Goal: Task Accomplishment & Management: Use online tool/utility

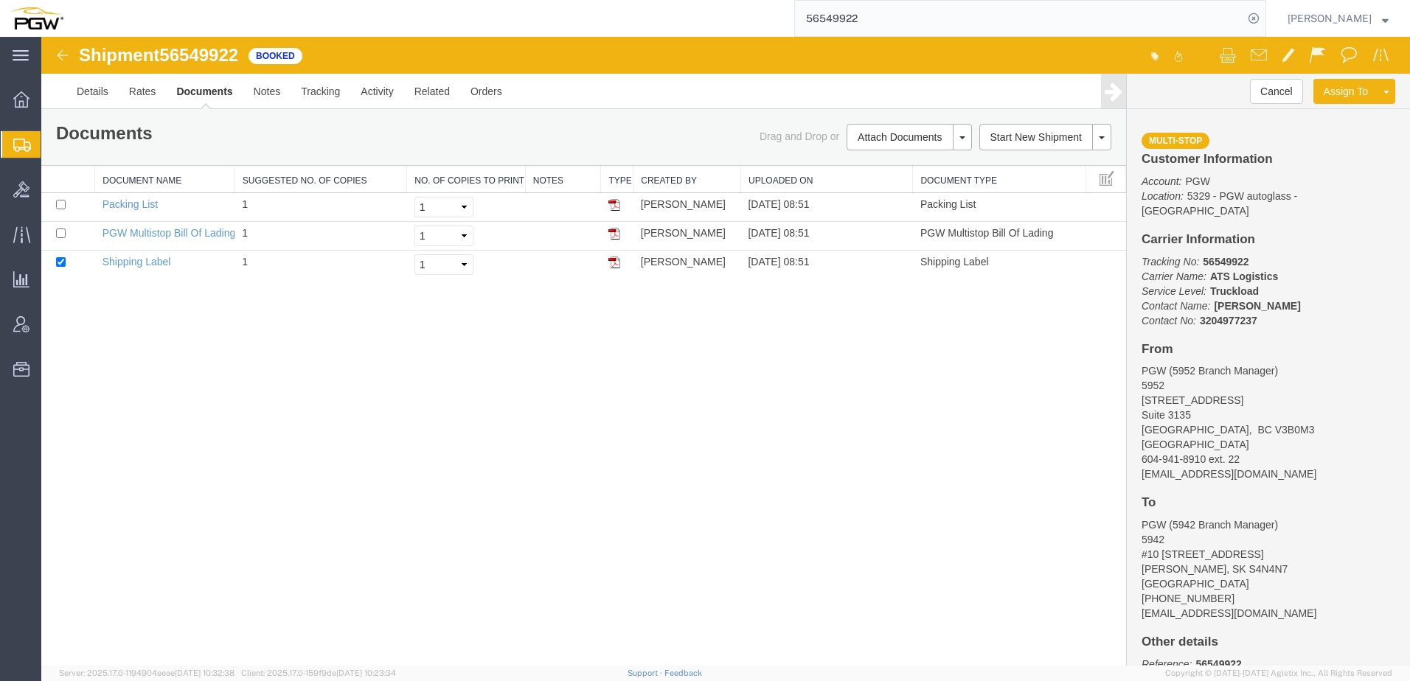
drag, startPoint x: 0, startPoint y: 0, endPoint x: 135, endPoint y: 221, distance: 258.5
click at [0, 0] on span "Create from Template" at bounding box center [0, 0] width 0 height 0
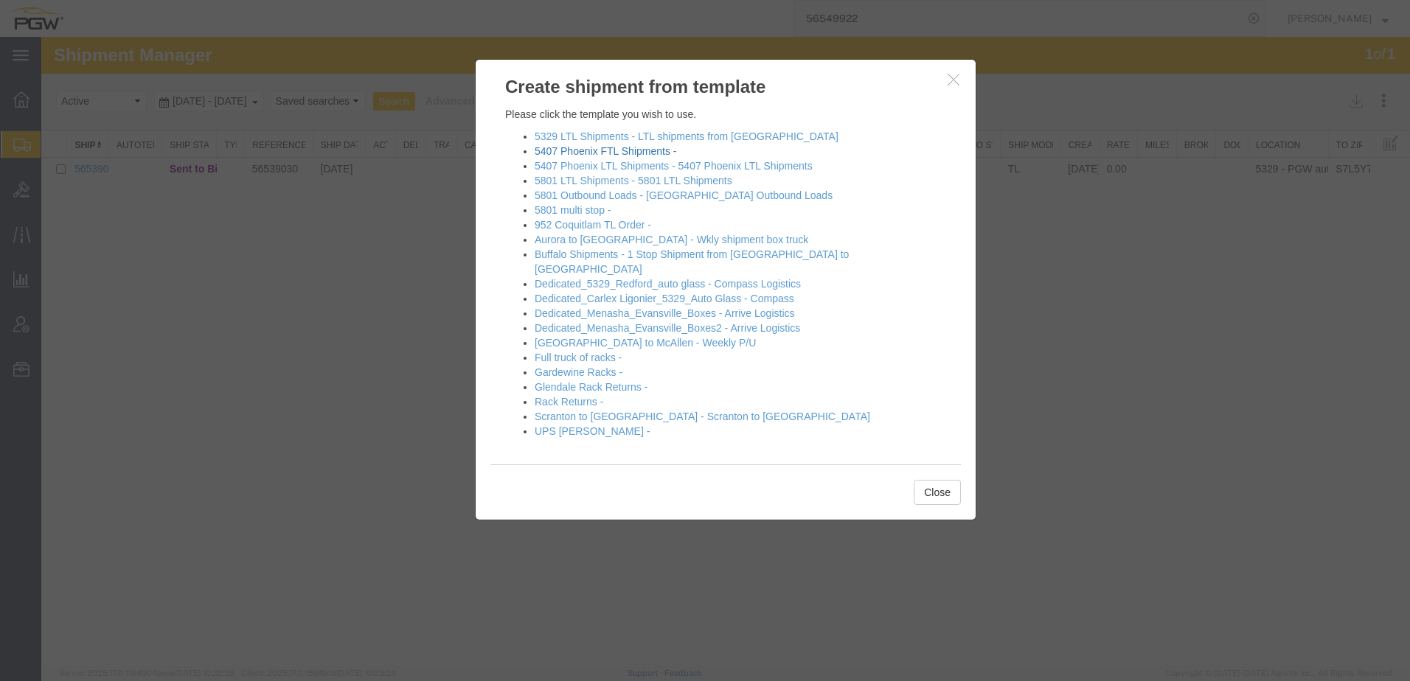
click at [613, 147] on link "5407 Phoenix FTL Shipments -" at bounding box center [606, 151] width 142 height 12
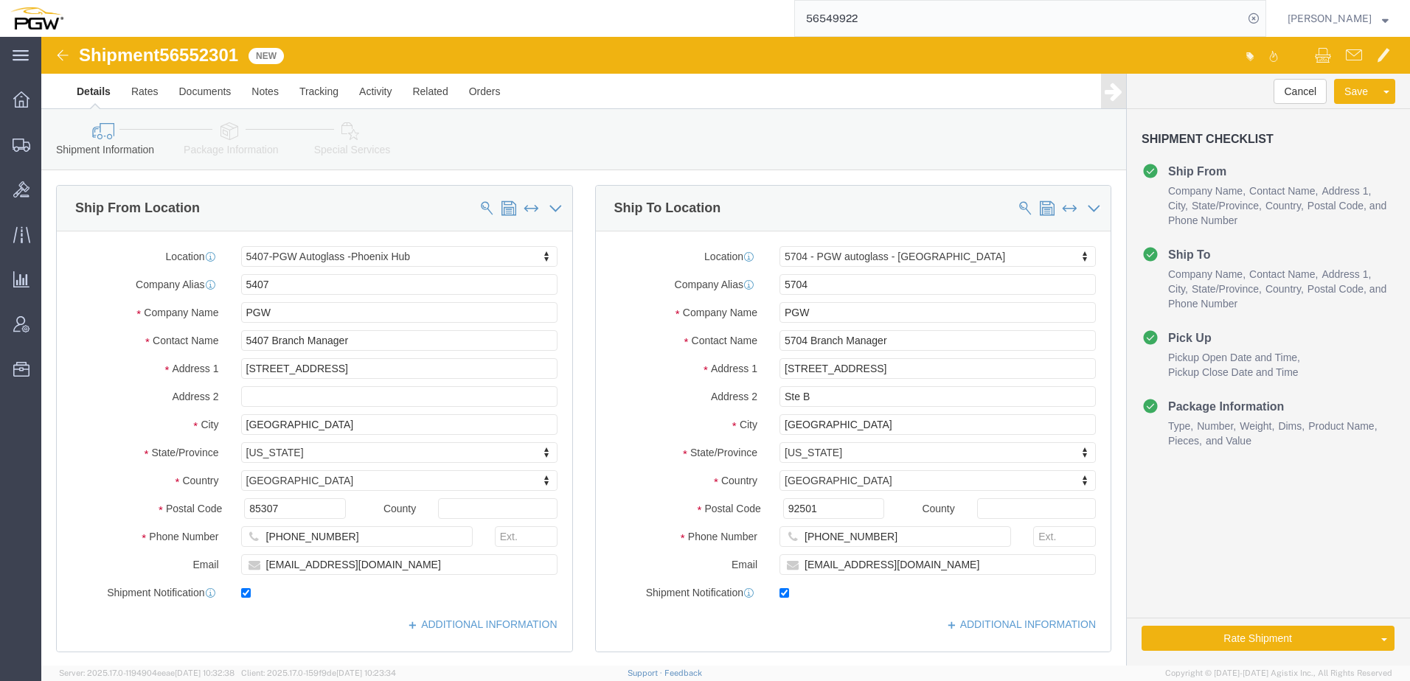
select select "62351"
select select "28459"
type input "5709"
select select "28465"
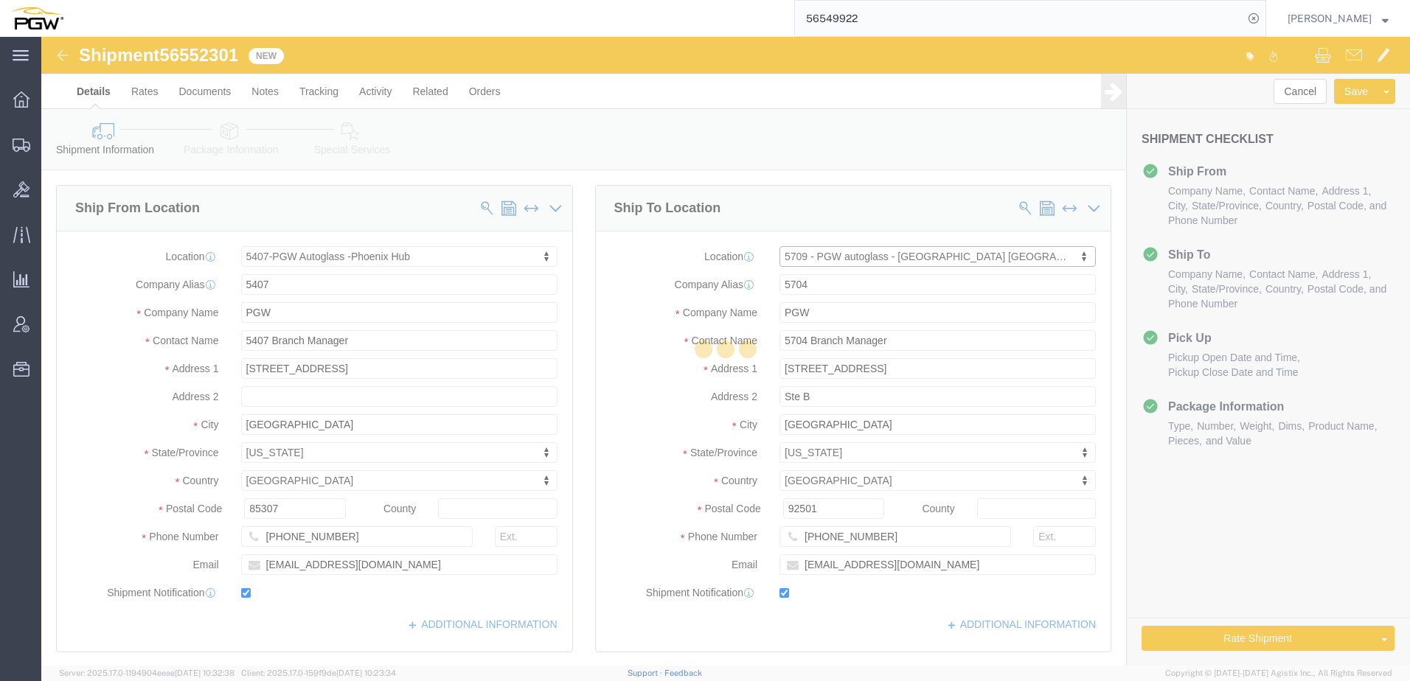
type input "5709"
type input "5709 Branch Manager"
type input "16393 NE Cameron Blvd"
type input "Dock #10"
type input "Portland"
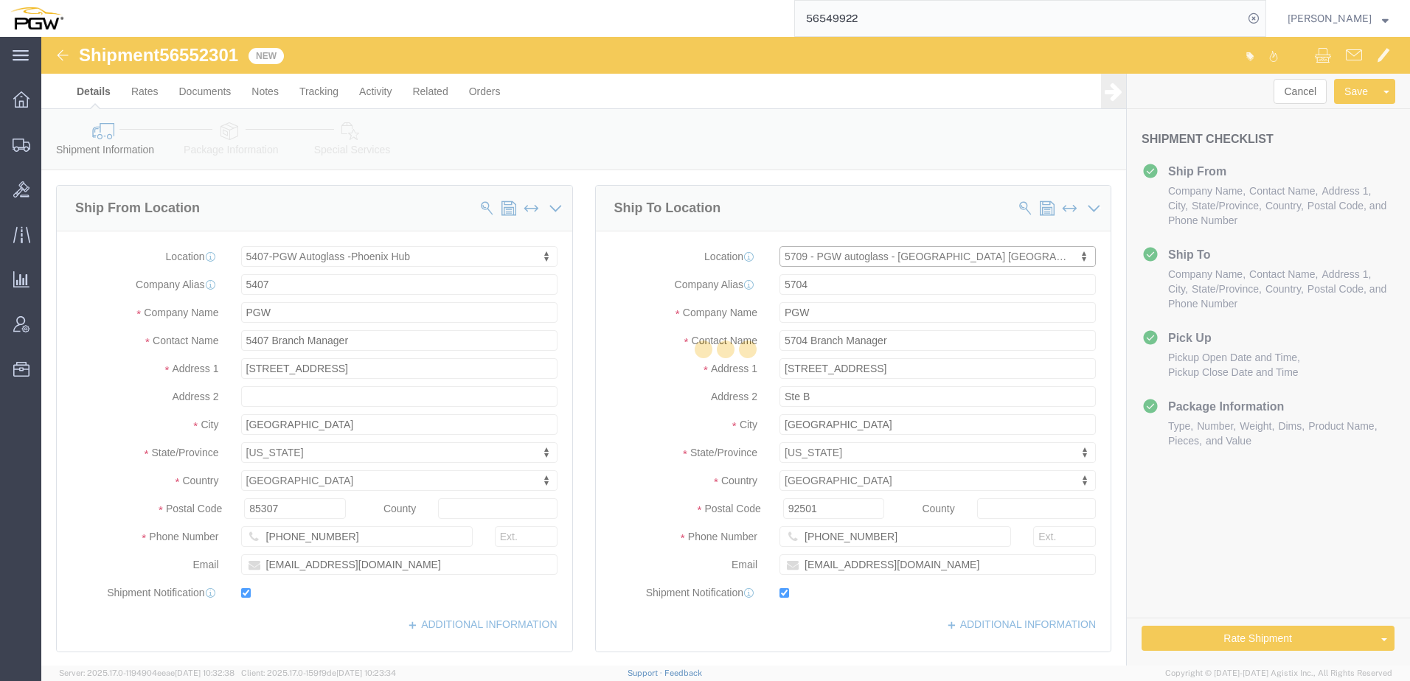
type input "97230"
type input "503-281-8920"
type input "lkqsp_o_pm_5709@pgwag.com"
select select "OR"
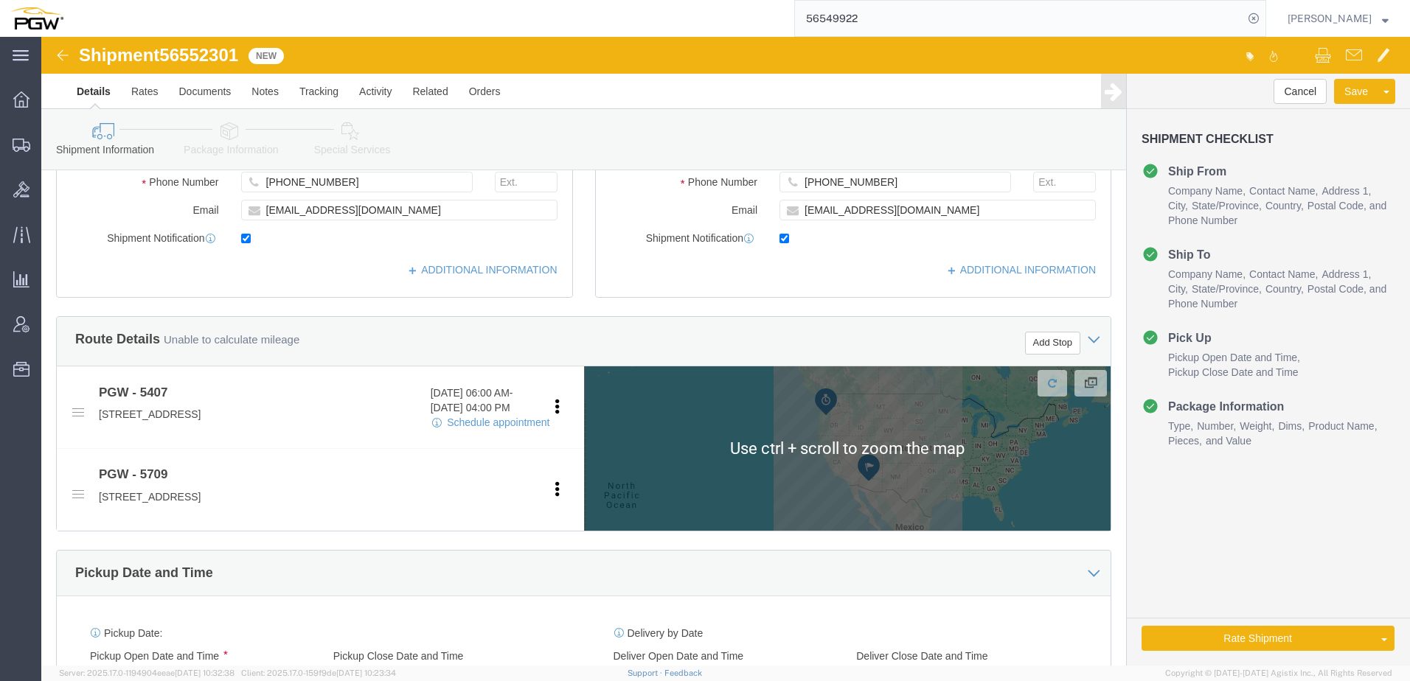
scroll to position [443, 0]
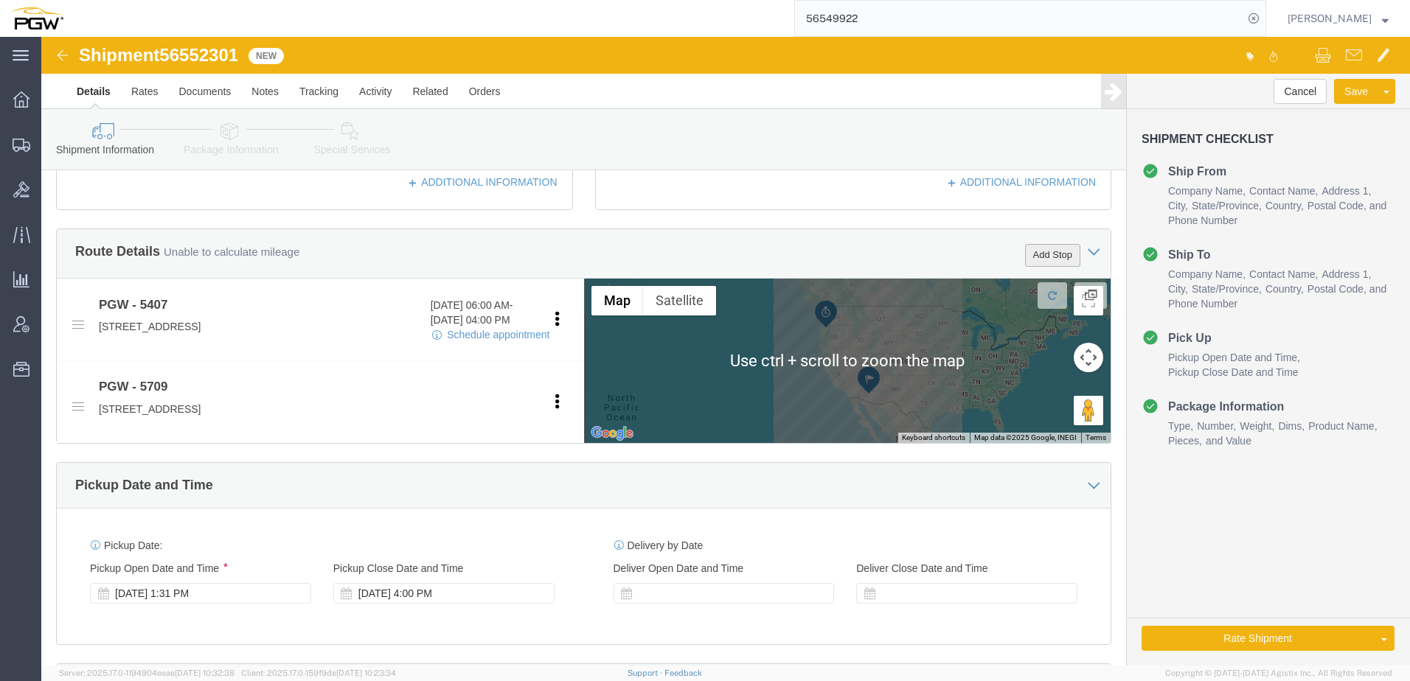
click button "Add Stop"
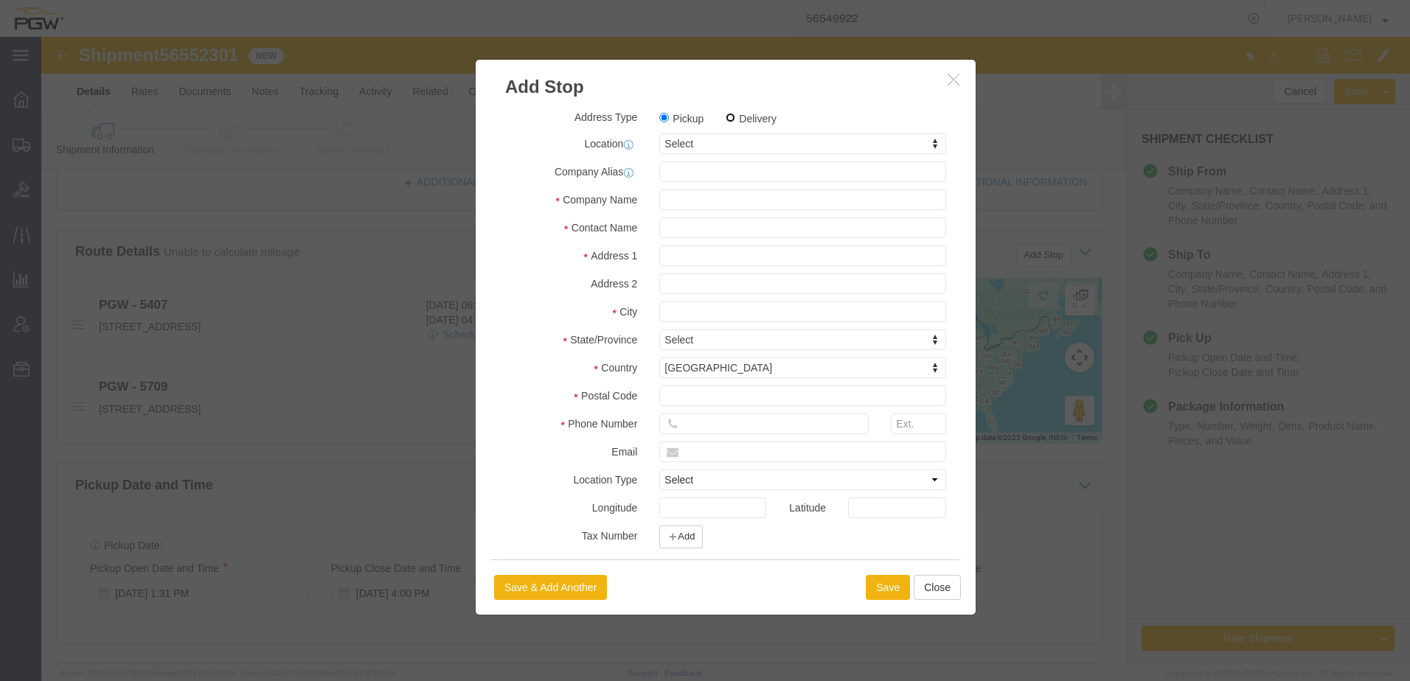
click input "Delivery"
radio input "true"
select select
type input "5470"
select select "28309"
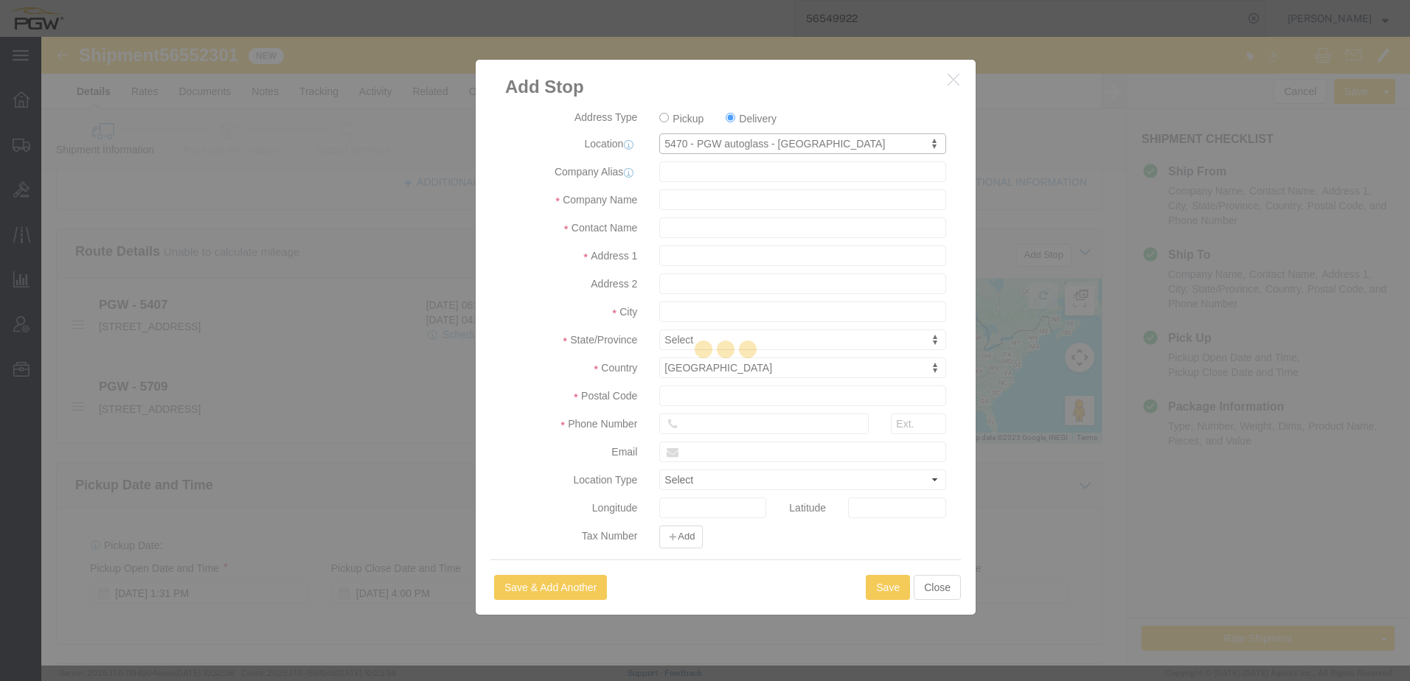
type input "5470"
type input "PGW"
type input "5470 Branch Manager"
type input "10790 W Executive Dr"
type input "Boise"
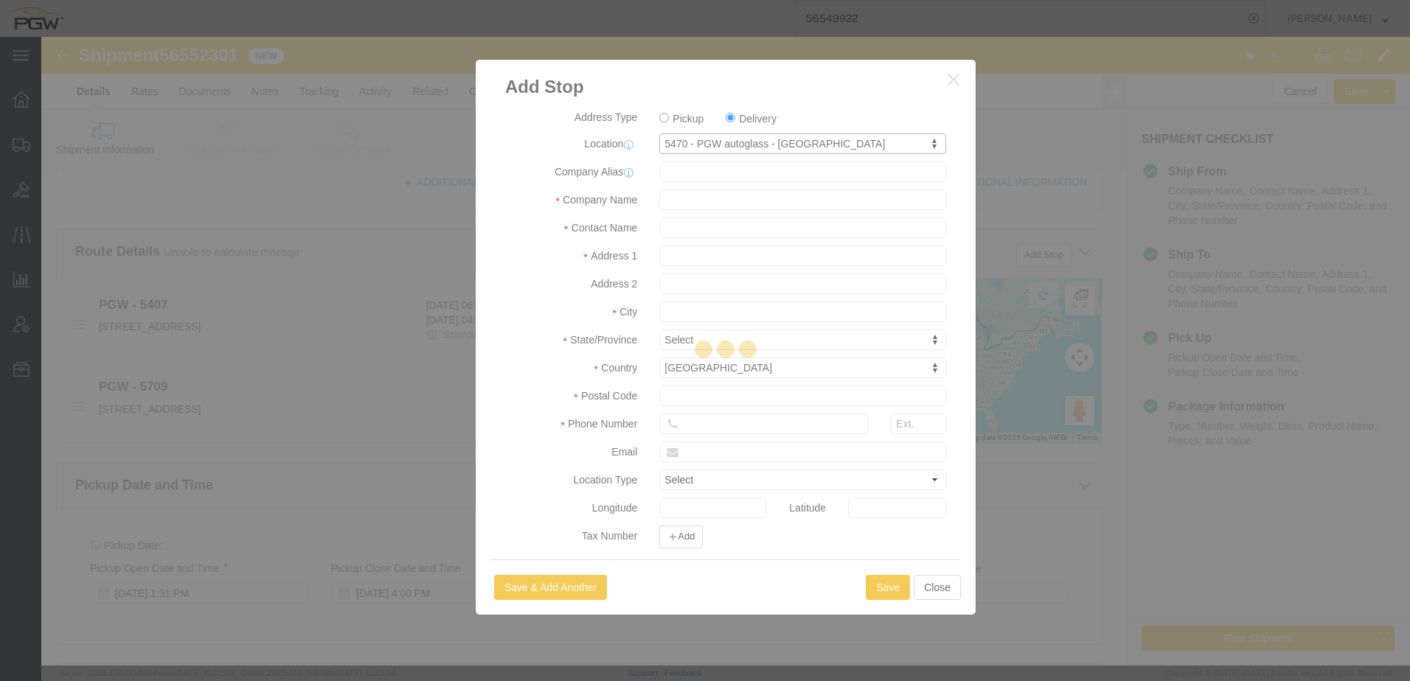
type input "83713"
type input "208-377-1946"
type input "lkqsp_o_pm_5470@pgwag.com"
checkbox input "true"
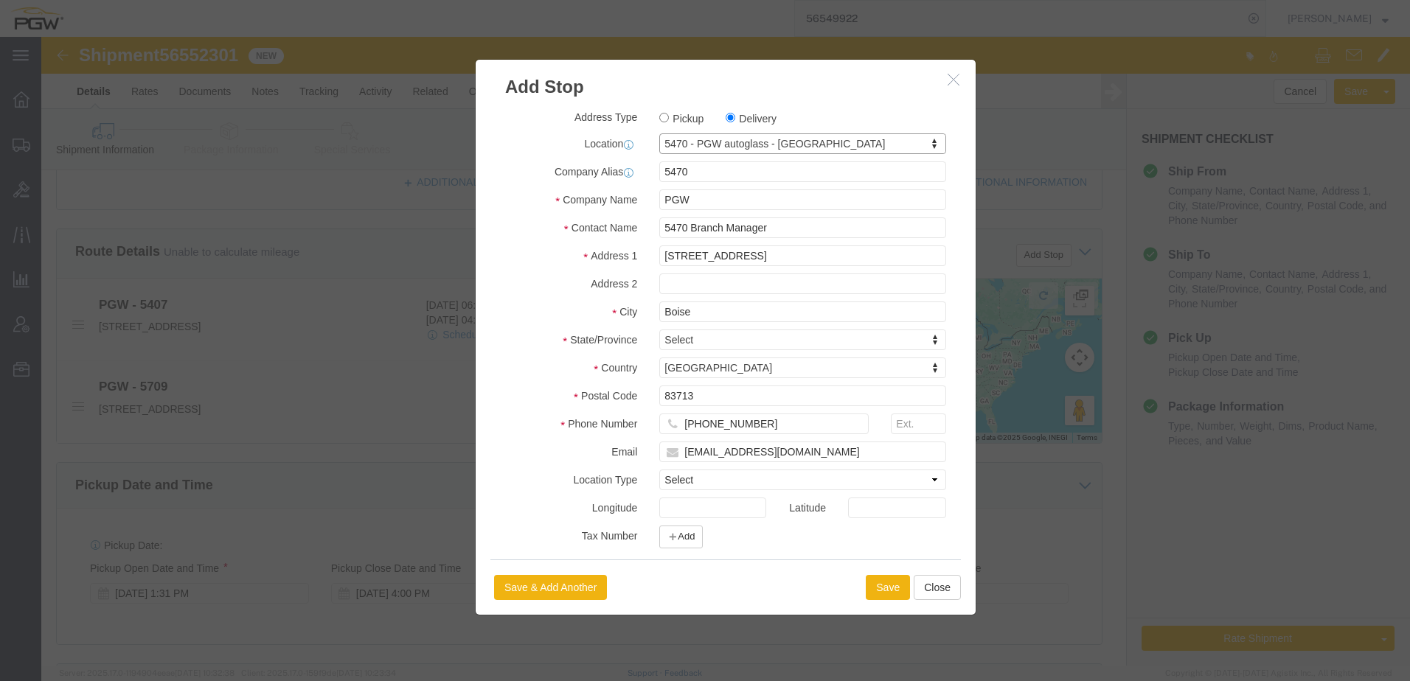
select select "ID"
click button "Save"
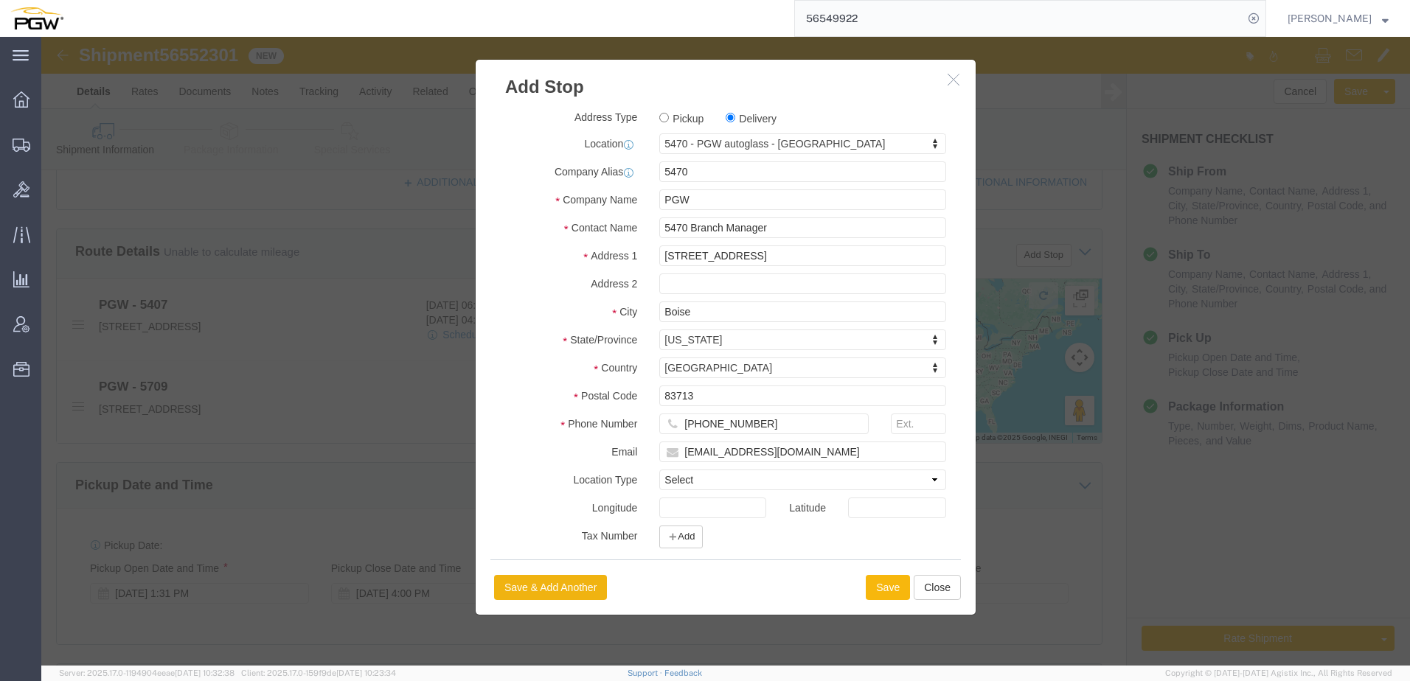
select select "D"
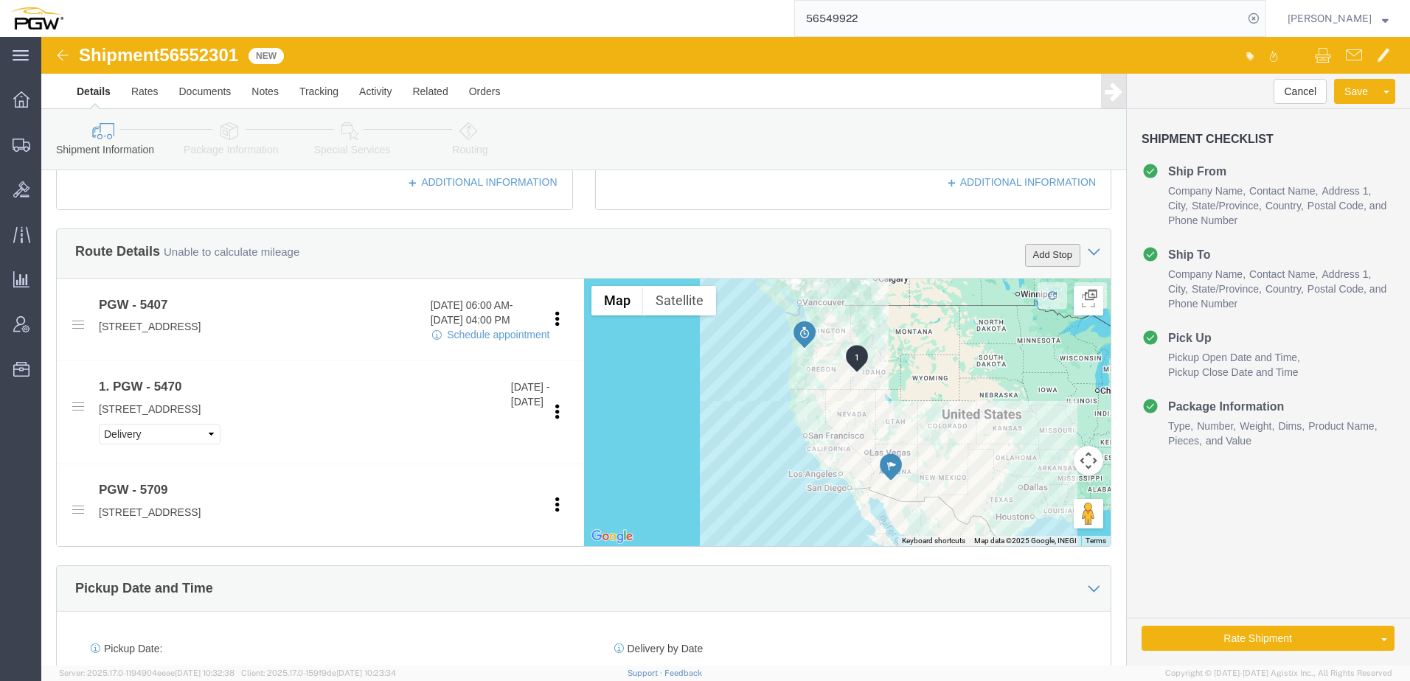
click button "Add Stop"
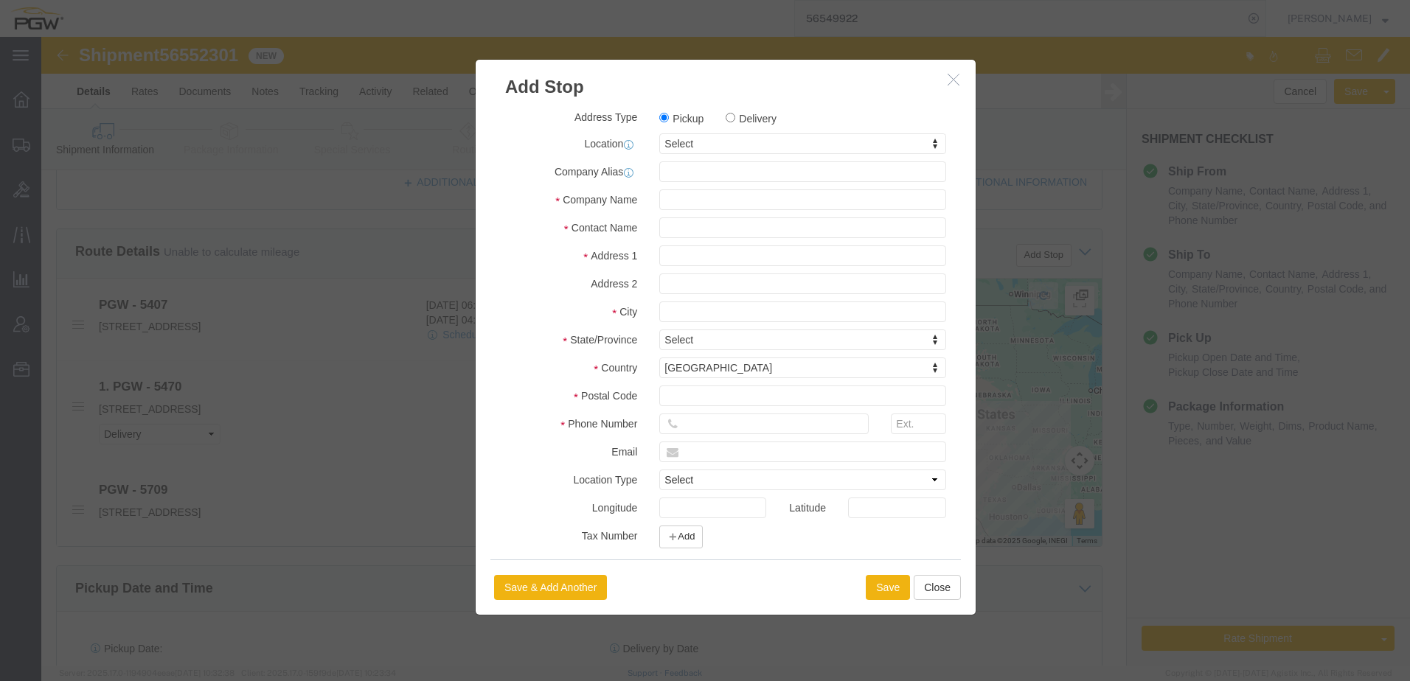
click label "Delivery"
click input "Delivery"
radio input "true"
select select
click button "Save"
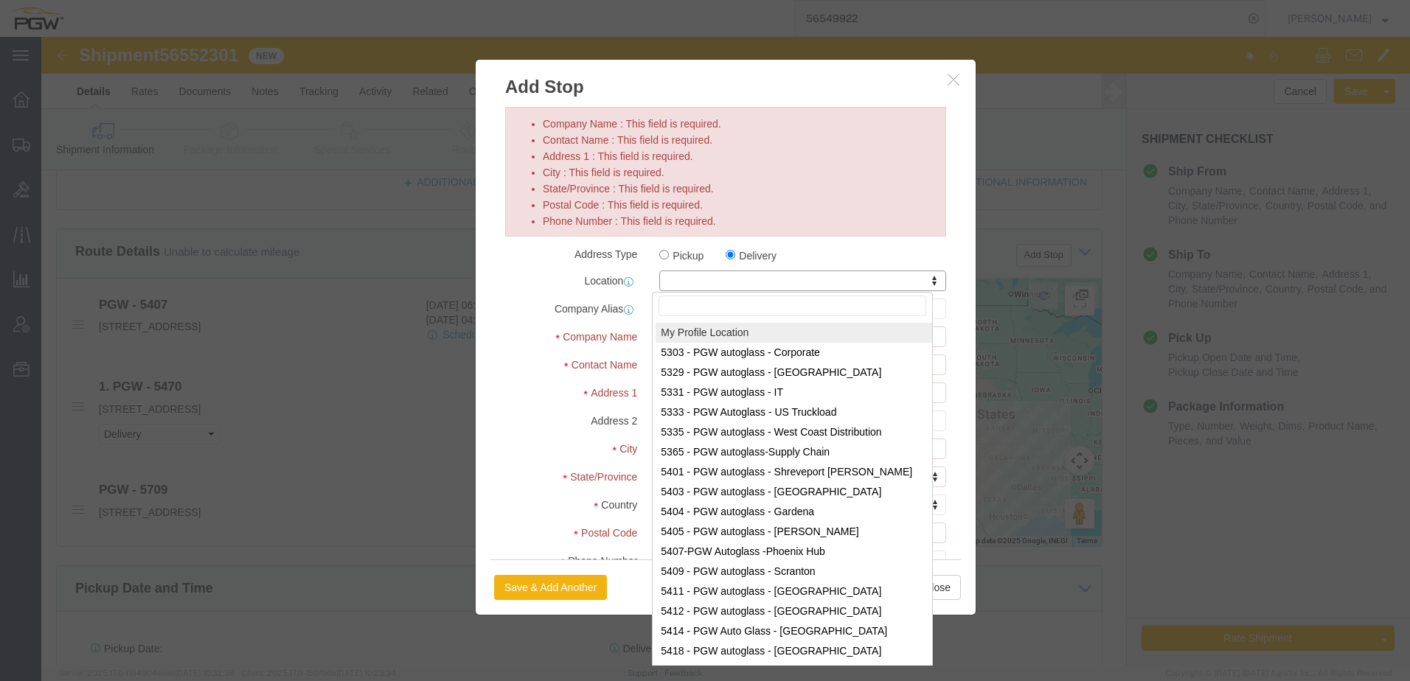
paste input "5734"
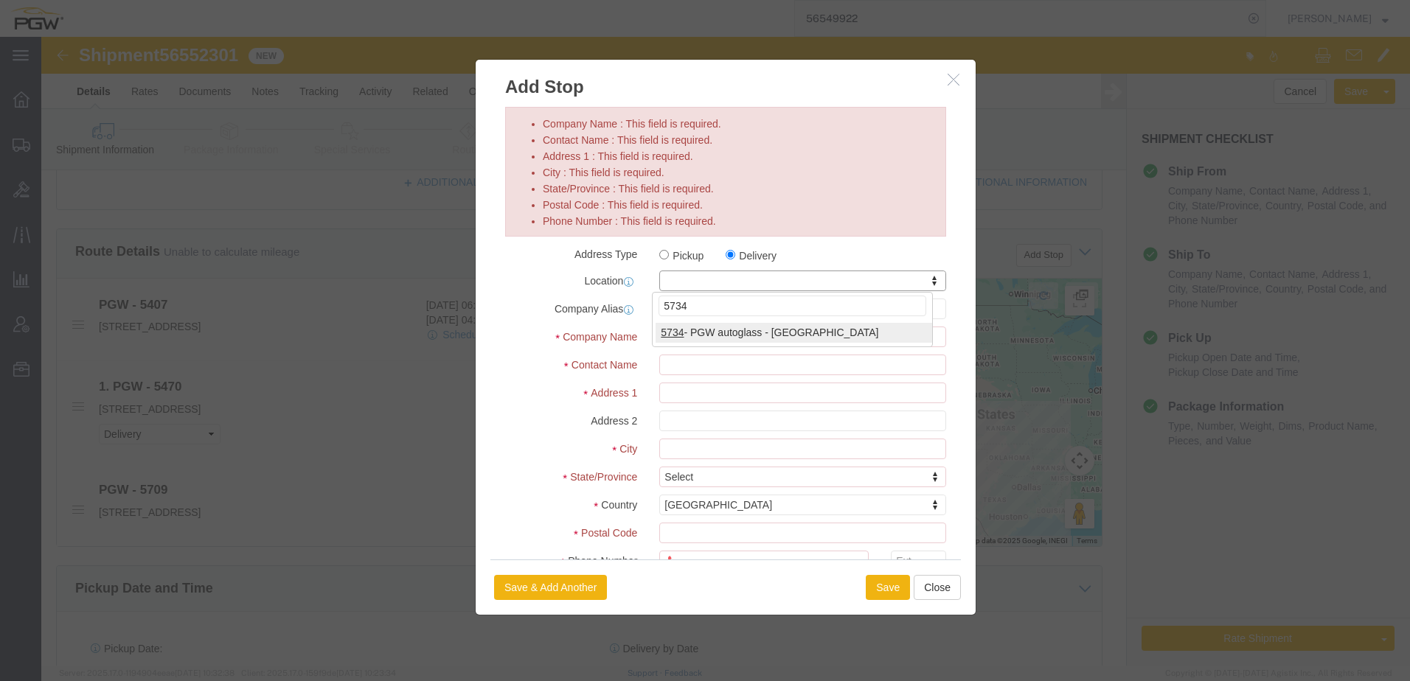
type input "5734"
select select "28489"
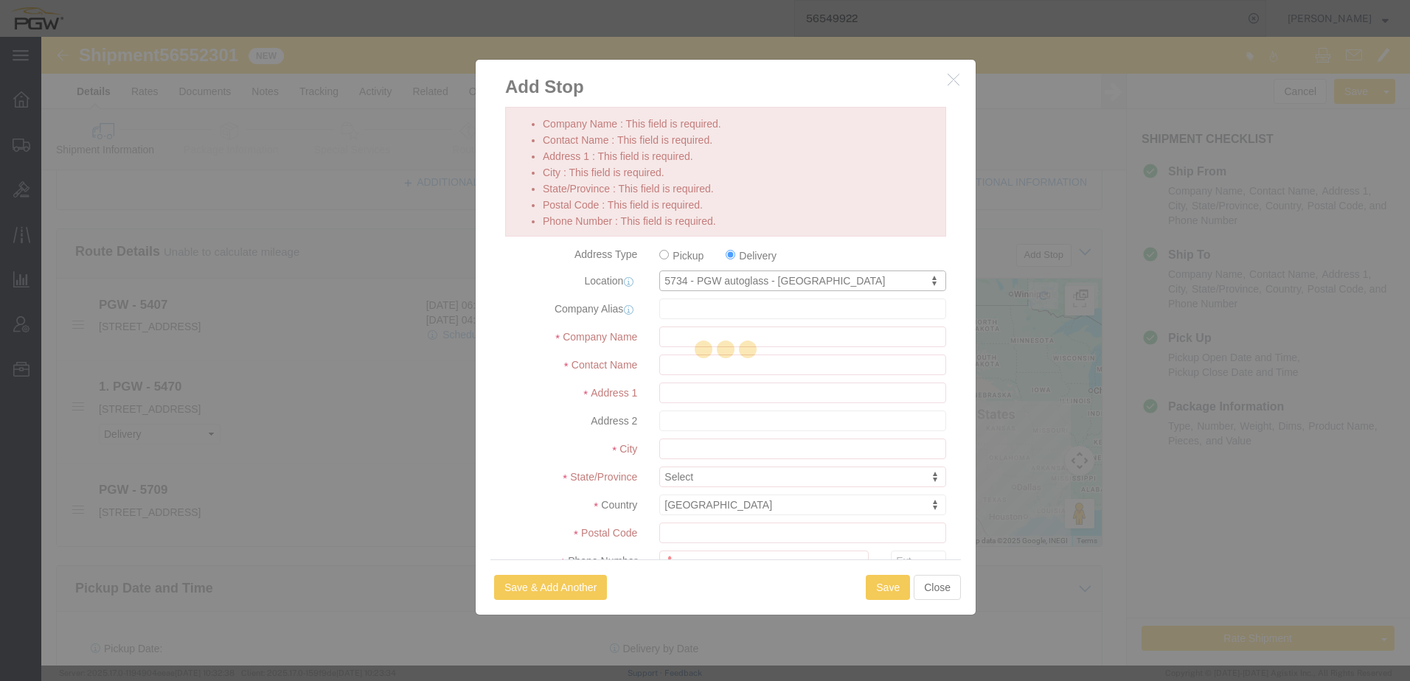
type input "5734"
type input "PGW"
type input "5734 Branch Manager"
type input "4701 Cameron St Ste K"
type input "Las Vegas"
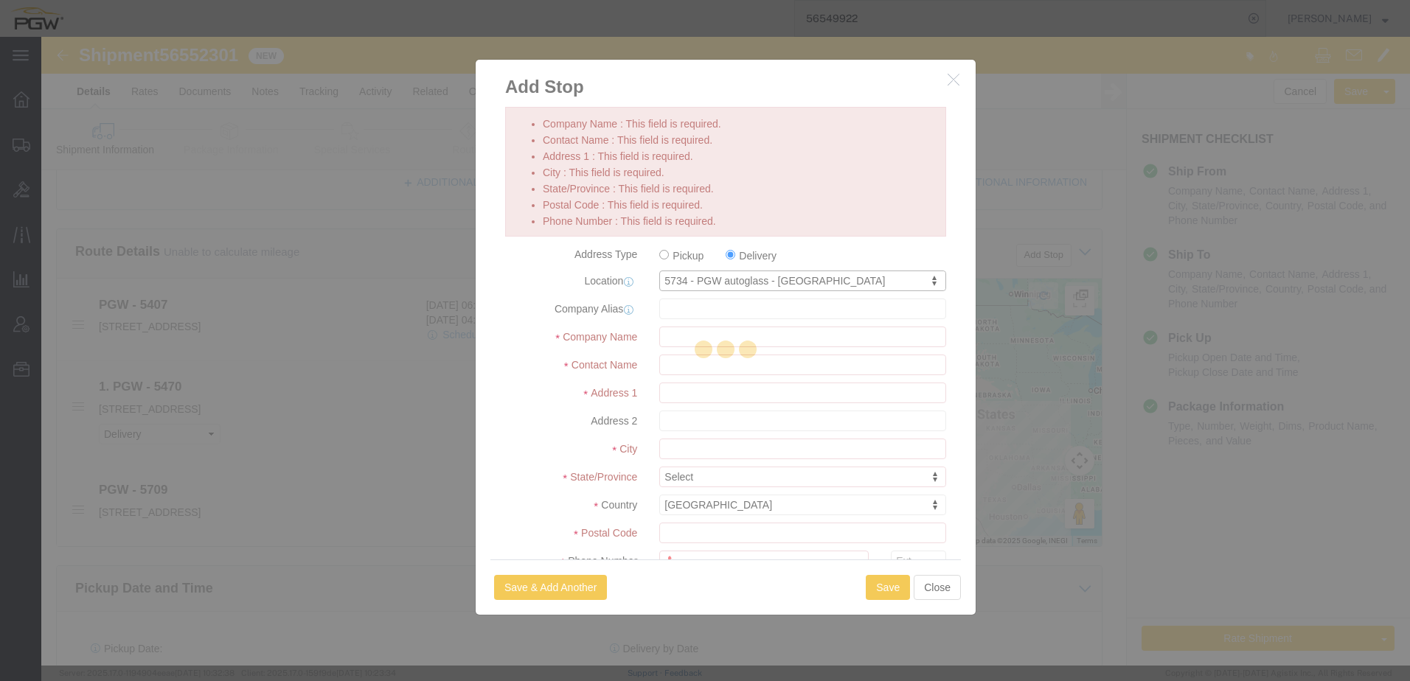
type input "89103"
type input "702-257-0108"
type input "lkqsp_o_pm_5734@pgwag.com"
checkbox input "true"
select select "NV"
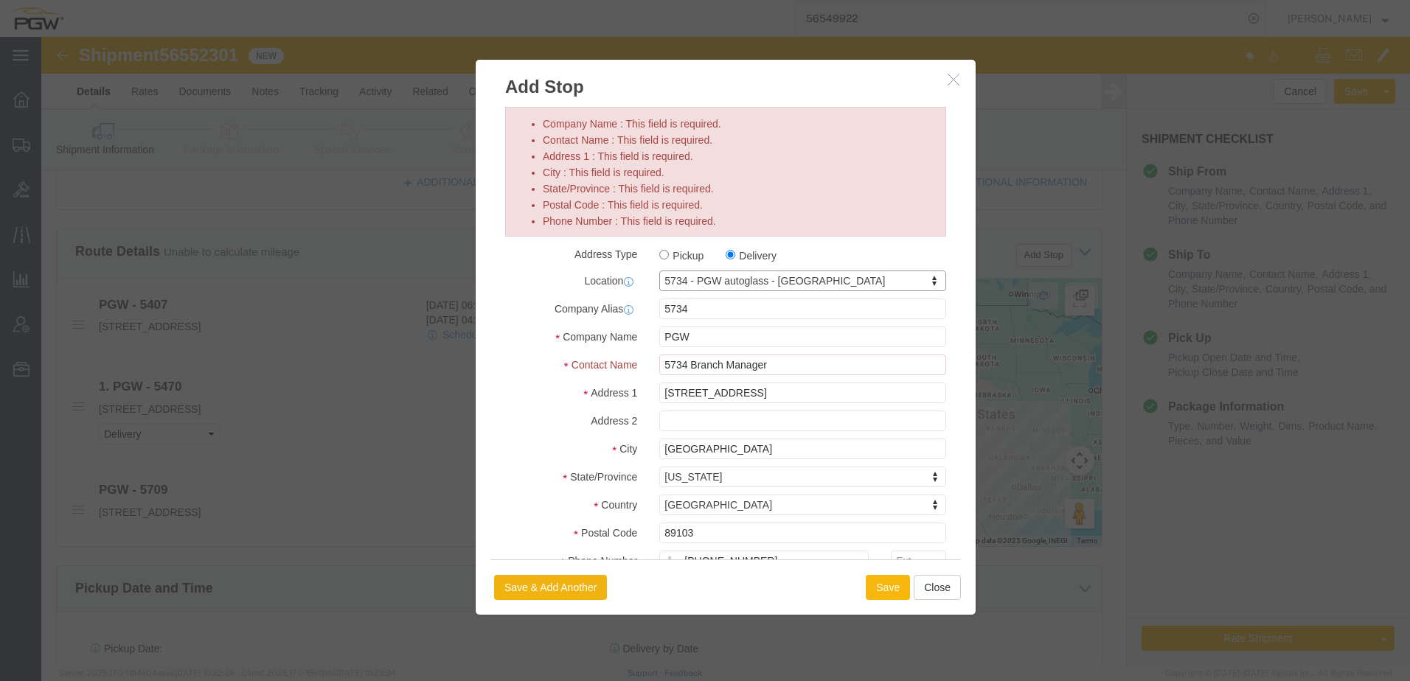
click button "Save"
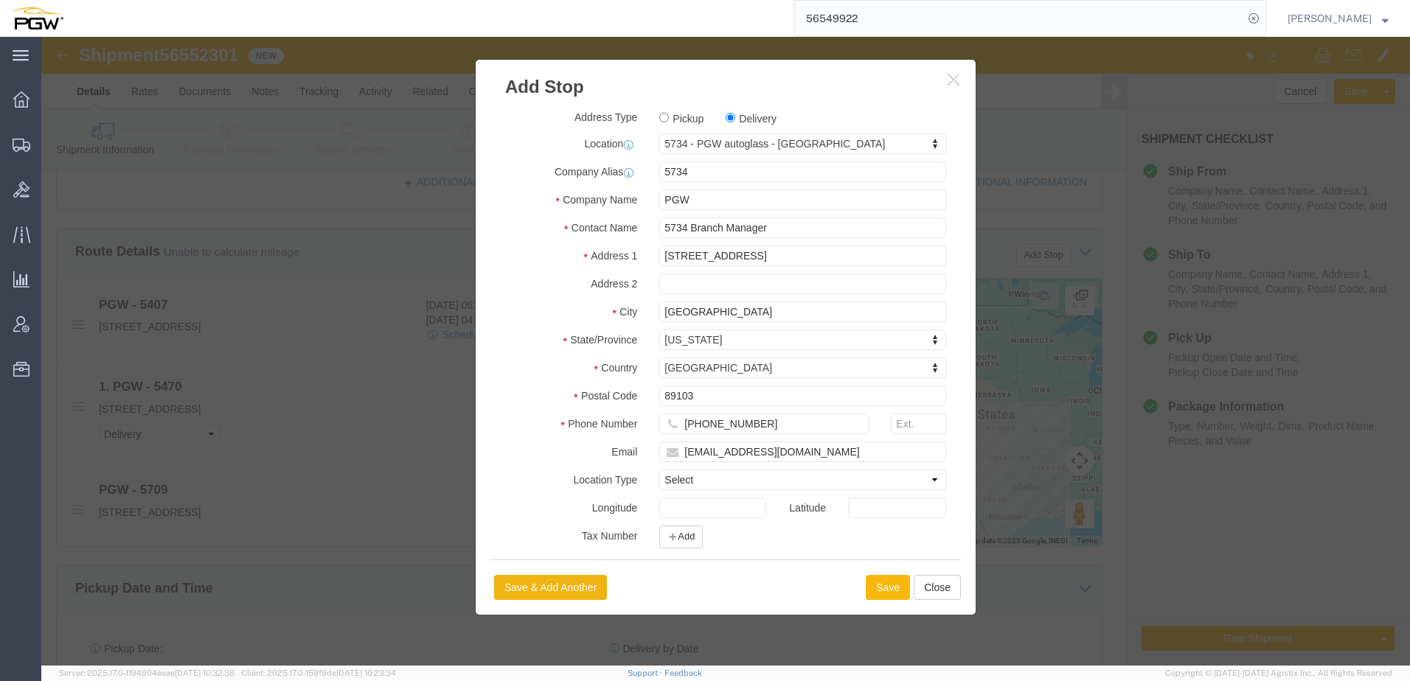
select select "D"
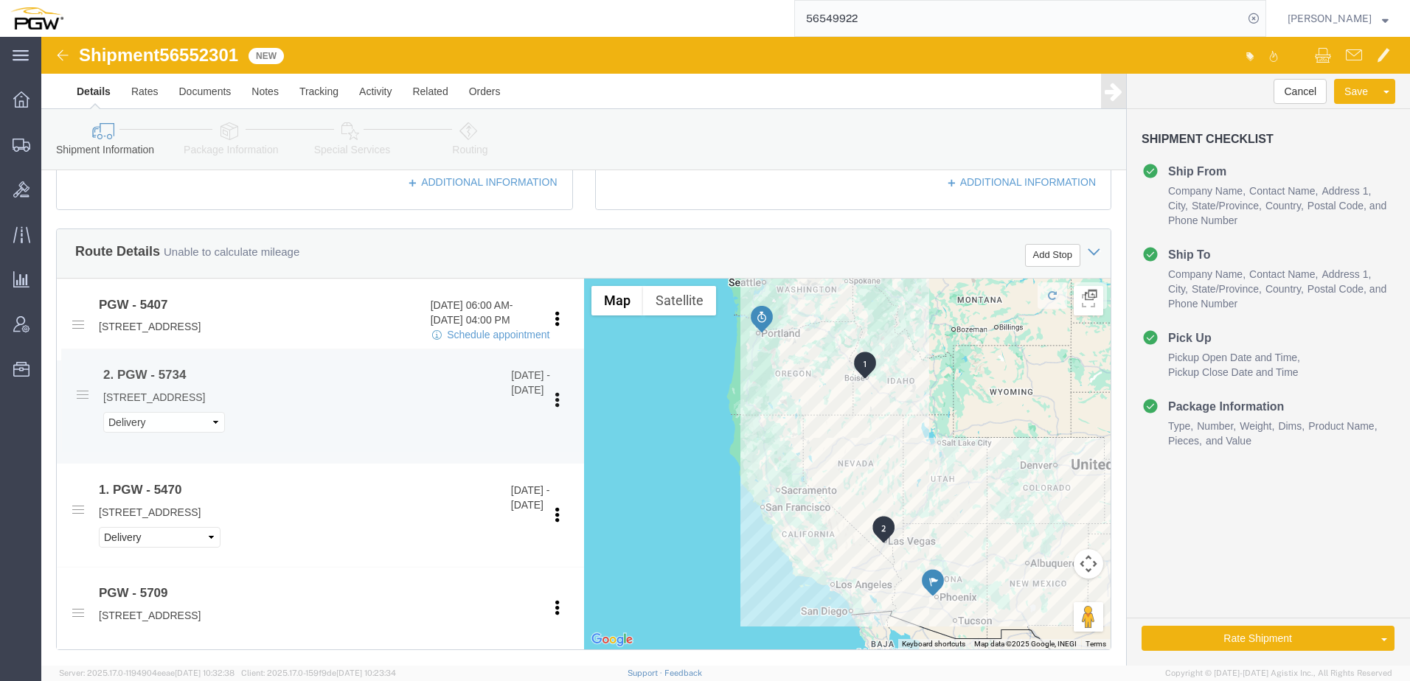
drag, startPoint x: 31, startPoint y: 479, endPoint x: 35, endPoint y: 364, distance: 115.1
click icon
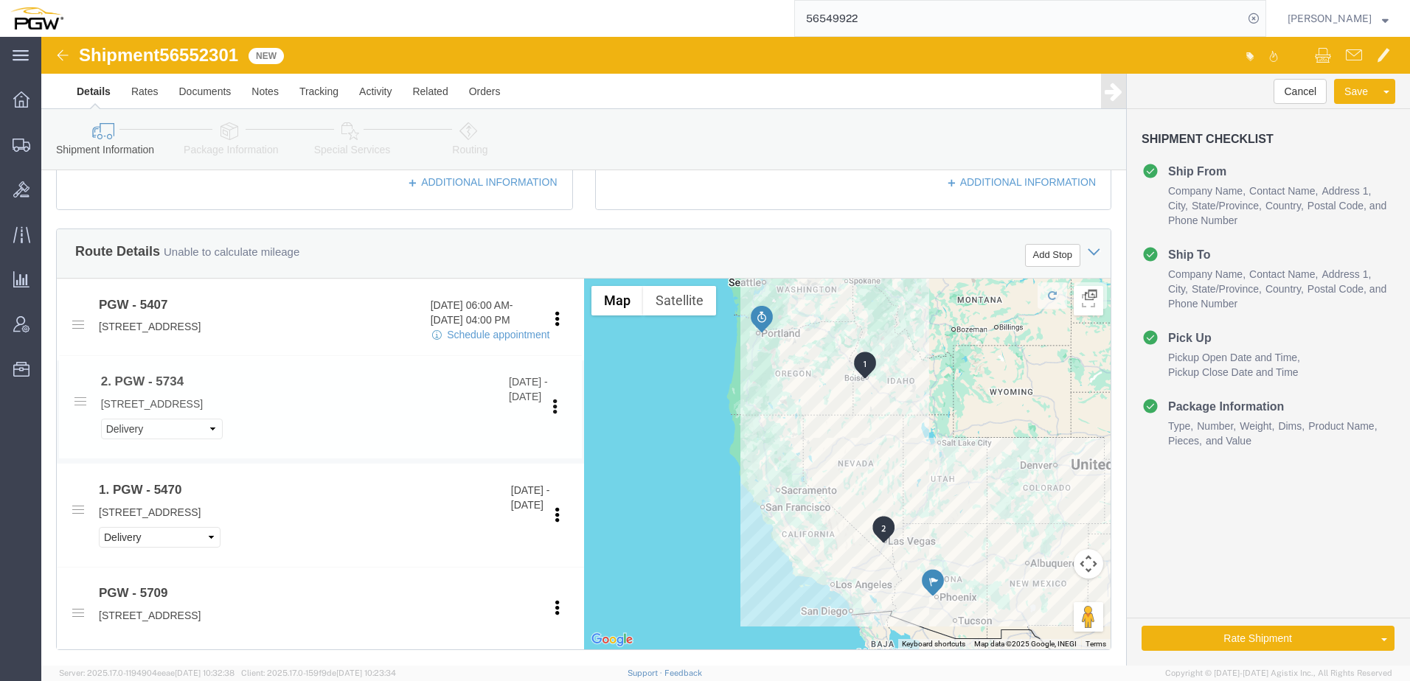
select select "D"
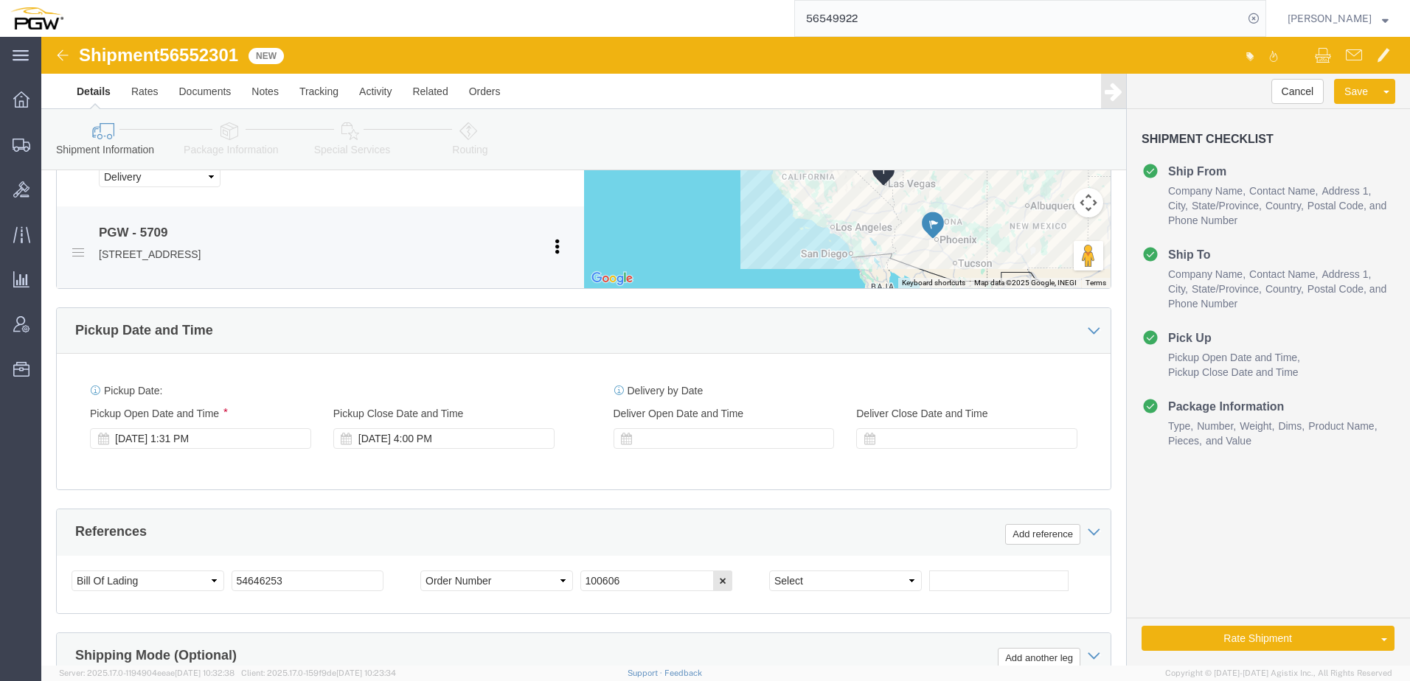
scroll to position [811, 0]
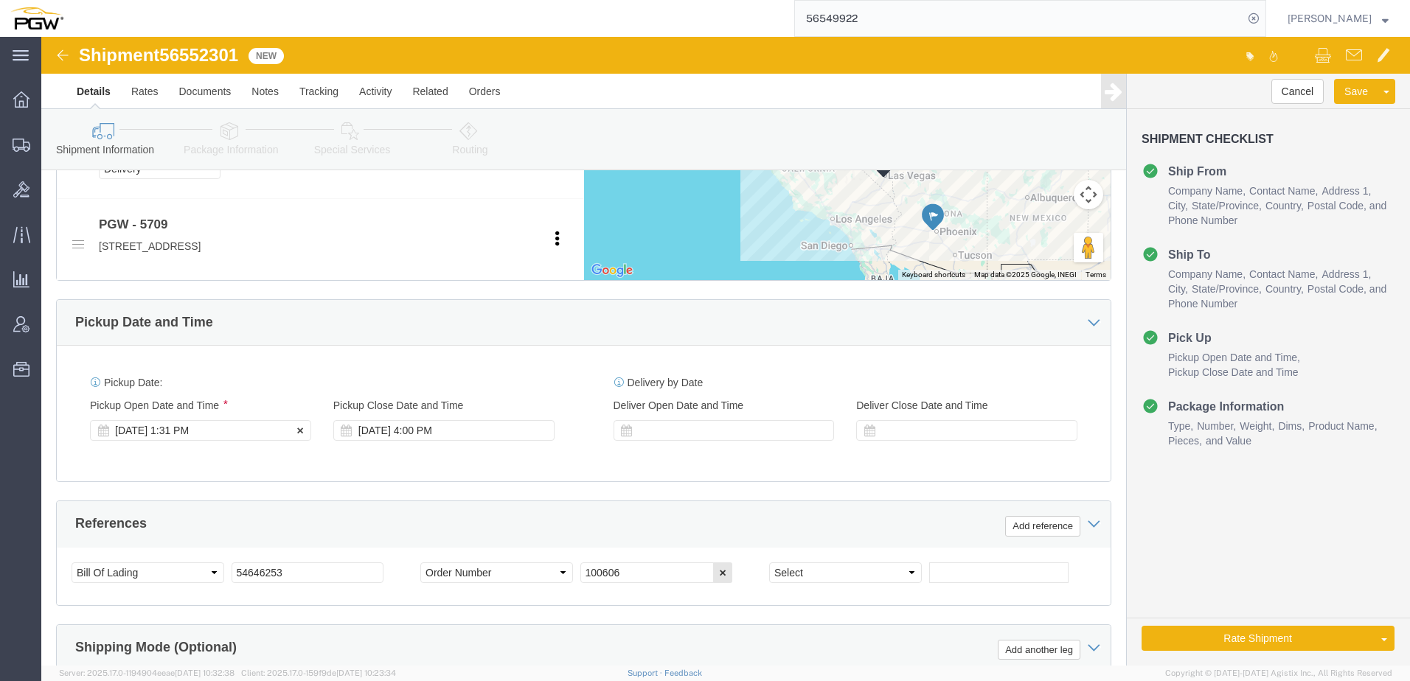
click div "Aug 20 2025 1:31 PM"
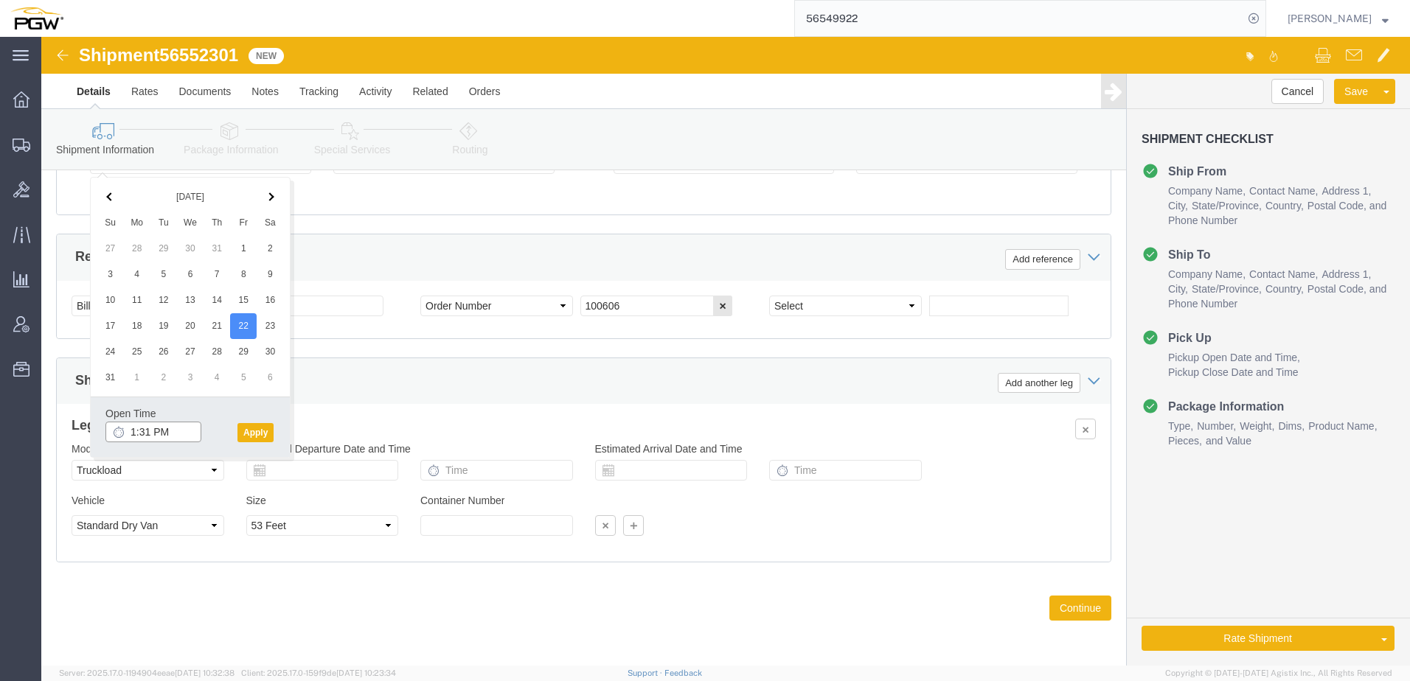
click input "1:31 PM"
type input "2:00 PM"
click button "Apply"
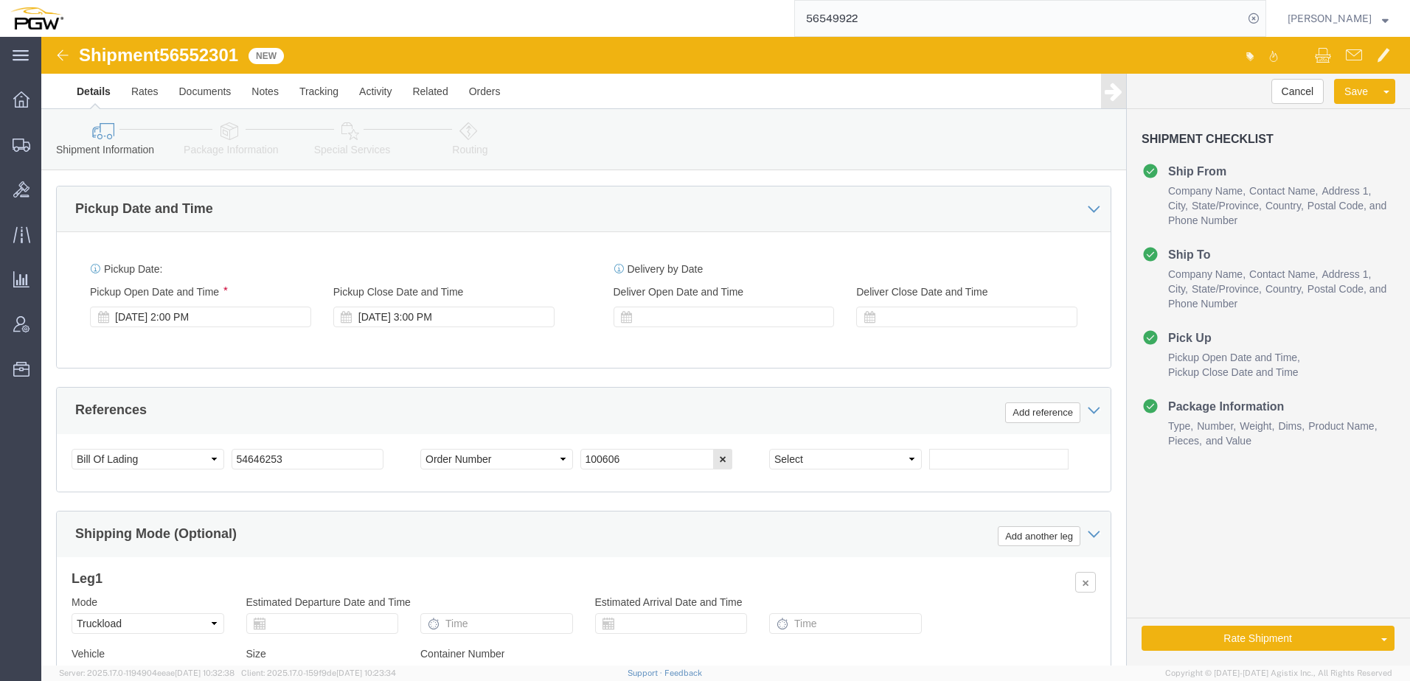
scroll to position [931, 0]
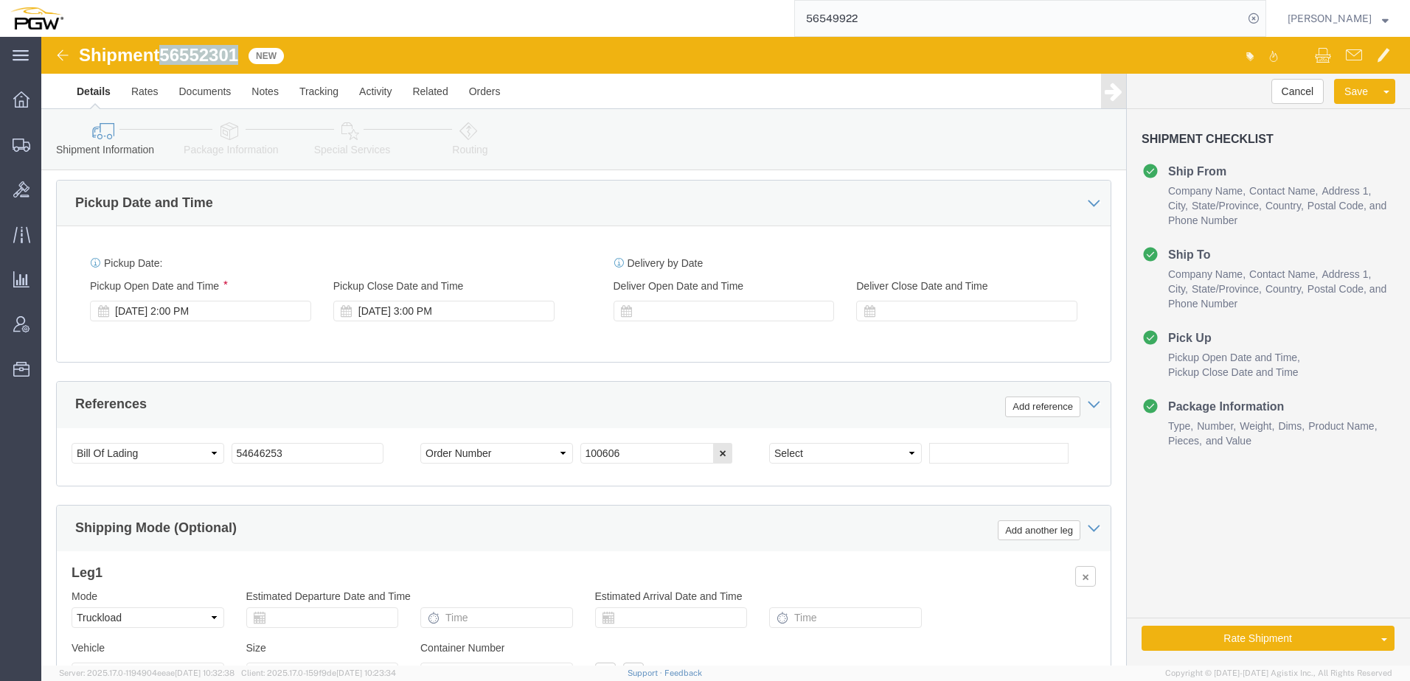
drag, startPoint x: 127, startPoint y: 21, endPoint x: 198, endPoint y: 20, distance: 70.8
click span "56552301"
copy span "56552301"
drag, startPoint x: 272, startPoint y: 419, endPoint x: -233, endPoint y: 394, distance: 505.8
click html "Shipment 56552301 New Details Rates Documents Notes Tracking Activity Related O…"
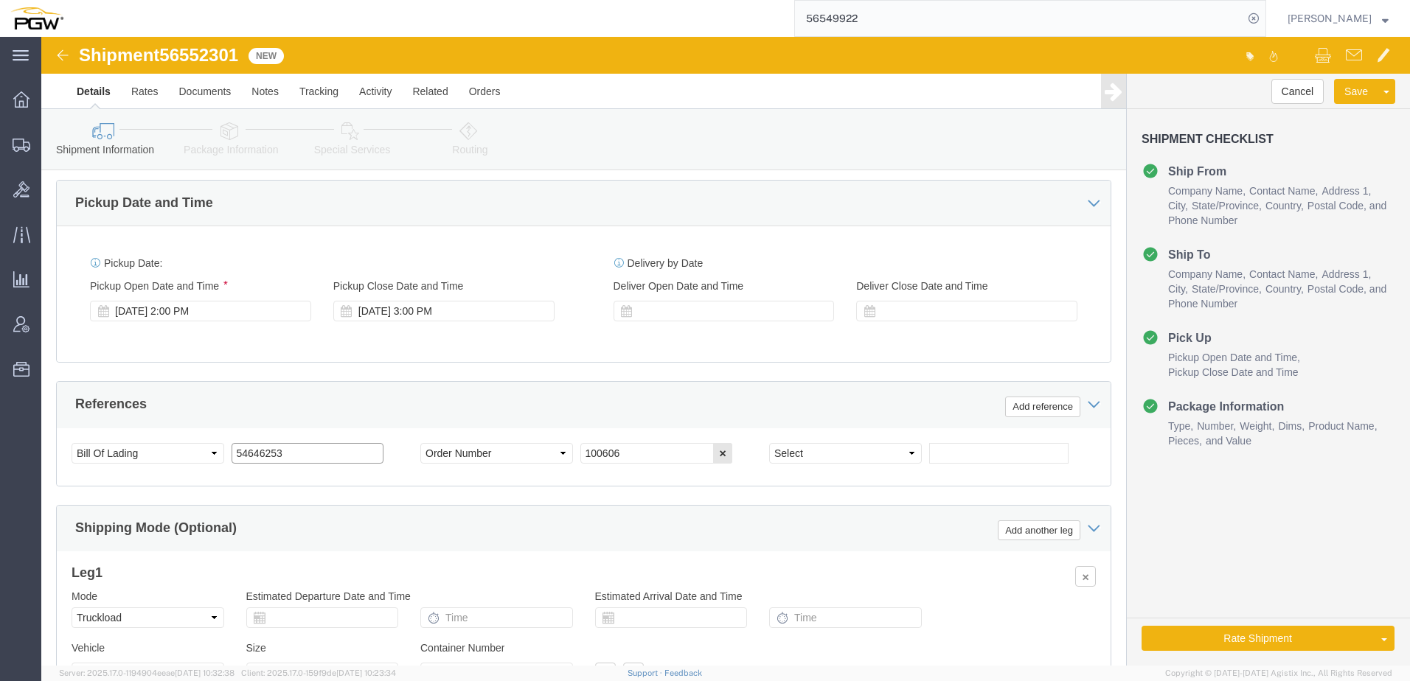
paste input "6552301"
drag, startPoint x: 269, startPoint y: 414, endPoint x: -309, endPoint y: 400, distance: 578.4
click html "Shipment 56552301 New Details Rates Documents Notes Tracking Activity Related O…"
type input "56552301"
drag, startPoint x: 648, startPoint y: 414, endPoint x: 144, endPoint y: 428, distance: 503.9
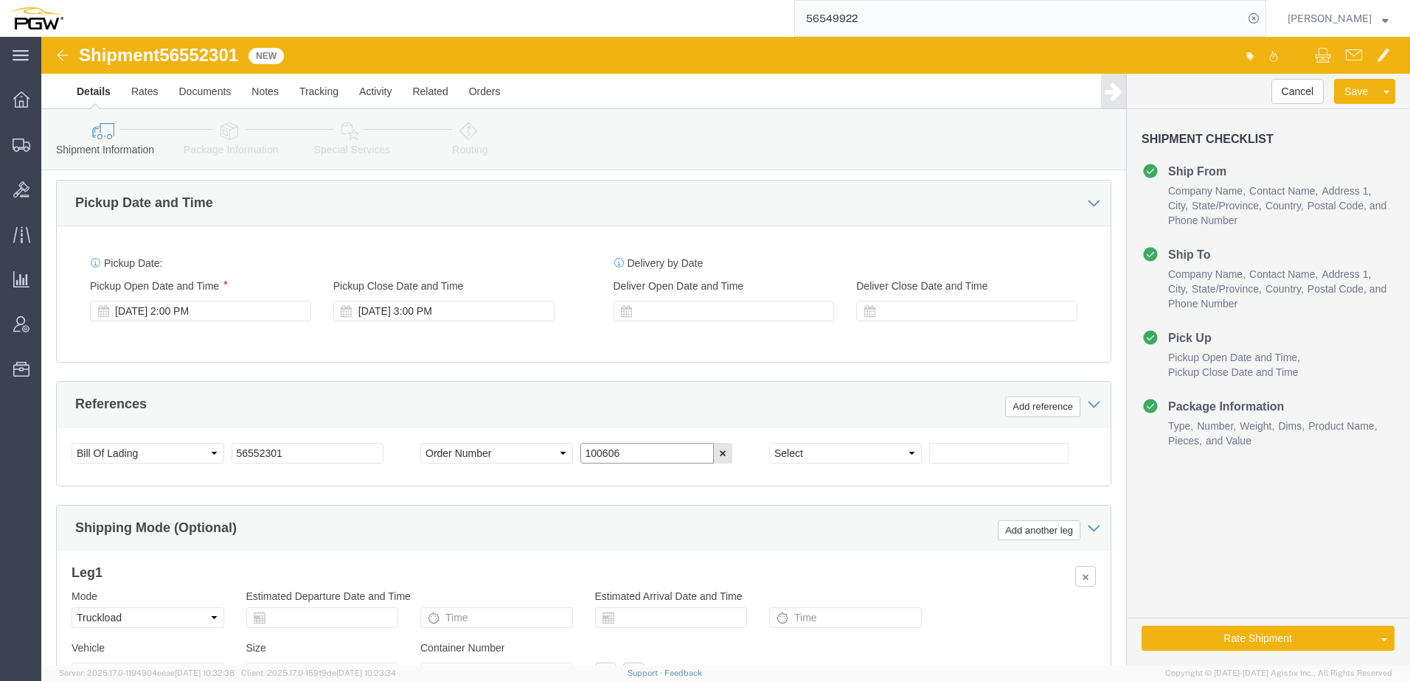
click div "Select Account Type Activity ID Airline Appointment Number ASN Batch Request # …"
paste input "667342"
type input "667342"
click select "Select Account Type Activity ID Airline Appointment Number ASN Batch Request # …"
select select "ORDERNUM"
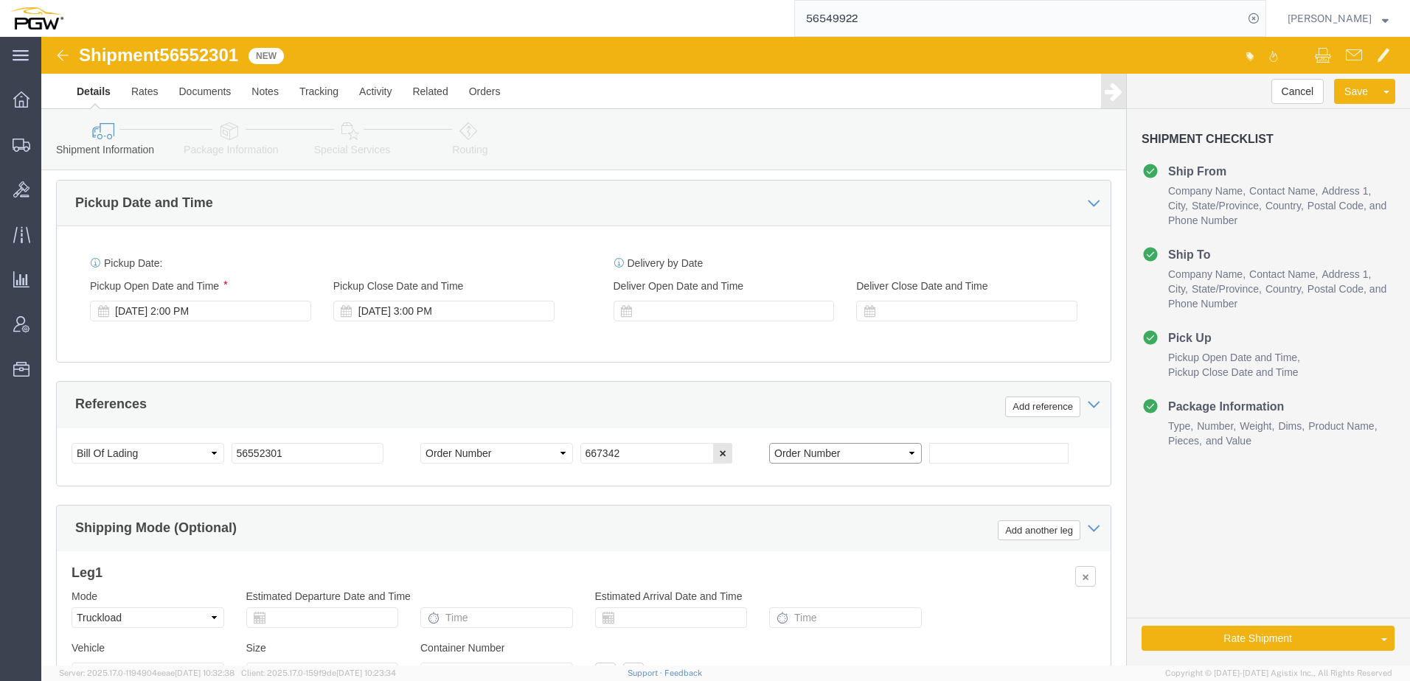
click select "Select Account Type Activity ID Airline Appointment Number ASN Batch Request # …"
drag, startPoint x: 937, startPoint y: 413, endPoint x: 952, endPoint y: 392, distance: 25.4
click input "text"
paste input "667335"
type input "667335"
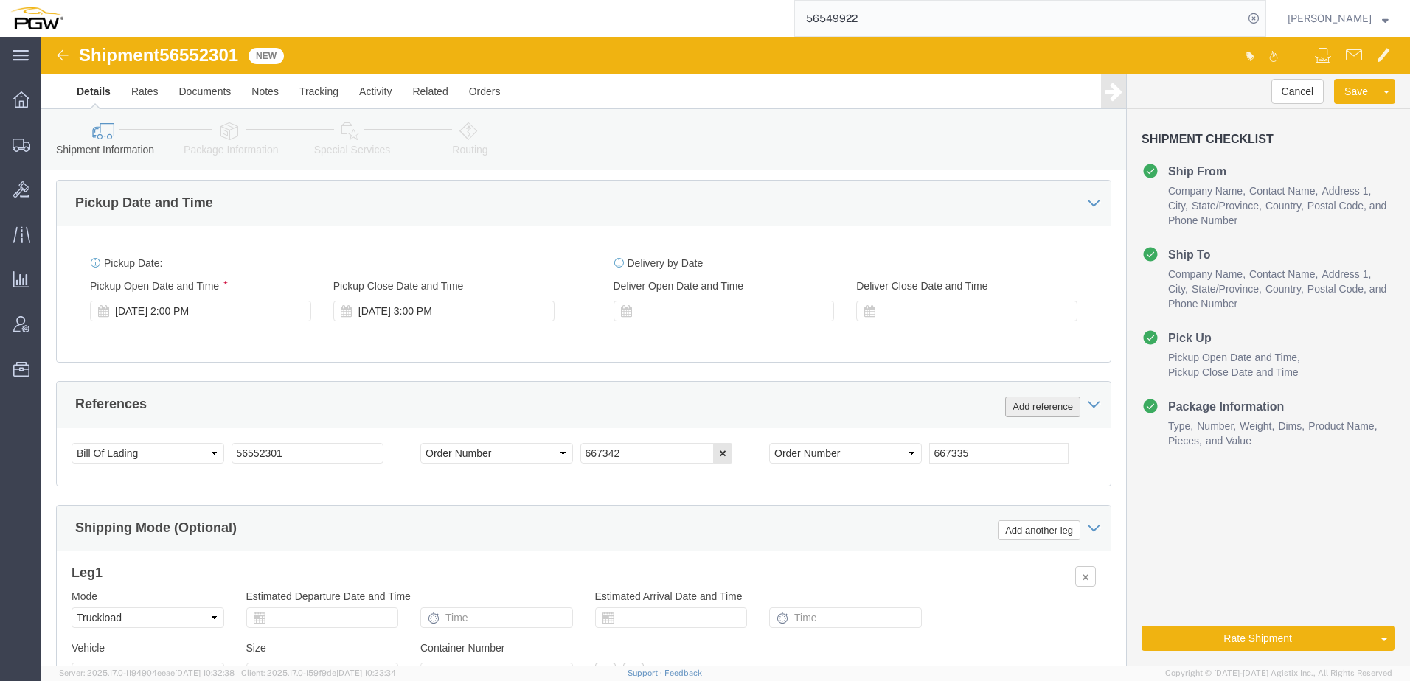
click button "Add reference"
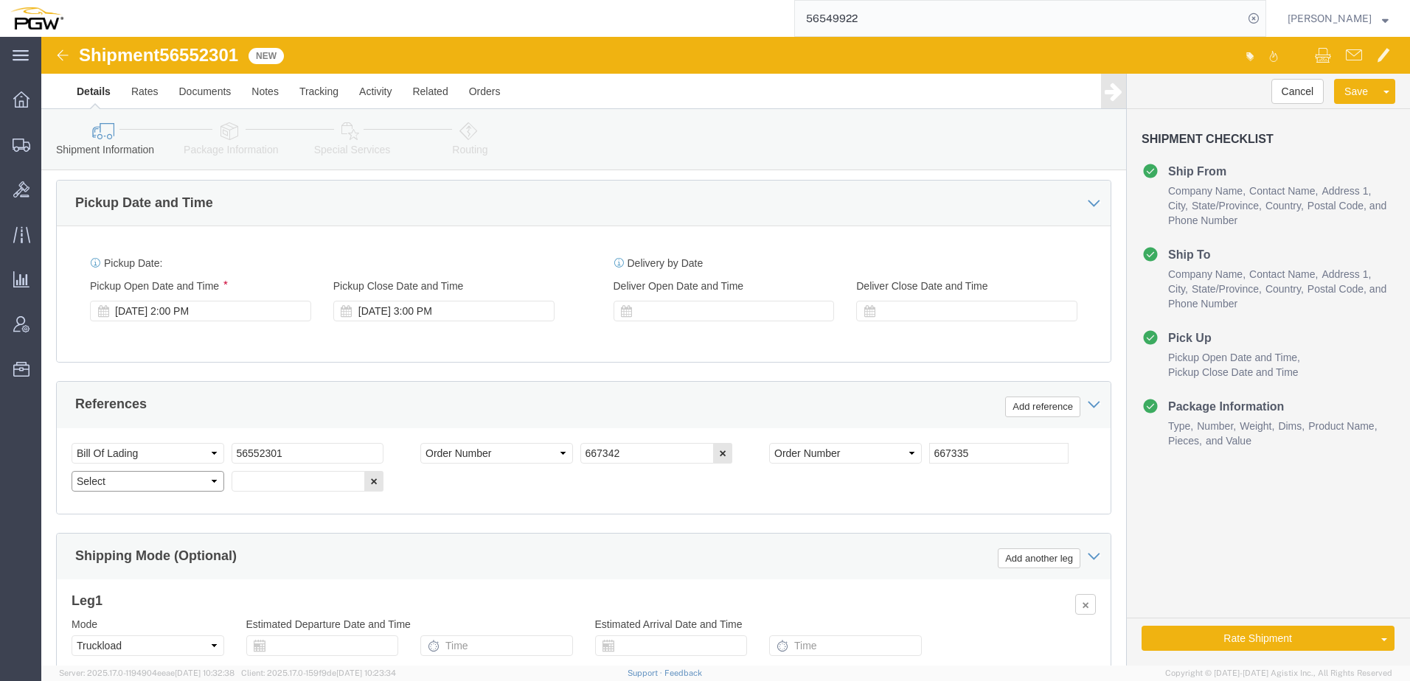
click select "Select Account Type Activity ID Airline Appointment Number ASN Batch Request # …"
select select "ORDERNUM"
click select "Select Account Type Activity ID Airline Appointment Number ASN Batch Request # …"
click input "text"
paste input "667339"
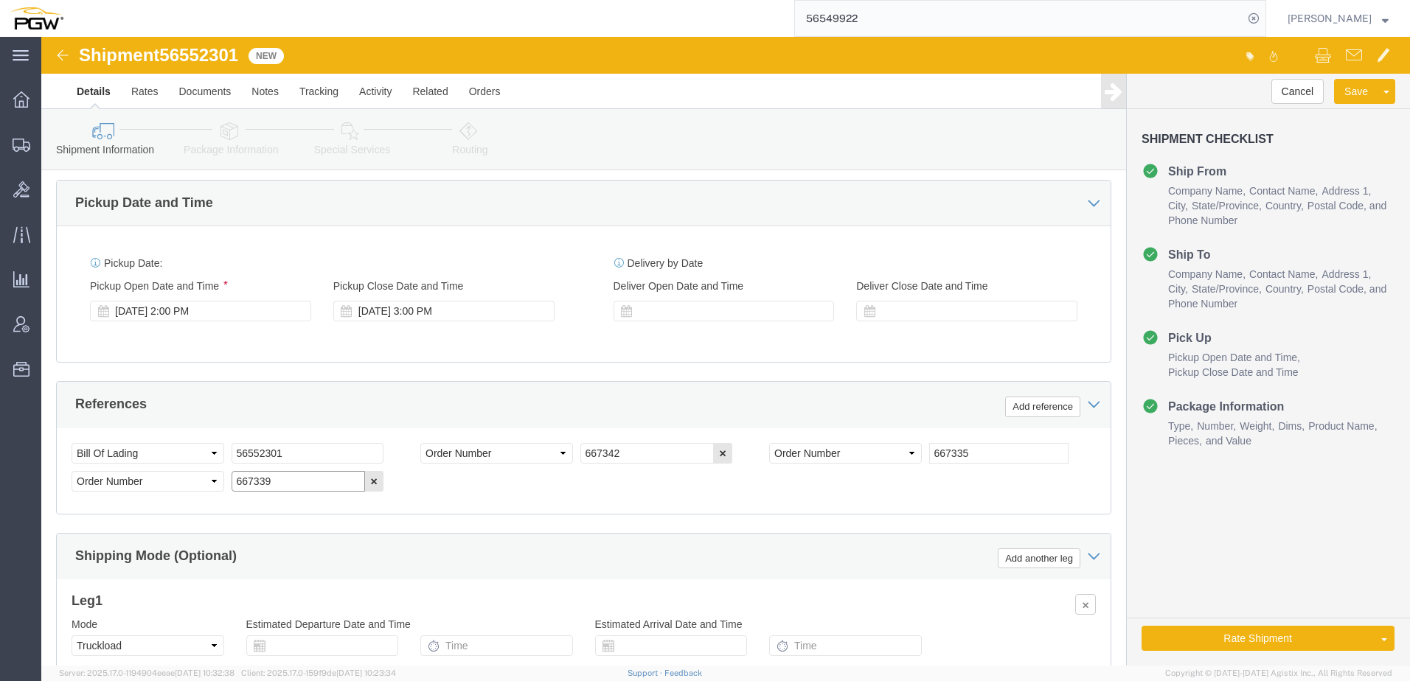
type input "667339"
click link "Package Information"
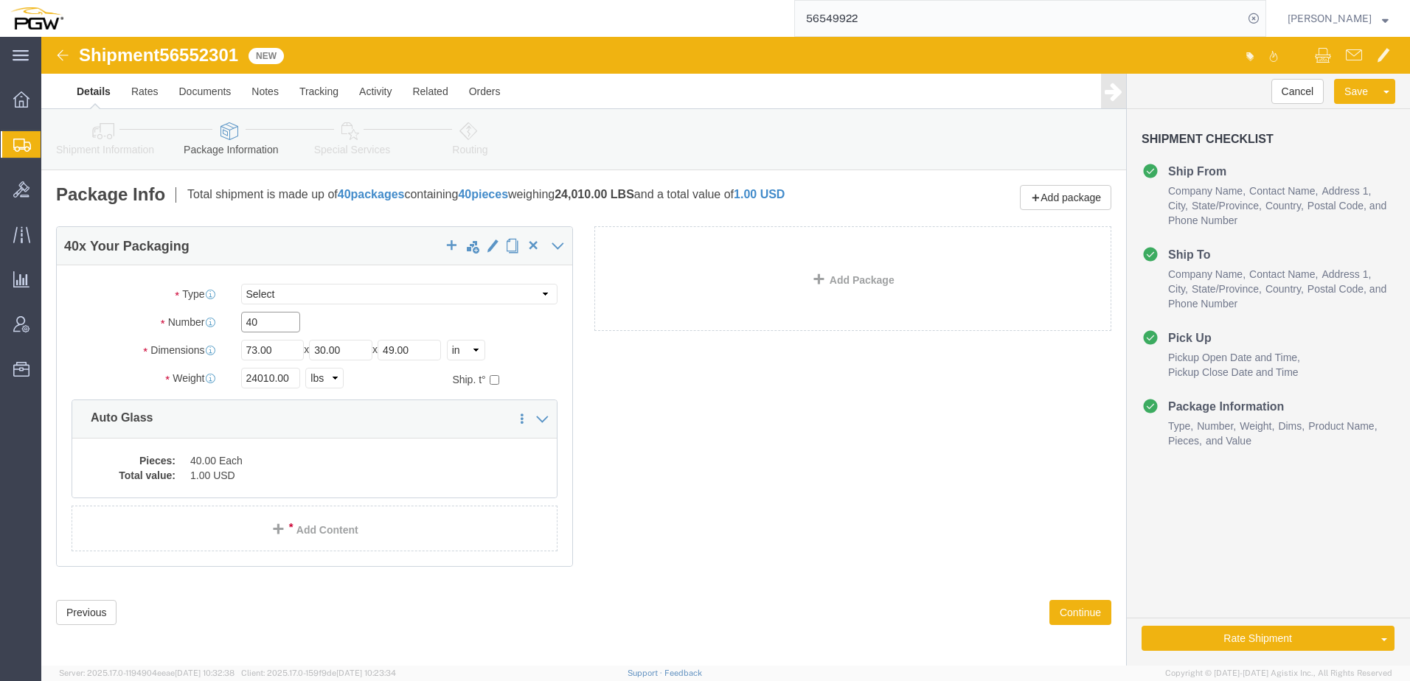
drag, startPoint x: 243, startPoint y: 284, endPoint x: -243, endPoint y: 269, distance: 486.2
click html "Shipment 56552301 New Details Rates Documents Notes Tracking Activity Related O…"
paste input "12"
type input "12"
drag, startPoint x: 231, startPoint y: 338, endPoint x: 98, endPoint y: 336, distance: 132.8
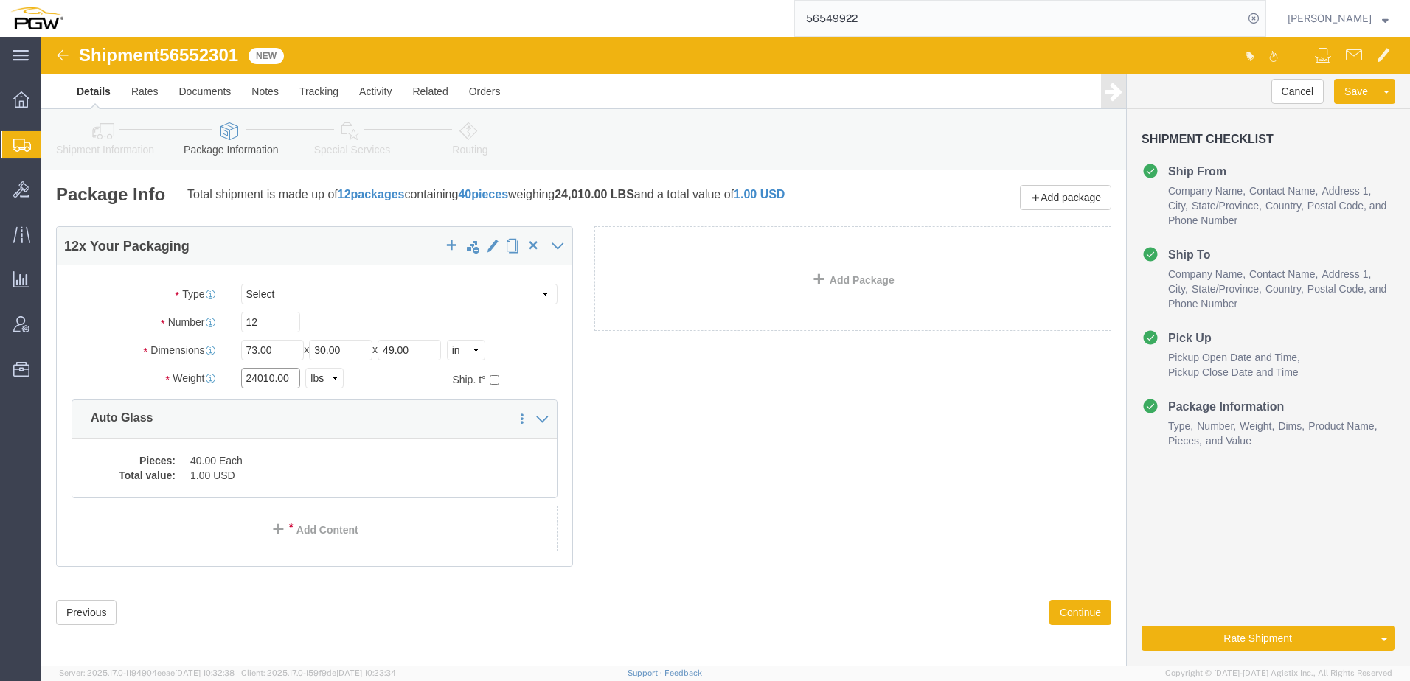
click div "Weight 24010.00 Select kgs lbs Ship. t°"
paste input "8204"
type input "8204.00"
click dd "1.00 USD"
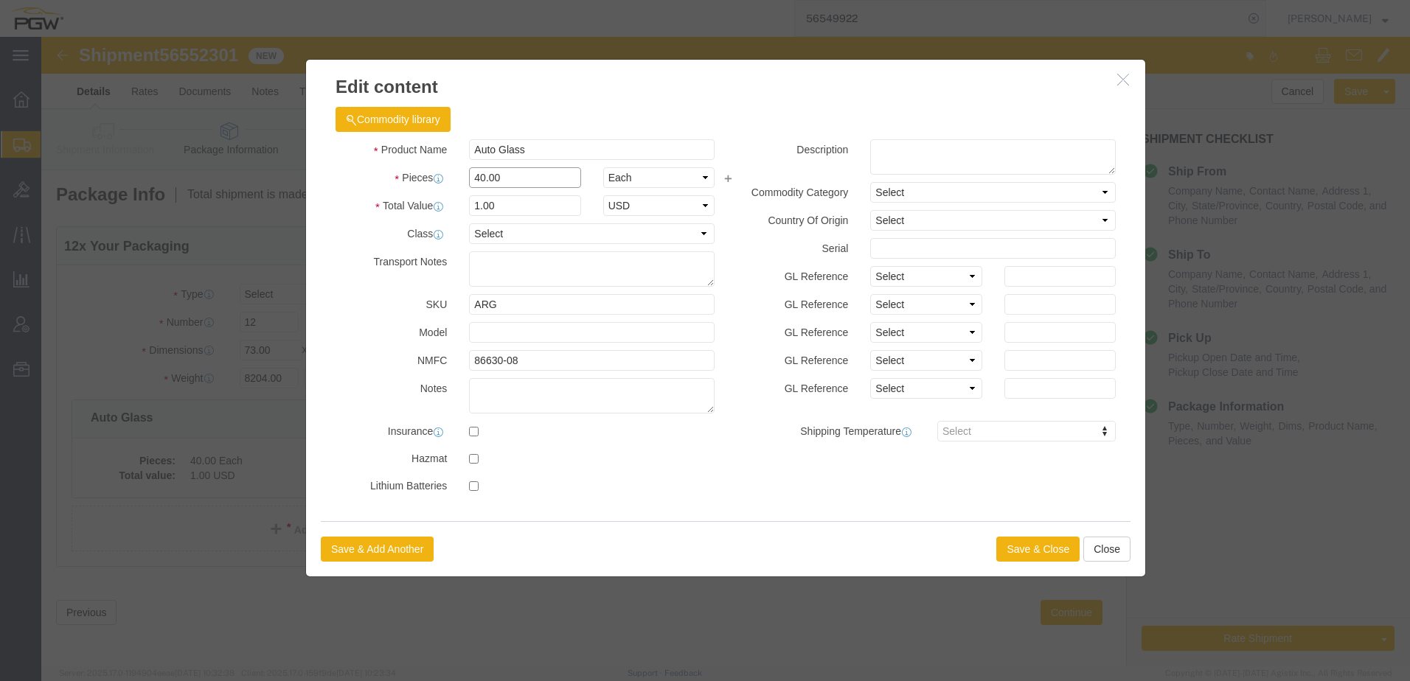
click input "40.00"
drag, startPoint x: 463, startPoint y: 141, endPoint x: -57, endPoint y: 172, distance: 520.9
click html "Shipment 56552301 New Details Rates Documents Notes Tracking Activity Related O…"
type input "12.00"
type input "0.3"
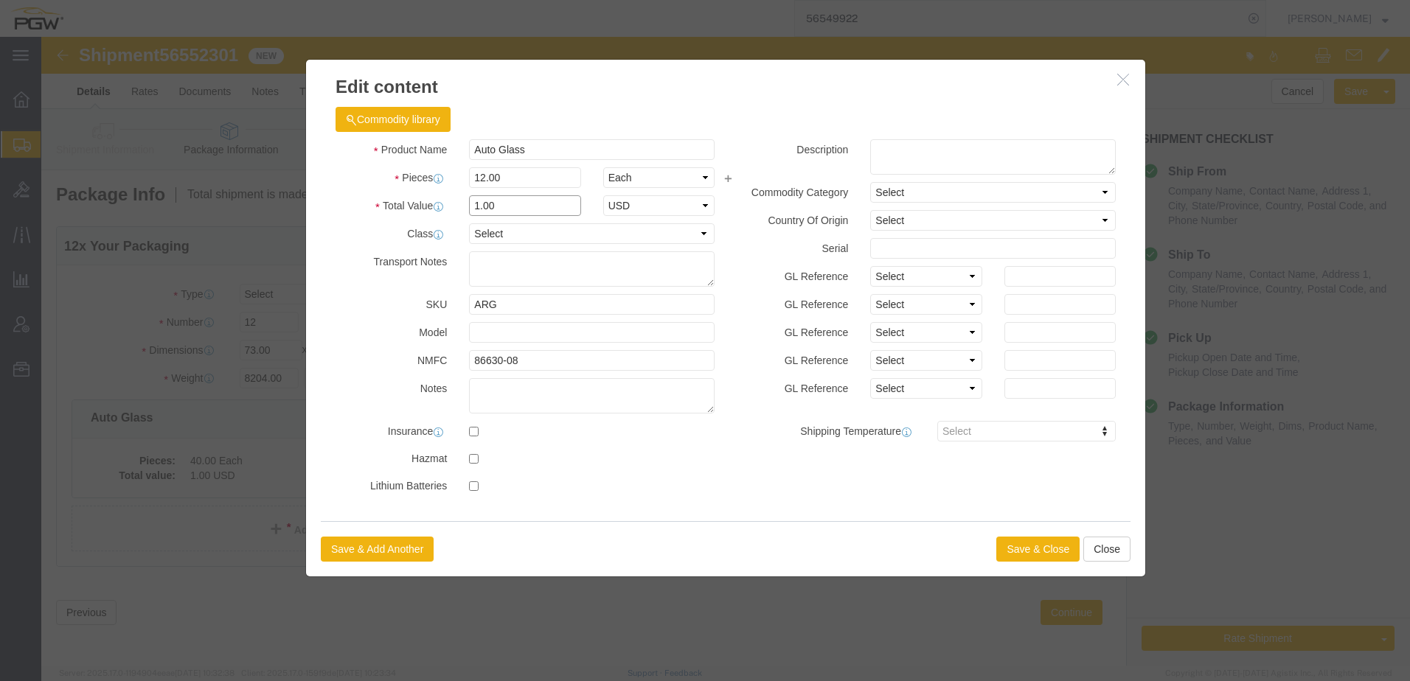
type input "1.00"
select select "USD"
click button "Save & Close"
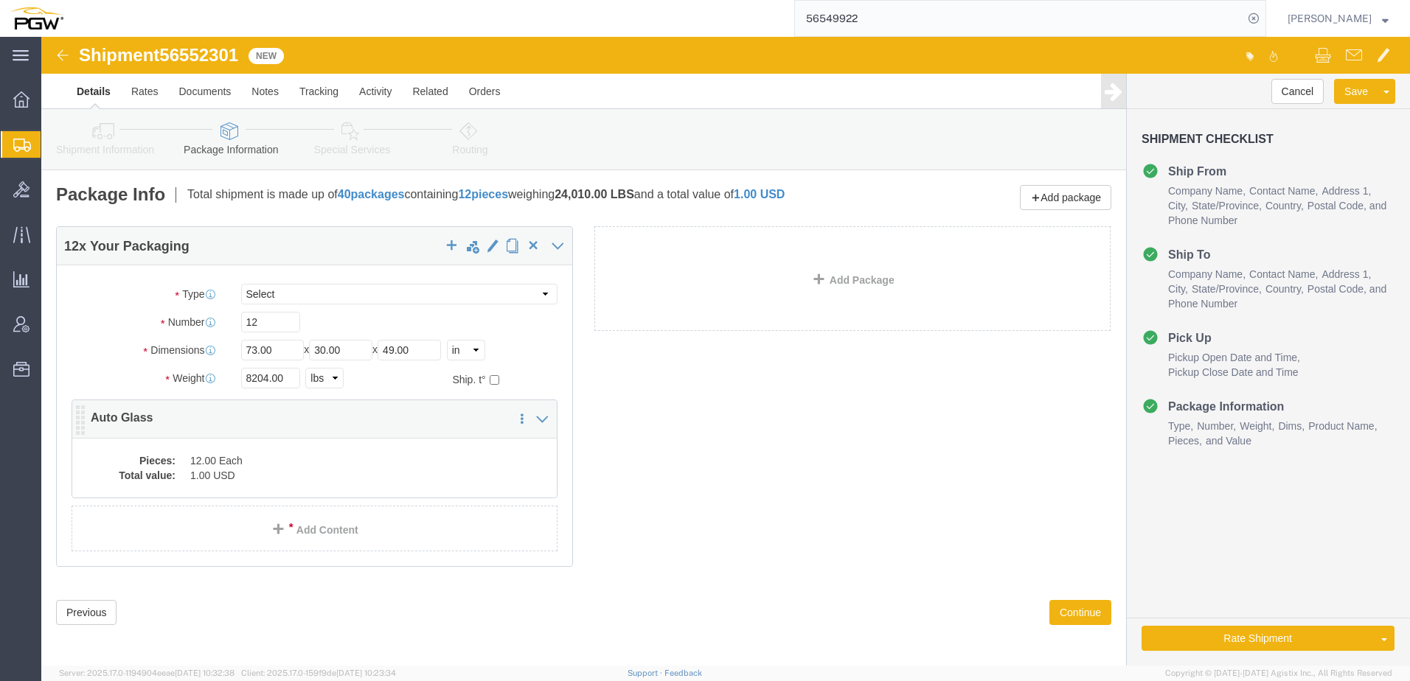
click dd "12.00 Each"
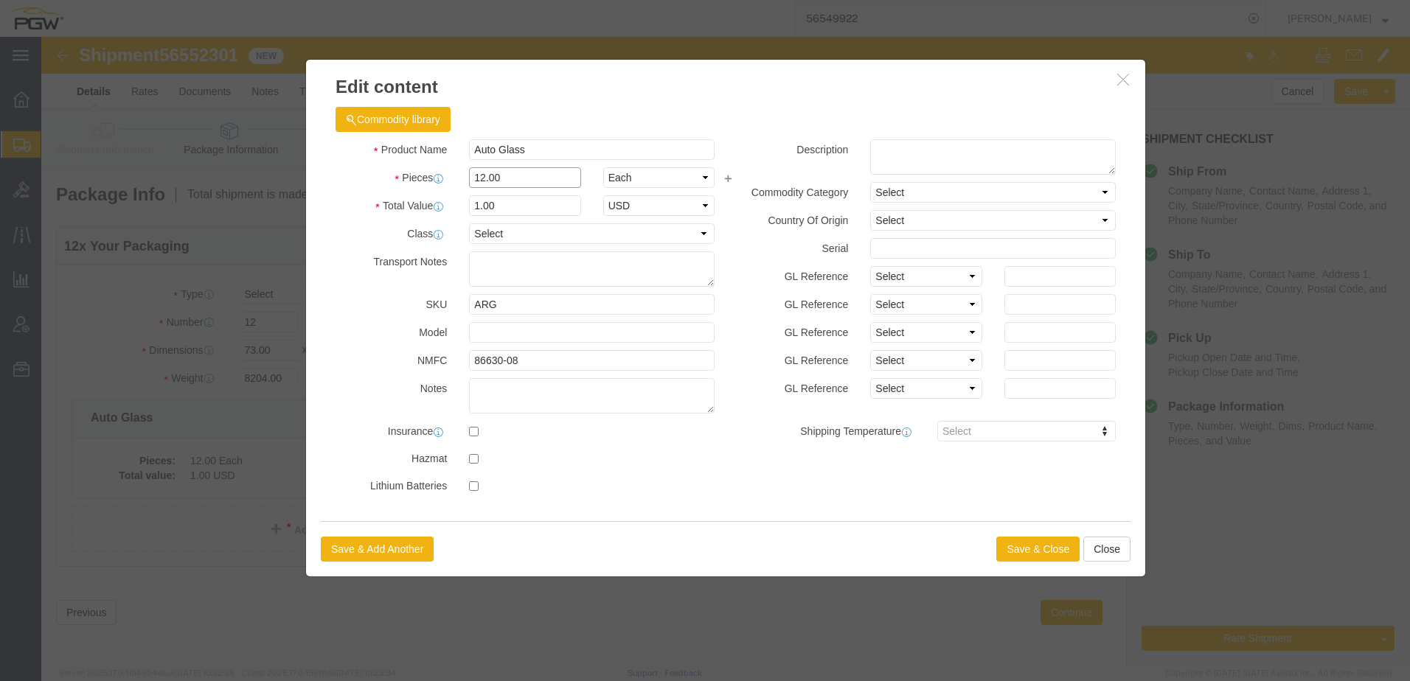
drag, startPoint x: 486, startPoint y: 137, endPoint x: 102, endPoint y: 138, distance: 384.2
click div "Edit content Commodity library Product Name Auto Glass Pieces 12.00 Select Bag …"
click button "button"
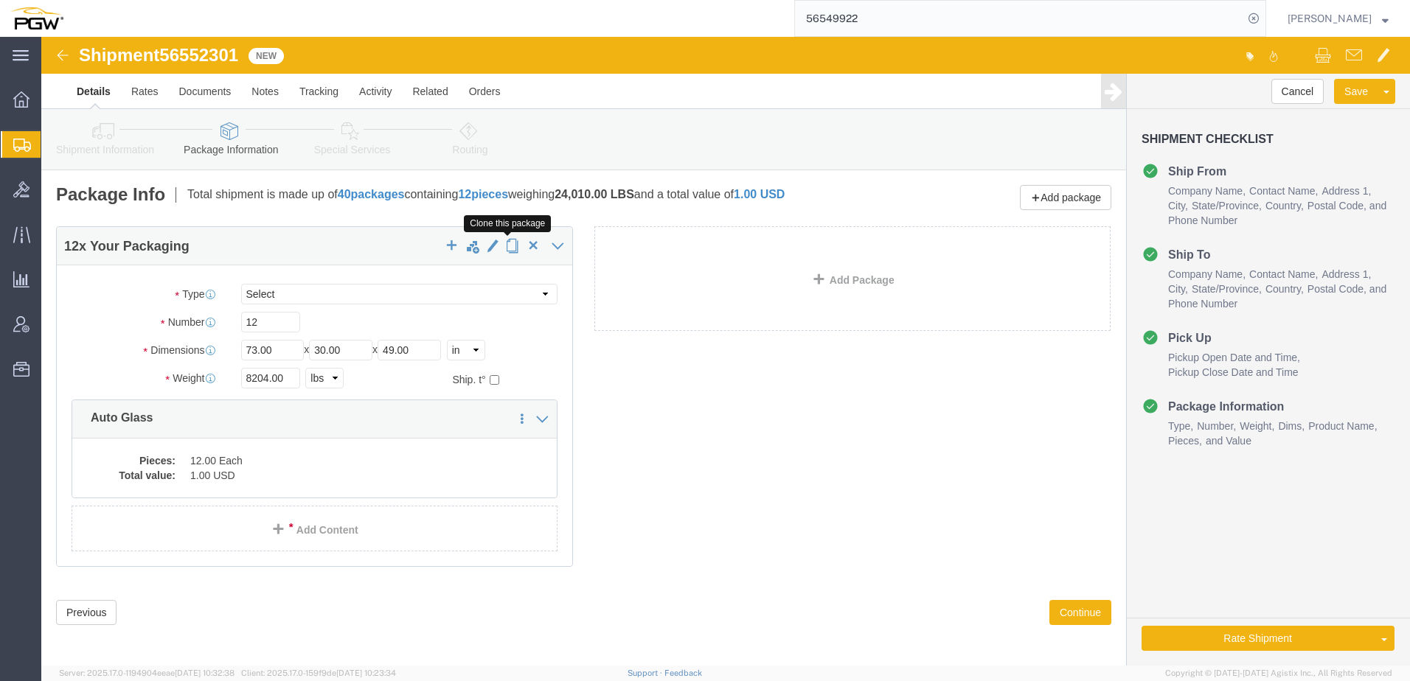
click span "button"
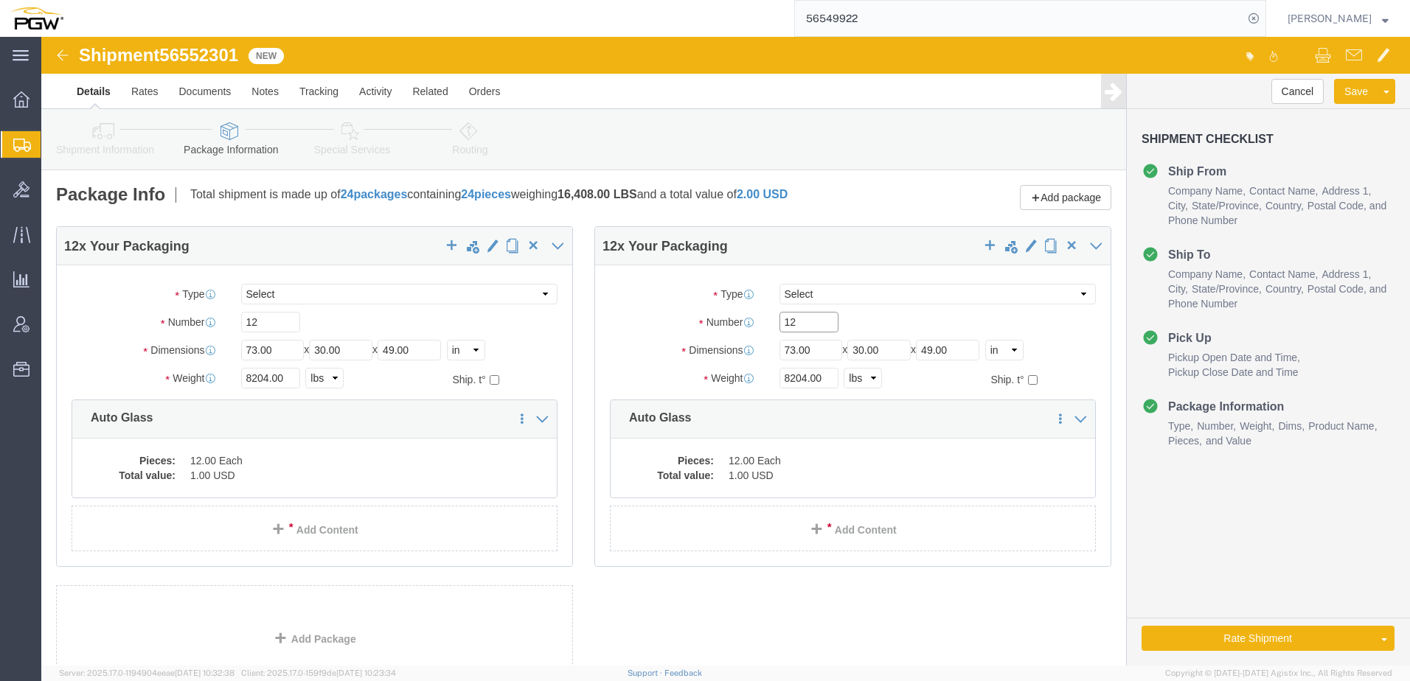
drag, startPoint x: 780, startPoint y: 286, endPoint x: 161, endPoint y: 301, distance: 619.7
click div "12 x Your Packaging Package Type Select Bale(s) Basket(s) Bolt(s) Bottle(s) Buc…"
paste input "4"
type input "14"
drag, startPoint x: 760, startPoint y: 340, endPoint x: 636, endPoint y: 350, distance: 124.3
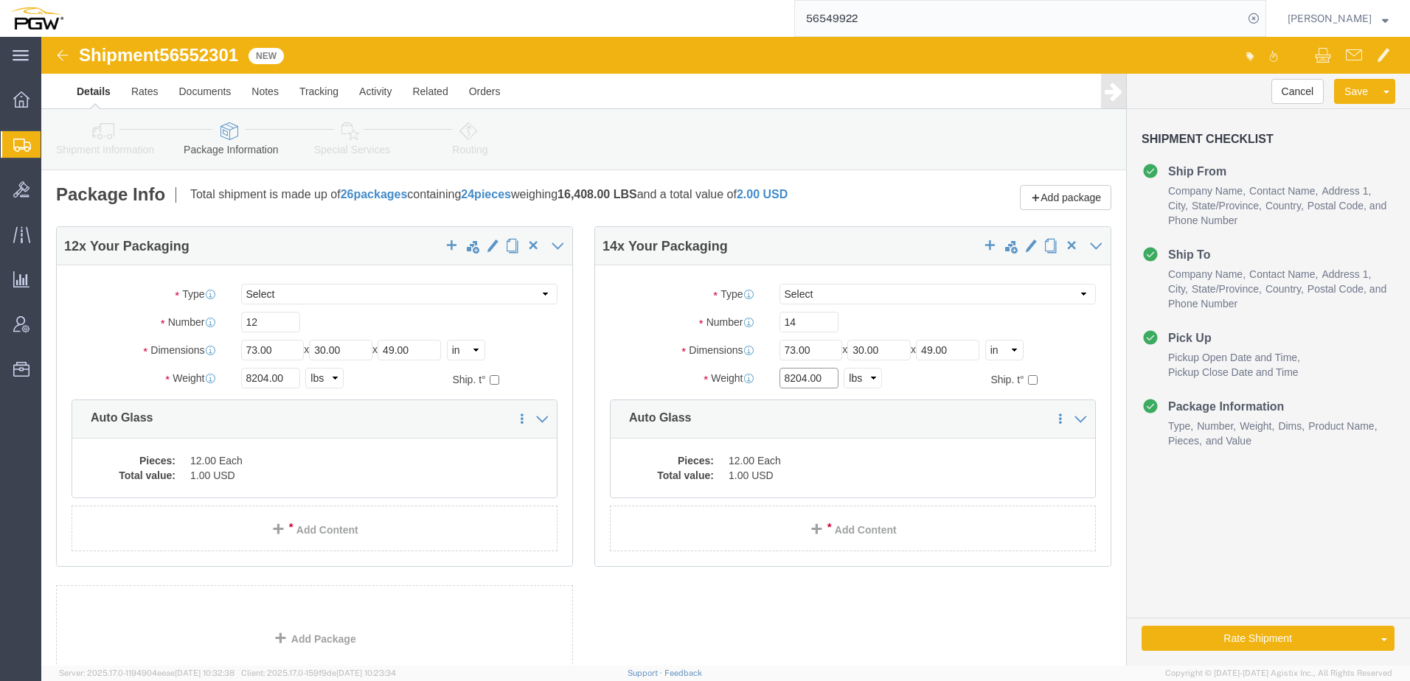
click div "Weight Total weight of packages in pounds or kilograms 8204.00 Select kgs lbs S…"
paste input "11906"
type input "11906.00"
click dd "12.00 Each"
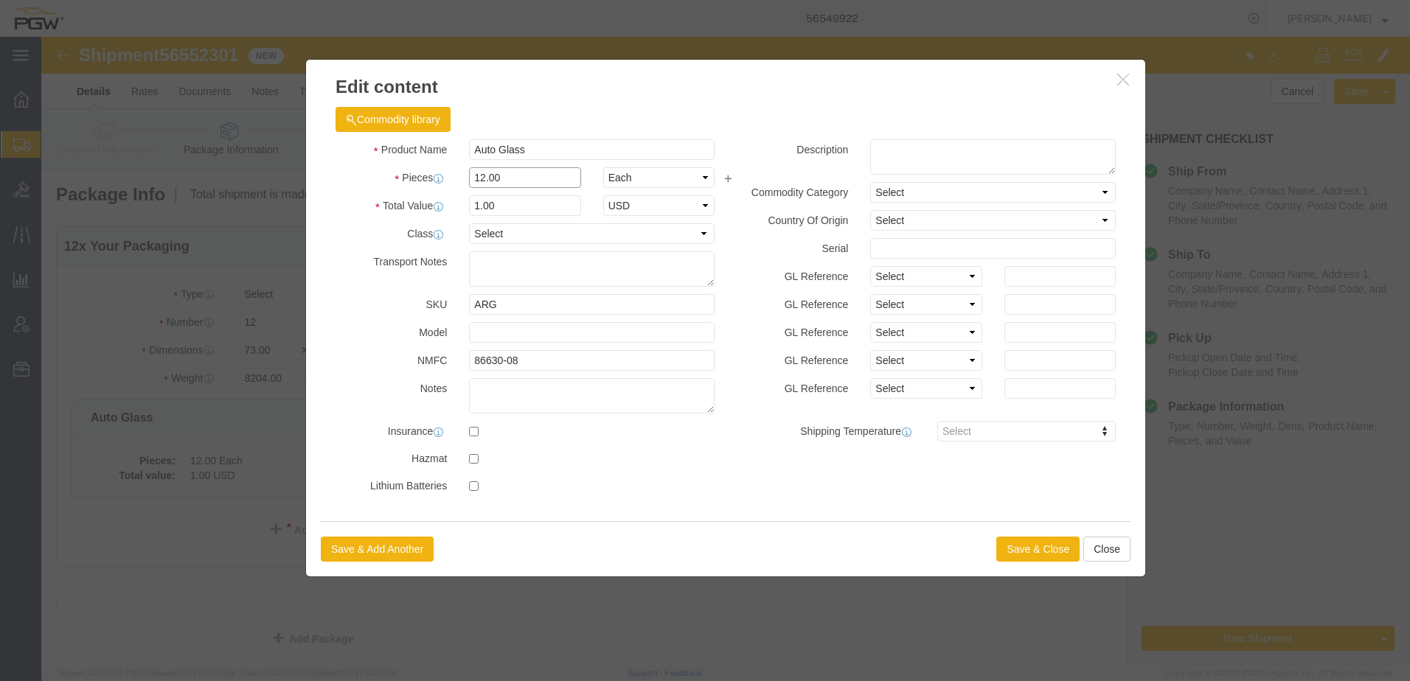
drag, startPoint x: 482, startPoint y: 147, endPoint x: 198, endPoint y: 103, distance: 287.3
click div "Edit content Commodity library Product Name Auto Glass Pieces 12.00 Select Bag …"
type input "14.00"
type input "1.17"
type input "1.00"
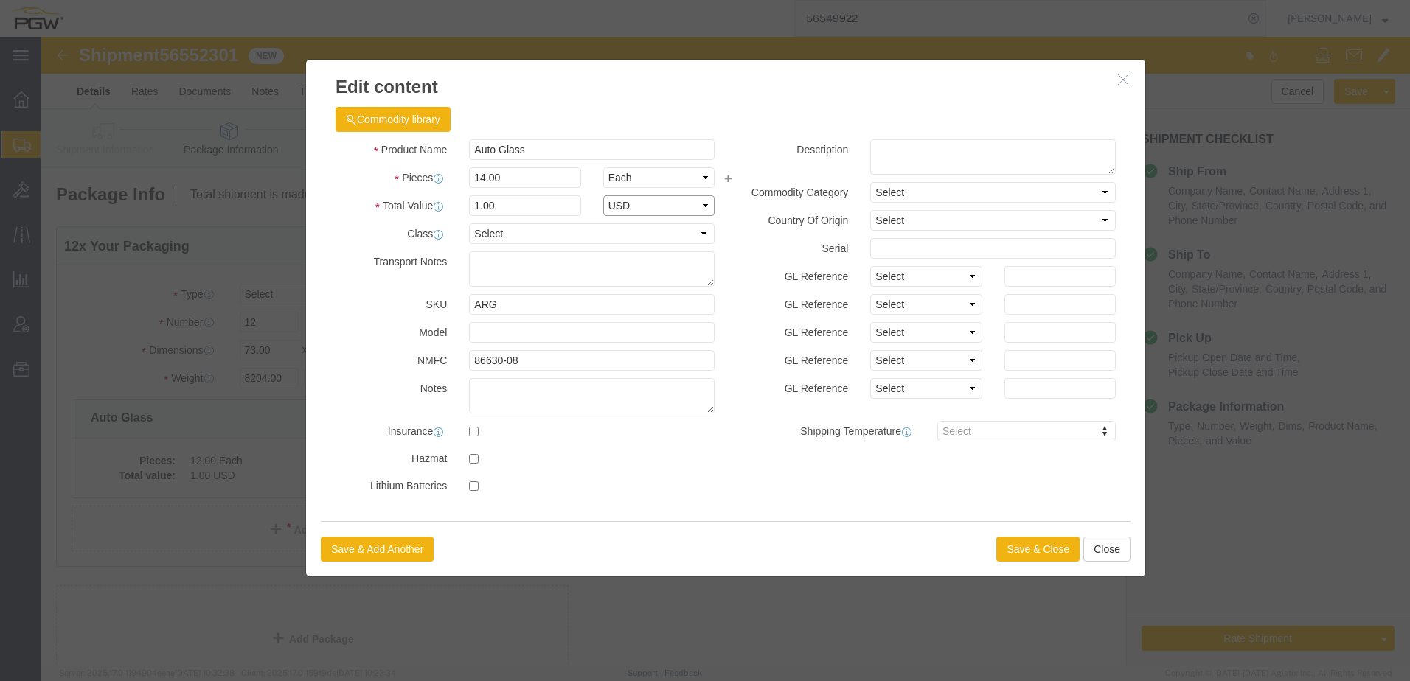
select select "USD"
click button "Save & Close"
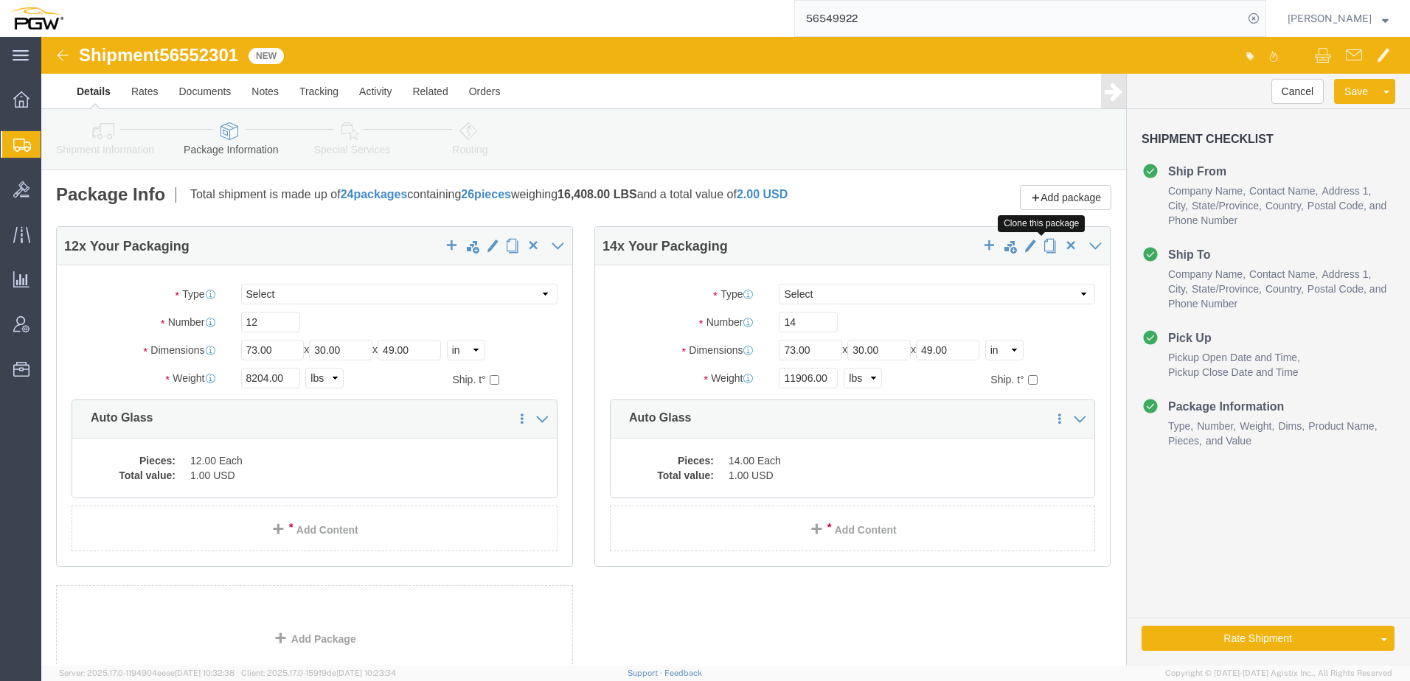
click span "button"
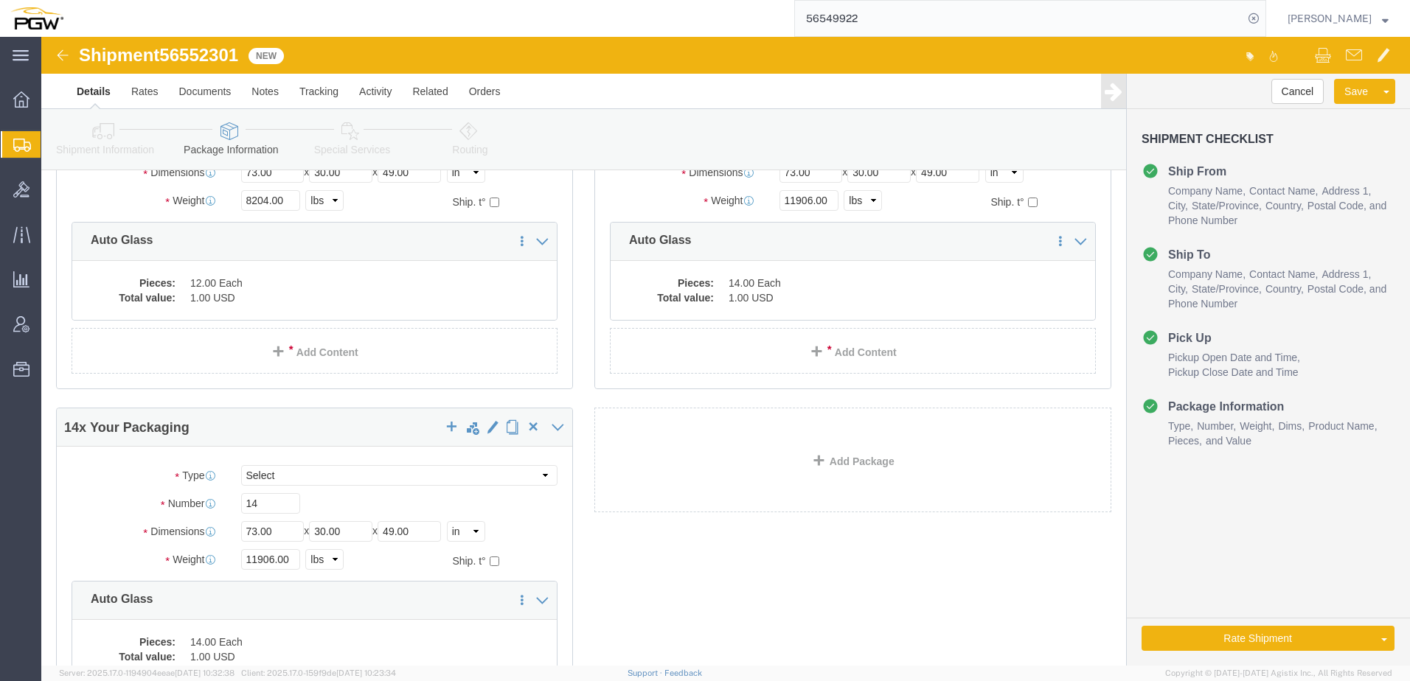
scroll to position [221, 0]
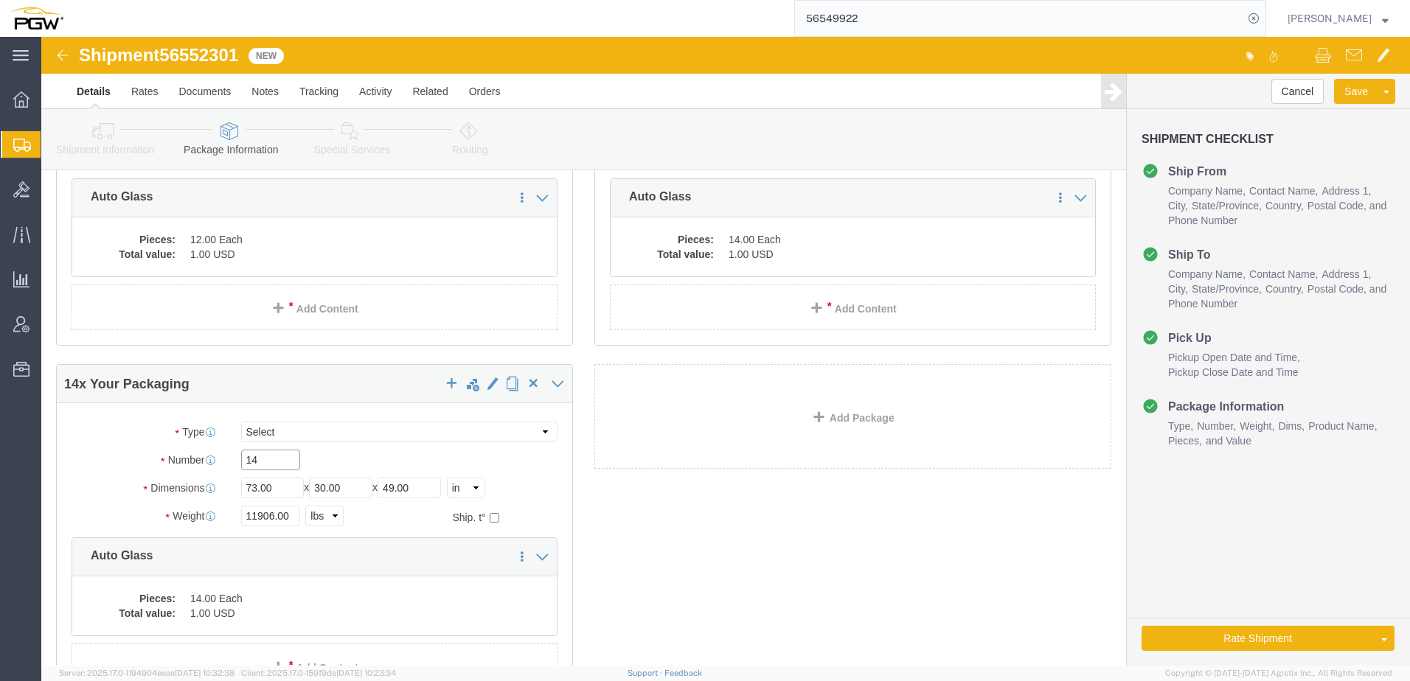
drag, startPoint x: 232, startPoint y: 418, endPoint x: -59, endPoint y: 421, distance: 290.6
click html "Shipment 56552301 New Details Rates Documents Notes Tracking Activity Related O…"
type input "18"
drag, startPoint x: 230, startPoint y: 476, endPoint x: -229, endPoint y: 485, distance: 458.8
click html "Shipment 56552301 New Details Rates Documents Notes Tracking Activity Related O…"
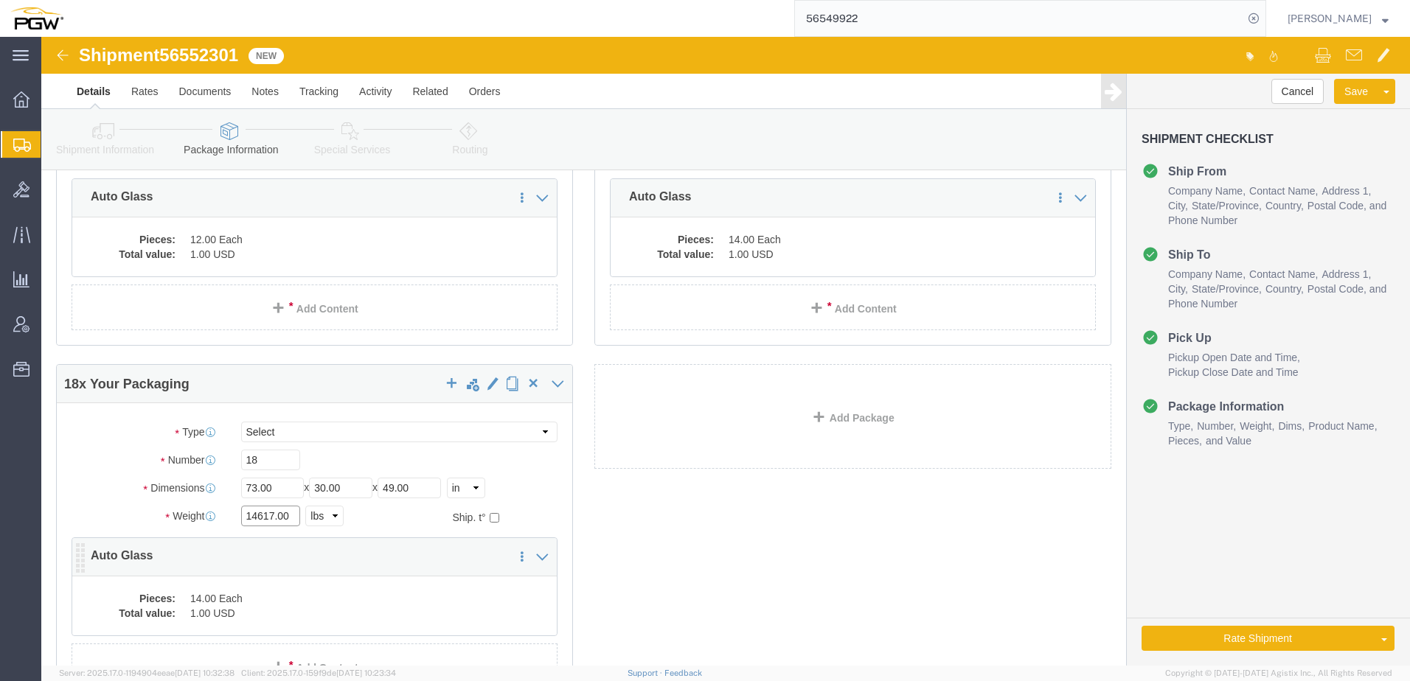
type input "14617.00"
click dd "14.00 Each"
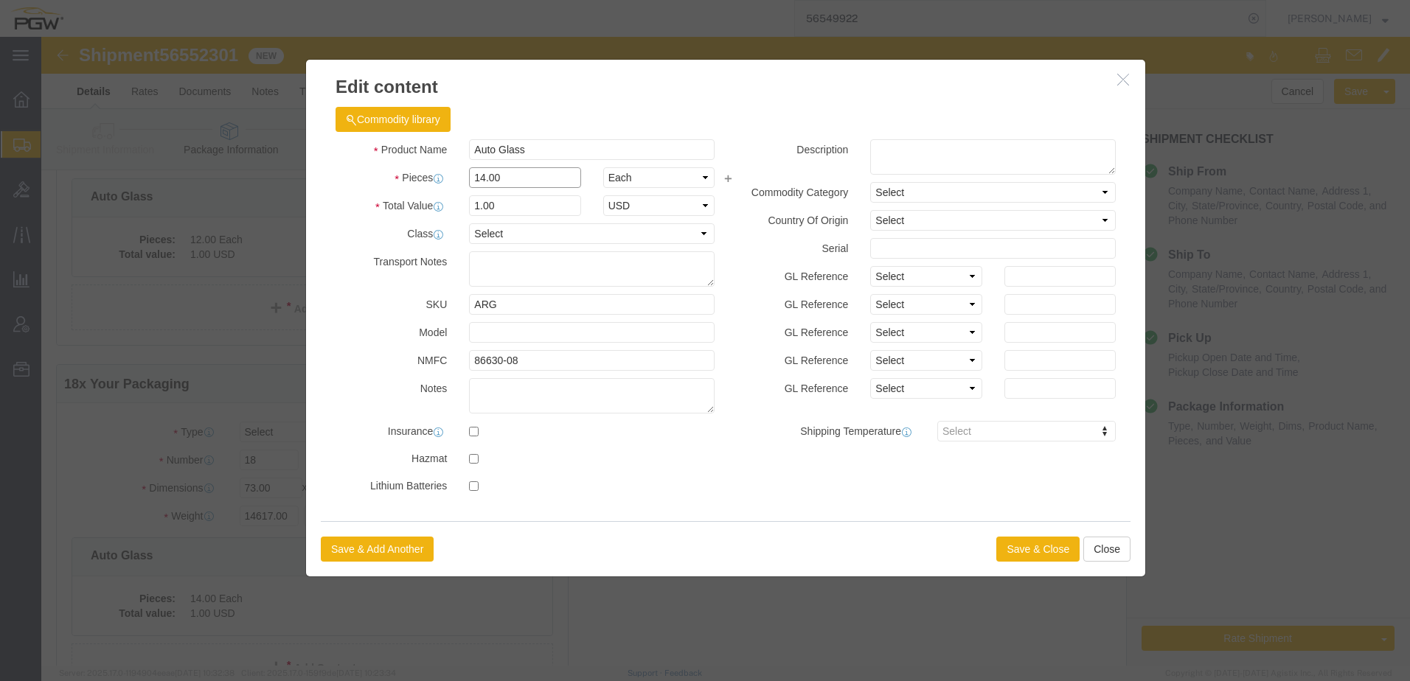
drag, startPoint x: 516, startPoint y: 141, endPoint x: -105, endPoint y: 130, distance: 621.1
click html "Shipment 56552301 New Details Rates Documents Notes Tracking Activity Related O…"
type input "18.00"
type input "1.29"
type input "1.00"
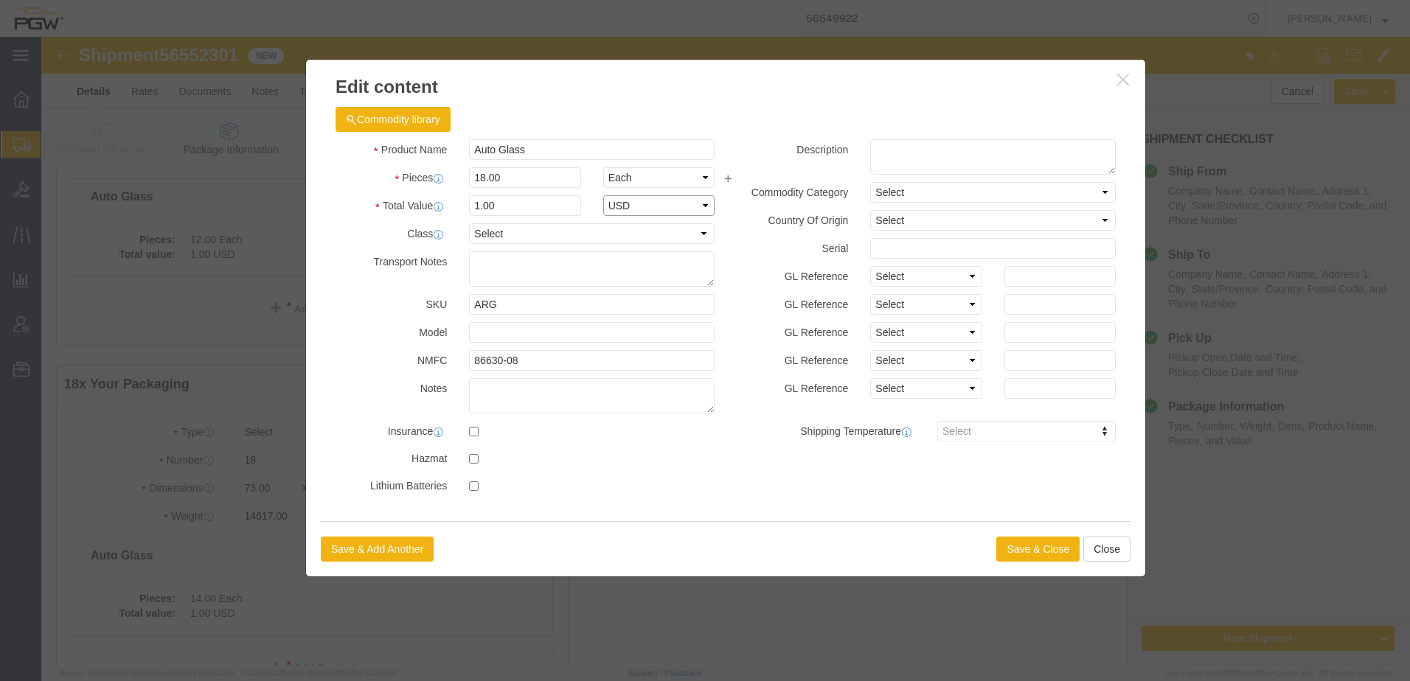
select select "USD"
click button "Save & Close"
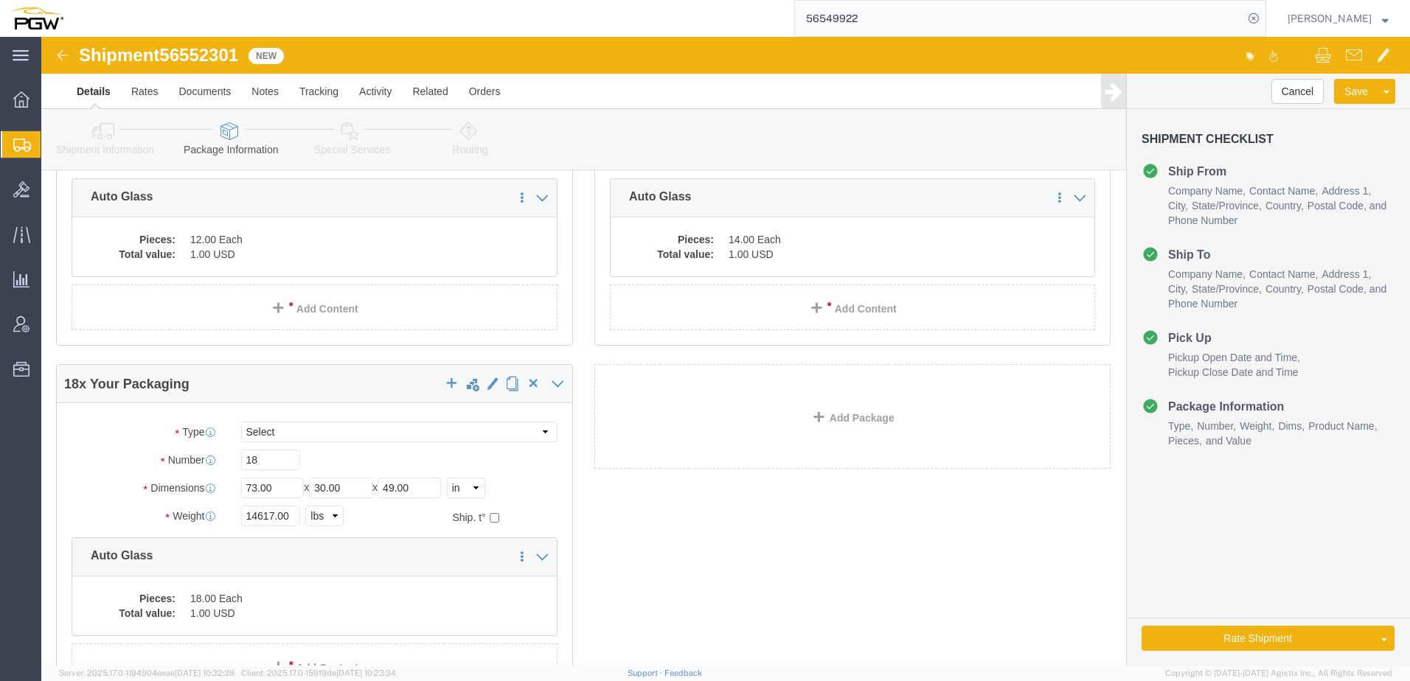
click link "Special Services"
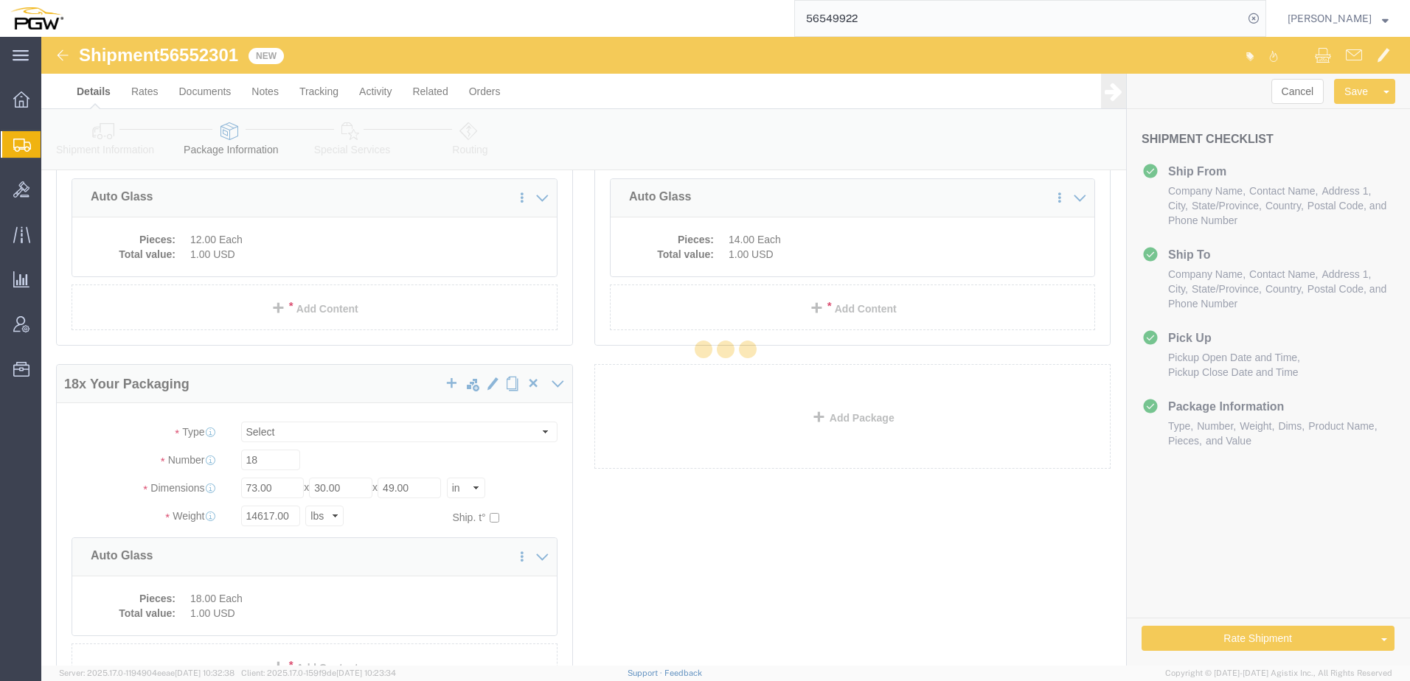
select select
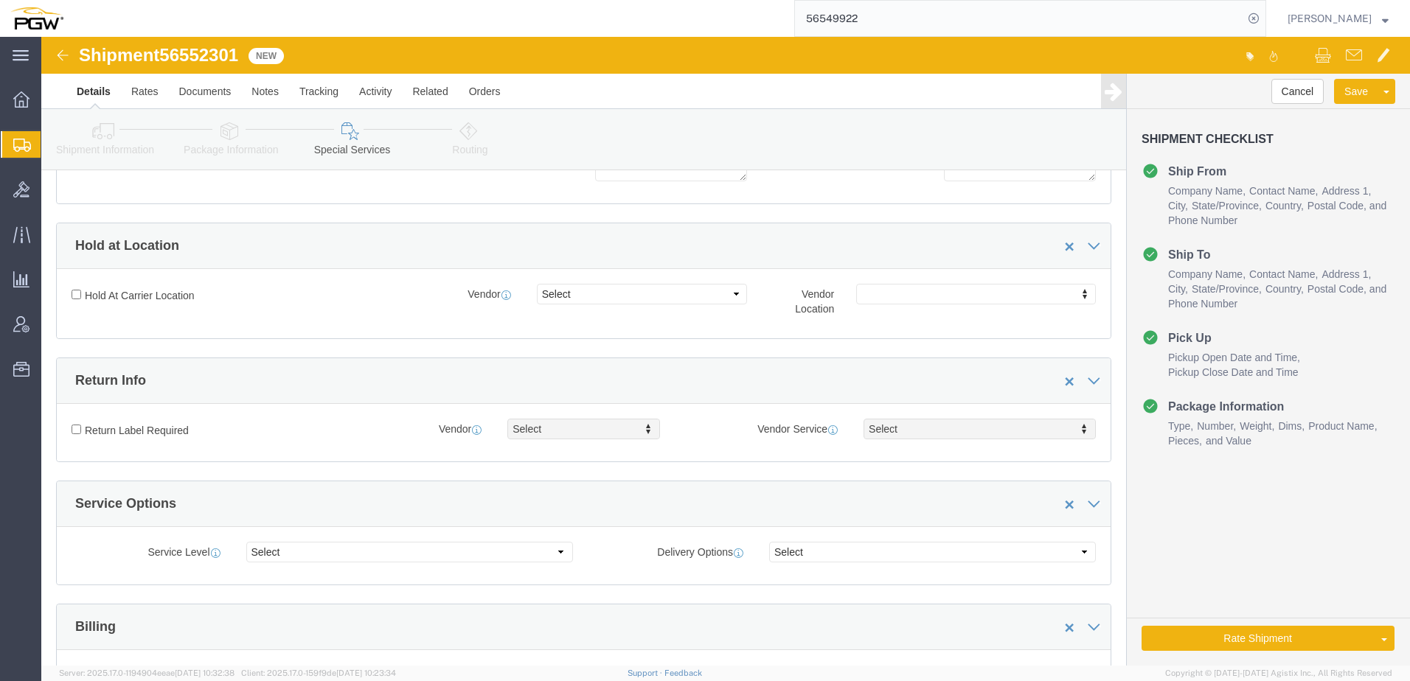
click icon
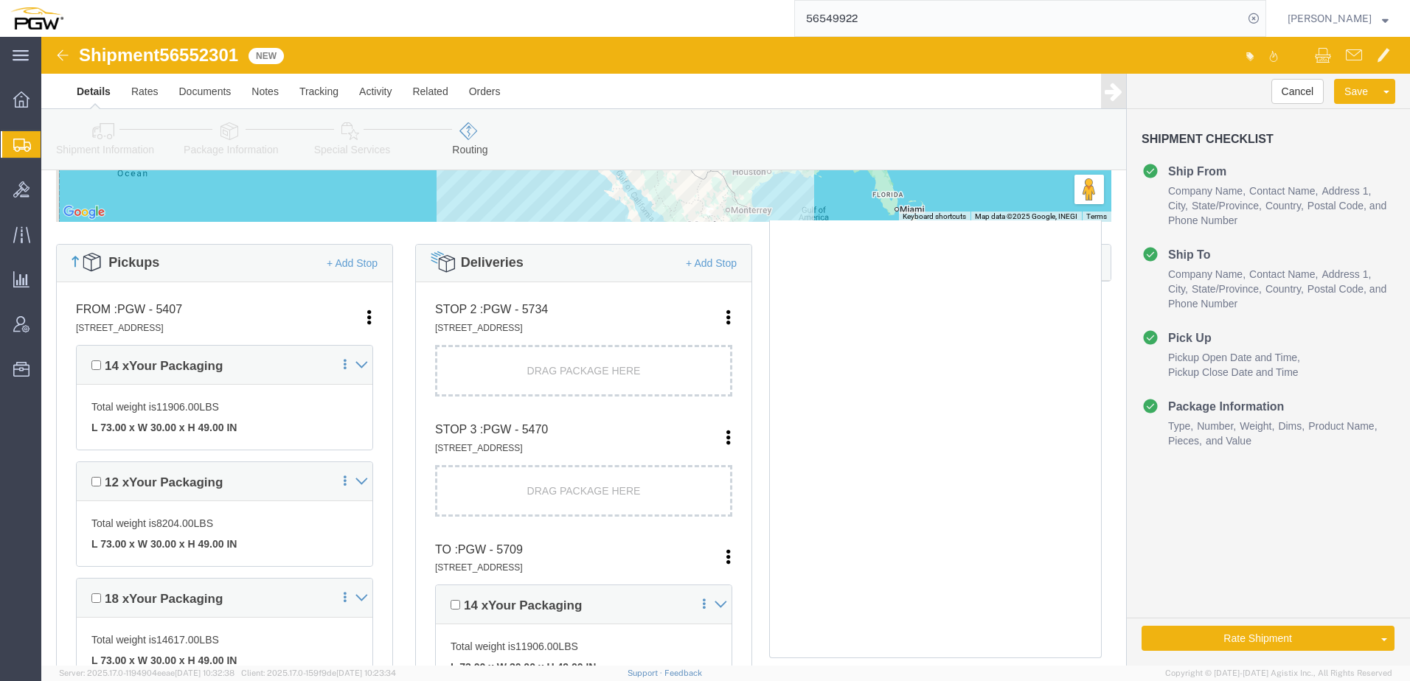
scroll to position [516, 0]
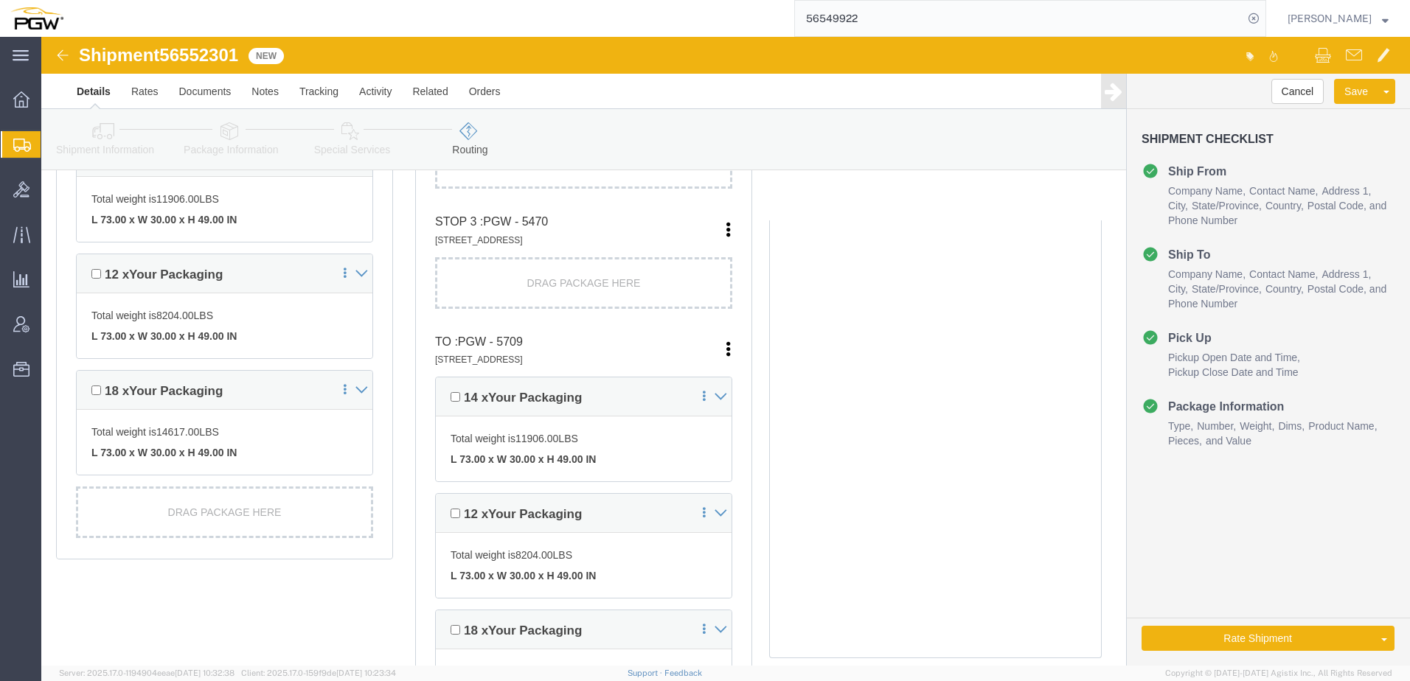
click icon
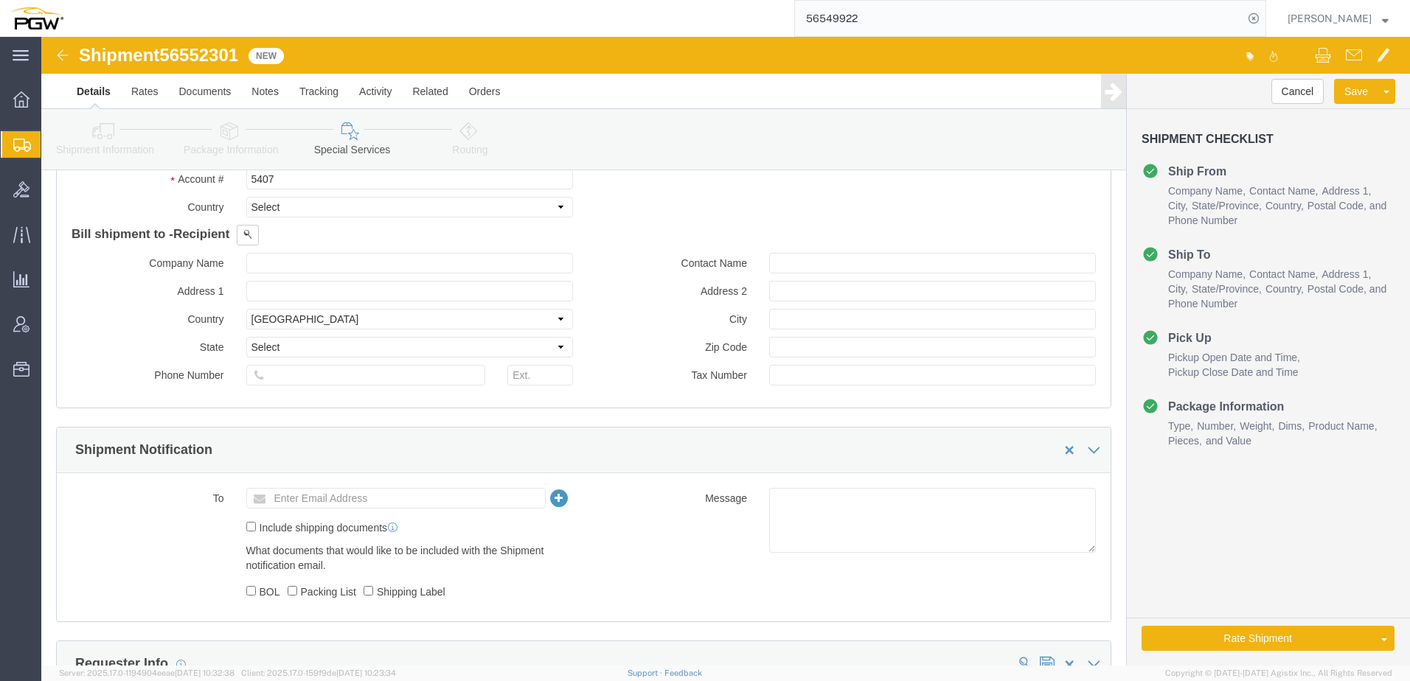
scroll to position [521, 0]
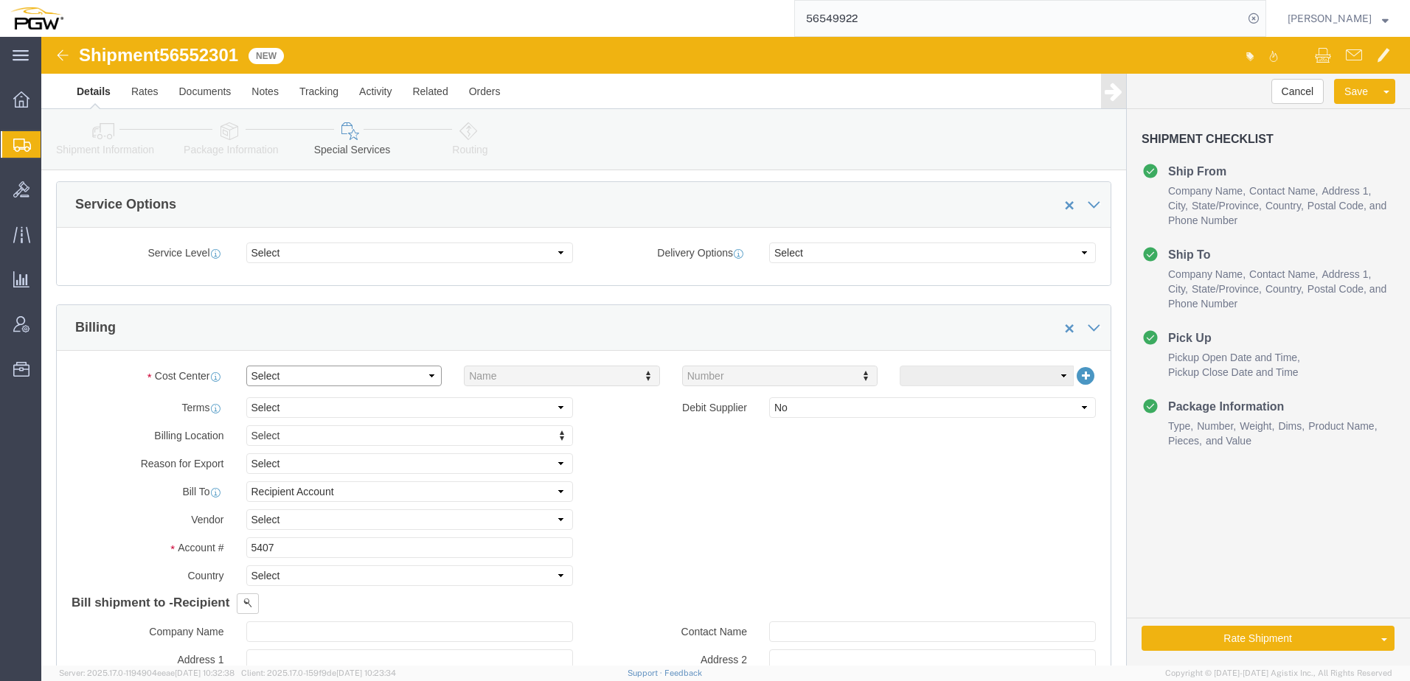
click select "Select Buyer Cost Center Department Operations Number Order Number Sales Person"
select select "COSTCENTER"
click select "Select Buyer Cost Center Department Operations Number Order Number Sales Person"
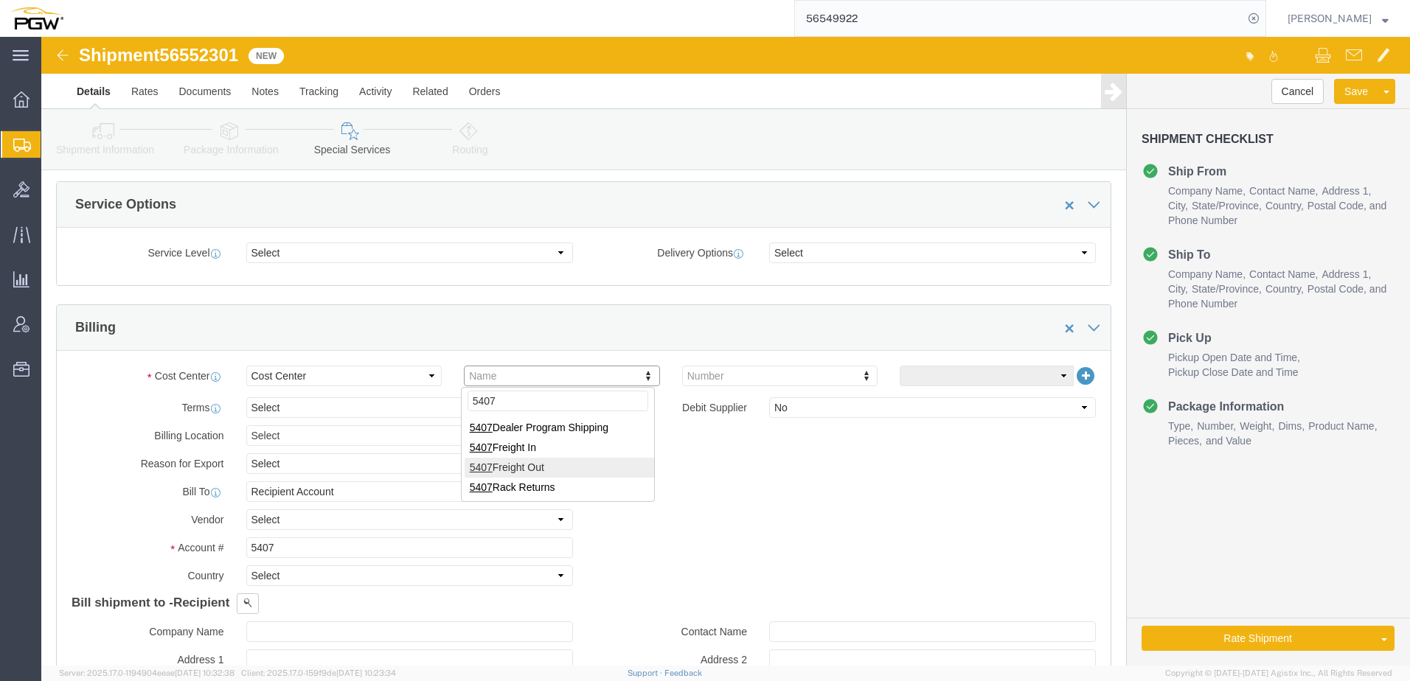
type input "5407"
click link "Shipment Information"
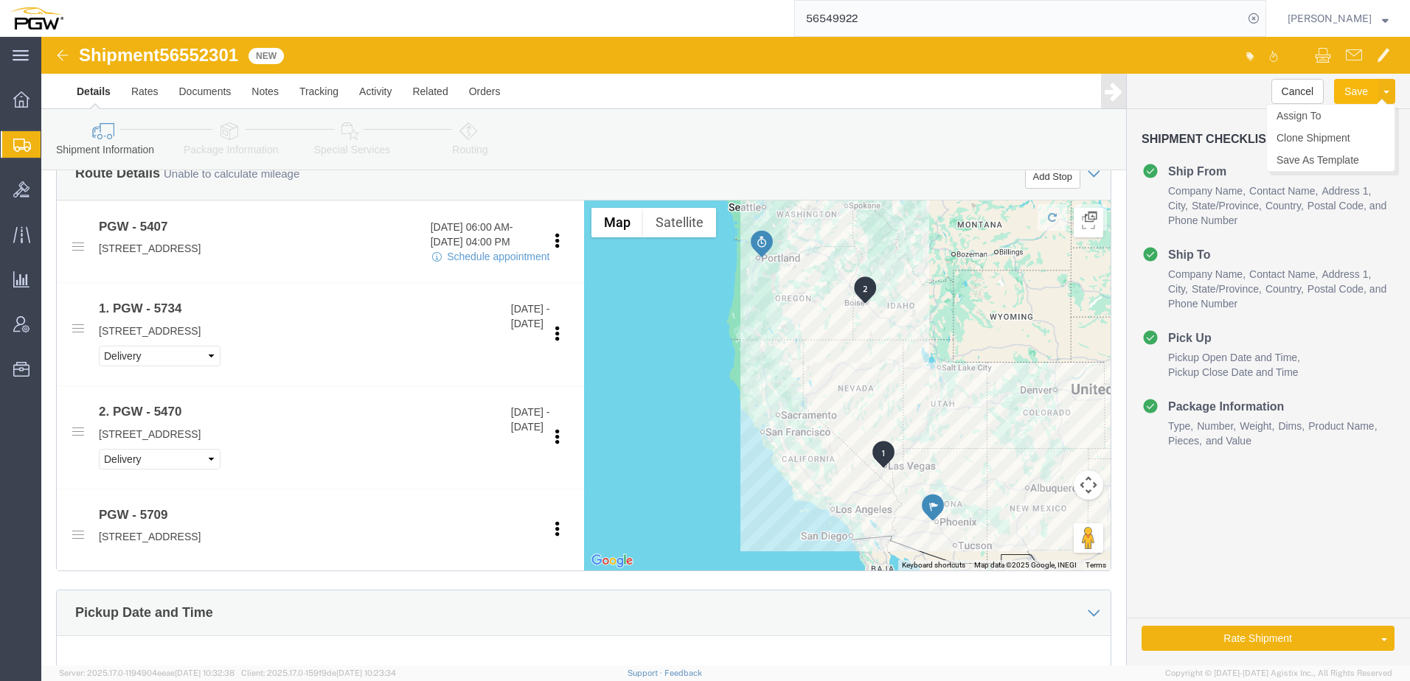
click button "Save"
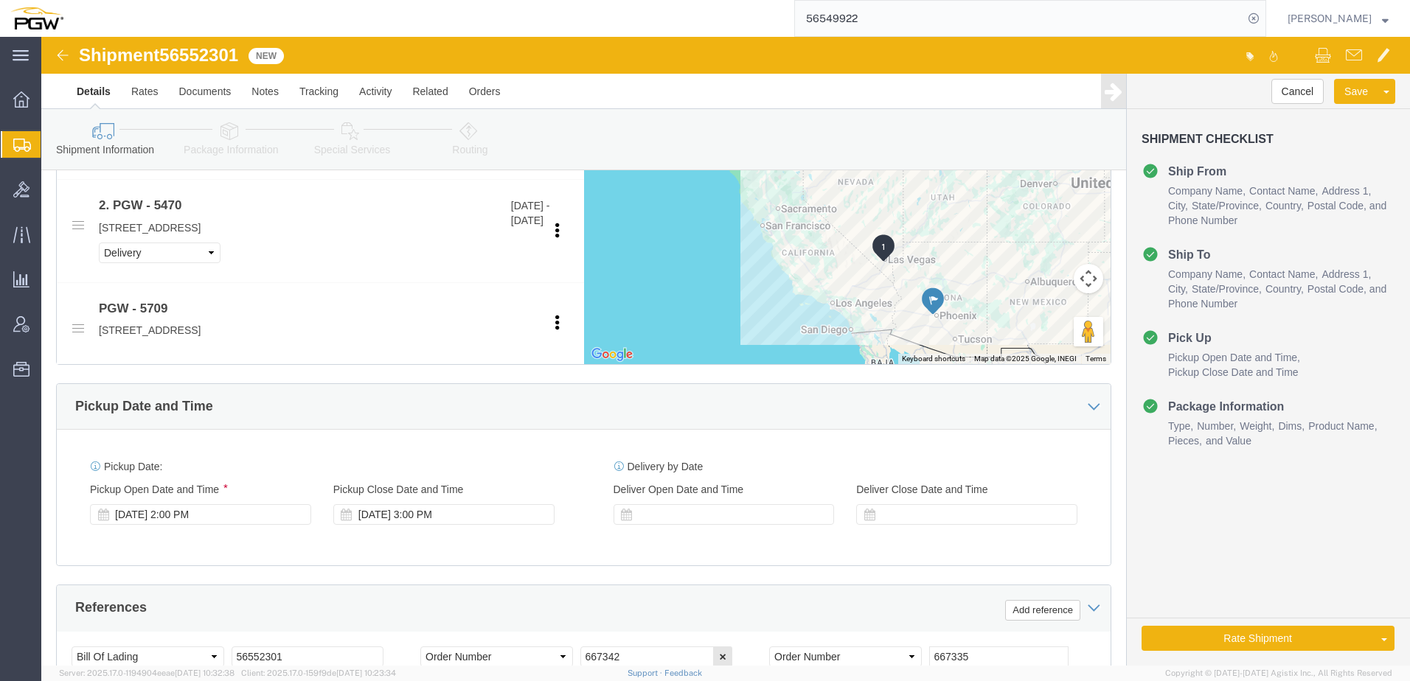
scroll to position [963, 0]
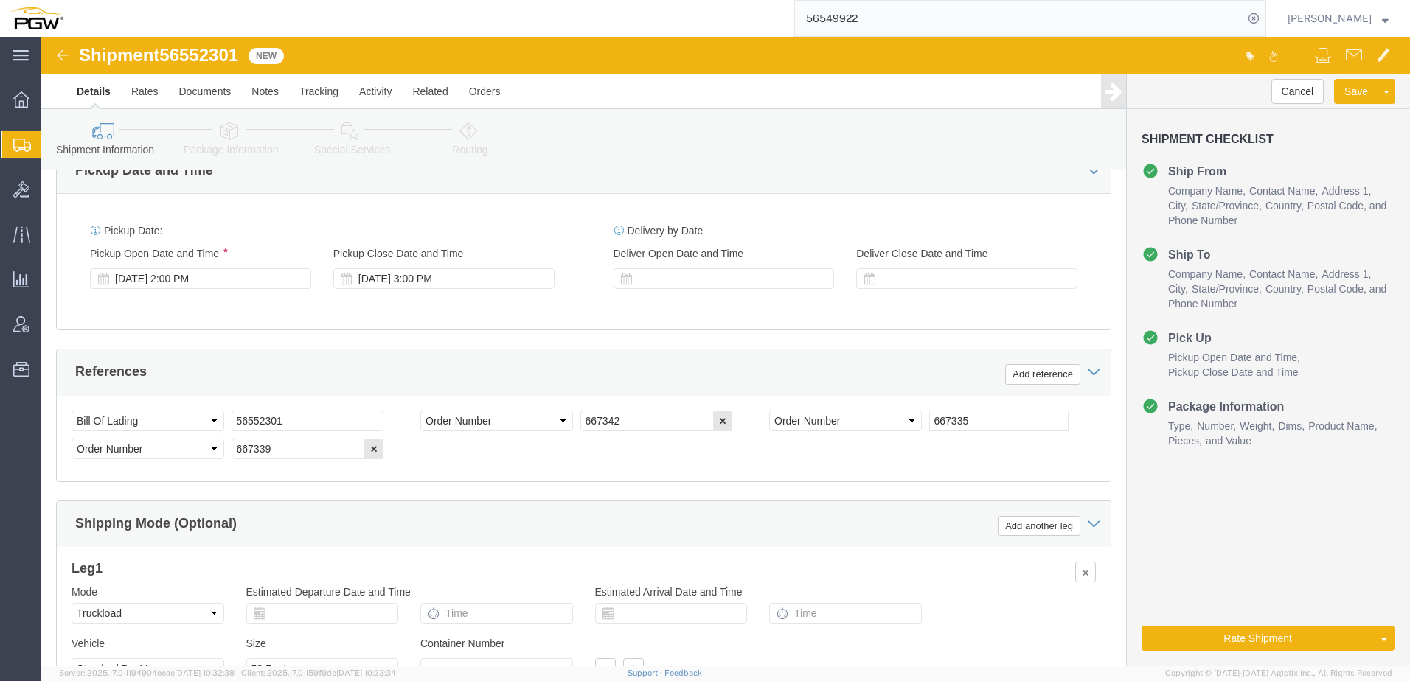
click icon
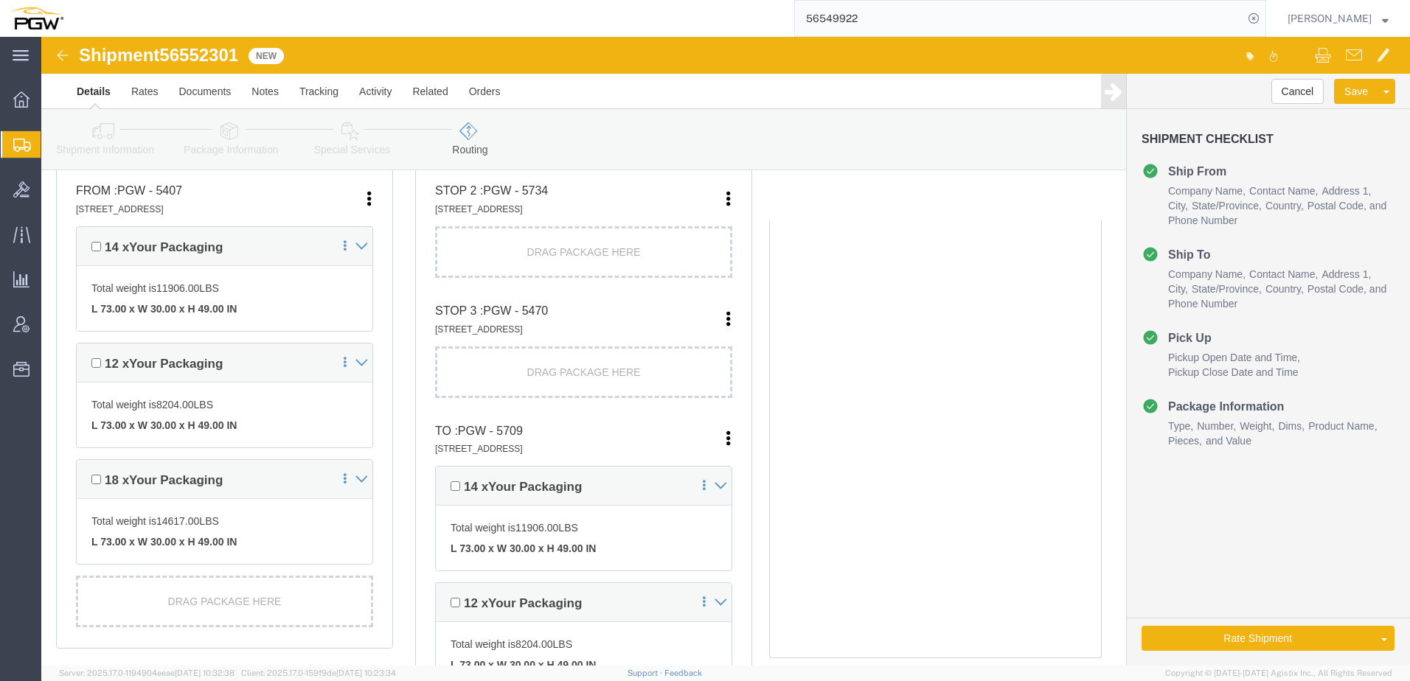
scroll to position [532, 0]
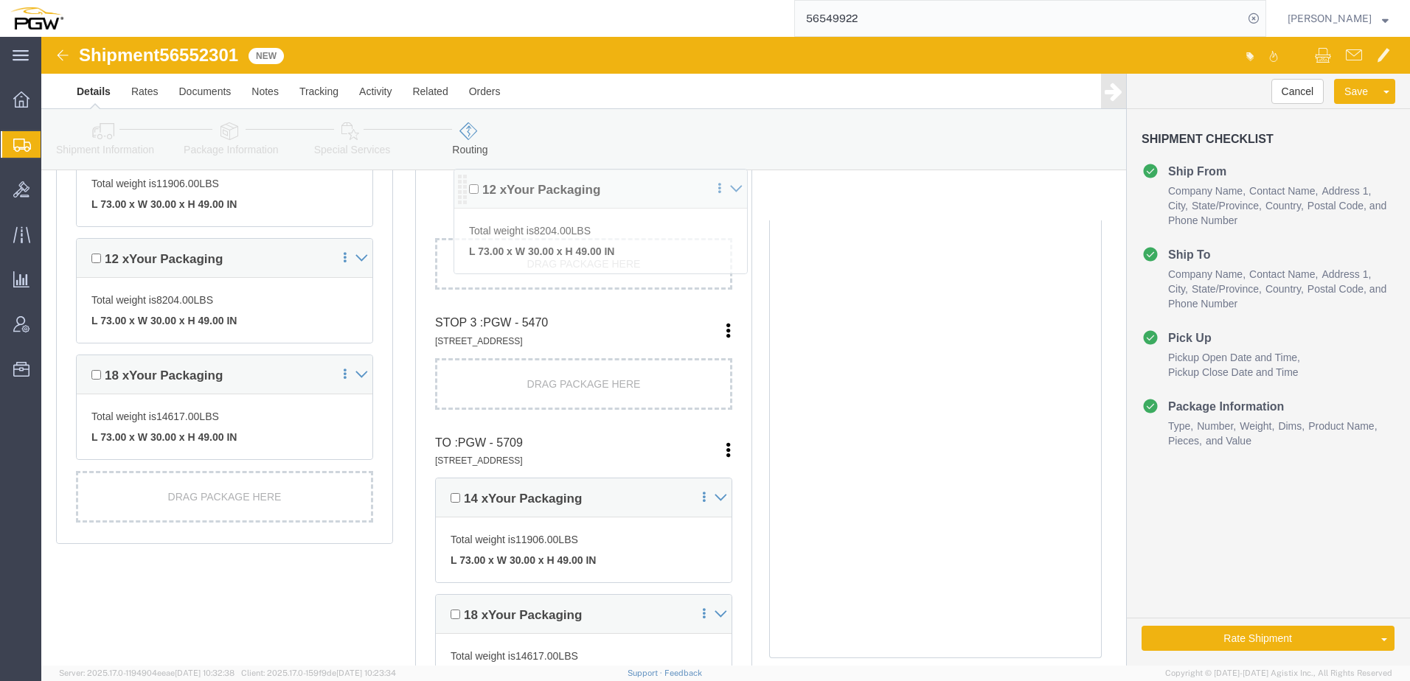
drag, startPoint x: 400, startPoint y: 457, endPoint x: 422, endPoint y: 148, distance: 309.8
click div "Pickups + Add Stop From : PGW - 5407 5850 North 101st Avenue, Glendale, AZ, 853…"
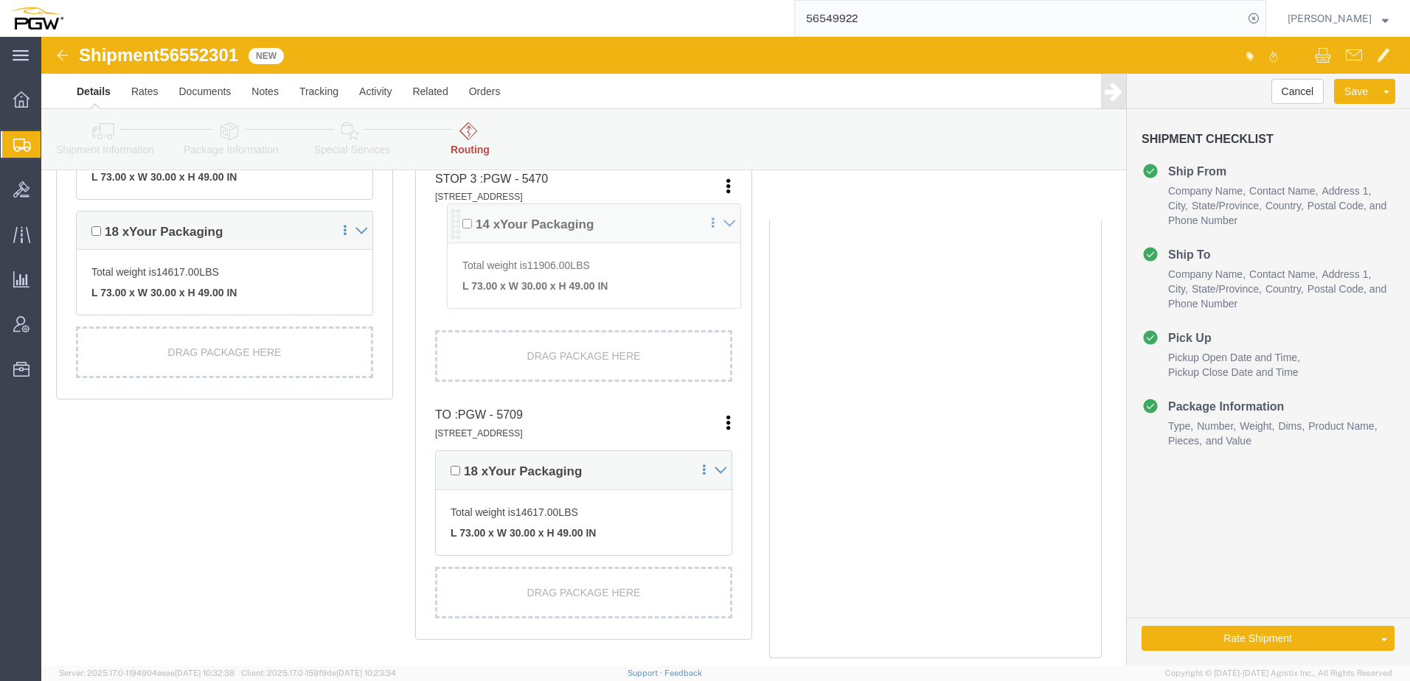
scroll to position [711, 0]
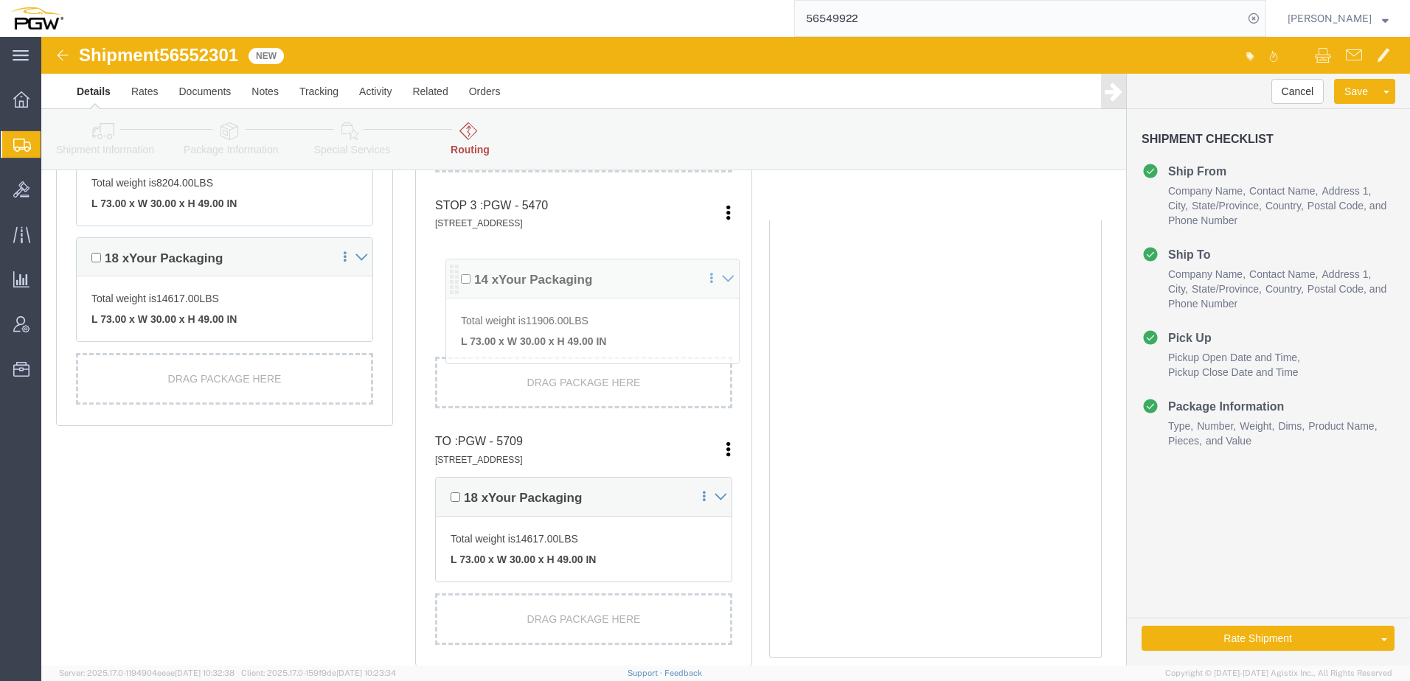
drag, startPoint x: 400, startPoint y: 326, endPoint x: 414, endPoint y: 251, distance: 76.4
click div "Pickups + Add Stop From : PGW - 5407 5850 North 101st Avenue, Glendale, AZ, 853…"
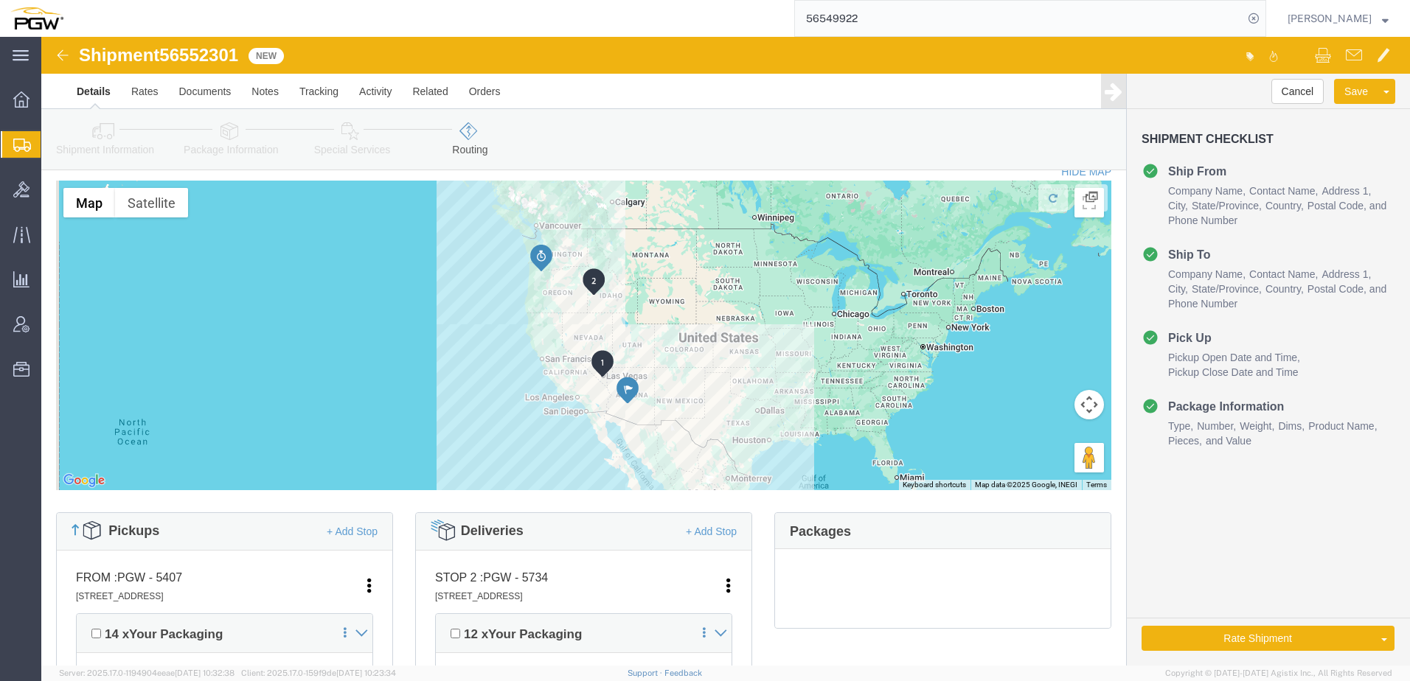
scroll to position [0, 0]
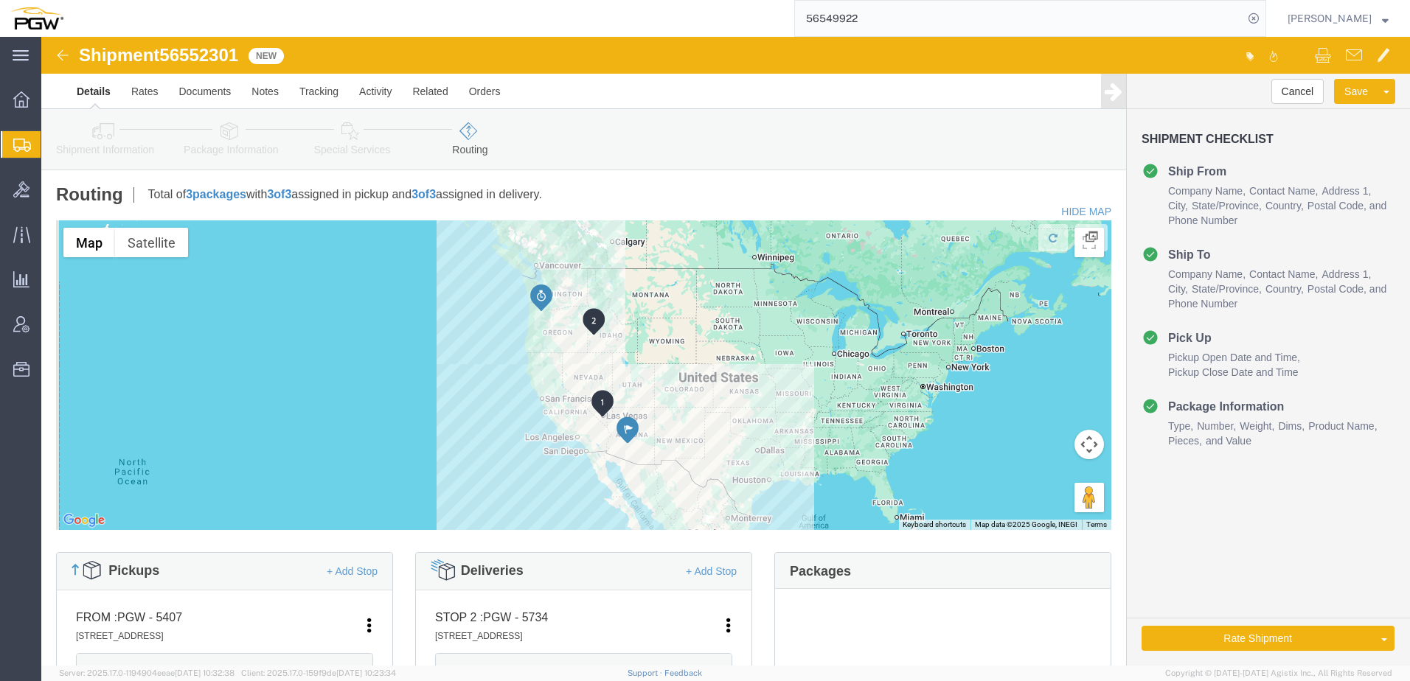
click link "Package Information"
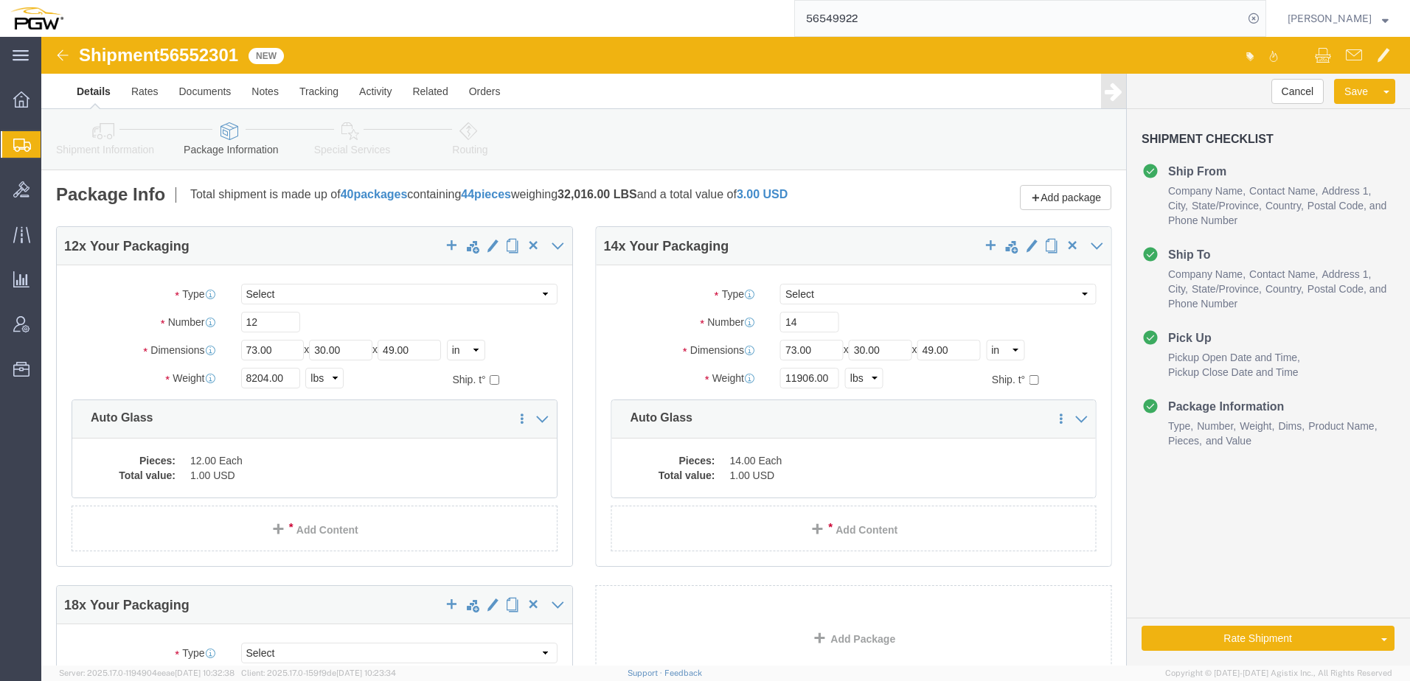
click icon
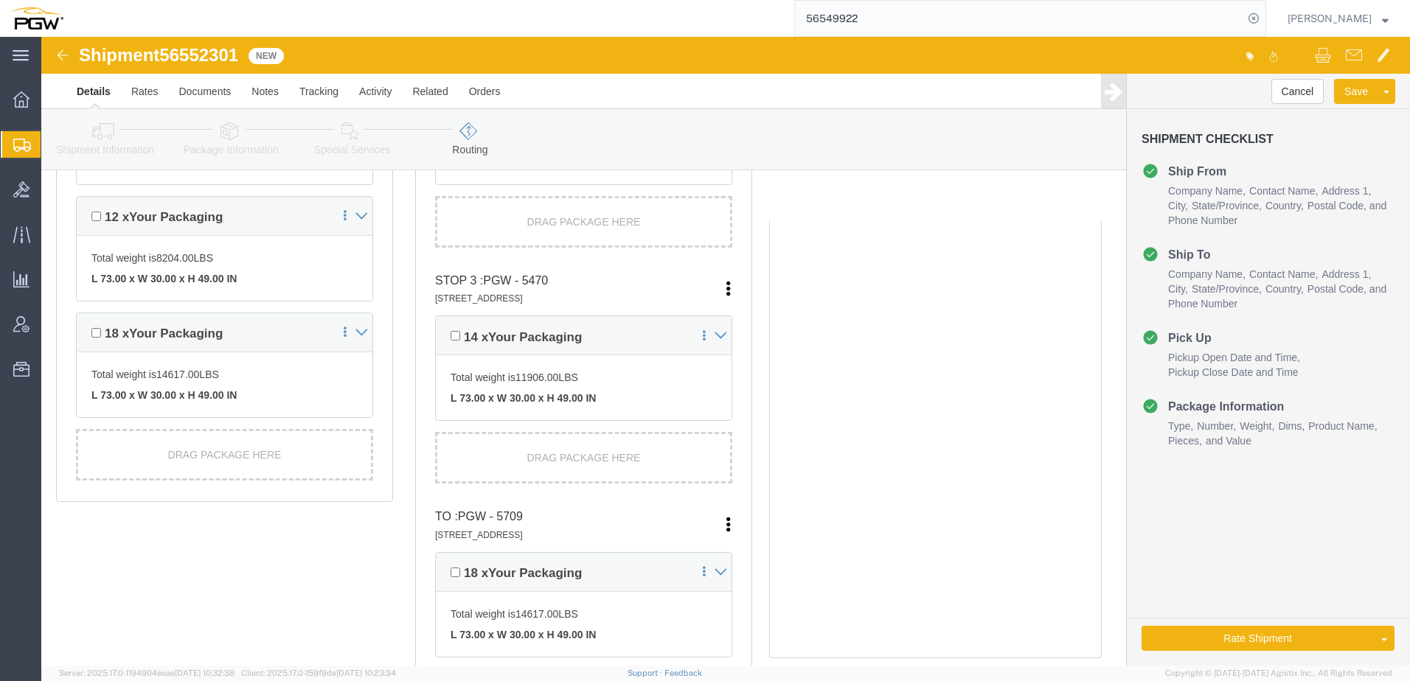
scroll to position [369, 0]
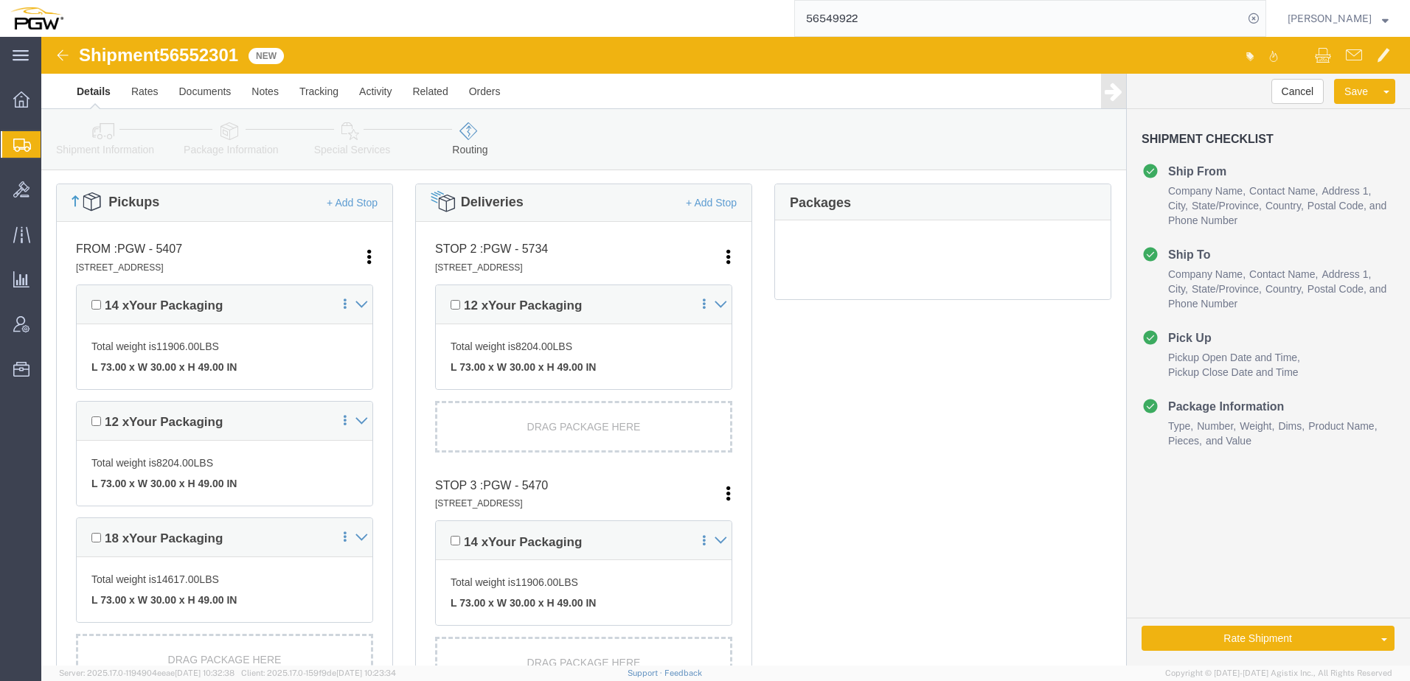
click link "Shipment Information"
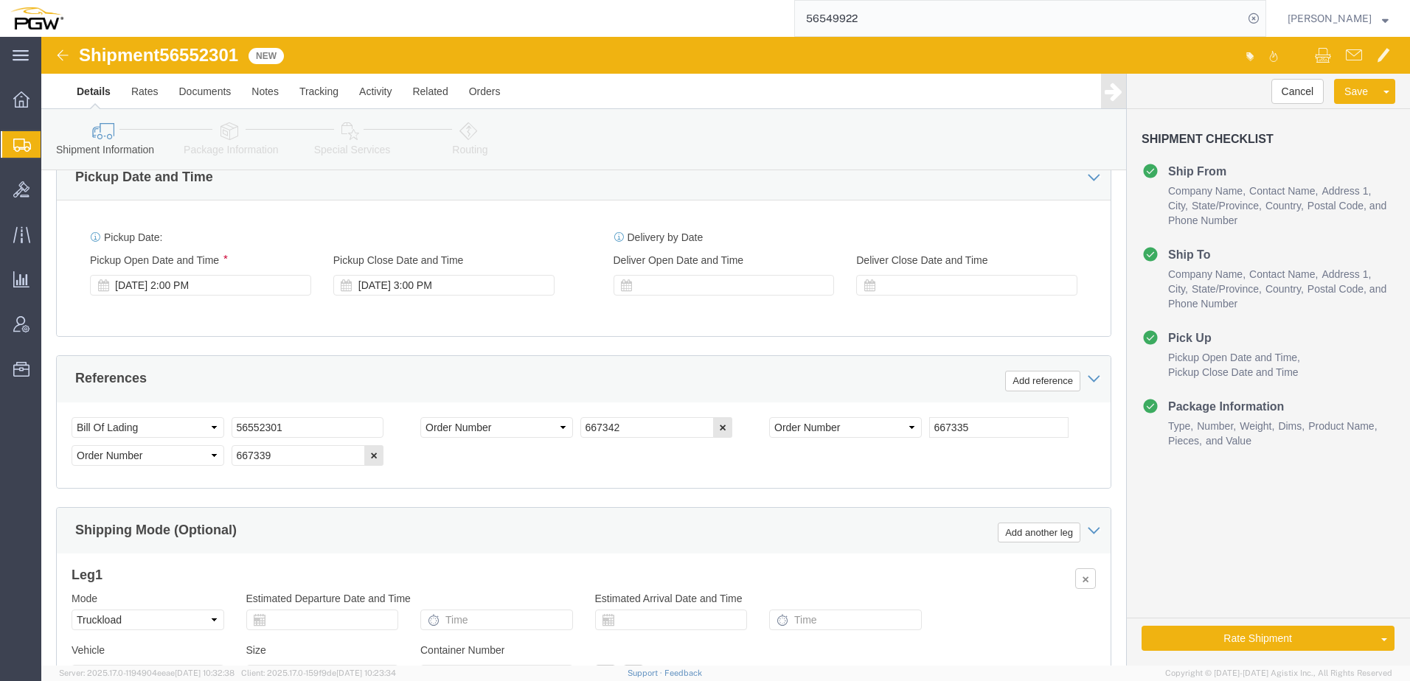
scroll to position [959, 0]
click link "Rate And Autotender"
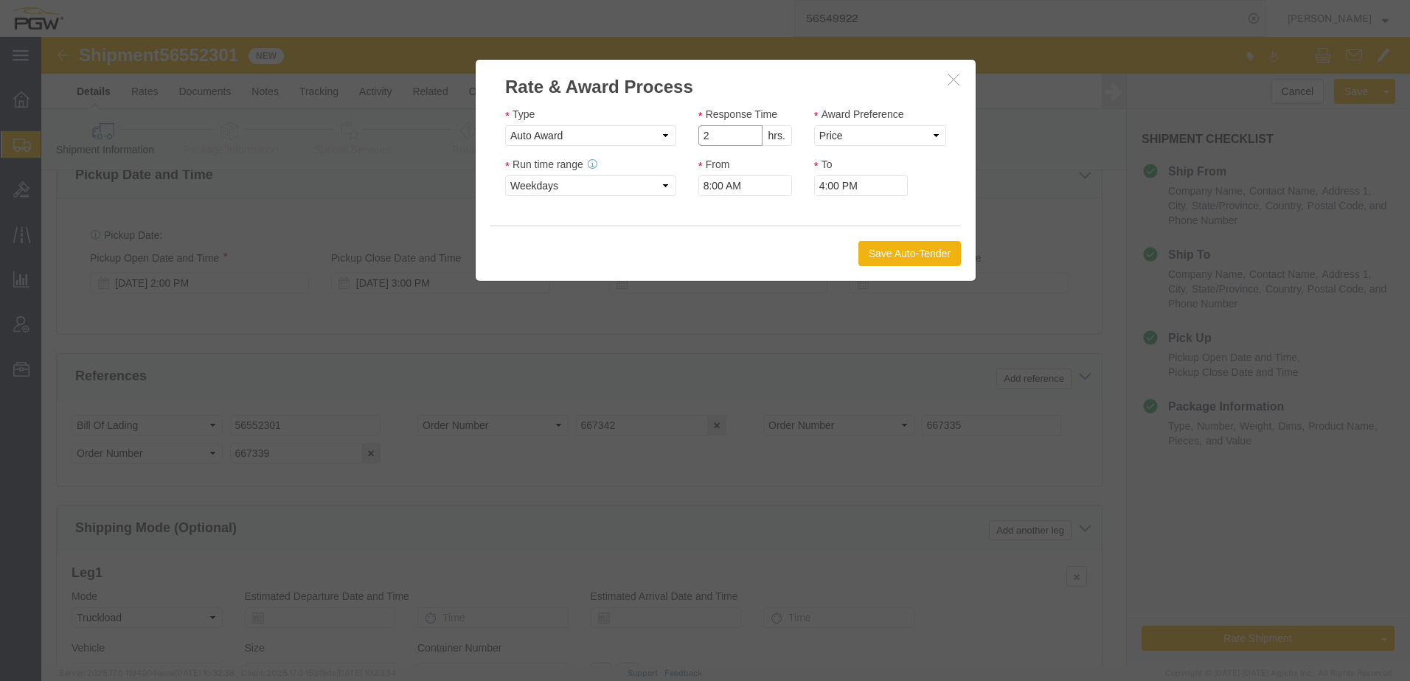
type input "2"
click input "2"
click select "Price Carrier Rank"
select select "LANE_RANK"
click select "Price Carrier Rank"
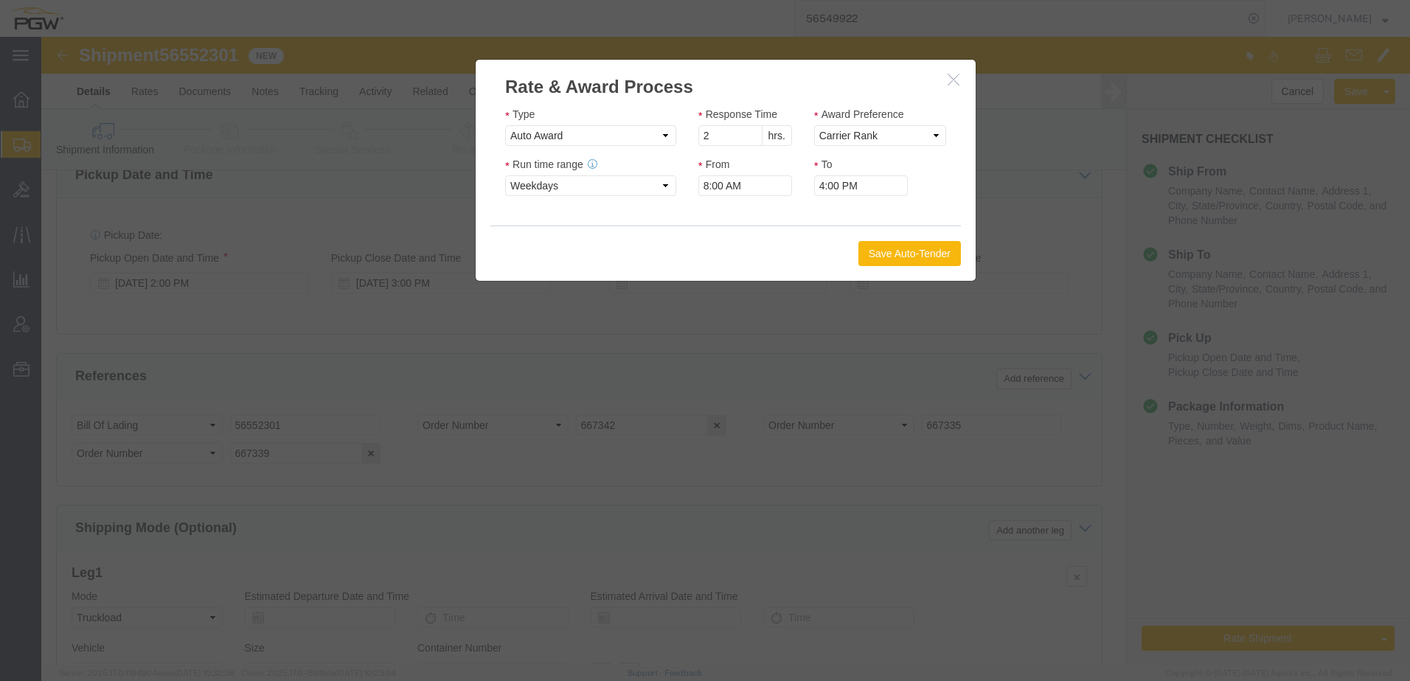
click button "Save Auto-Tender"
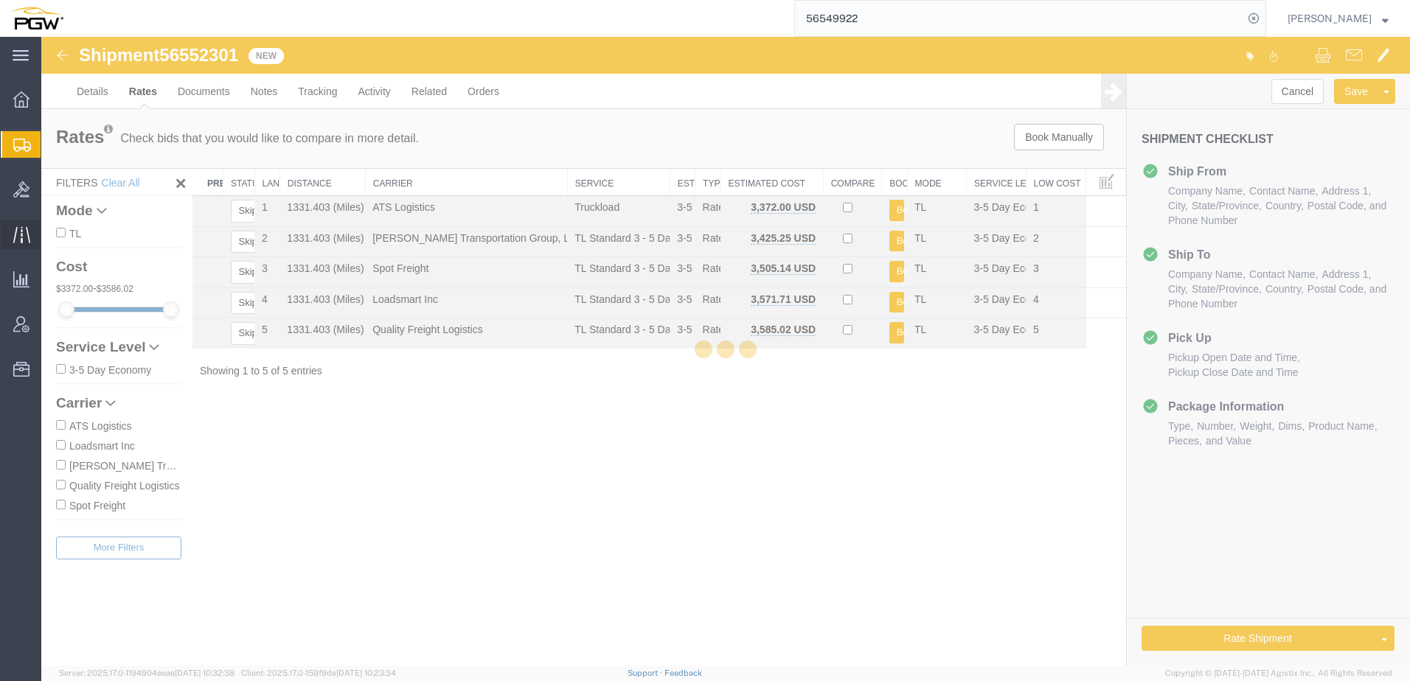
scroll to position [0, 0]
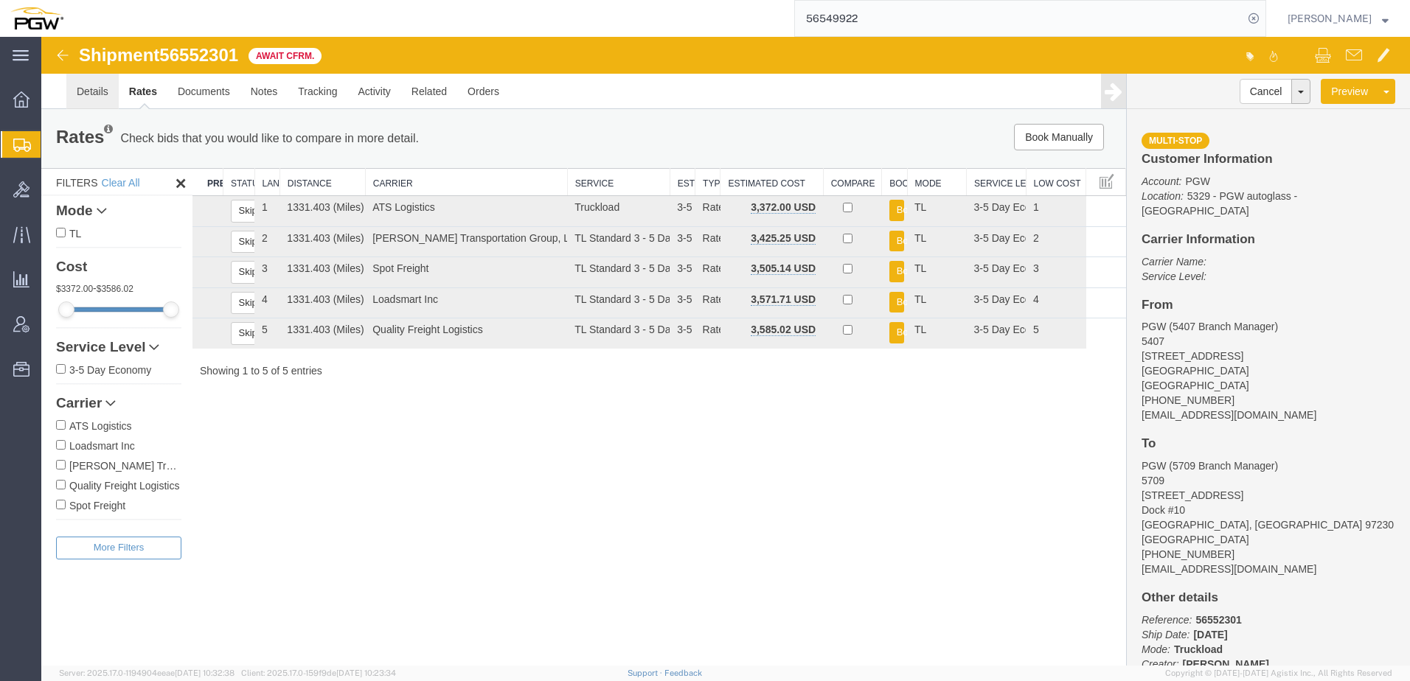
click at [81, 100] on link "Details" at bounding box center [92, 91] width 52 height 35
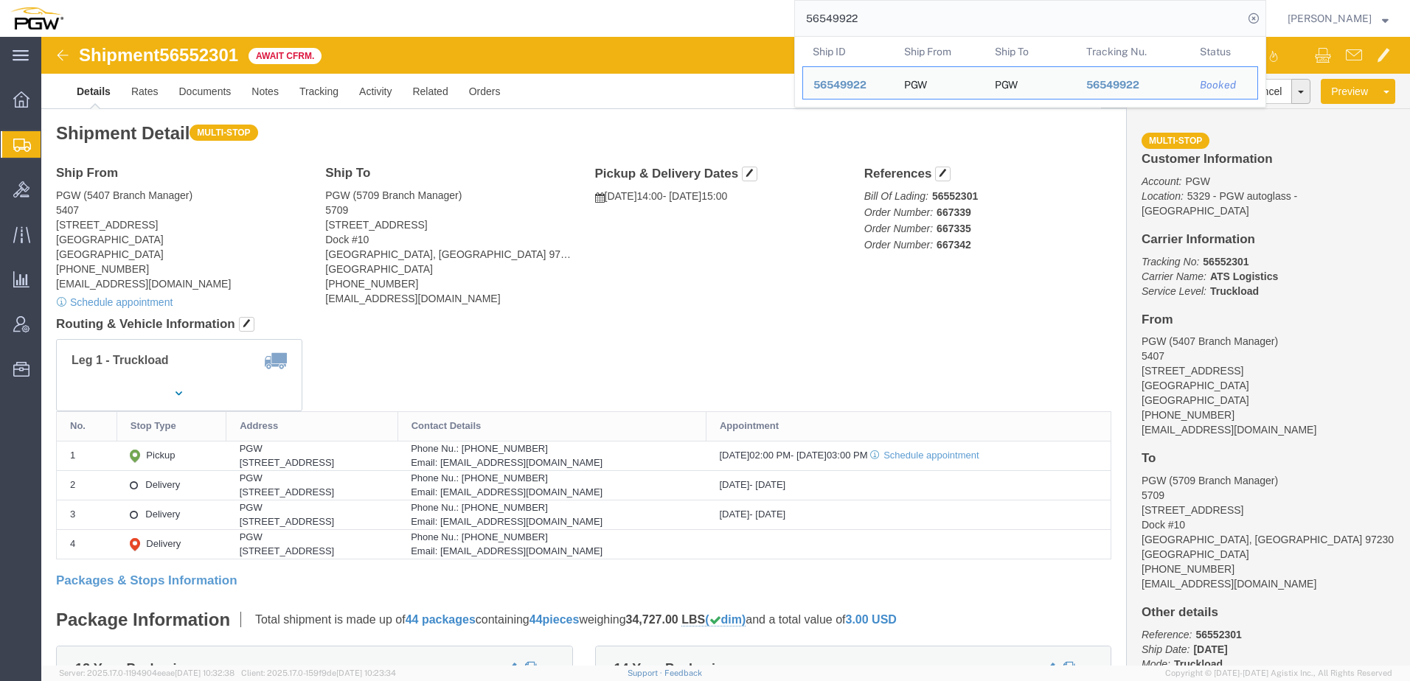
drag, startPoint x: 899, startPoint y: 15, endPoint x: 363, endPoint y: 15, distance: 536.2
click at [376, 15] on div "56549922 Ship ID Ship From Ship To Tracking Nu. Status Ship ID 56549922 Ship Fr…" at bounding box center [670, 18] width 1193 height 37
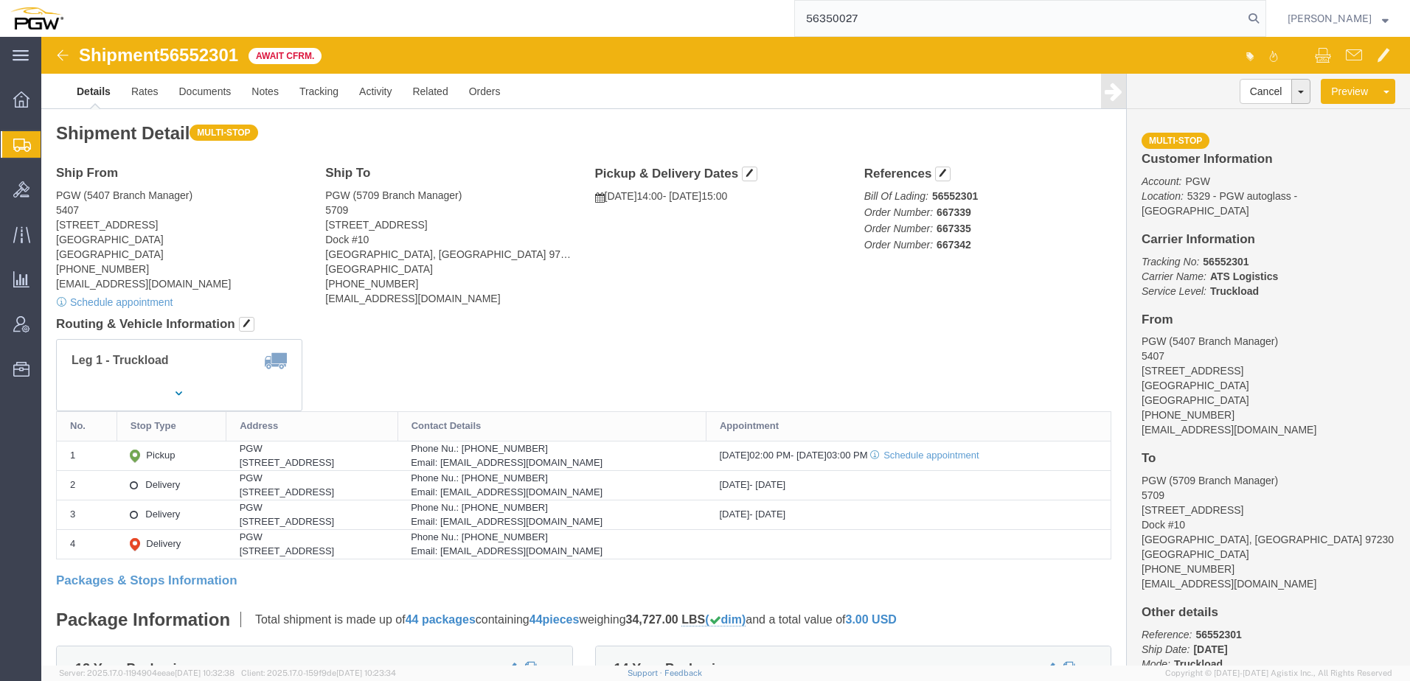
type input "56350027"
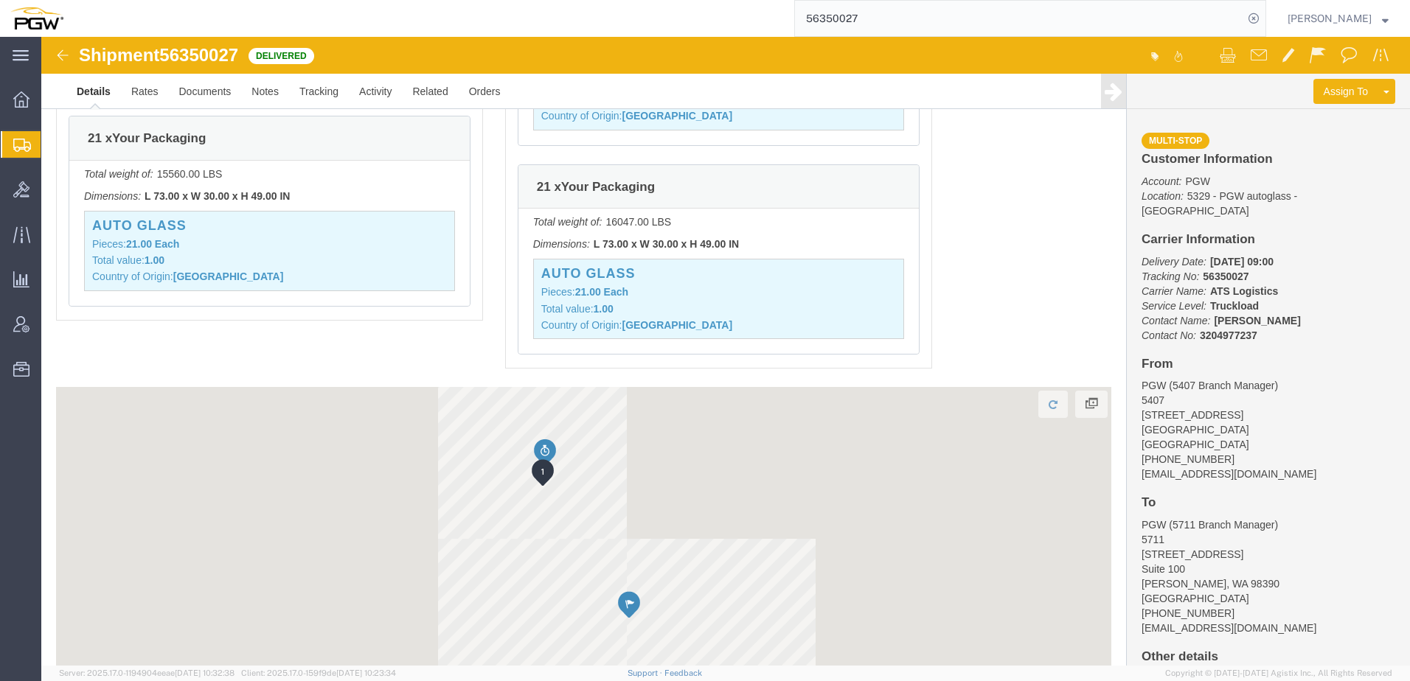
scroll to position [1946, 0]
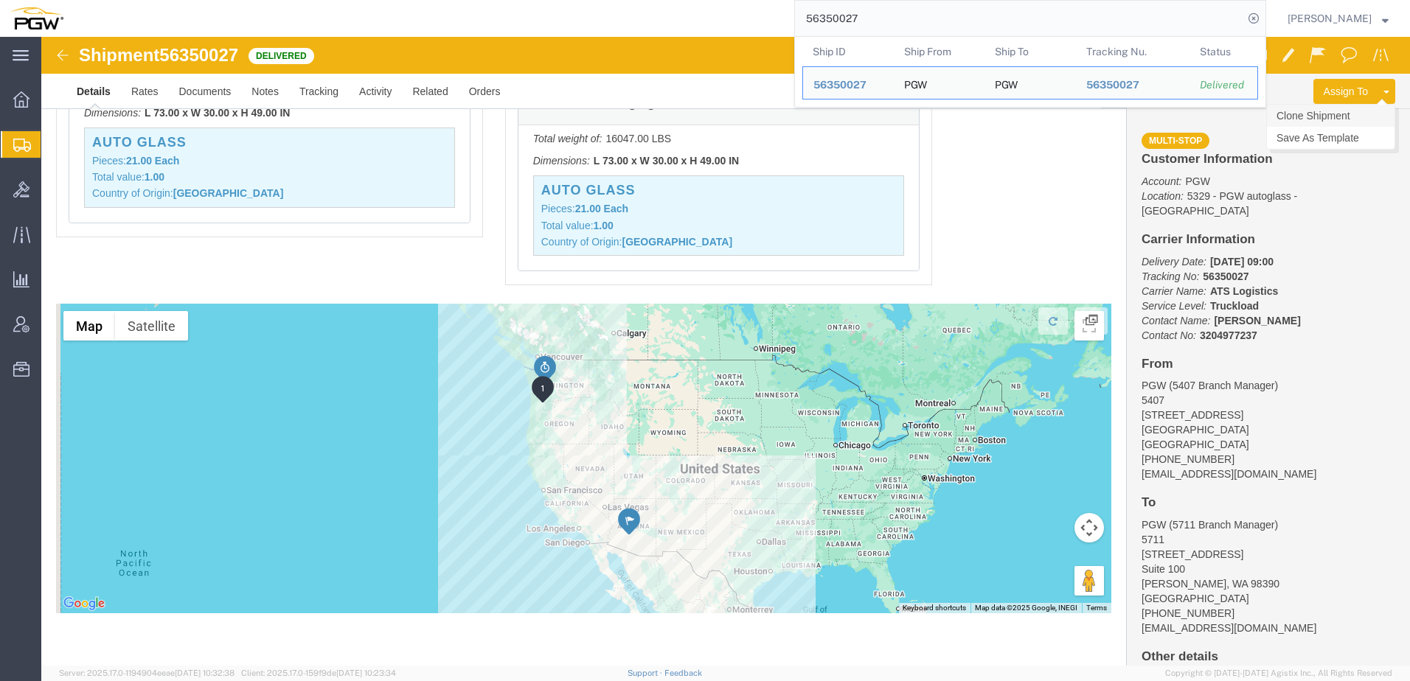
click link "Clone Shipment"
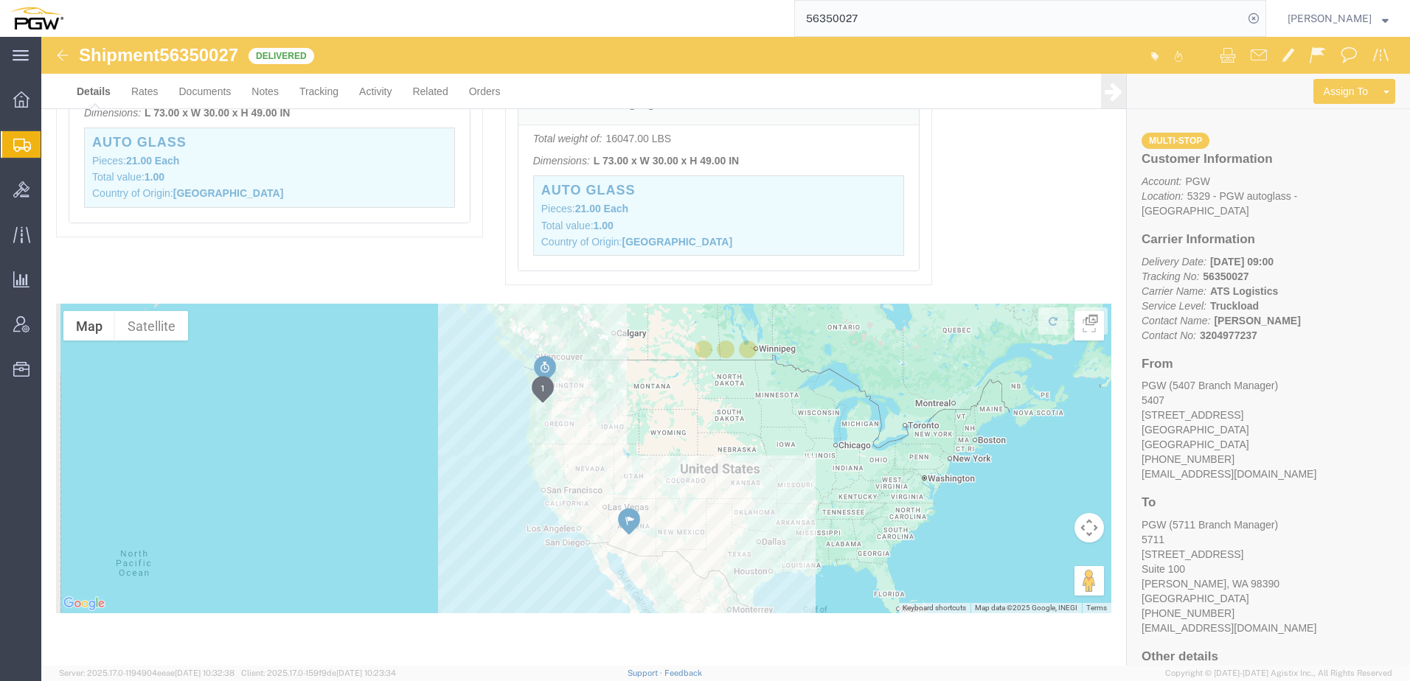
select select "62351"
select select "28467"
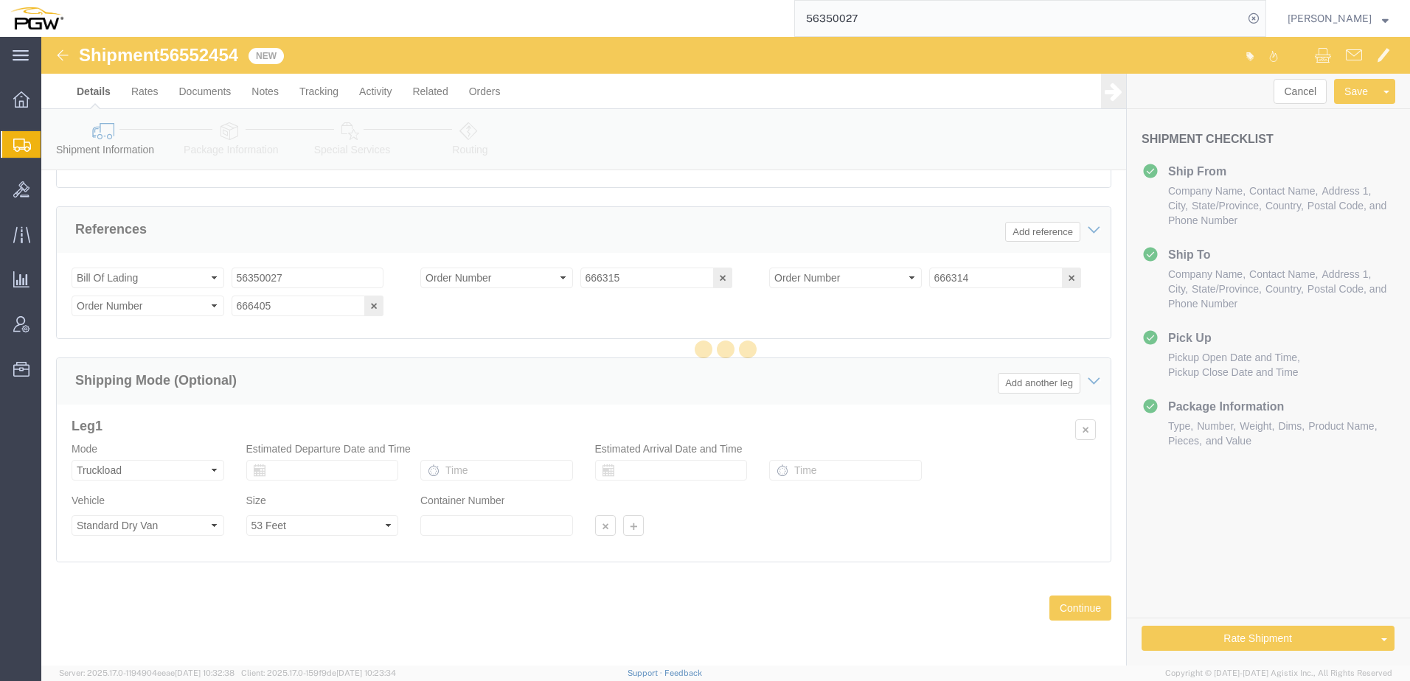
scroll to position [1003, 0]
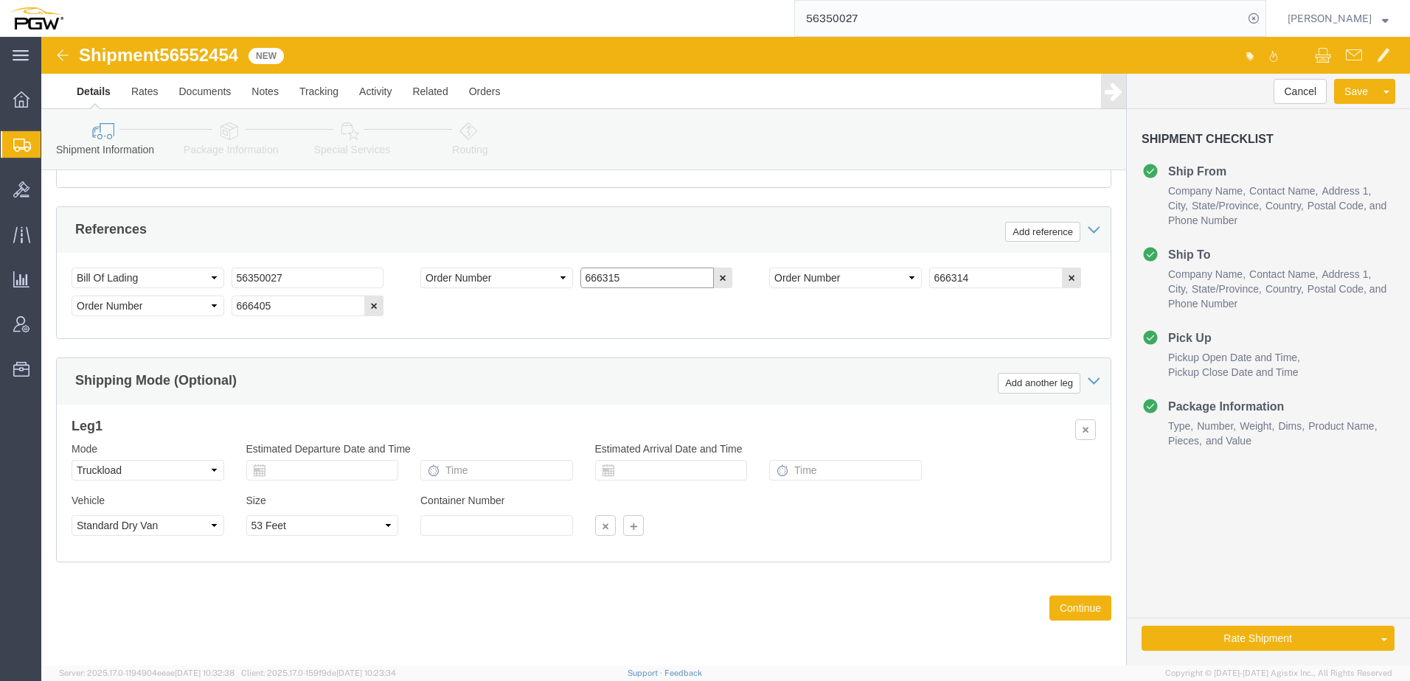
drag, startPoint x: 594, startPoint y: 242, endPoint x: 121, endPoint y: 238, distance: 472.8
click div "Select Account Type Activity ID Airline Appointment Number ASN Batch Request # …"
paste input "7341"
type input "667341"
drag, startPoint x: 957, startPoint y: 242, endPoint x: 432, endPoint y: 251, distance: 524.5
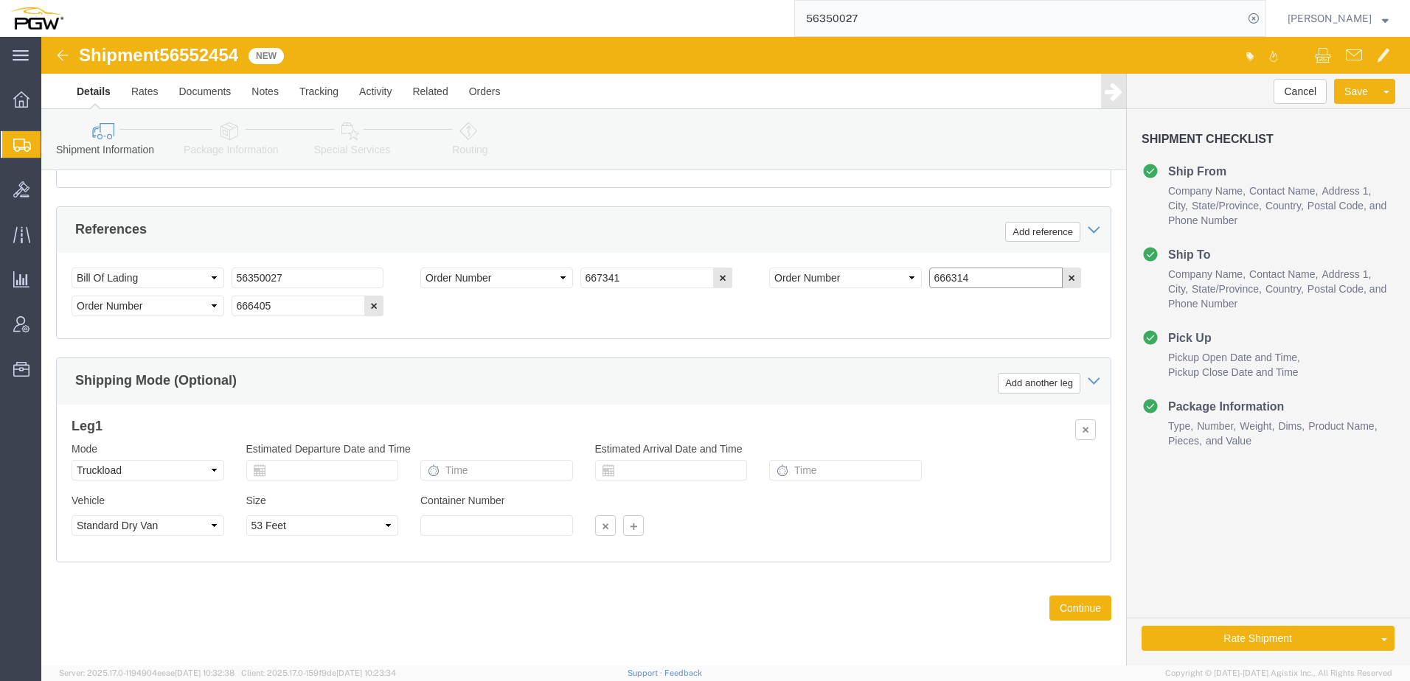
click div "Select Account Type Activity ID Airline Appointment Number ASN Batch Request # …"
paste input "7340"
type input "667340"
click icon "button"
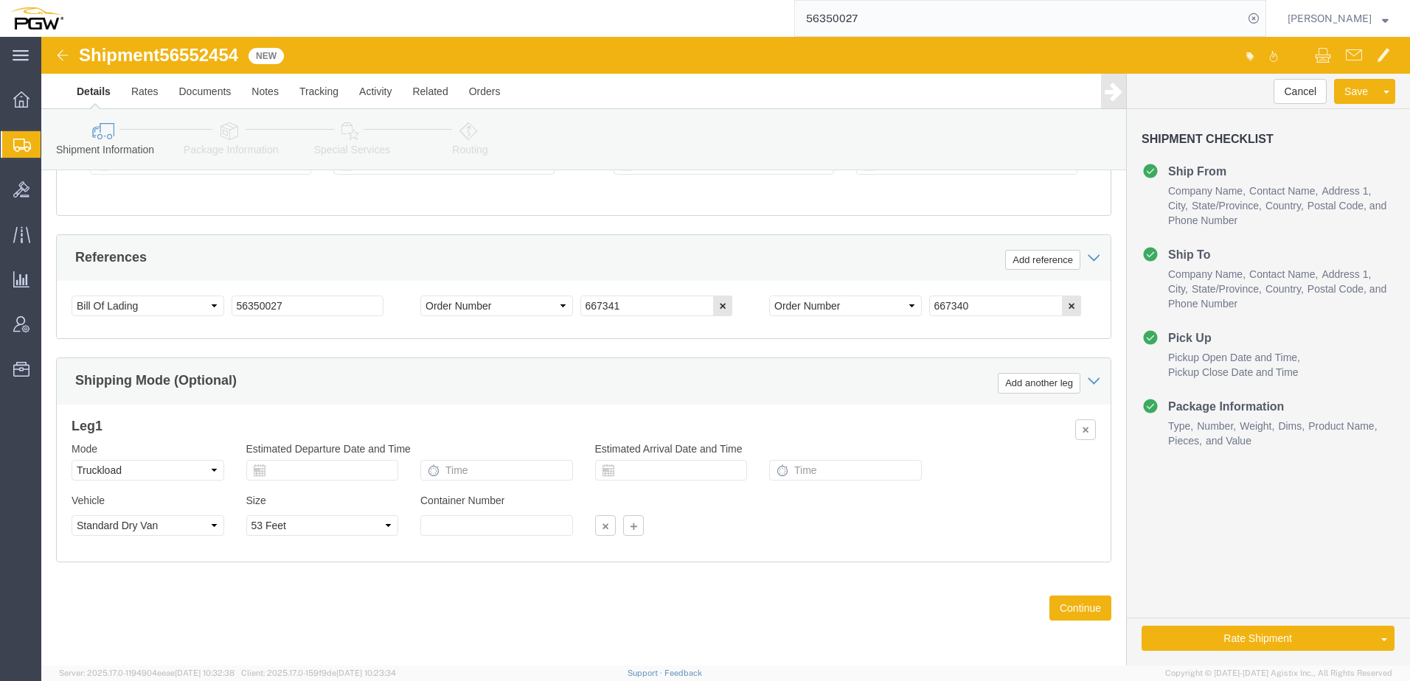
scroll to position [975, 0]
drag, startPoint x: 126, startPoint y: 23, endPoint x: 205, endPoint y: 13, distance: 79.5
click div "Shipment 56552454 New"
copy span "56552454"
drag, startPoint x: 279, startPoint y: 266, endPoint x: -41, endPoint y: 254, distance: 319.6
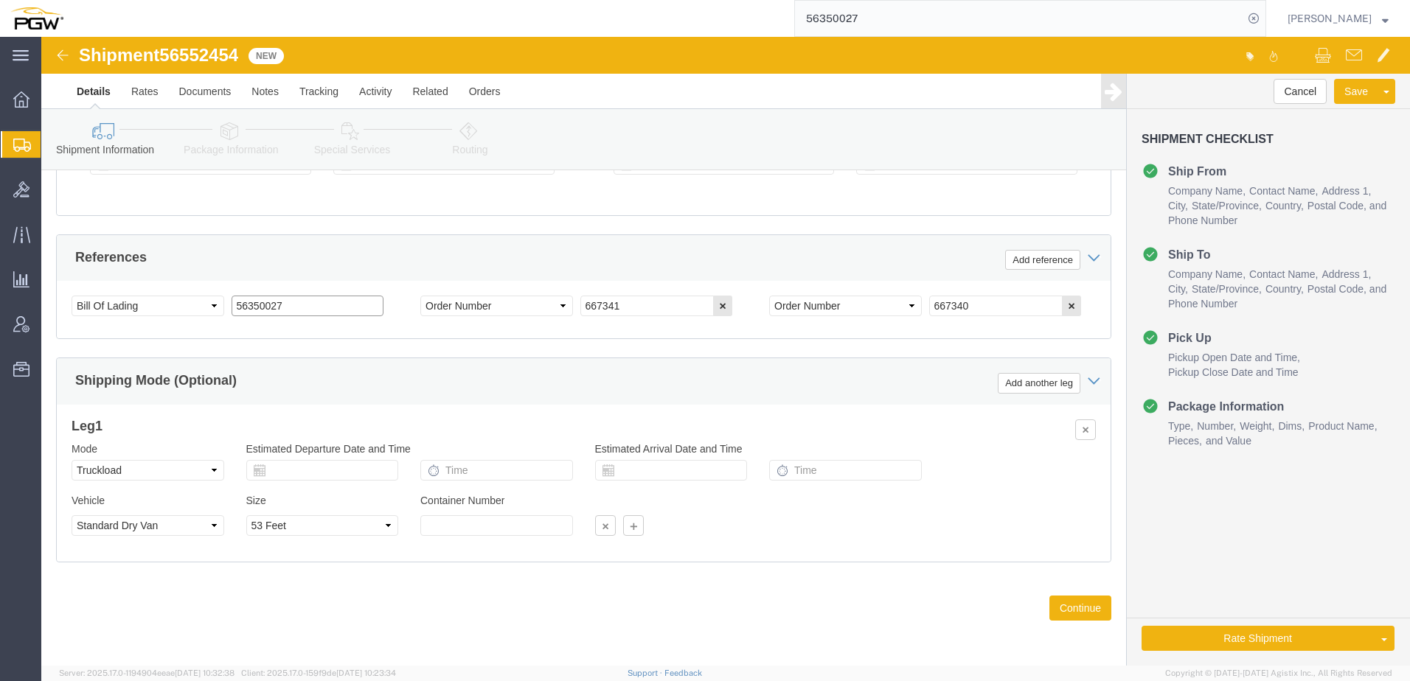
click html "Shipment 56552454 New Details Rates Documents Notes Tracking Activity Related O…"
paste input "552454"
drag, startPoint x: 268, startPoint y: 266, endPoint x: -656, endPoint y: 231, distance: 924.7
click html "Shipment 56552454 New Details Rates Documents Notes Tracking Activity Related O…"
type input "56552454"
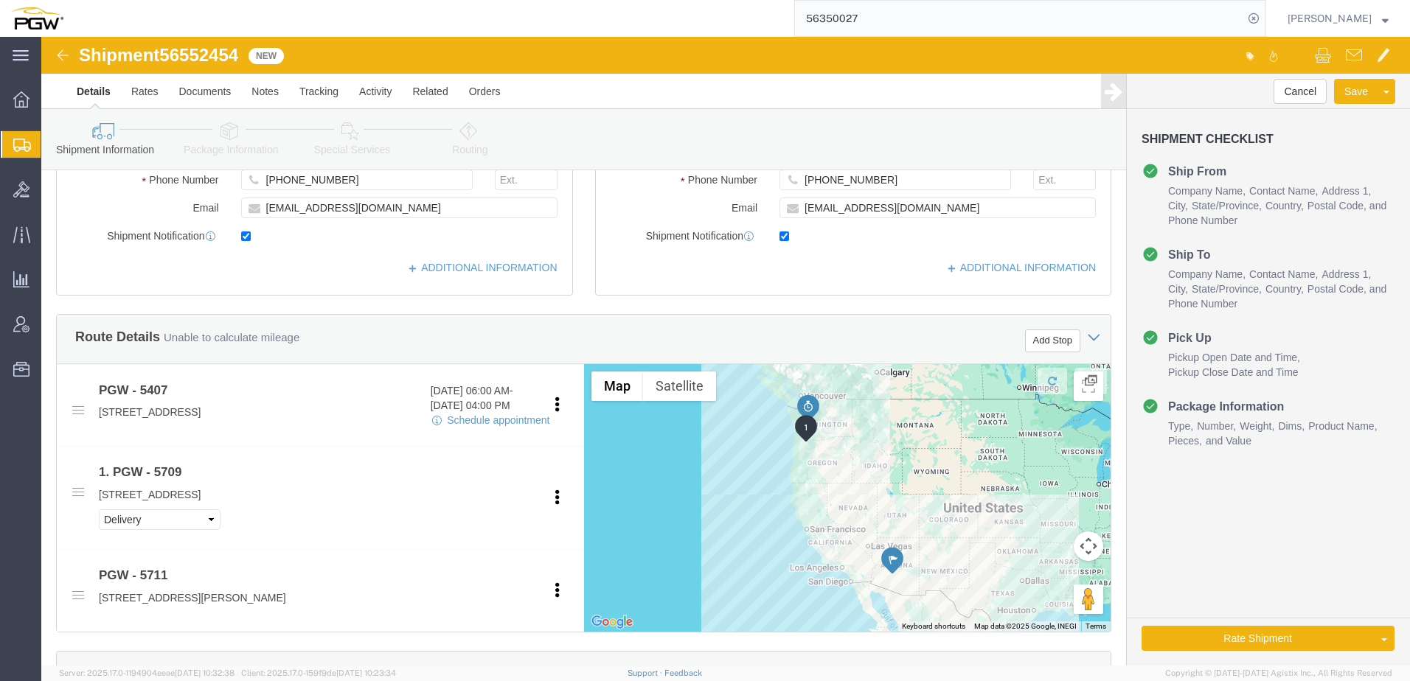
scroll to position [369, 0]
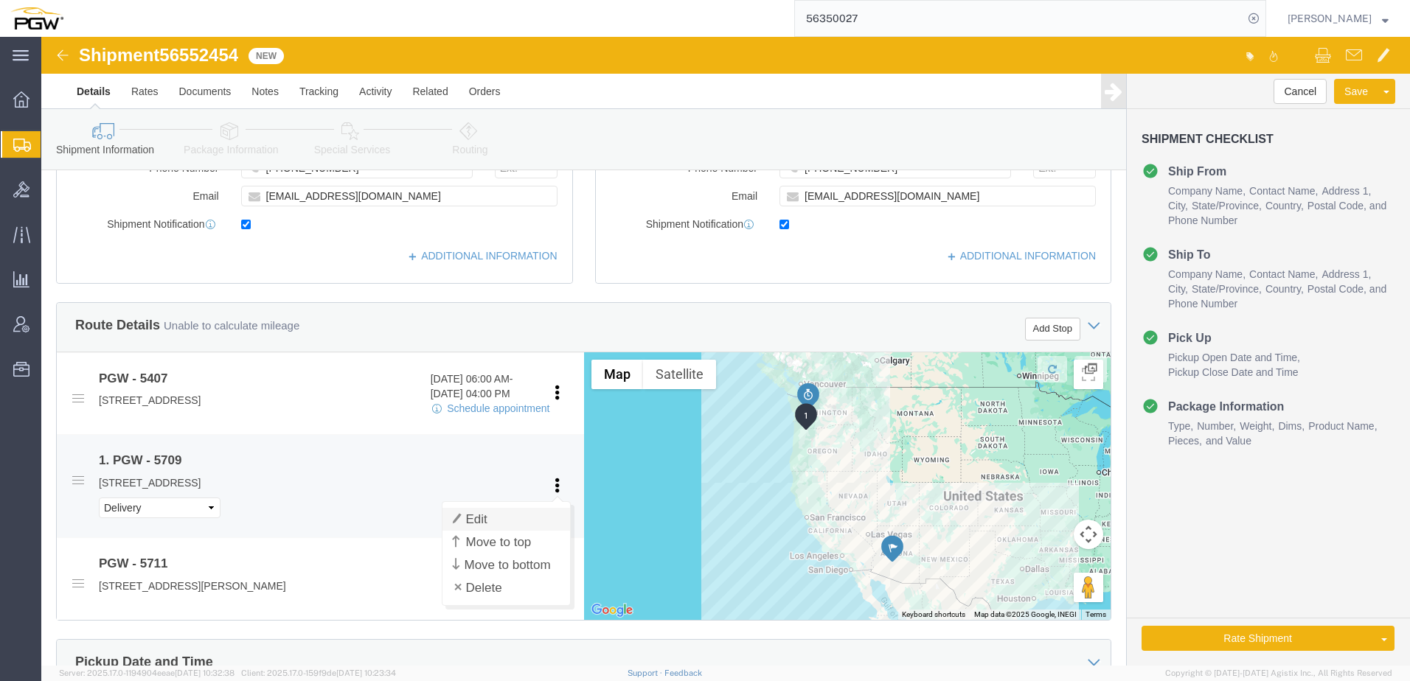
click link "Edit"
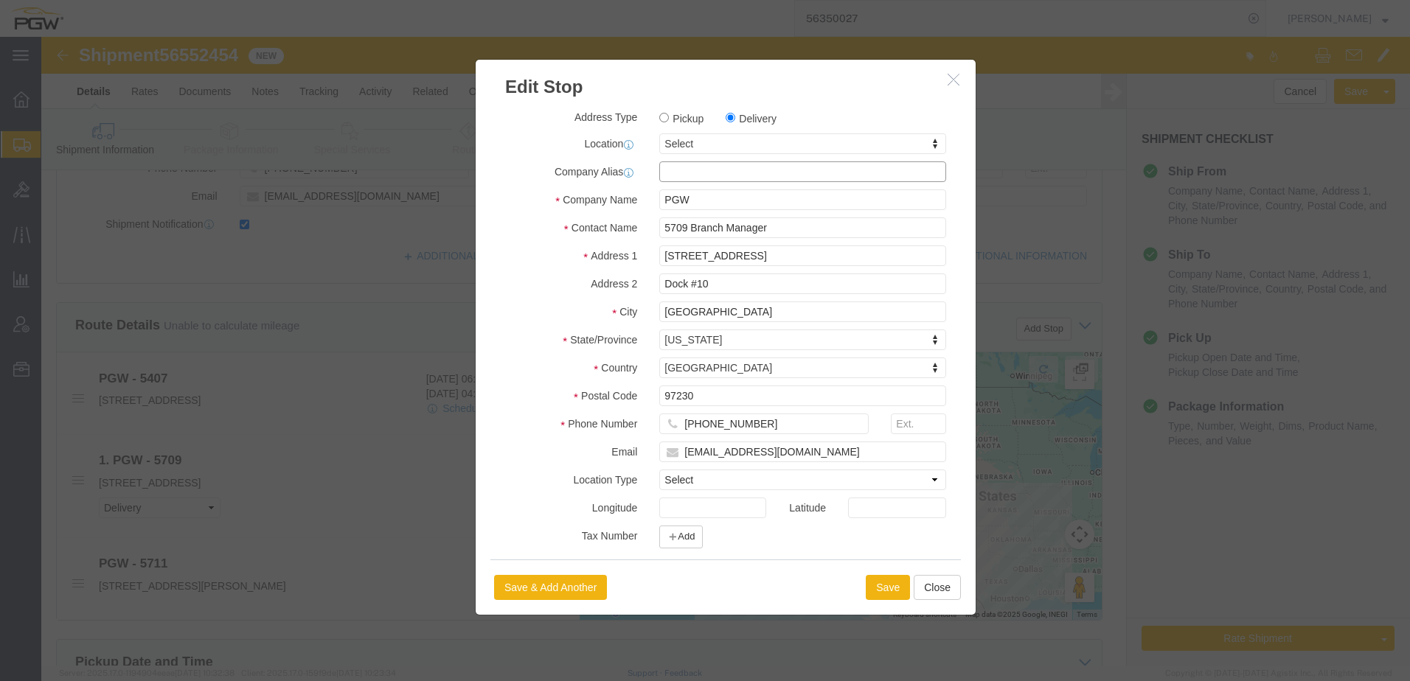
click input "text"
paste input "SWE984"
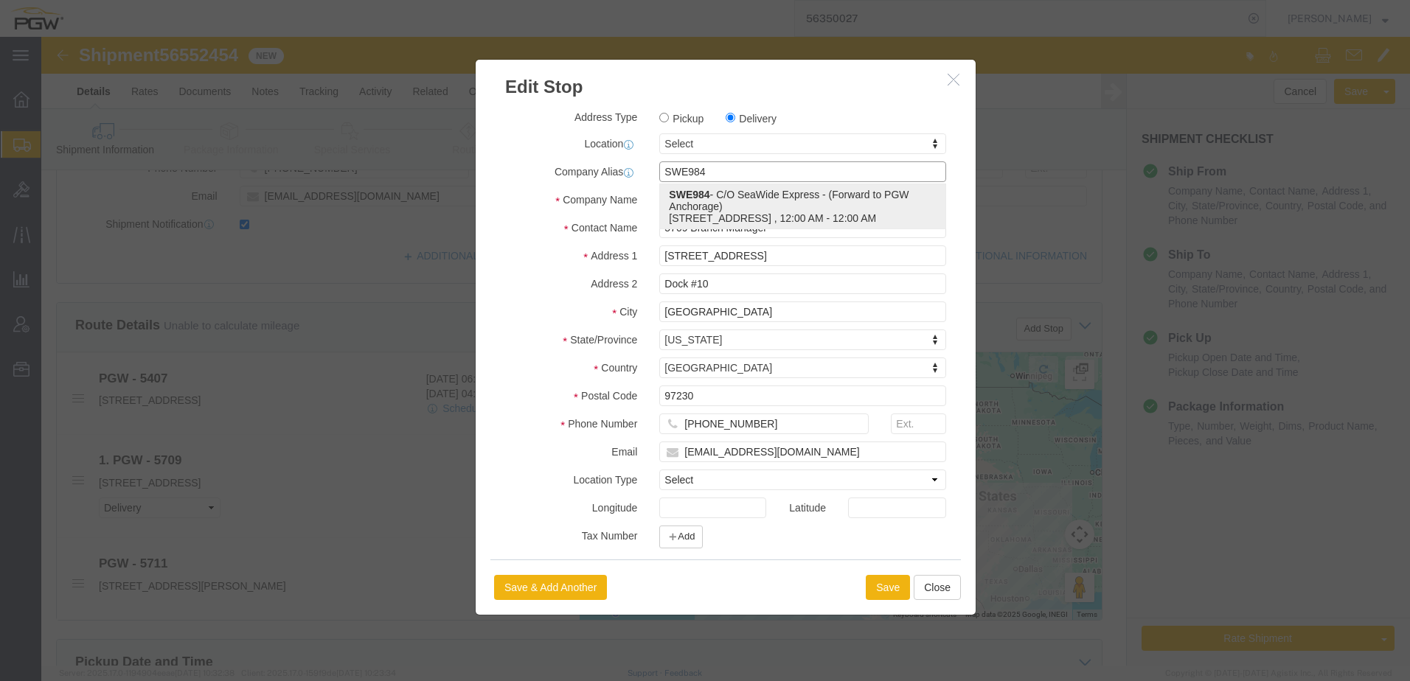
click p "SWE984 - C/O SeaWide Express - (Forward to PGW Anchorage) 4301 B industry Drive…"
type input "SWE984"
type input "C/O SeaWide Express"
type input "Forward to PGW Anchorage"
type input "4301 B industry Drive East"
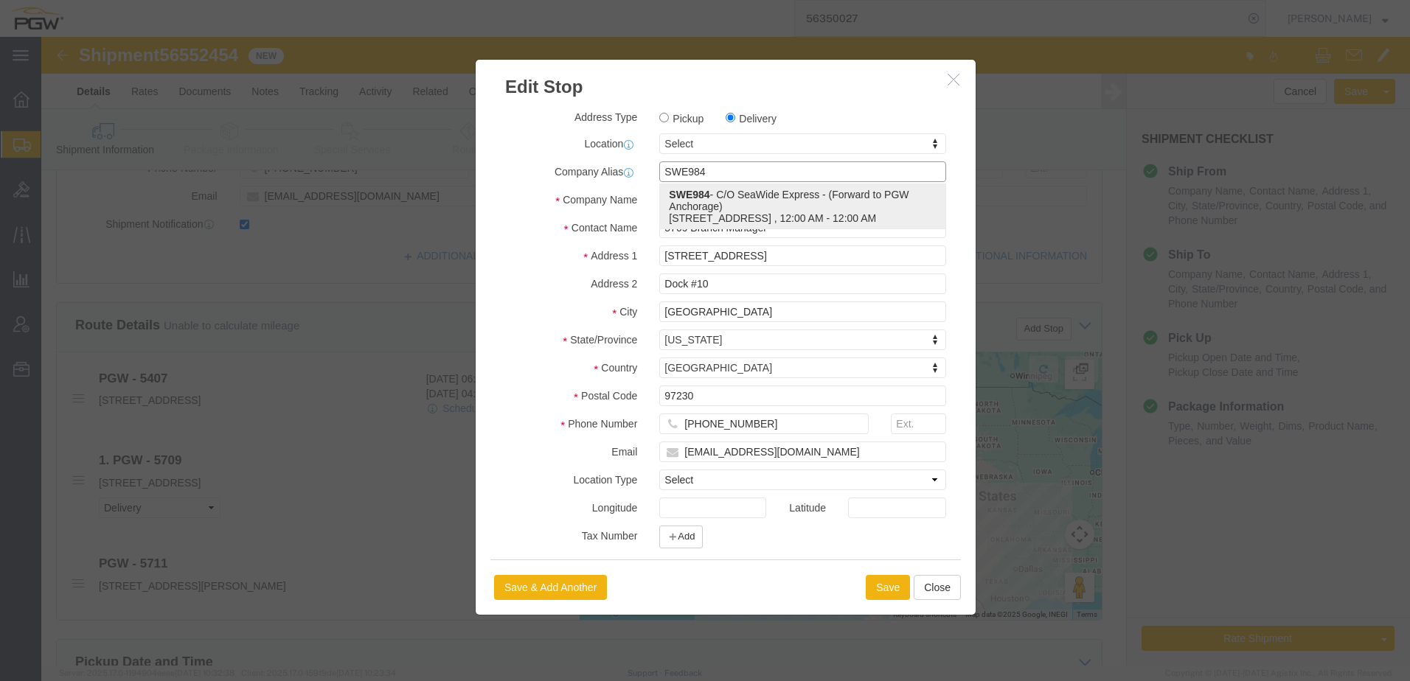
type input "Fife"
type input "98424"
type input "404-942-1160"
type input "cmcvay@seawideexress.com"
select select "WA"
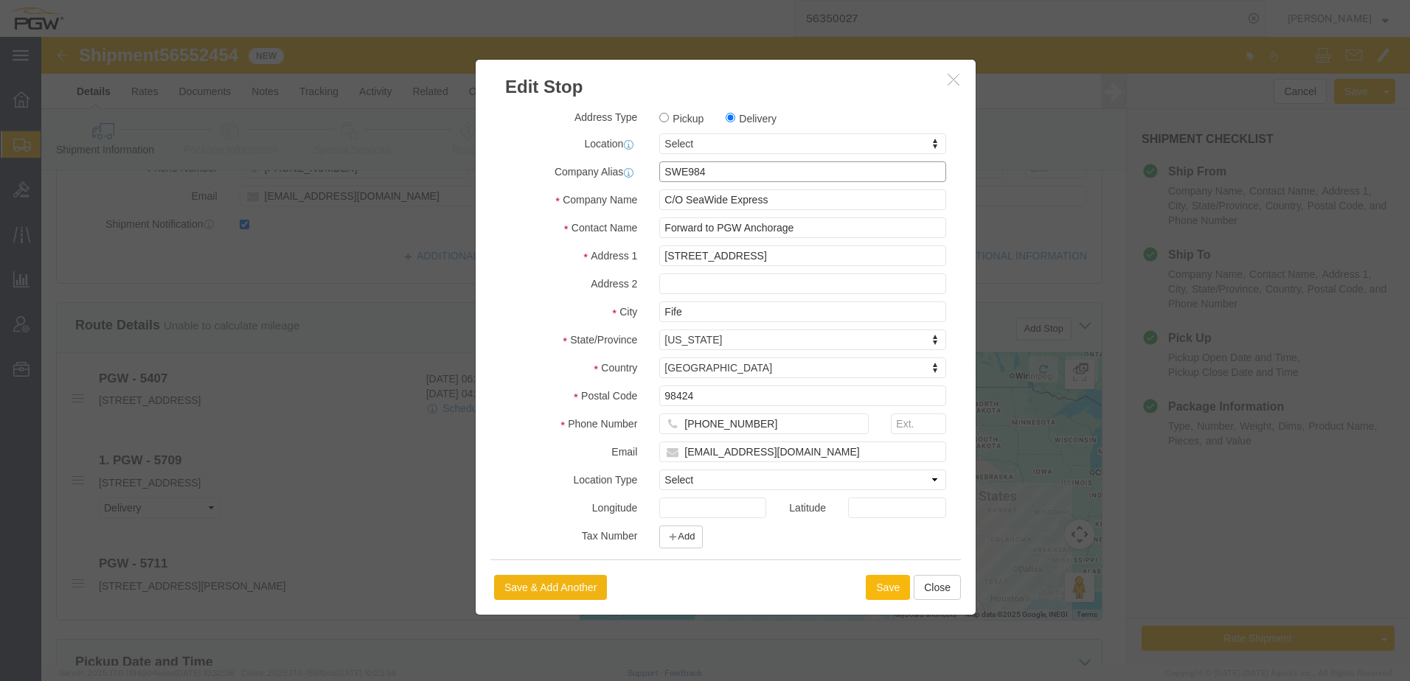
type input "SWE984"
click button "Save"
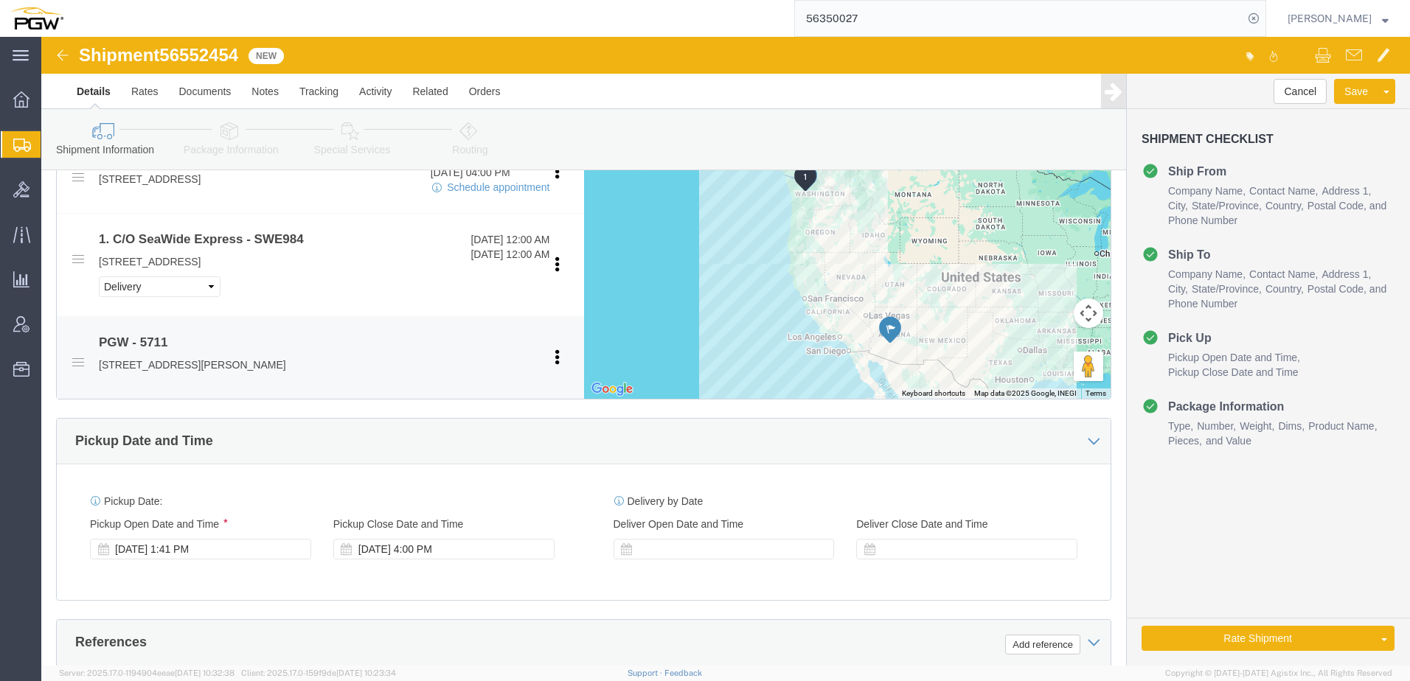
scroll to position [811, 0]
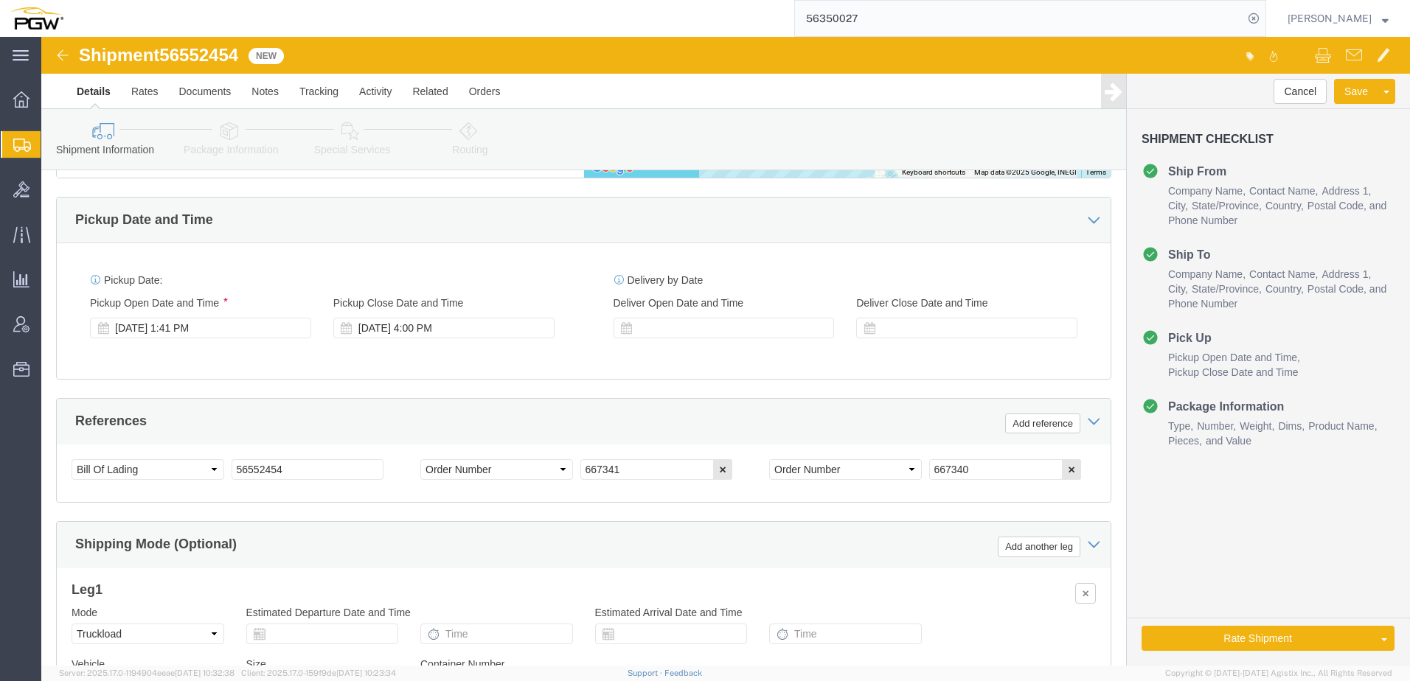
click icon
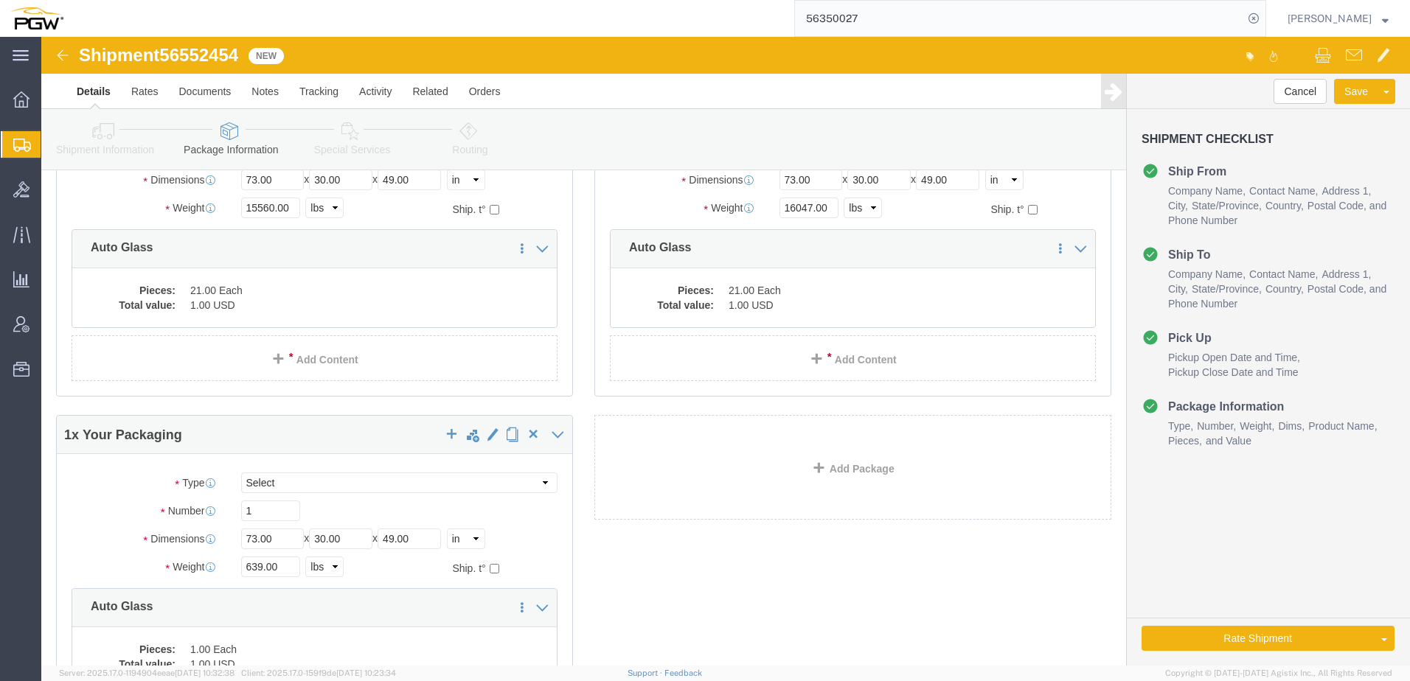
scroll to position [221, 0]
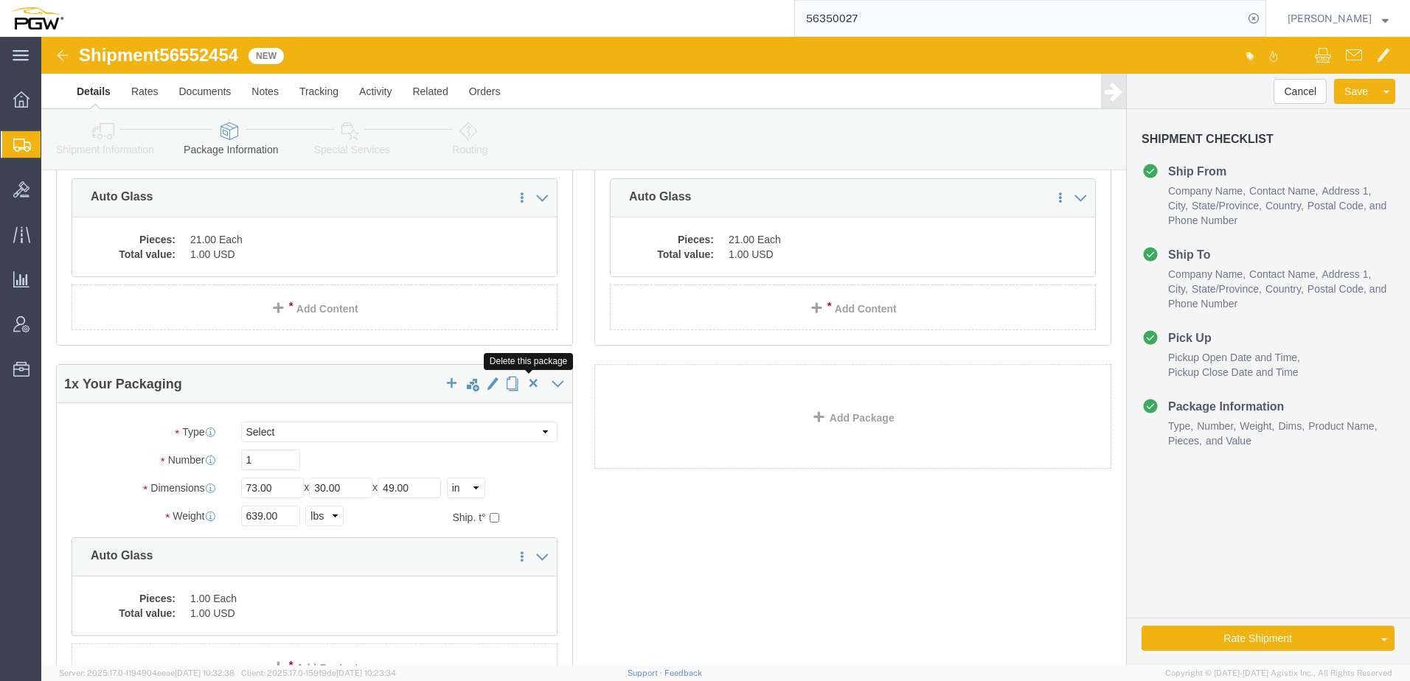
click span "button"
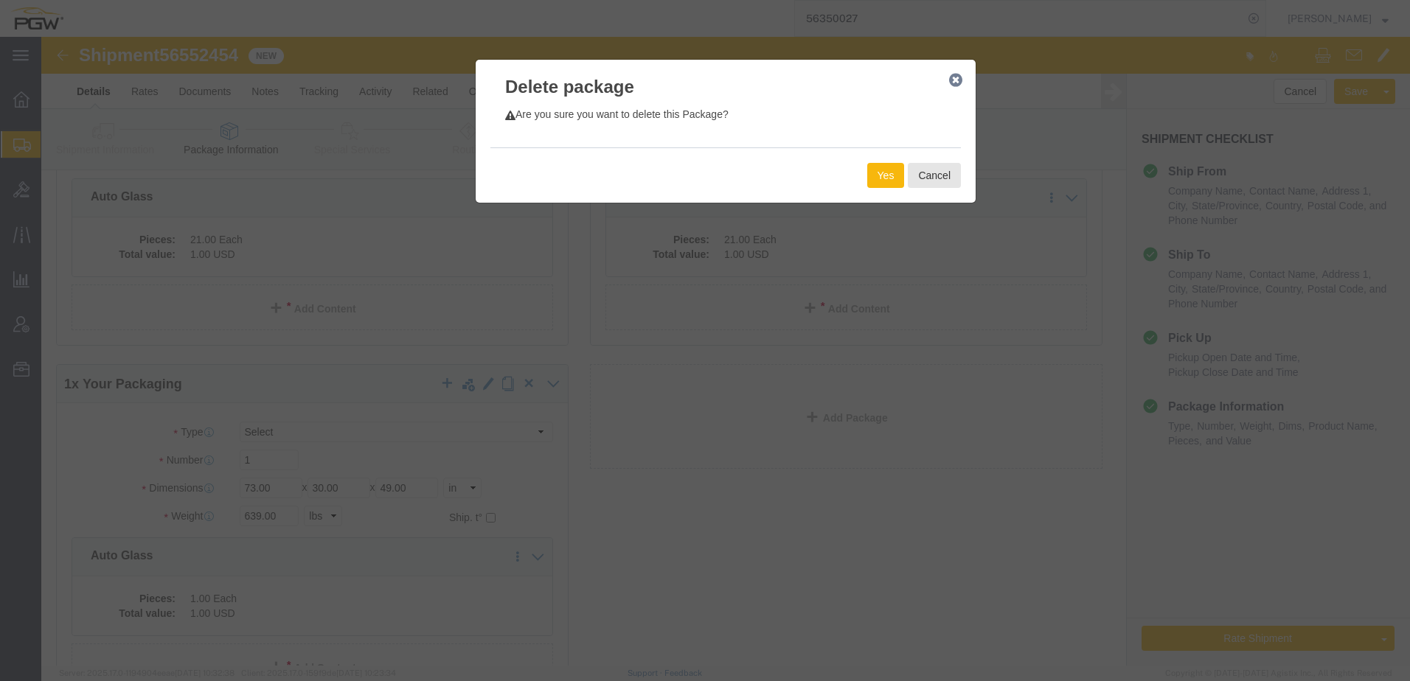
click button "Yes"
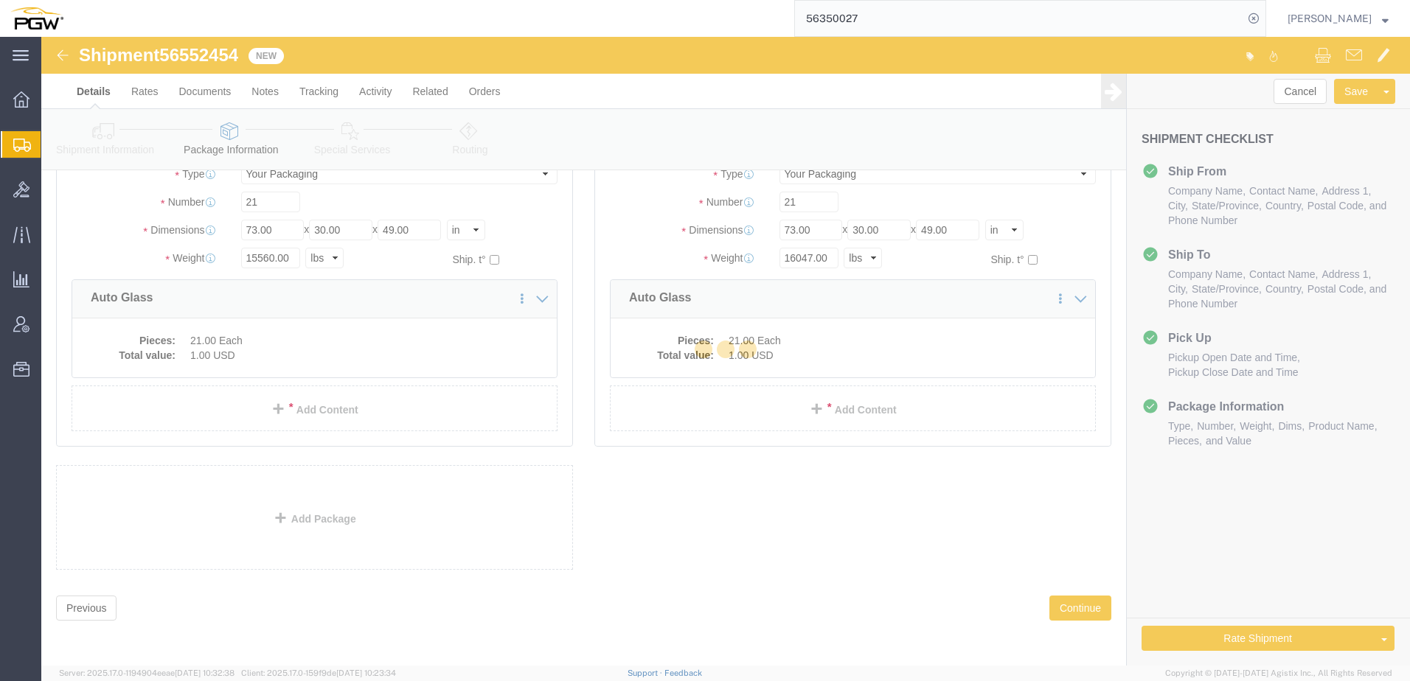
scroll to position [0, 0]
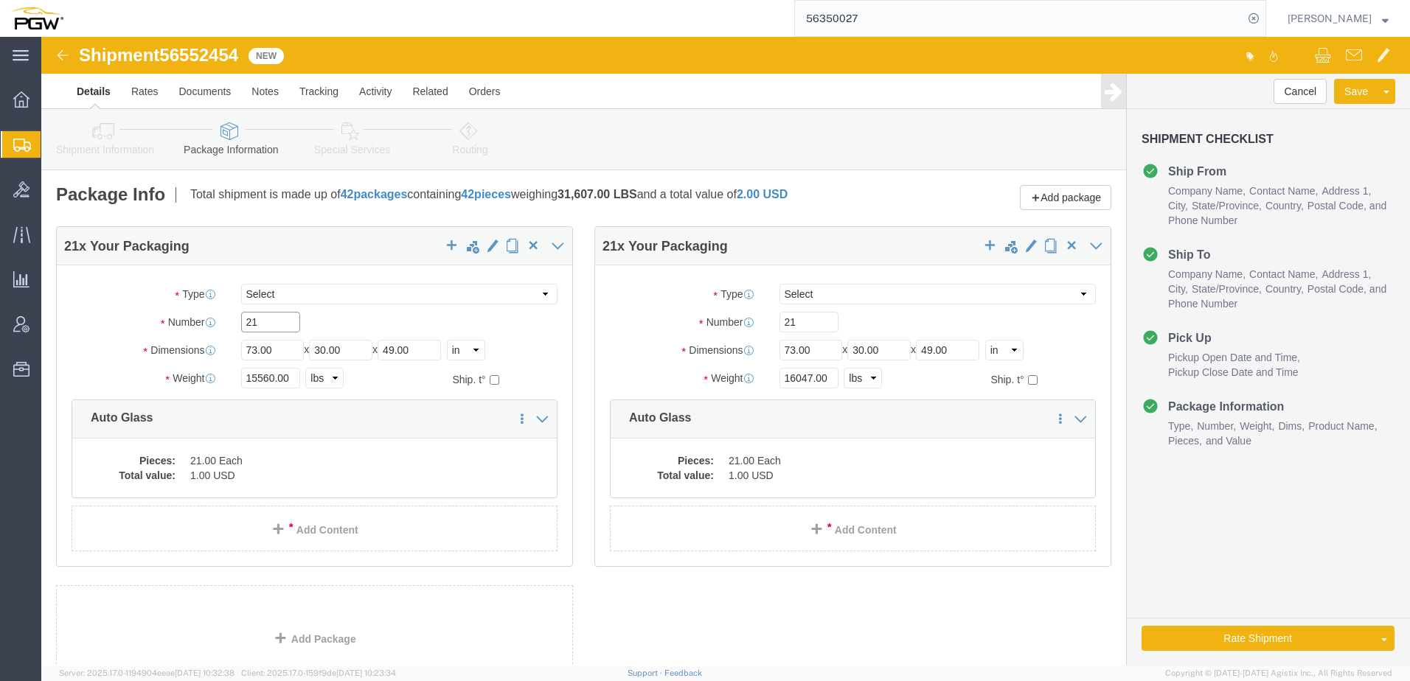
drag, startPoint x: 228, startPoint y: 282, endPoint x: 117, endPoint y: 305, distance: 113.0
click div "Number 21"
type input "19"
drag, startPoint x: 232, startPoint y: 340, endPoint x: 34, endPoint y: 325, distance: 198.2
click div "Package Type Select Bale(s) Basket(s) Bolt(s) Bottle(s) Buckets Bulk Bundle(s) …"
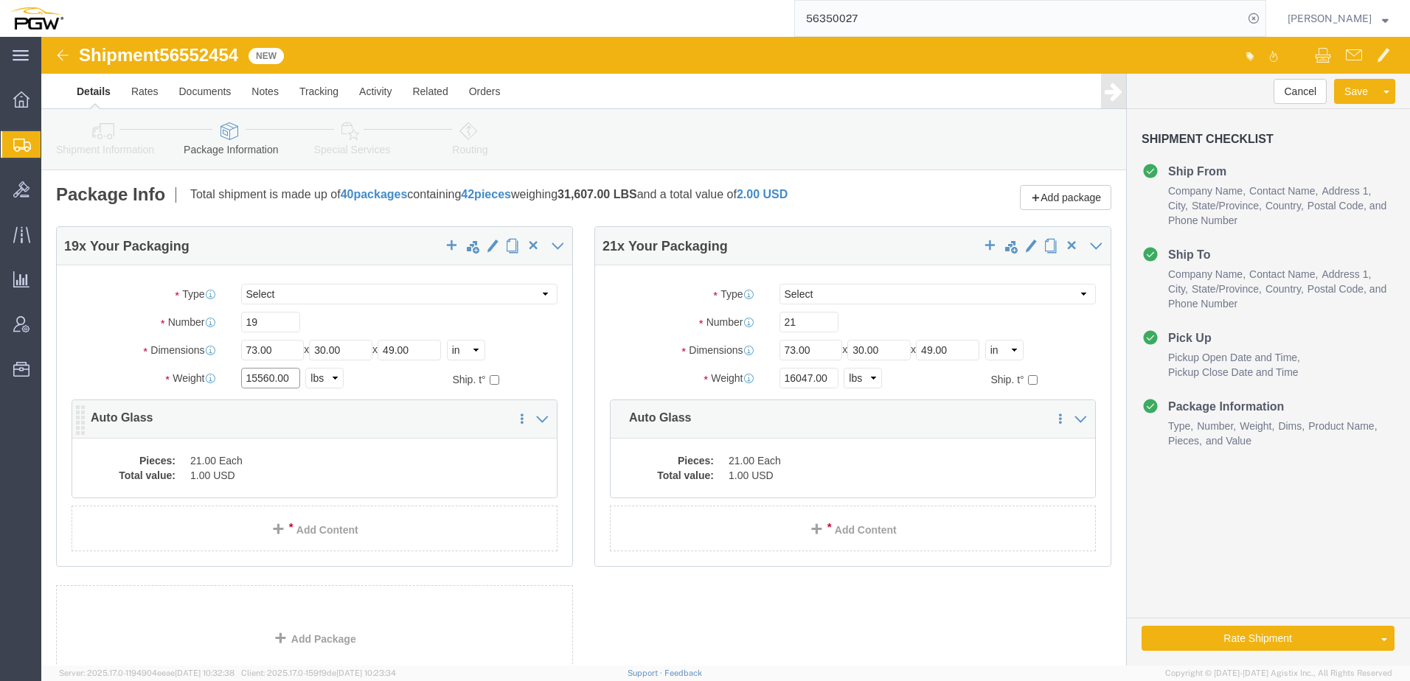
paste input "6892"
type input "16892.00"
click div "19 x Your Packaging Package Type Select Bale(s) Basket(s) Bolt(s) Bottle(s) Buc…"
click dd "21.00 Each"
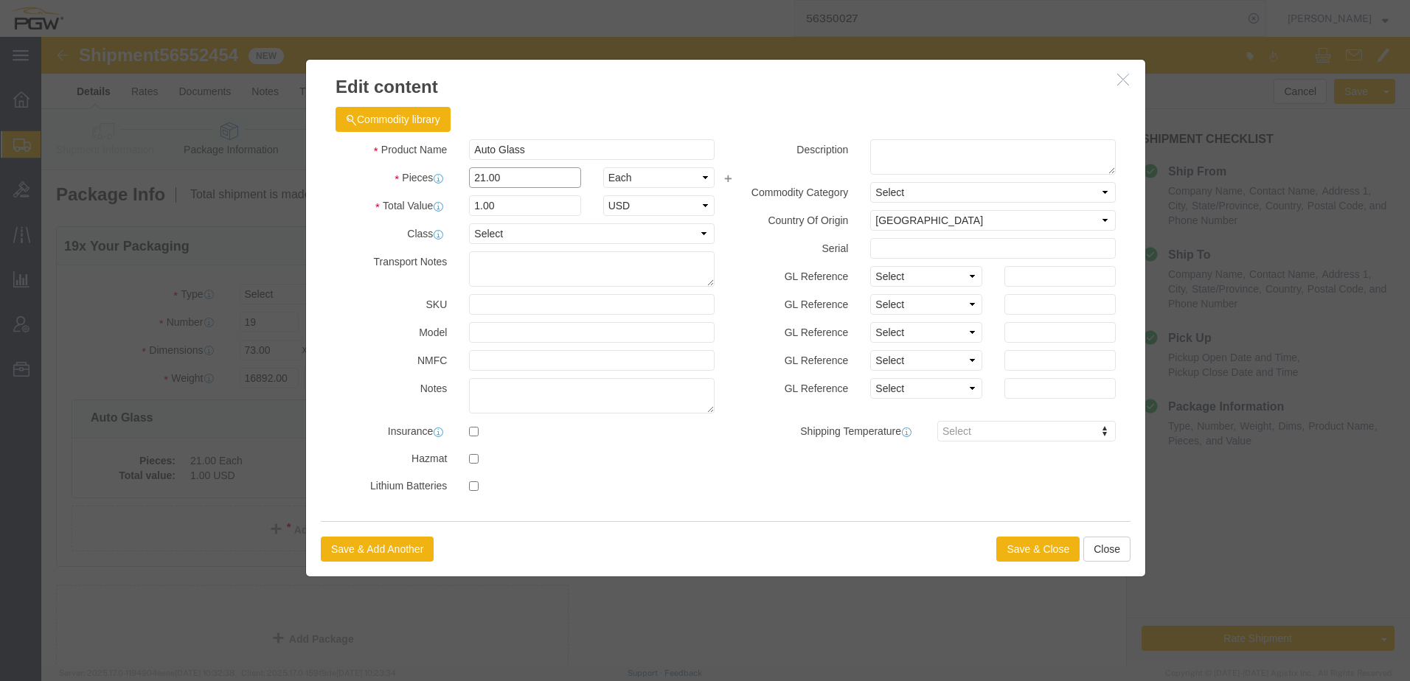
drag, startPoint x: 467, startPoint y: 139, endPoint x: 157, endPoint y: 142, distance: 309.8
click div "Edit content Commodity library Product Name Auto Glass Pieces 21.00 Select Bag …"
type input "19.00"
click input "0.9"
drag, startPoint x: 488, startPoint y: 173, endPoint x: -28, endPoint y: 117, distance: 519.3
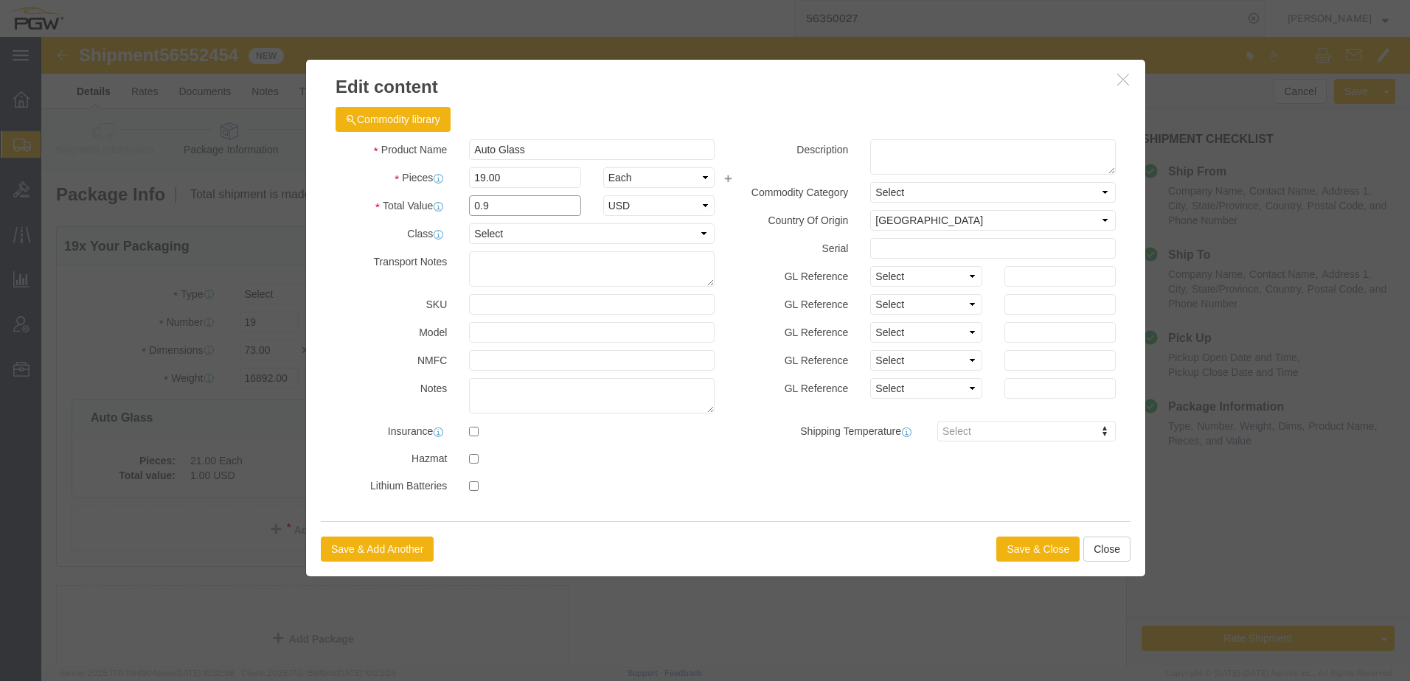
click html "Shipment 56552454 New Details Rates Documents Notes Tracking Activity Related O…"
type input "1.00"
click label "NMFC"
click button "Save & Close"
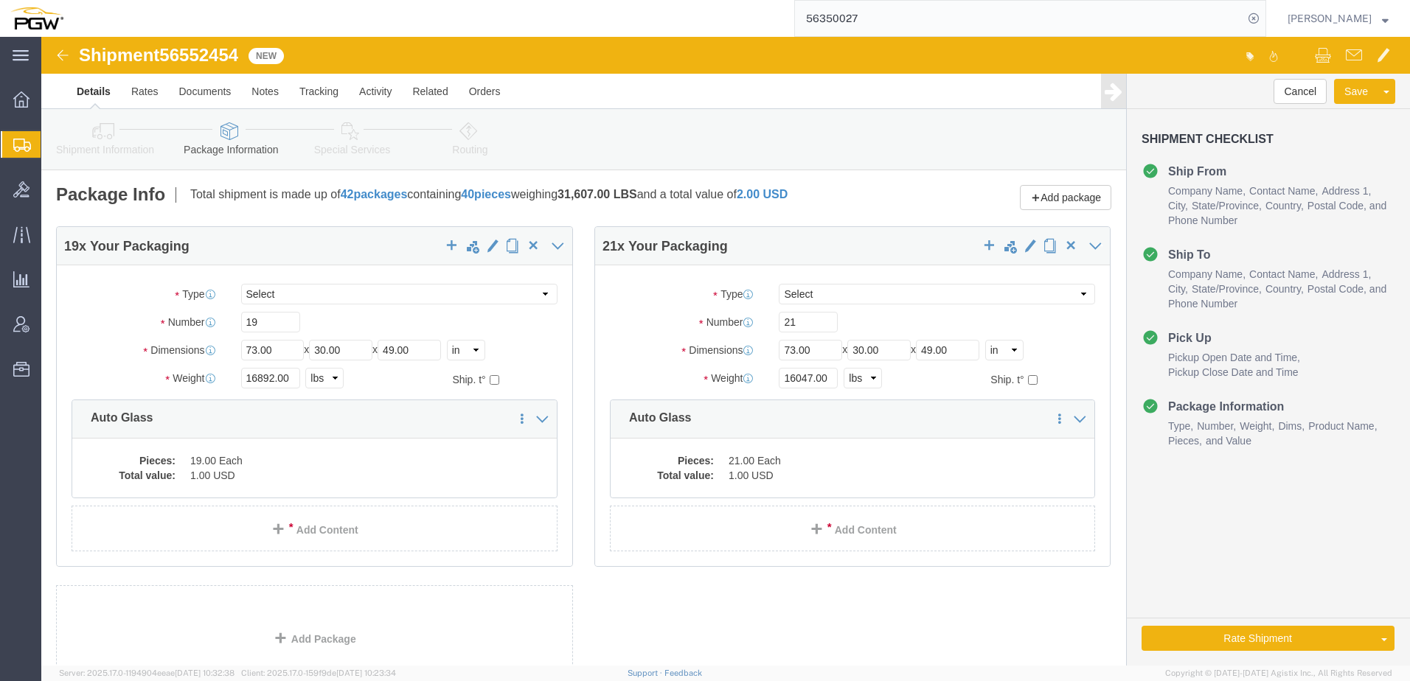
click icon
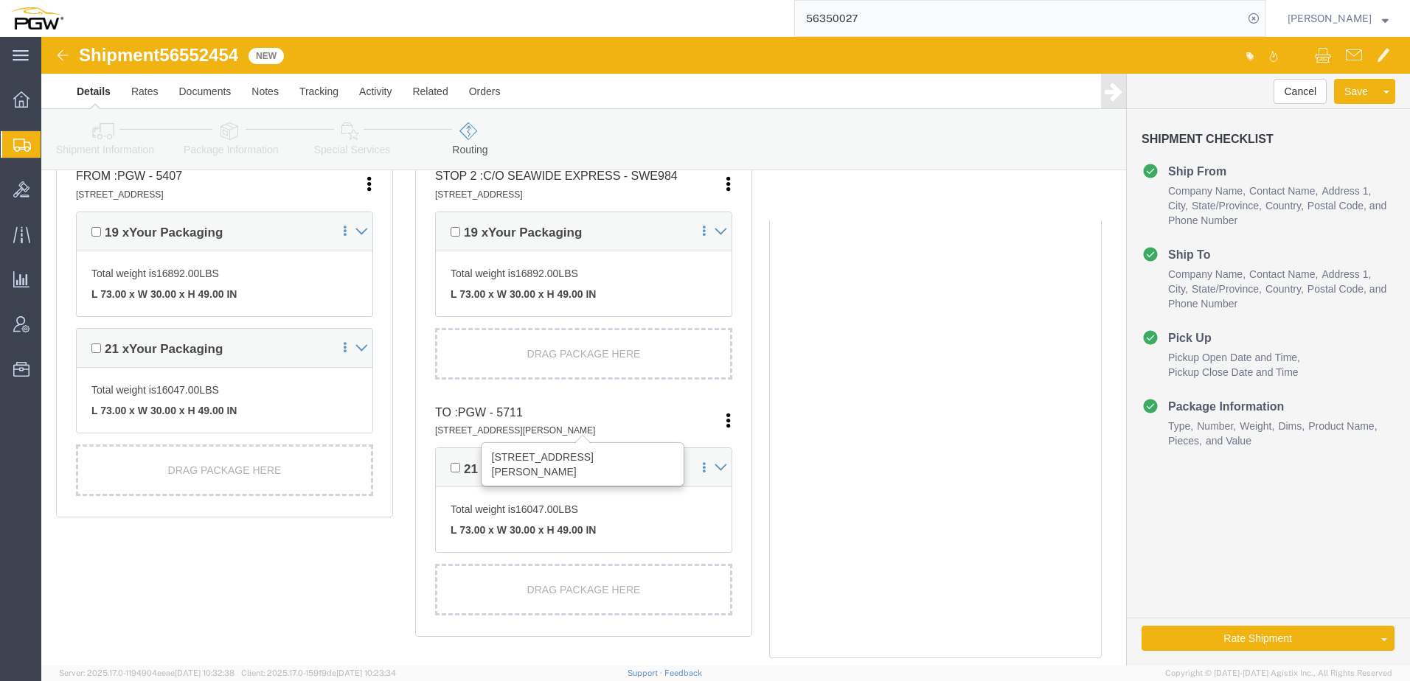
scroll to position [443, 0]
click link "Package Information"
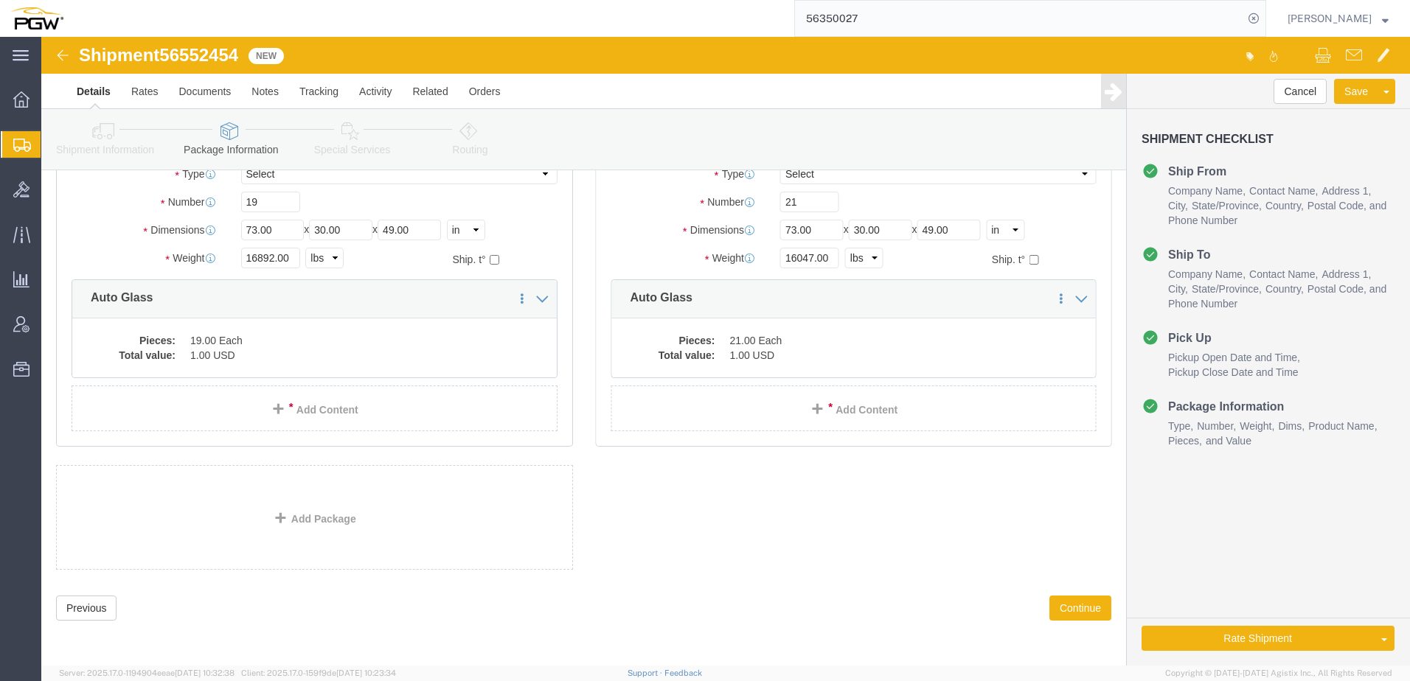
scroll to position [46, 0]
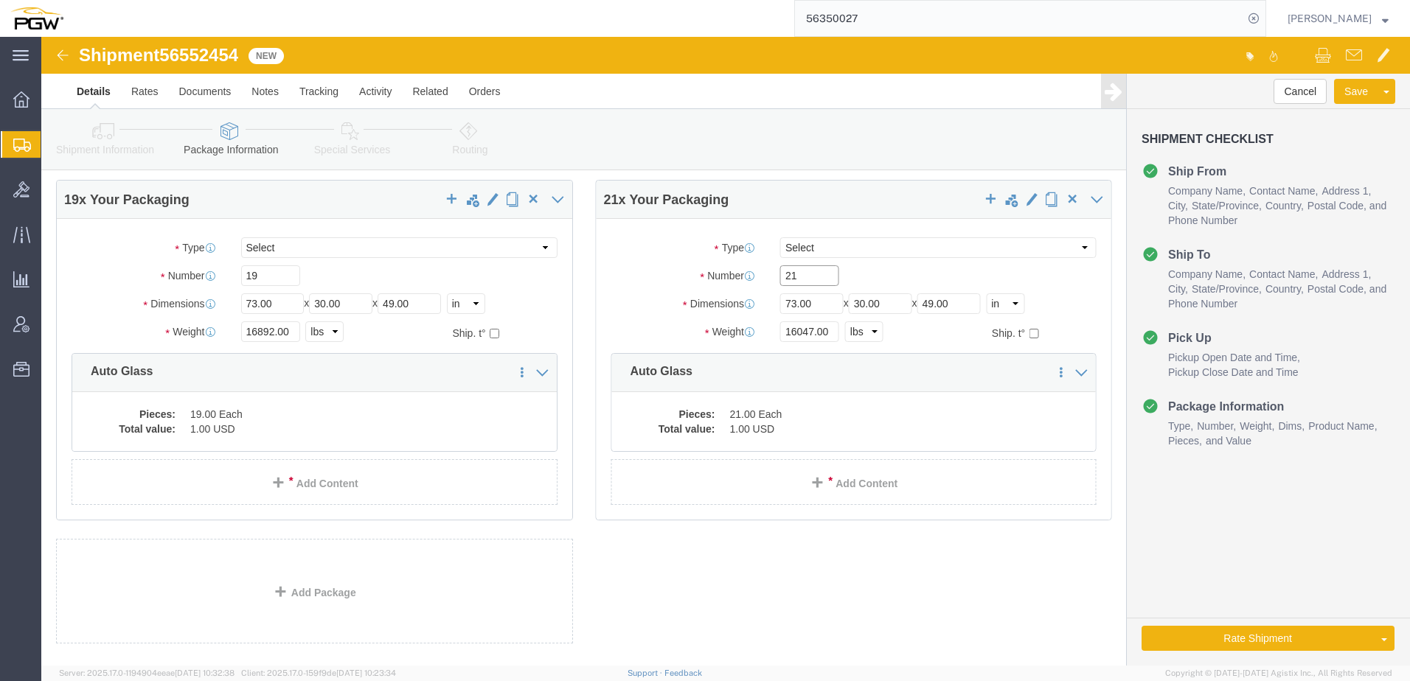
drag, startPoint x: 758, startPoint y: 235, endPoint x: 672, endPoint y: 243, distance: 86.6
click div "Number 21"
type input "22"
drag, startPoint x: 766, startPoint y: 294, endPoint x: 475, endPoint y: 313, distance: 291.9
click div "19 x Your Packaging Package Type Select Bale(s) Basket(s) Bolt(s) Bottle(s) Buc…"
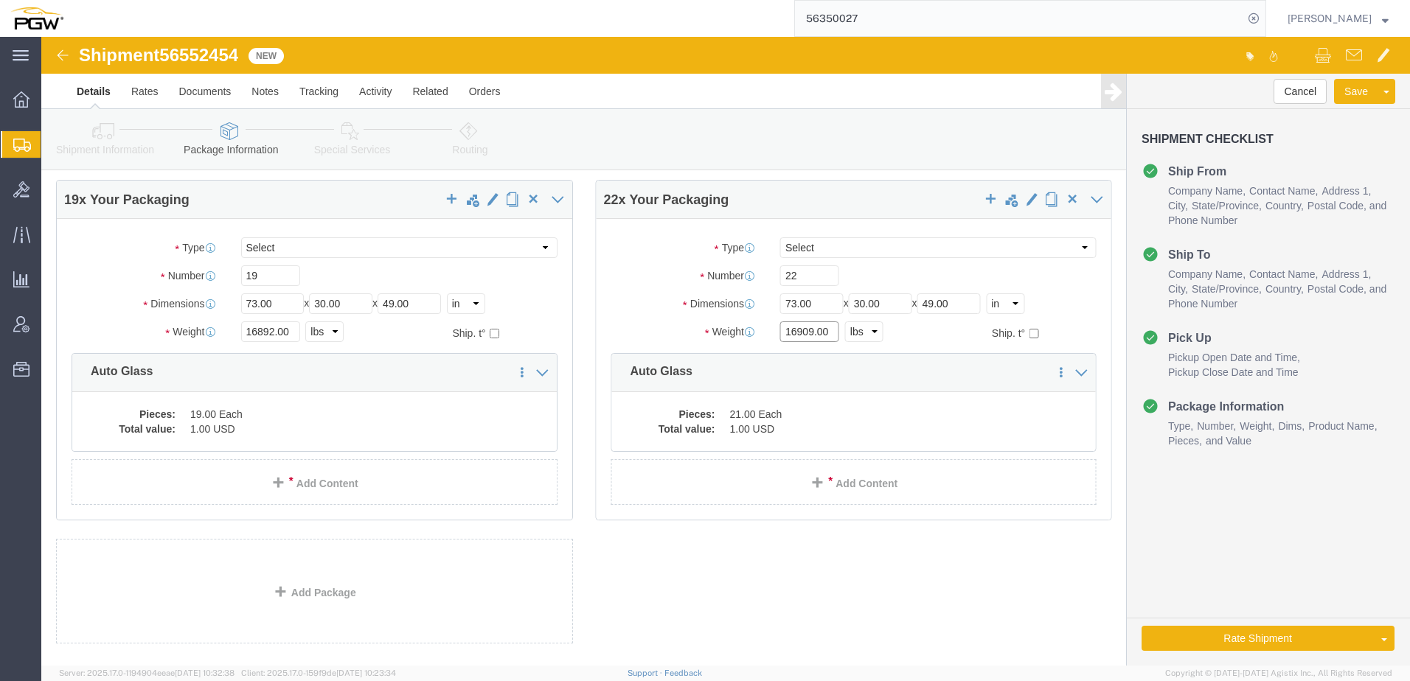
type input "16909.00"
click link "Routing"
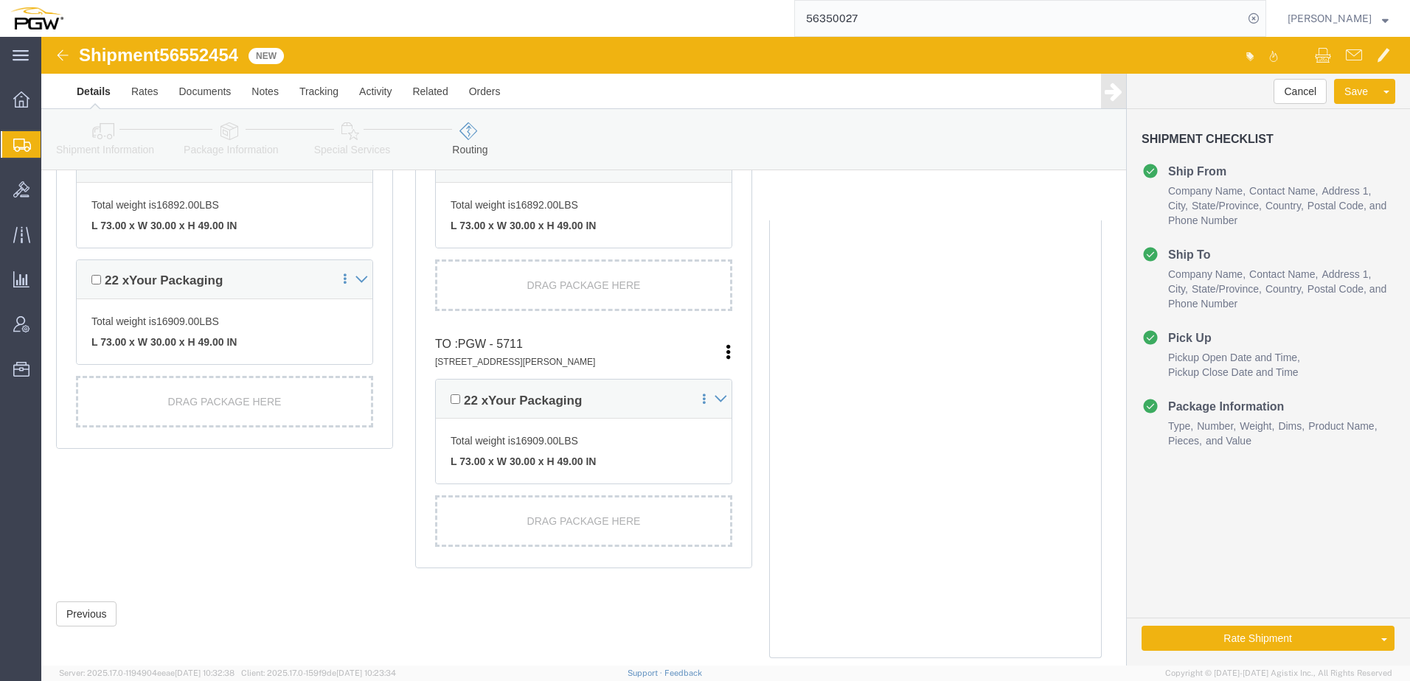
scroll to position [516, 0]
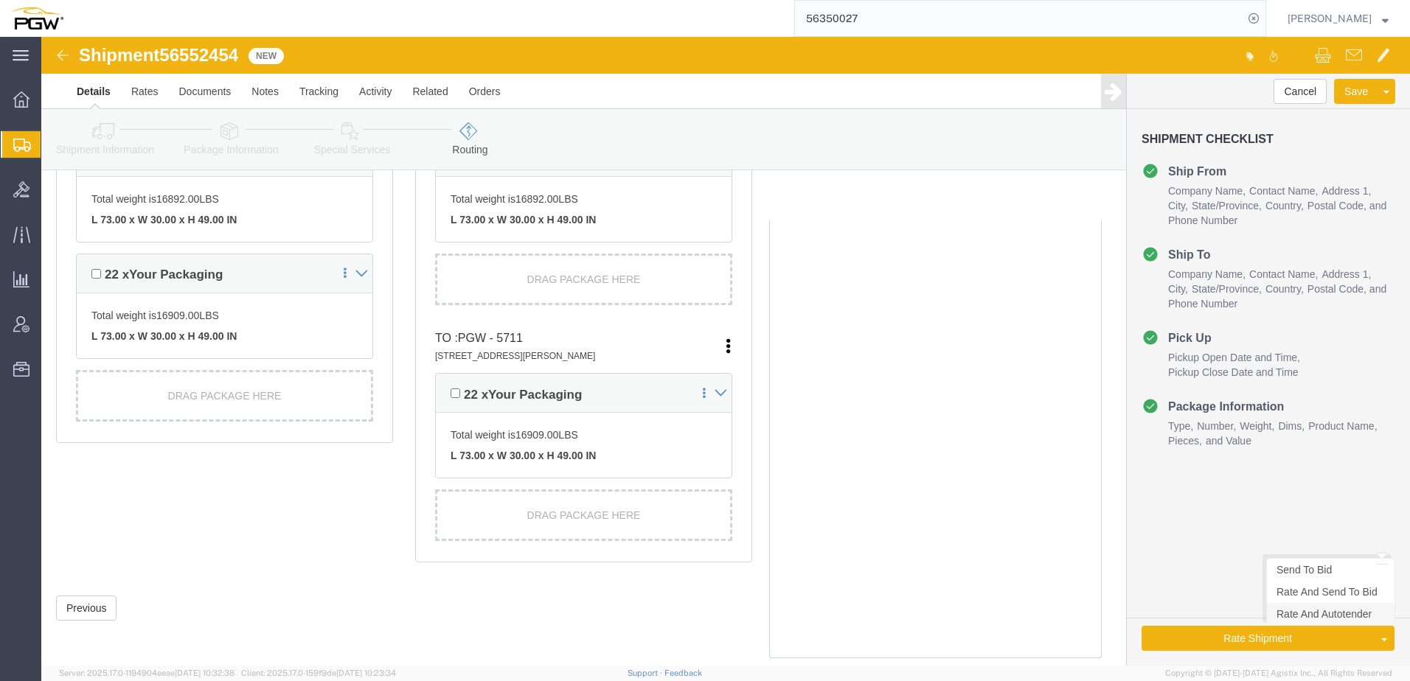
click link "Rate And Autotender"
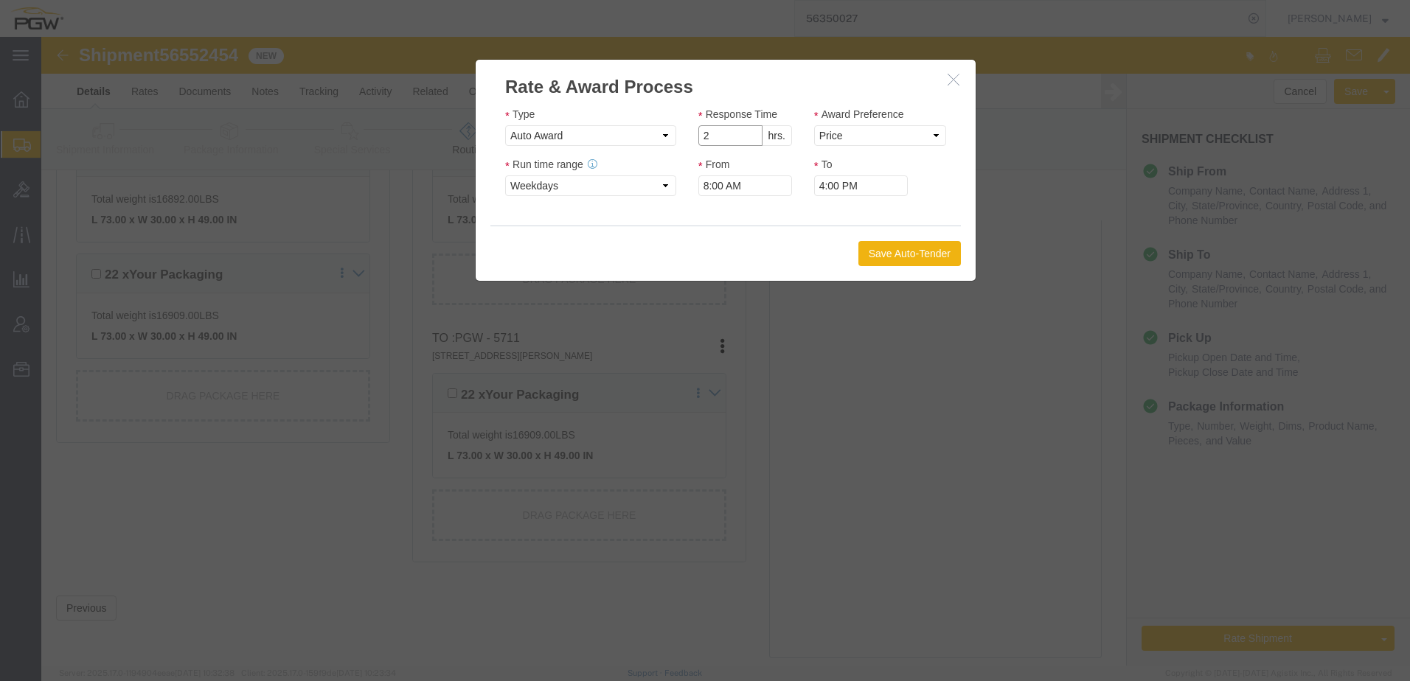
type input "2"
click input "2"
click select "Price Carrier Rank"
select select "LANE_RANK"
click select "Price Carrier Rank"
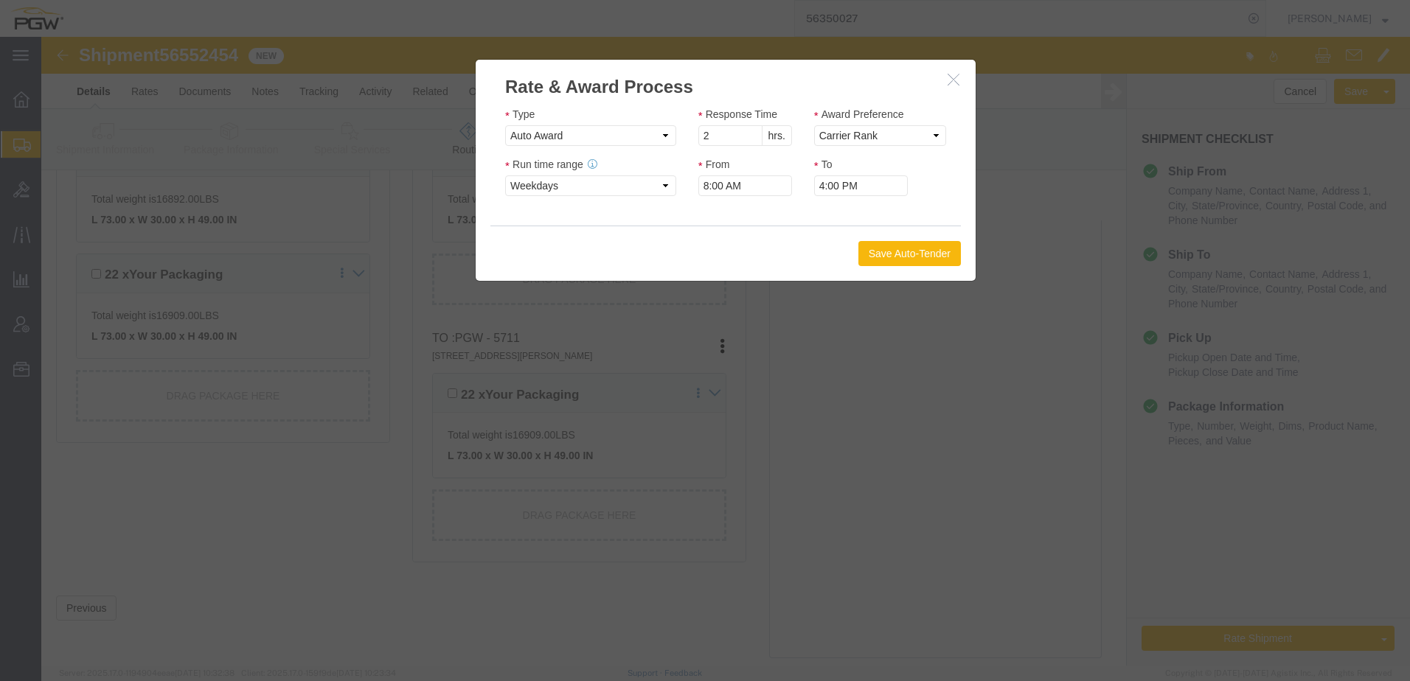
click button "Save Auto-Tender"
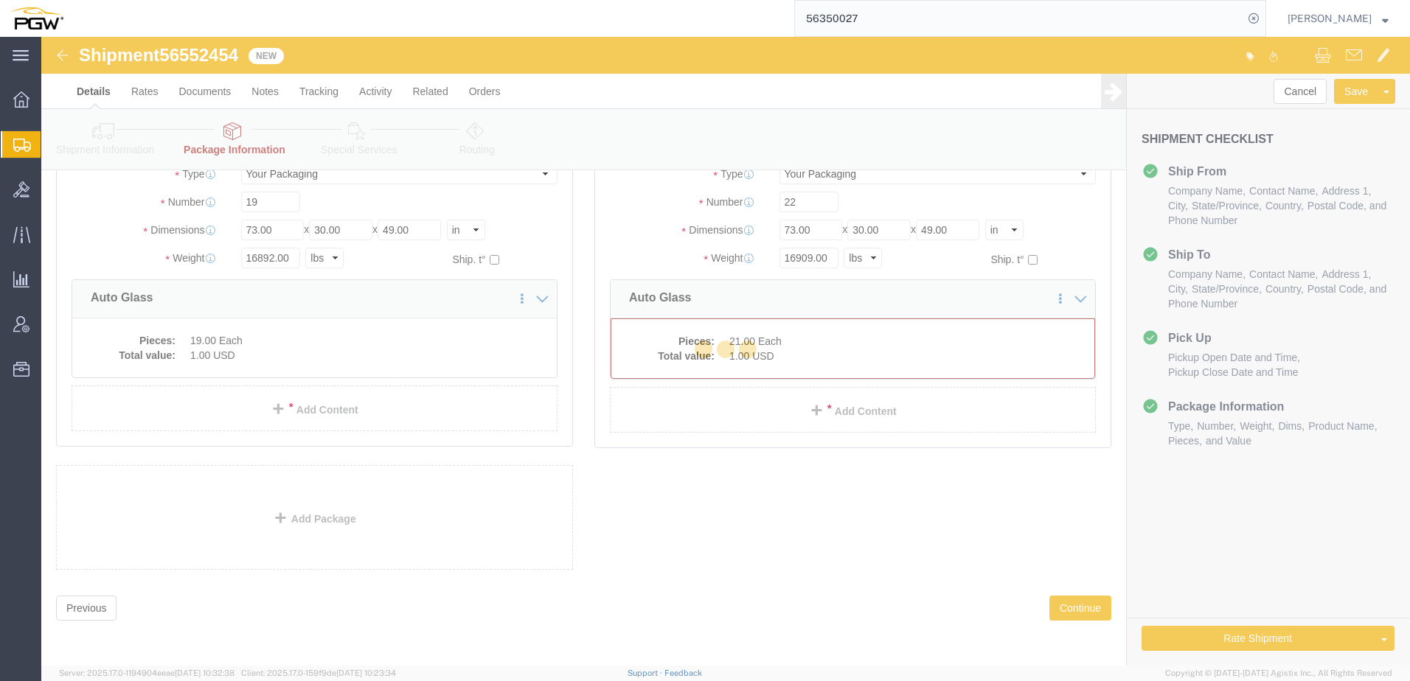
scroll to position [0, 0]
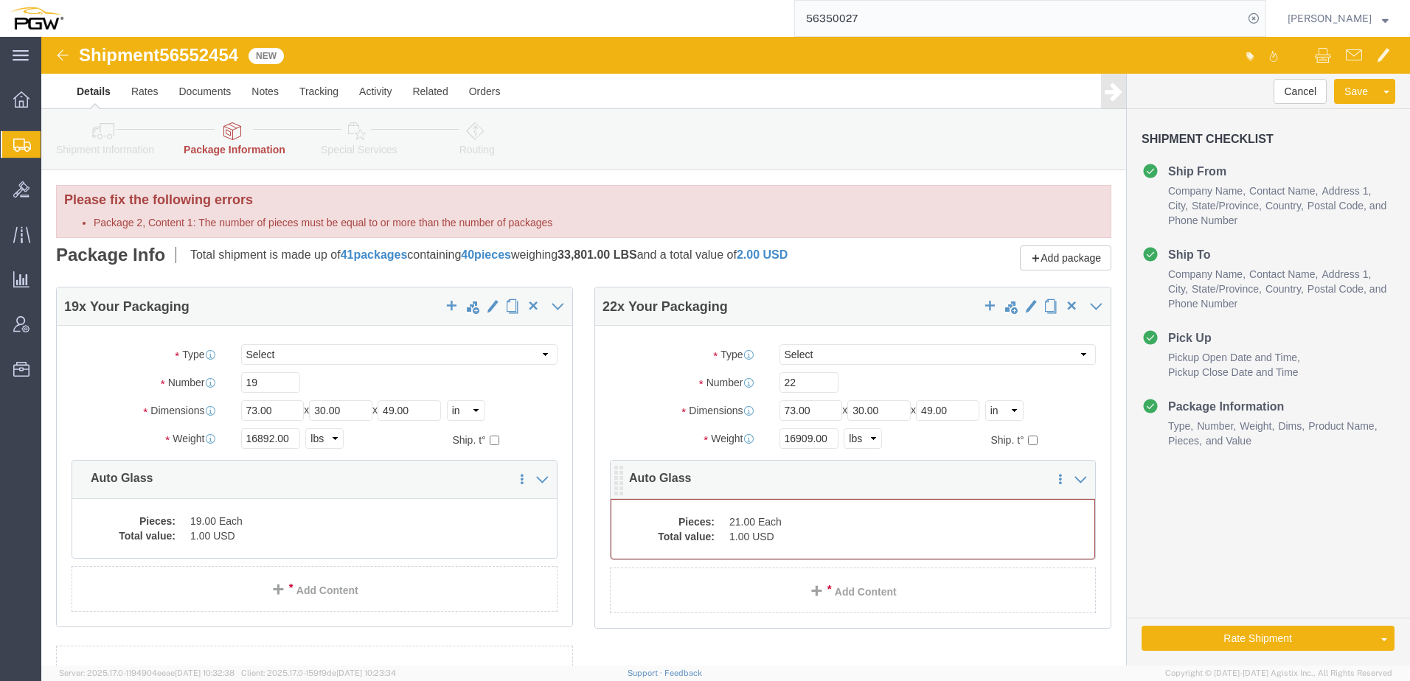
click dd "21.00 Each"
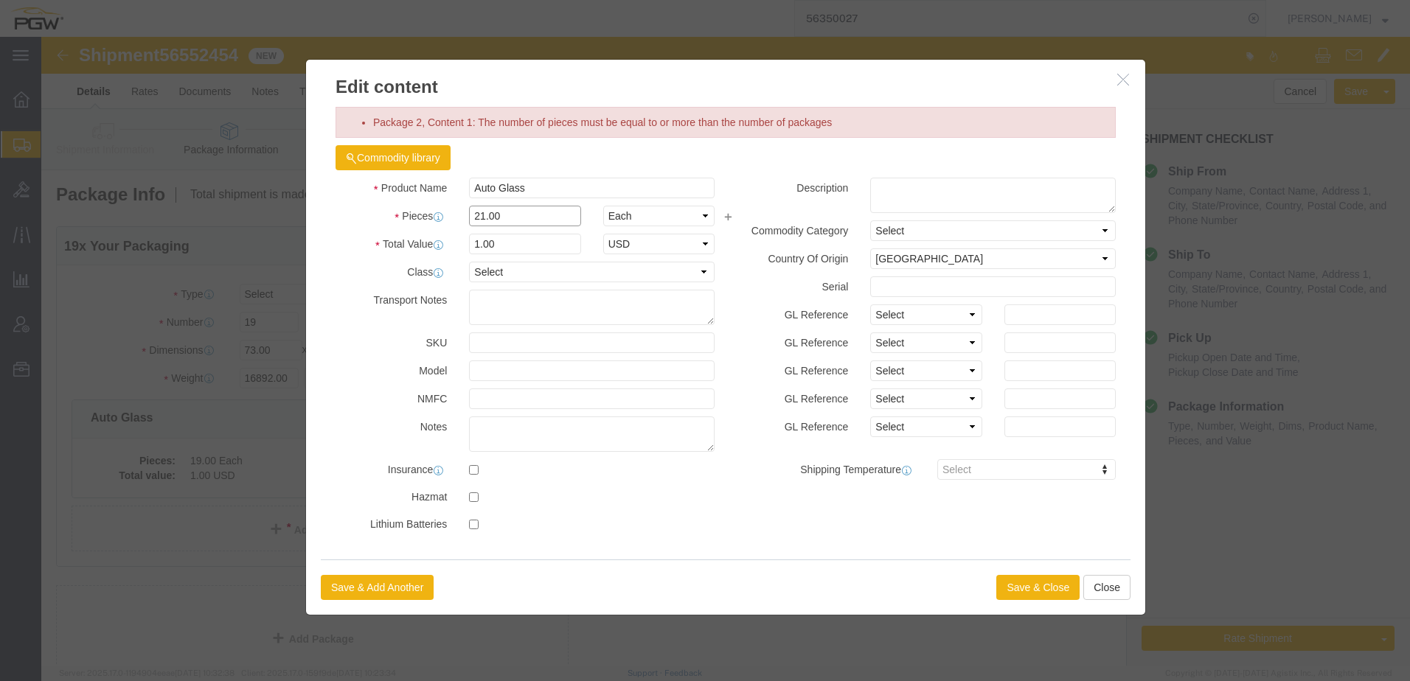
drag, startPoint x: 493, startPoint y: 179, endPoint x: 226, endPoint y: 187, distance: 267.8
click div "Edit content Package 2, Content 1: The number of pieces must be equal to or mor…"
type input "22.00"
click label "Total Value"
drag, startPoint x: 471, startPoint y: 209, endPoint x: 206, endPoint y: 195, distance: 265.9
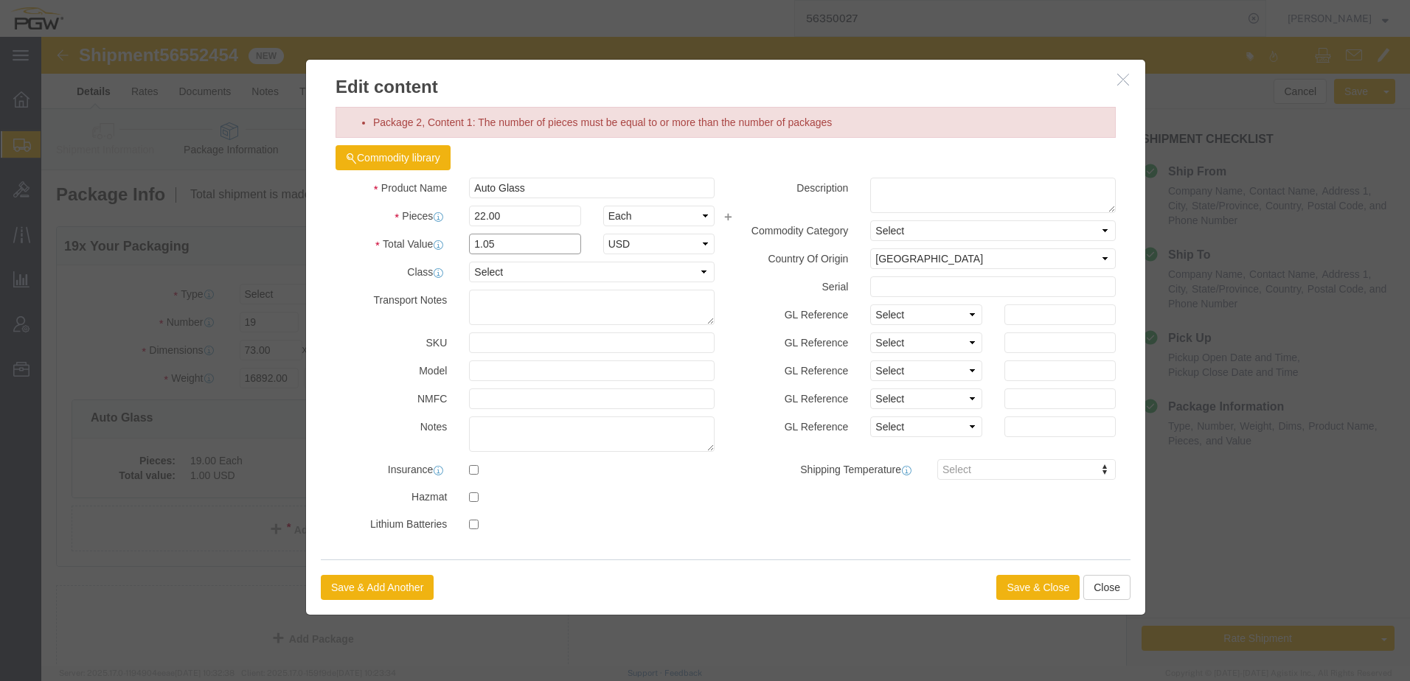
click div "Edit content Package 2, Content 1: The number of pieces must be equal to or mor…"
type input "1.00"
drag, startPoint x: 356, startPoint y: 212, endPoint x: 364, endPoint y: 215, distance: 8.9
click label "Total Value"
click button "Save & Close"
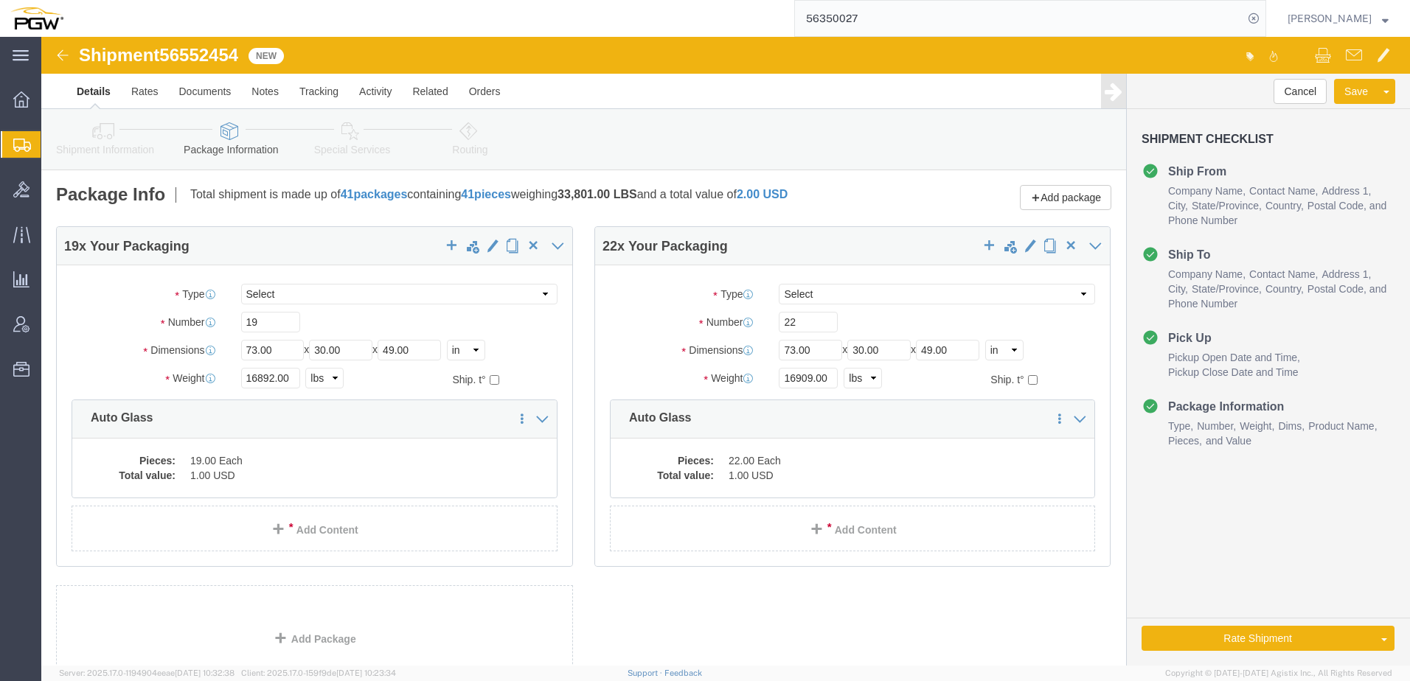
click icon
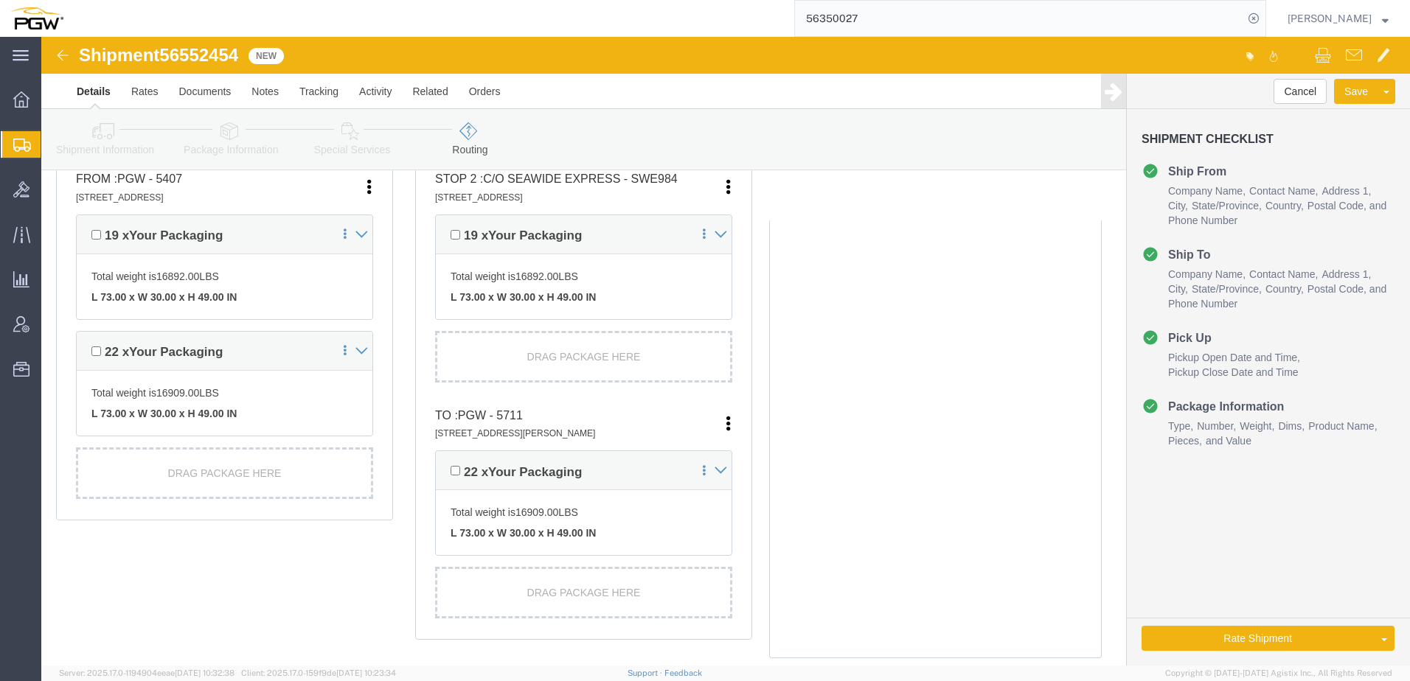
scroll to position [516, 0]
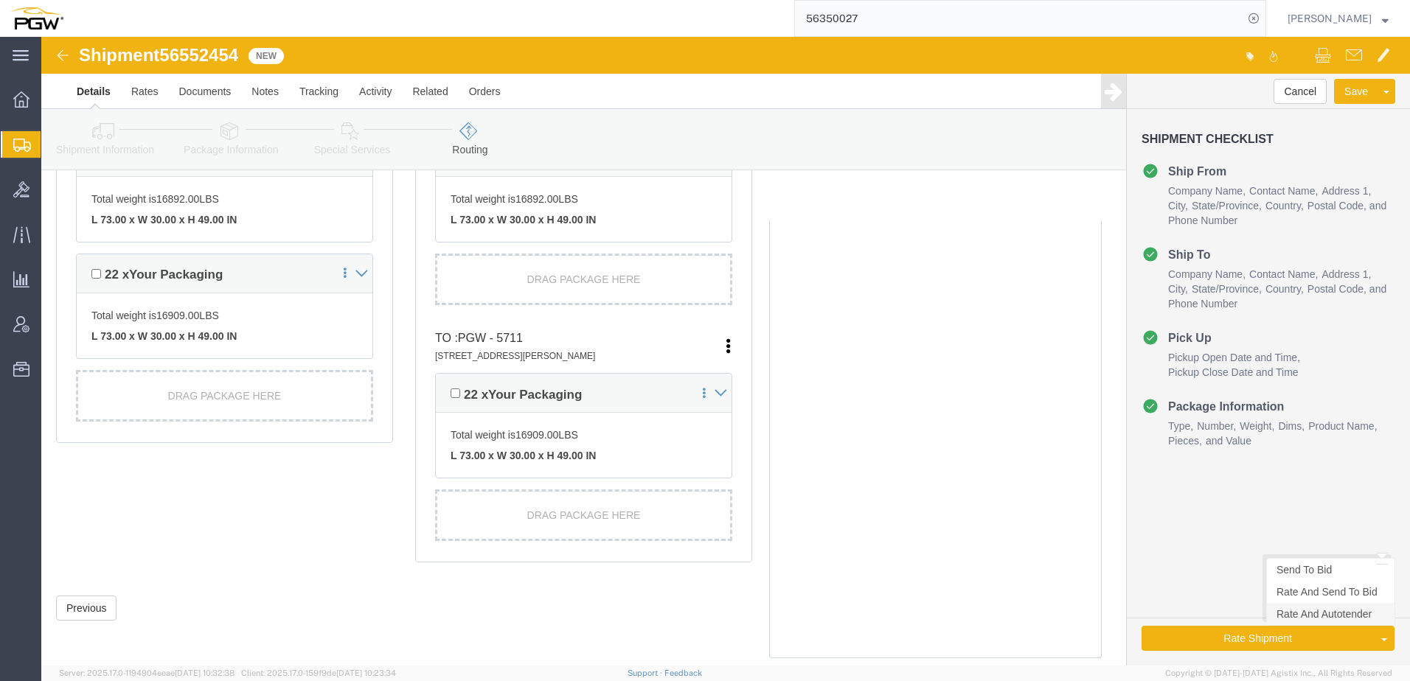
click link "Rate And Autotender"
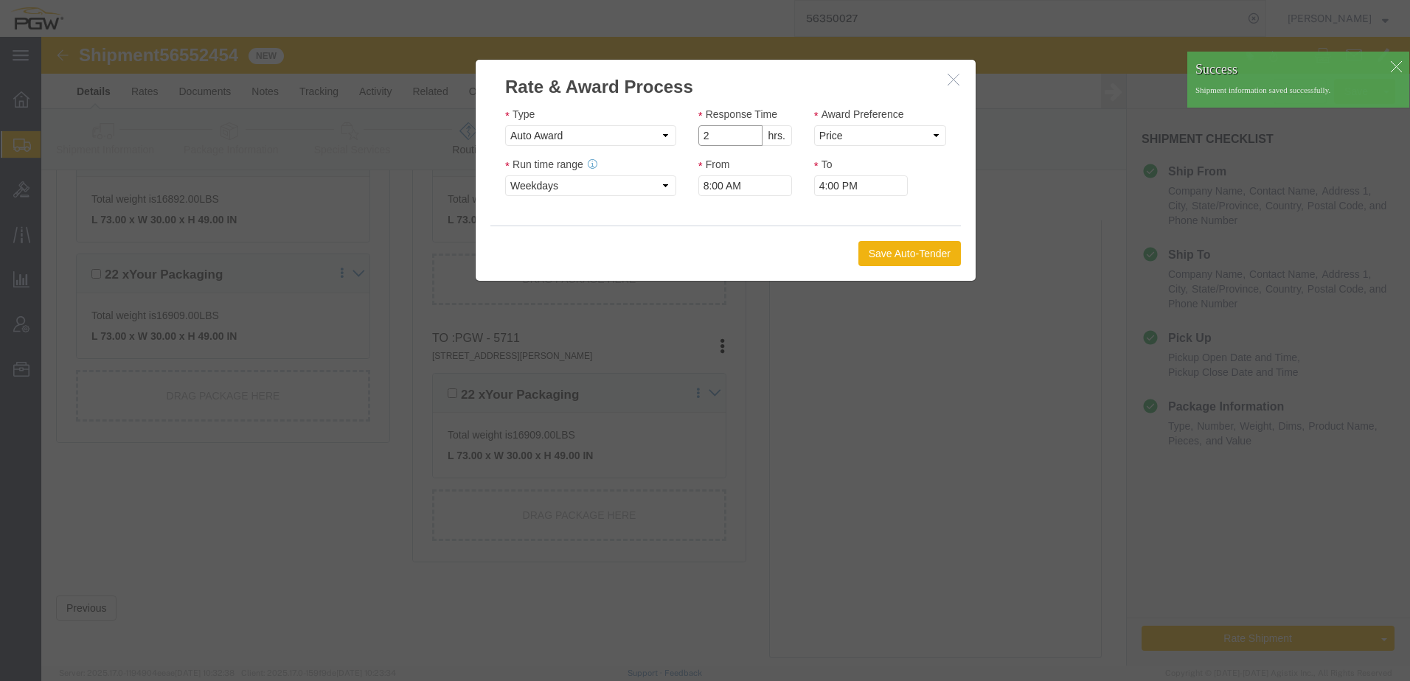
type input "2"
click input "2"
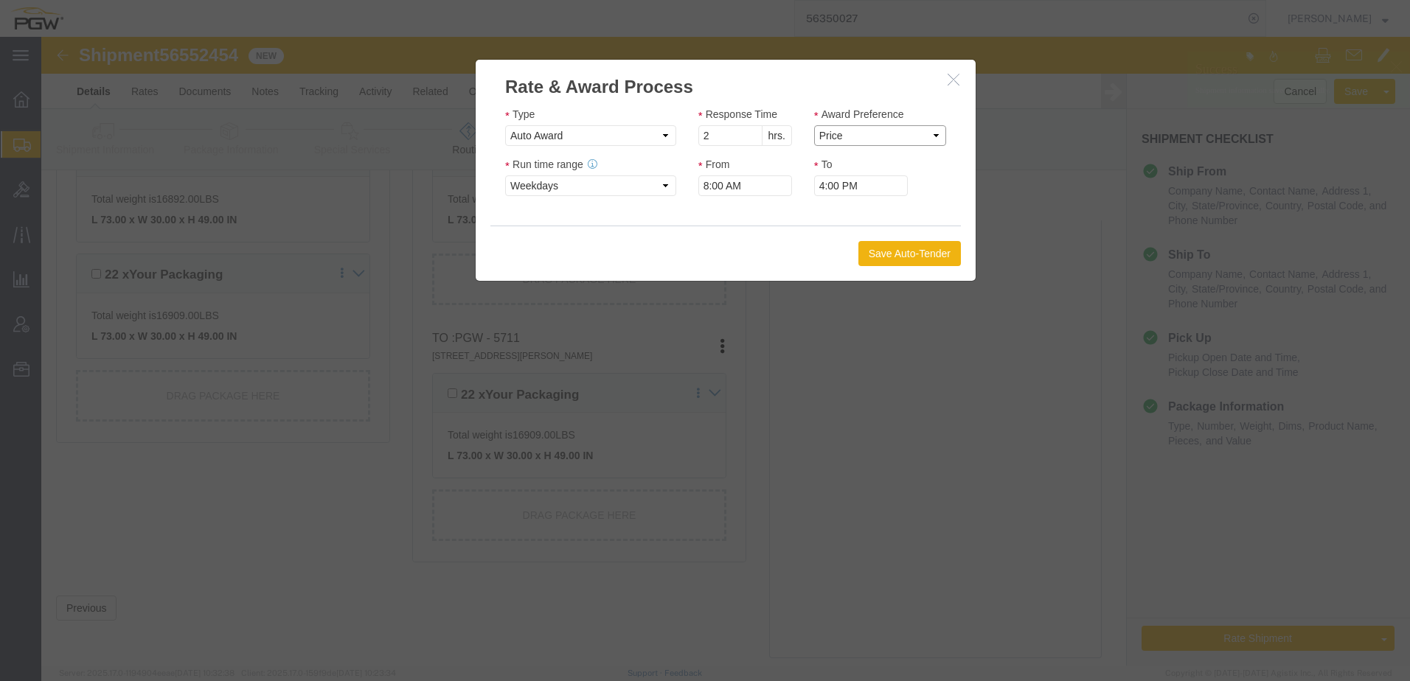
drag, startPoint x: 791, startPoint y: 96, endPoint x: 796, endPoint y: 103, distance: 9.0
click select "Price Carrier Rank"
select select "LANE_RANK"
click select "Price Carrier Rank"
click button "Save Auto-Tender"
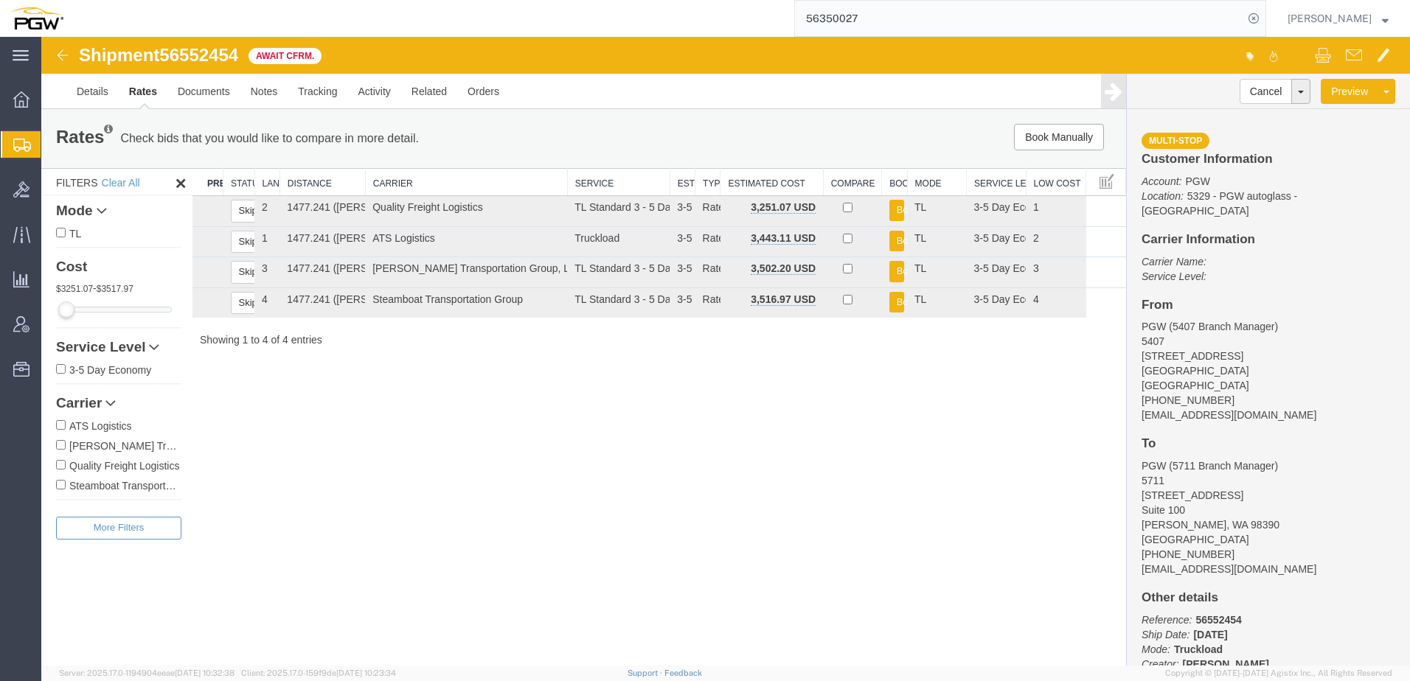
scroll to position [0, 0]
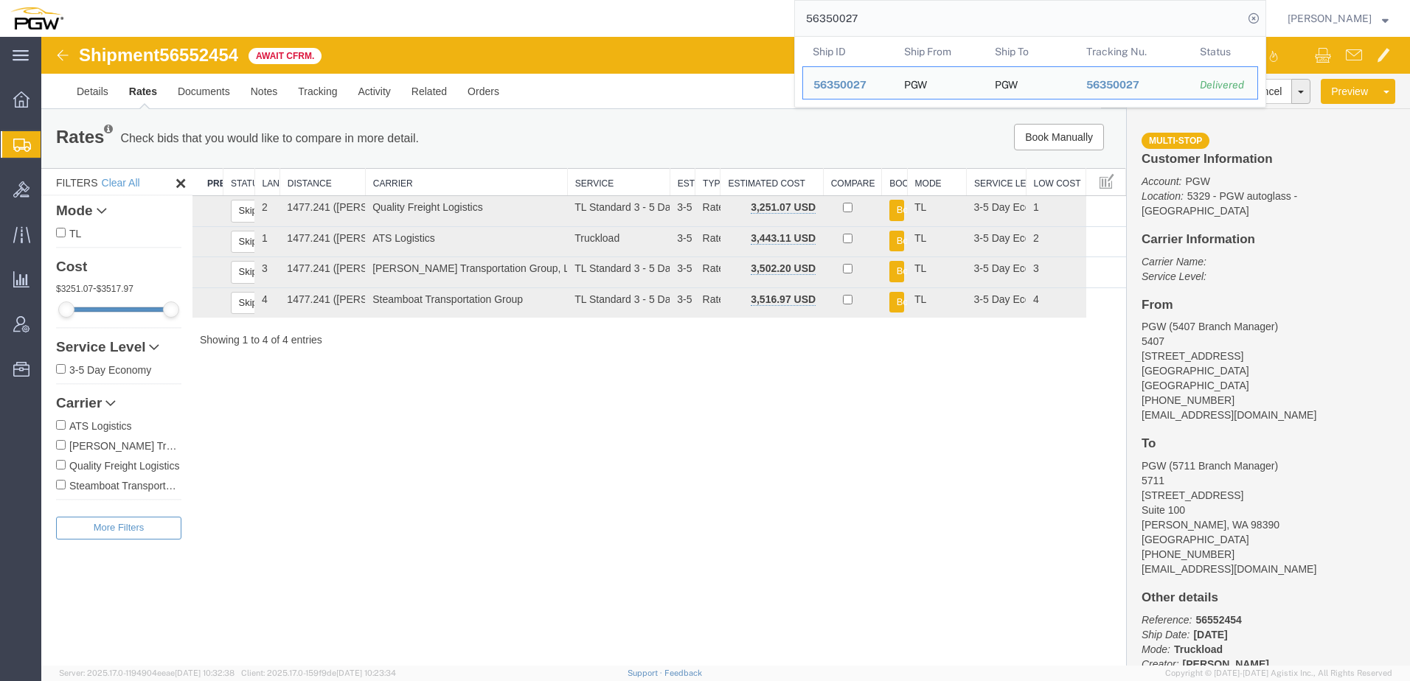
drag, startPoint x: 898, startPoint y: 8, endPoint x: 639, endPoint y: 9, distance: 258.9
click at [639, 9] on div "56350027 Ship ID Ship From Ship To Tracking Nu. Status Ship ID 56350027 Ship Fr…" at bounding box center [670, 18] width 1193 height 37
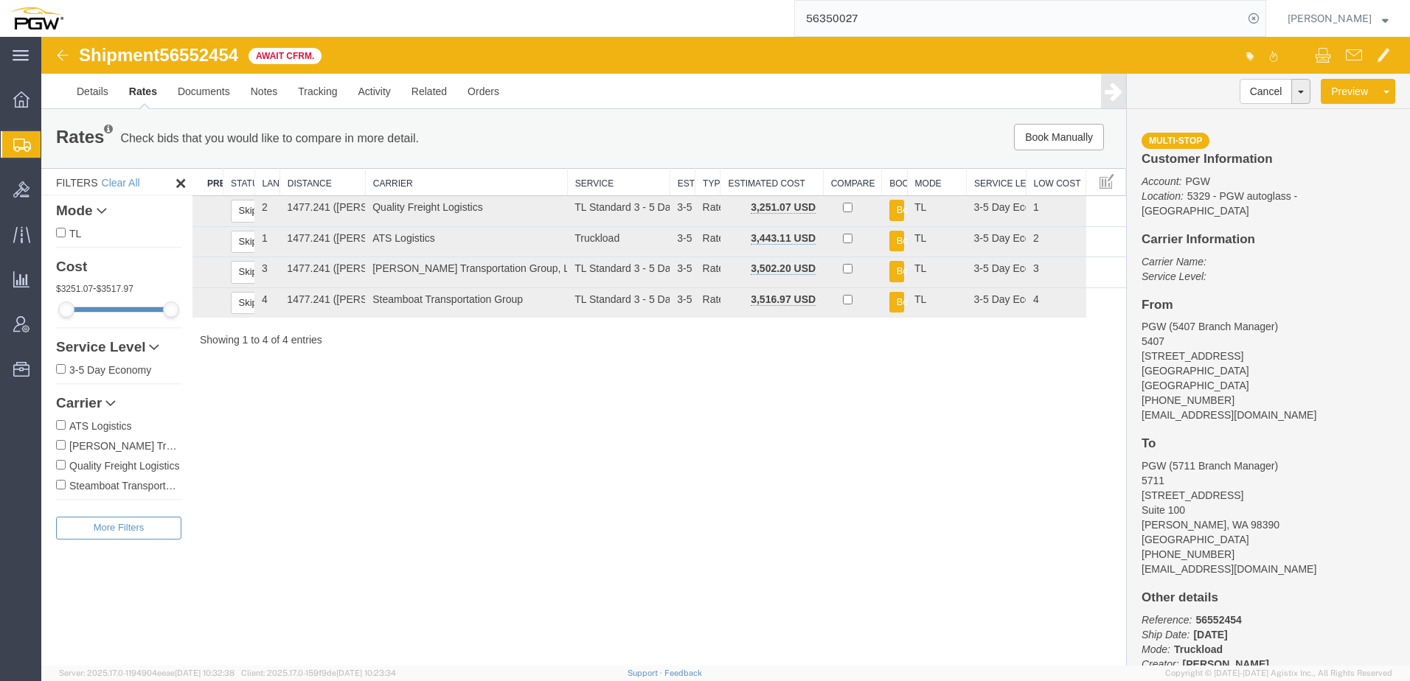
paste input "552301"
type input "56552301"
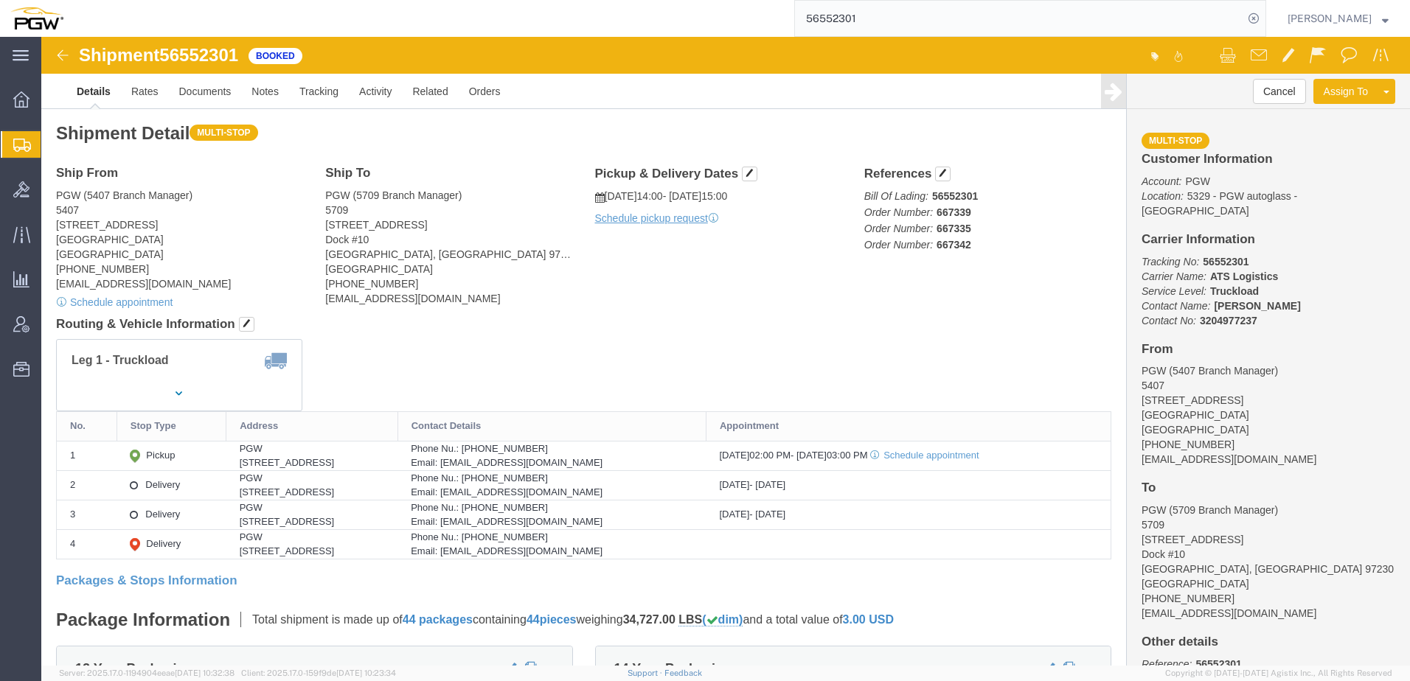
click div "Ship From PGW (5407 Branch Manager) 5407 5850 North 101st Avenue Glendale, AZ 8…"
click button "button"
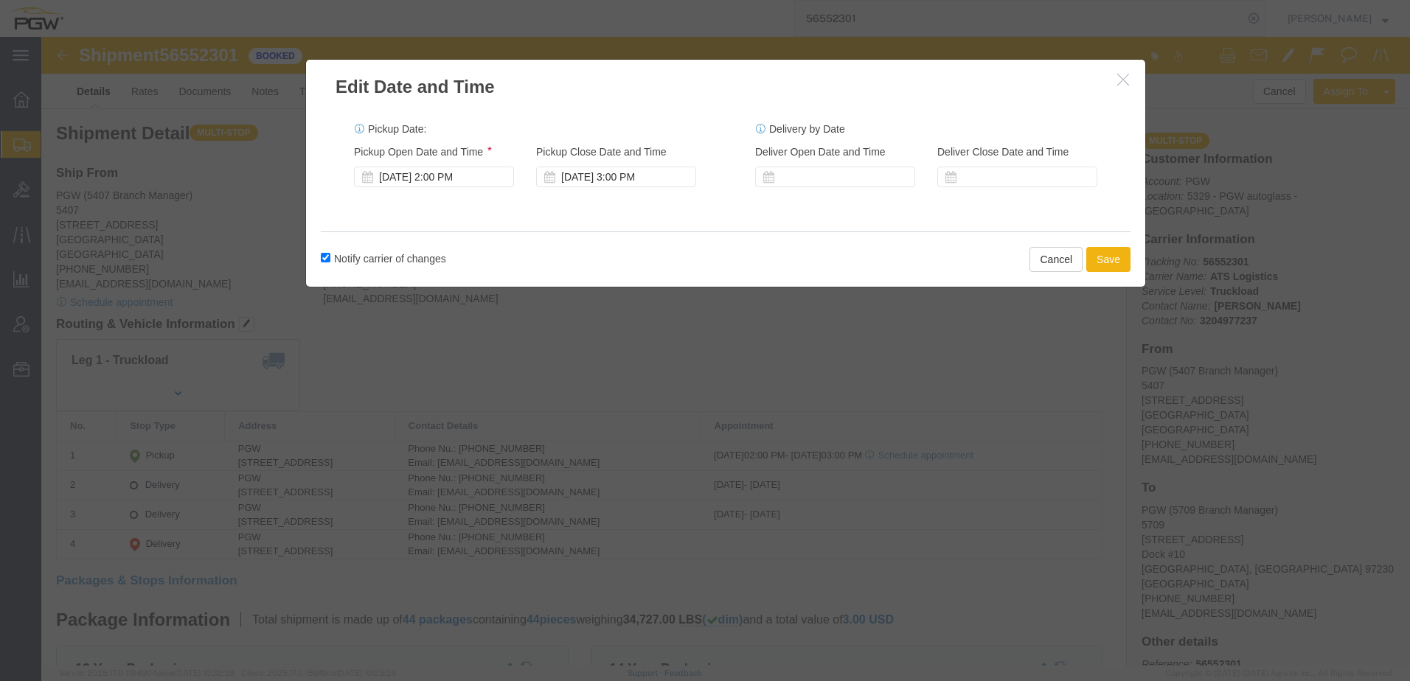
click icon "button"
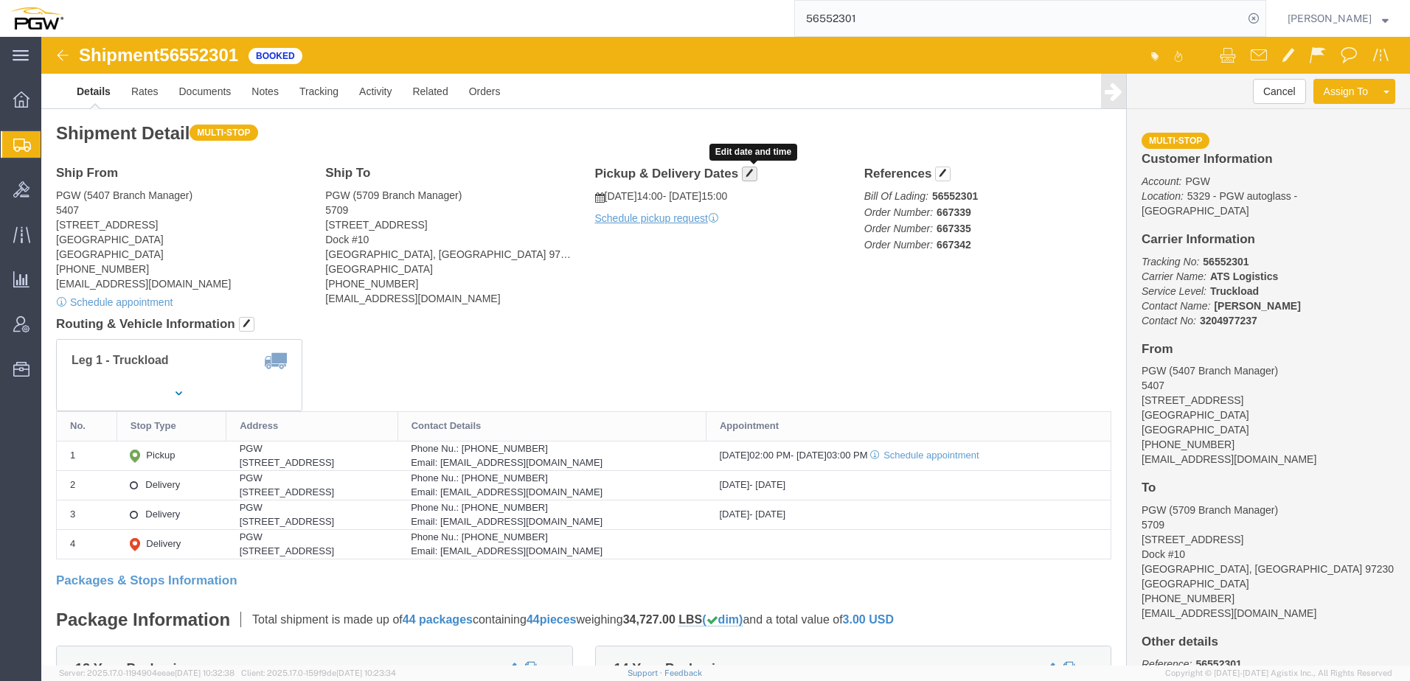
click span "button"
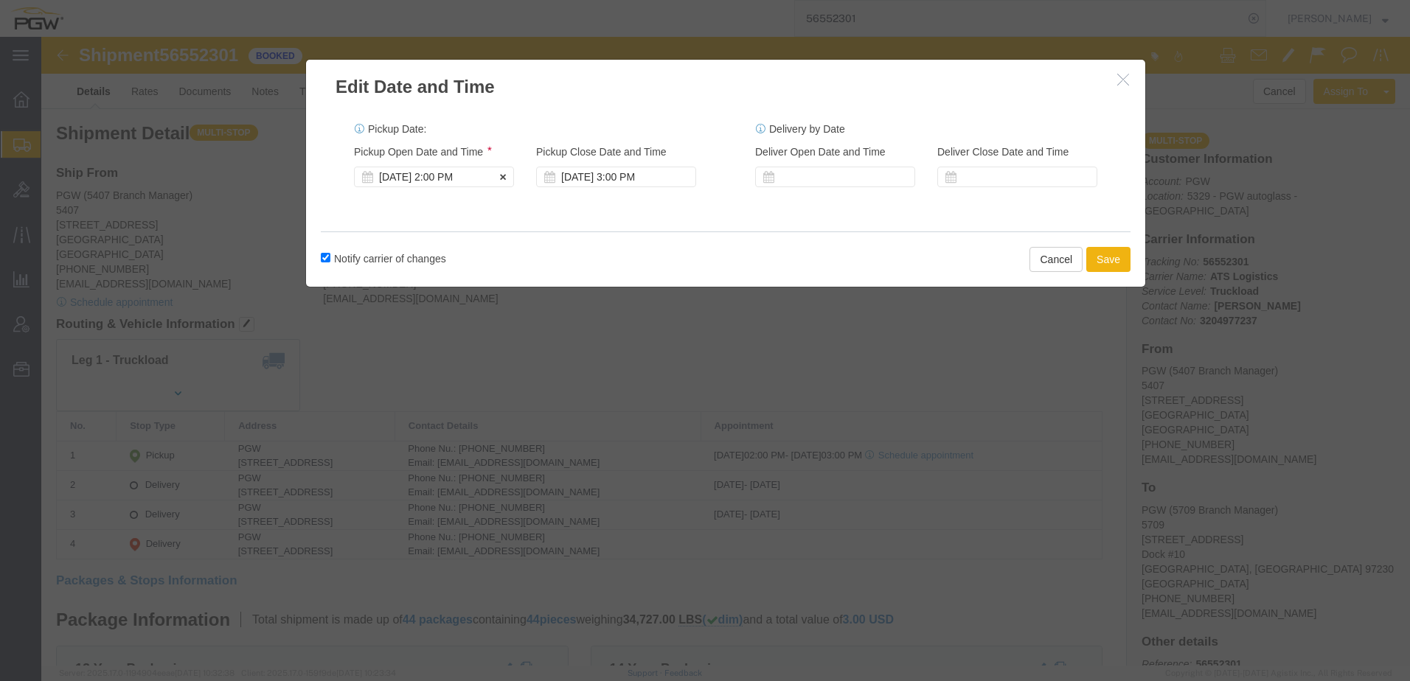
click div "Aug 22 2025 2:00 PM"
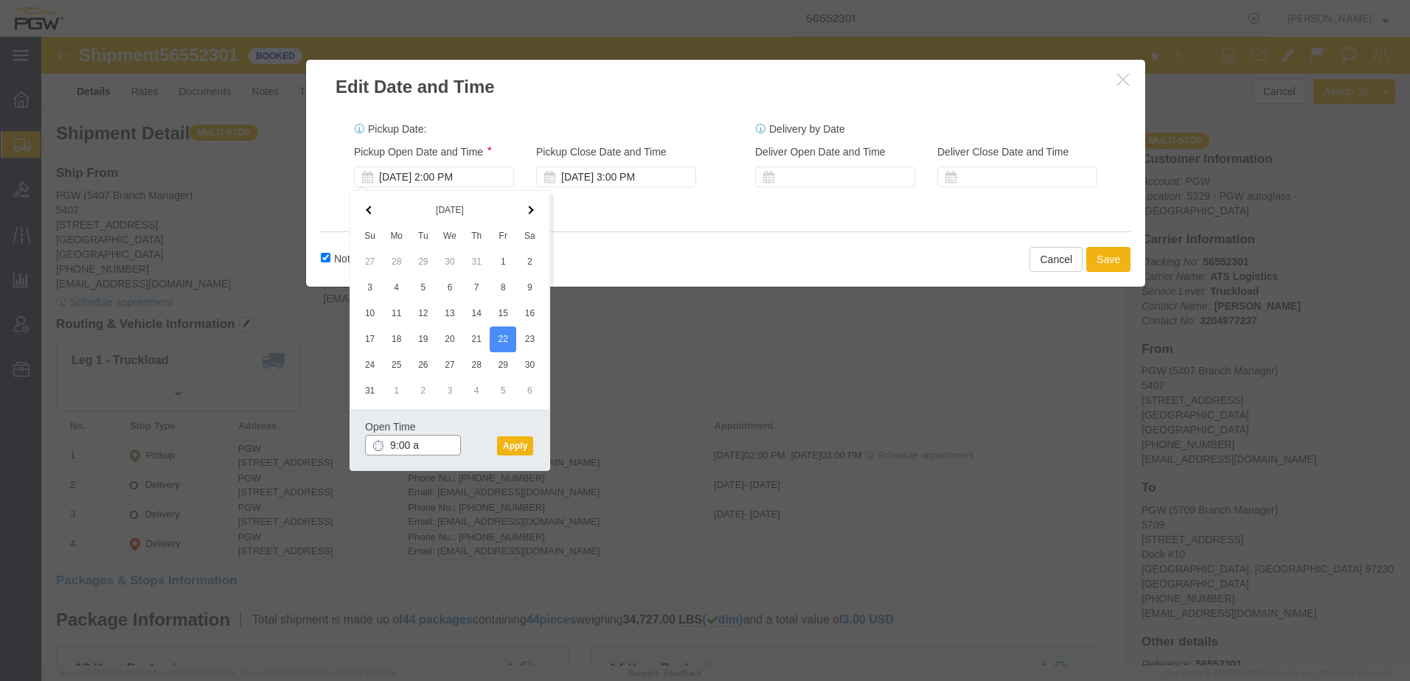
type input "9:00 am"
click button "Apply"
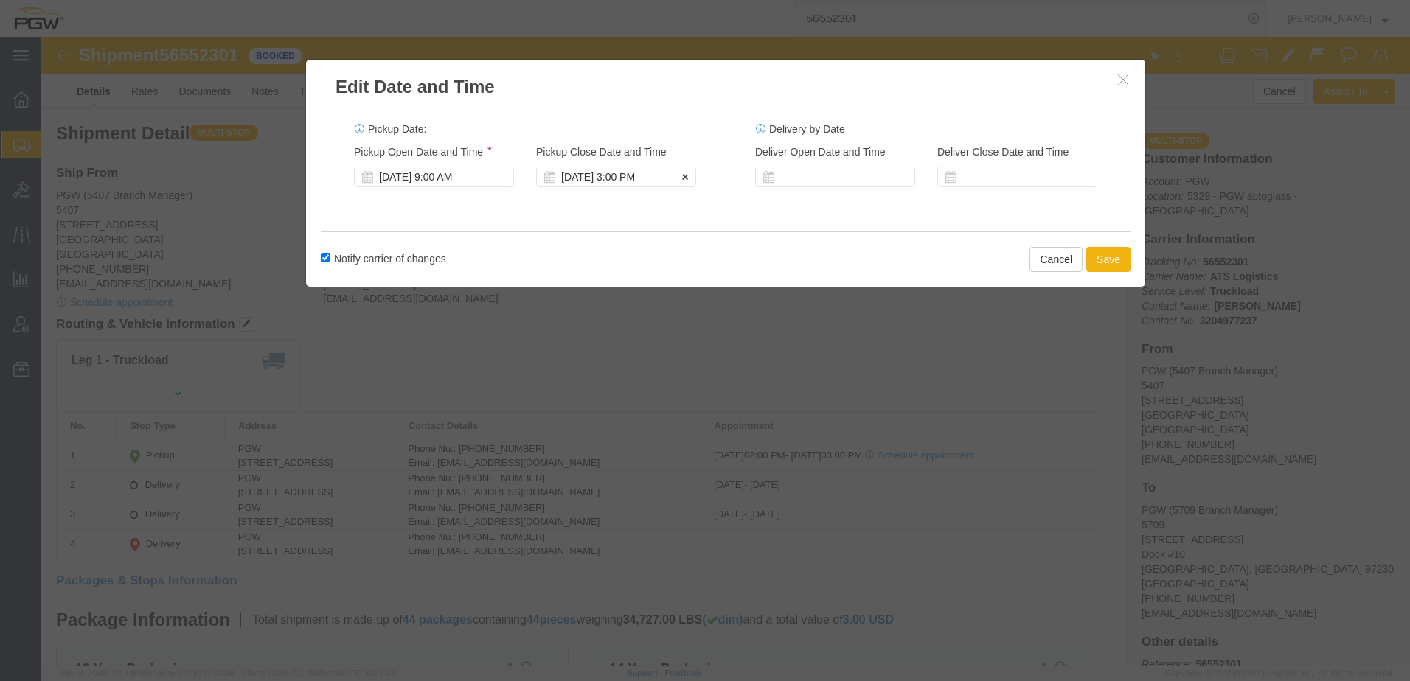
click div "Aug 22 2025 3:00 PM"
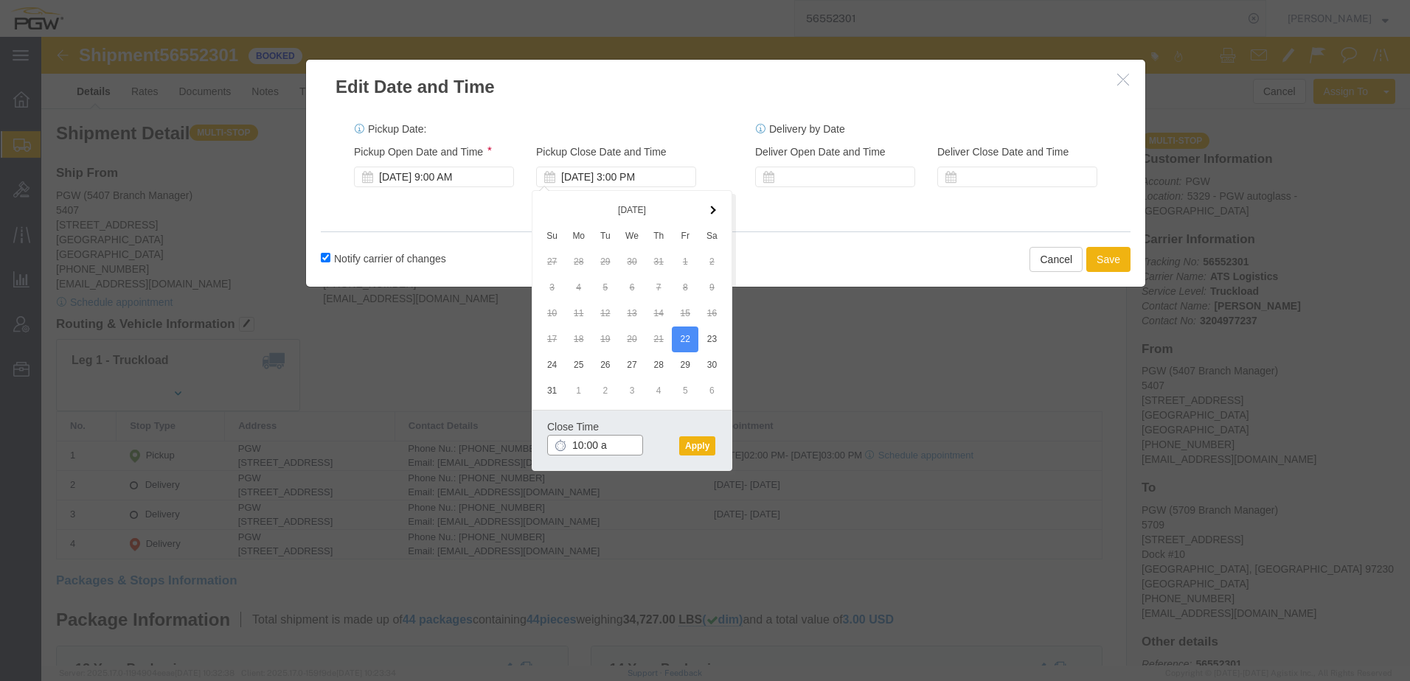
type input "10:00 am"
click button "Apply"
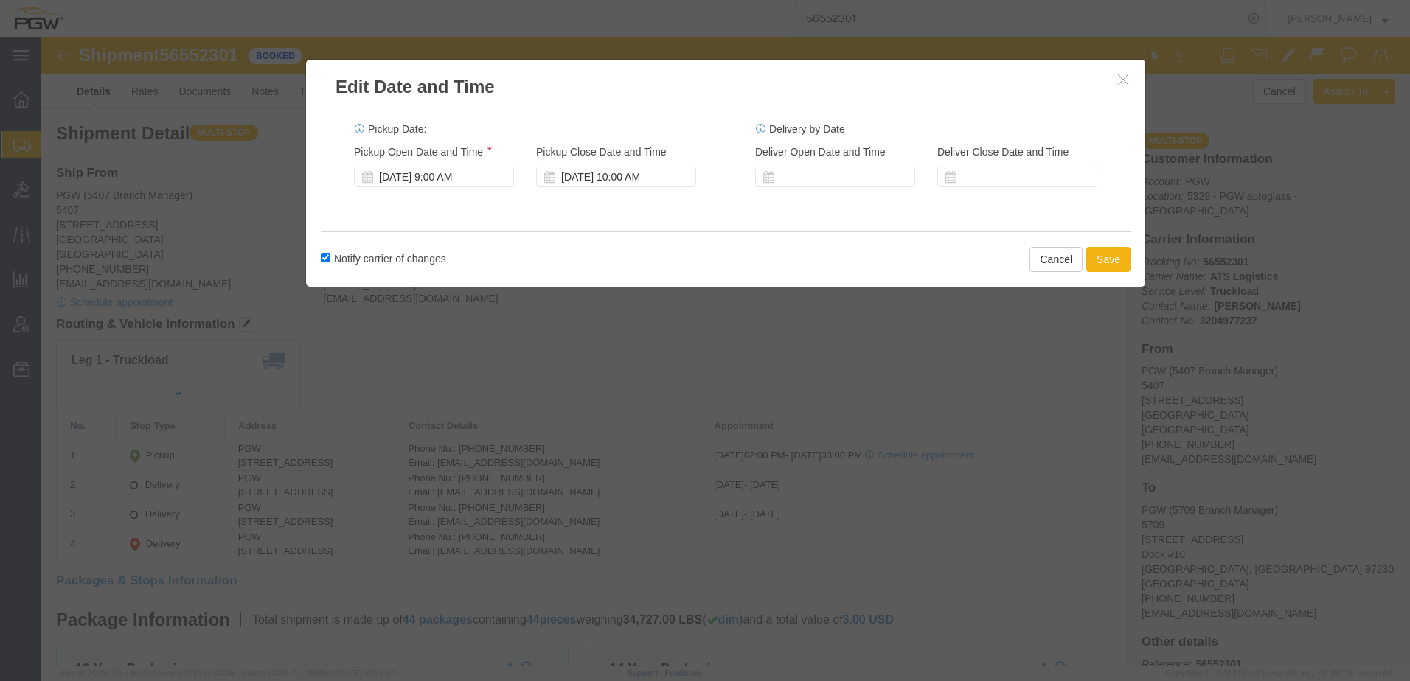
click button "button"
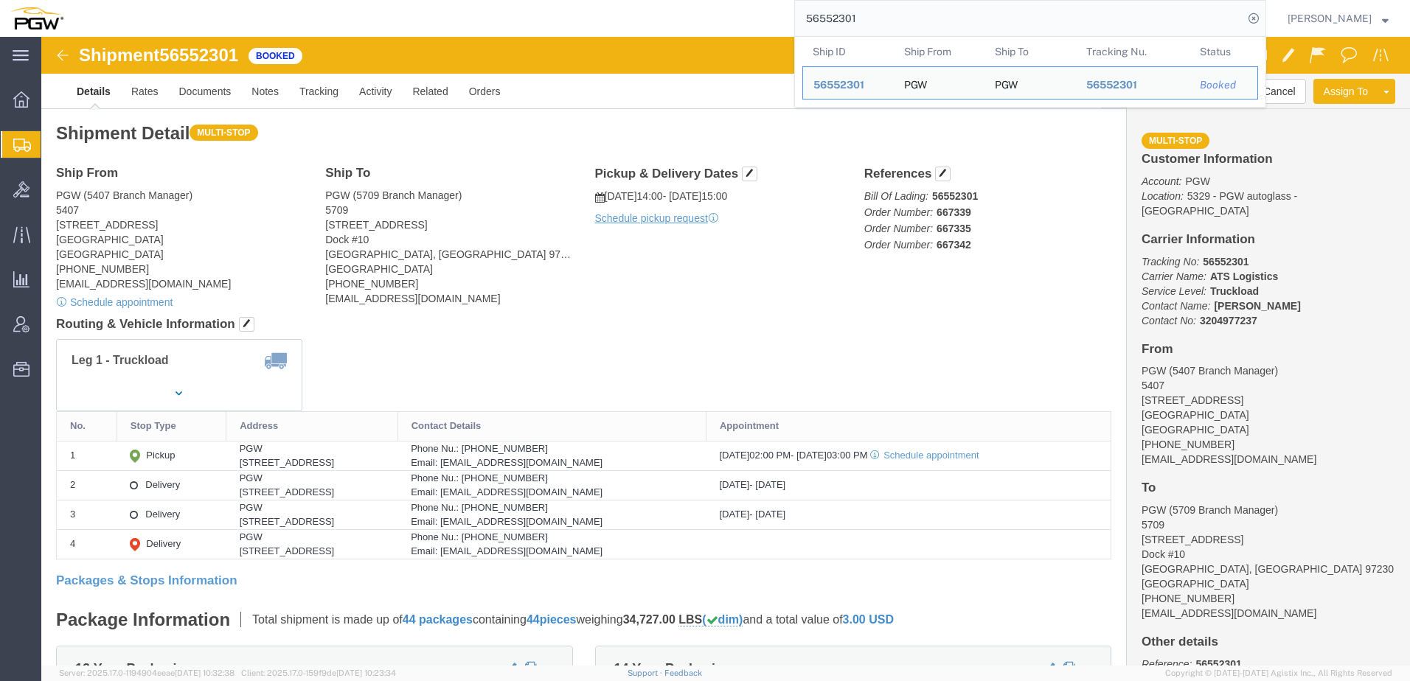
drag, startPoint x: 931, startPoint y: 15, endPoint x: 198, endPoint y: 13, distance: 733.8
click at [198, 13] on div "56552301 Ship ID Ship From Ship To Tracking Nu. Status Ship ID 56552301 Ship Fr…" at bounding box center [670, 18] width 1193 height 37
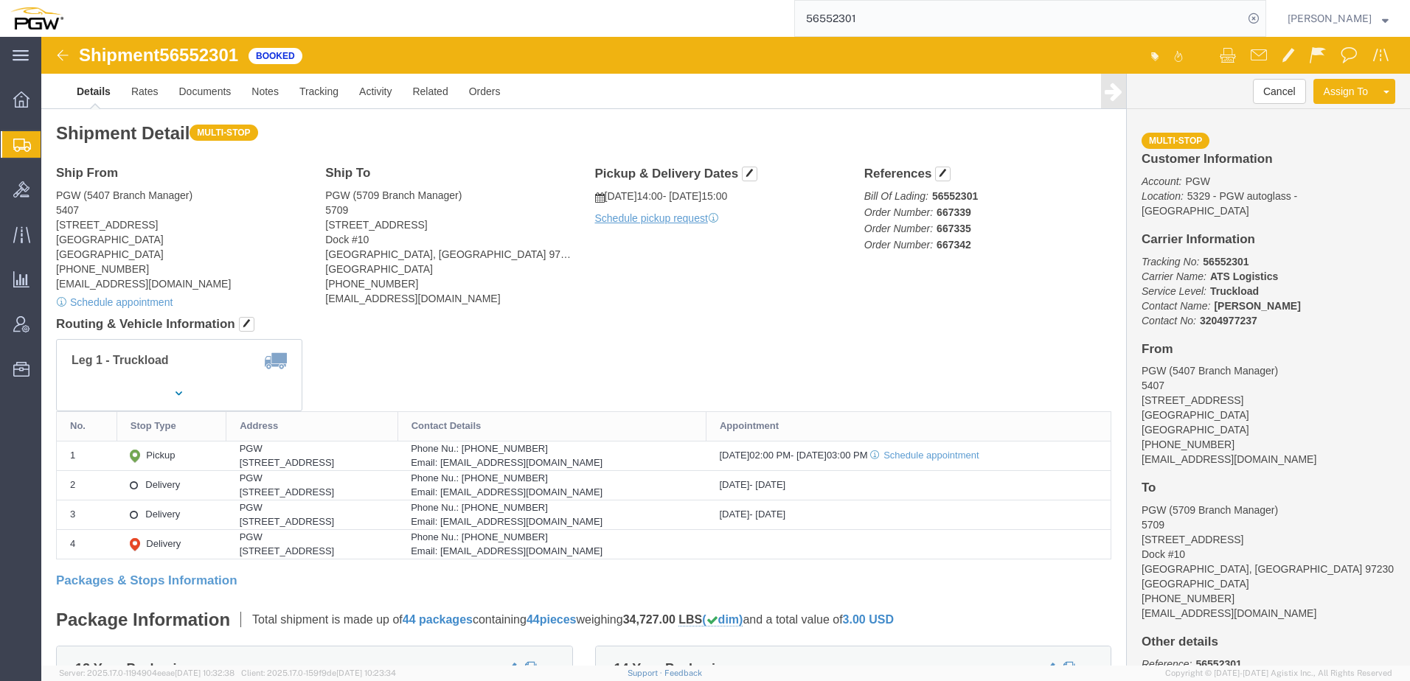
paste input "181055"
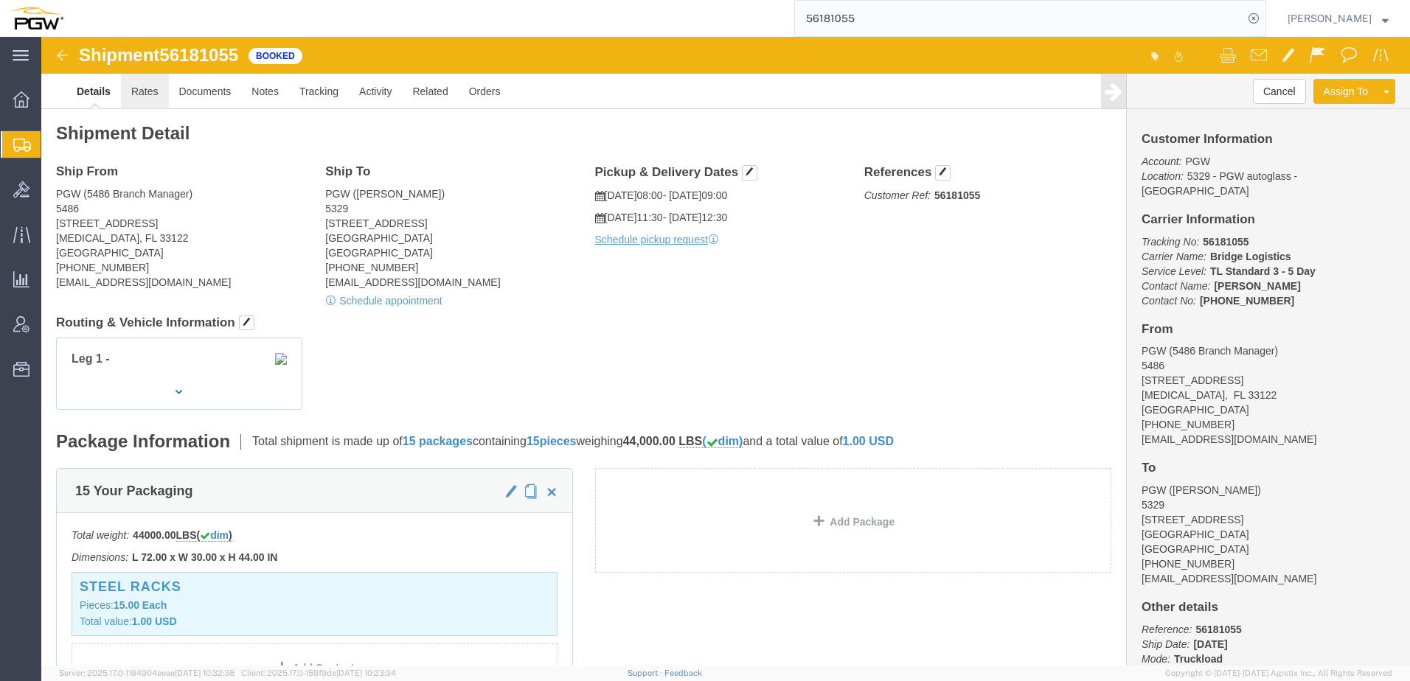
click link "Rates"
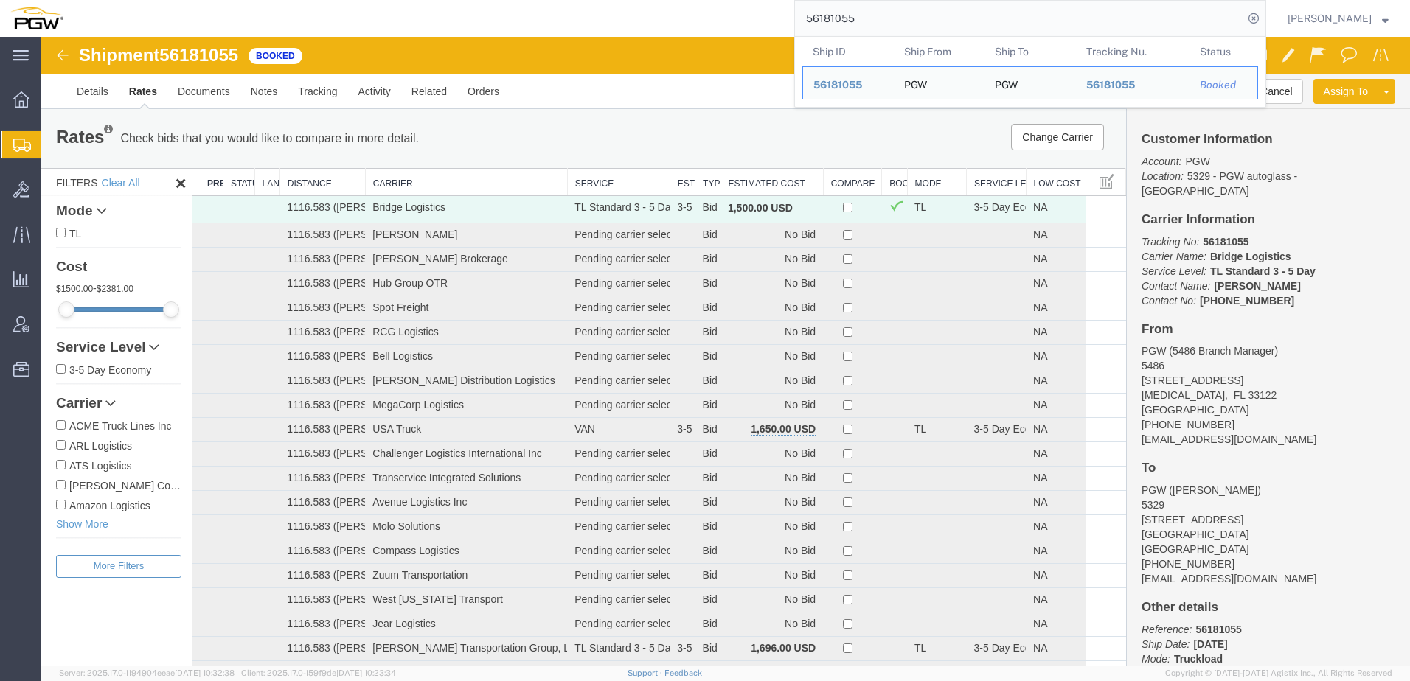
drag, startPoint x: 999, startPoint y: 29, endPoint x: 530, endPoint y: 32, distance: 469.1
click at [542, 29] on div "56181055 Ship ID Ship From Ship To Tracking Nu. Status Ship ID 56181055 Ship Fr…" at bounding box center [670, 18] width 1193 height 37
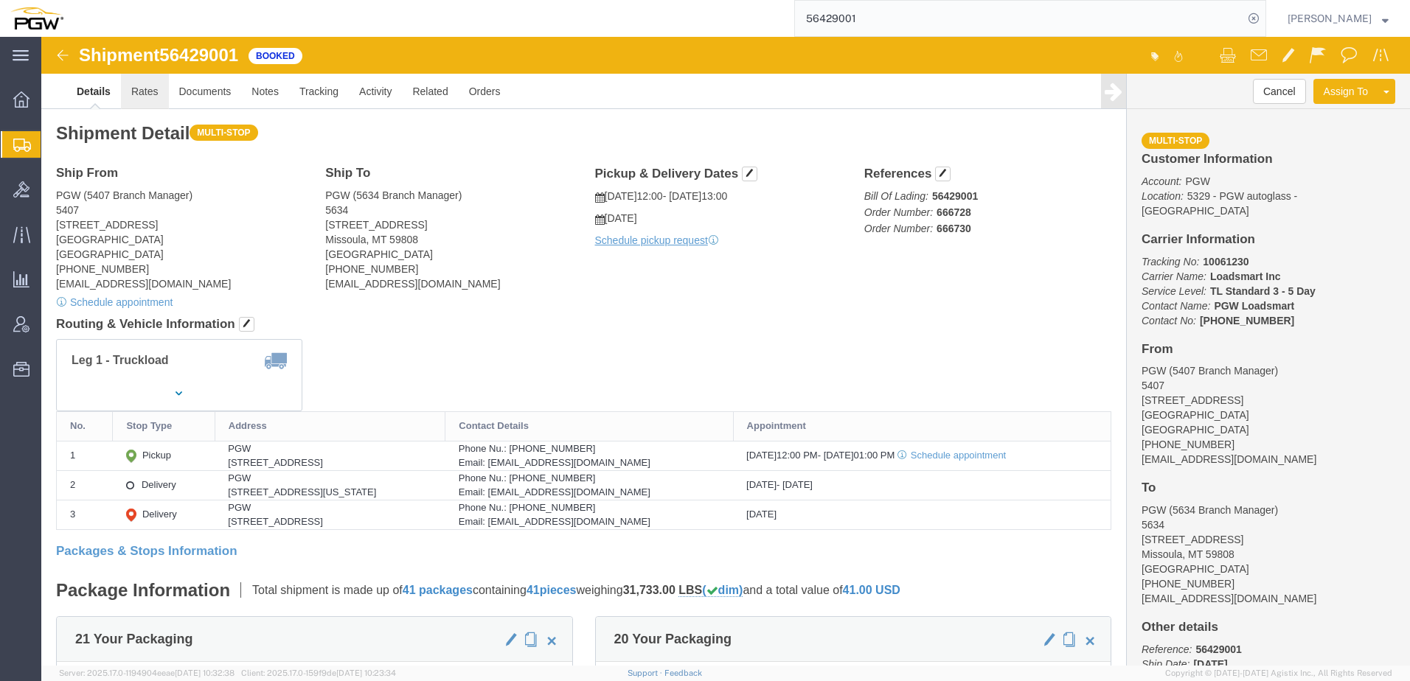
click link "Rates"
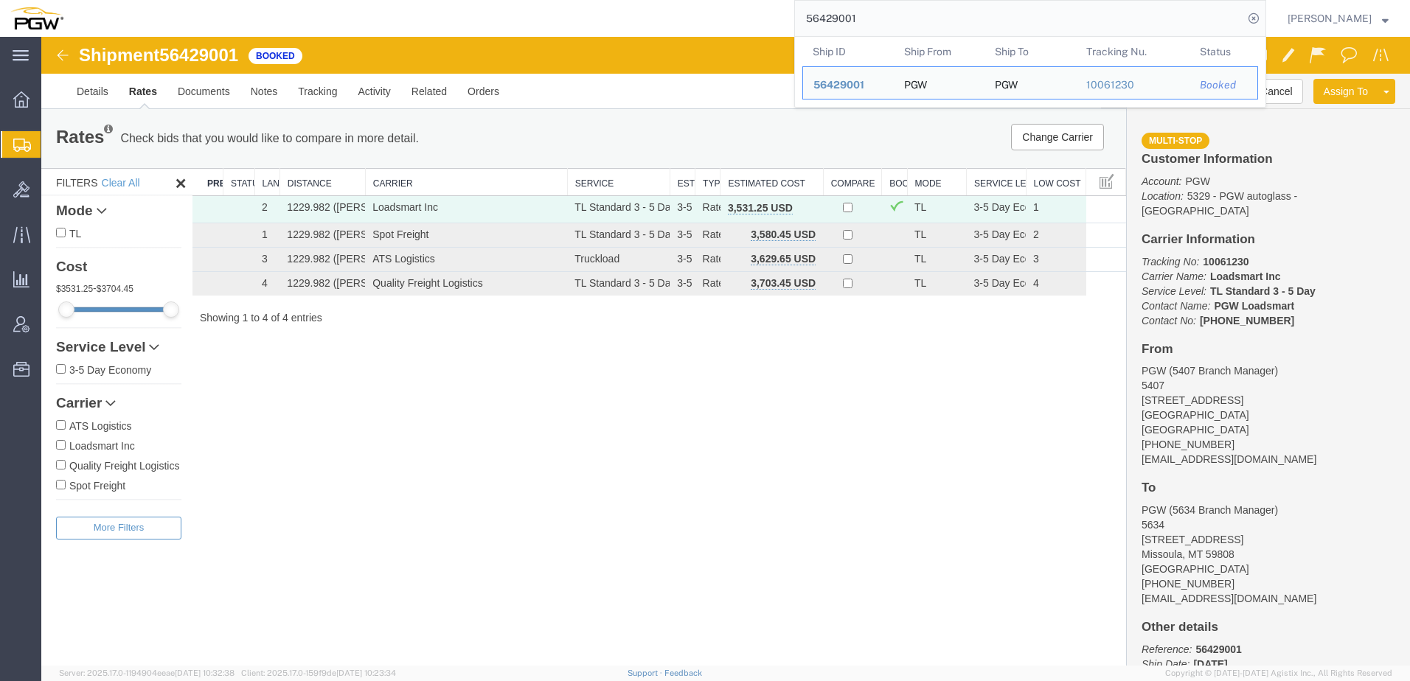
drag, startPoint x: 908, startPoint y: 16, endPoint x: 57, endPoint y: 24, distance: 851.1
click at [63, 23] on nav "56429001 Ship ID Ship From Ship To Tracking Nu. Status Ship ID 56429001 Ship Fr…" at bounding box center [710, 18] width 1400 height 37
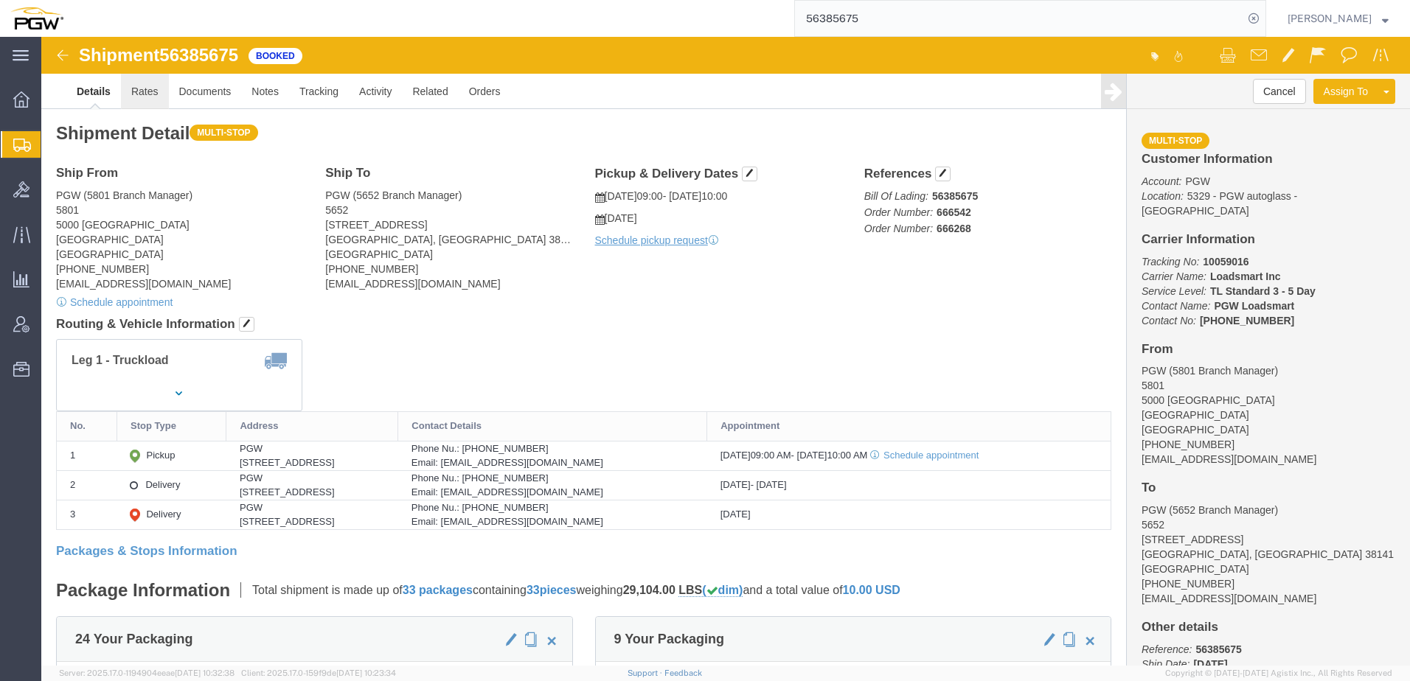
click link "Rates"
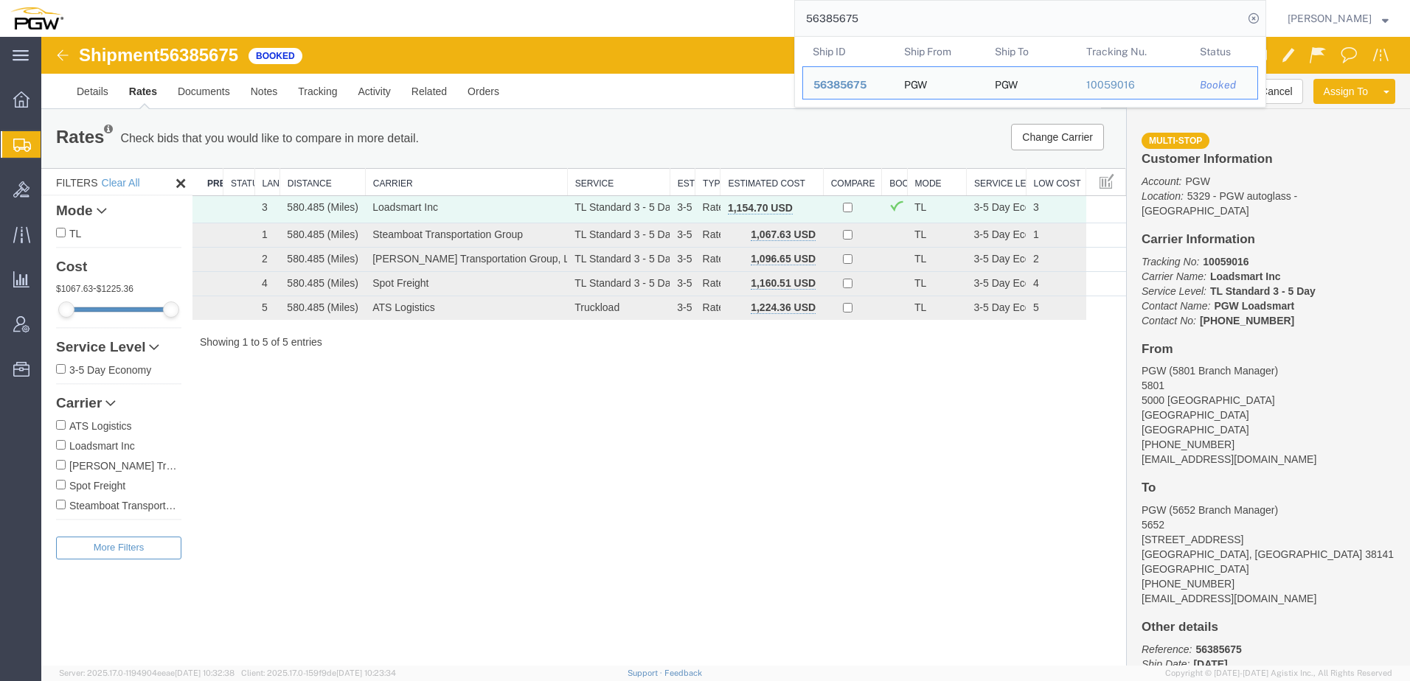
drag, startPoint x: 943, startPoint y: 18, endPoint x: 251, endPoint y: -15, distance: 691.8
click at [251, 0] on html "main_menu Created with Sketch. Collapse Menu Overview Shipments Shipment Manage…" at bounding box center [705, 340] width 1410 height 681
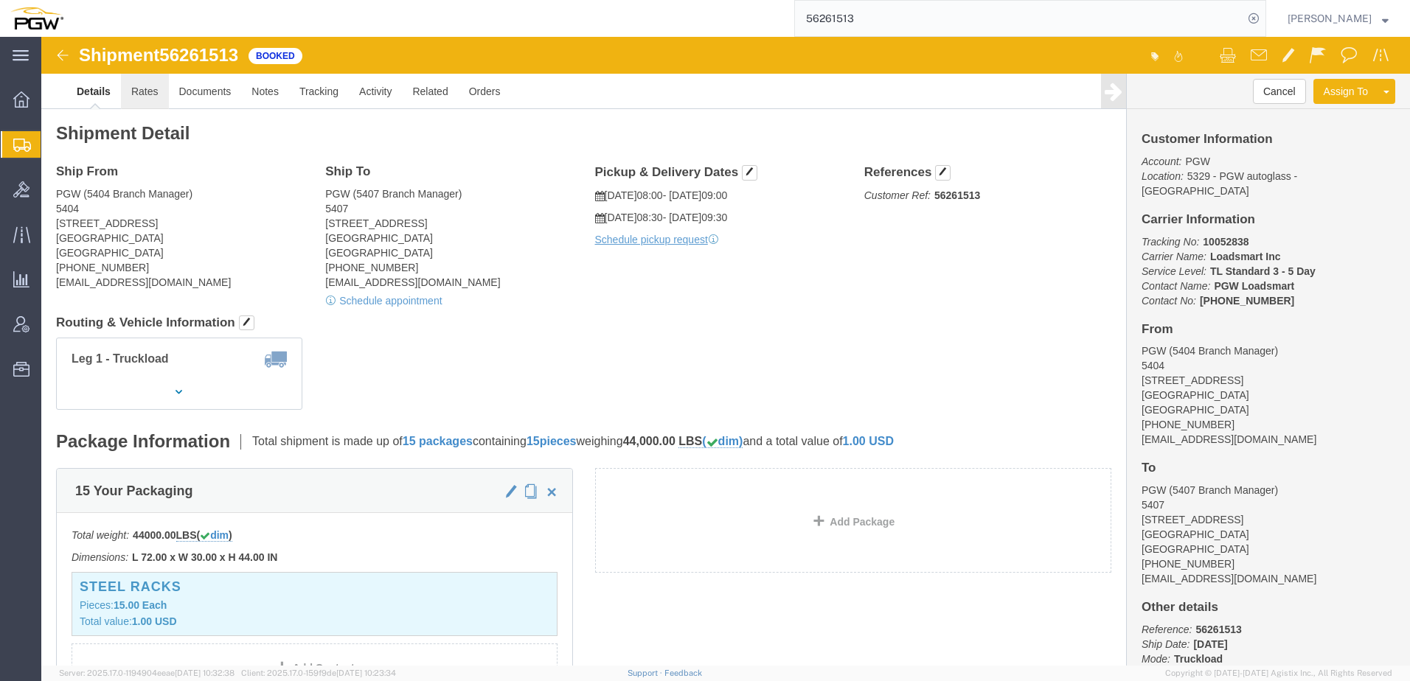
click link "Rates"
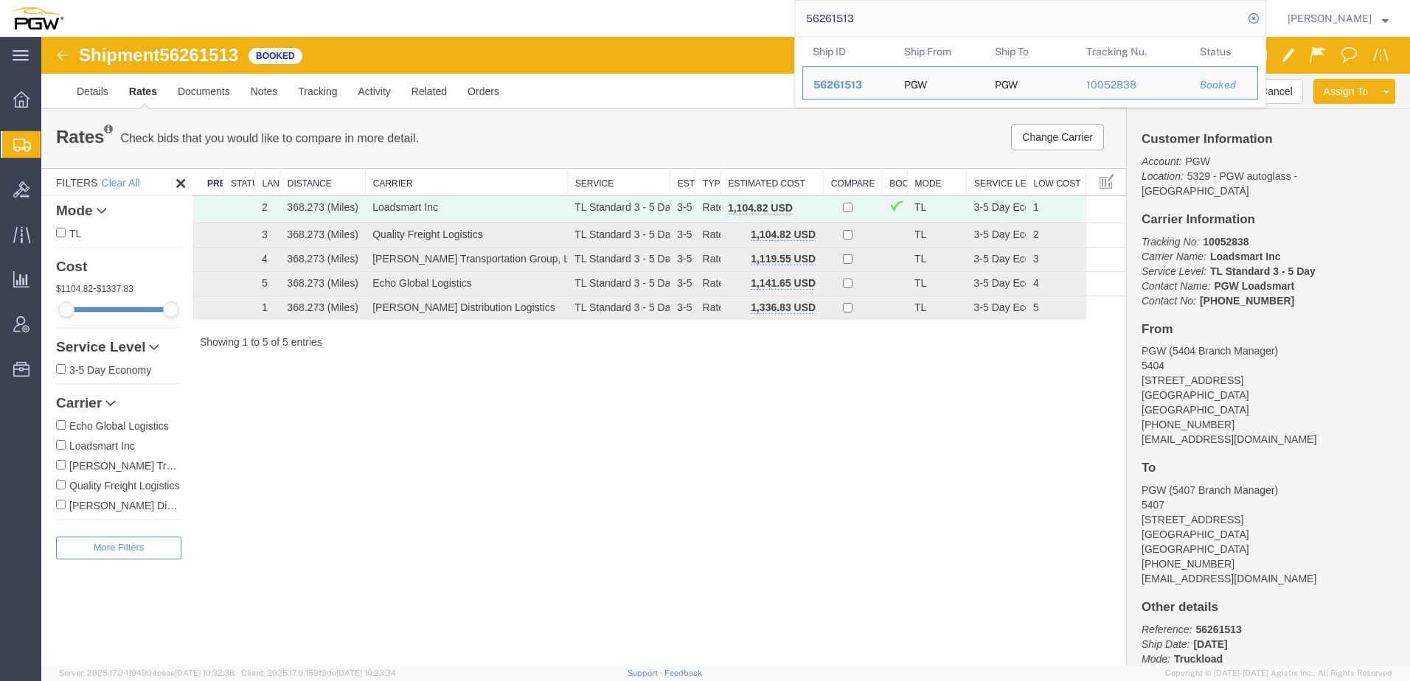
drag, startPoint x: 948, startPoint y: 15, endPoint x: 543, endPoint y: 14, distance: 405.6
click at [545, 14] on div "56261513 Ship ID Ship From Ship To Tracking Nu. Status Ship ID 56261513 Ship Fr…" at bounding box center [670, 18] width 1193 height 37
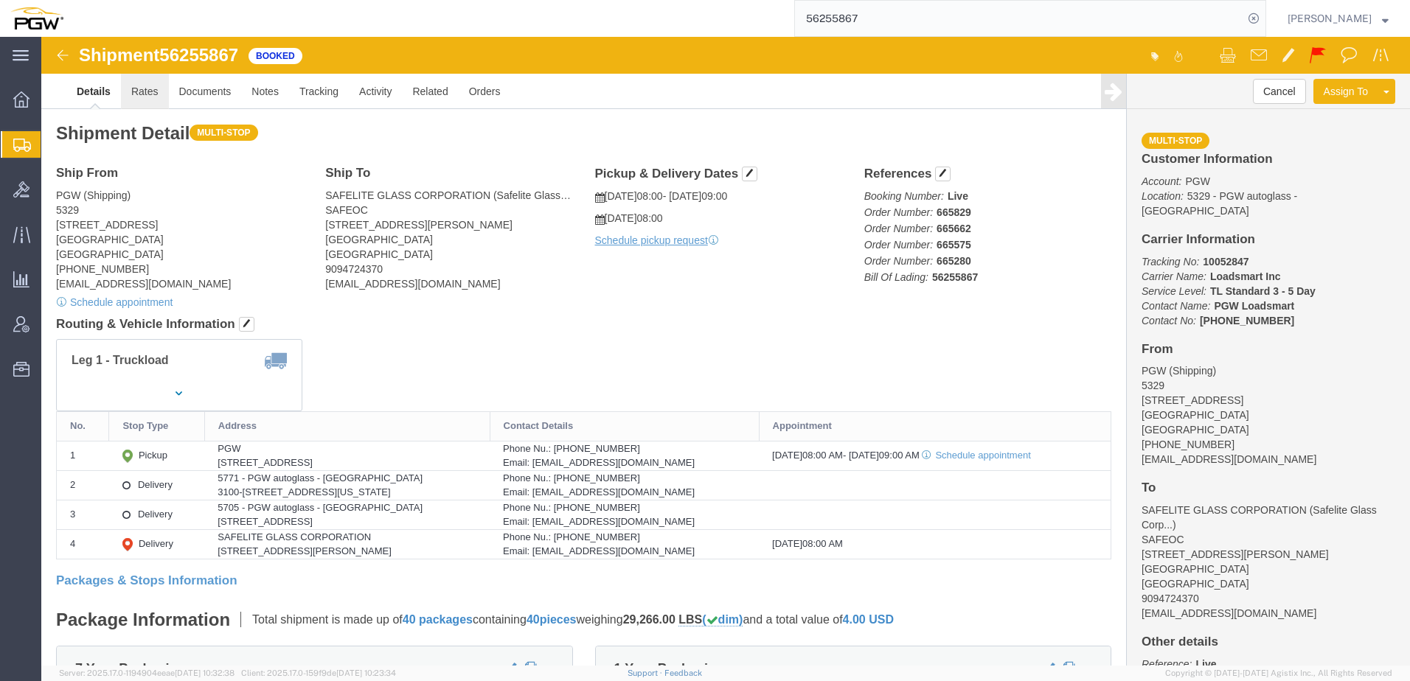
click link "Rates"
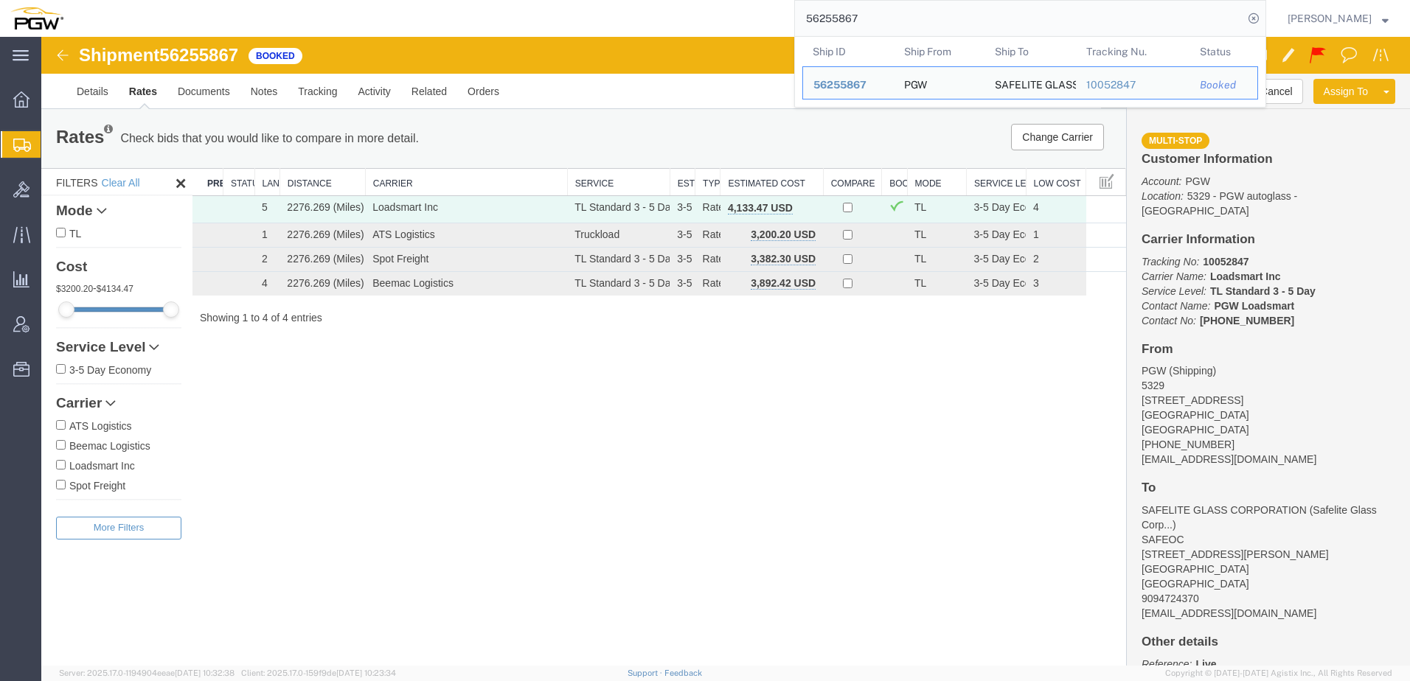
drag, startPoint x: 1000, startPoint y: 18, endPoint x: 152, endPoint y: 3, distance: 848.3
click at [152, 3] on div "56255867 Ship ID Ship From Ship To Tracking Nu. Status Ship ID 56255867 Ship Fr…" at bounding box center [670, 18] width 1193 height 37
click at [856, 82] on div "56264435" at bounding box center [848, 84] width 70 height 15
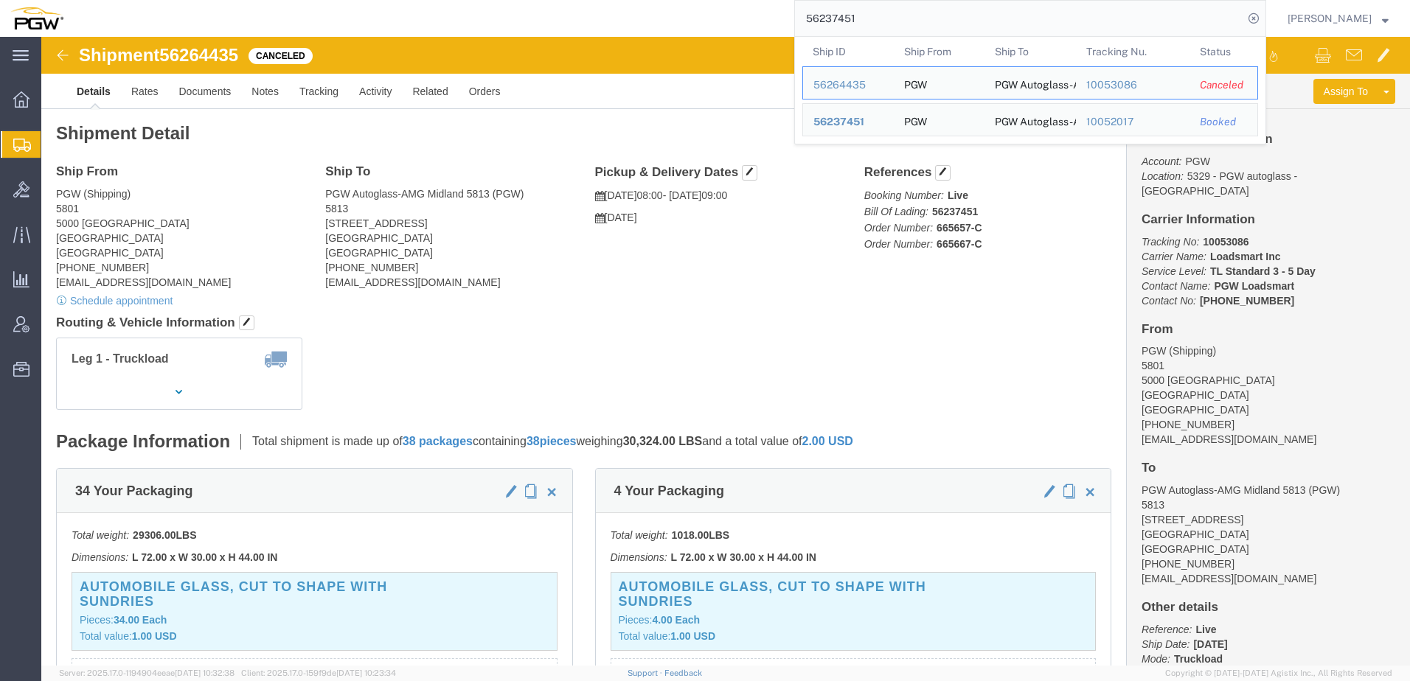
click at [917, 27] on input "56237451" at bounding box center [1019, 18] width 448 height 35
click at [859, 121] on span "56237451" at bounding box center [838, 122] width 51 height 12
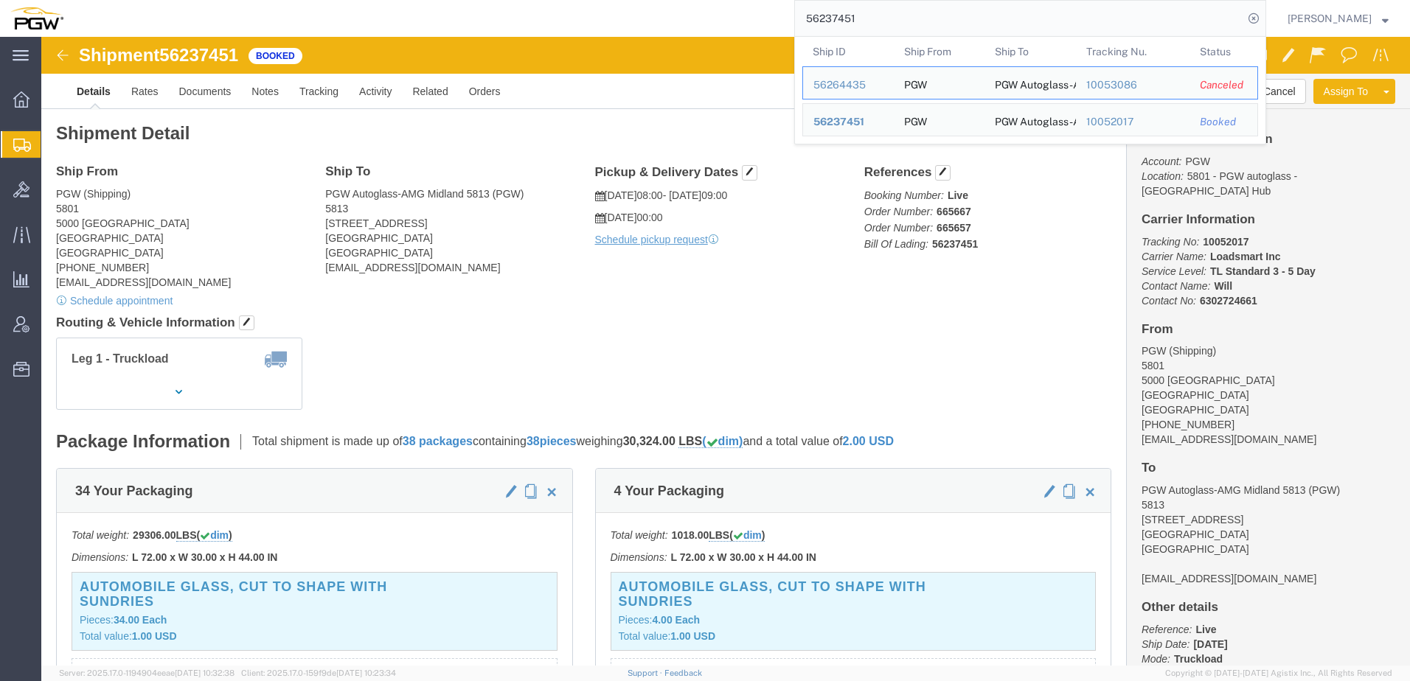
drag, startPoint x: 898, startPoint y: 15, endPoint x: 364, endPoint y: 13, distance: 533.2
click at [367, 12] on div "56237451 Ship ID Ship From Ship To Tracking Nu. Status Ship ID 56264435 Ship Fr…" at bounding box center [670, 18] width 1193 height 37
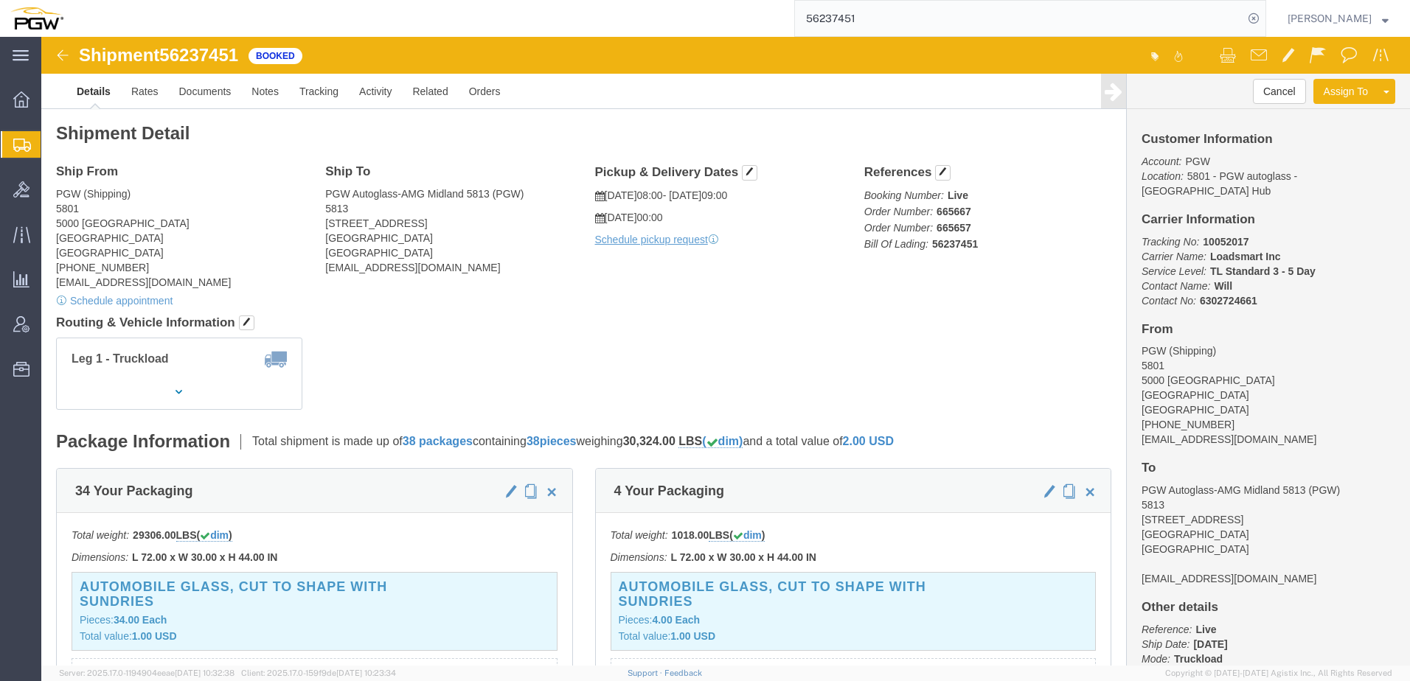
paste input "19820"
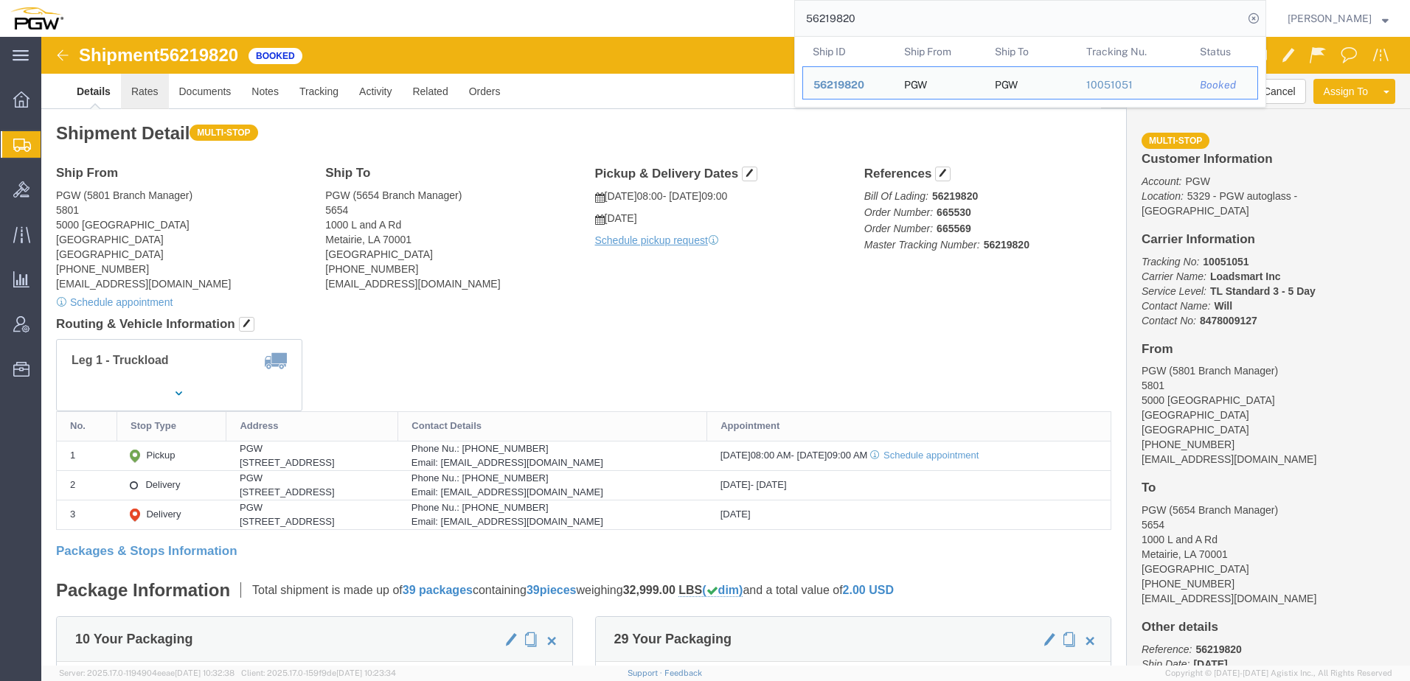
click link "Rates"
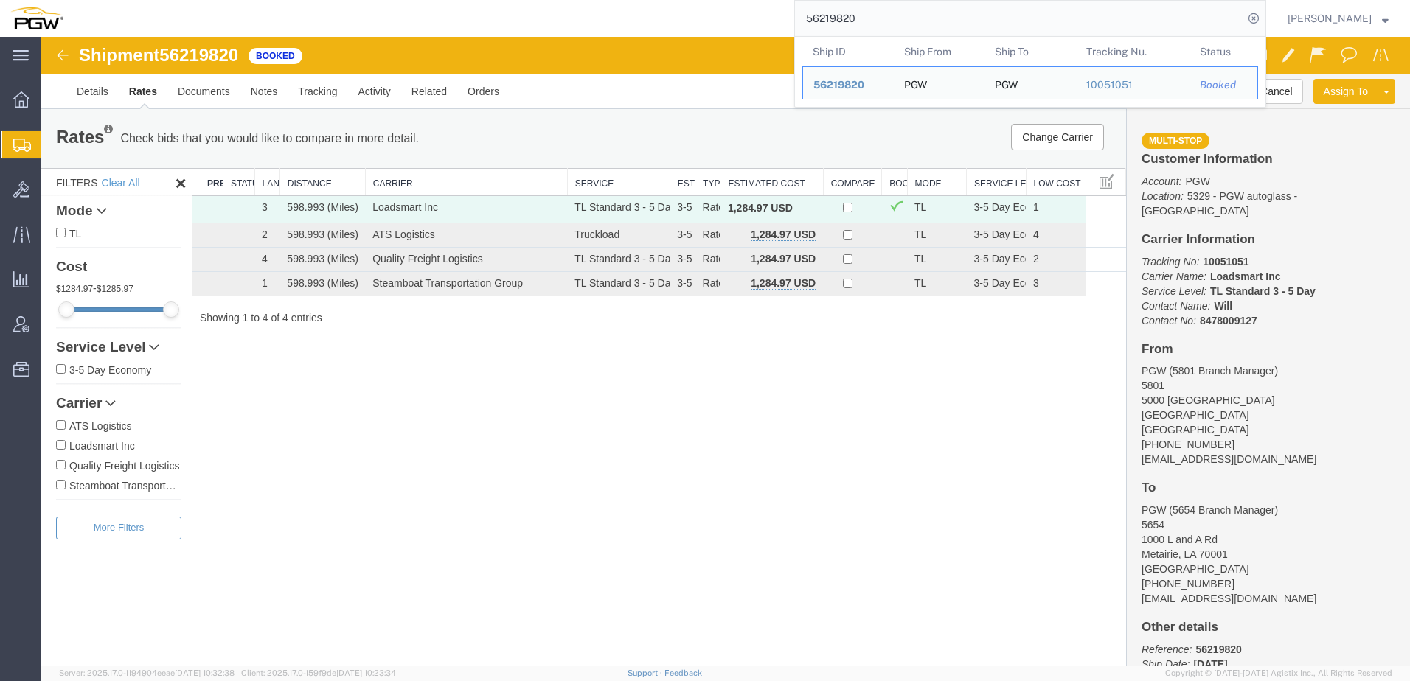
drag, startPoint x: 934, startPoint y: 15, endPoint x: 86, endPoint y: 7, distance: 848.2
click at [86, 7] on div "56219820 Ship ID Ship From Ship To Tracking Nu. Status Ship ID 56219820 Ship Fr…" at bounding box center [670, 18] width 1193 height 37
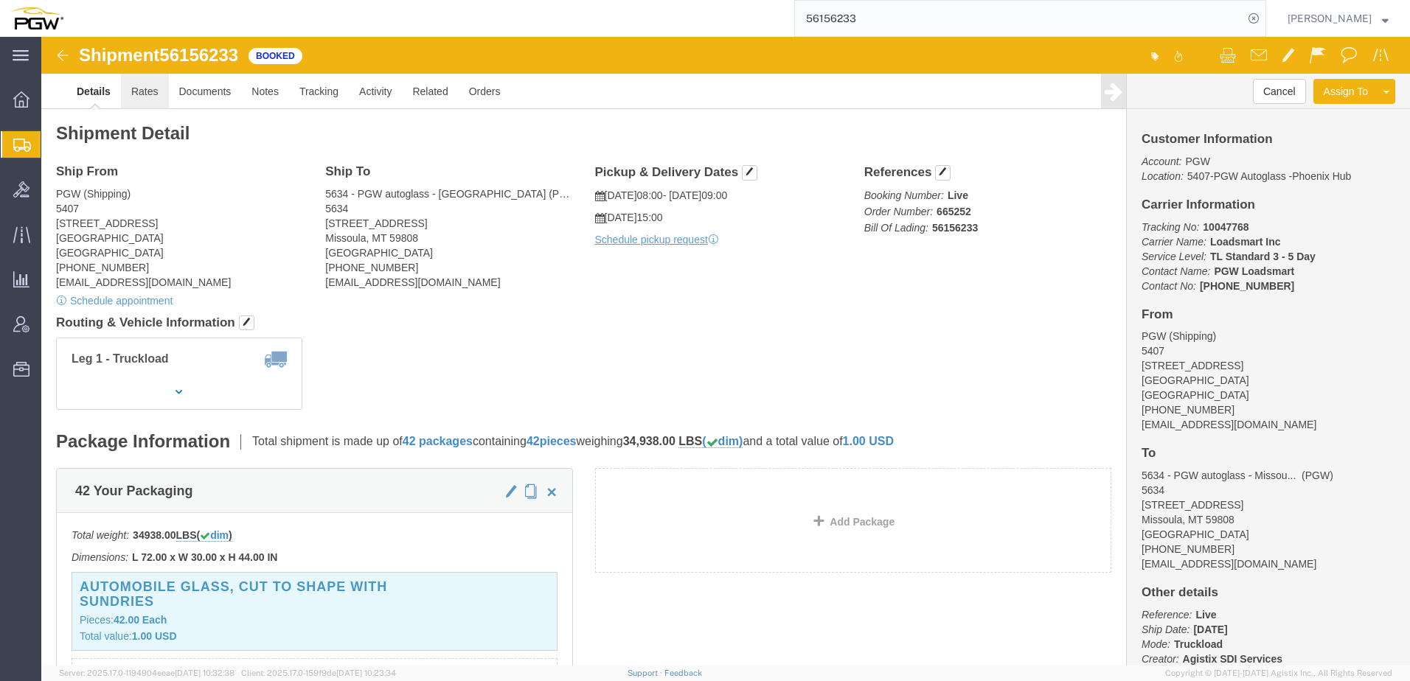
click link "Rates"
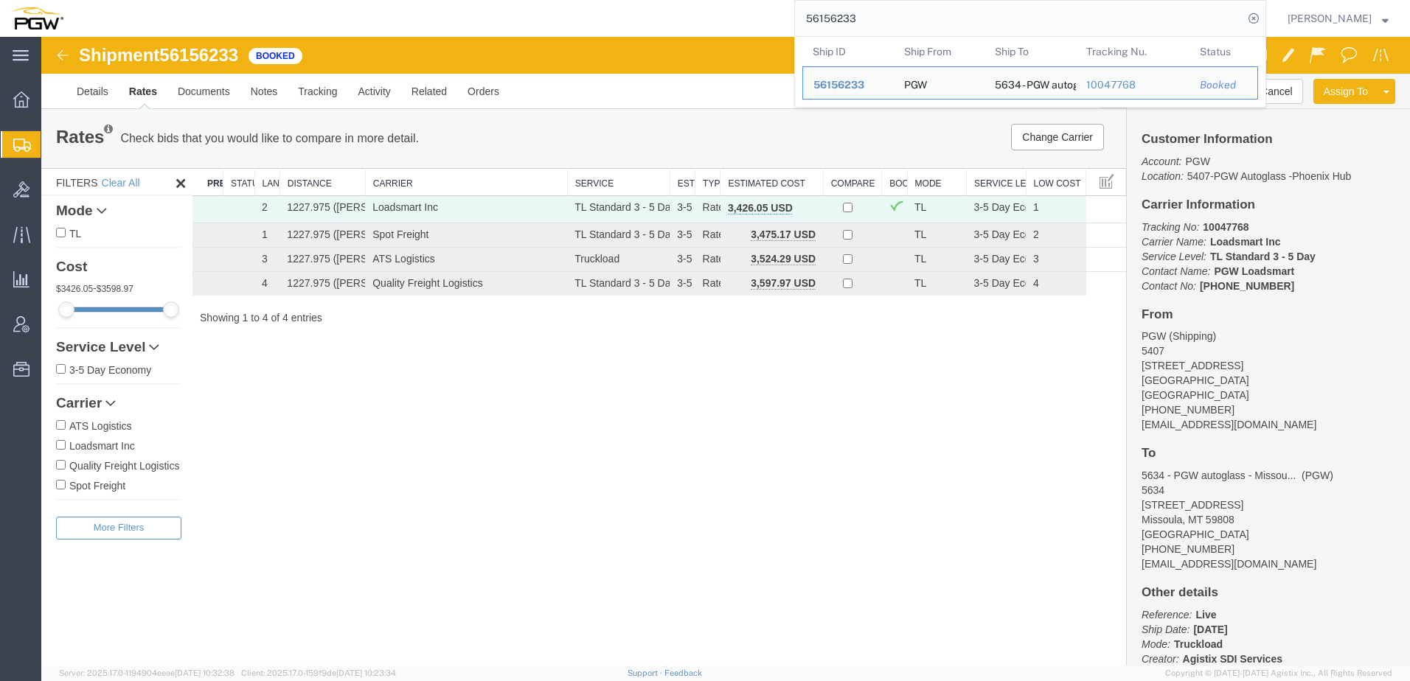
drag, startPoint x: 915, startPoint y: 14, endPoint x: 343, endPoint y: 29, distance: 571.8
click at [343, 29] on div "56156233 Ship ID Ship From Ship To Tracking Nu. Status Ship ID 56156233 Ship Fr…" at bounding box center [670, 18] width 1193 height 37
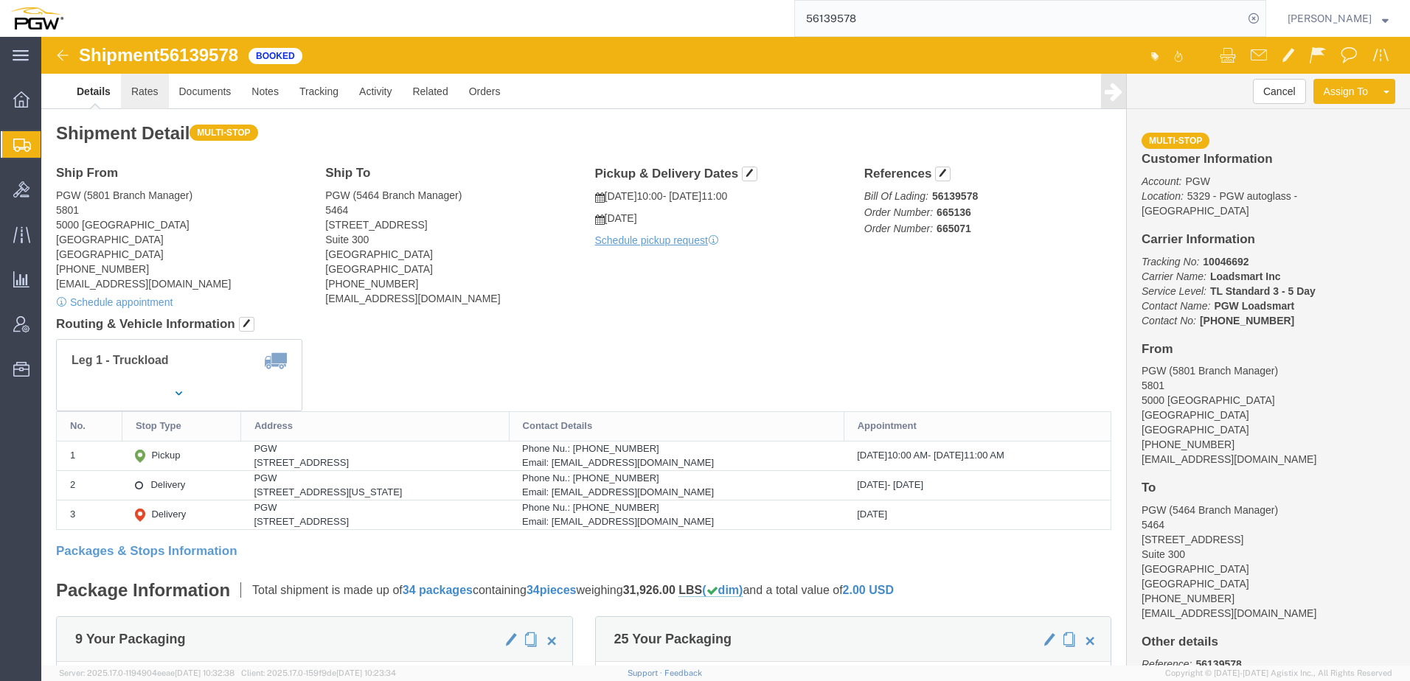
click link "Rates"
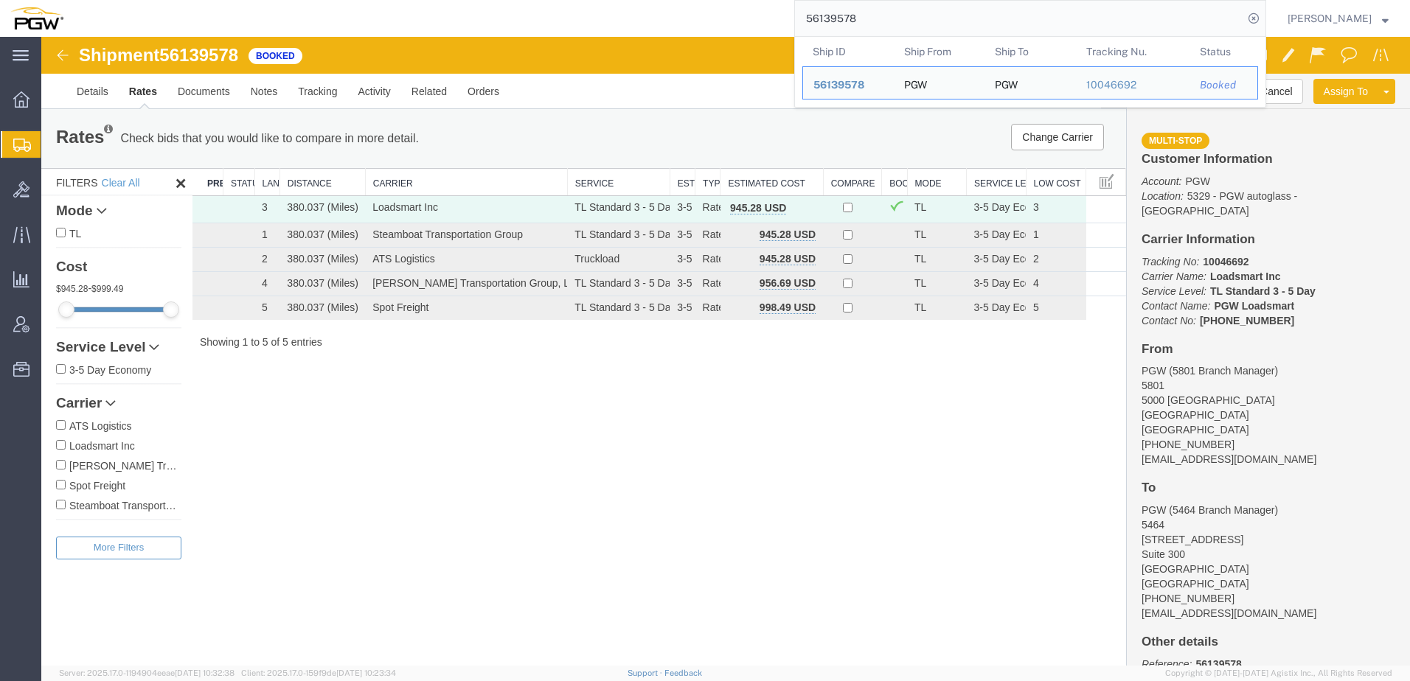
drag, startPoint x: 917, startPoint y: 15, endPoint x: -138, endPoint y: -4, distance: 1054.8
click at [0, 0] on html "main_menu Created with Sketch. Collapse Menu Overview Shipments Shipment Manage…" at bounding box center [705, 340] width 1410 height 681
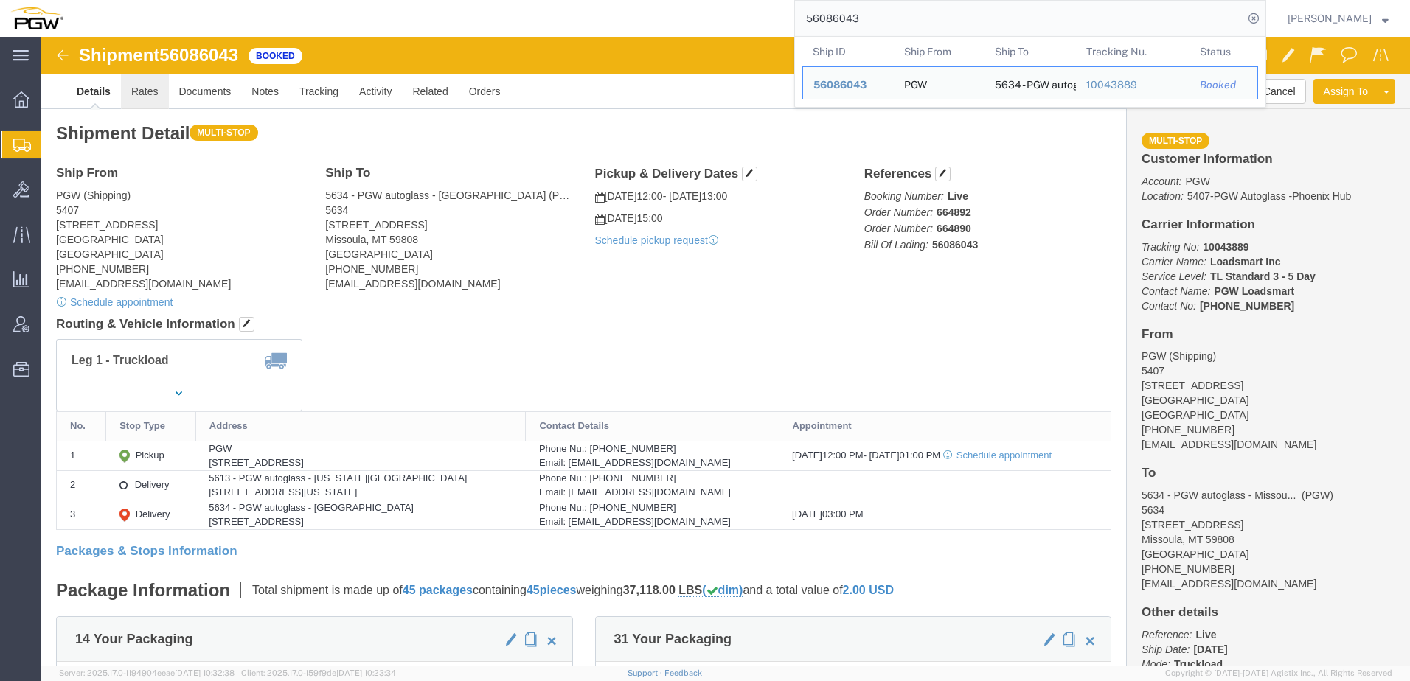
click link "Rates"
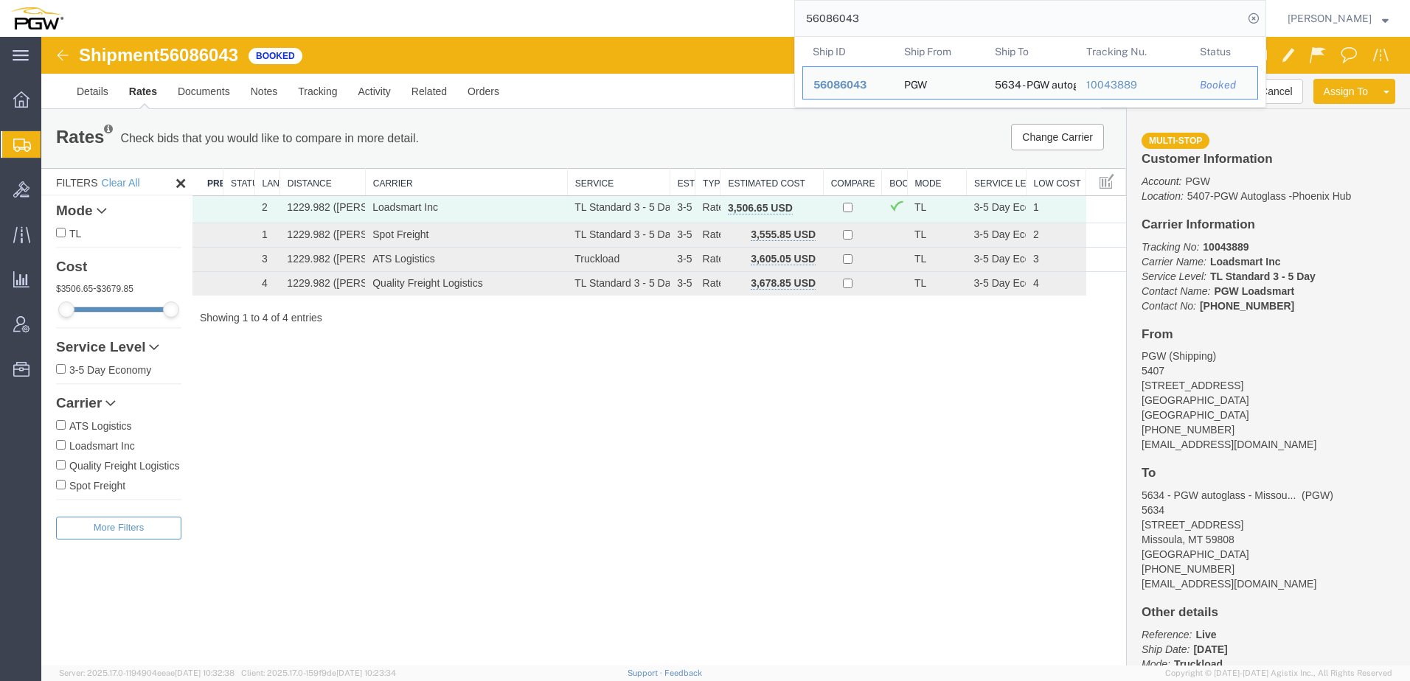
drag, startPoint x: 924, startPoint y: 17, endPoint x: 154, endPoint y: 1, distance: 770.1
click at [153, 1] on div "56086043 Ship ID Ship From Ship To Tracking Nu. Status Ship ID 56086043 Ship Fr…" at bounding box center [670, 18] width 1193 height 37
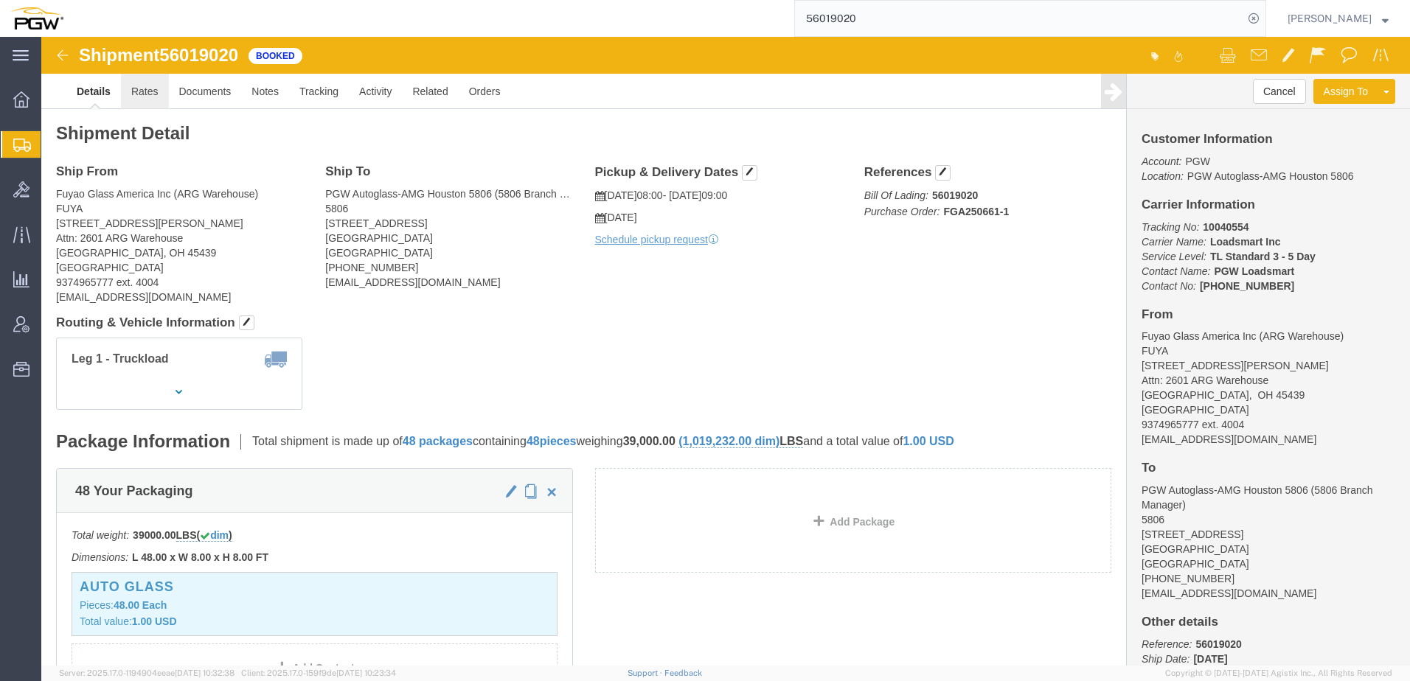
click link "Rates"
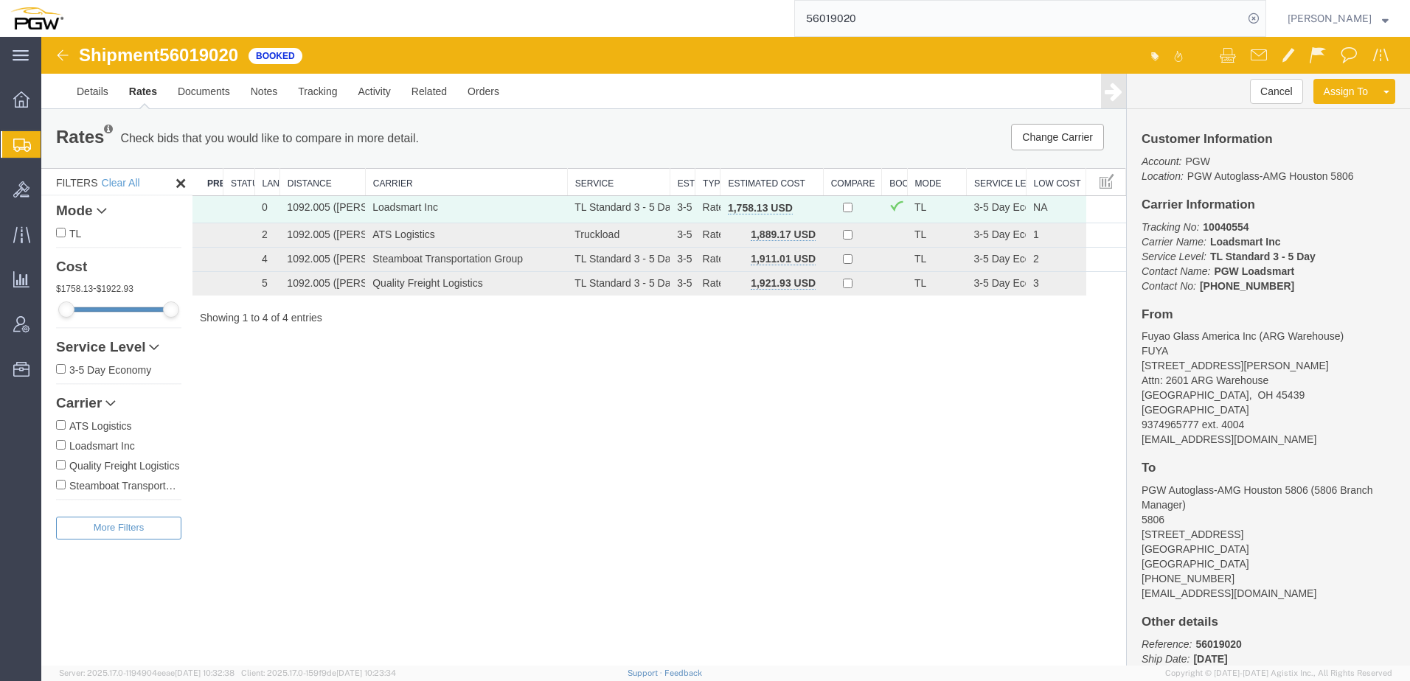
drag, startPoint x: 459, startPoint y: 440, endPoint x: 500, endPoint y: 470, distance: 50.2
click at [459, 440] on div "Shipment 56019020 4 of 4 Booked Details Rates Documents Notes Tracking Activity…" at bounding box center [725, 351] width 1369 height 629
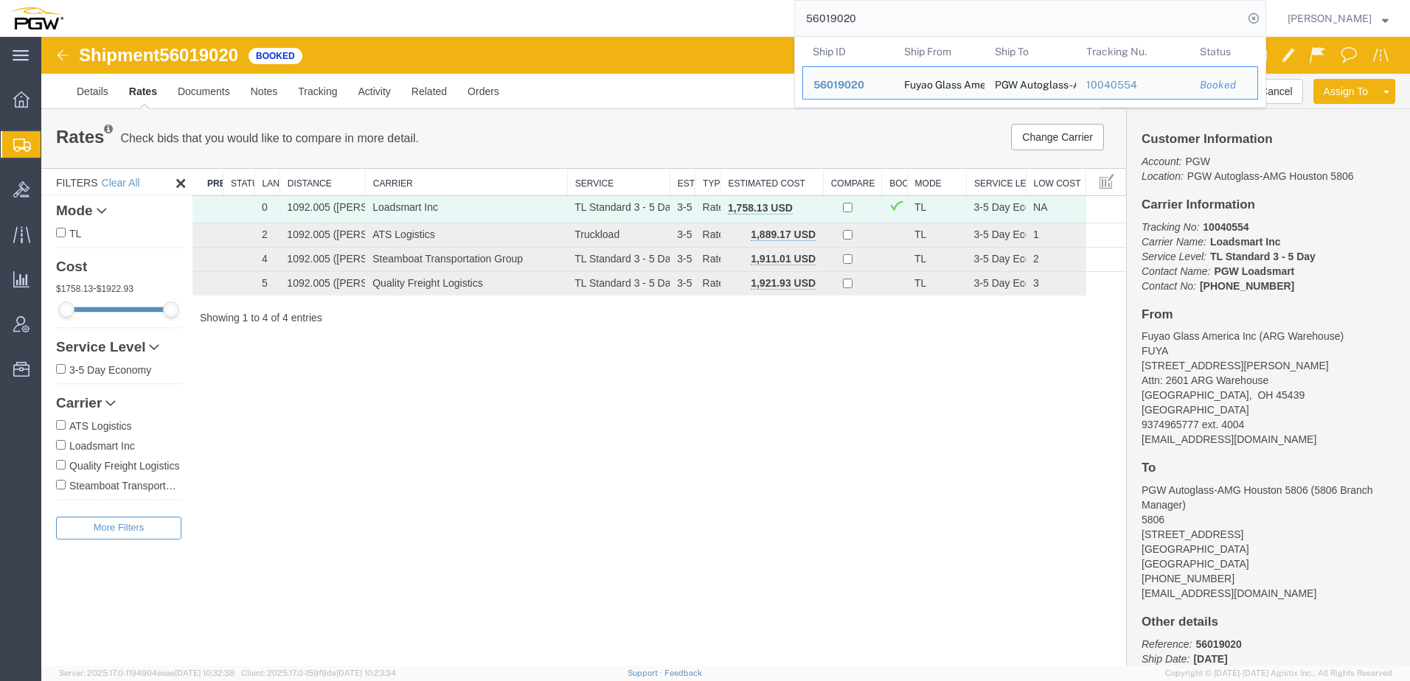
drag, startPoint x: 922, startPoint y: 28, endPoint x: -13, endPoint y: 0, distance: 935.6
click at [0, 0] on html "main_menu Created with Sketch. Collapse Menu Overview Shipments Shipment Manage…" at bounding box center [705, 340] width 1410 height 681
paste input "237451"
click at [837, 116] on span "56237451" at bounding box center [838, 122] width 51 height 12
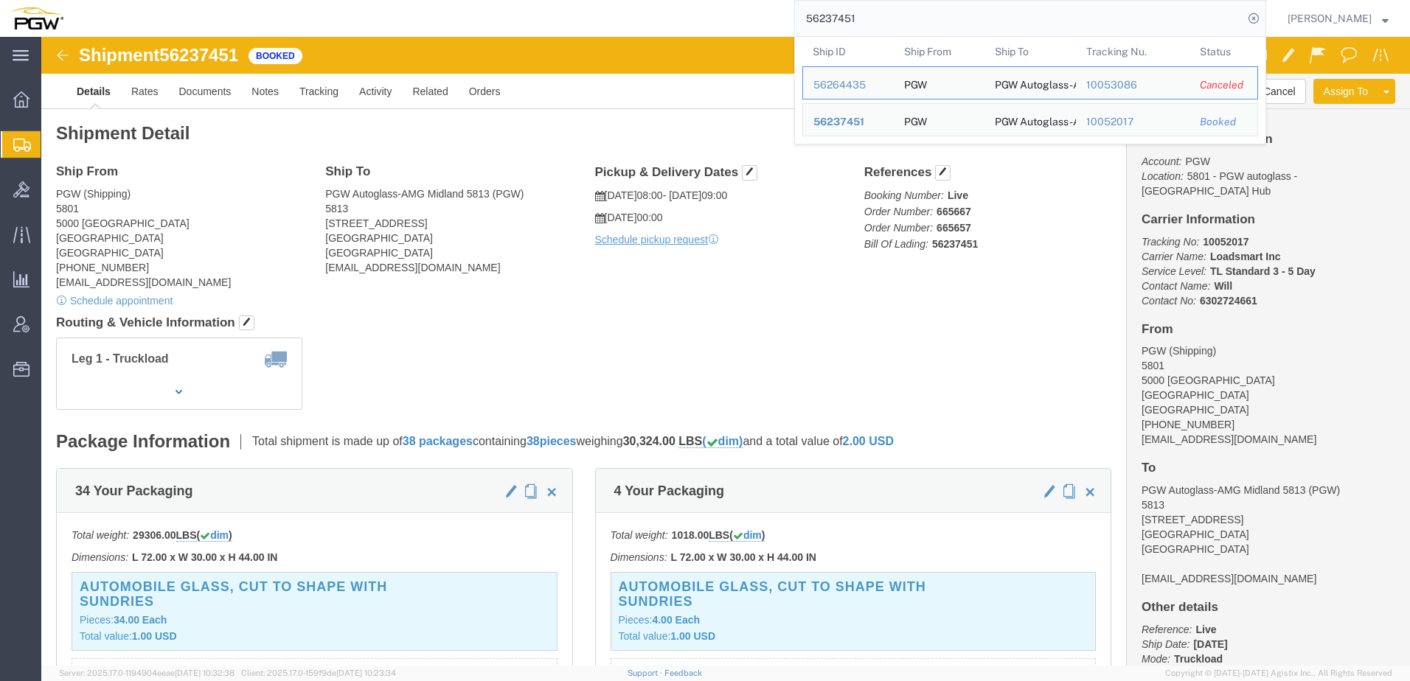
drag, startPoint x: 966, startPoint y: 4, endPoint x: 476, endPoint y: 13, distance: 489.8
click at [486, 13] on div "56237451 Ship ID Ship From Ship To Tracking Nu. Status Ship ID 56264435 Ship Fr…" at bounding box center [670, 18] width 1193 height 37
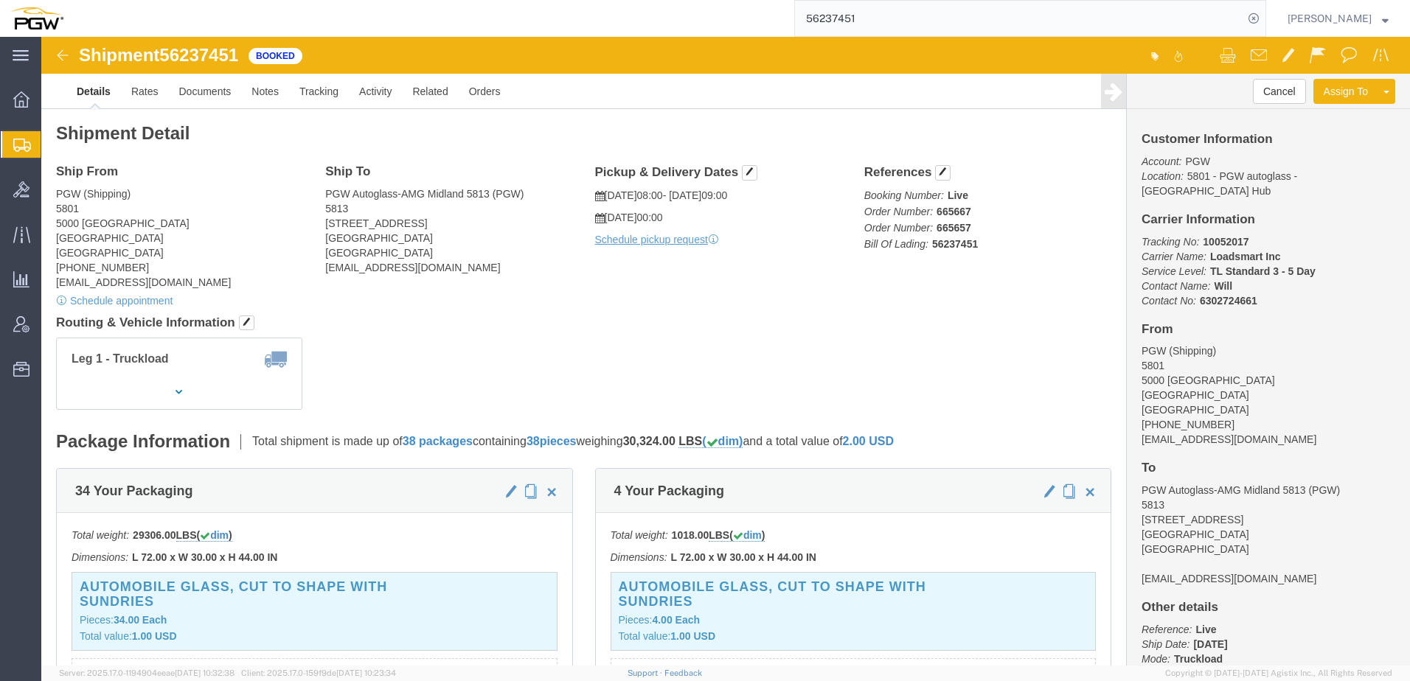
paste input "55867"
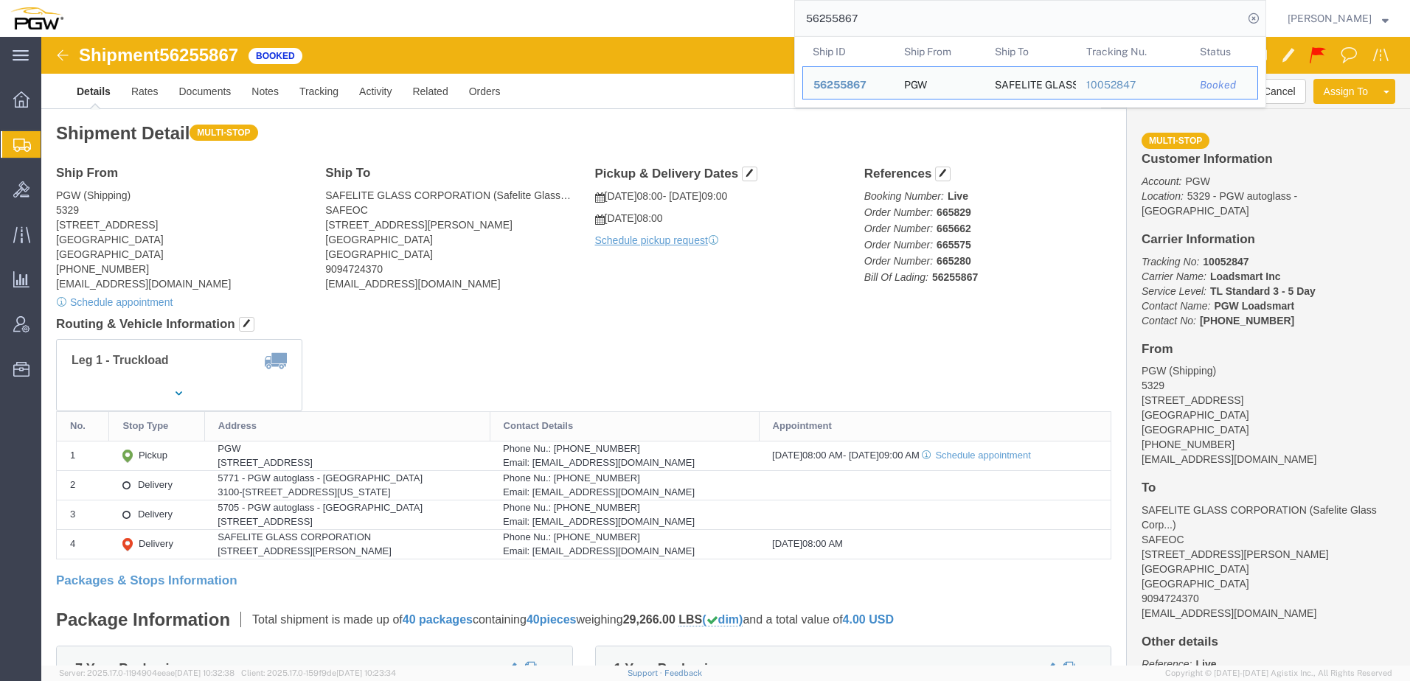
drag, startPoint x: 898, startPoint y: 22, endPoint x: 253, endPoint y: 26, distance: 644.6
click at [253, 26] on div "56255867 Ship ID Ship From Ship To Tracking Nu. Status Ship ID 56255867 Ship Fr…" at bounding box center [670, 18] width 1193 height 37
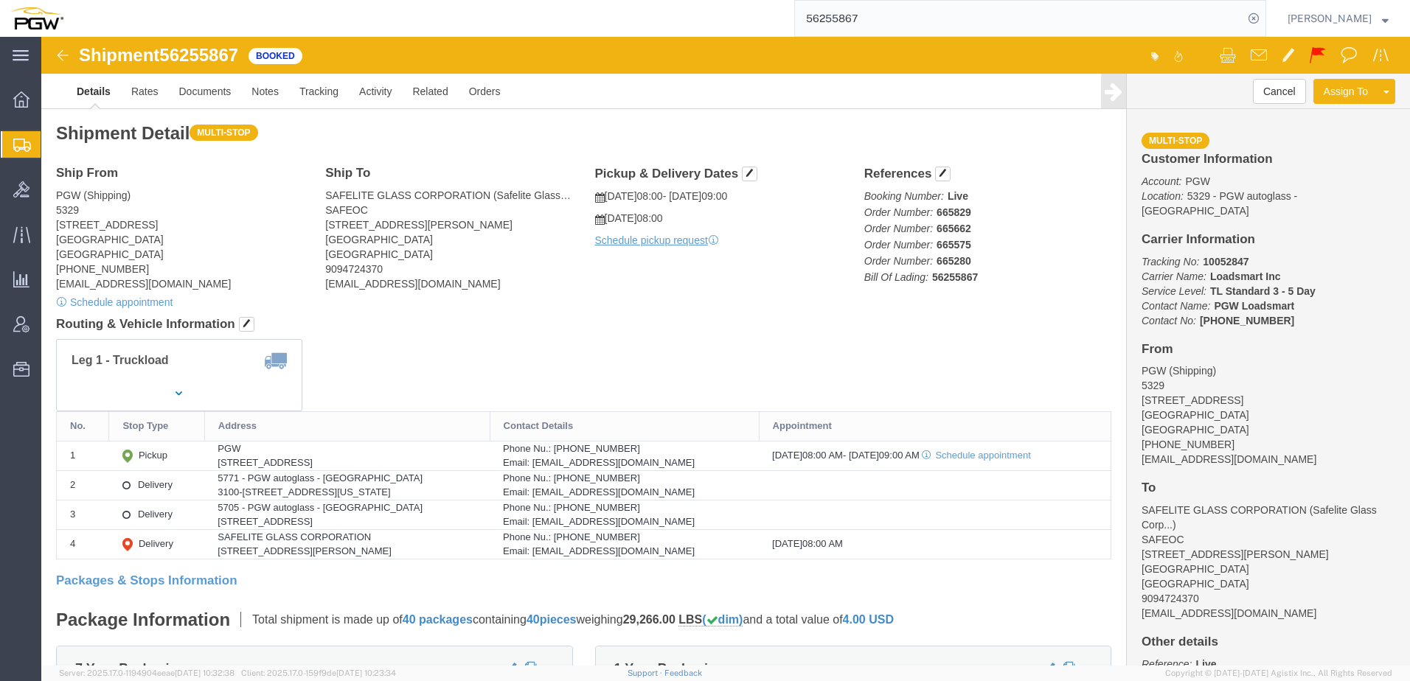
paste input "499463"
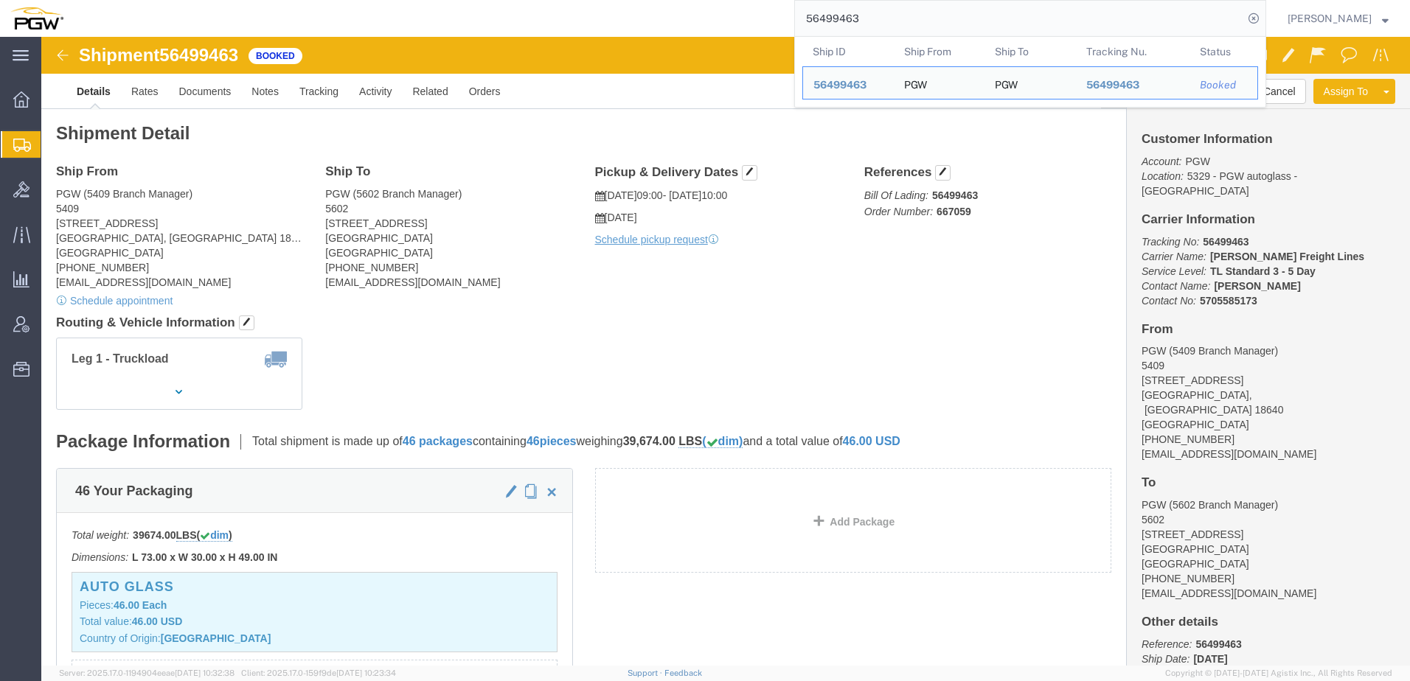
drag, startPoint x: 1038, startPoint y: 16, endPoint x: 136, endPoint y: 2, distance: 901.3
click at [137, 2] on div "56499463 Ship ID Ship From Ship To Tracking Nu. Status Ship ID 56499463 Ship Fr…" at bounding box center [670, 18] width 1193 height 37
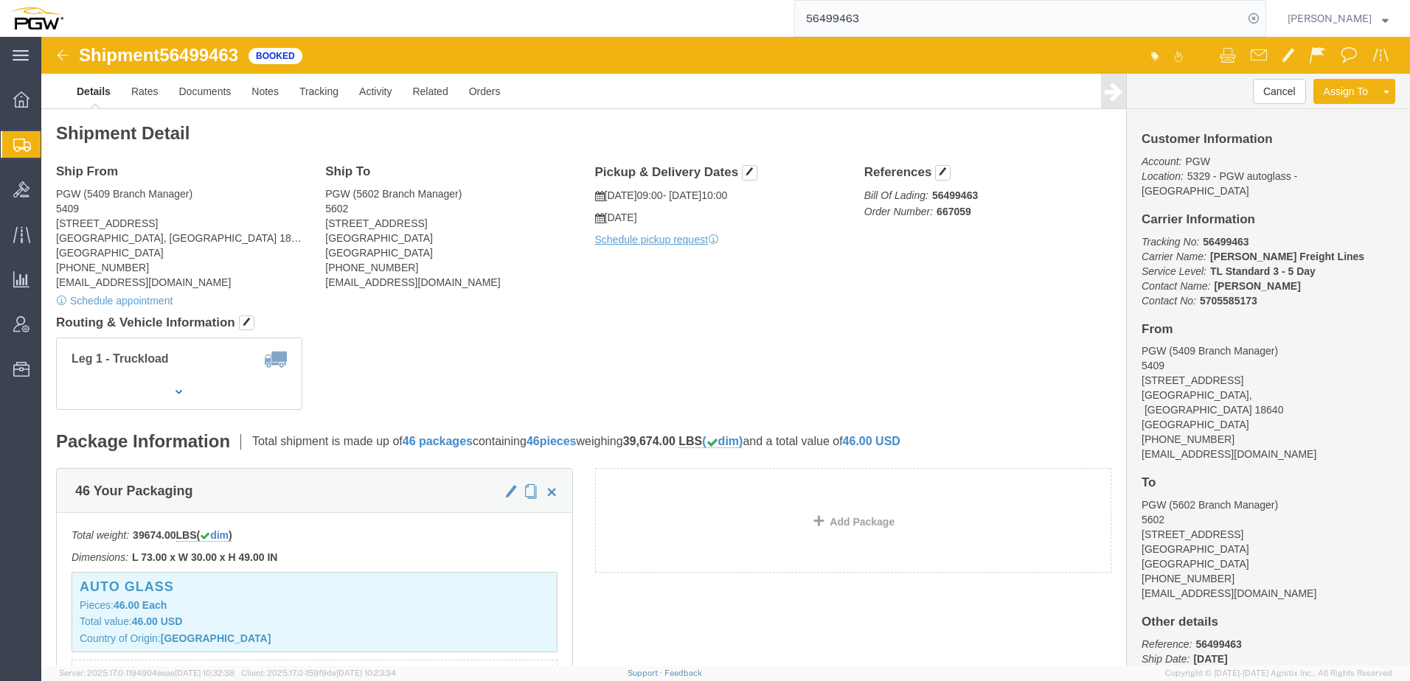
paste input "527524"
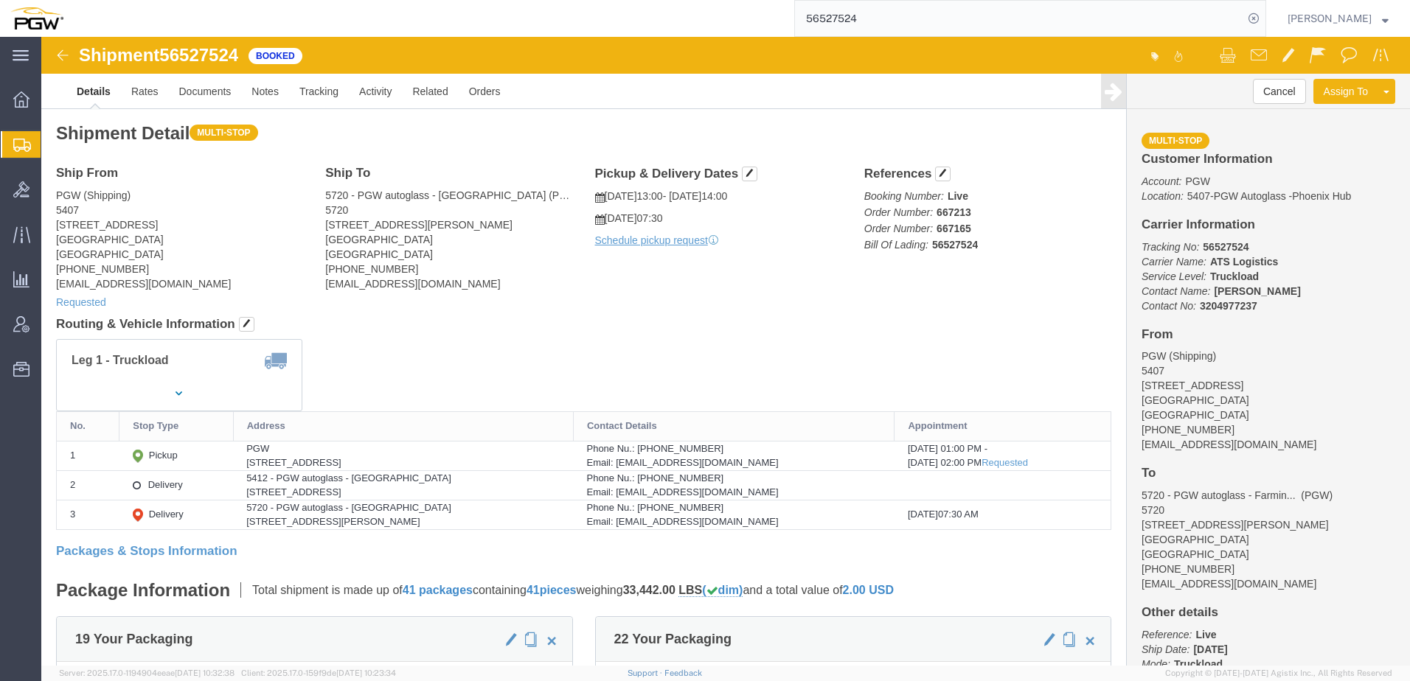
click h4 "Routing & Vehicle Information"
drag, startPoint x: 889, startPoint y: 174, endPoint x: 948, endPoint y: 176, distance: 58.3
click p "Booking Number: Live Order Number: 667213 Order Number: 667165 Bill Of Lading: …"
copy b "667213"
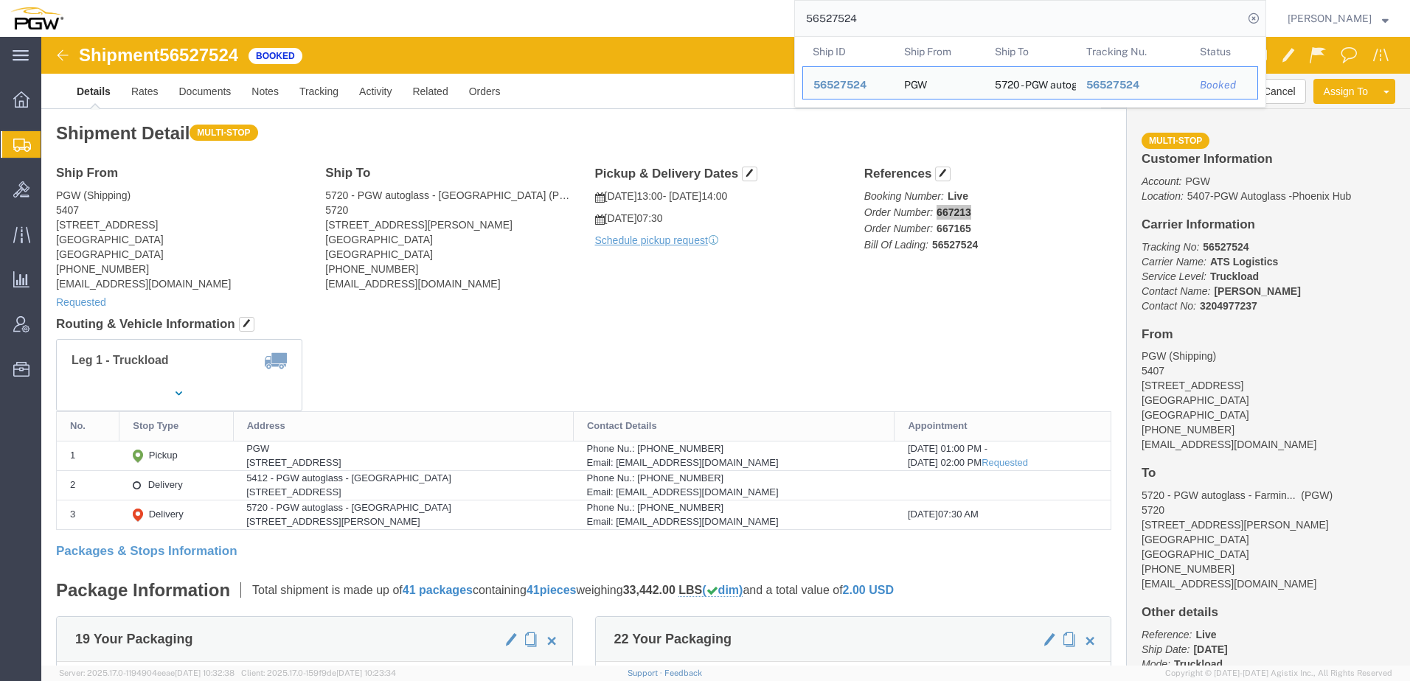
drag, startPoint x: 909, startPoint y: 9, endPoint x: 521, endPoint y: 19, distance: 388.1
click at [532, 18] on div "56527524 Ship ID Ship From Ship To Tracking Nu. Status Ship ID 56527524 Ship Fr…" at bounding box center [670, 18] width 1193 height 37
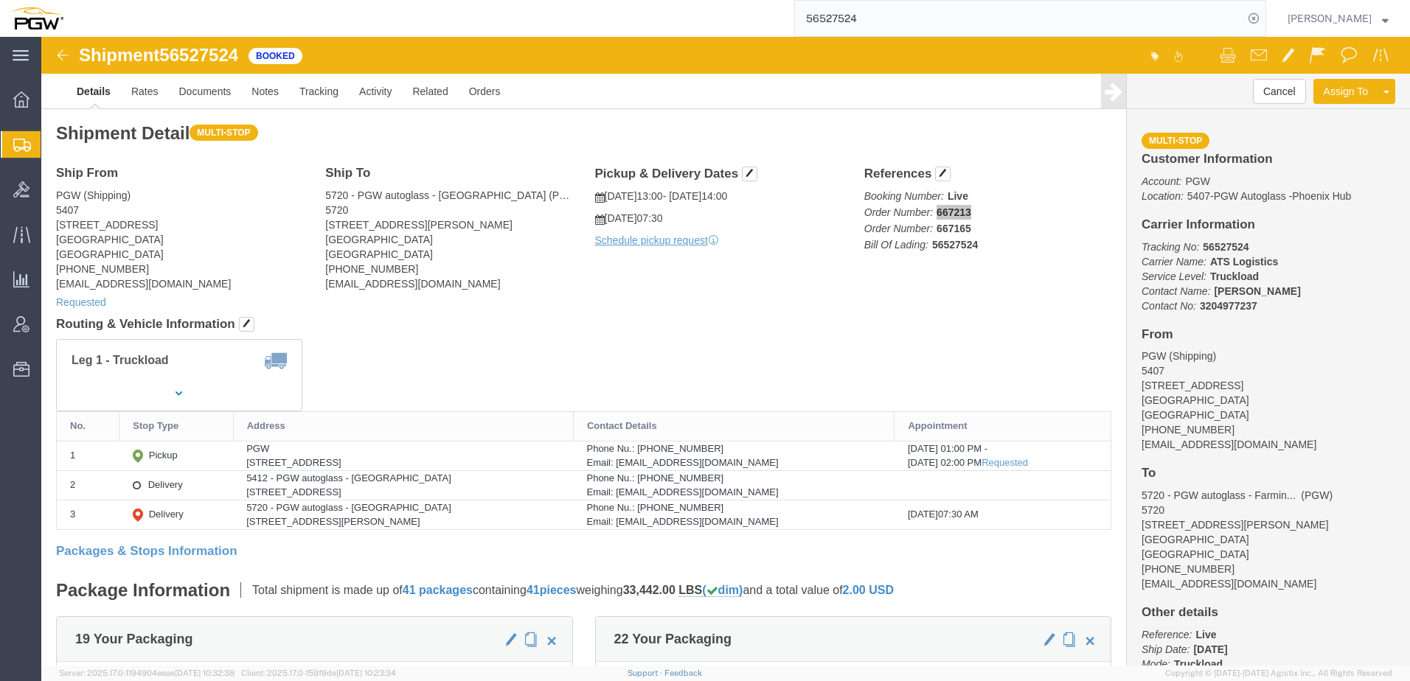
paste input "5245"
type input "56552454"
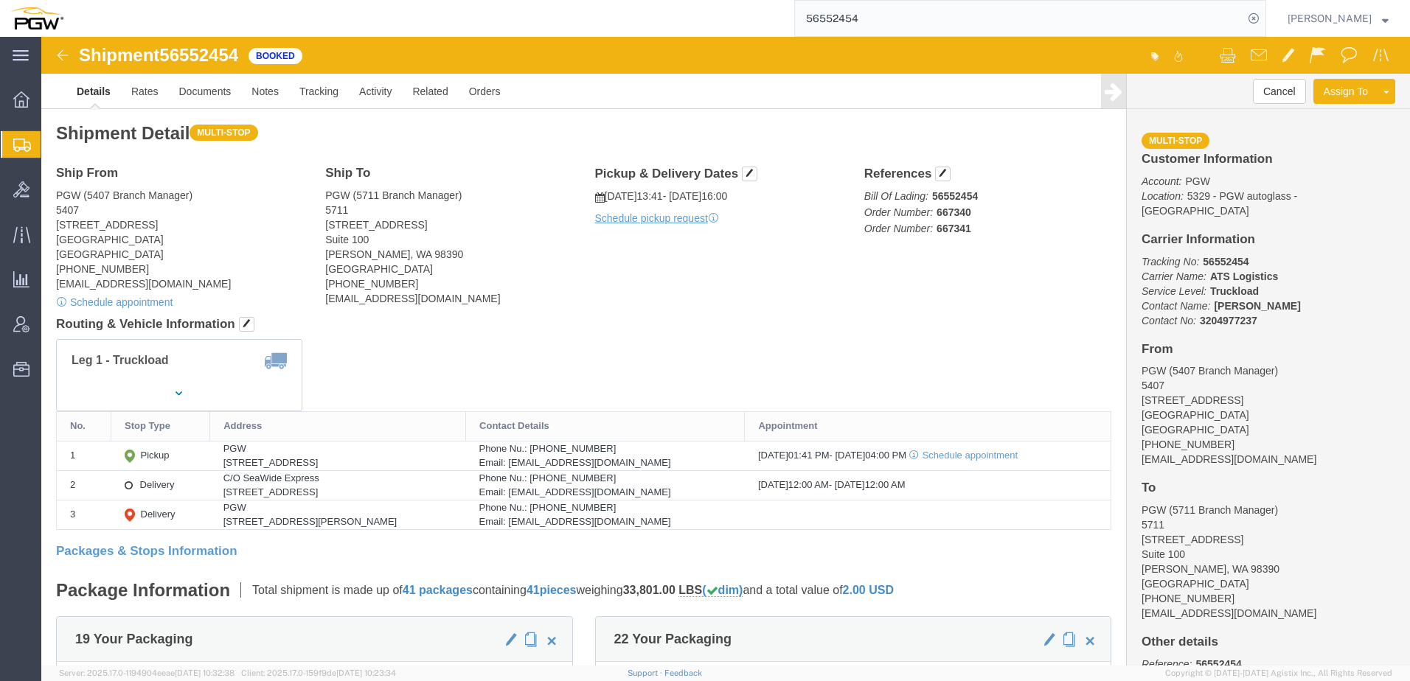
click div "Leg 1 - Truckload Vehicle 1: Standard Dry Van (53 Feet) Number of trucks: 1"
click span "button"
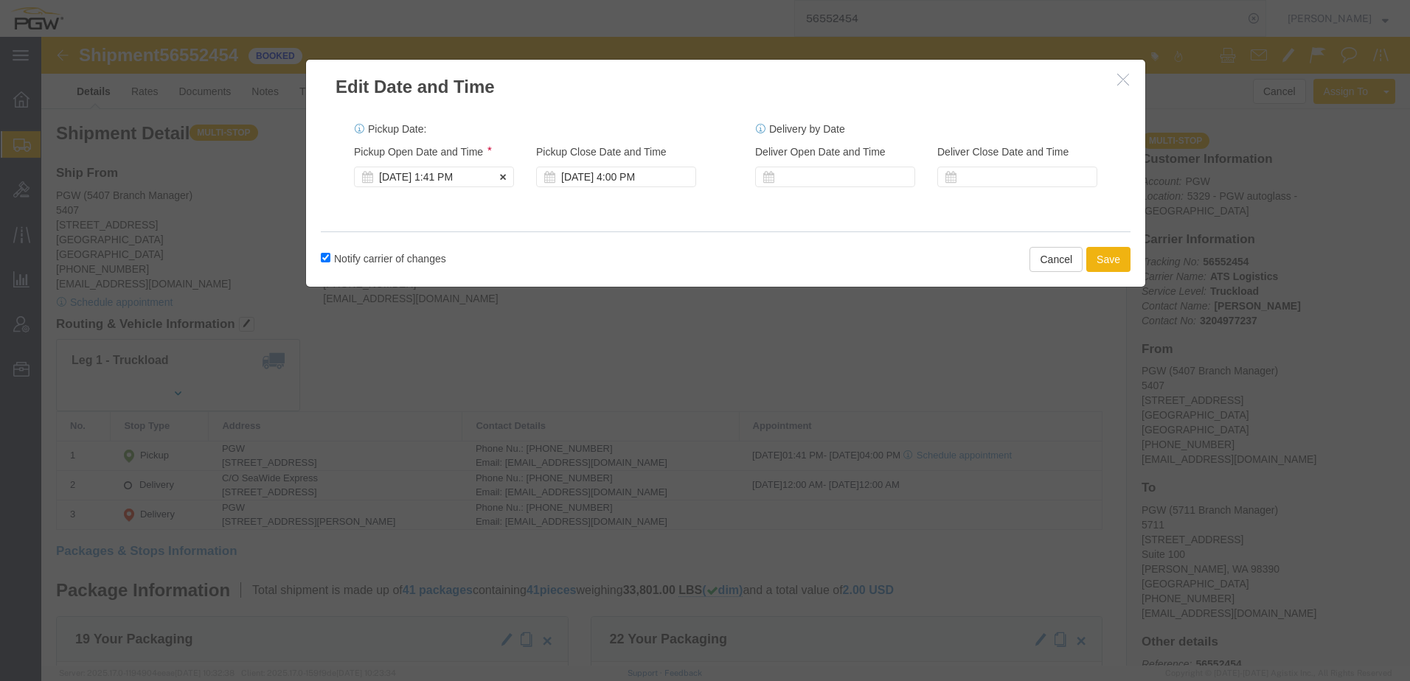
click div "Aug 20 2025 1:41 PM"
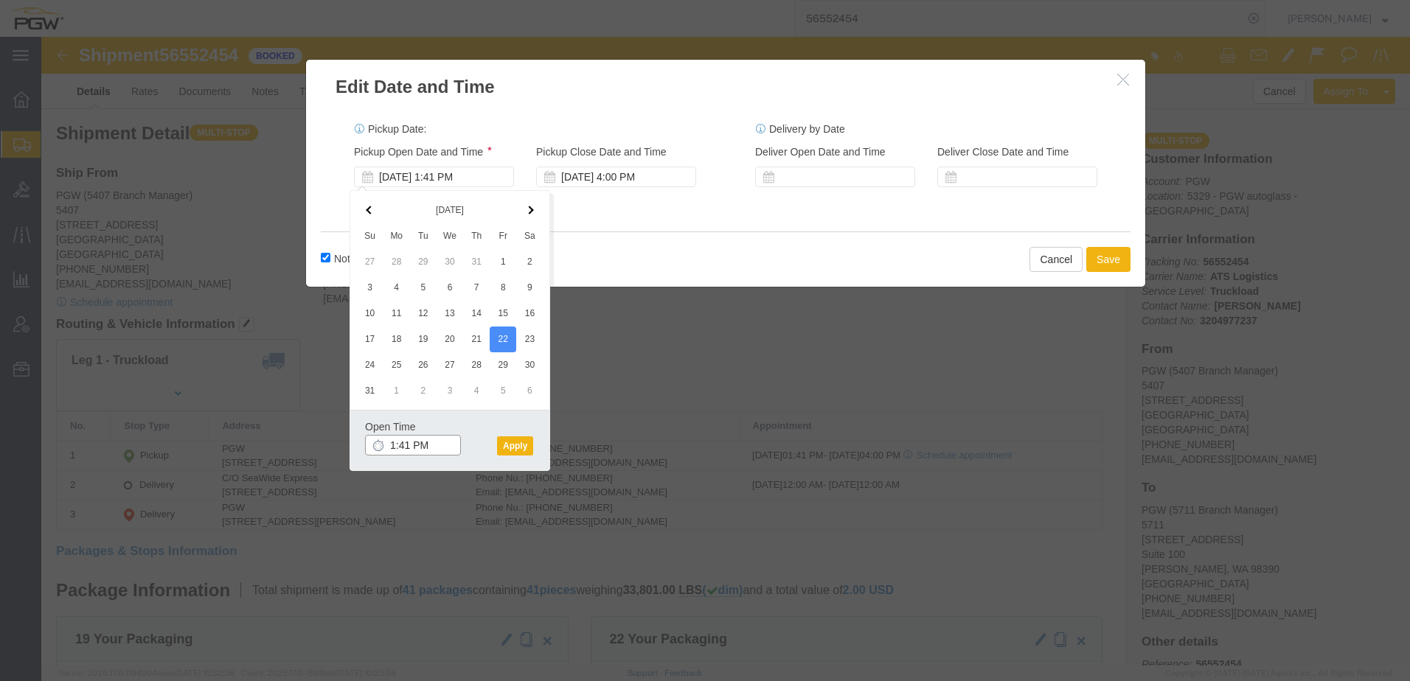
drag, startPoint x: 348, startPoint y: 412, endPoint x: 395, endPoint y: 398, distance: 49.0
click input "1:41 PM"
type input "2:00 PM"
click button "Apply"
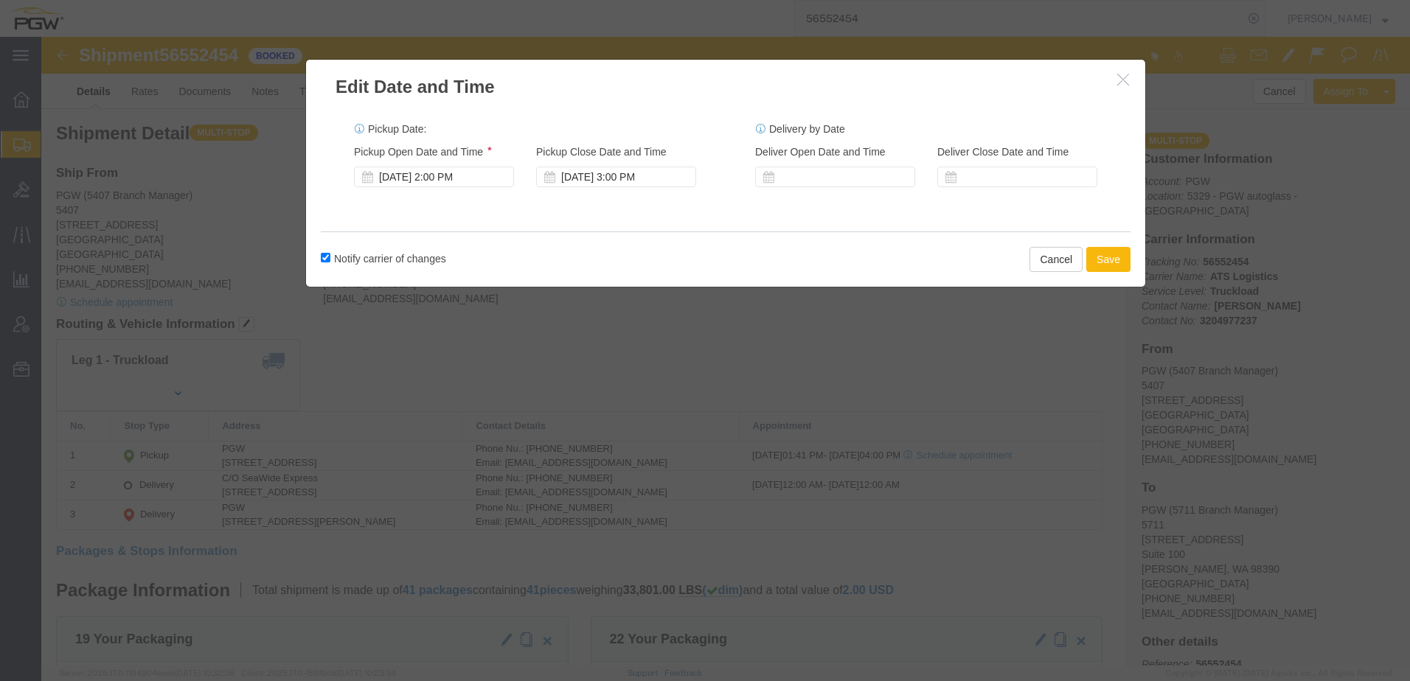
click button "Save"
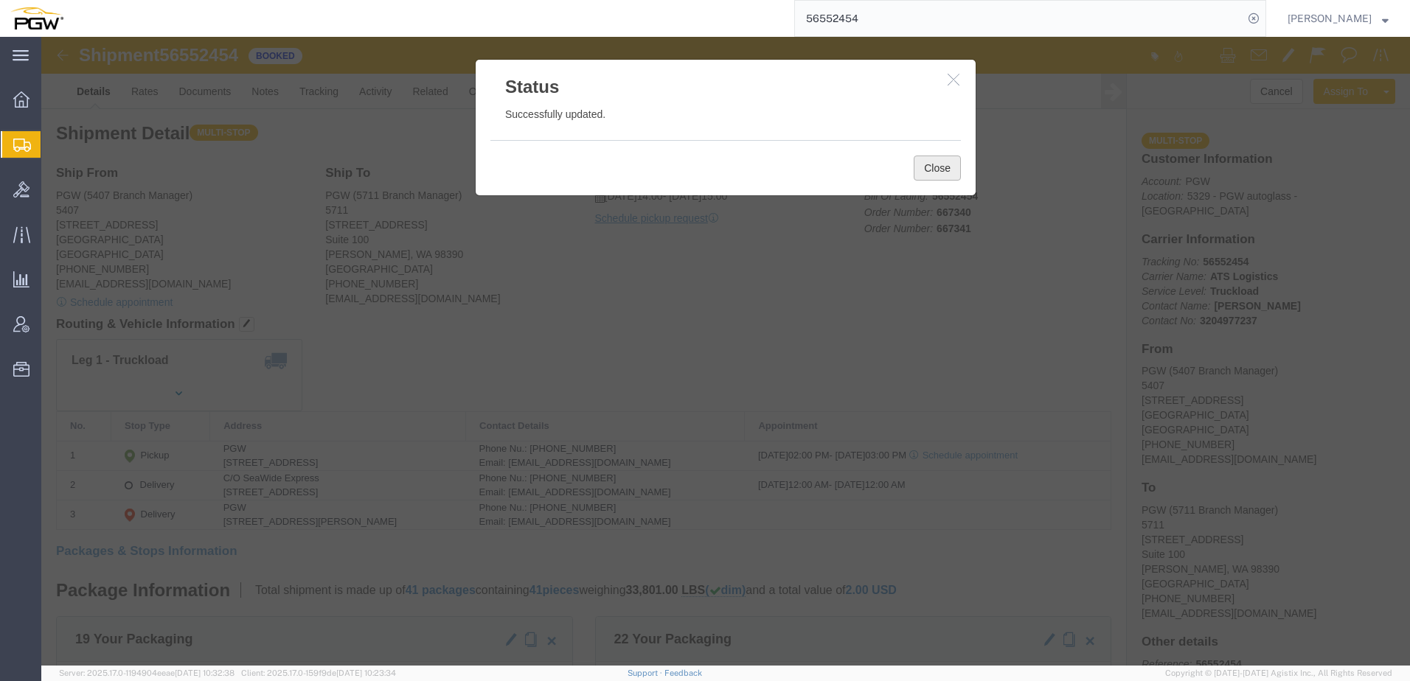
click button "Close"
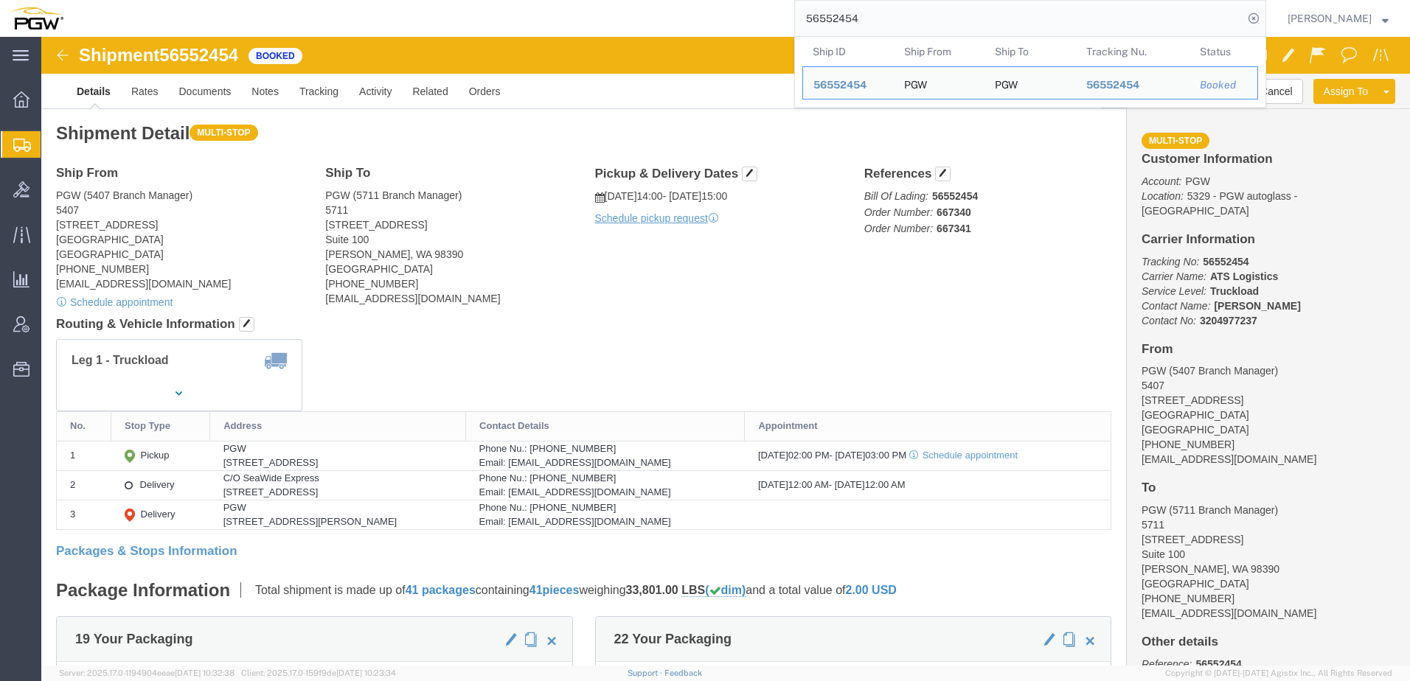
drag, startPoint x: 897, startPoint y: 13, endPoint x: 171, endPoint y: 15, distance: 725.7
click at [171, 15] on div "56552454 Ship ID Ship From Ship To Tracking Nu. Status Ship ID 56552454 Ship Fr…" at bounding box center [670, 18] width 1193 height 37
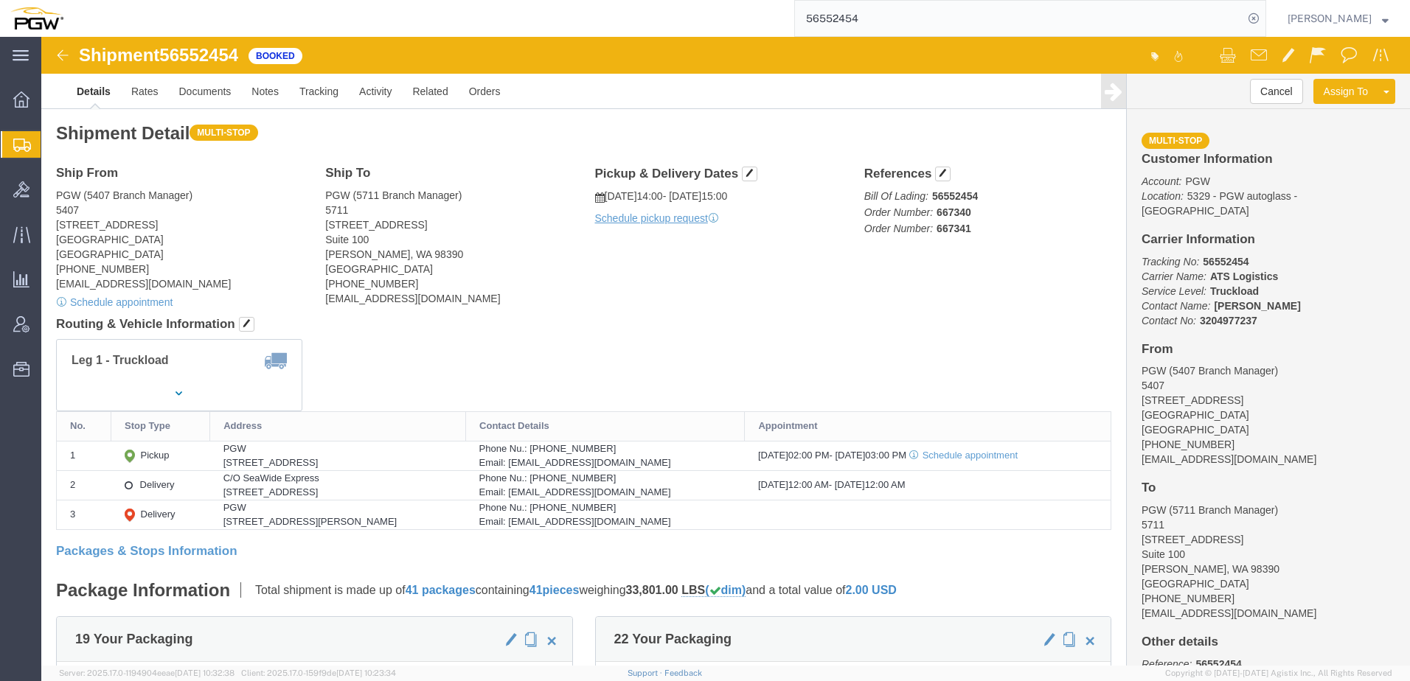
paste input "667342"
type input "667342"
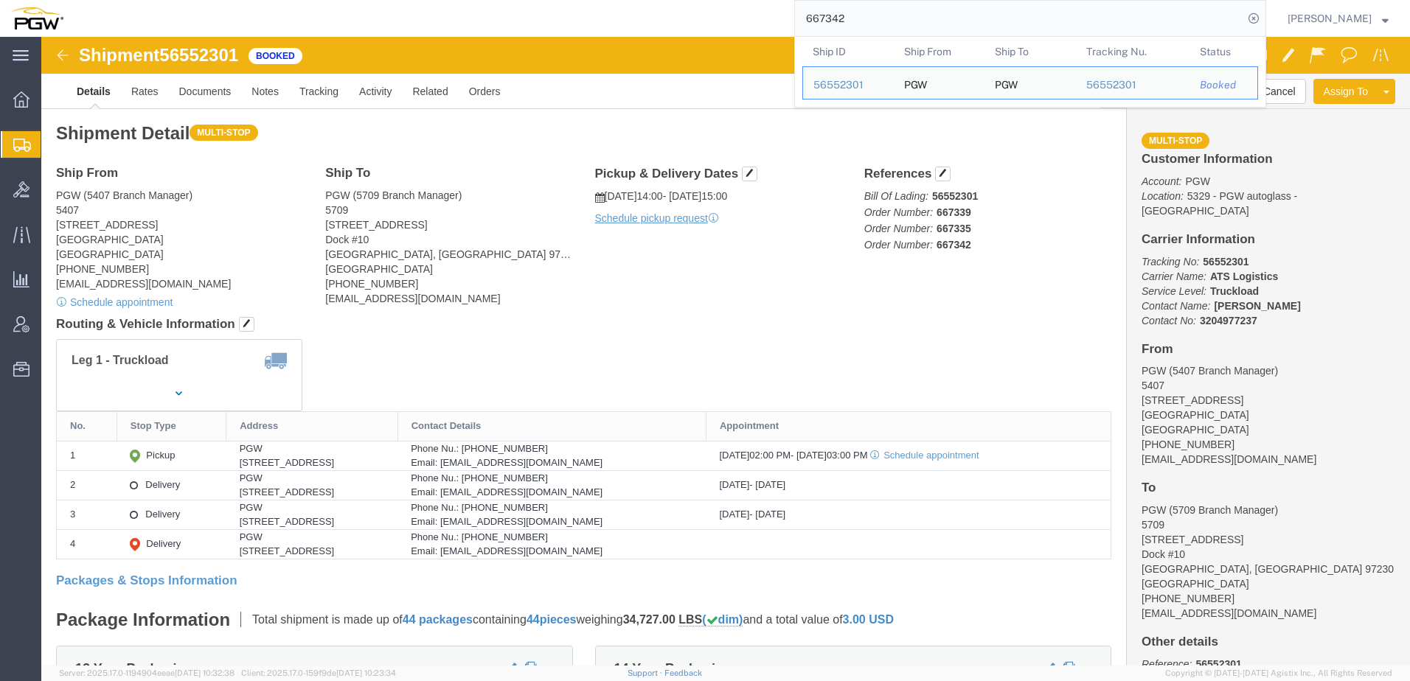
drag, startPoint x: 906, startPoint y: 27, endPoint x: 259, endPoint y: 26, distance: 647.5
click at [271, 22] on div "667342 Ship ID Ship From Ship To Tracking Nu. Status Ship ID 56552301 Ship From…" at bounding box center [670, 18] width 1193 height 37
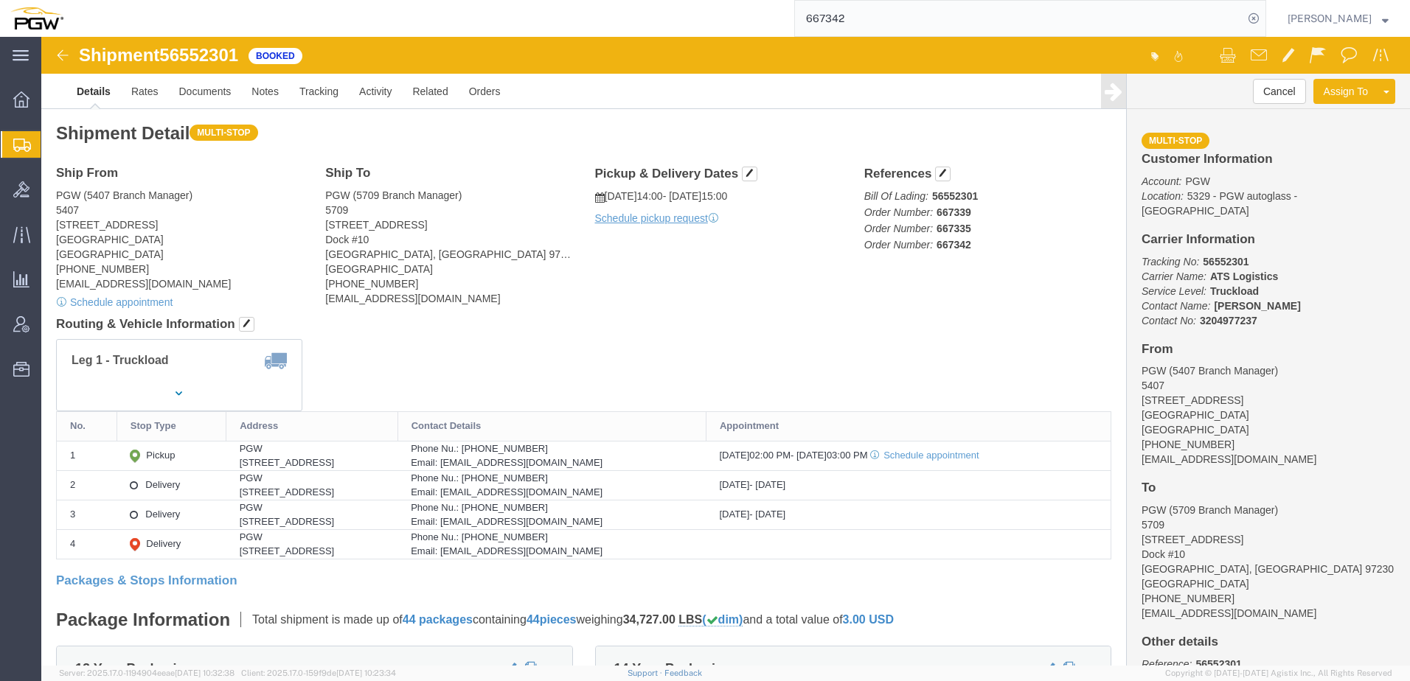
paste input "56455965"
type input "56455965"
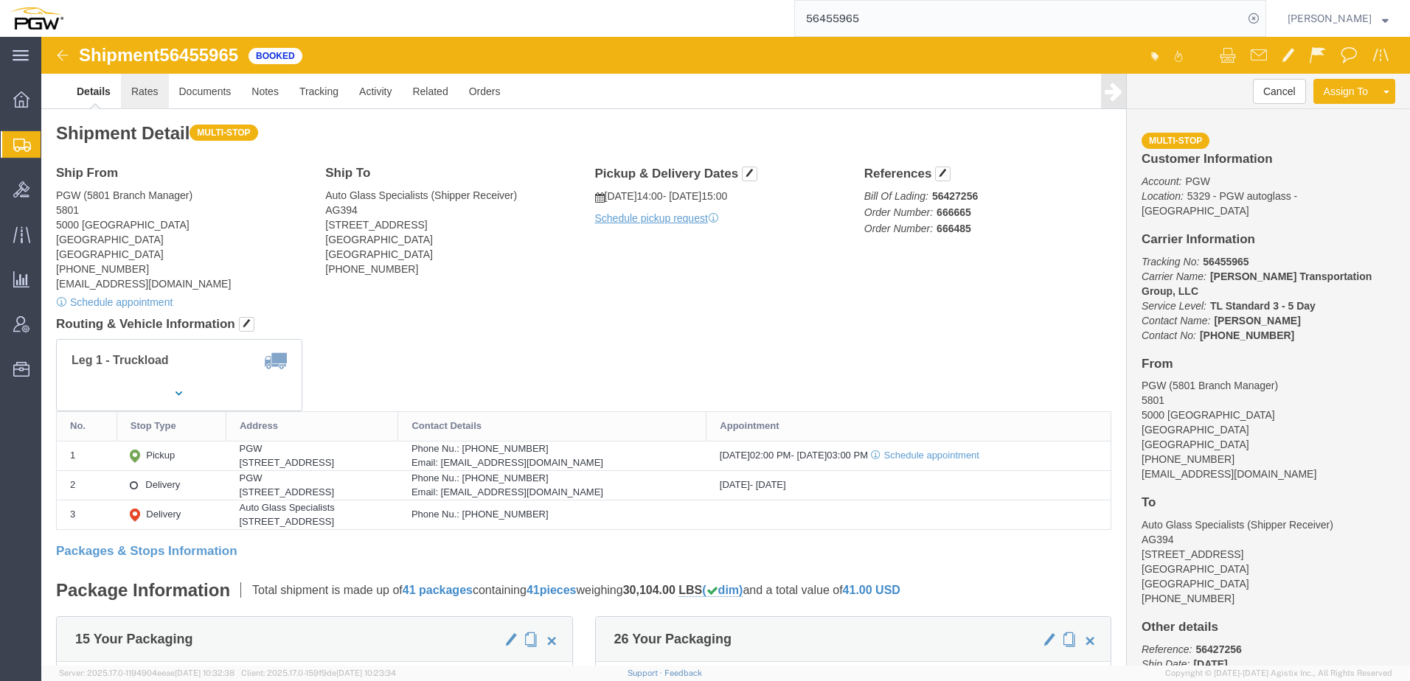
click link "Rates"
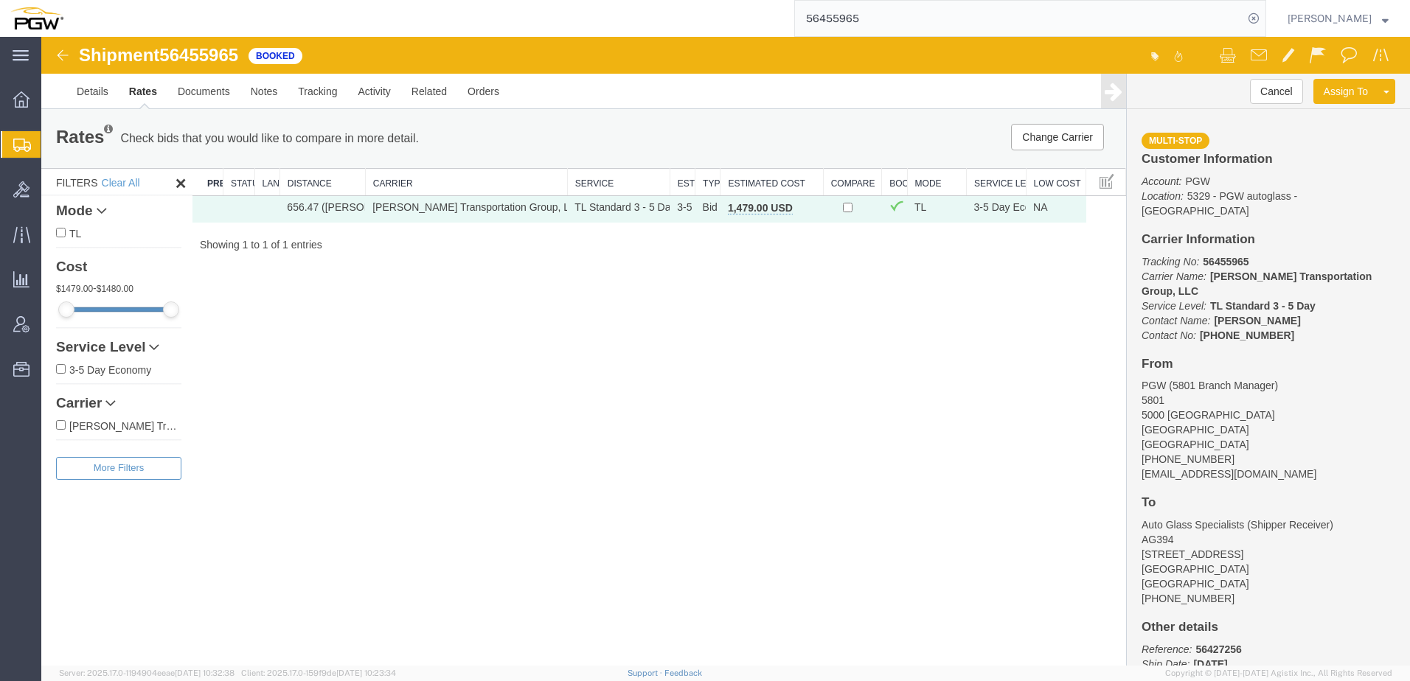
click at [0, 0] on span "Create from Template" at bounding box center [0, 0] width 0 height 0
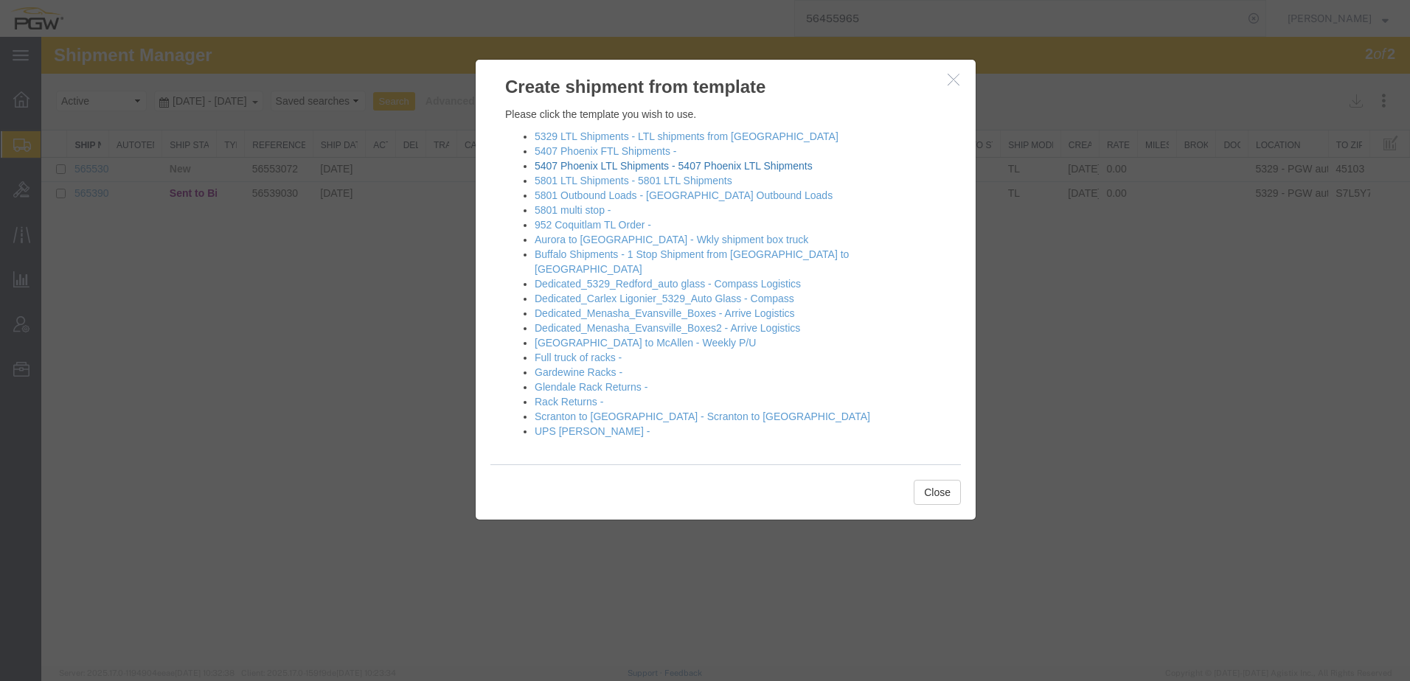
click at [591, 168] on link "5407 Phoenix LTL Shipments - 5407 Phoenix LTL Shipments" at bounding box center [674, 166] width 278 height 12
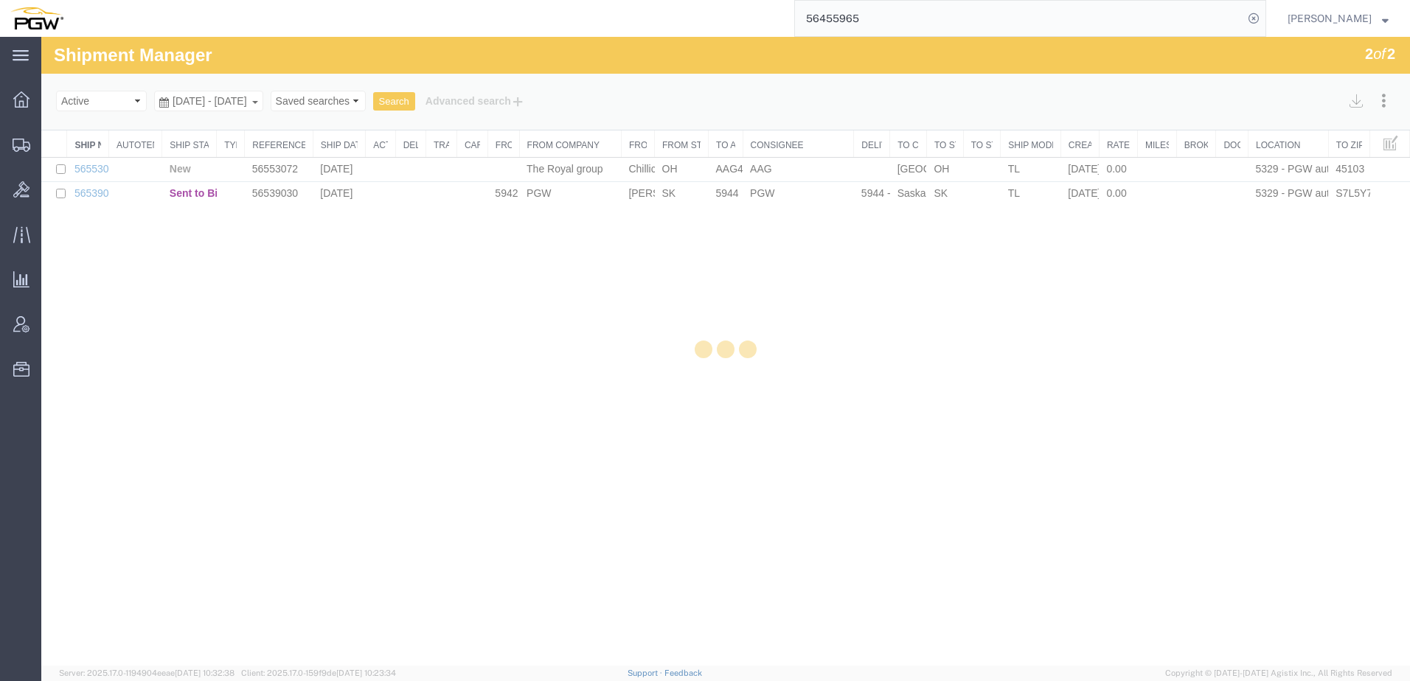
select select "62351"
select select "28259"
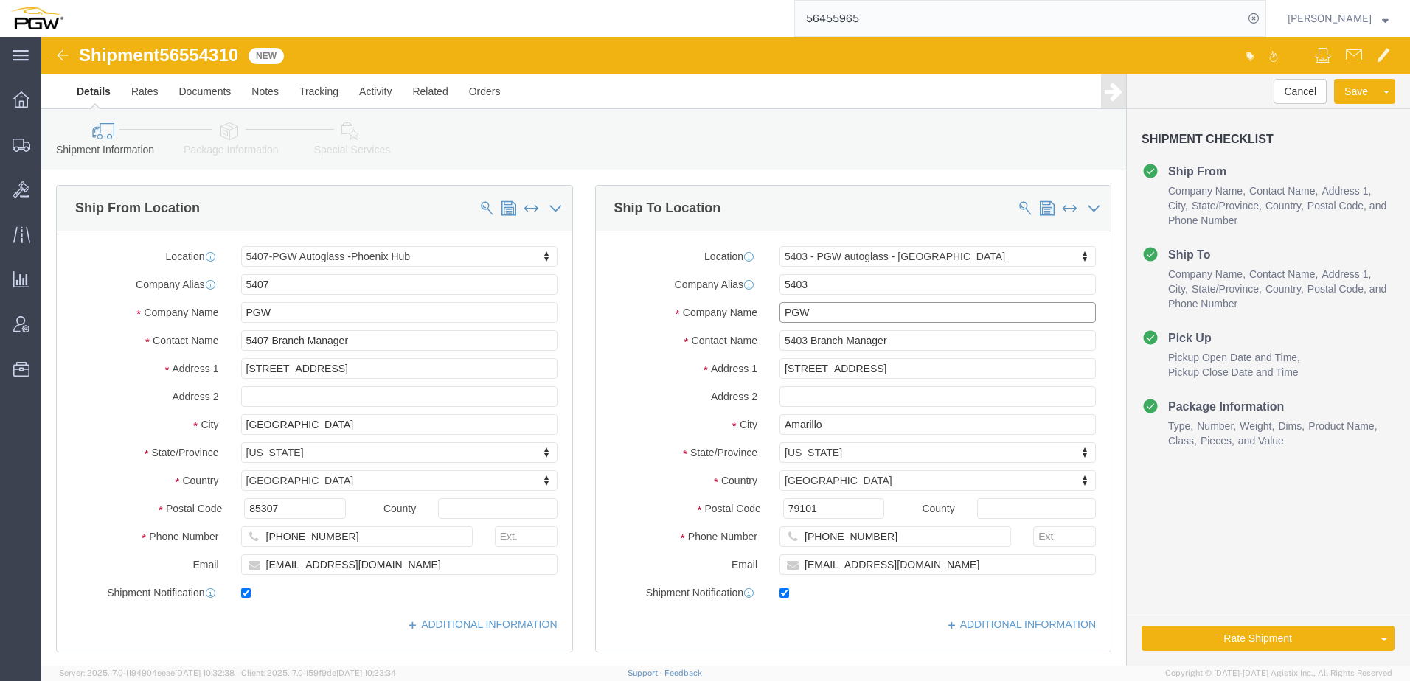
drag, startPoint x: 800, startPoint y: 279, endPoint x: 570, endPoint y: 270, distance: 230.3
click div "Company Name PGW"
paste input "85281"
type input "85281"
drag, startPoint x: 796, startPoint y: 248, endPoint x: 418, endPoint y: 217, distance: 378.9
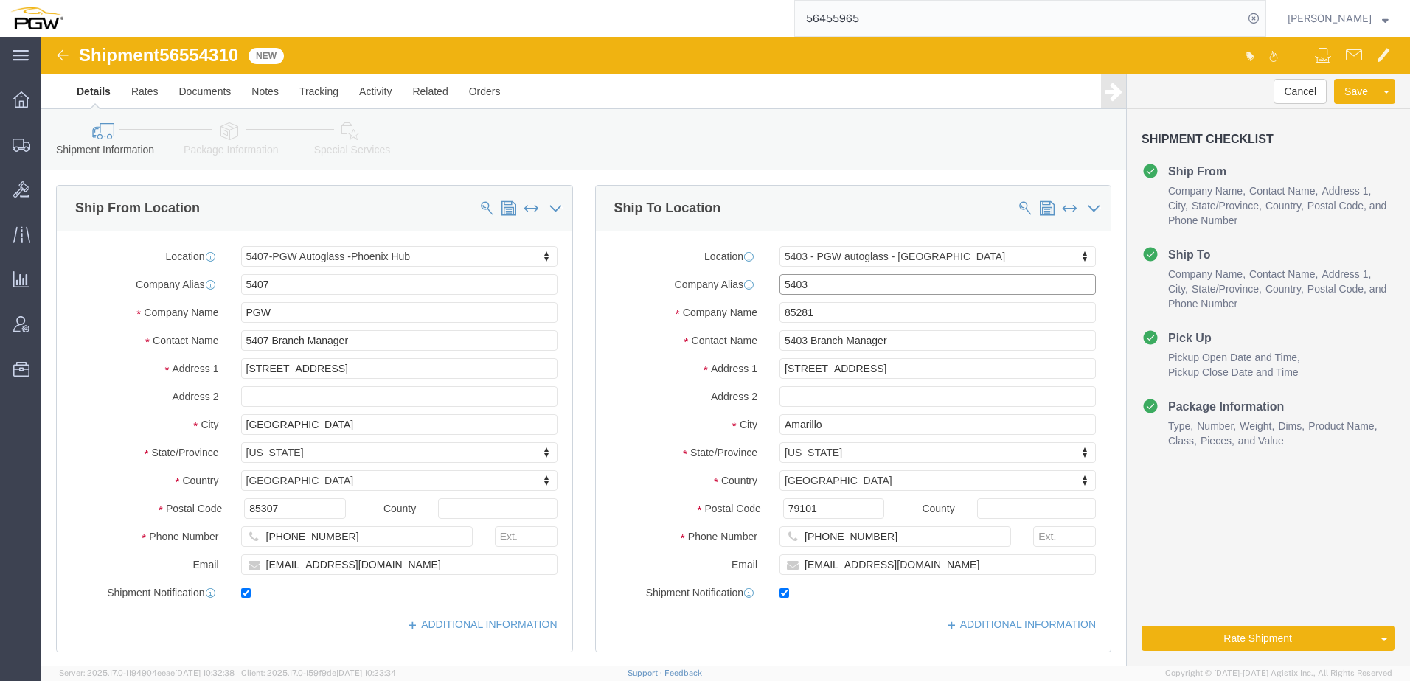
click div "Ship From Location Location 5407-PGW Autoglass -Phoenix Hub Select My Profile L…"
paste input "85281"
type input "85281"
drag, startPoint x: 792, startPoint y: 243, endPoint x: 548, endPoint y: 233, distance: 244.3
click div "Ship From Location Location 5407-PGW Autoglass -Phoenix Hub Select My Profile L…"
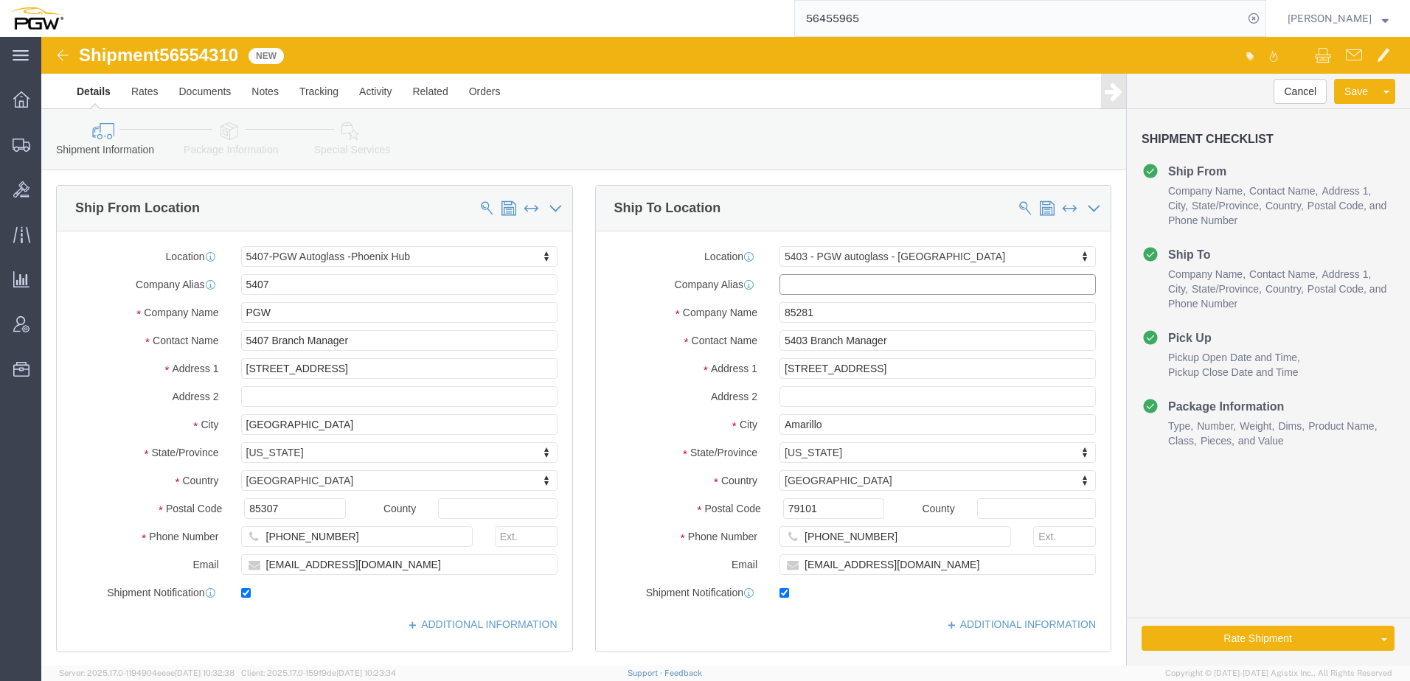
drag, startPoint x: 790, startPoint y: 245, endPoint x: 792, endPoint y: 256, distance: 11.3
click input "text"
drag, startPoint x: 806, startPoint y: 277, endPoint x: 579, endPoint y: 270, distance: 227.3
click div "Location 5403 - PGW autoglass - Amarillo Select My Profile Location 5303 - PGW …"
type input "Super Auto Glass"
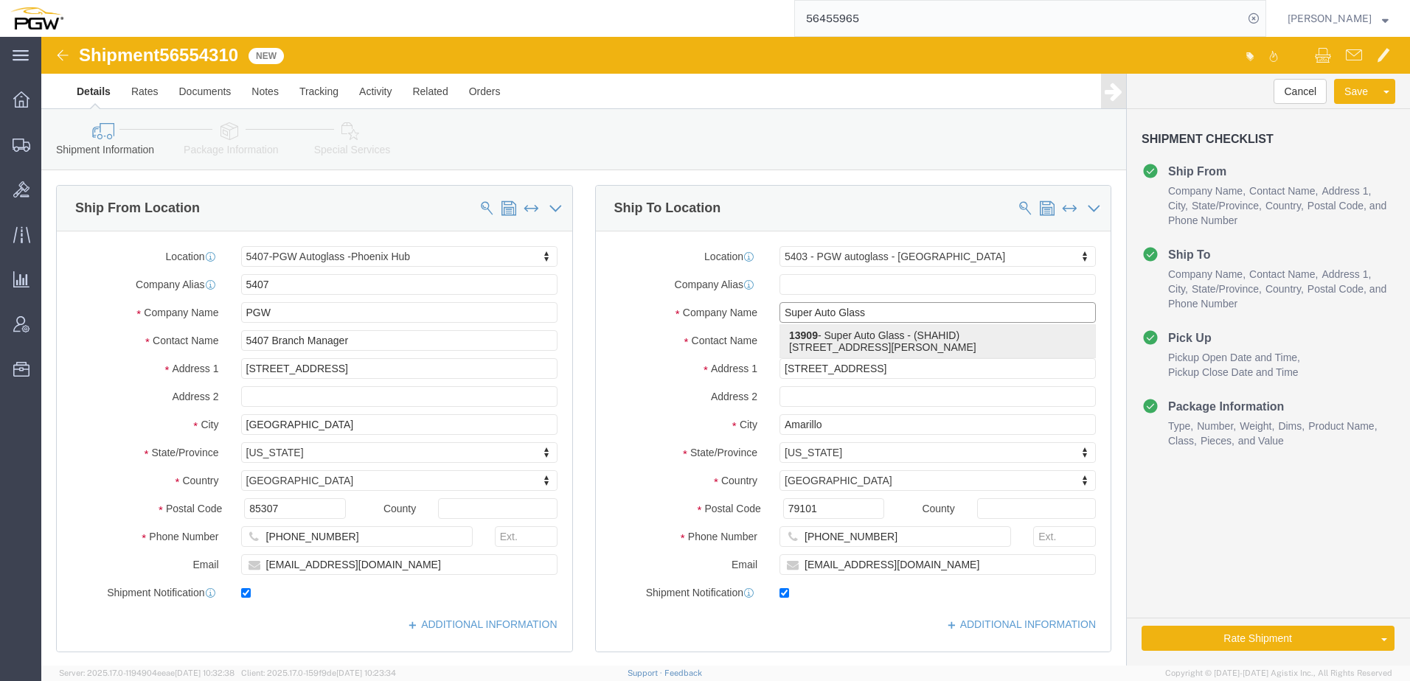
click p "13909 - Super Auto Glass - (SHAHID) 10152 E Warren Ave, Detroit, MI,48214, US"
select select
type input "13909"
type input "SHAHID"
type input "10152 E Warren Ave"
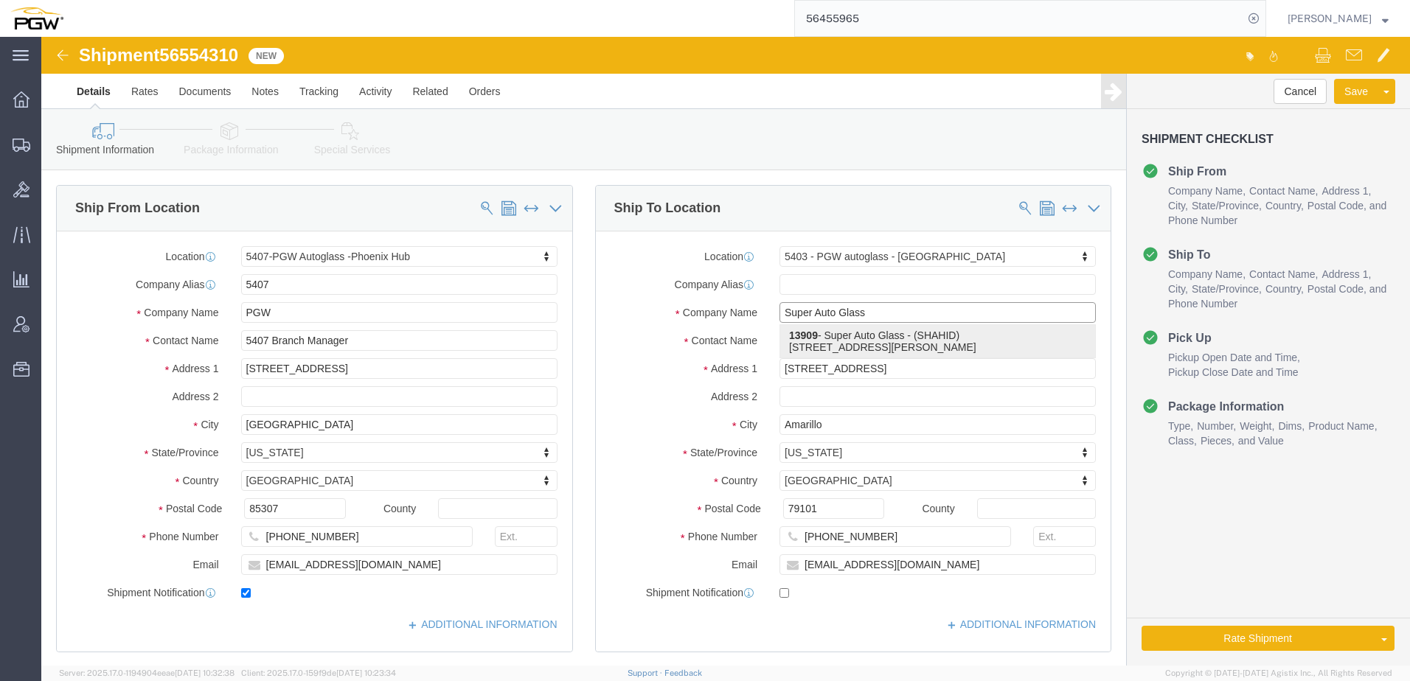
type input "Detroit"
type input "48214"
type input "3135718000"
checkbox input "false"
select select "MI"
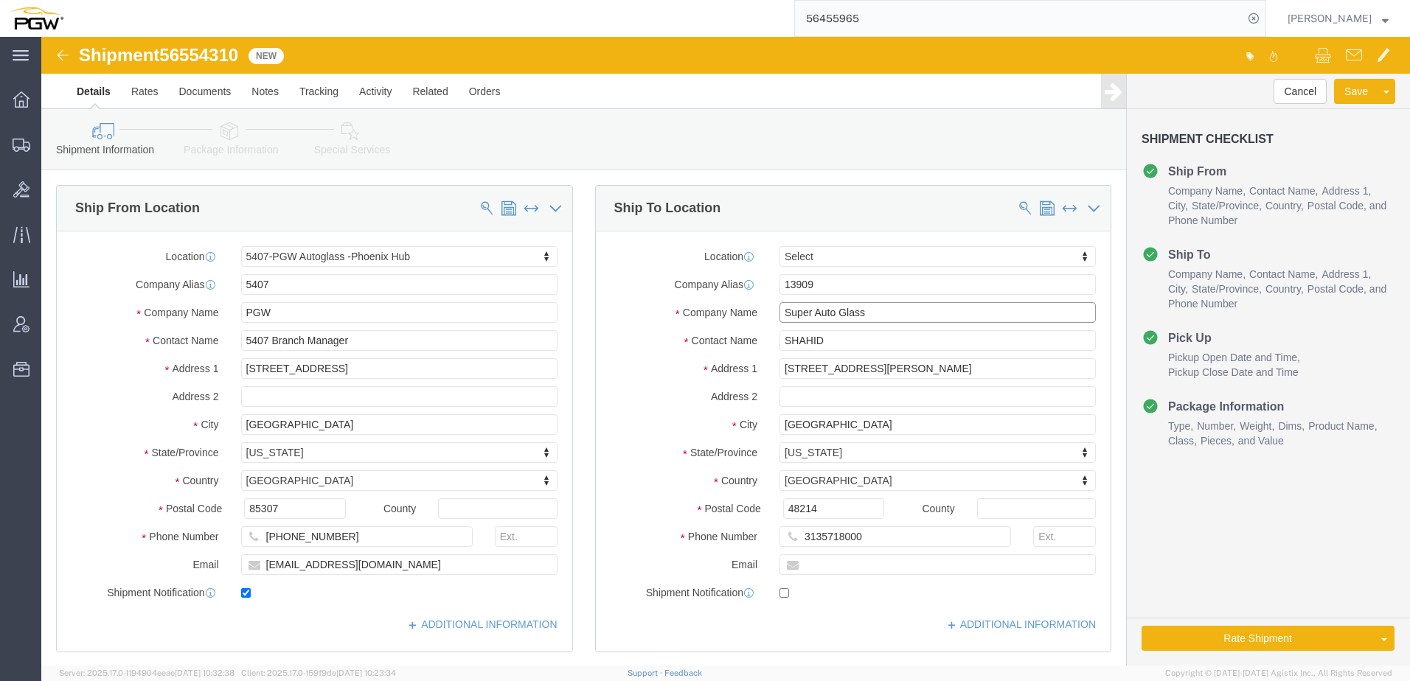
type input "Super Auto Glass"
drag, startPoint x: 790, startPoint y: 249, endPoint x: 640, endPoint y: 246, distance: 149.7
click div "Company Alias 13909"
click label "Company Name"
drag, startPoint x: 799, startPoint y: 306, endPoint x: 697, endPoint y: 307, distance: 102.5
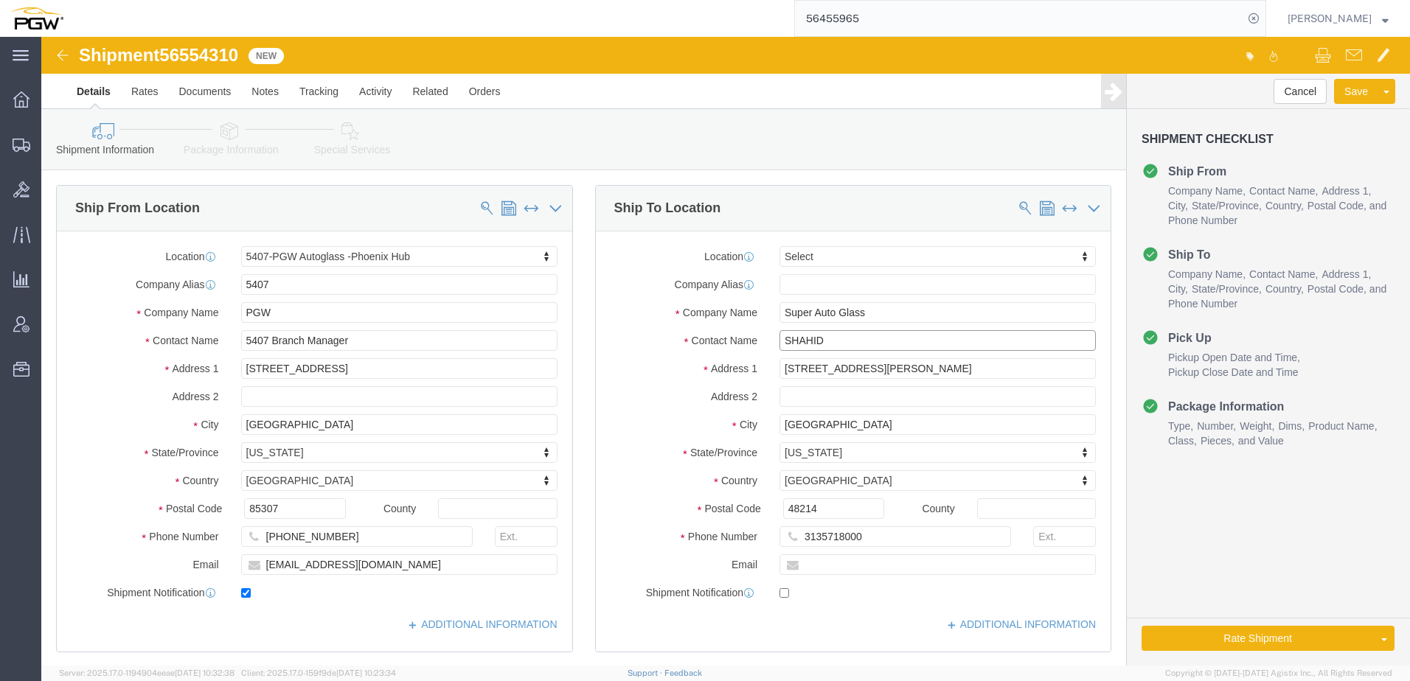
click div "Contact Name SHAHID"
drag, startPoint x: 837, startPoint y: 336, endPoint x: 608, endPoint y: 333, distance: 228.6
click div "Address 1 10152 E Warren Ave"
paste input "2465 w. 12th st."
type input "2465 w. 12th st., Suite 4"
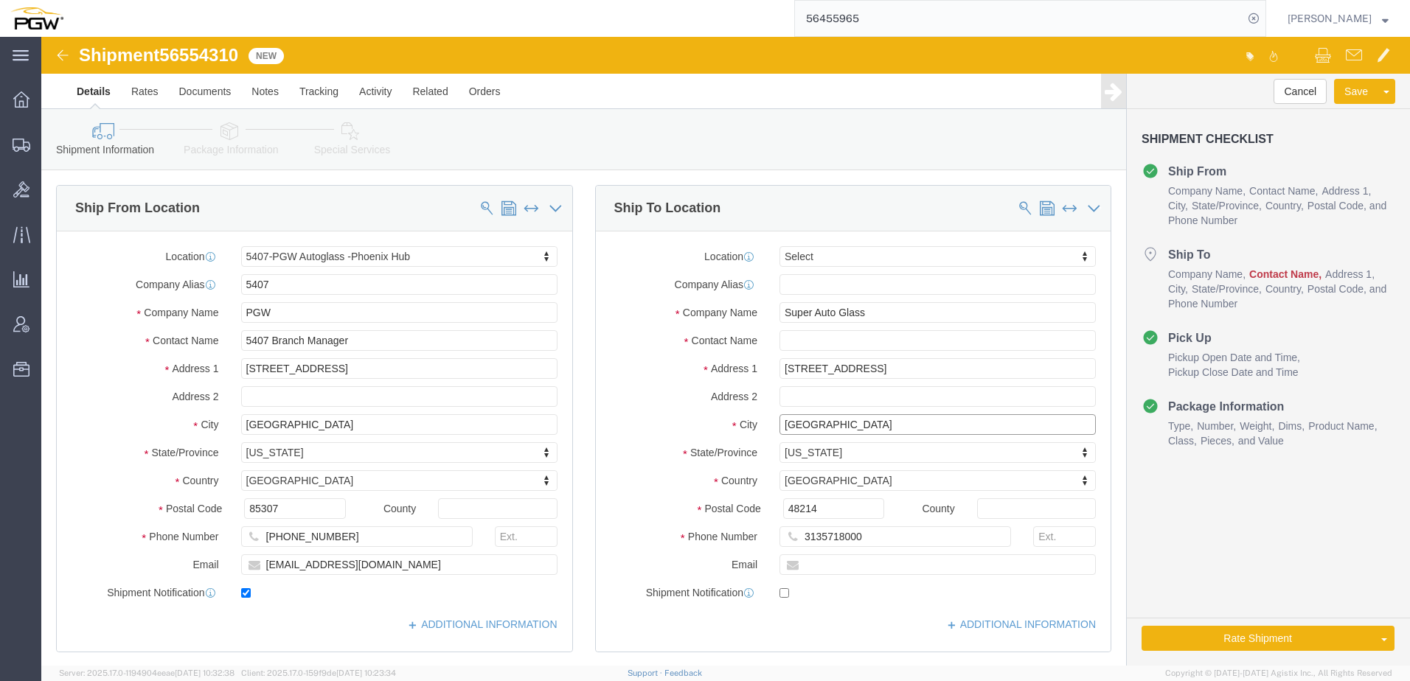
drag, startPoint x: 792, startPoint y: 388, endPoint x: 676, endPoint y: 398, distance: 117.0
click div "City Detroit"
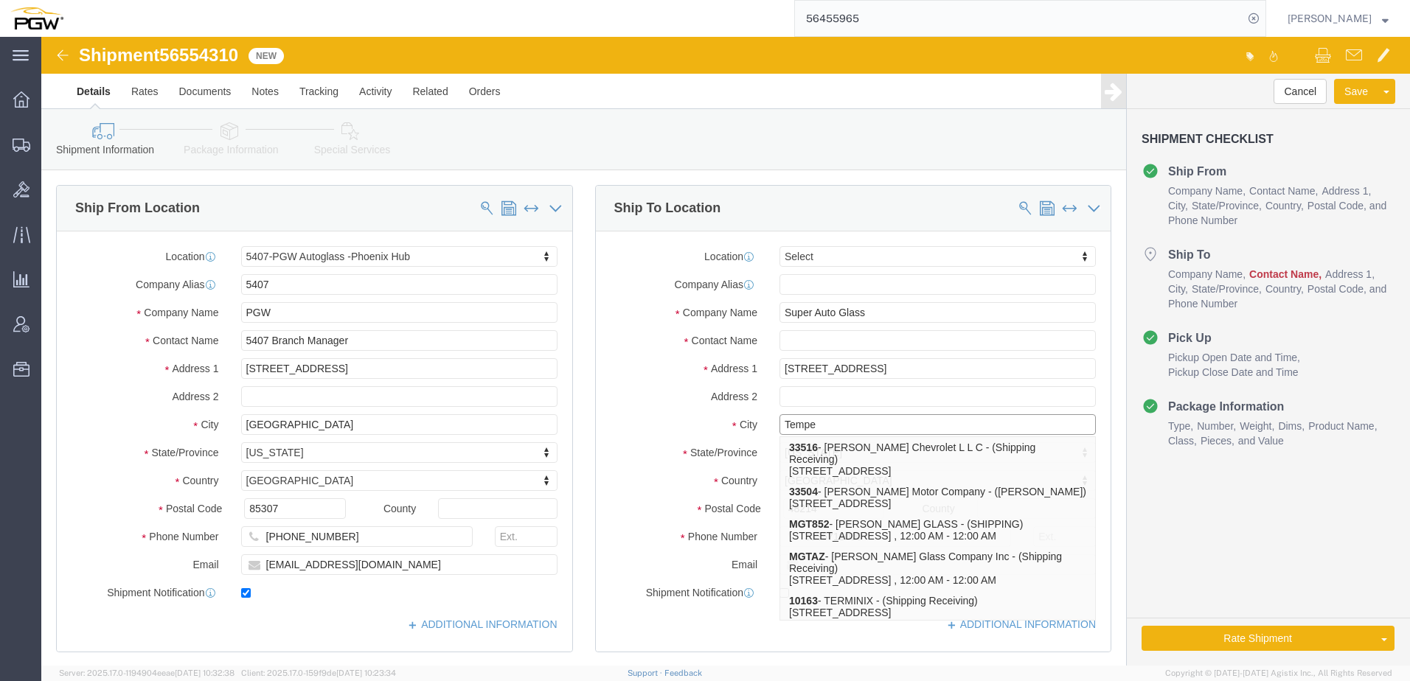
type input "Tempe"
click label "Address 2"
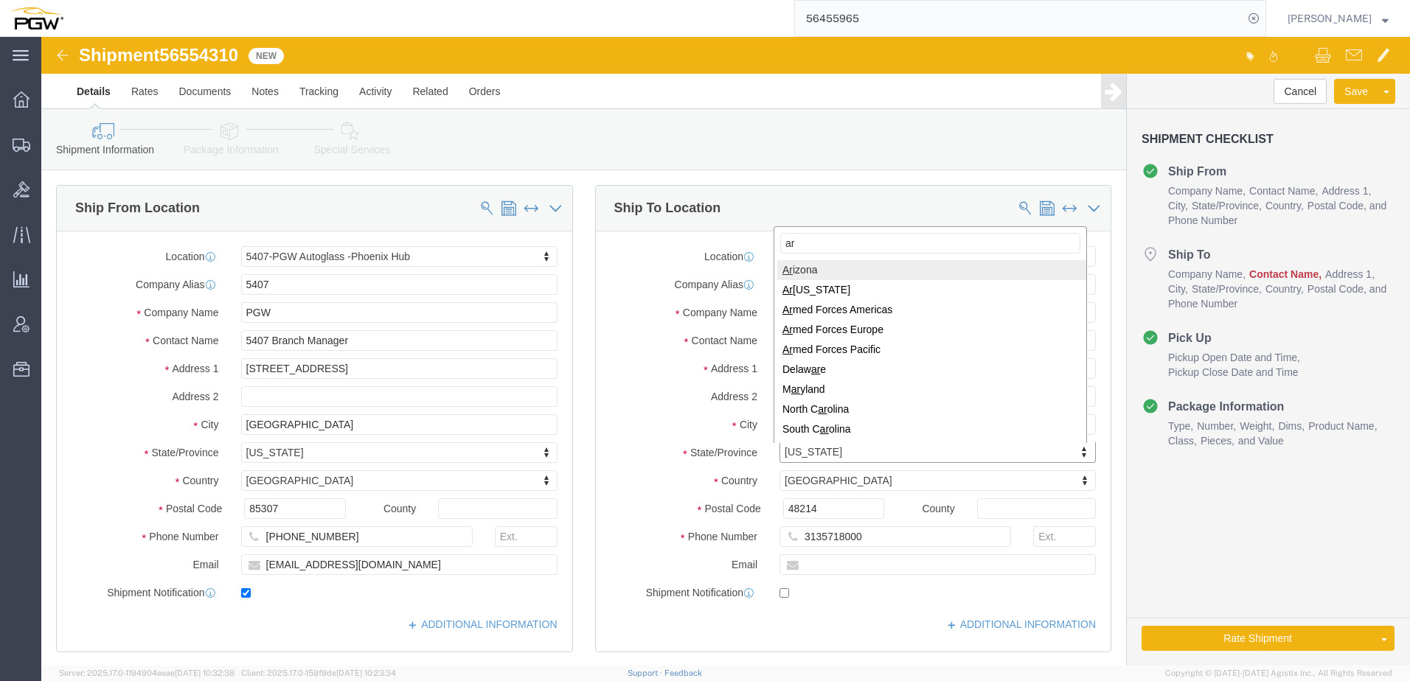
type input "ar"
select select "AZ"
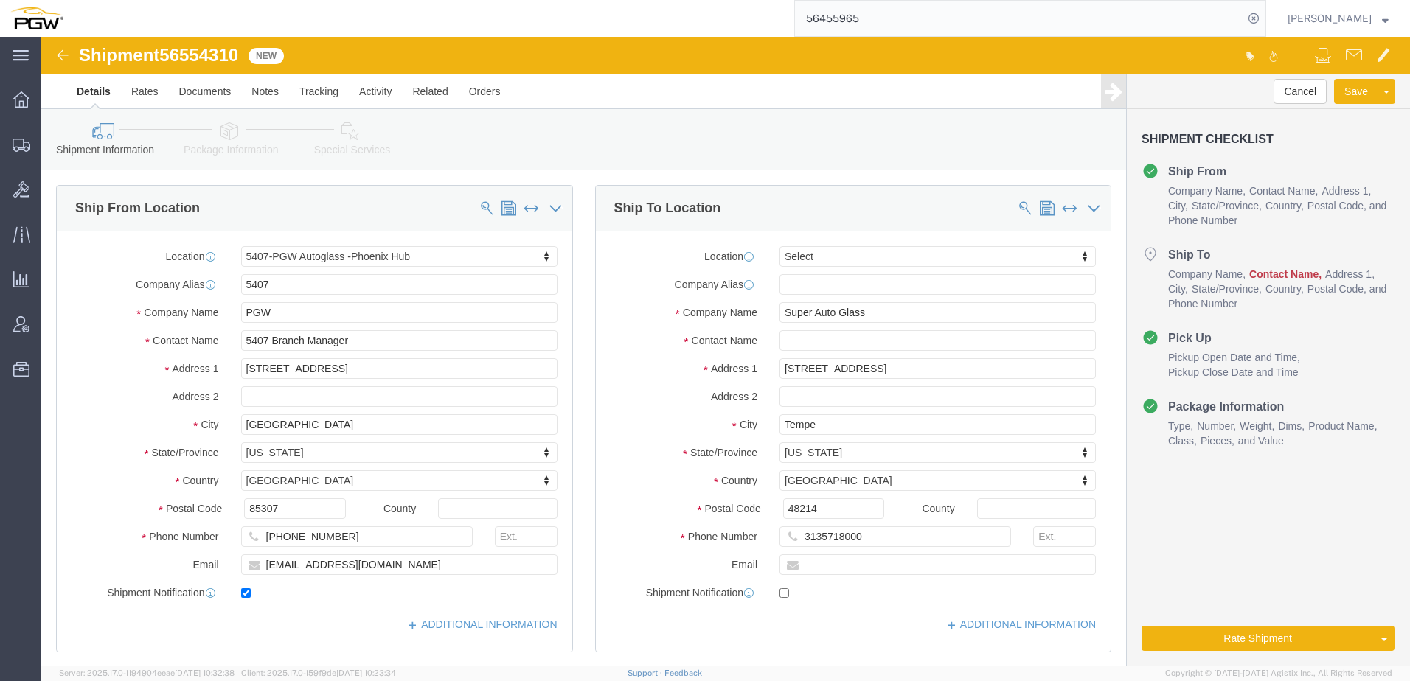
click div "Location Select Select My Profile Location 5303 - PGW autoglass - Corporate 532…"
drag, startPoint x: 794, startPoint y: 469, endPoint x: 589, endPoint y: 486, distance: 205.7
click div "Postal Code 48214"
click input "Postal Code"
paste input "85281"
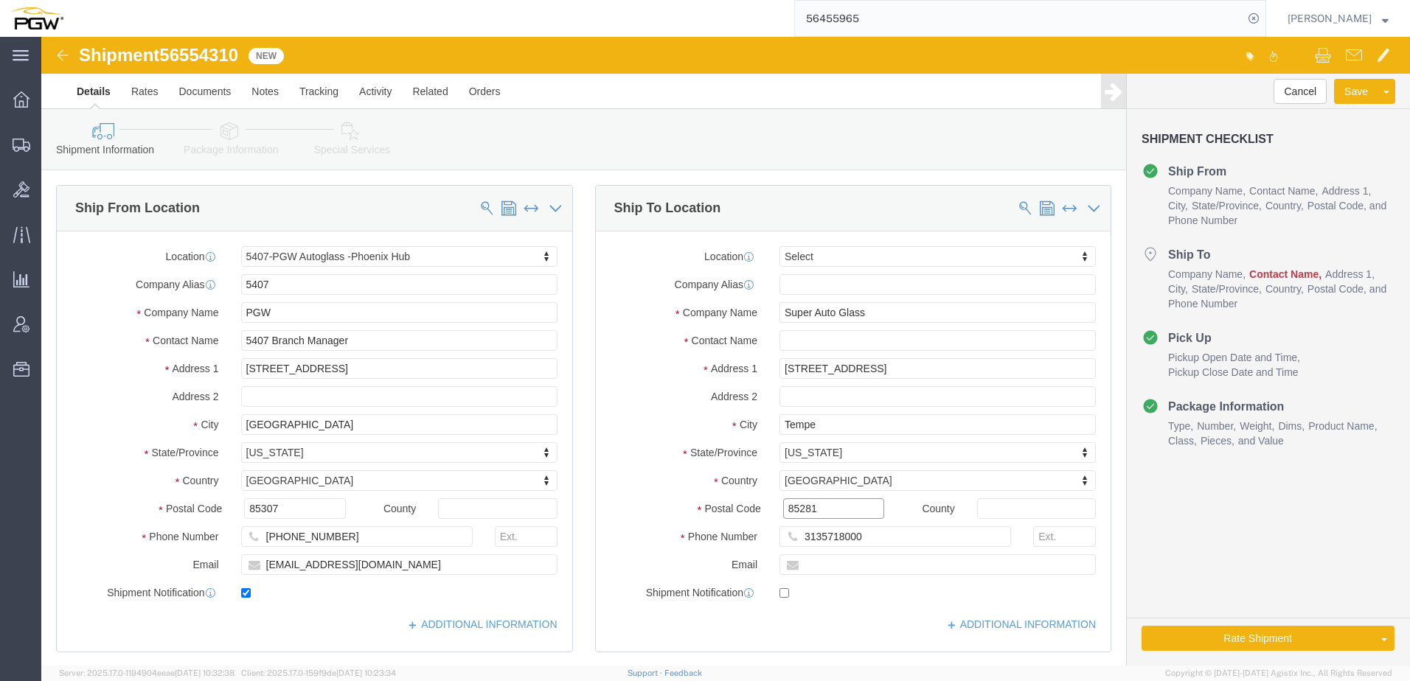
type input "85281"
click label "Address 1"
click input "text"
type input "Branch Manager"
click div "Location Select Select My Profile Location 5303 - PGW autoglass - Corporate 532…"
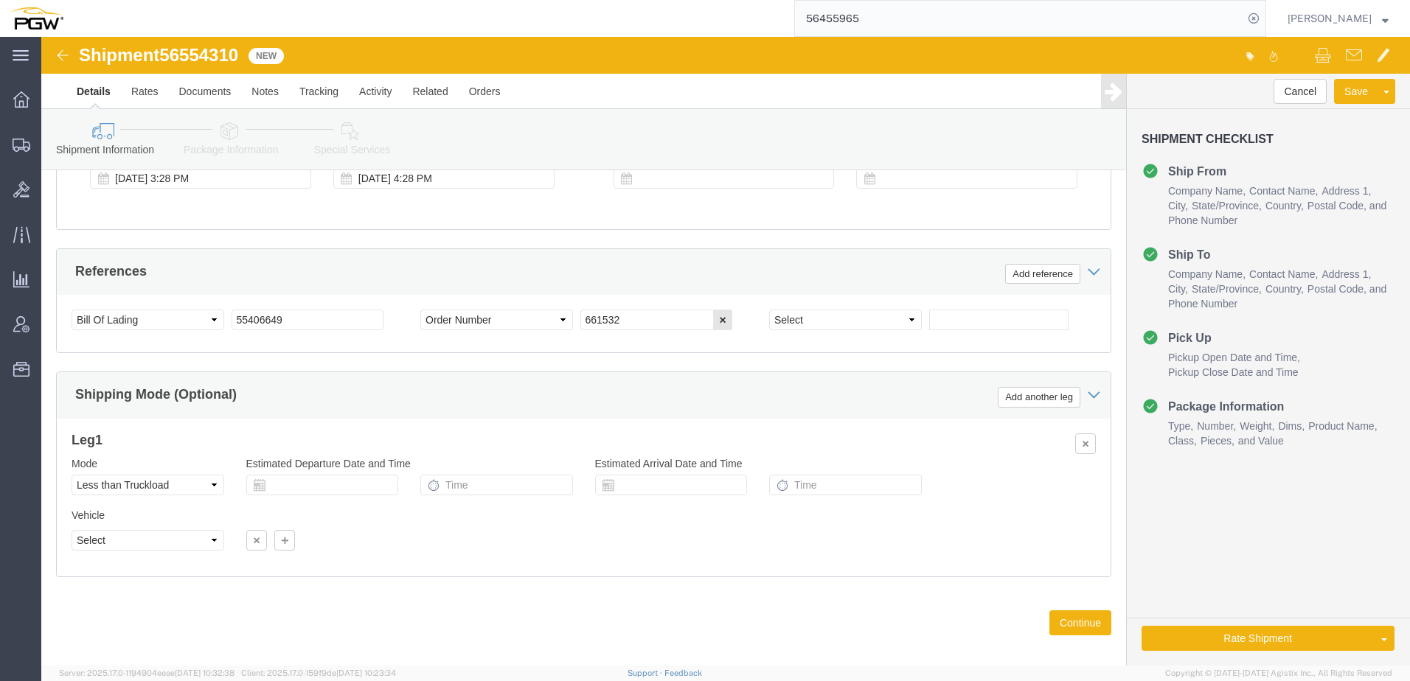
scroll to position [872, 0]
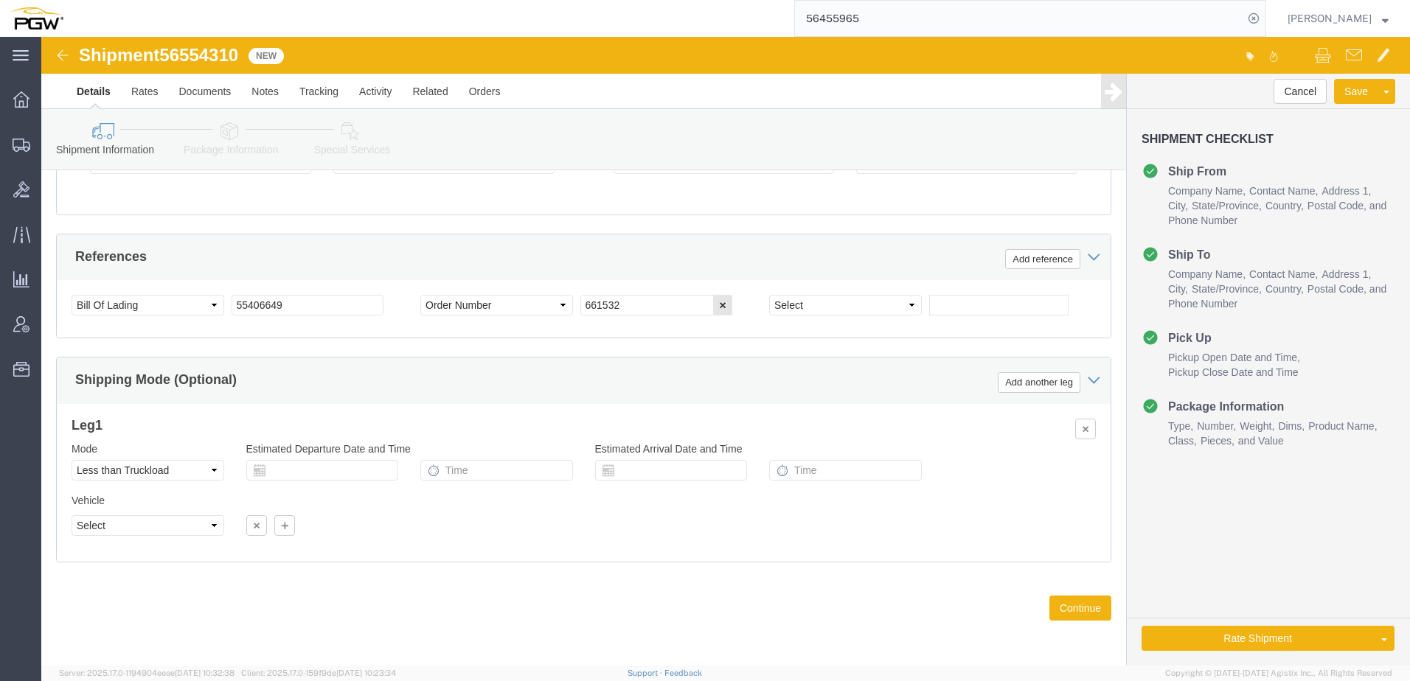
click link "Package Information"
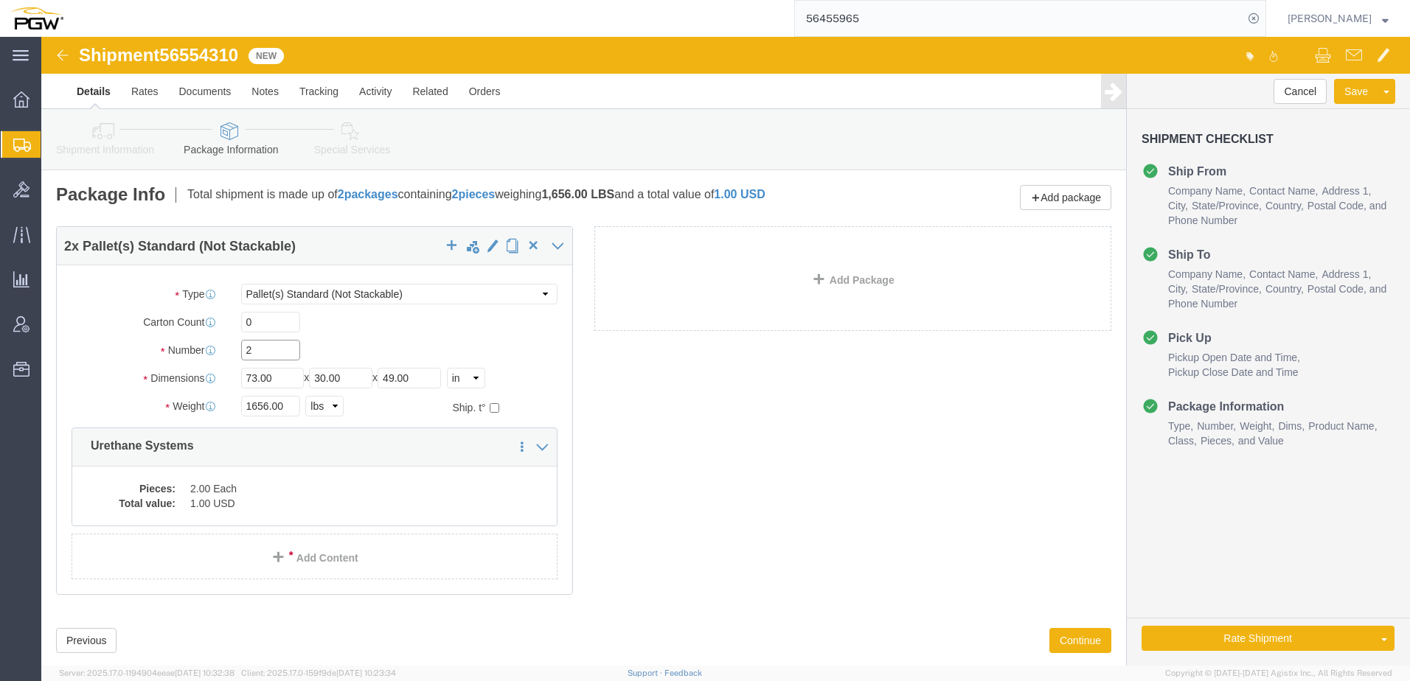
drag, startPoint x: 229, startPoint y: 309, endPoint x: 133, endPoint y: 302, distance: 95.4
click div "Number 2"
type input "6"
drag, startPoint x: 226, startPoint y: 369, endPoint x: 109, endPoint y: 356, distance: 117.2
click div "Package Type Select Bale(s) Basket(s) Bolt(s) Bottle(s) Buckets Bulk Bundle(s) …"
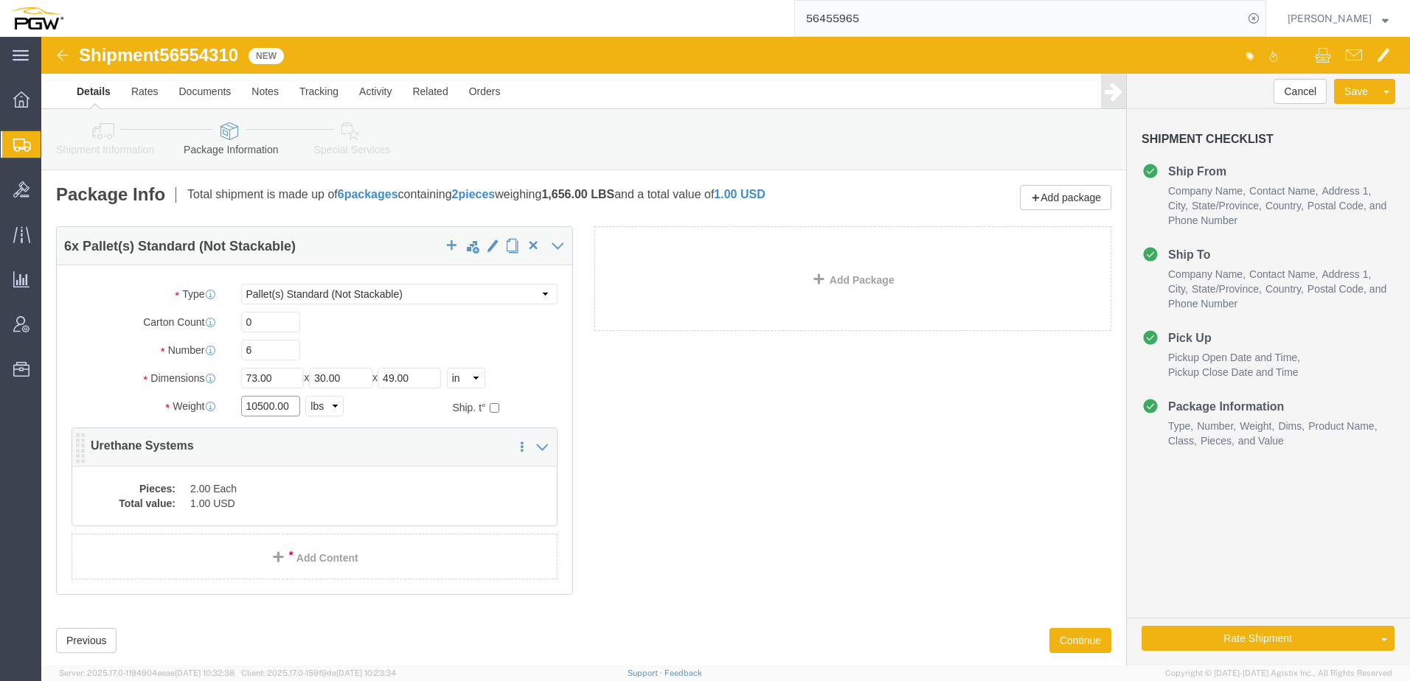
type input "10500.00"
click div "Pieces: 2.00 Each Total value: 1.00 USD"
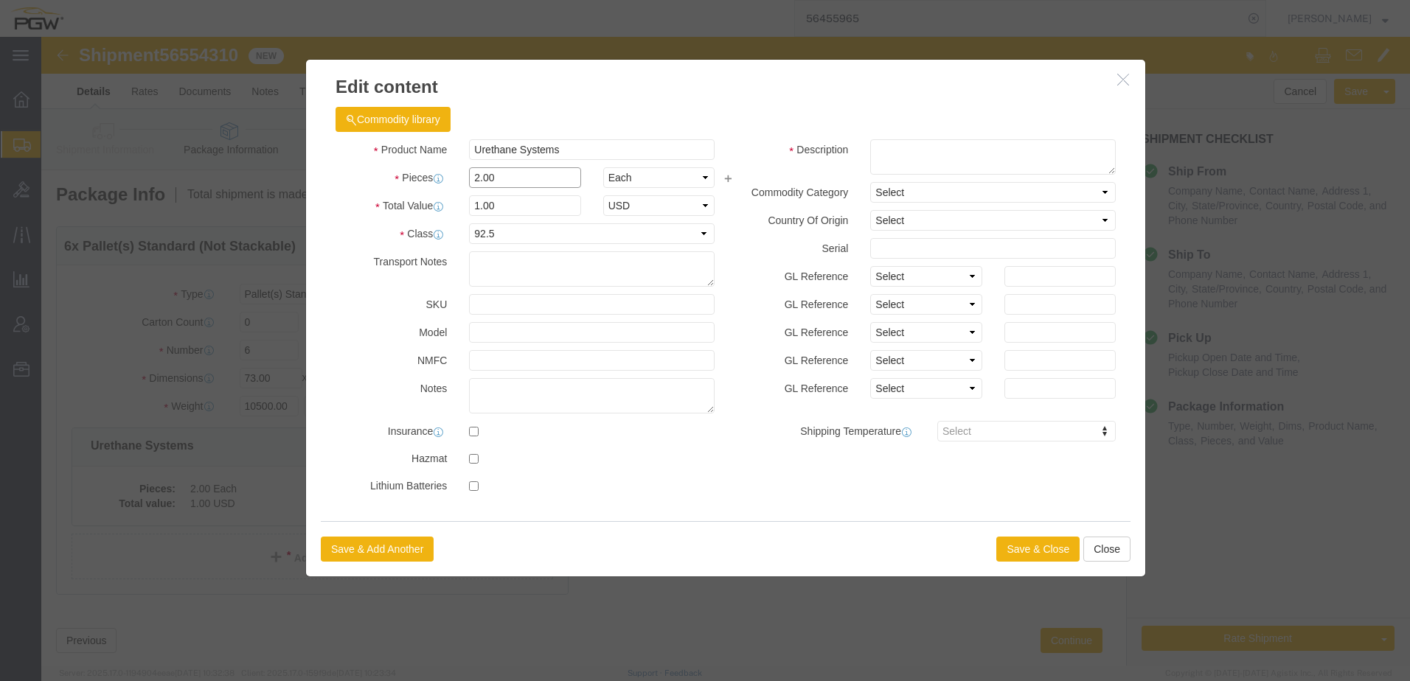
drag, startPoint x: 471, startPoint y: 136, endPoint x: 117, endPoint y: 104, distance: 354.7
click div "Edit content Commodity library Product Name Urethane Systems Pieces 2.00 Select…"
type input "6.00"
type input "3"
type input "1.00"
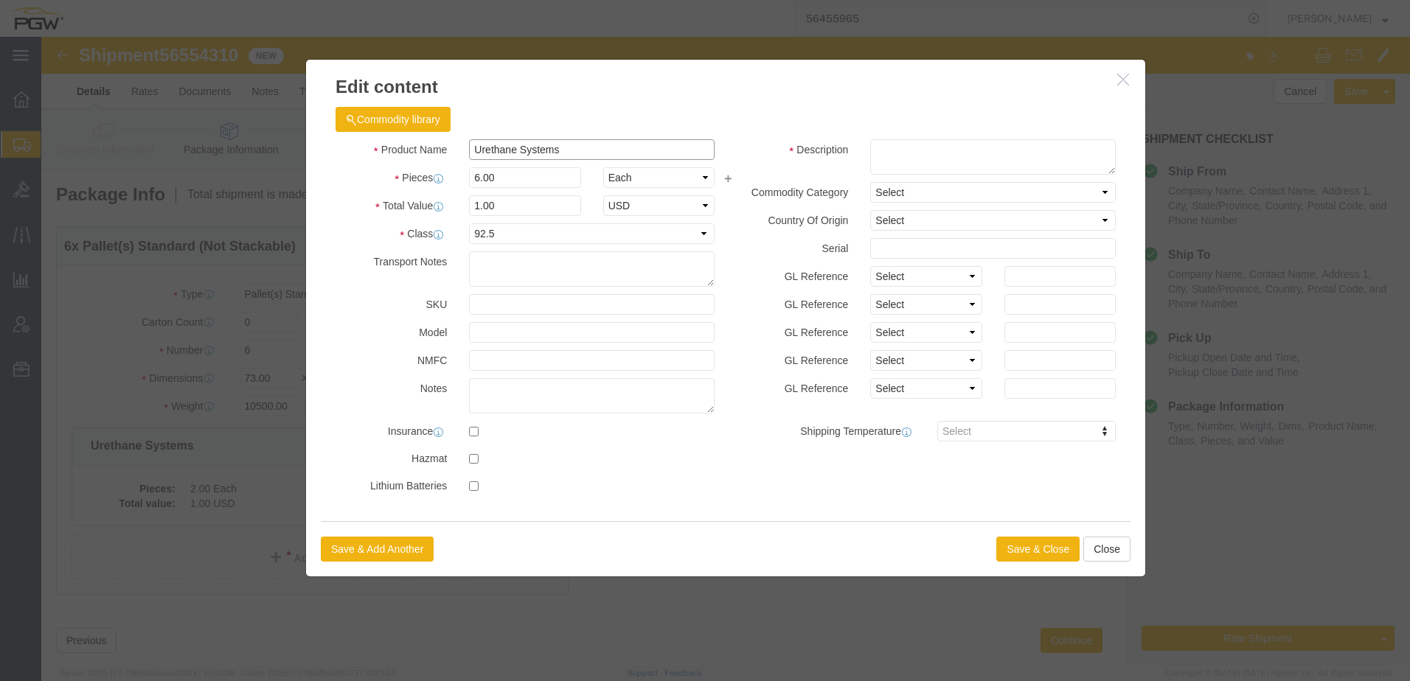
drag, startPoint x: 583, startPoint y: 111, endPoint x: 37, endPoint y: 47, distance: 549.5
click div "Edit content Commodity library Product Name Urethane Systems Pieces 6.00 Select…"
type input "Auto Glass"
click button "Save & Close"
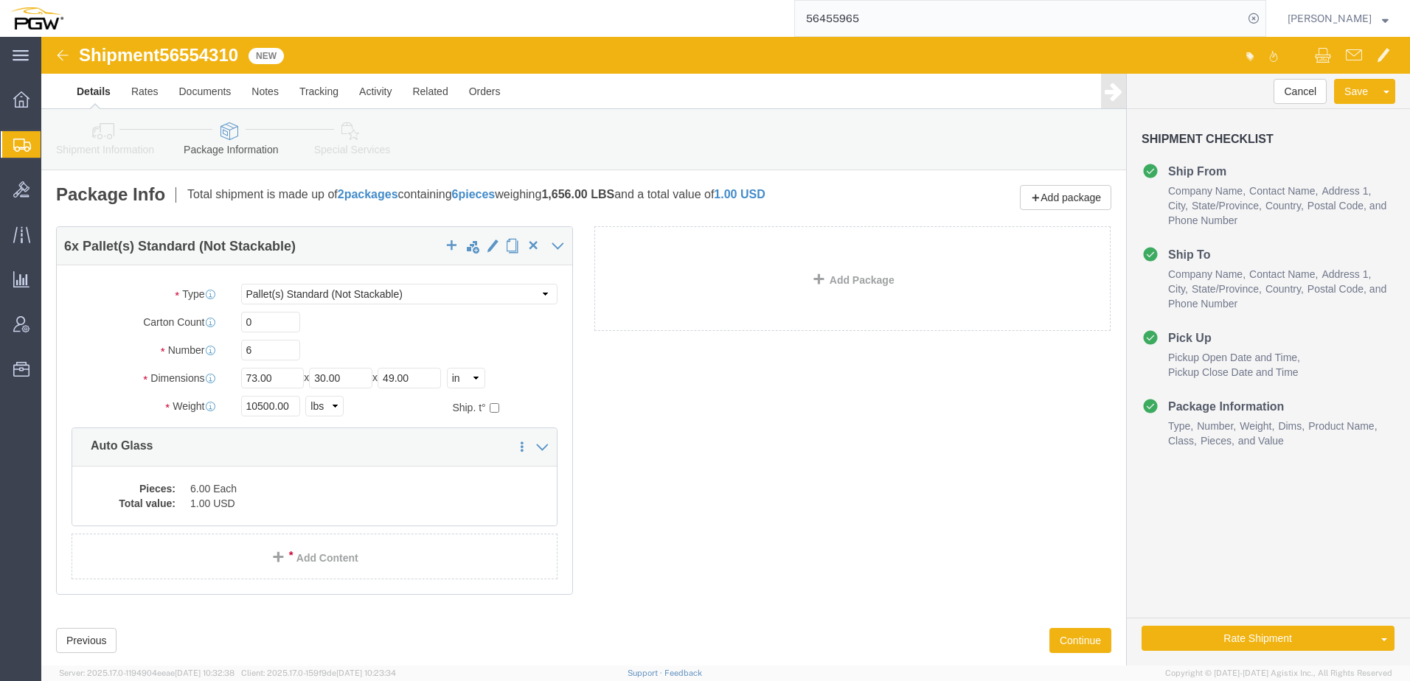
click icon
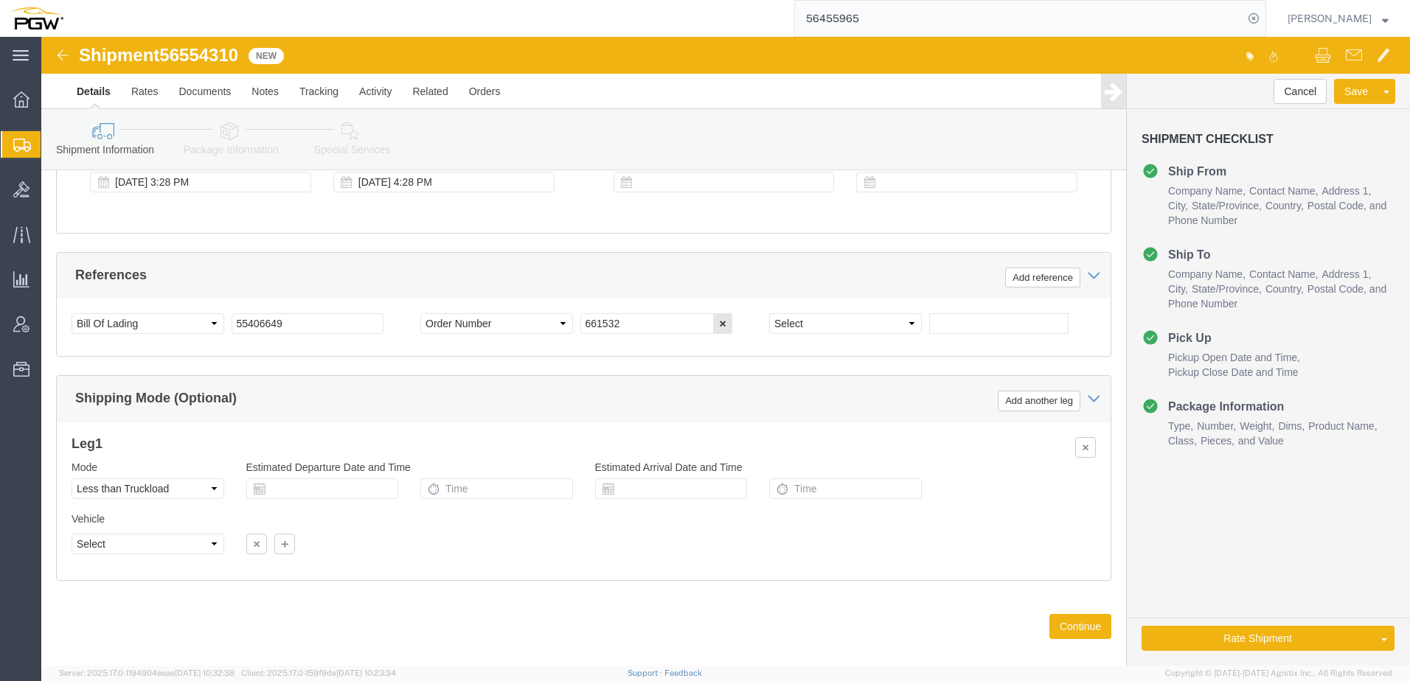
scroll to position [872, 0]
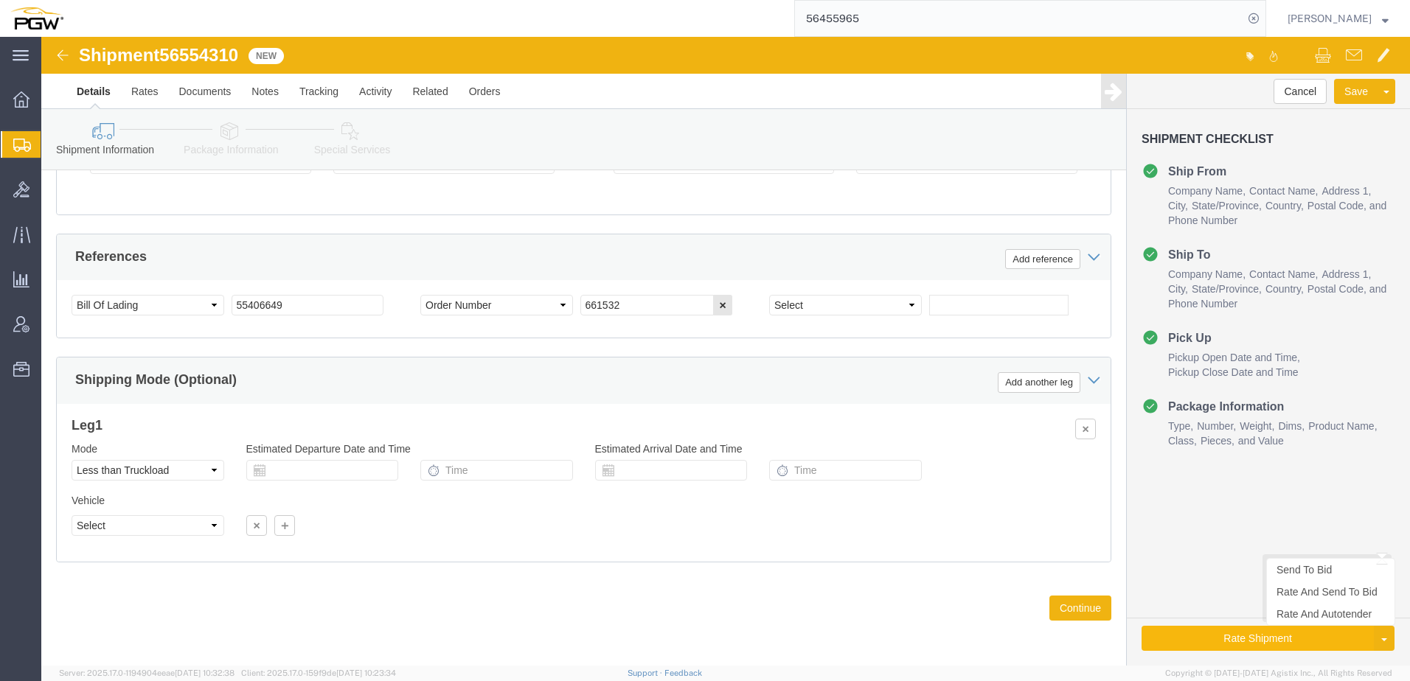
click button "Rate Shipment"
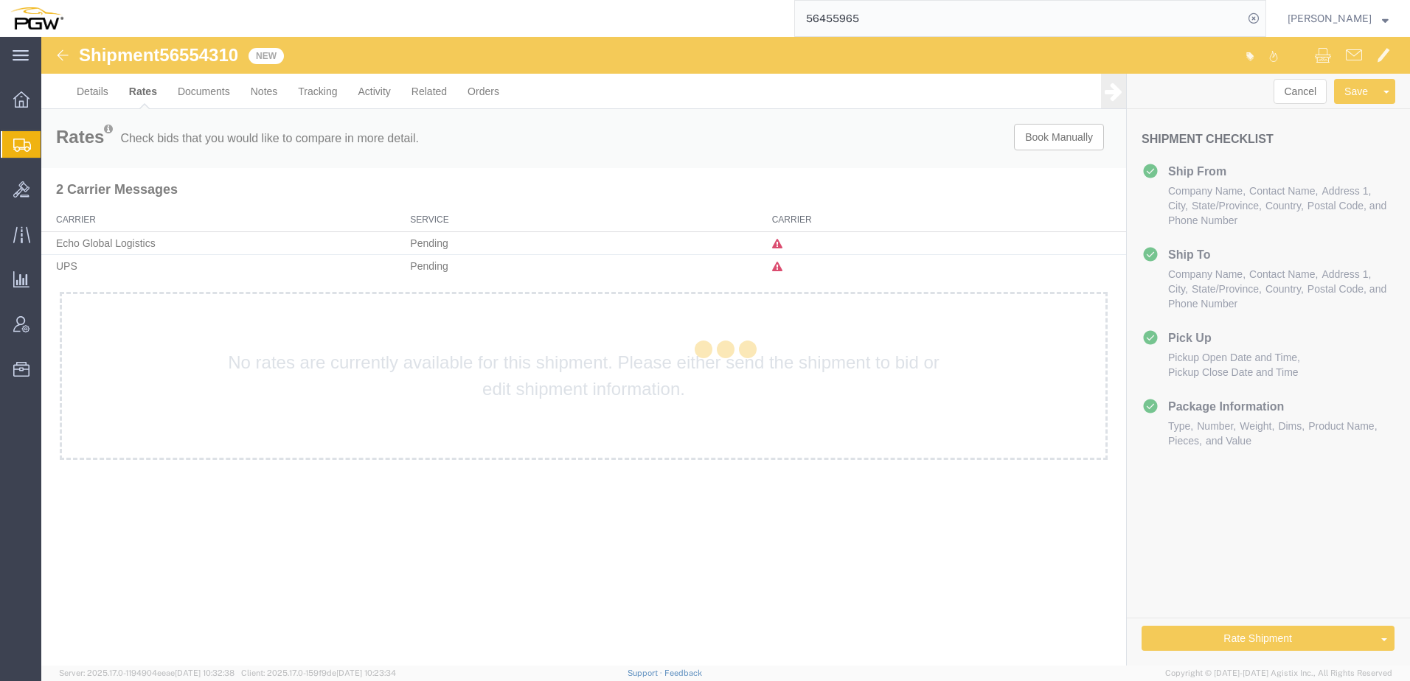
scroll to position [0, 0]
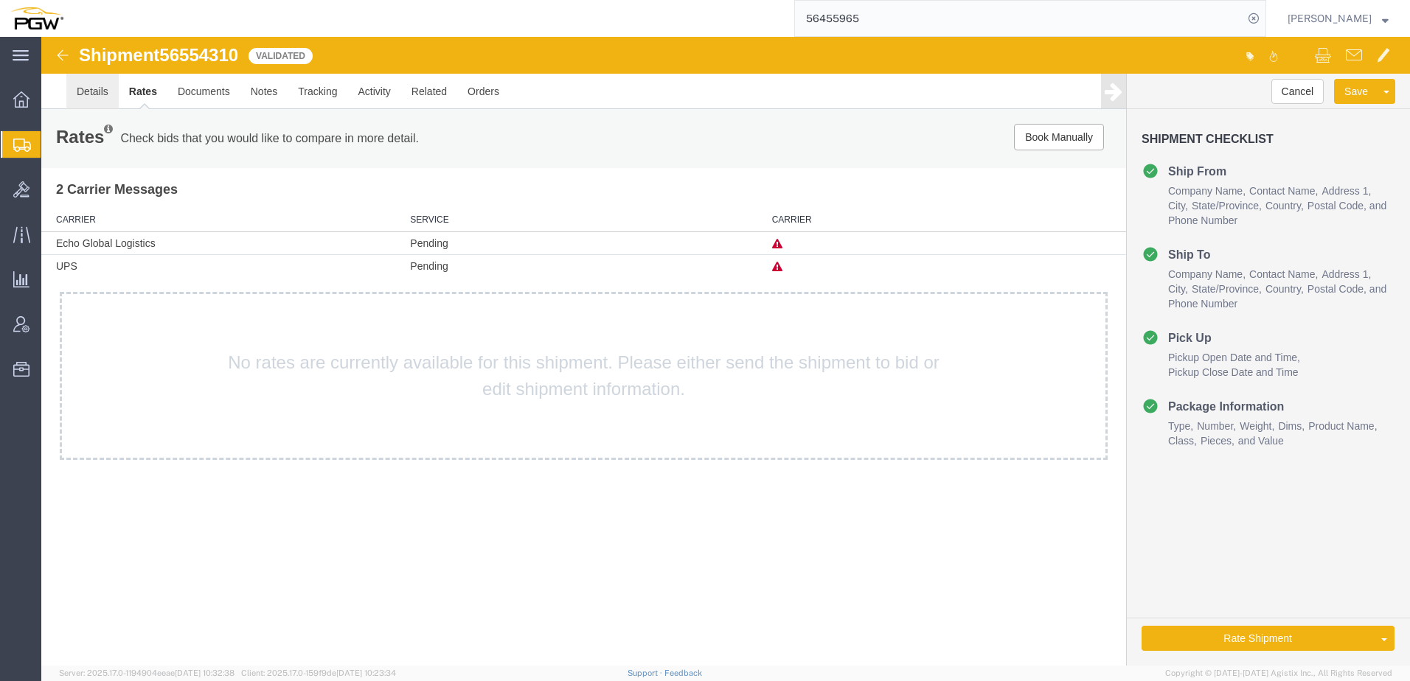
click at [86, 92] on link "Details" at bounding box center [92, 91] width 52 height 35
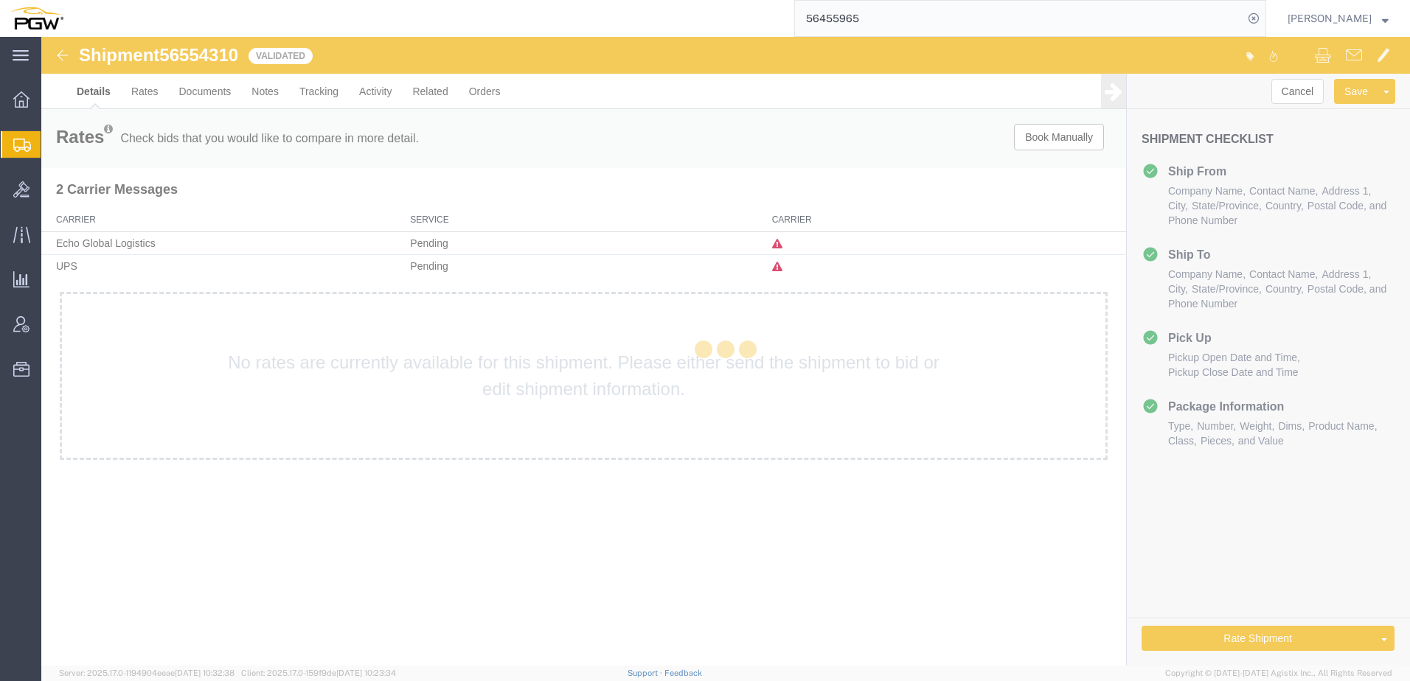
click at [263, 431] on div at bounding box center [725, 351] width 1369 height 629
select select "62351"
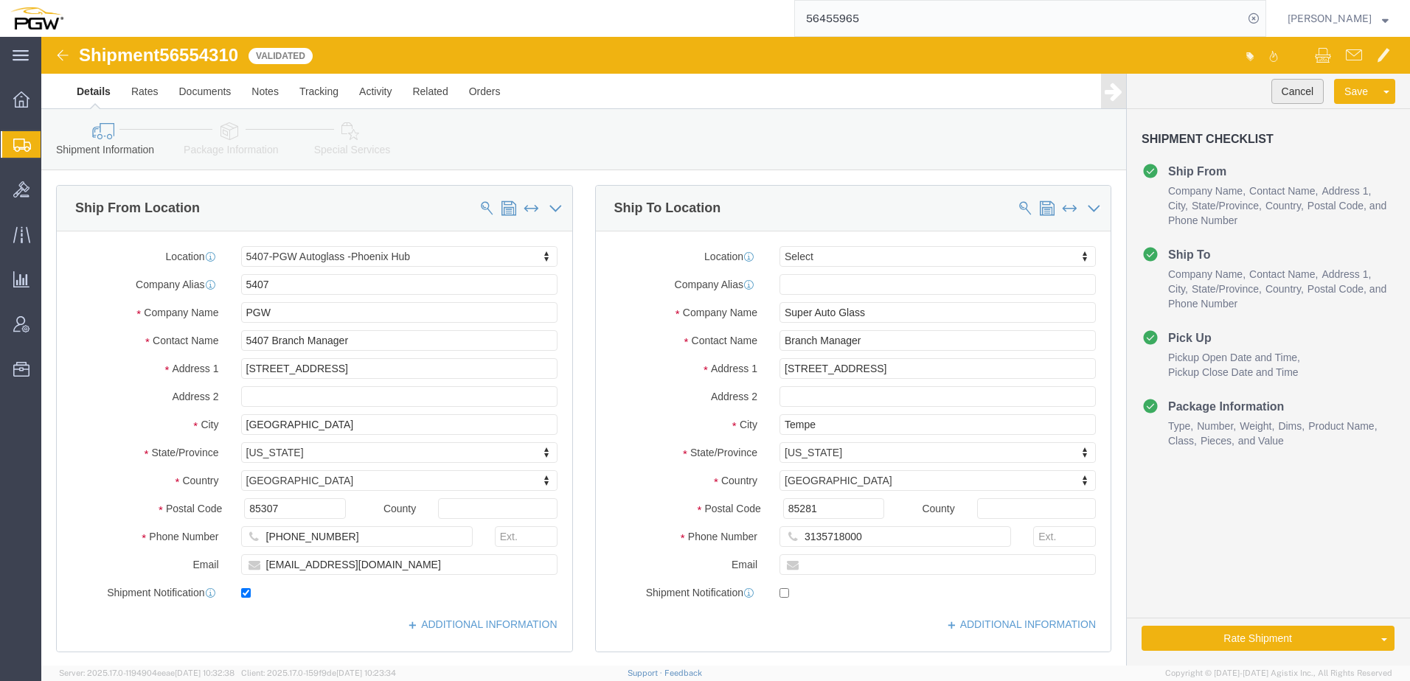
click button "Cancel"
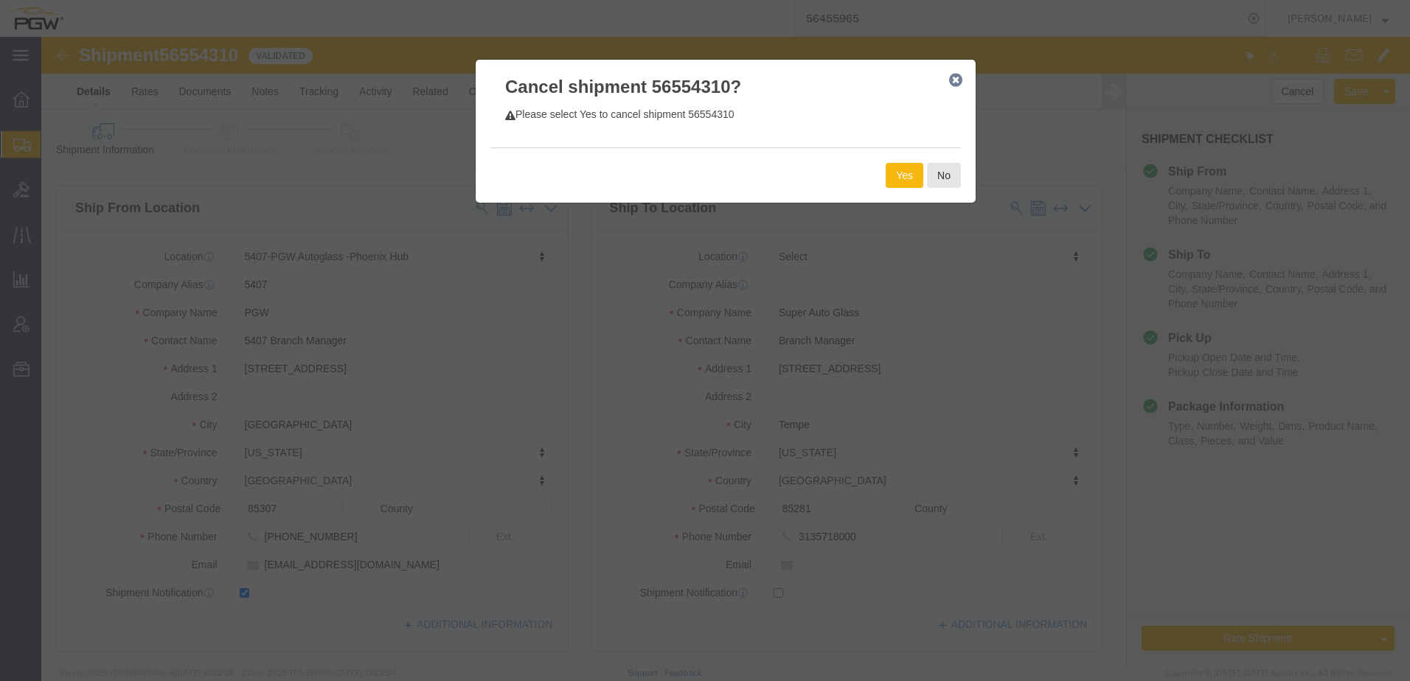
click button "Yes"
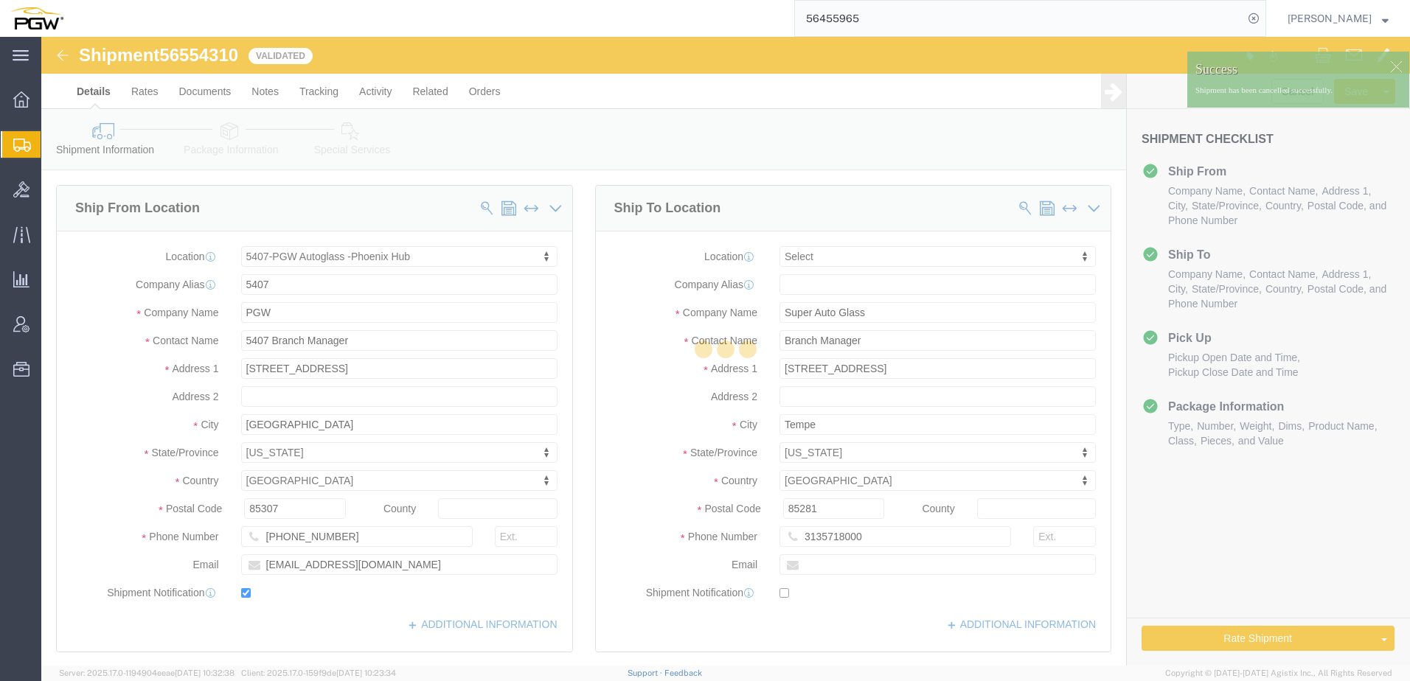
click at [340, 129] on div at bounding box center [725, 351] width 1369 height 629
click at [369, 91] on div at bounding box center [725, 351] width 1369 height 629
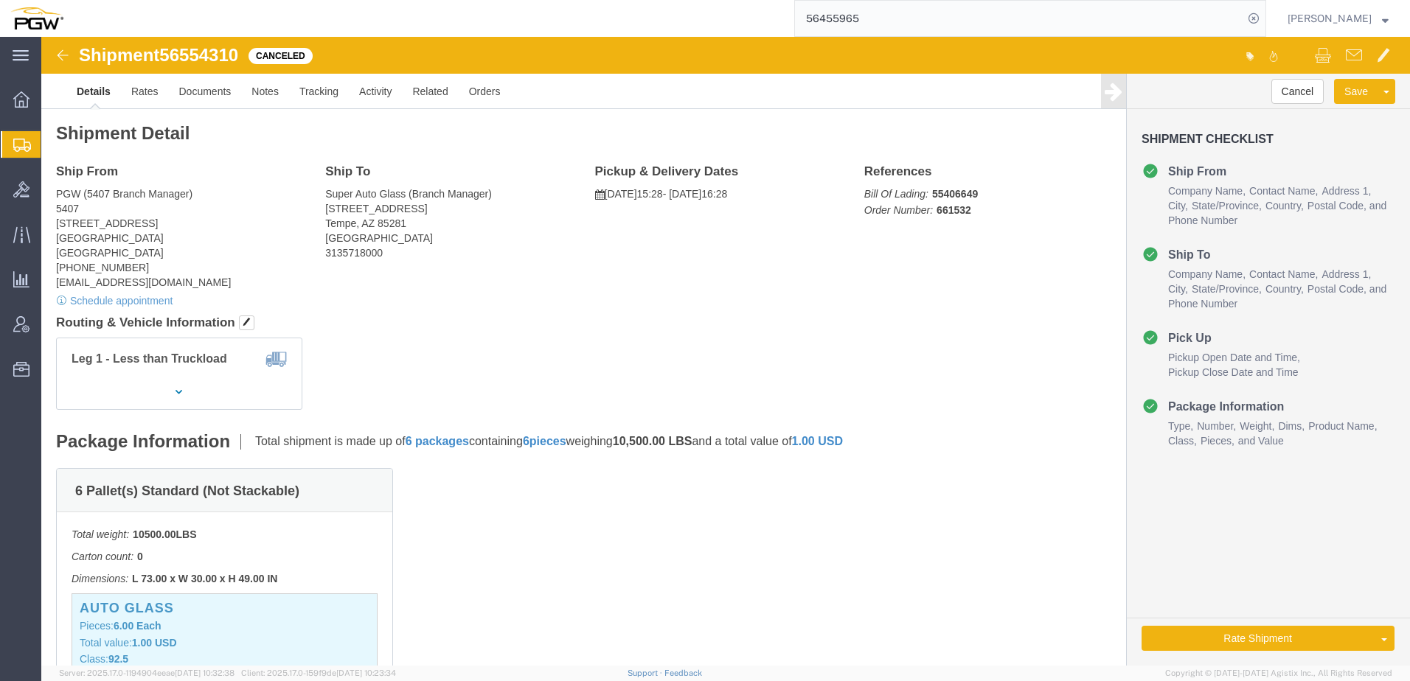
click at [0, 0] on span "Shipment Manager" at bounding box center [0, 0] width 0 height 0
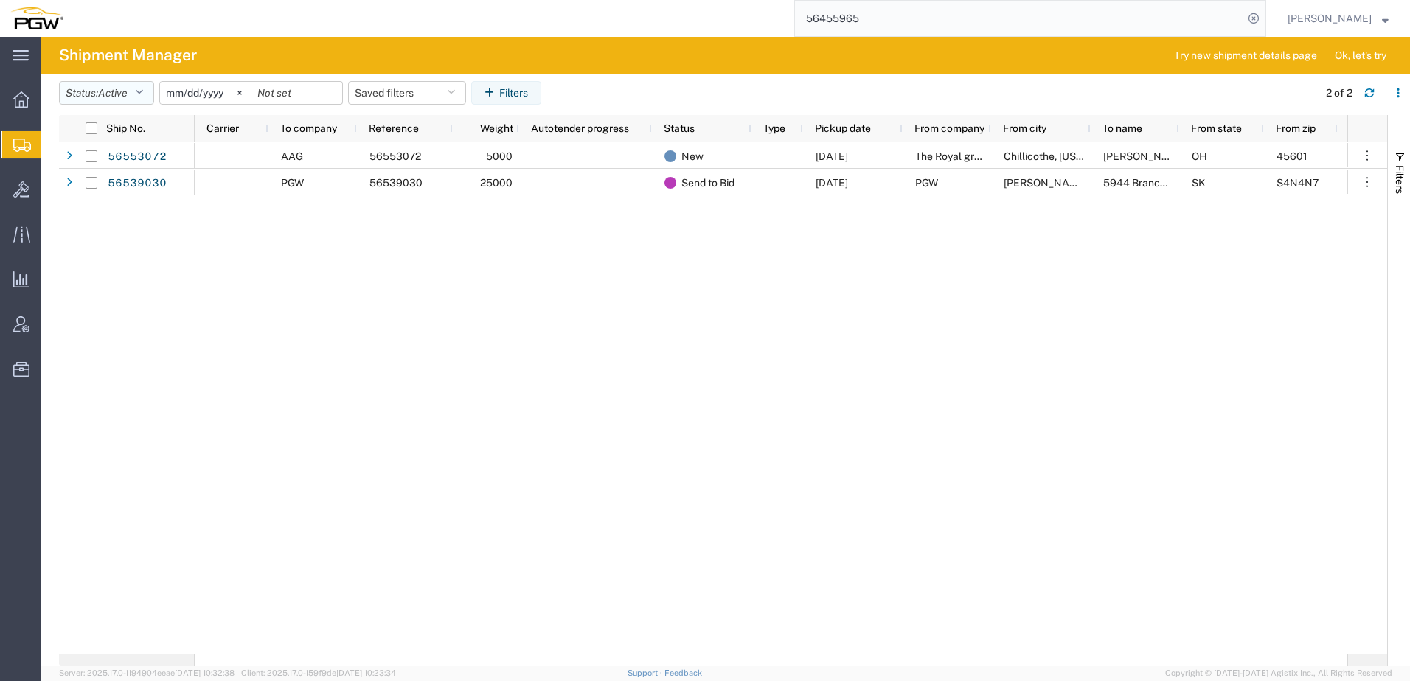
click at [93, 88] on button "Status: Active" at bounding box center [106, 93] width 95 height 24
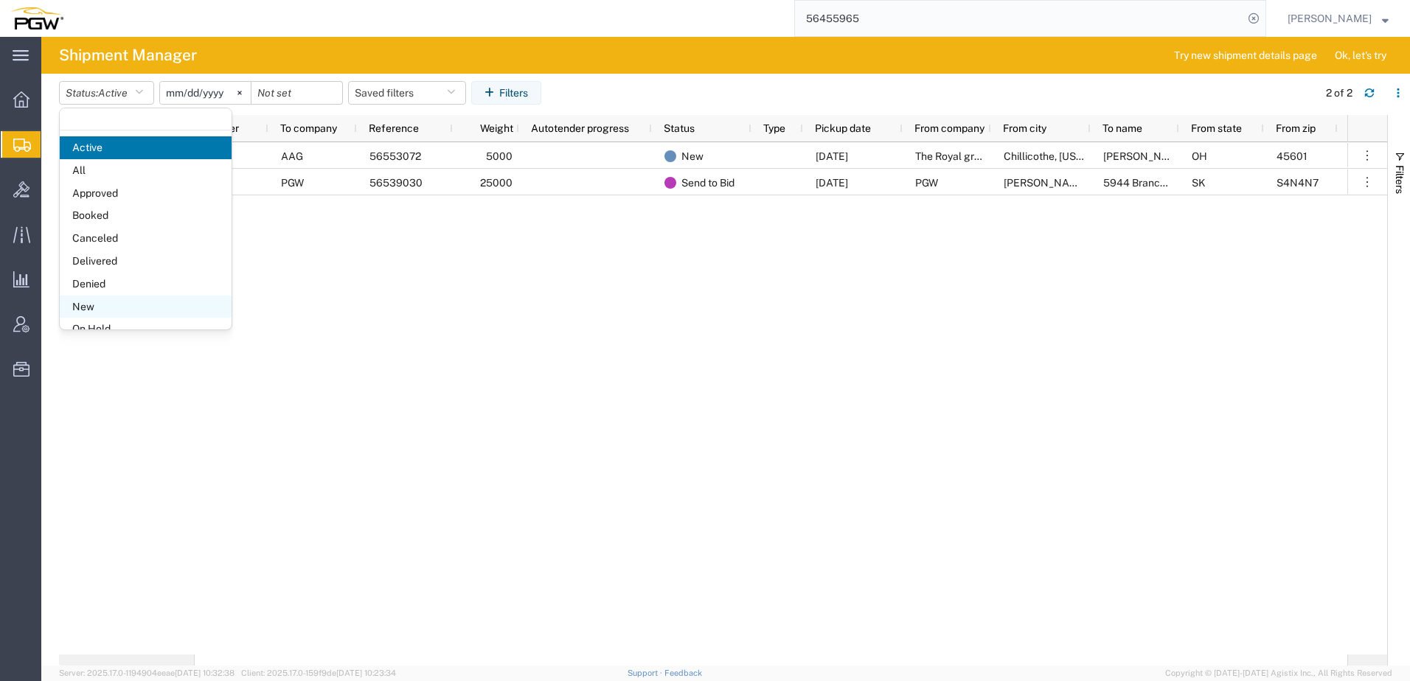
click at [91, 310] on span "New" at bounding box center [146, 307] width 172 height 23
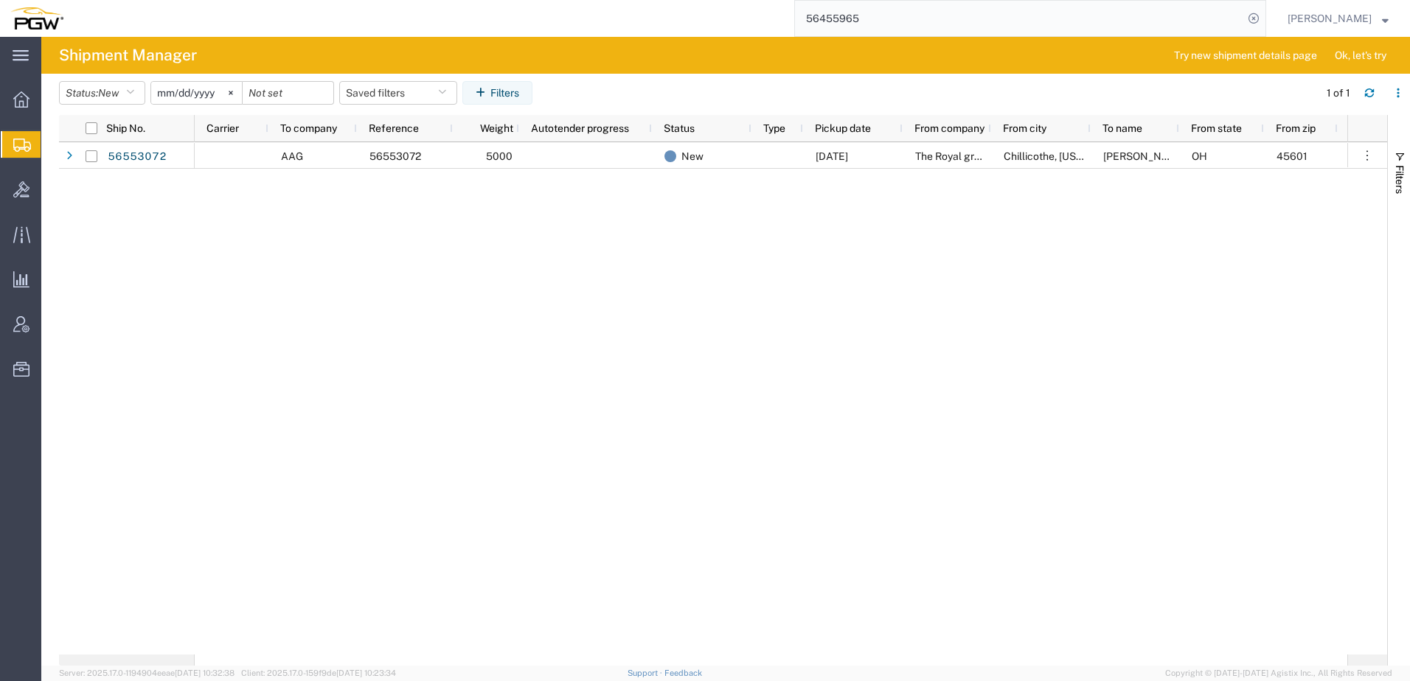
click at [215, 313] on div "Lisa Hartman OH 45601 TL Chillicothe, Ohio The Royal group 08/22/2025 New 5000 …" at bounding box center [771, 398] width 1153 height 513
click at [18, 198] on div at bounding box center [21, 190] width 41 height 30
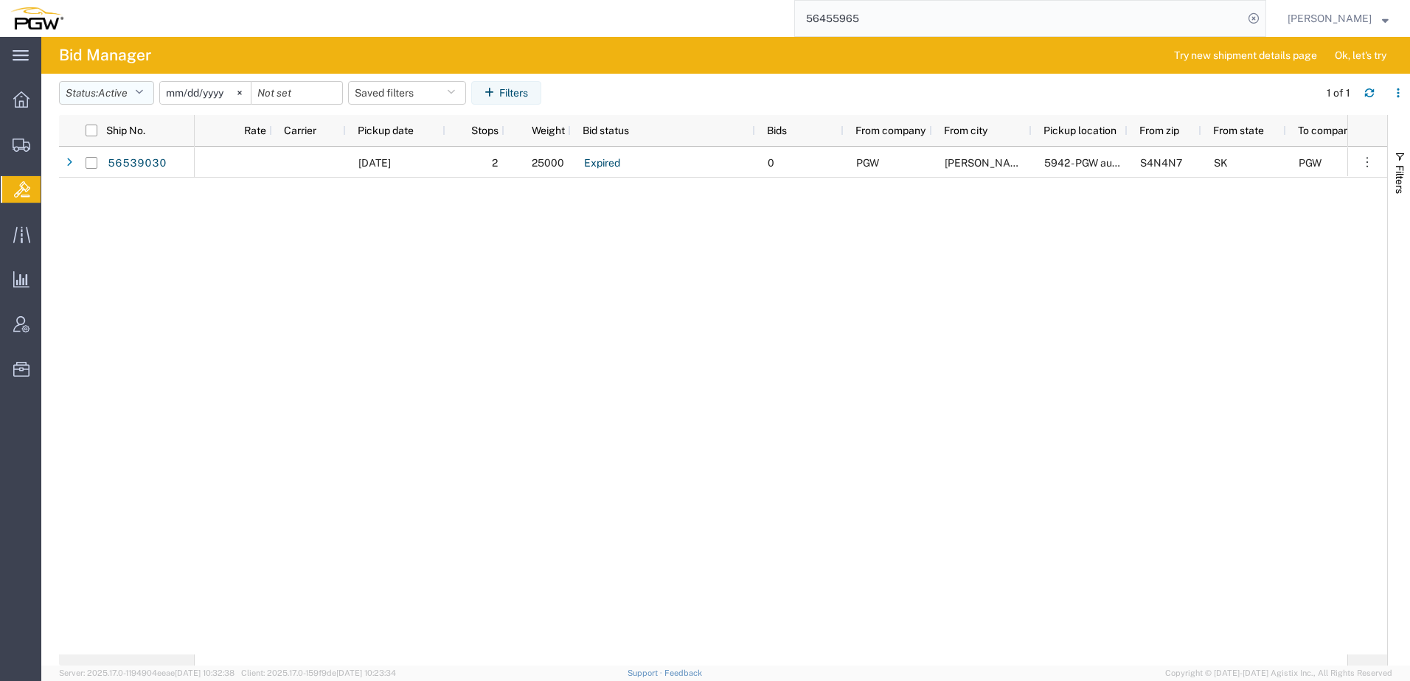
click at [131, 85] on button "Status: Active" at bounding box center [106, 93] width 95 height 24
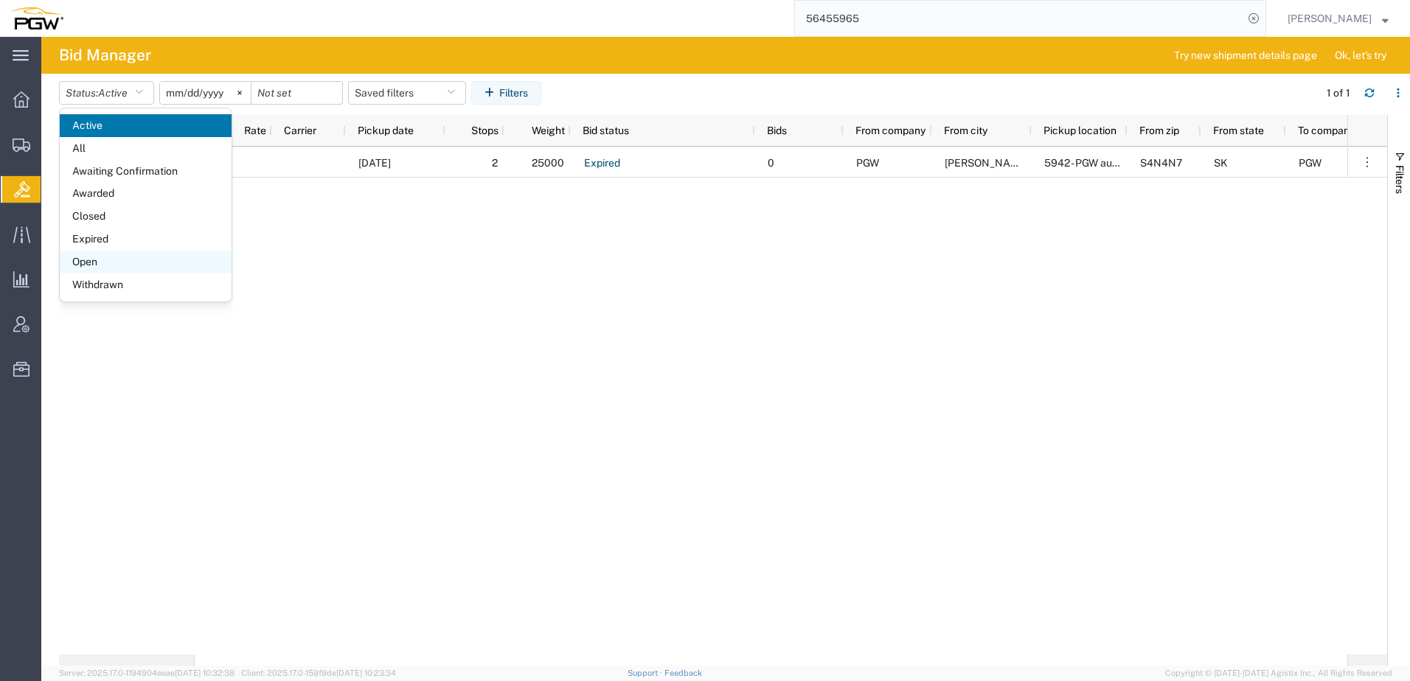
click at [97, 261] on span "Open" at bounding box center [146, 262] width 172 height 23
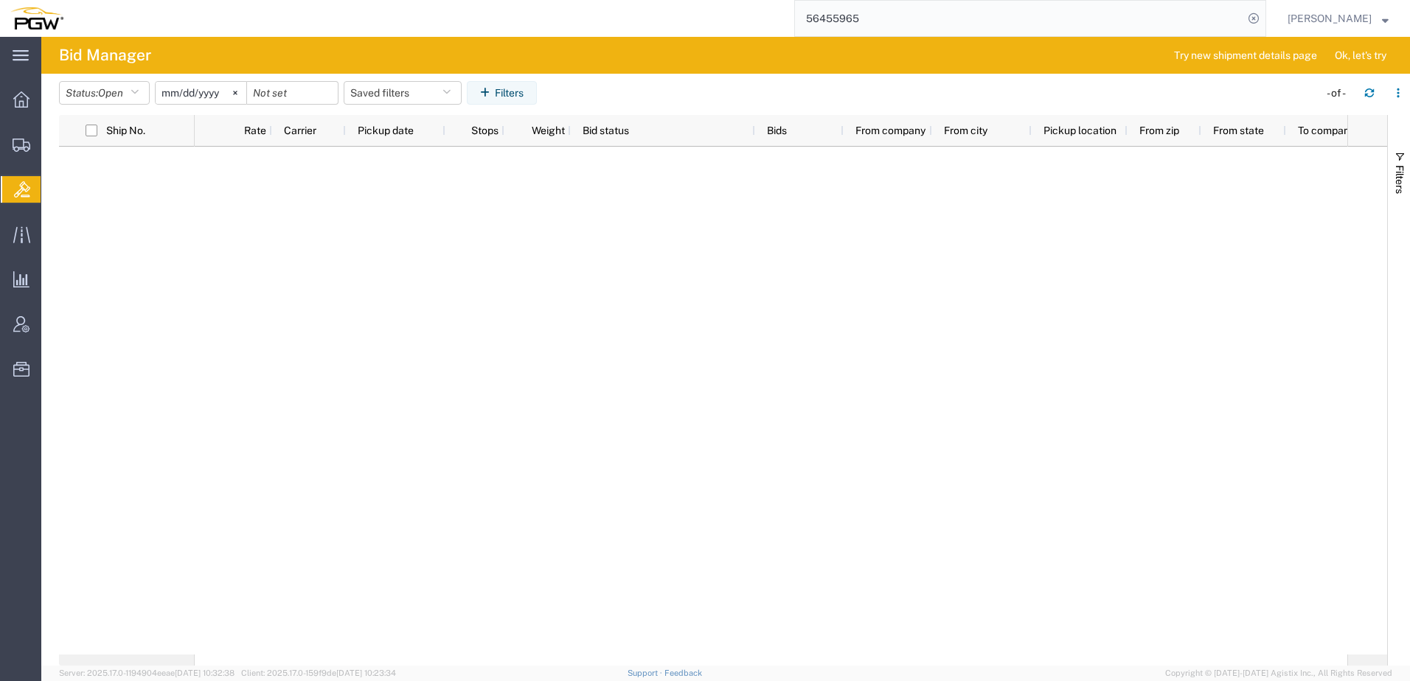
drag, startPoint x: 791, startPoint y: 471, endPoint x: 784, endPoint y: 472, distance: 7.4
click at [785, 471] on div at bounding box center [771, 401] width 1153 height 508
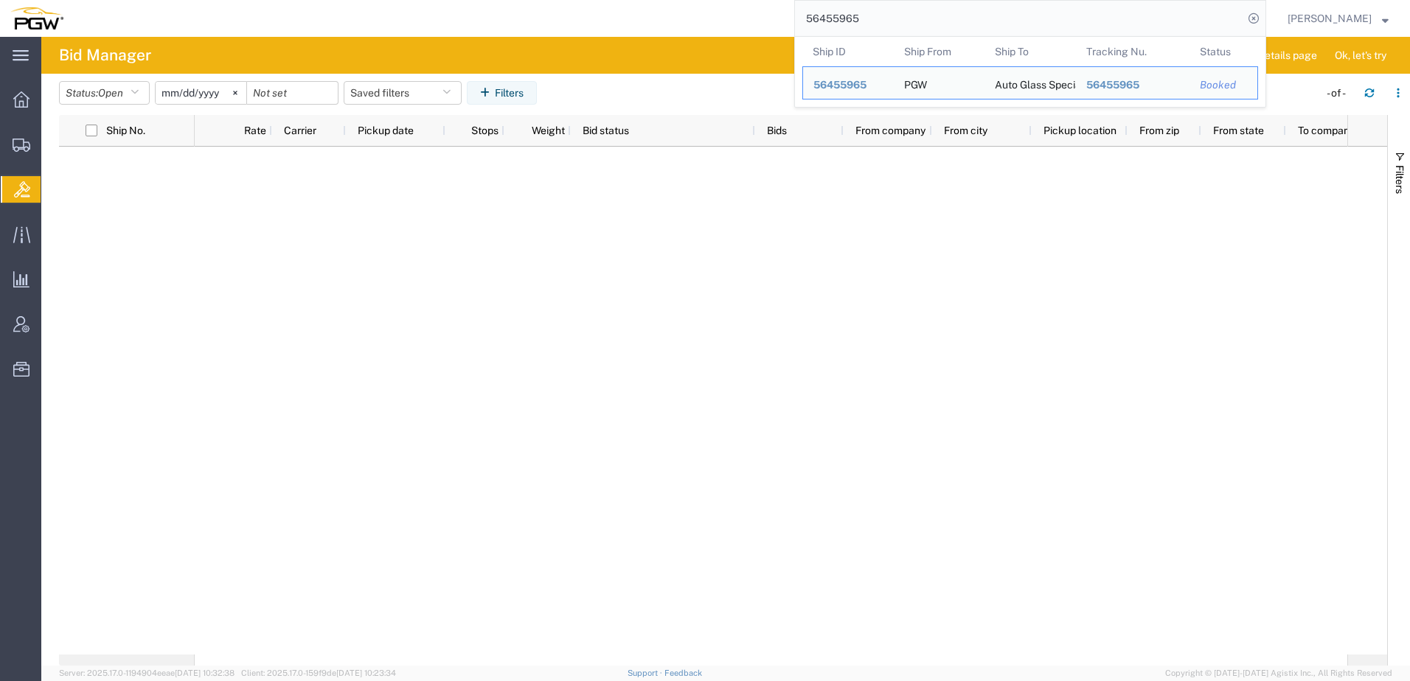
drag, startPoint x: 912, startPoint y: 24, endPoint x: 763, endPoint y: 22, distance: 149.0
click at [757, 24] on div "56455965 Ship ID Ship From Ship To Tracking Nu. Status Ship ID 56455965 Ship Fr…" at bounding box center [670, 18] width 1193 height 37
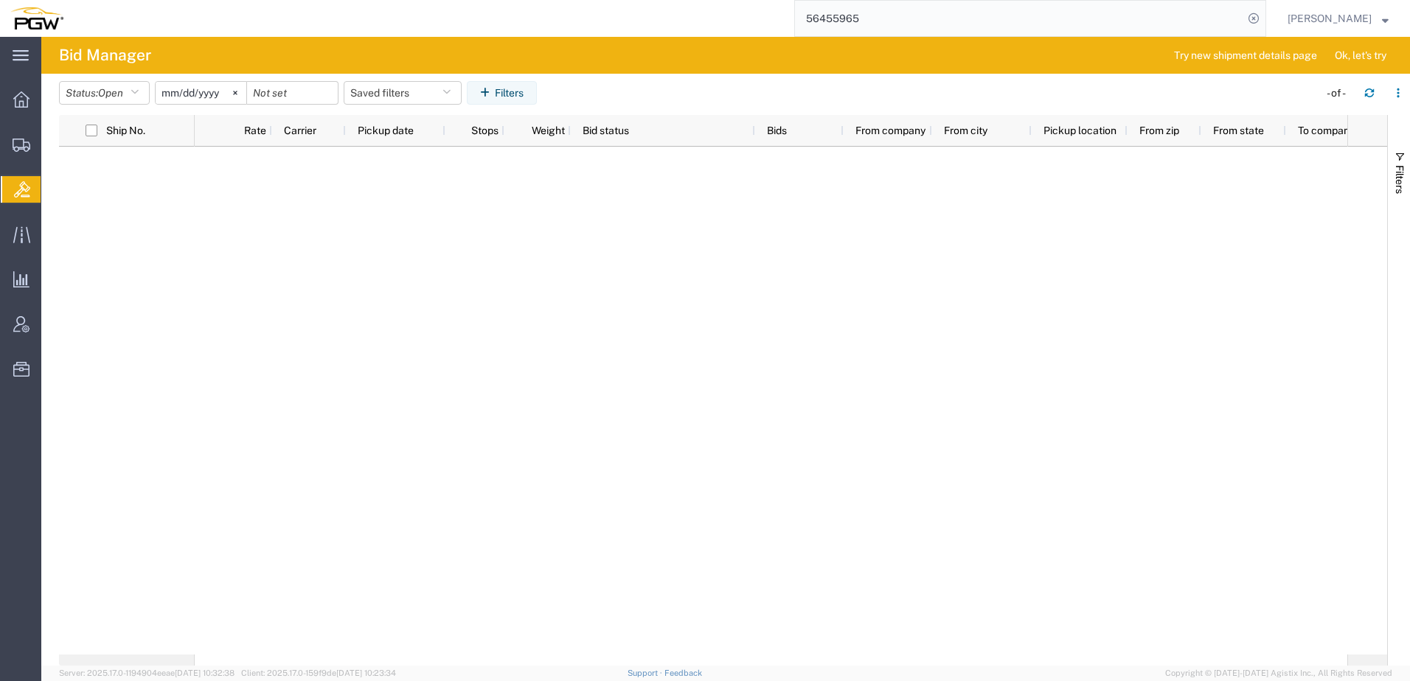
paste input "544677"
type input "56544677"
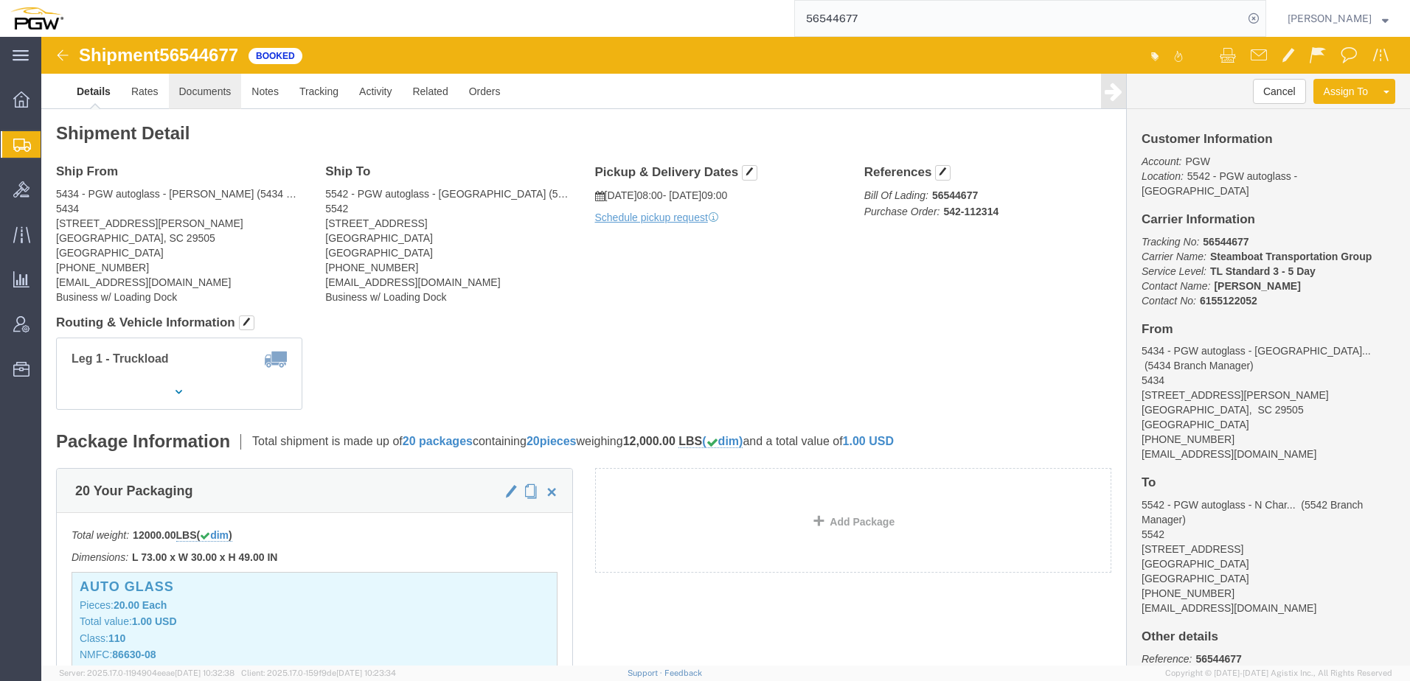
click link "Documents"
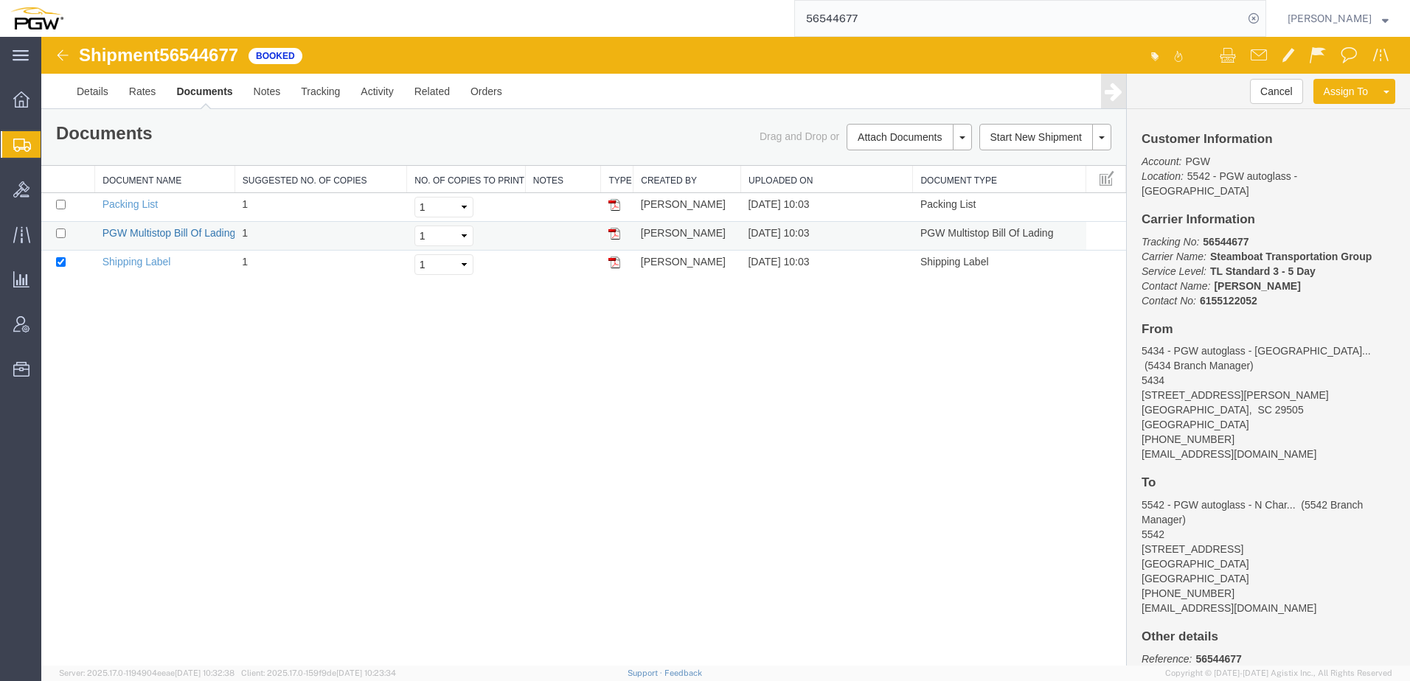
click at [127, 237] on link "PGW Multistop Bill Of Lading" at bounding box center [169, 233] width 133 height 12
click at [360, 350] on div "Shipment 56544677 3 of 3 Booked Details Rates Documents Notes Tracking Activity…" at bounding box center [725, 351] width 1369 height 629
click at [566, 411] on div "Shipment 56544677 3 of 3 Booked Details Rates Documents Notes Tracking Activity…" at bounding box center [725, 351] width 1369 height 629
click at [0, 0] on span "Shipment Manager" at bounding box center [0, 0] width 0 height 0
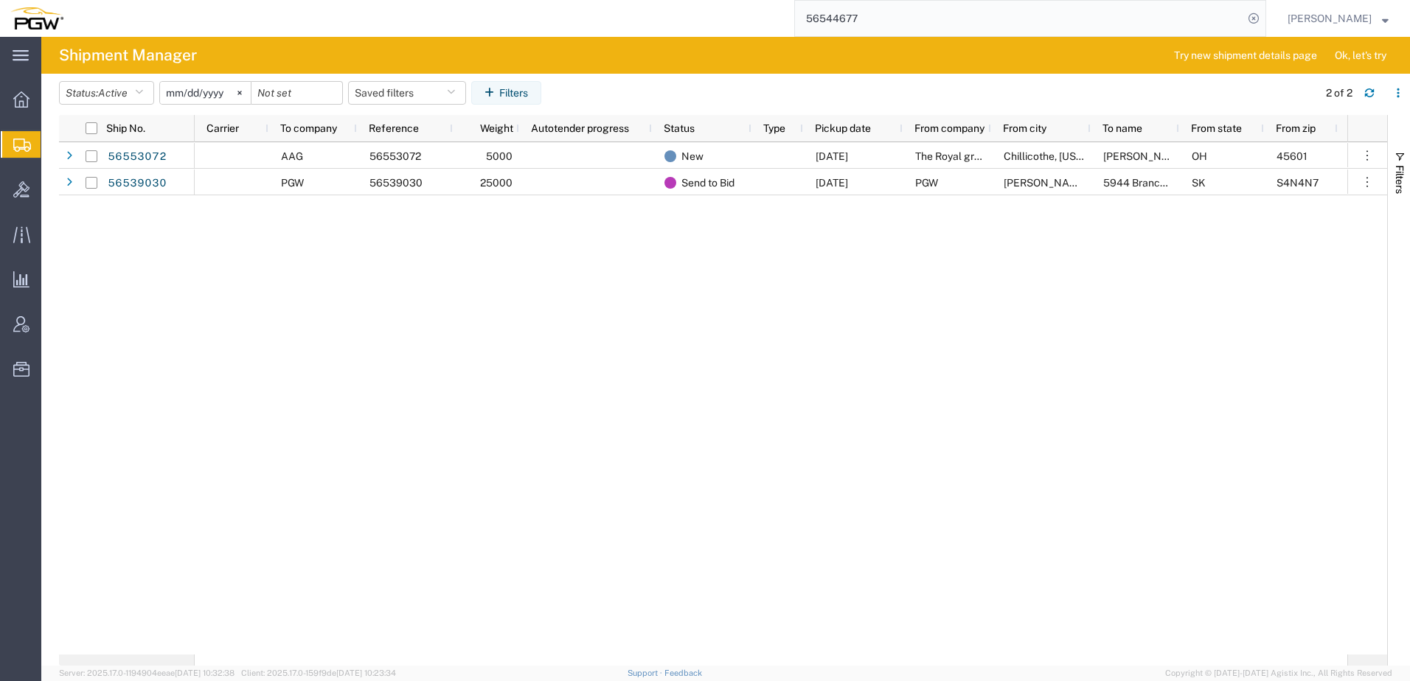
click at [0, 0] on span "Create from Template" at bounding box center [0, 0] width 0 height 0
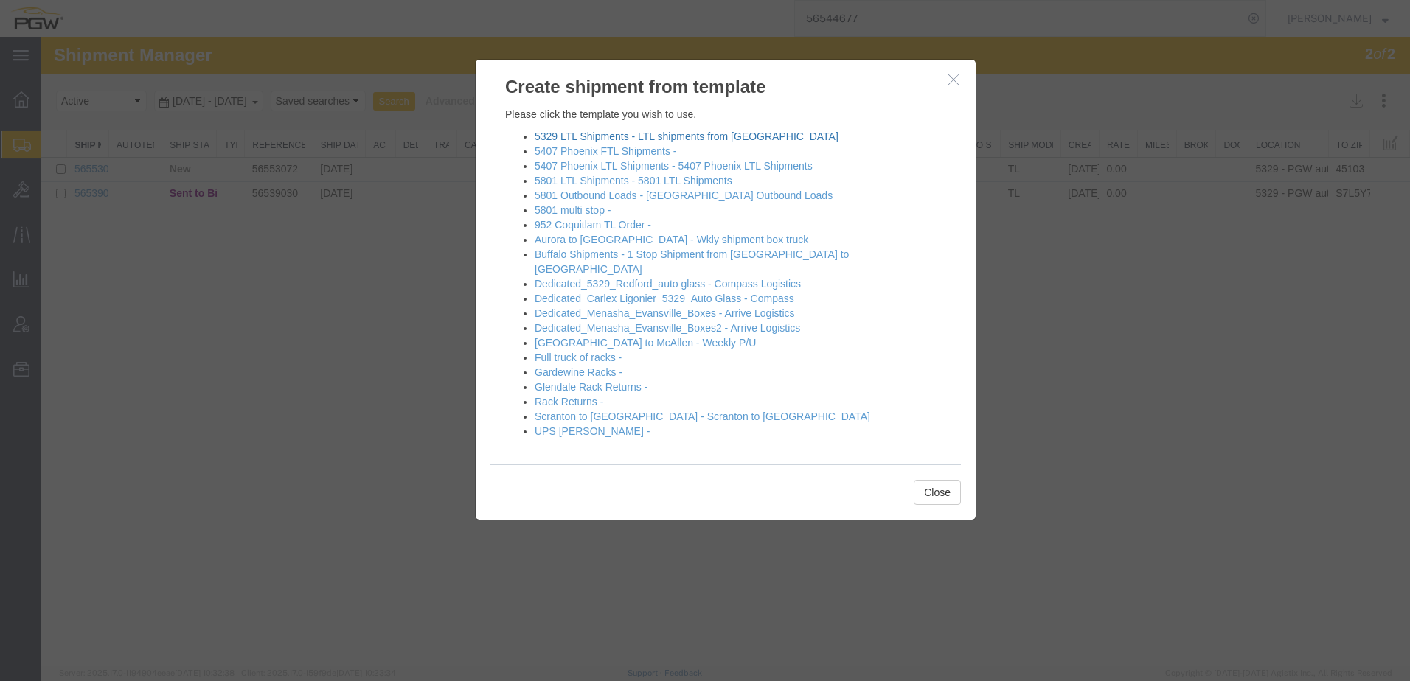
click at [563, 134] on link "5329 LTL Shipments - LTL shipments from Chili" at bounding box center [687, 137] width 304 height 12
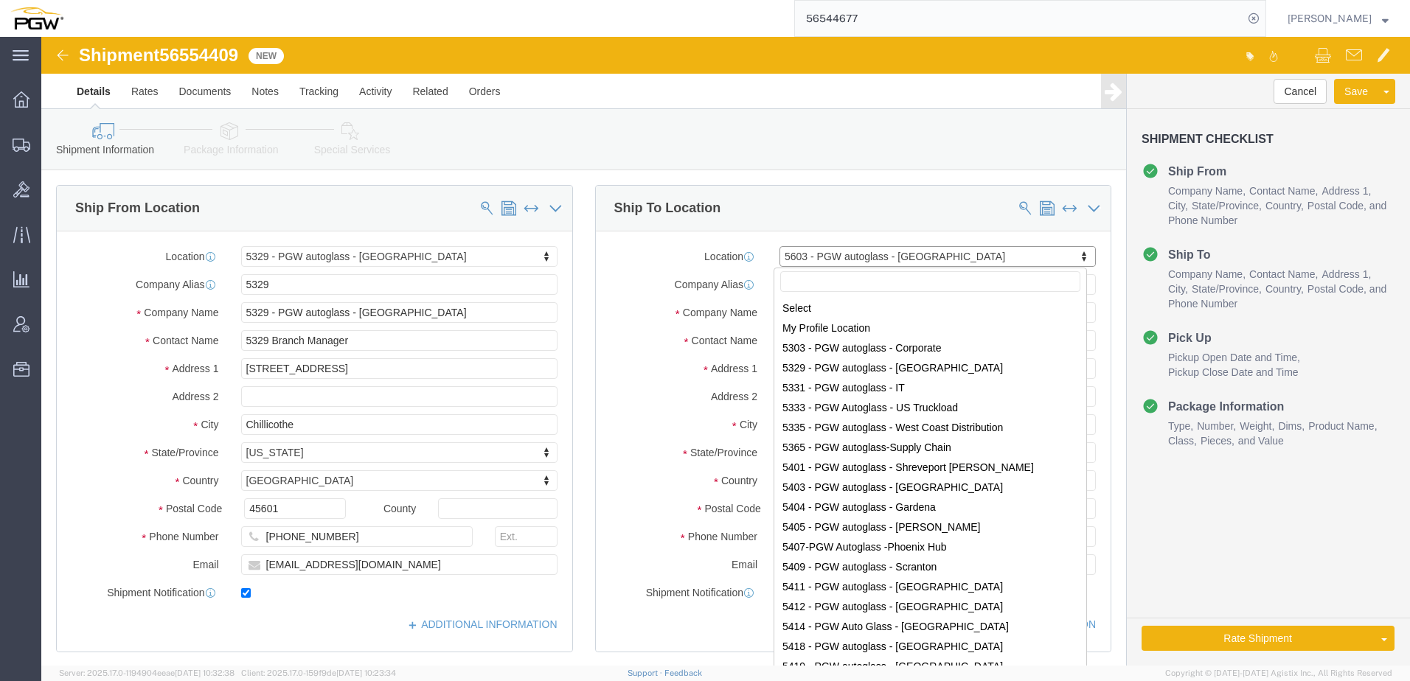
scroll to position [1615, 0]
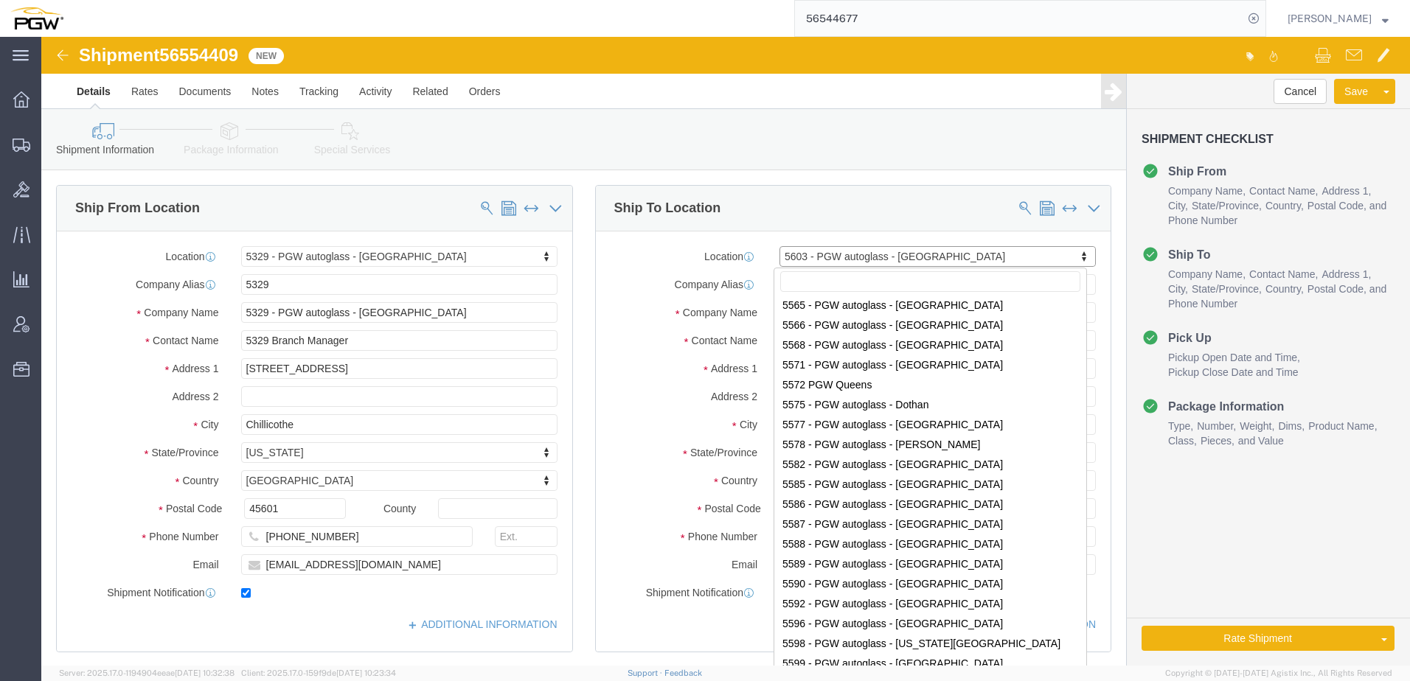
select select "28253"
select select "28405"
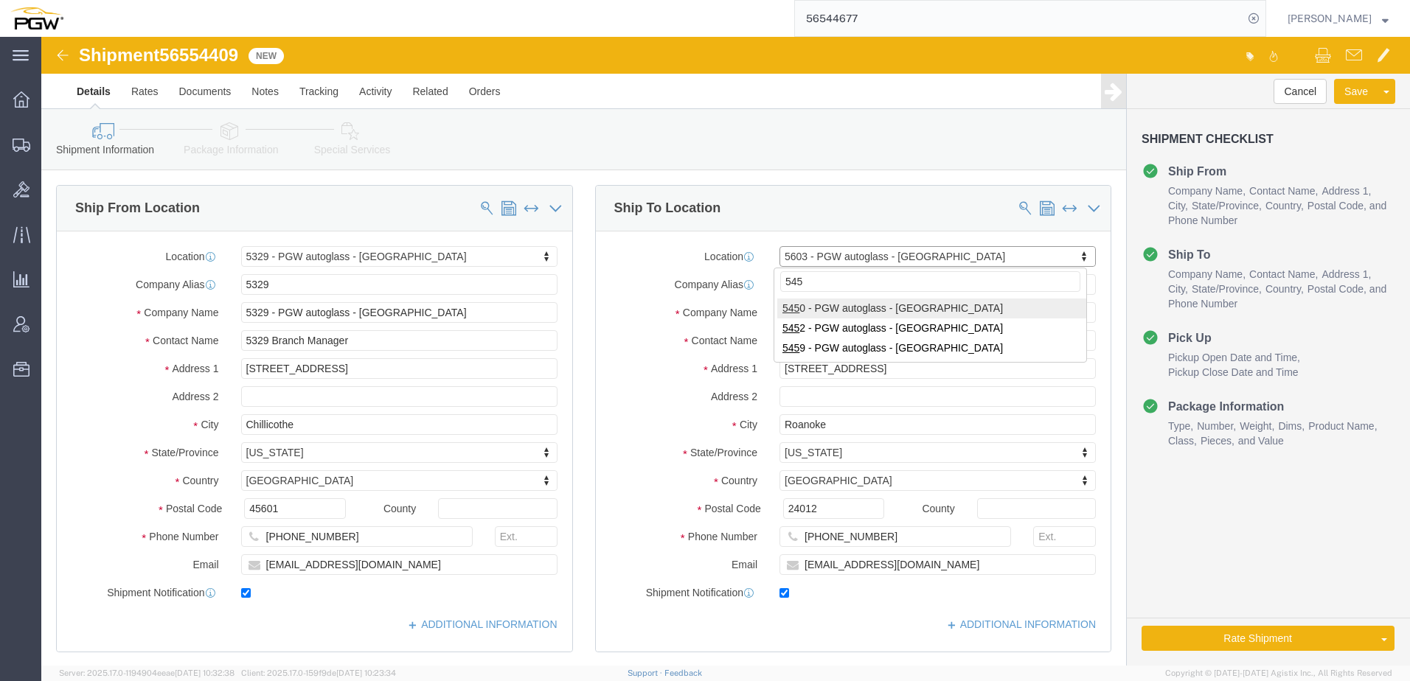
type input "5452"
select select "28299"
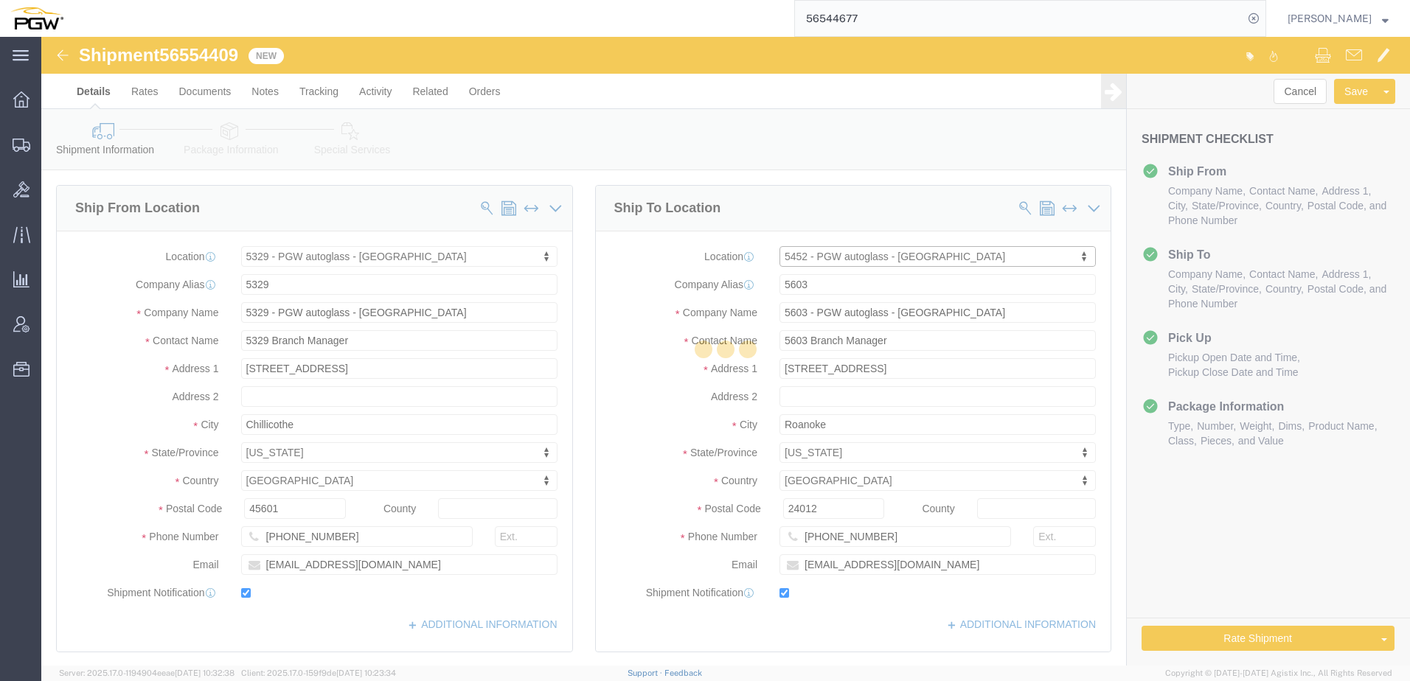
type input "5452"
type input "PGW"
type input "5452 Branch Manager"
type input "2500 Scarbrough Dr Ste 100"
type input "Austin"
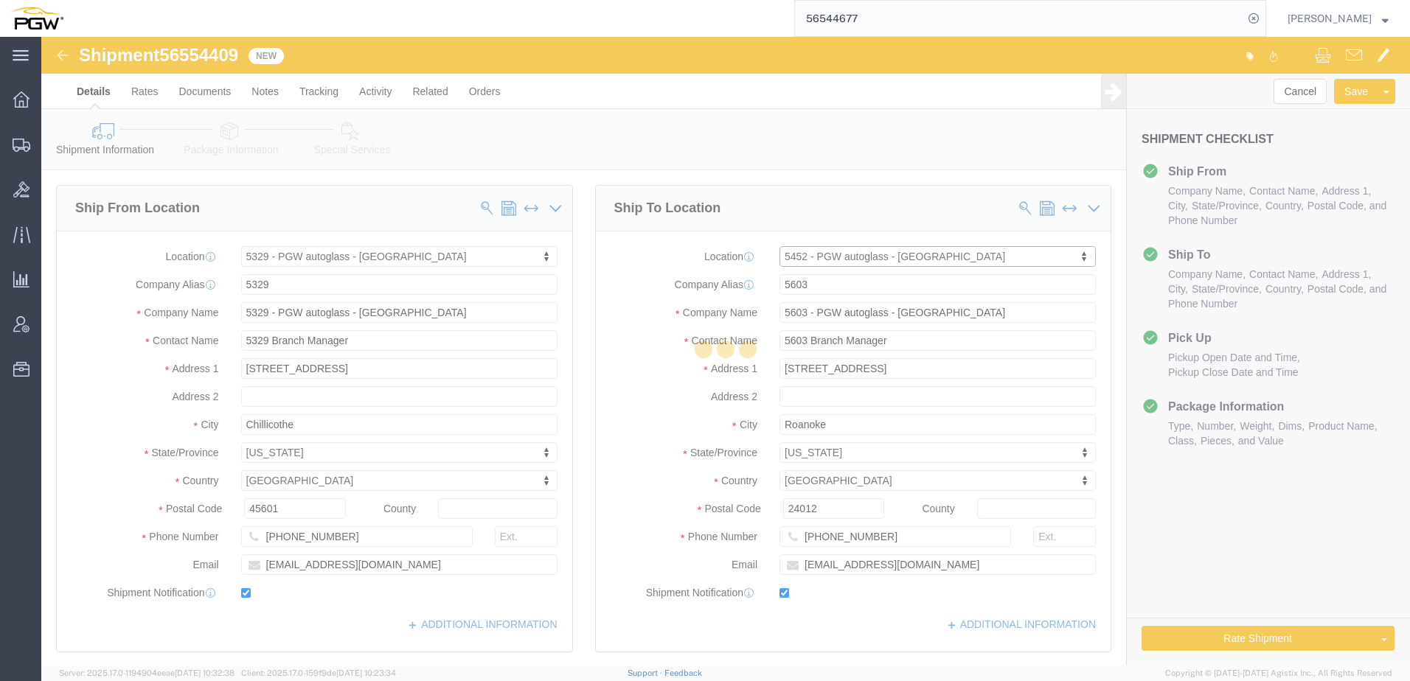
type input "78728"
type input "512-821-3515"
type input "lkqsp_o_pm_5452@pgwag.com"
select select "TX"
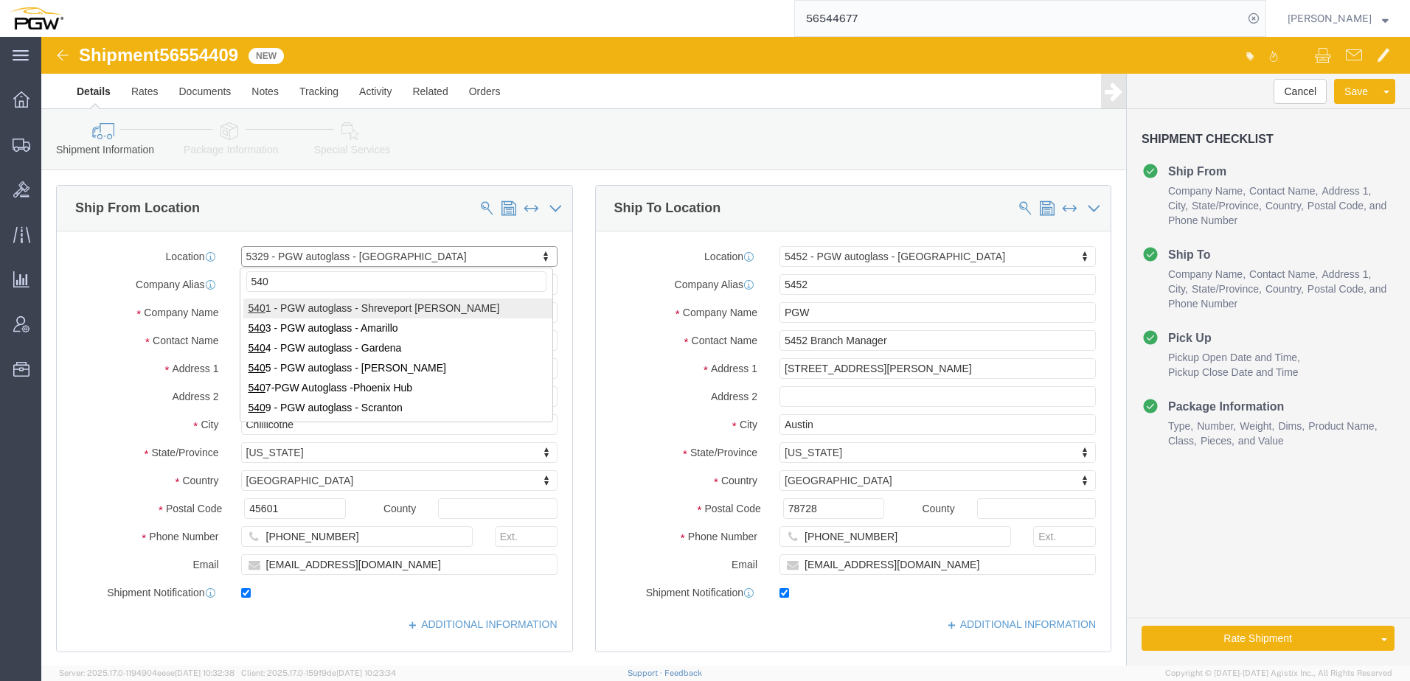
type input "5409"
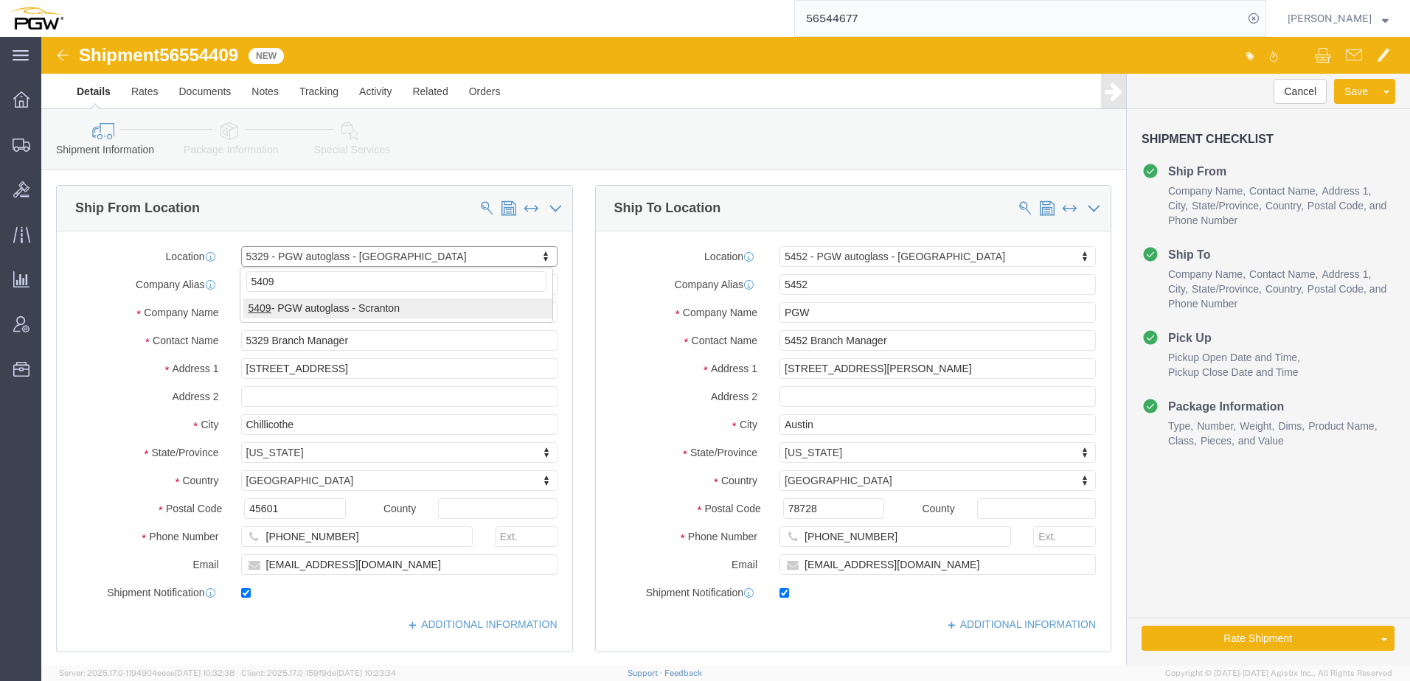
select select "61931"
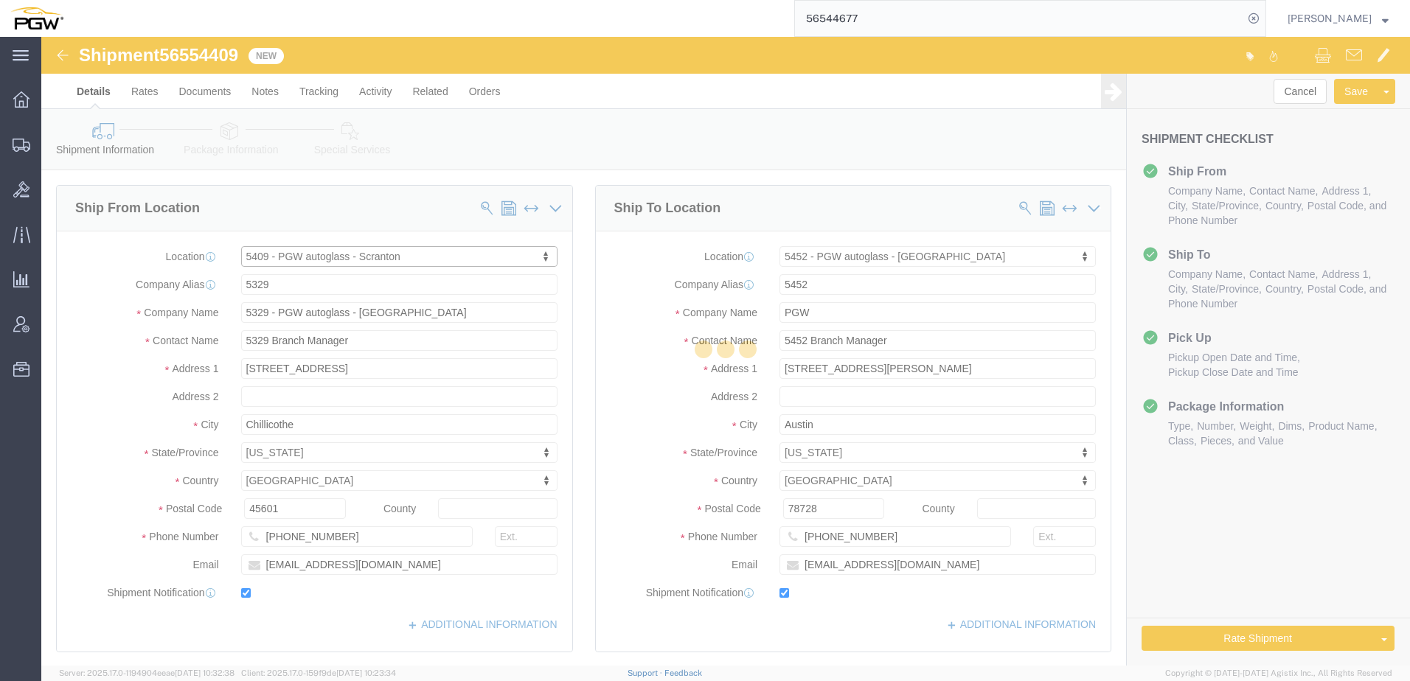
type input "5409"
type input "PGW"
type input "5409 Branch Manager"
type input "125 Enterprise Way"
type input "Pittston"
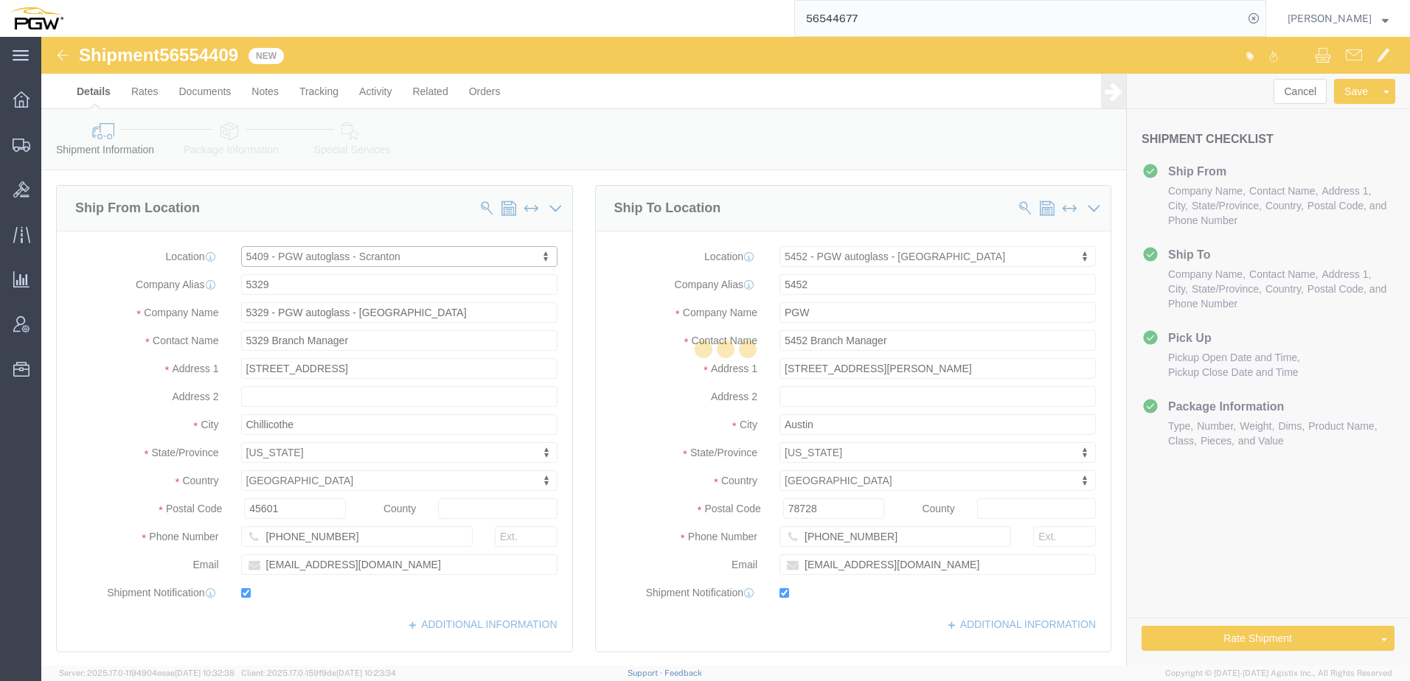
type input "18640"
type input "272-379-0309"
type input "scrantondc@pgwautoglass.com"
select select "PA"
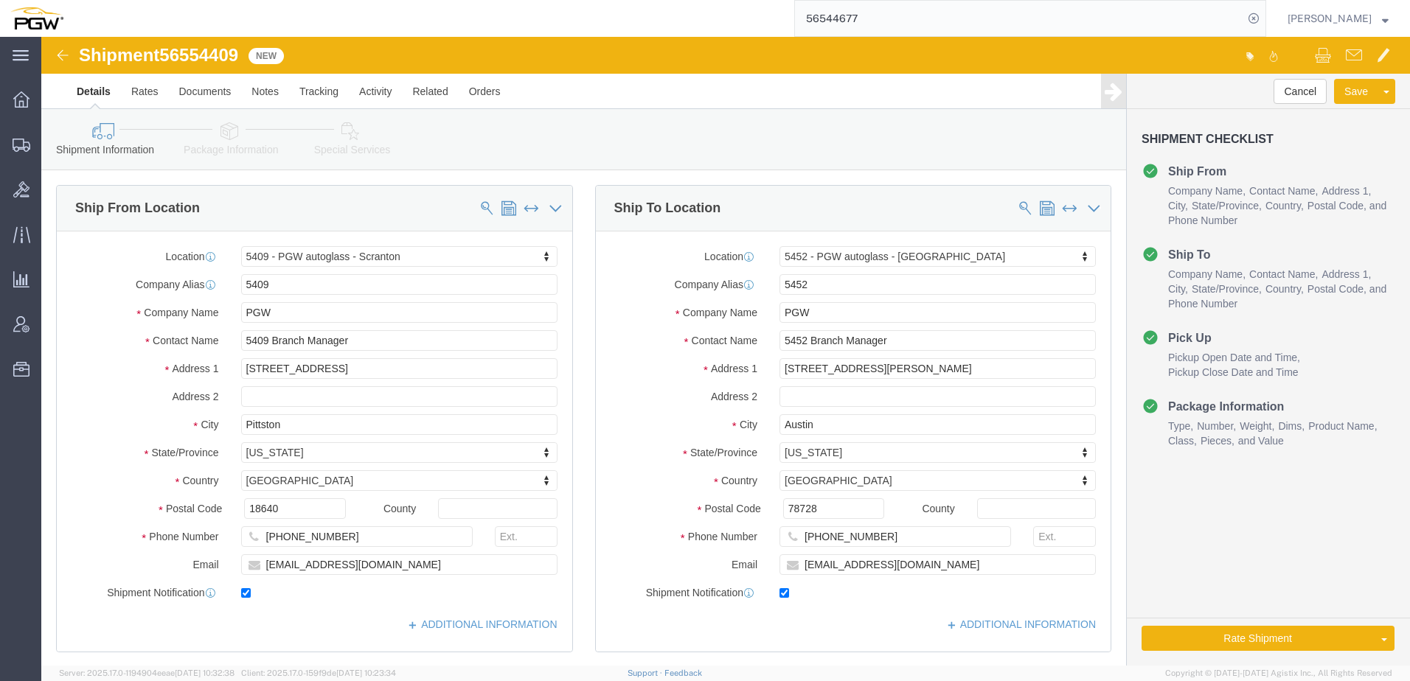
click icon
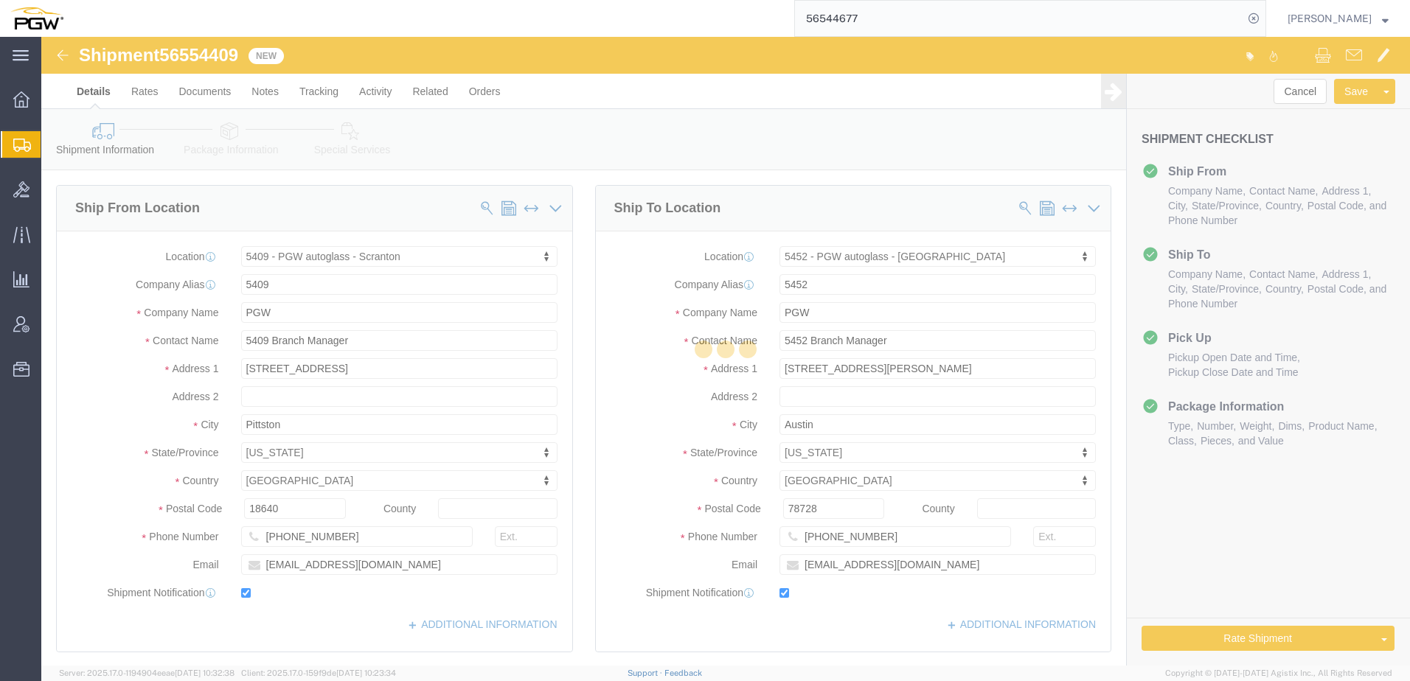
select select
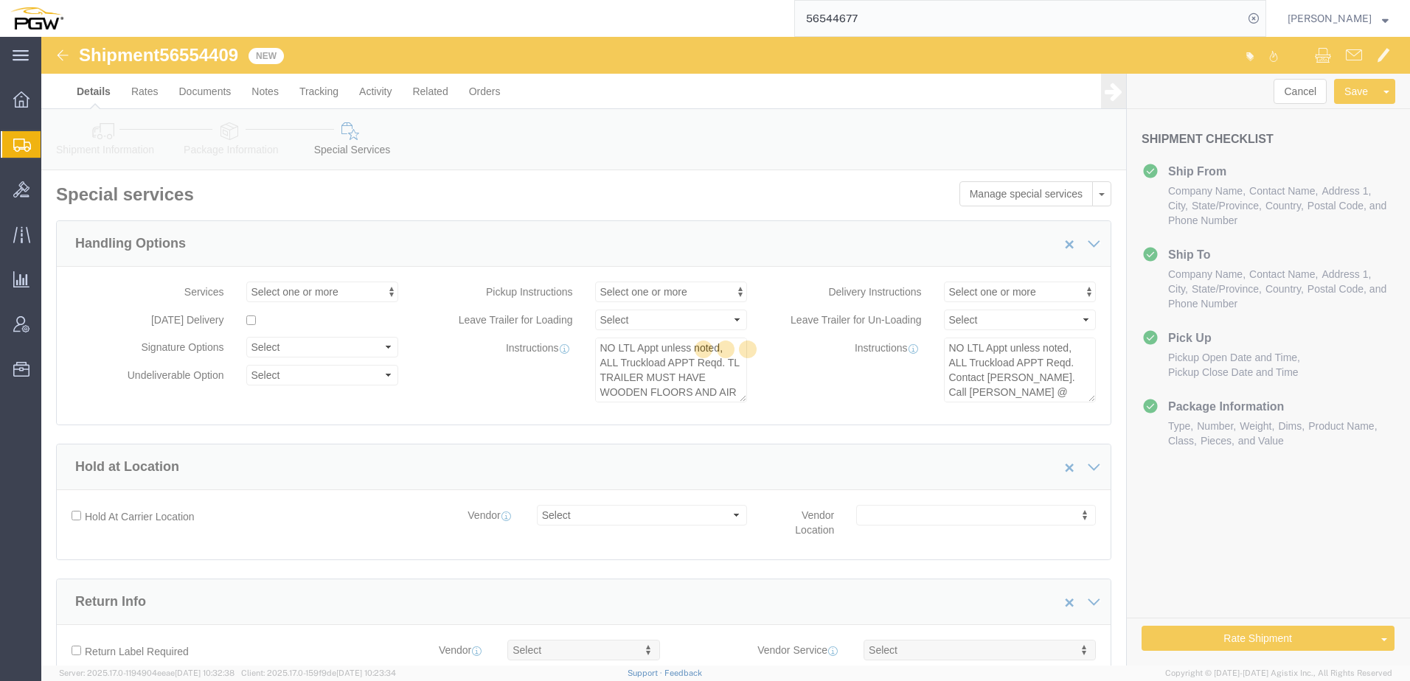
select select "COSTCENTER"
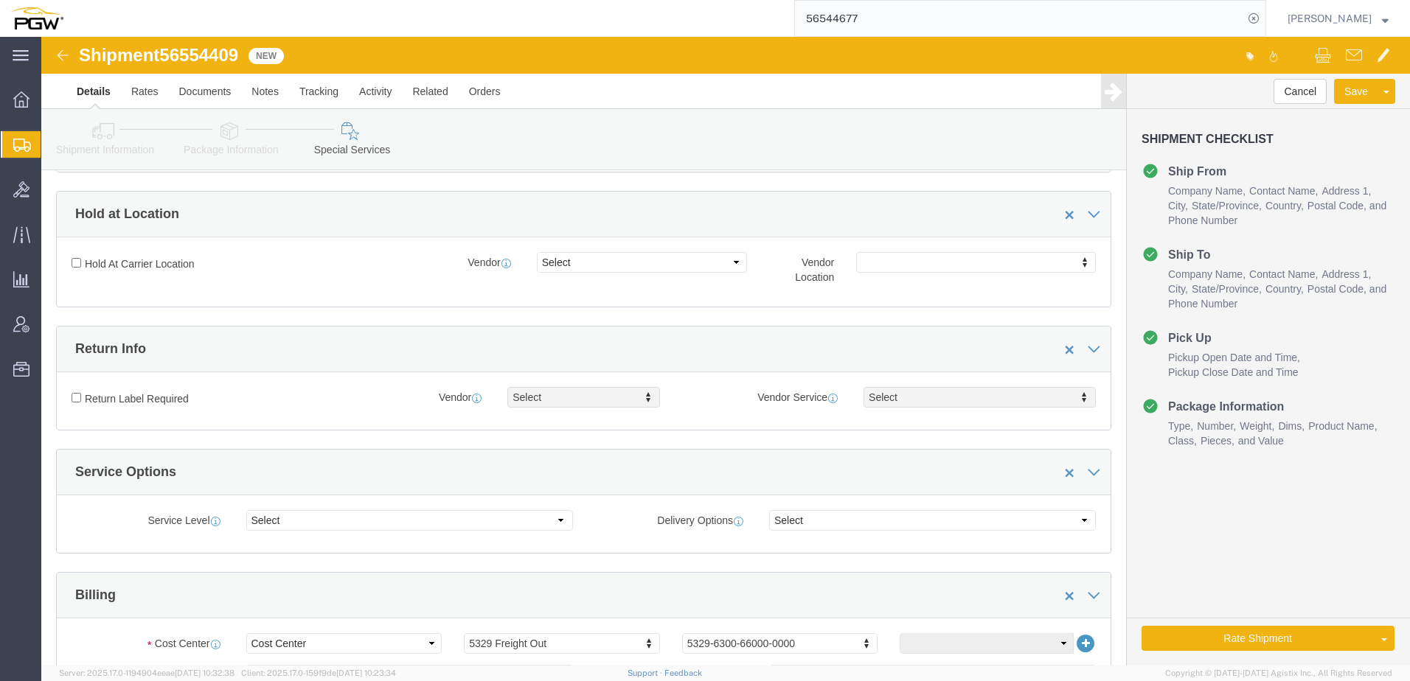
scroll to position [443, 0]
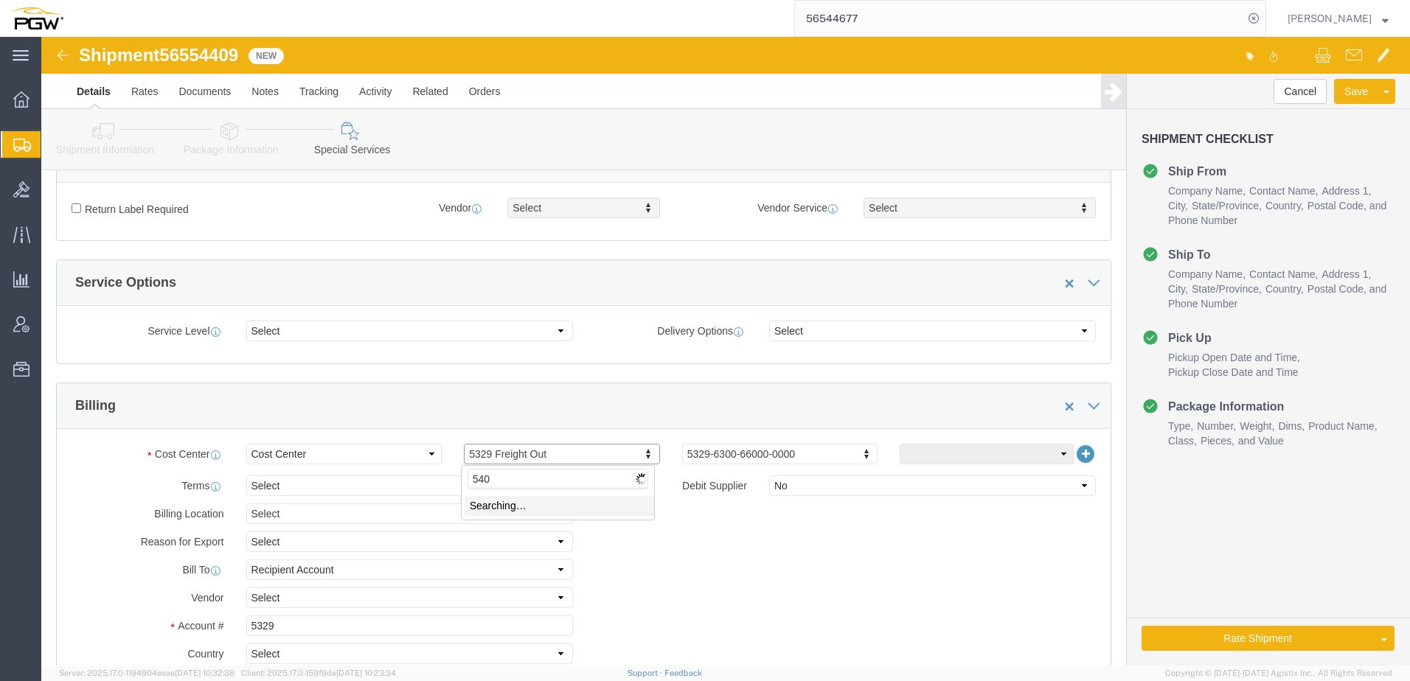
type input "5409"
drag, startPoint x: 323, startPoint y: 586, endPoint x: -341, endPoint y: 586, distance: 663.8
click html "Shipment 56554409 New Details Rates Documents Notes Tracking Activity Related O…"
type input "5409"
click icon
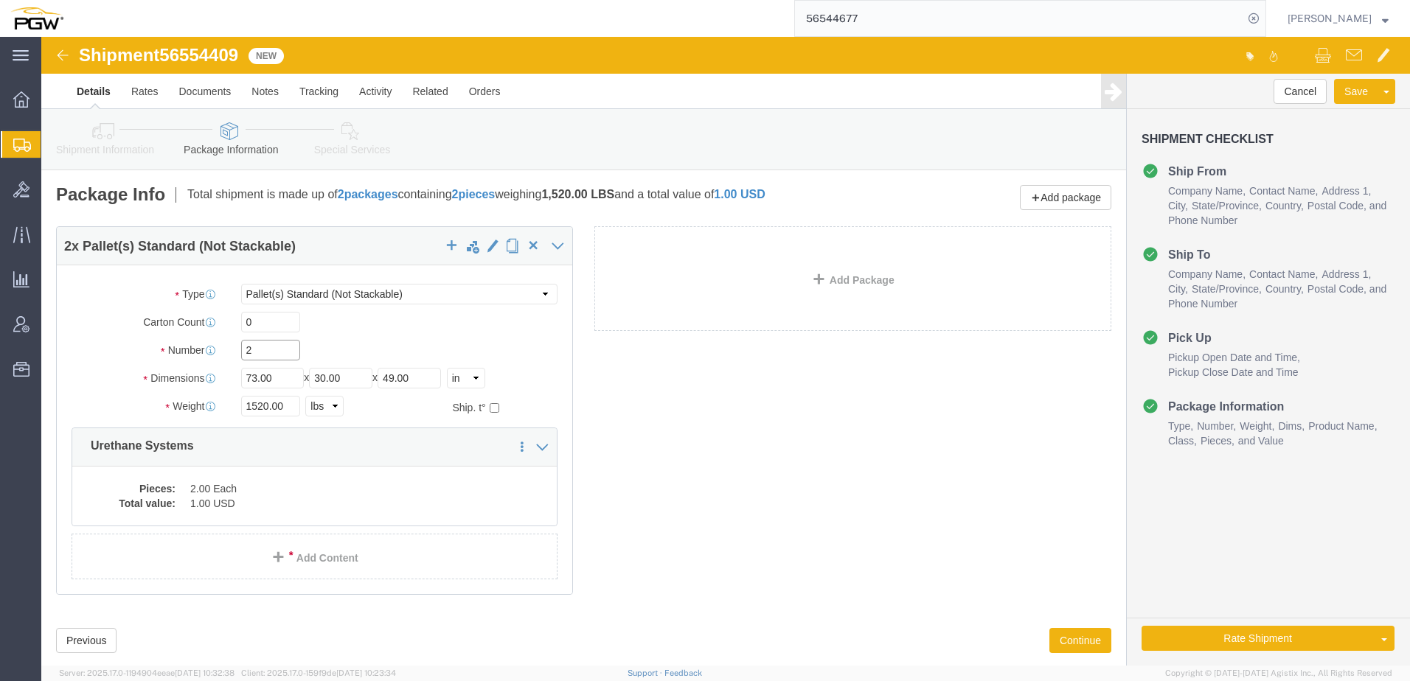
drag, startPoint x: 218, startPoint y: 308, endPoint x: 103, endPoint y: 313, distance: 114.4
click div "Number 2"
type input "1"
click label "Number"
click dd "1.00 USD"
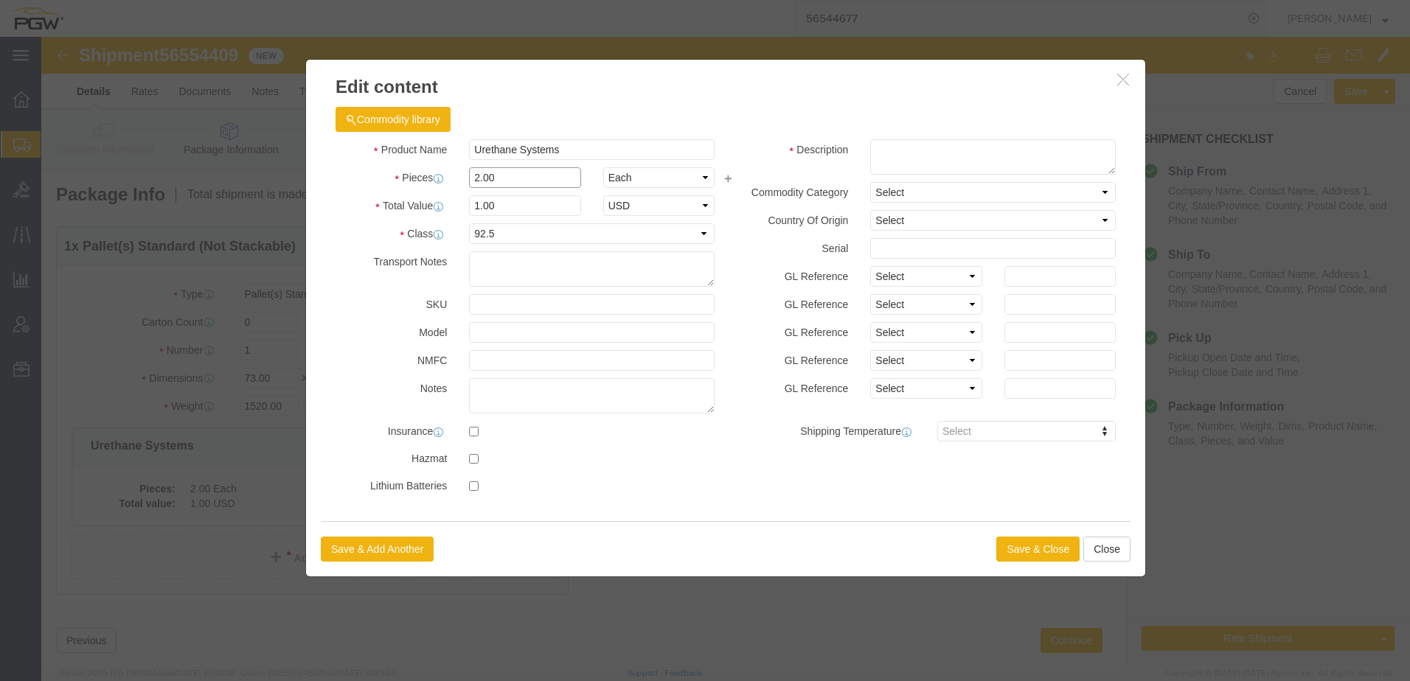
drag, startPoint x: 478, startPoint y: 145, endPoint x: -17, endPoint y: 149, distance: 494.9
click html "Shipment 56554409 New Details Rates Documents Notes Tracking Activity Related O…"
type input "1.00"
type input "0.5"
type input "1.00"
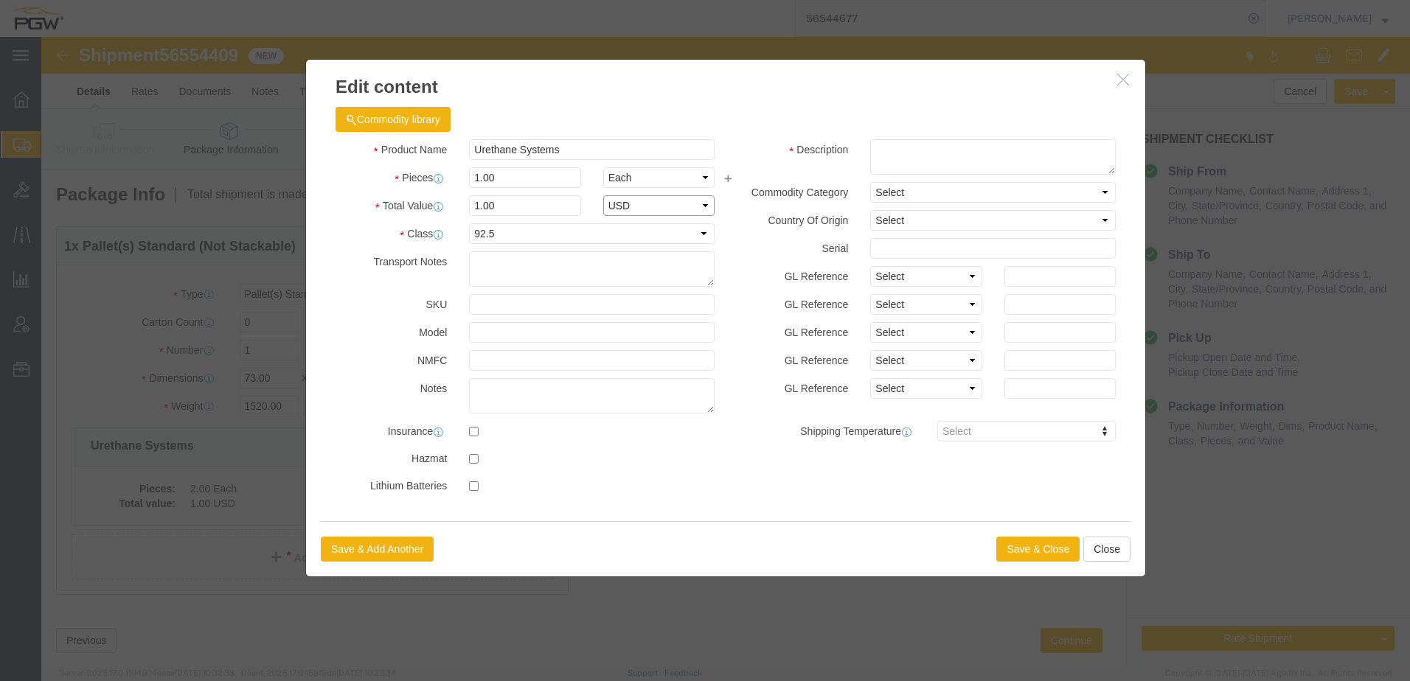
select select "USD"
click button "Save & Close"
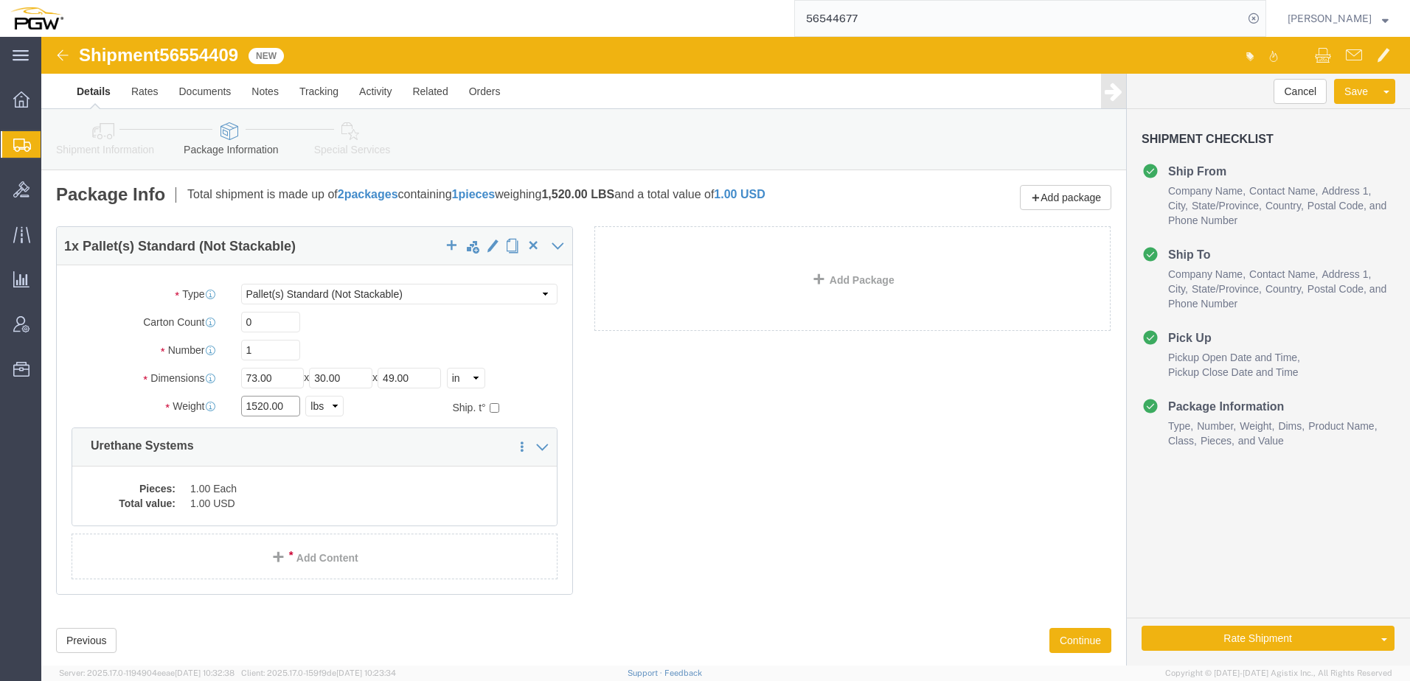
drag, startPoint x: 223, startPoint y: 367, endPoint x: 10, endPoint y: 355, distance: 214.2
click div "1 x Pallet(s) Standard (Not Stackable) Package Type Select Bale(s) Basket(s) Bo…"
type input "980.00"
click link "Shipment Information"
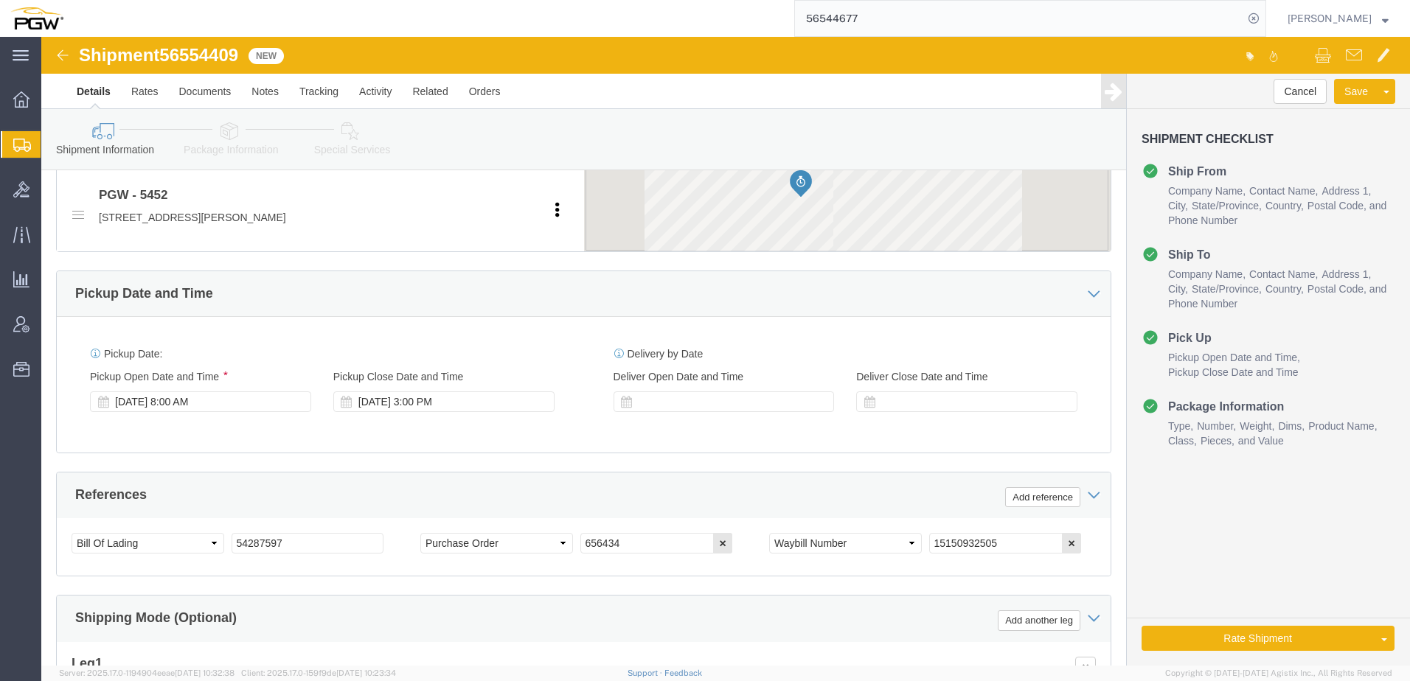
scroll to position [664, 0]
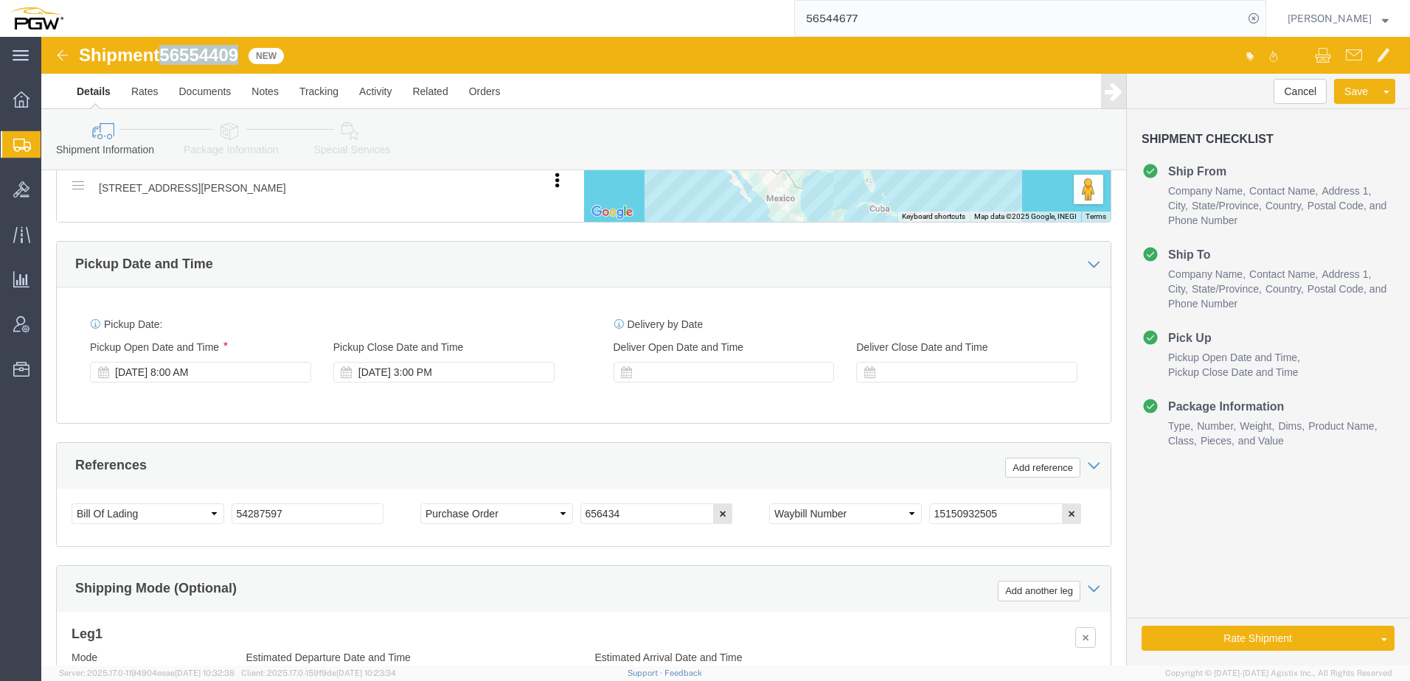
drag, startPoint x: 122, startPoint y: 19, endPoint x: 201, endPoint y: 18, distance: 78.2
click h1 "Shipment 56554409"
copy span "56554409"
drag, startPoint x: 256, startPoint y: 482, endPoint x: -180, endPoint y: 461, distance: 436.4
click html "Shipment 56554409 New Details Rates Documents Notes Tracking Activity Related O…"
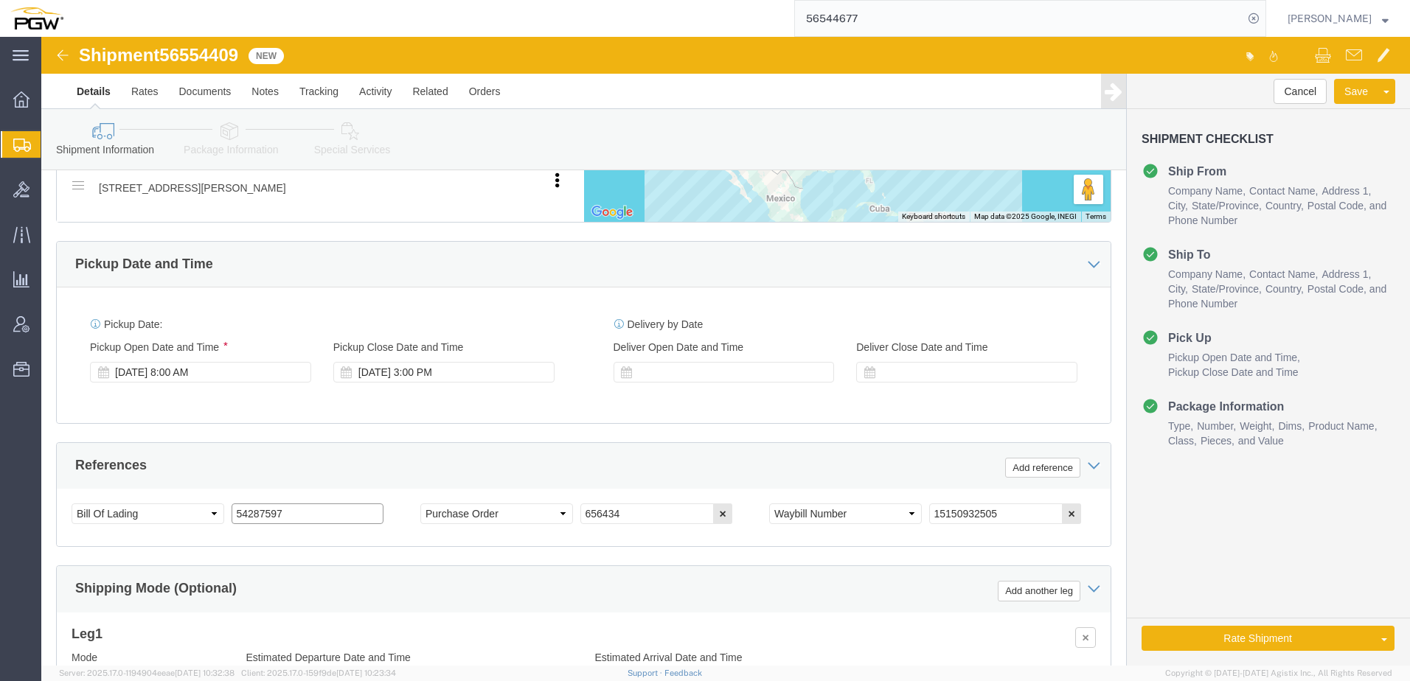
paste input "6554409"
drag, startPoint x: 251, startPoint y: 478, endPoint x: -192, endPoint y: 459, distance: 444.4
click html "Shipment 56554409 New Details Rates Documents Notes Tracking Activity Related O…"
type input "56554409"
drag, startPoint x: 1021, startPoint y: 479, endPoint x: 889, endPoint y: 475, distance: 132.8
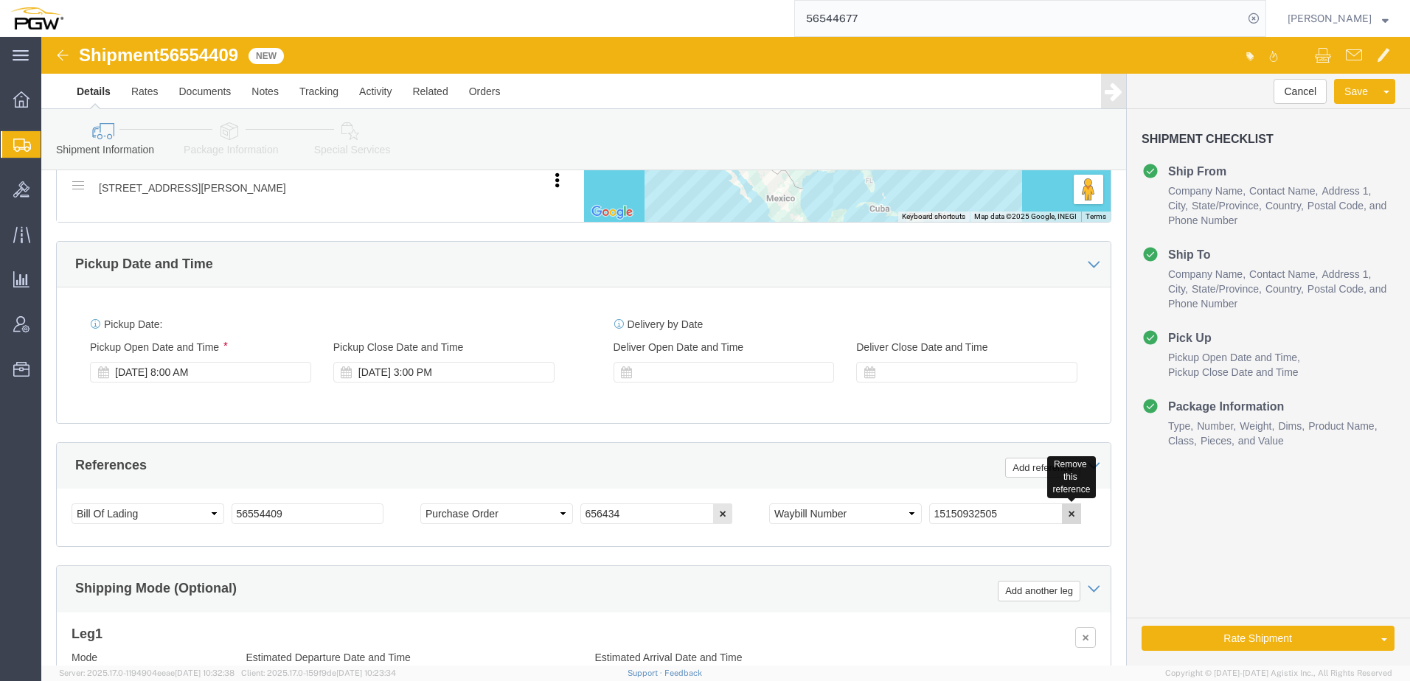
click icon "button"
click select "Select Account Type Activity ID Airline Appointment Number ASN Batch Request # …"
select select "ORDERNUM"
click select "Select Account Type Activity ID Airline Appointment Number ASN Batch Request # …"
drag, startPoint x: 589, startPoint y: 479, endPoint x: 347, endPoint y: 479, distance: 242.6
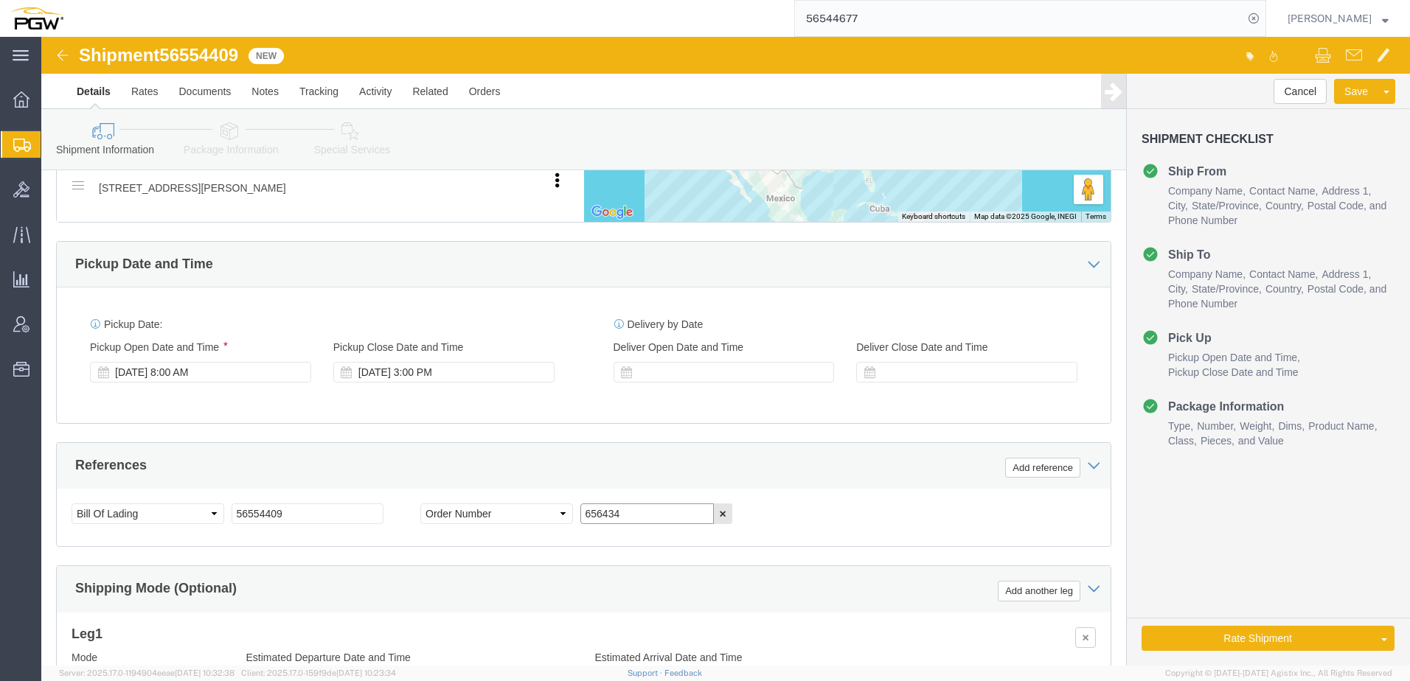
click div "Select Account Type Activity ID Airline Appointment Number ASN Batch Request # …"
type input "667354"
click icon
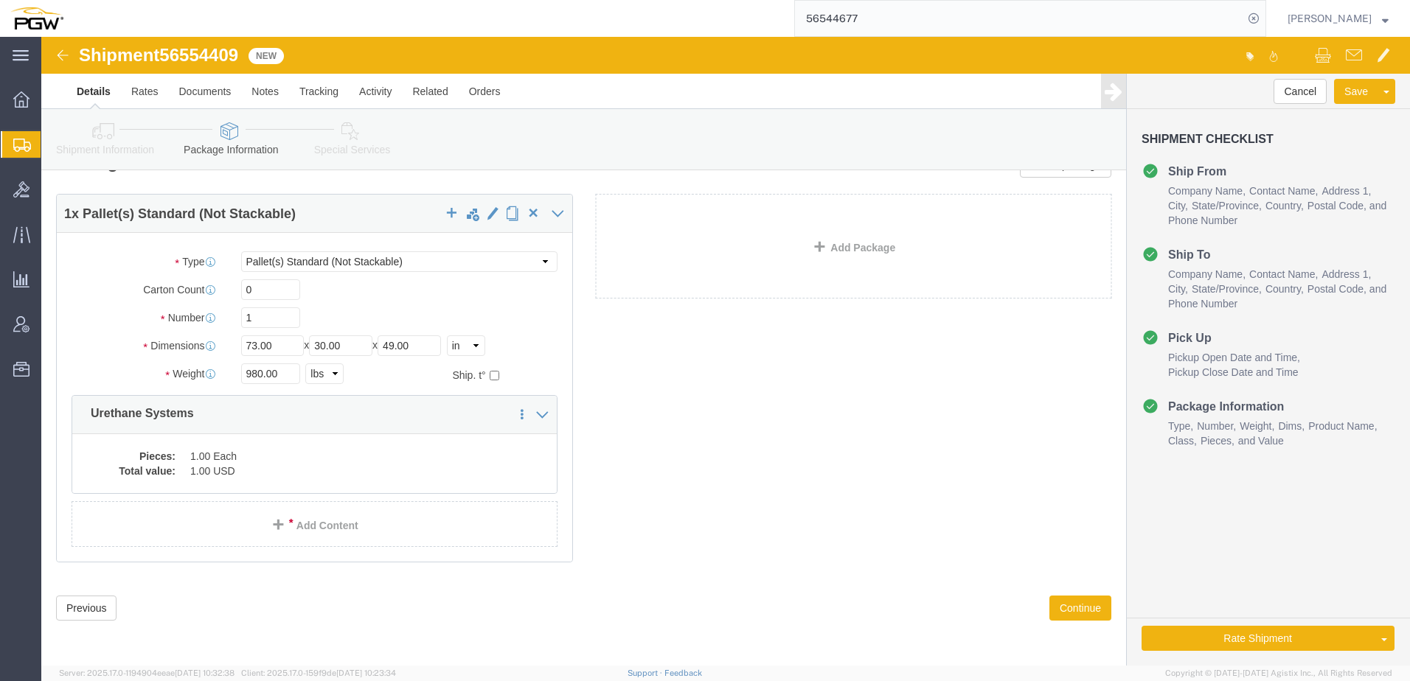
scroll to position [32, 0]
click link "Special Services"
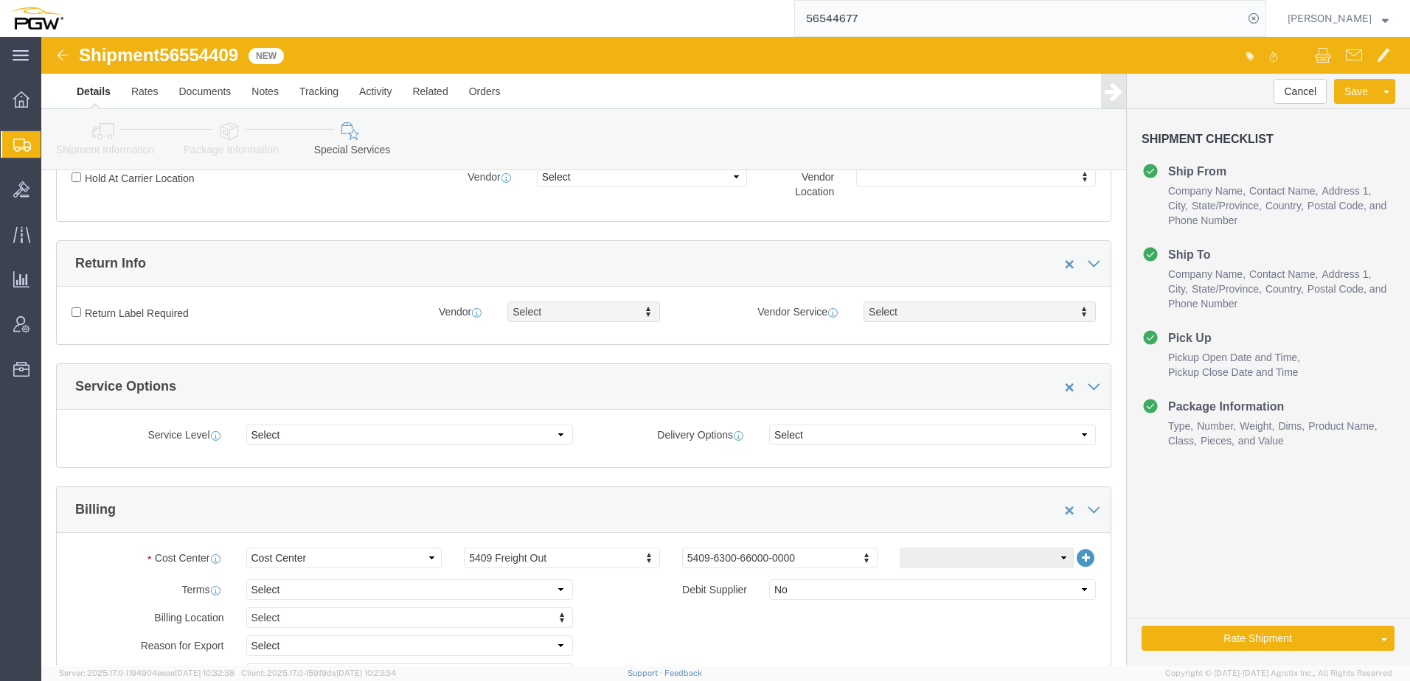
scroll to position [180, 0]
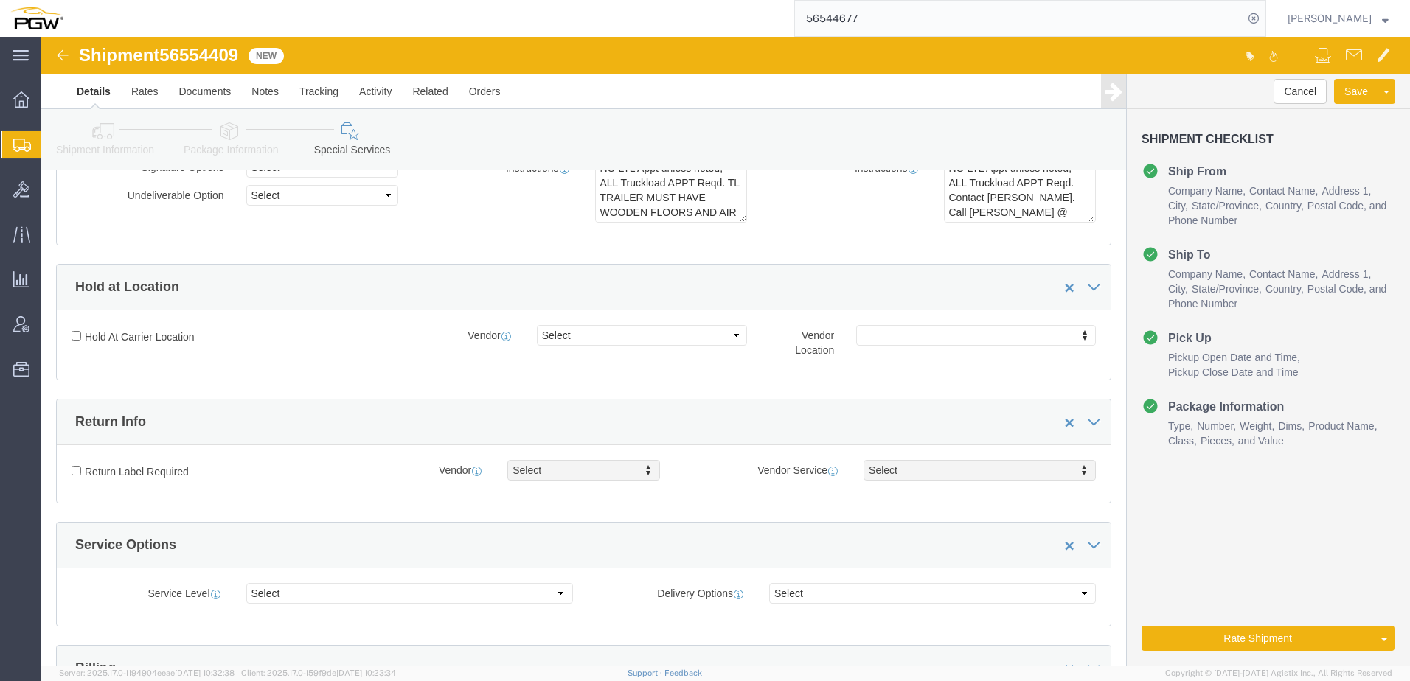
click link "Shipment Information"
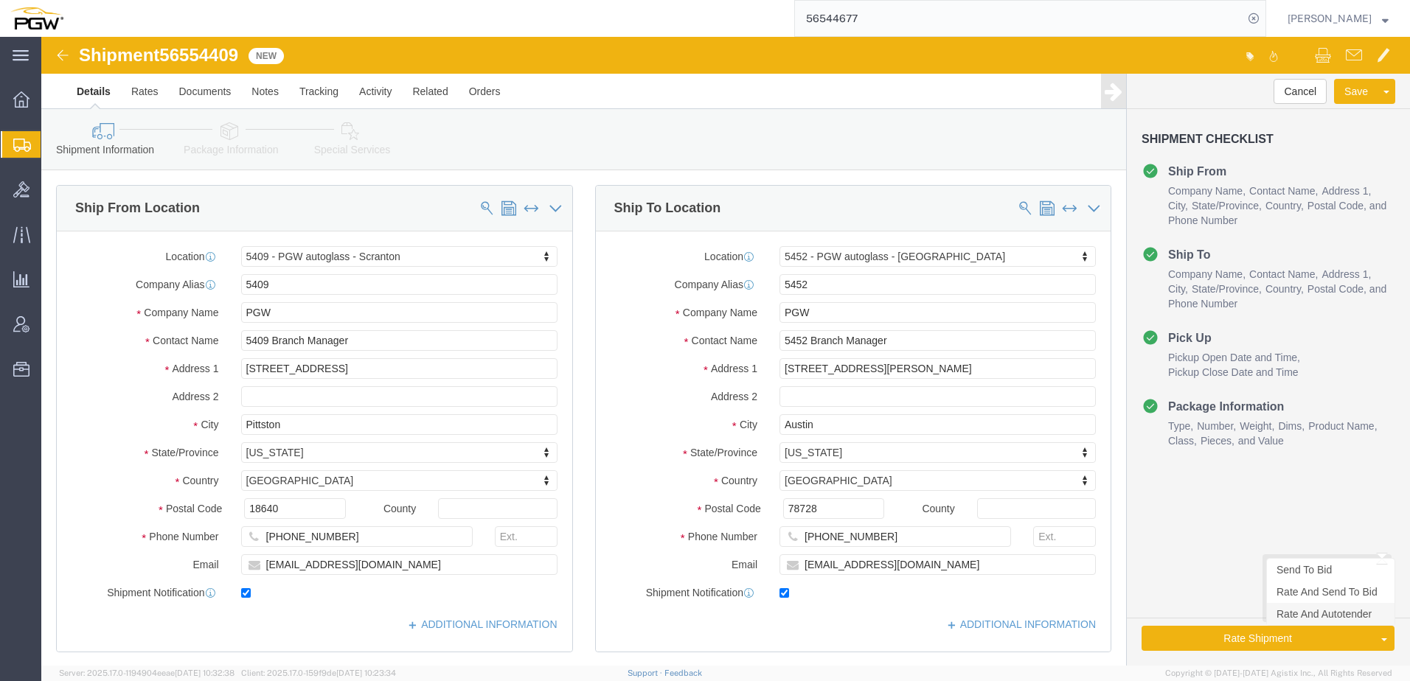
click link "Rate And Autotender"
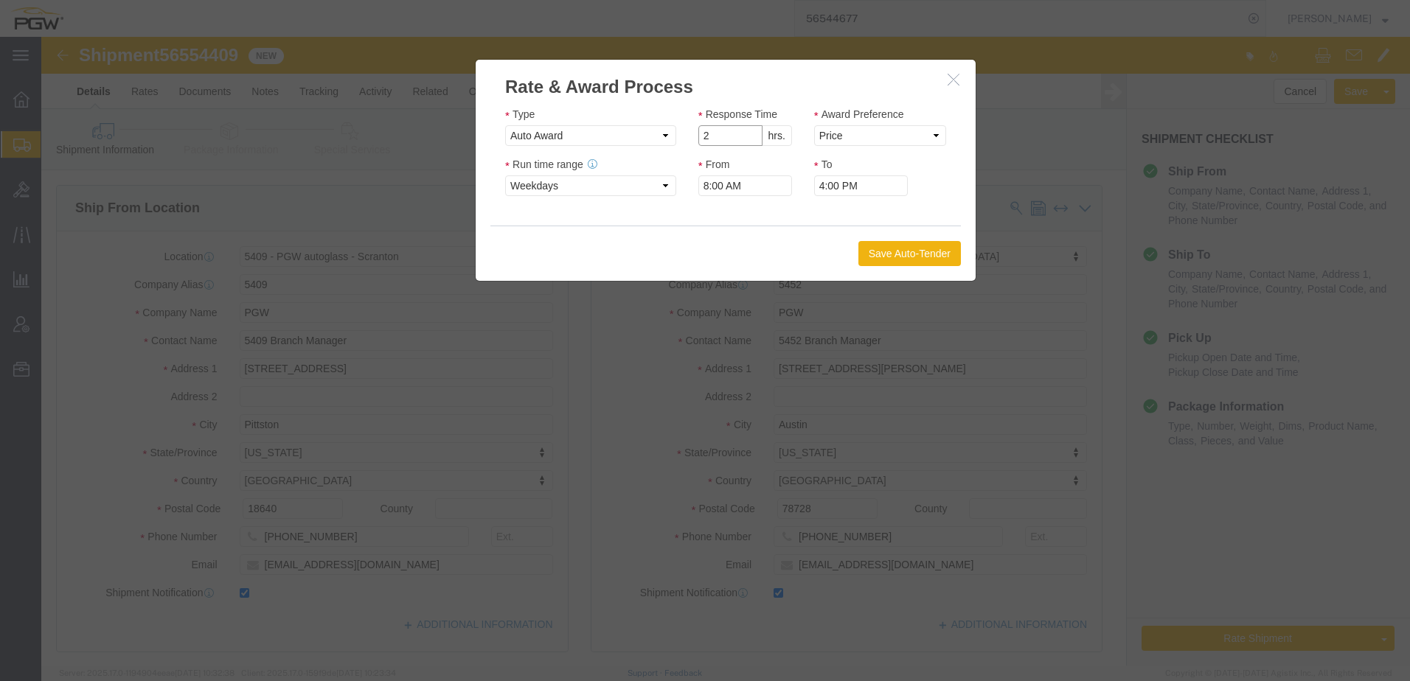
click input "2"
drag, startPoint x: 706, startPoint y: 103, endPoint x: 812, endPoint y: 94, distance: 106.6
type input "1"
click input "1"
click select "Price Carrier Rank"
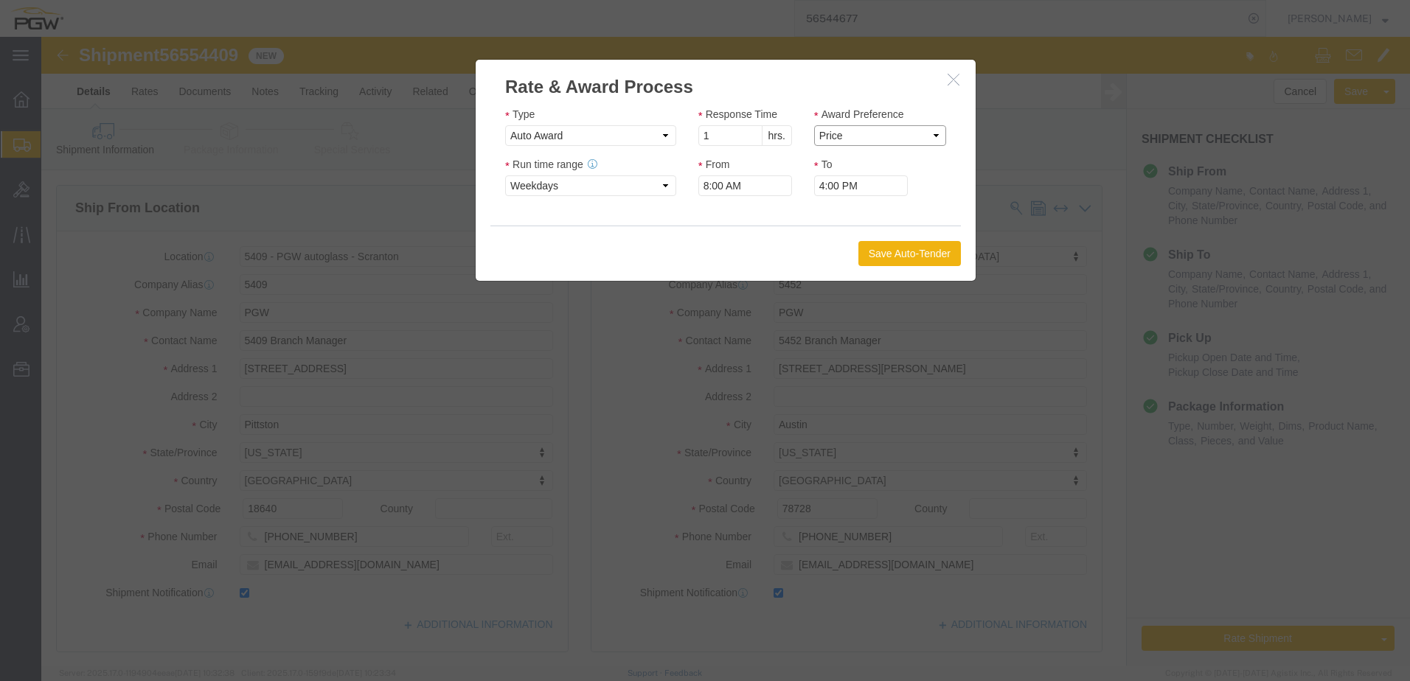
select select "LANE_RANK"
click select "Price Carrier Rank"
click icon "button"
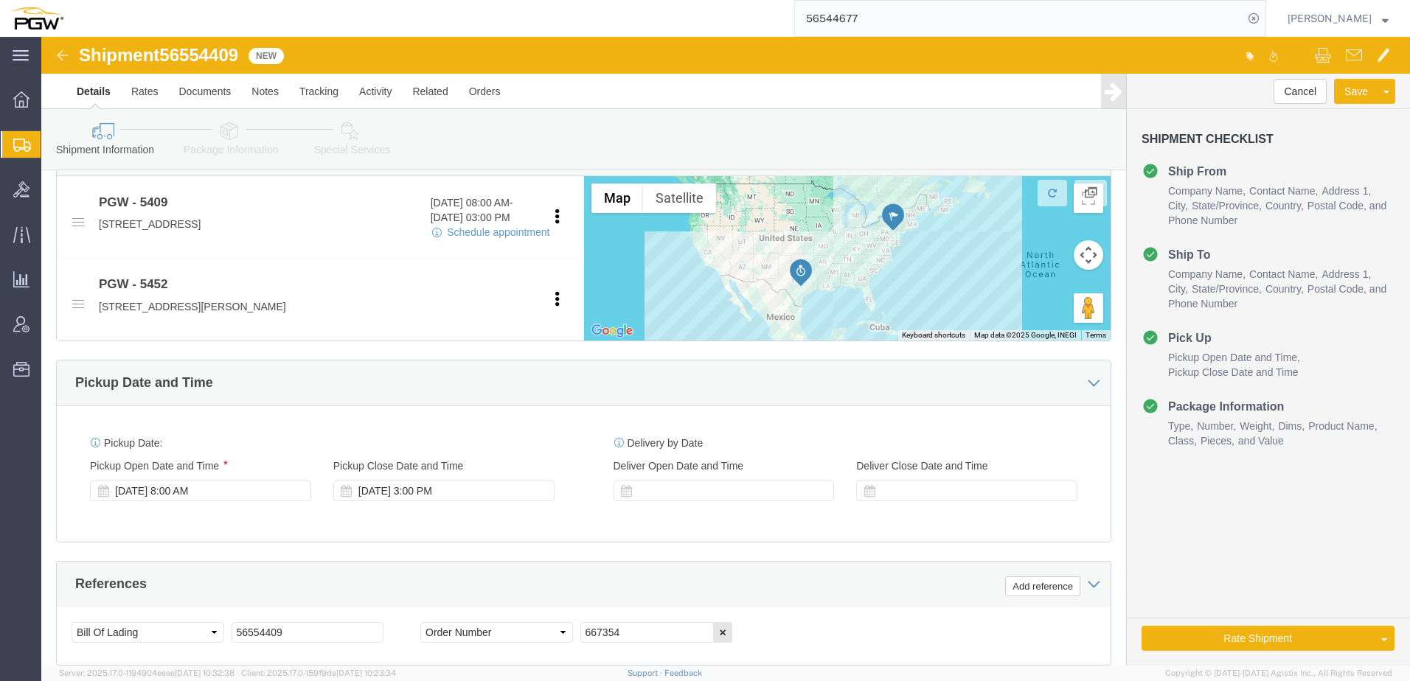
scroll to position [811, 0]
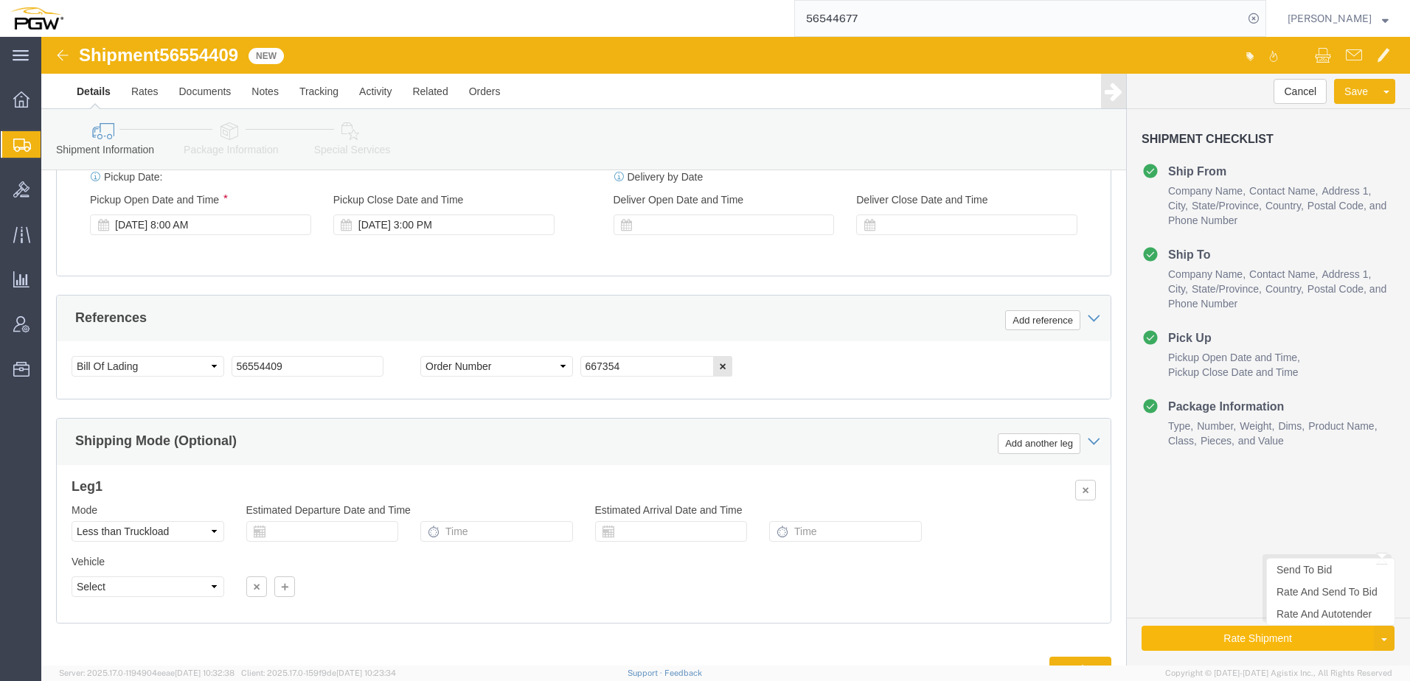
click button "Rate Shipment"
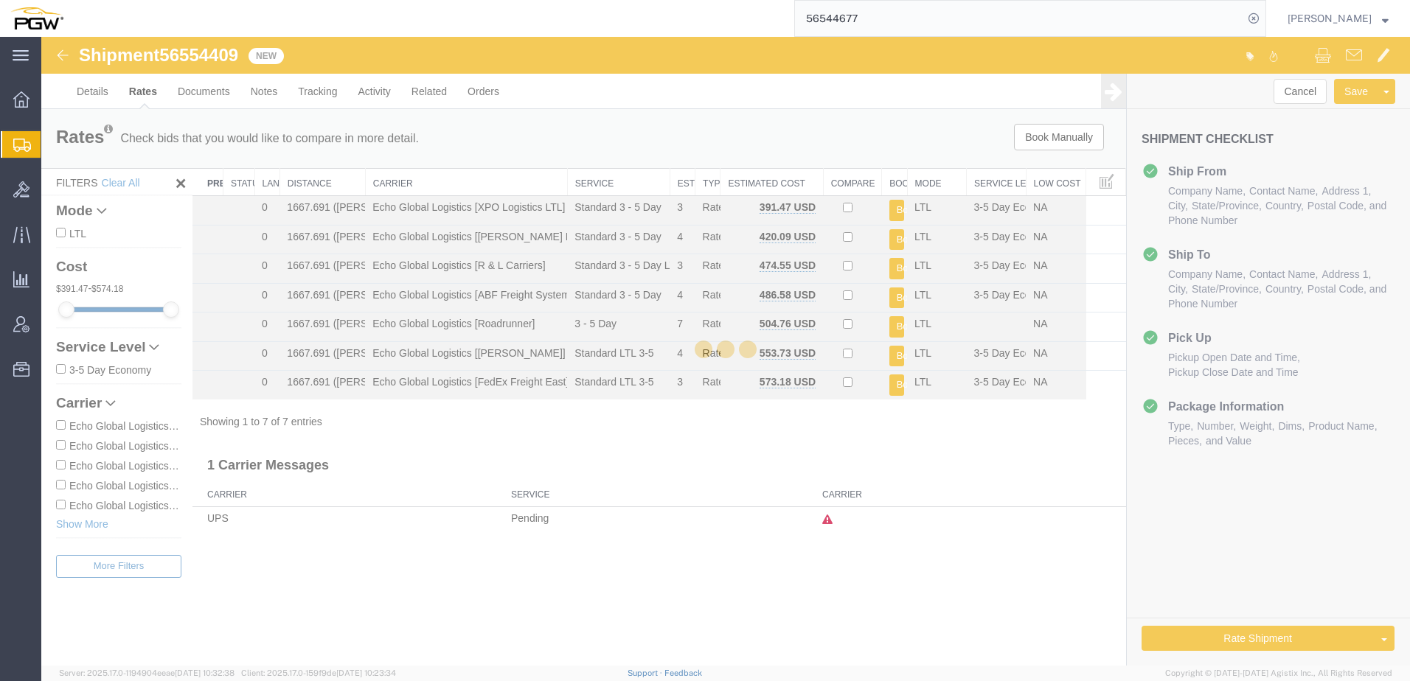
scroll to position [0, 0]
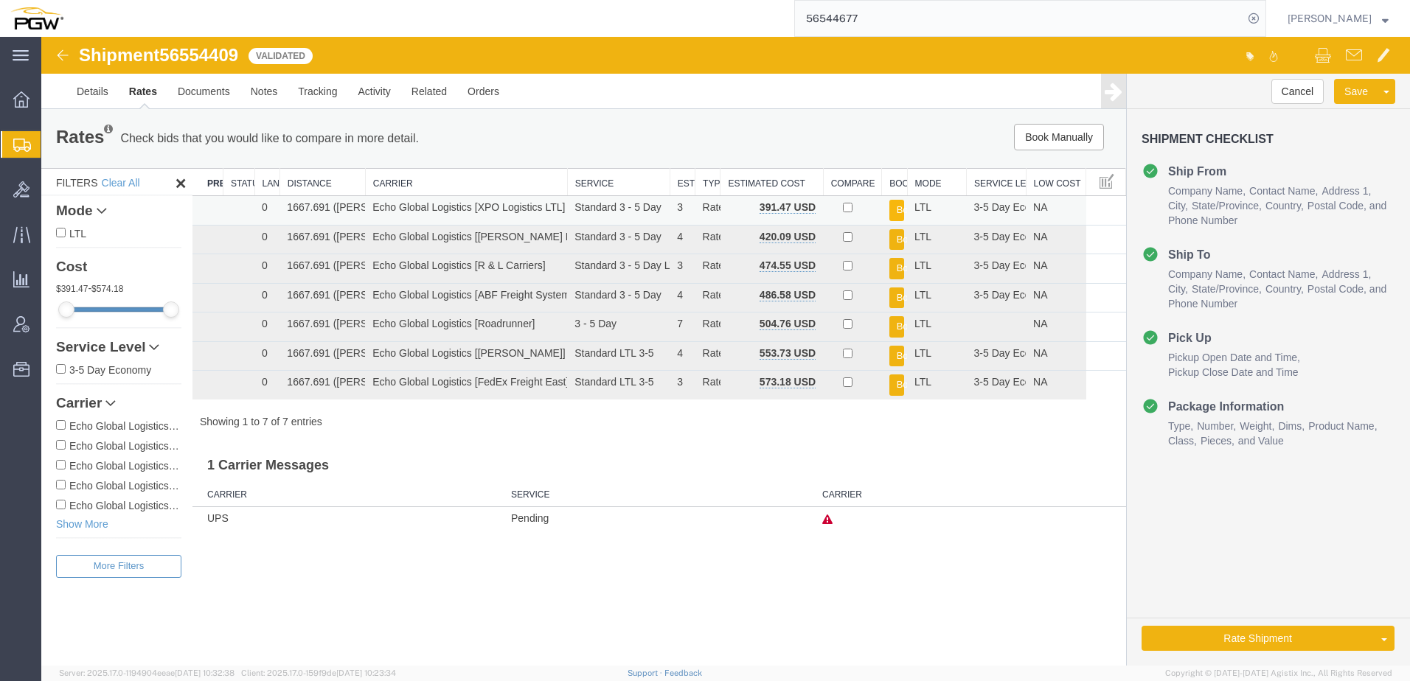
click at [898, 205] on button "Book" at bounding box center [896, 210] width 15 height 21
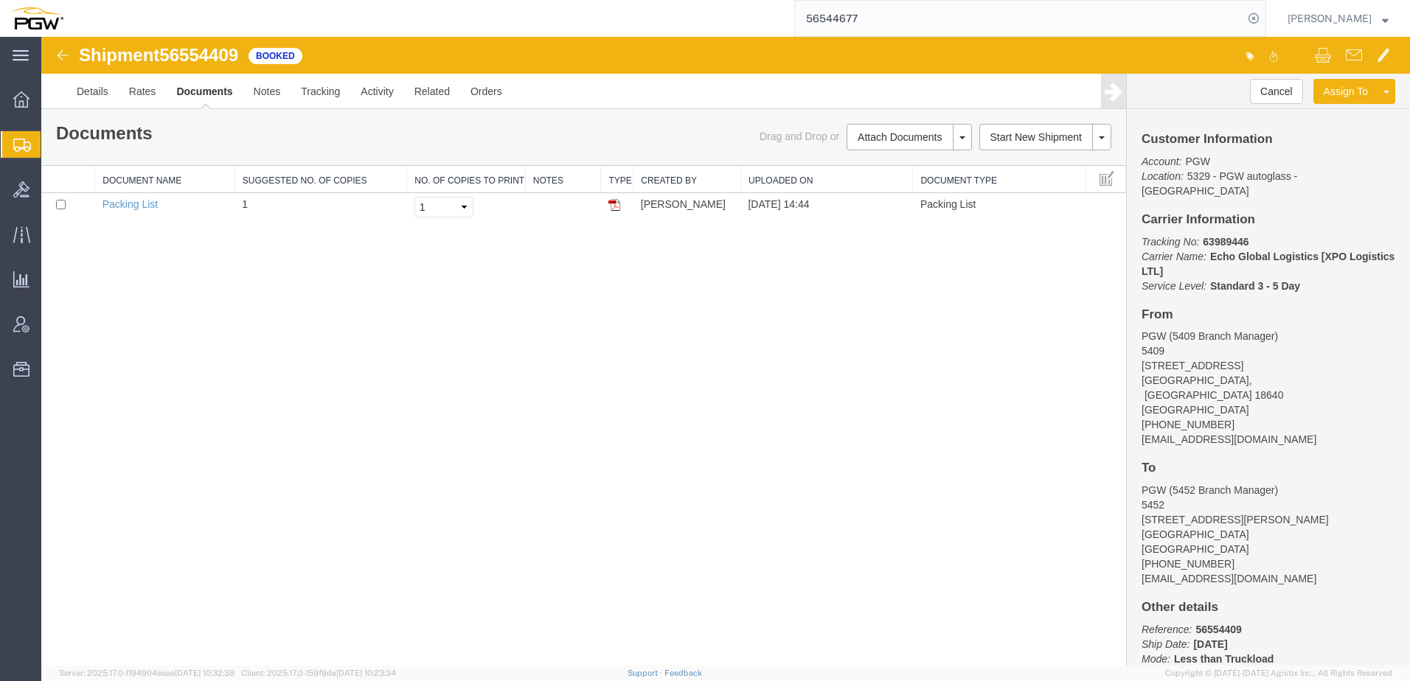
click at [580, 315] on div "Shipment 56554409 1 of 1 Booked Details Rates Documents Notes Tracking Activity…" at bounding box center [725, 351] width 1369 height 629
click at [135, 93] on link "Rates" at bounding box center [143, 91] width 48 height 35
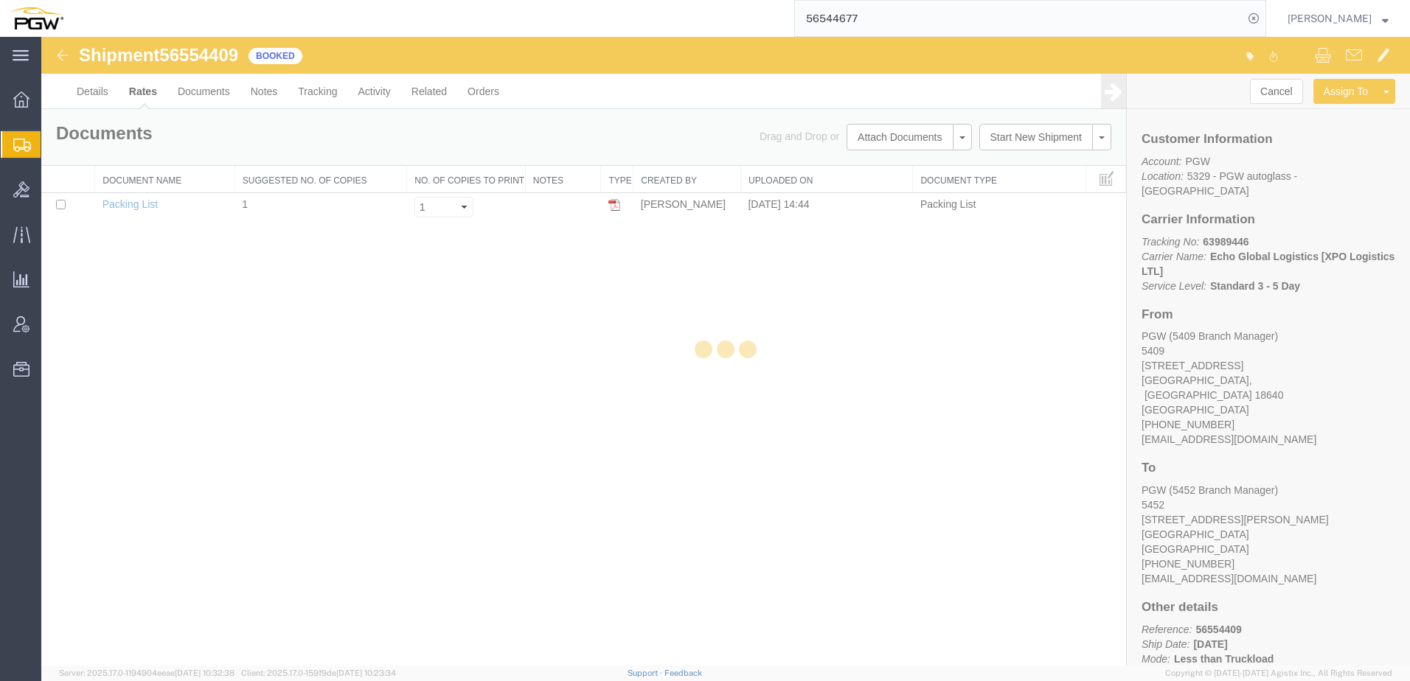
click at [93, 94] on div at bounding box center [725, 351] width 1369 height 629
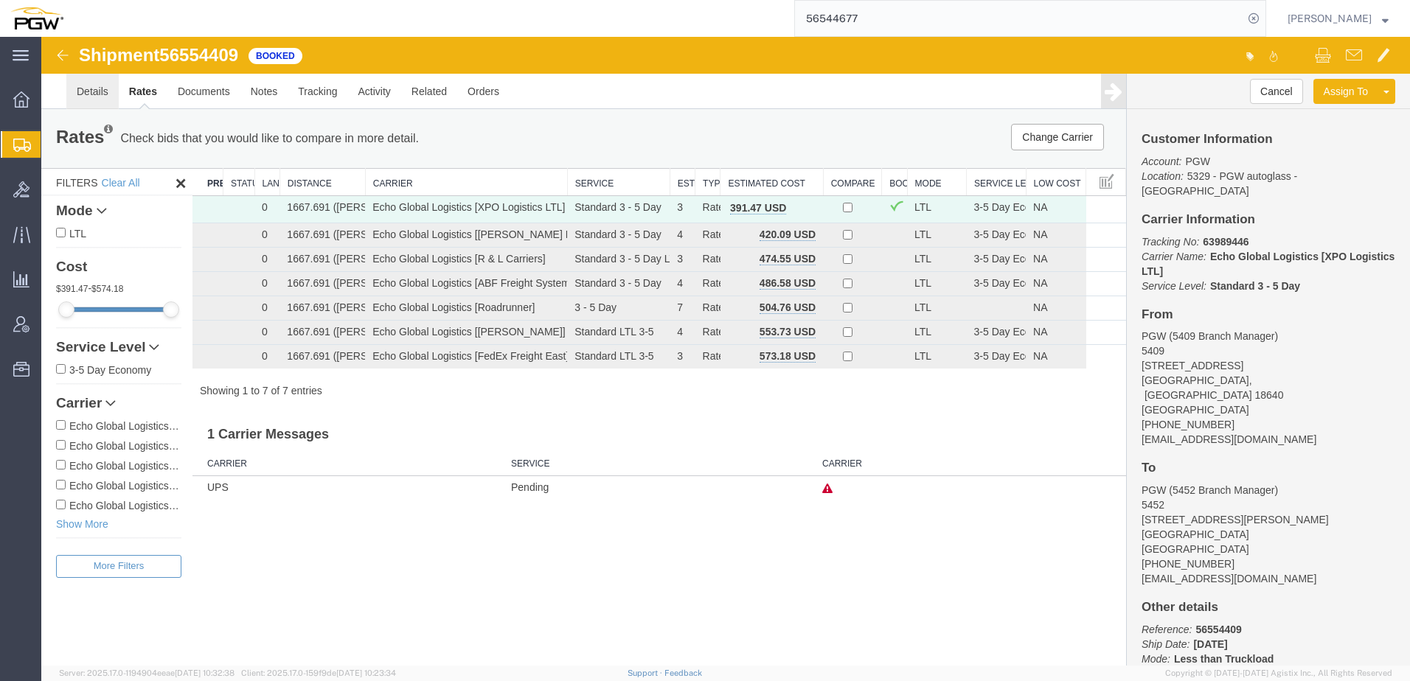
click at [87, 95] on link "Details" at bounding box center [92, 91] width 52 height 35
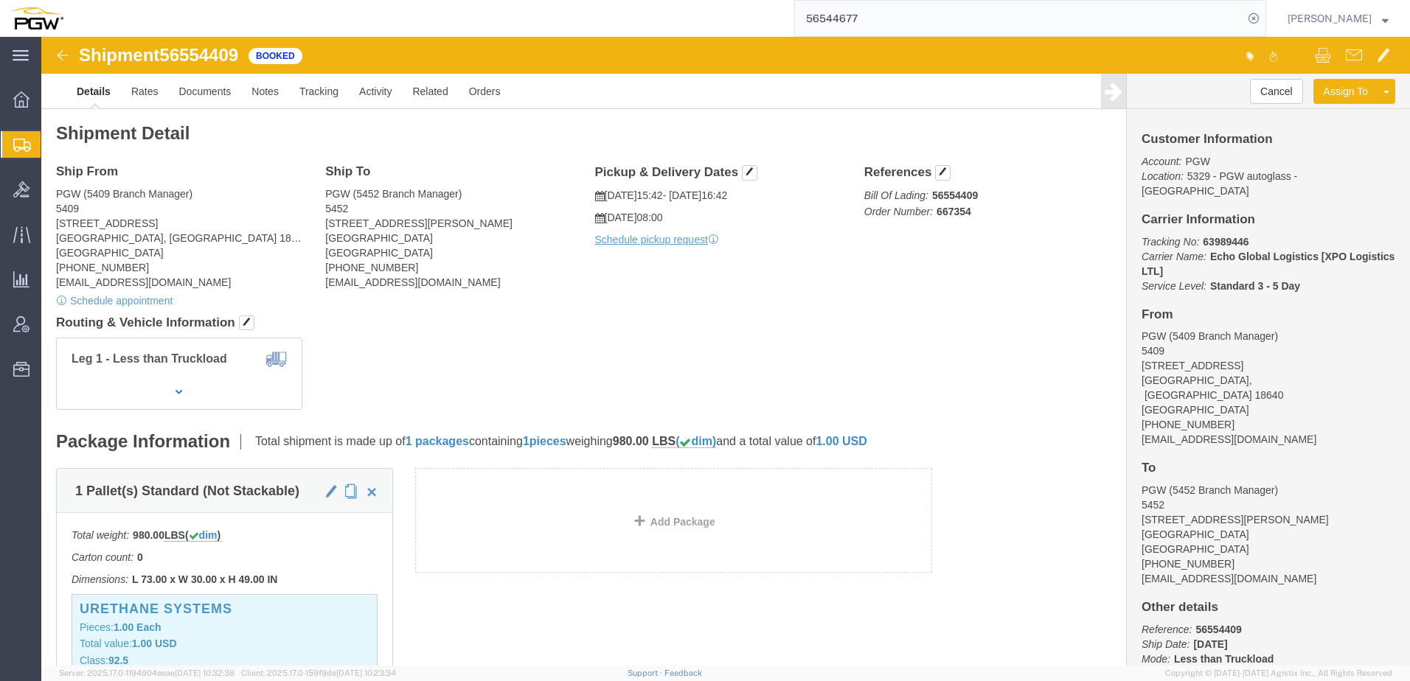
click div "Ship From PGW (5409 Branch Manager) 5409 125 Enterprise Way Pittston, PA 18640 …"
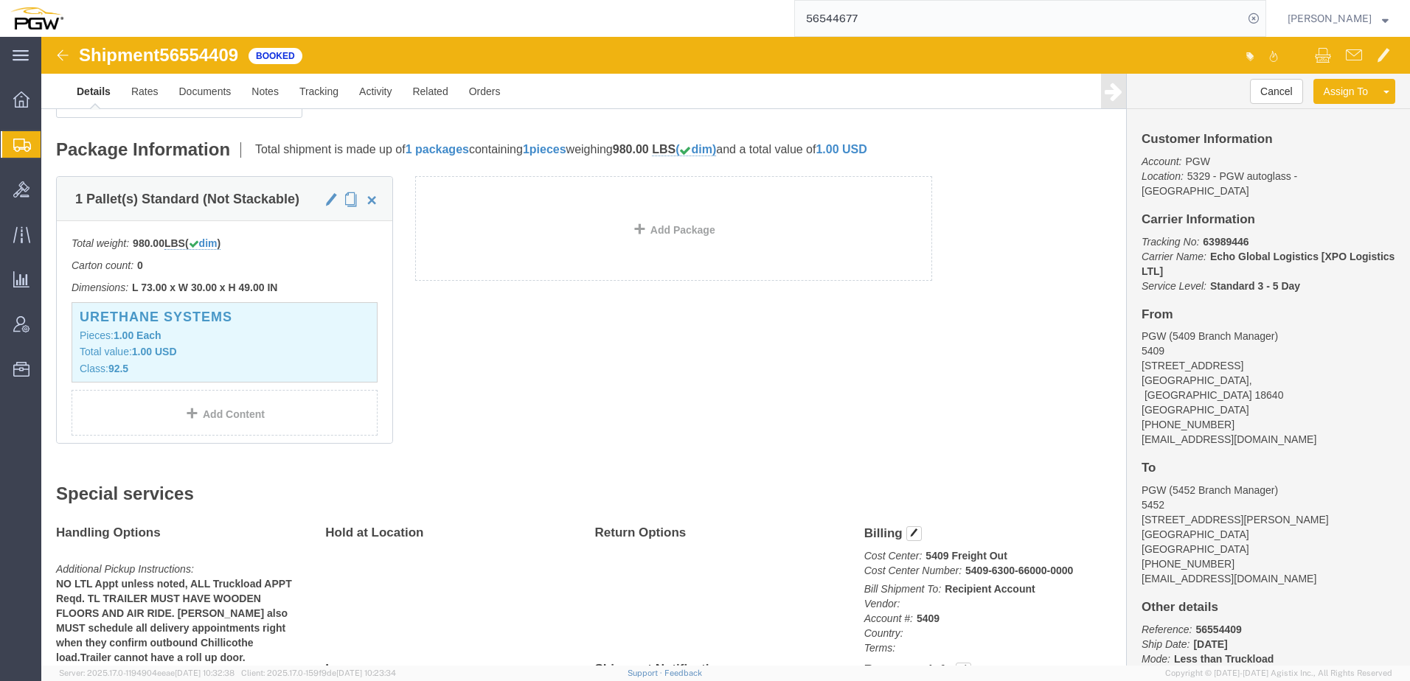
scroll to position [295, 0]
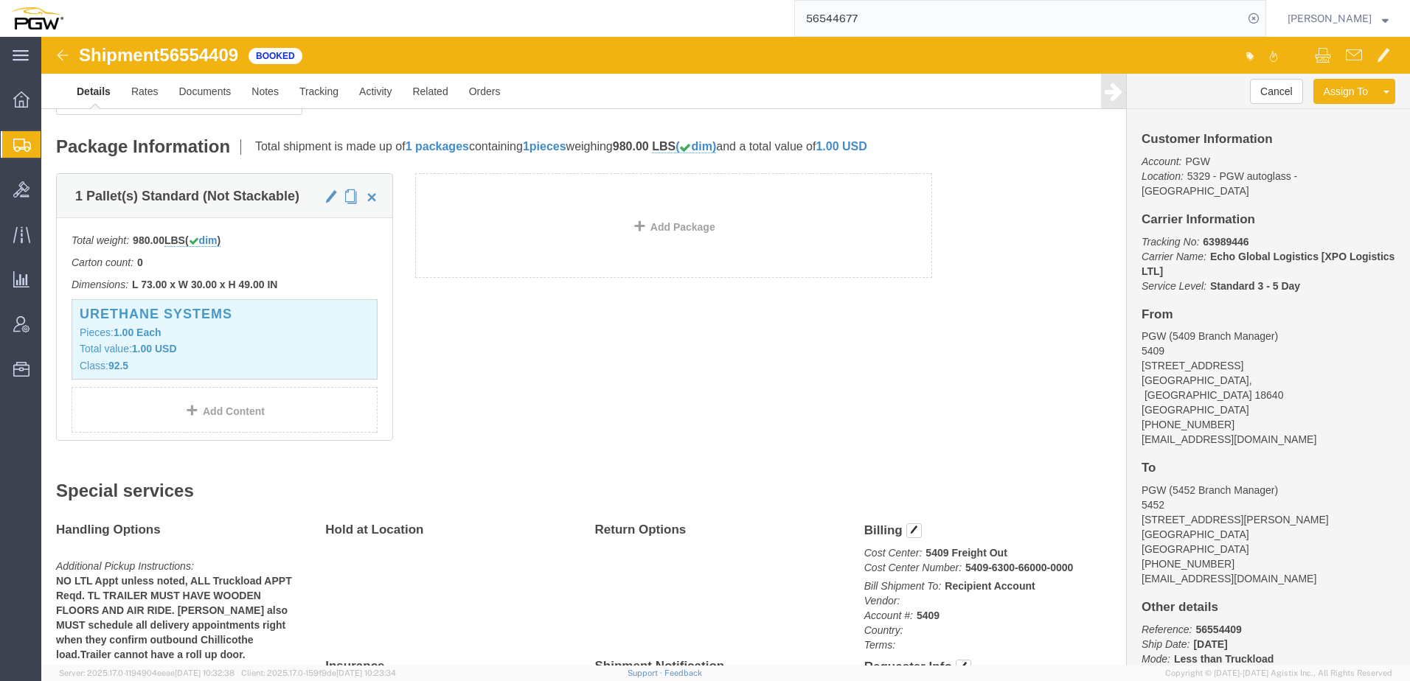
click div "1 Pallet(s) Standard (Not Stackable) Total weight: 980.00 LBS ( dim ) Carton co…"
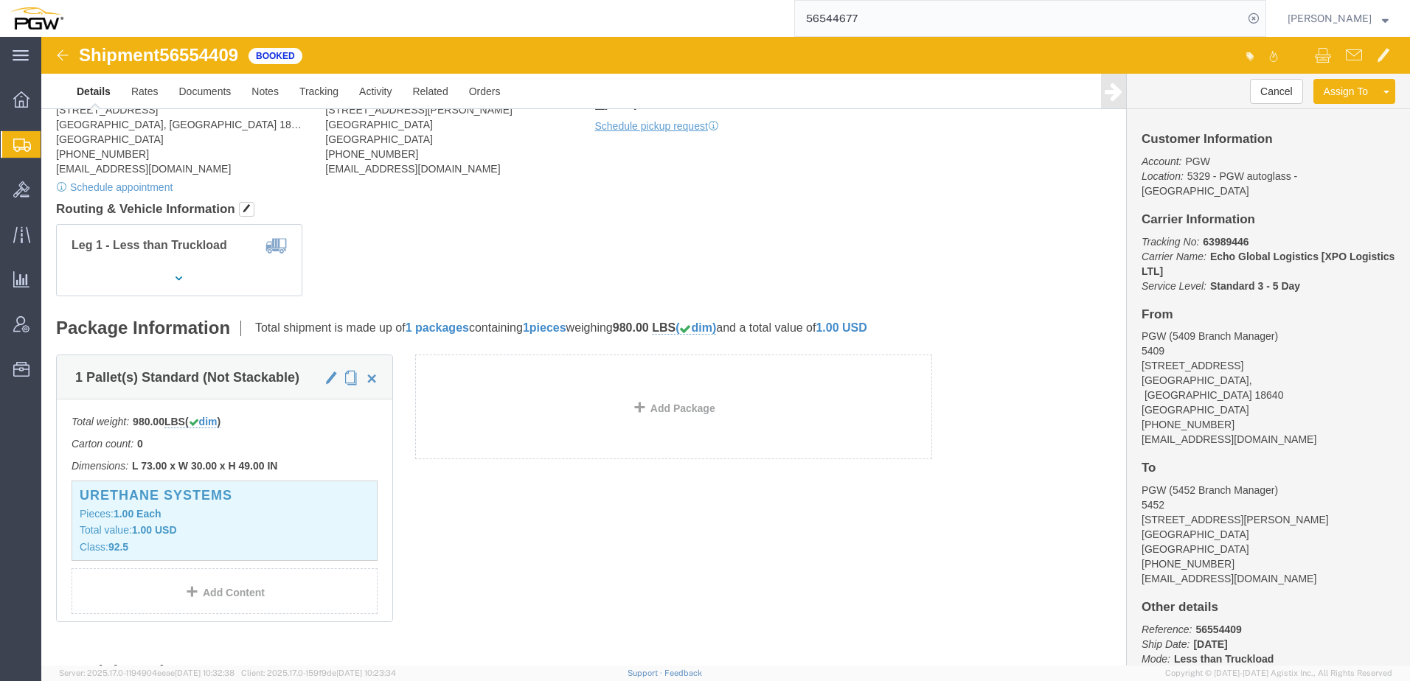
scroll to position [0, 0]
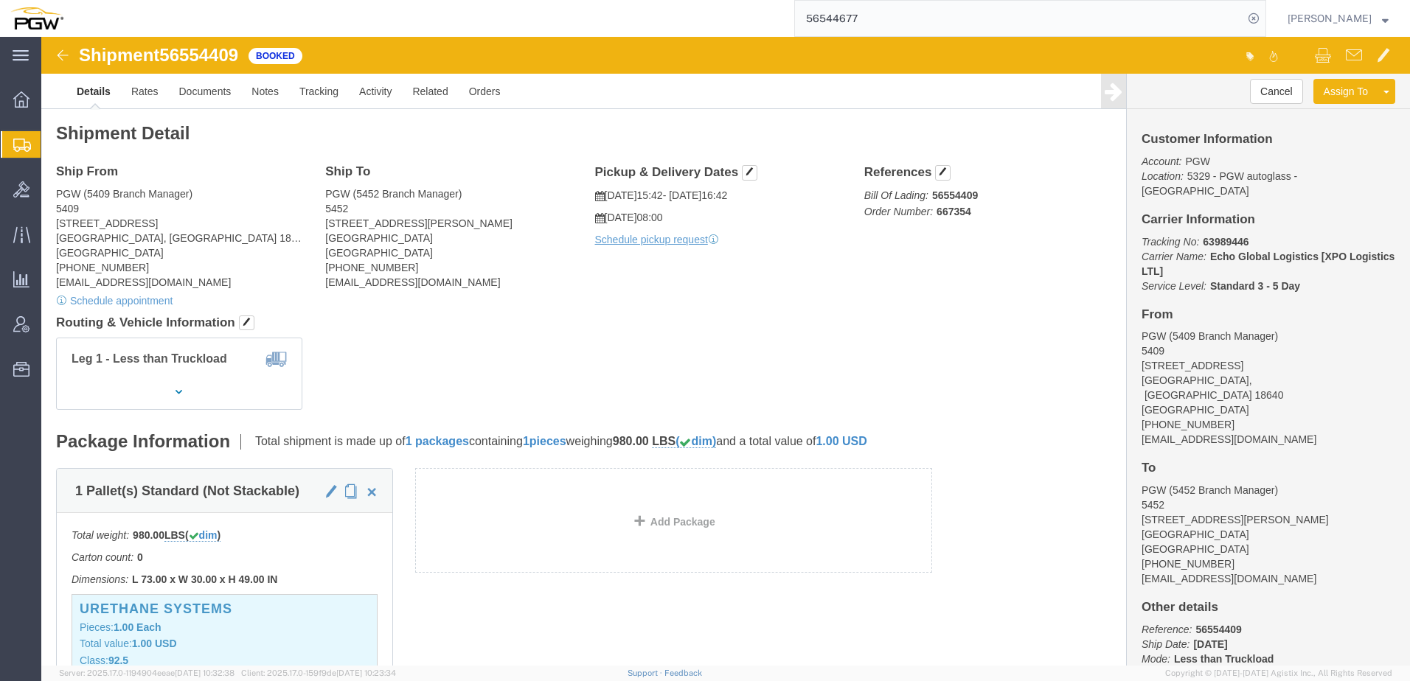
click div "Leg 1 - Less than Truckload"
click link "Documents"
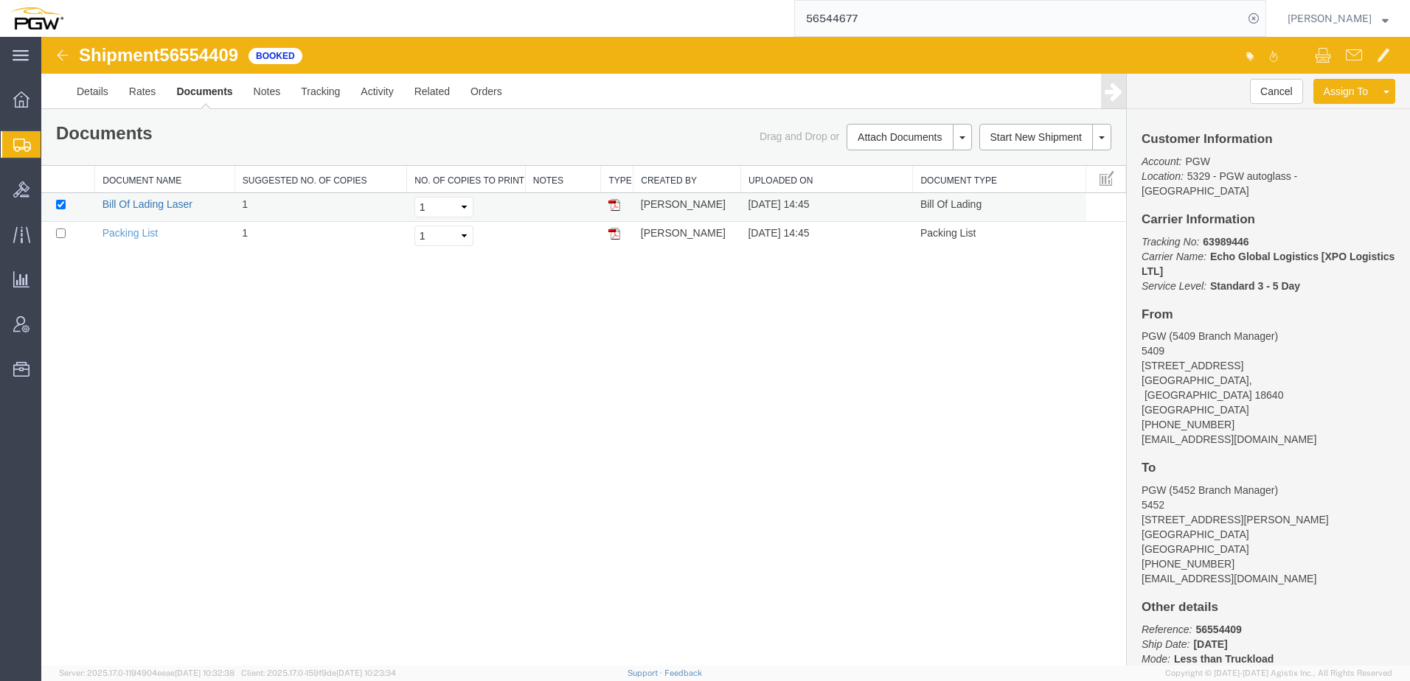
click at [160, 208] on link "Bill Of Lading Laser" at bounding box center [148, 204] width 90 height 12
drag, startPoint x: 198, startPoint y: 356, endPoint x: 173, endPoint y: 254, distance: 105.0
click at [198, 353] on div "Shipment 56554409 2 of 2 Booked Details Rates Documents Notes Tracking Activity…" at bounding box center [725, 351] width 1369 height 629
click at [89, 94] on link "Details" at bounding box center [92, 91] width 52 height 35
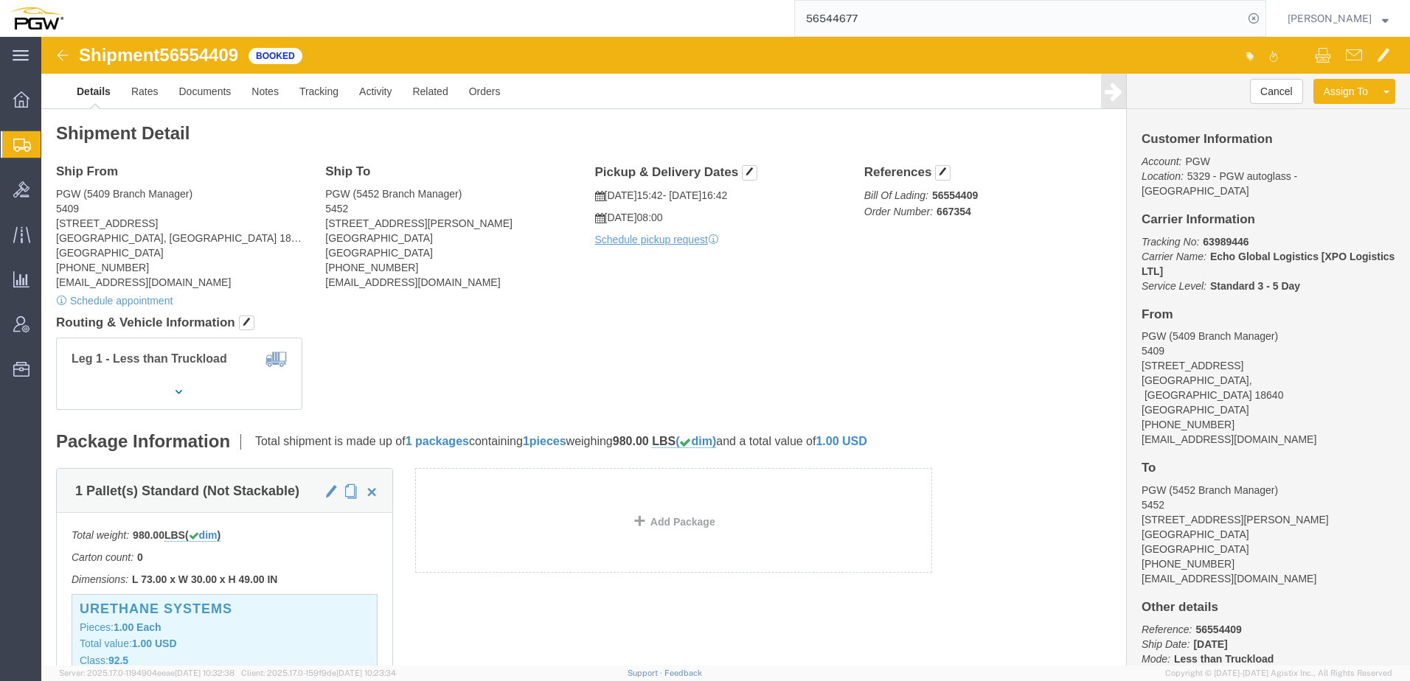
click div "Leg 1 - Less than Truckload"
click span "button"
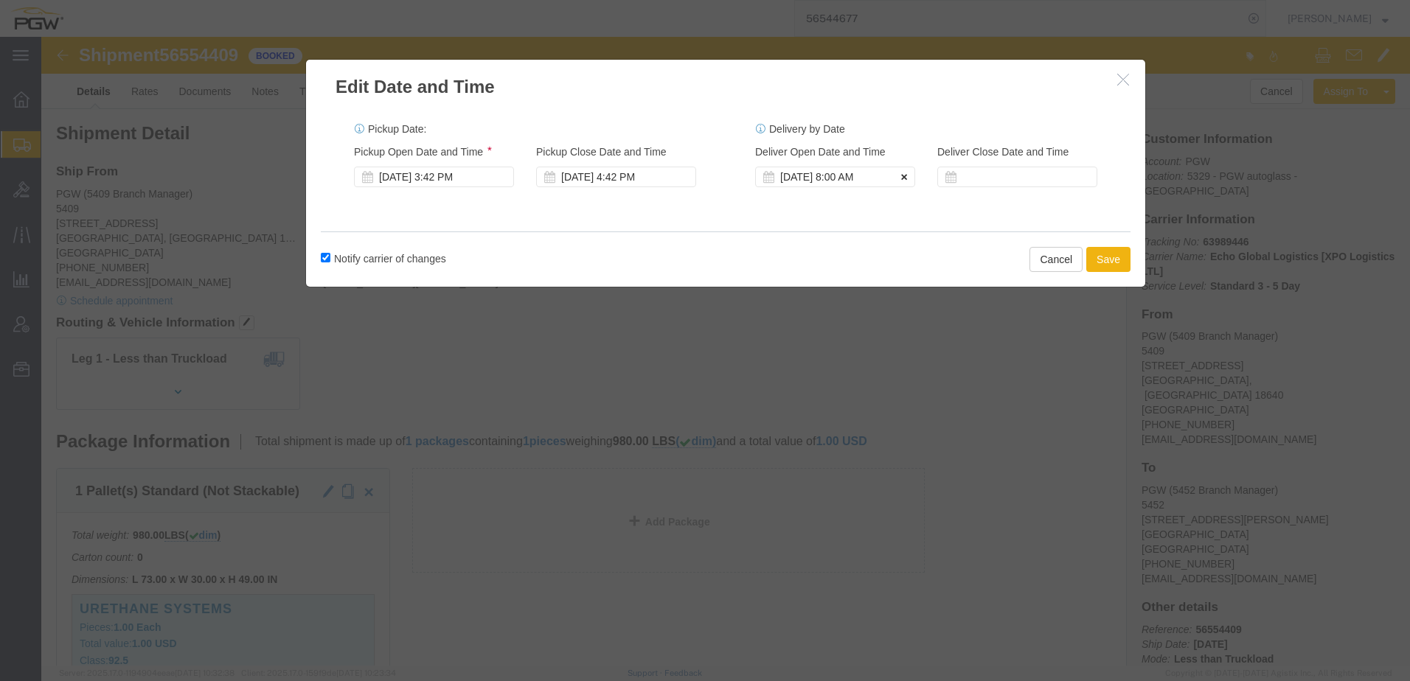
click icon
click div "Aug 20 2025 3:42 PM"
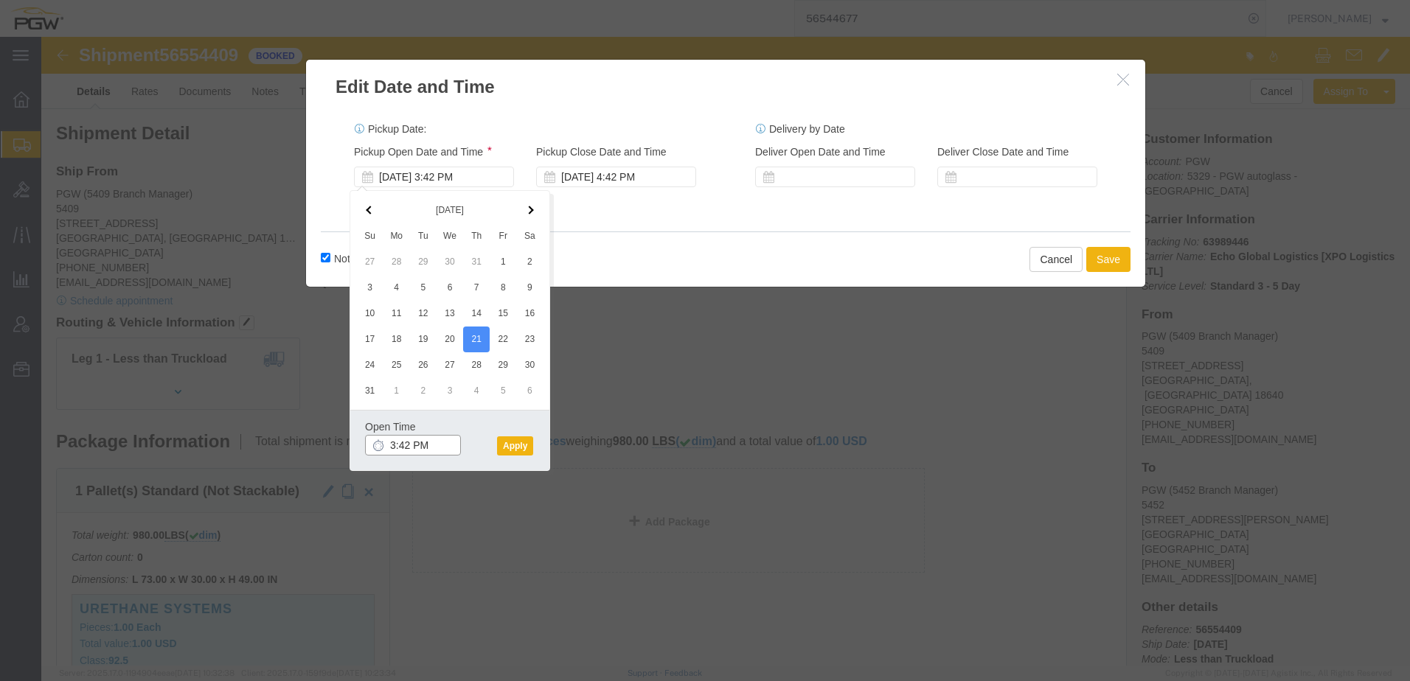
click input "3:42 PM"
type input "8:00 AM"
click button "Apply"
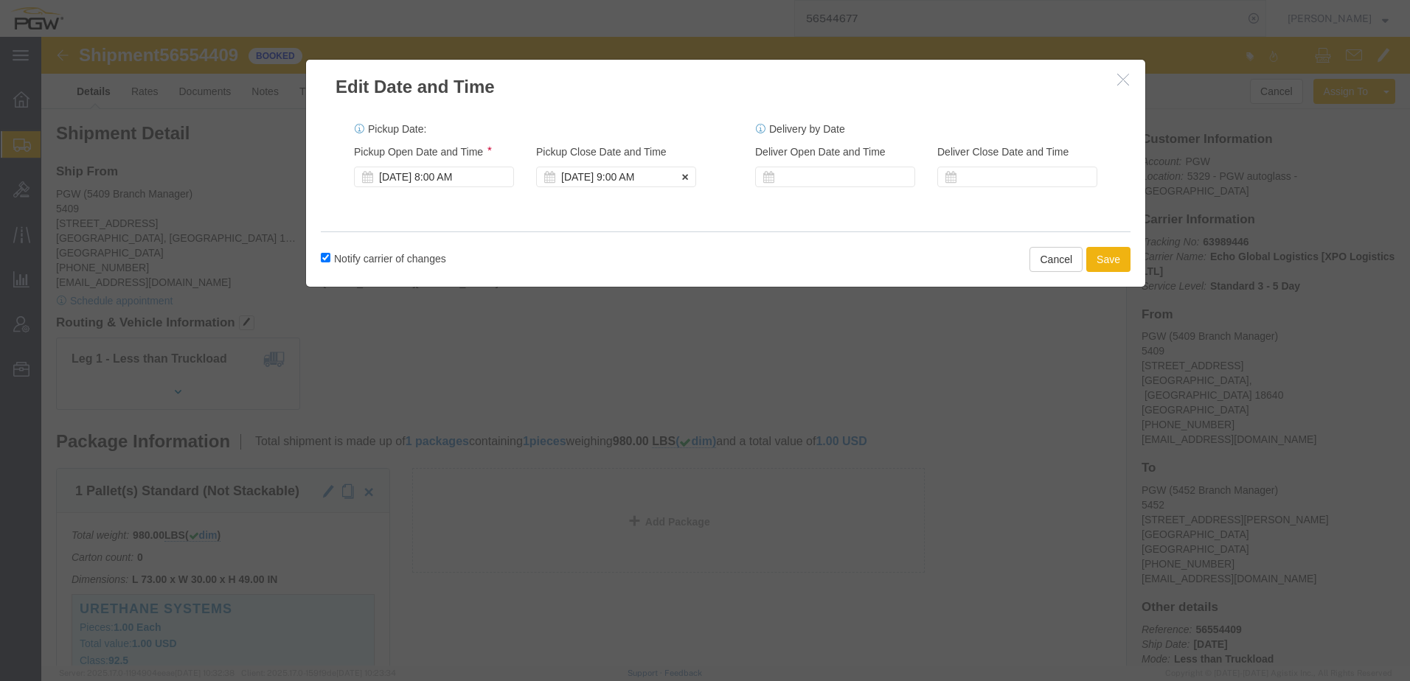
click div "Aug 21 2025 9:00 AM"
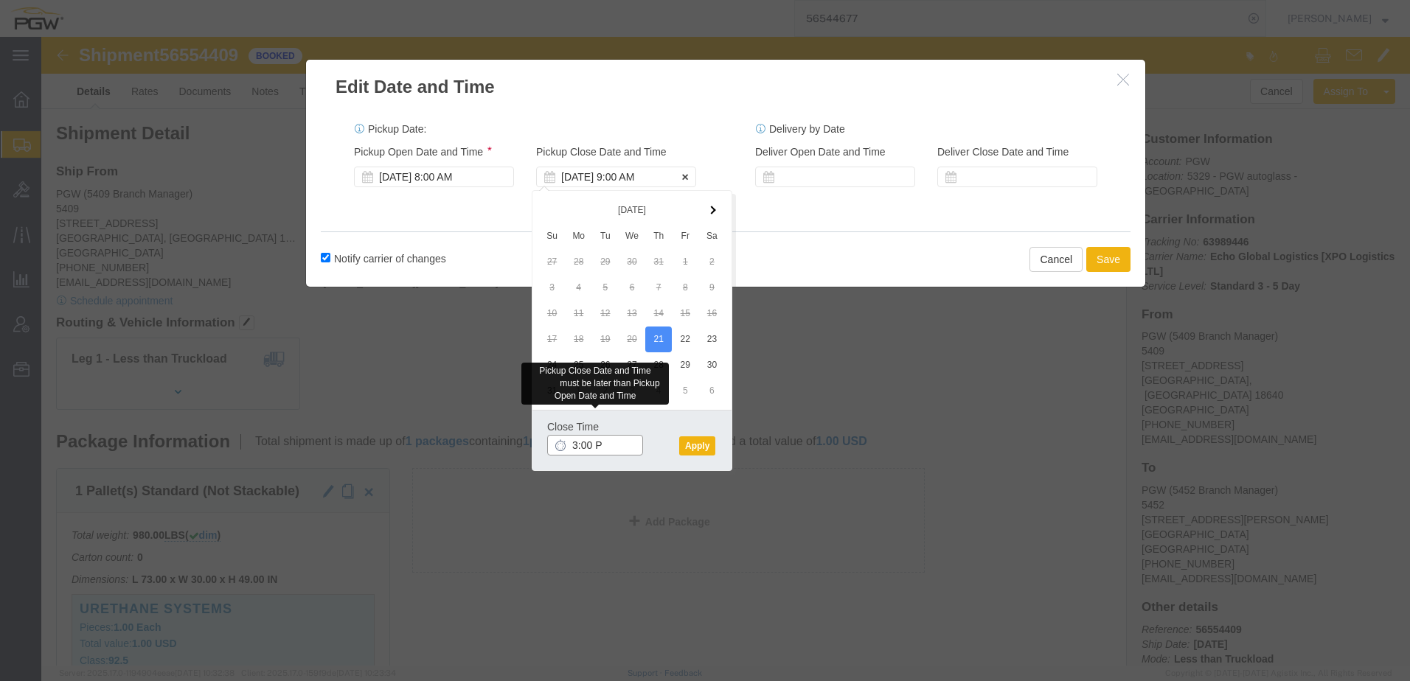
type input "3:00 Pm"
click button "Apply"
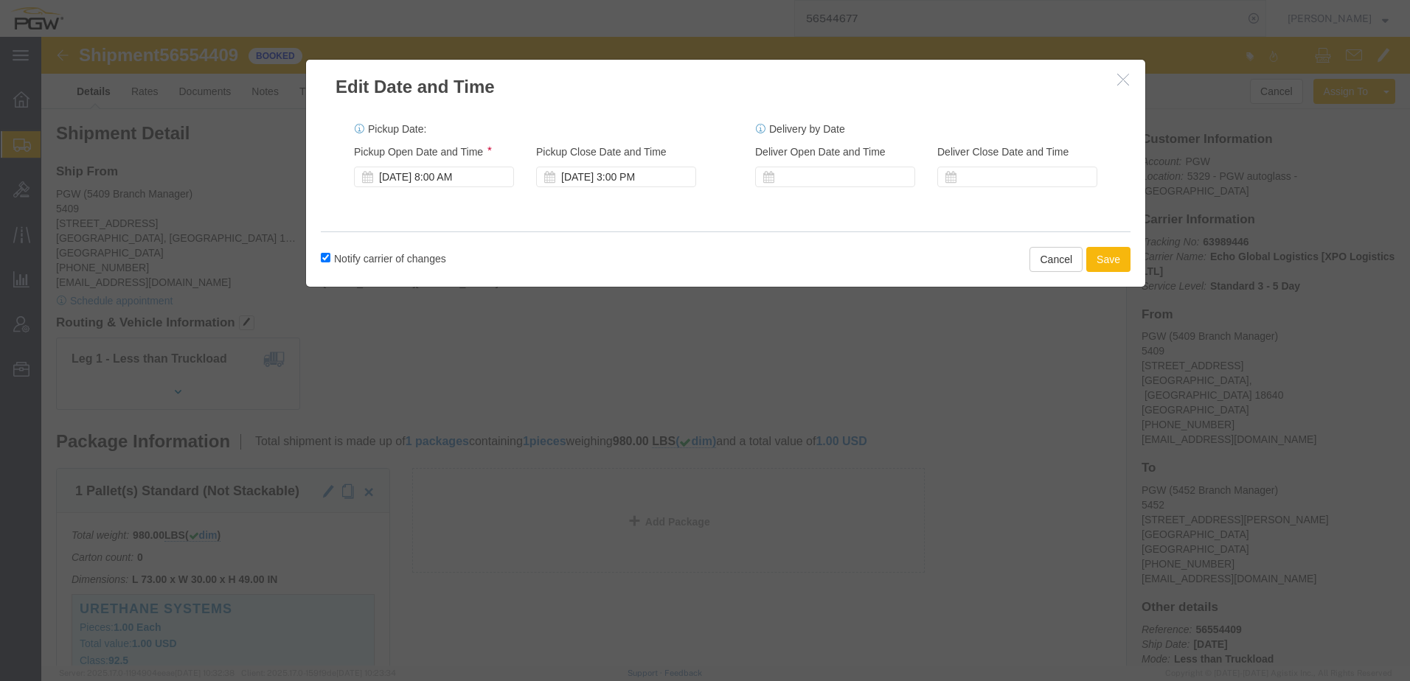
click button "Save"
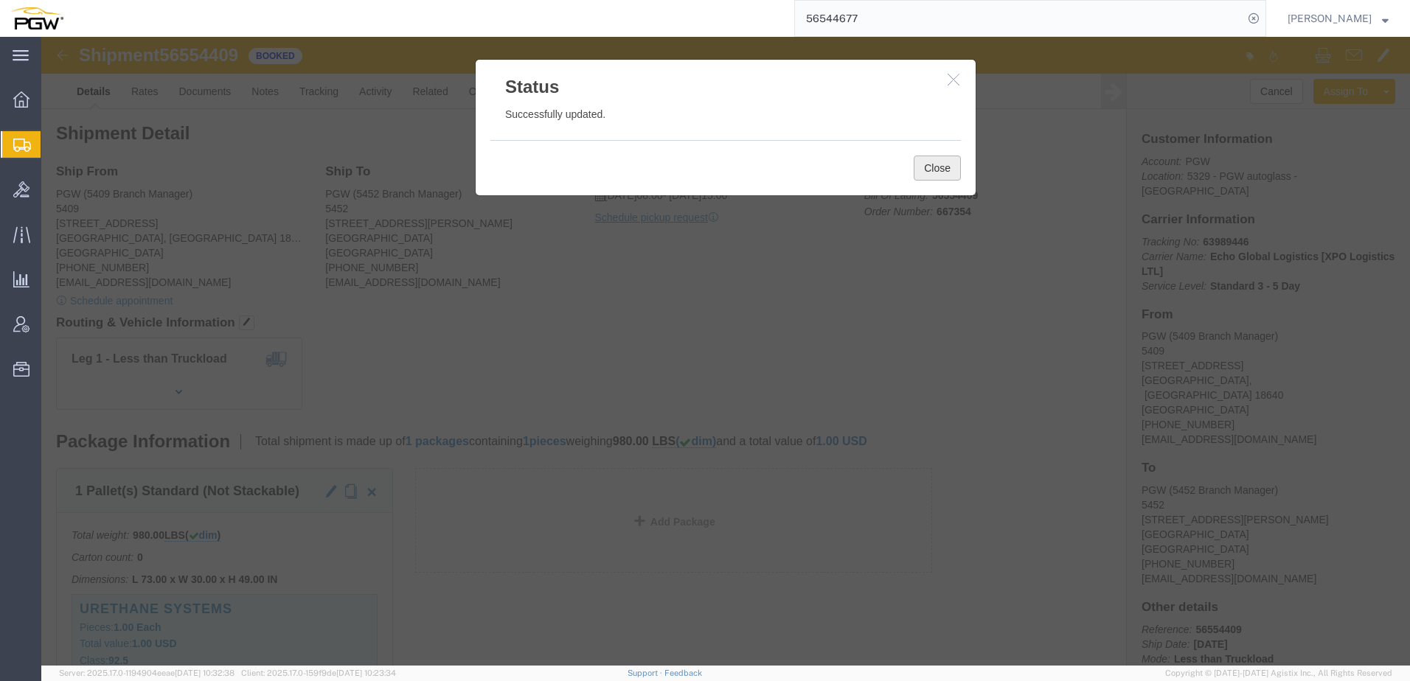
click button "Close"
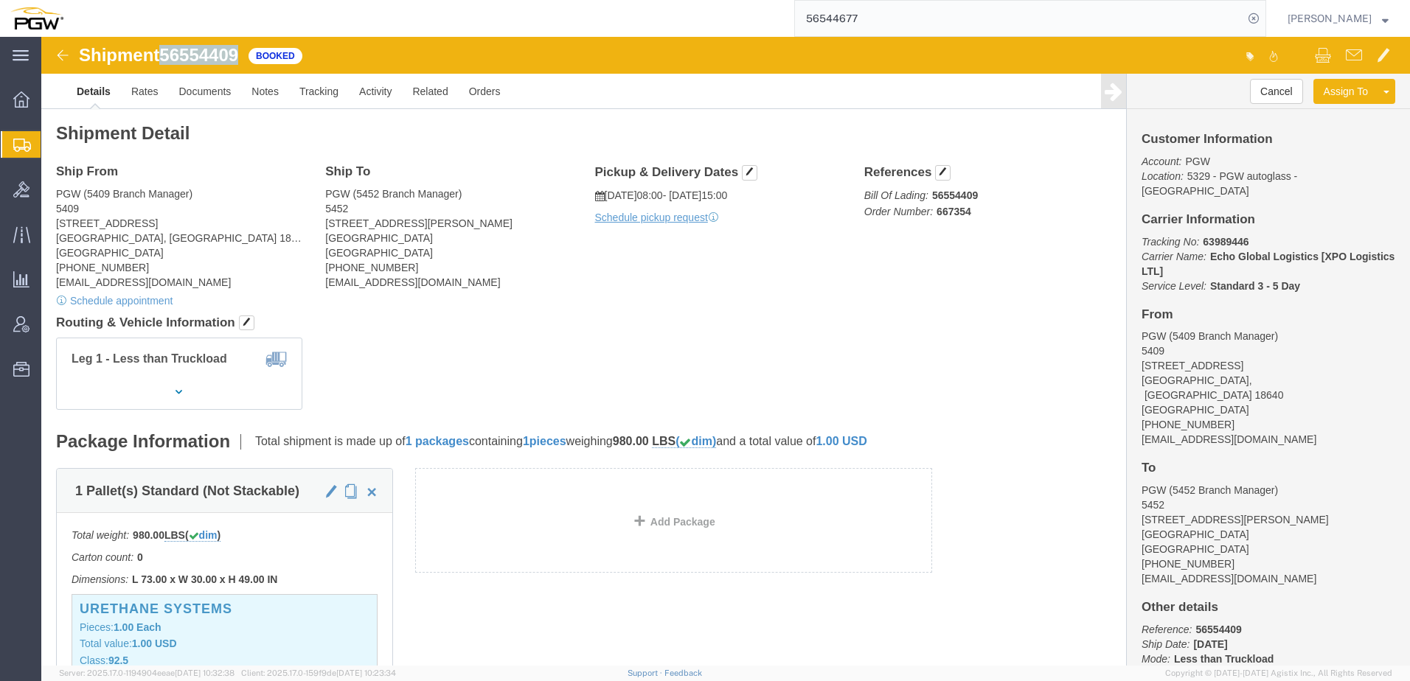
drag, startPoint x: 125, startPoint y: 20, endPoint x: 190, endPoint y: 24, distance: 65.8
click span "56554409"
copy span "56554409"
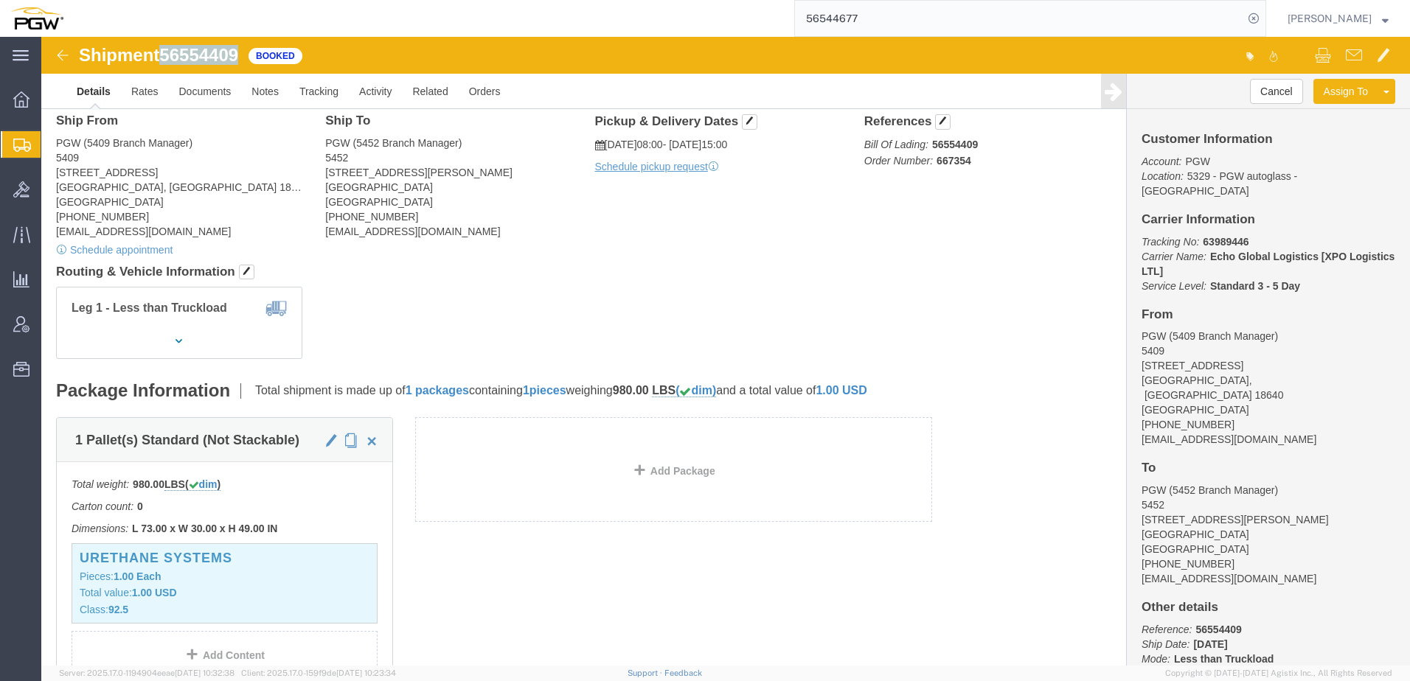
scroll to position [74, 0]
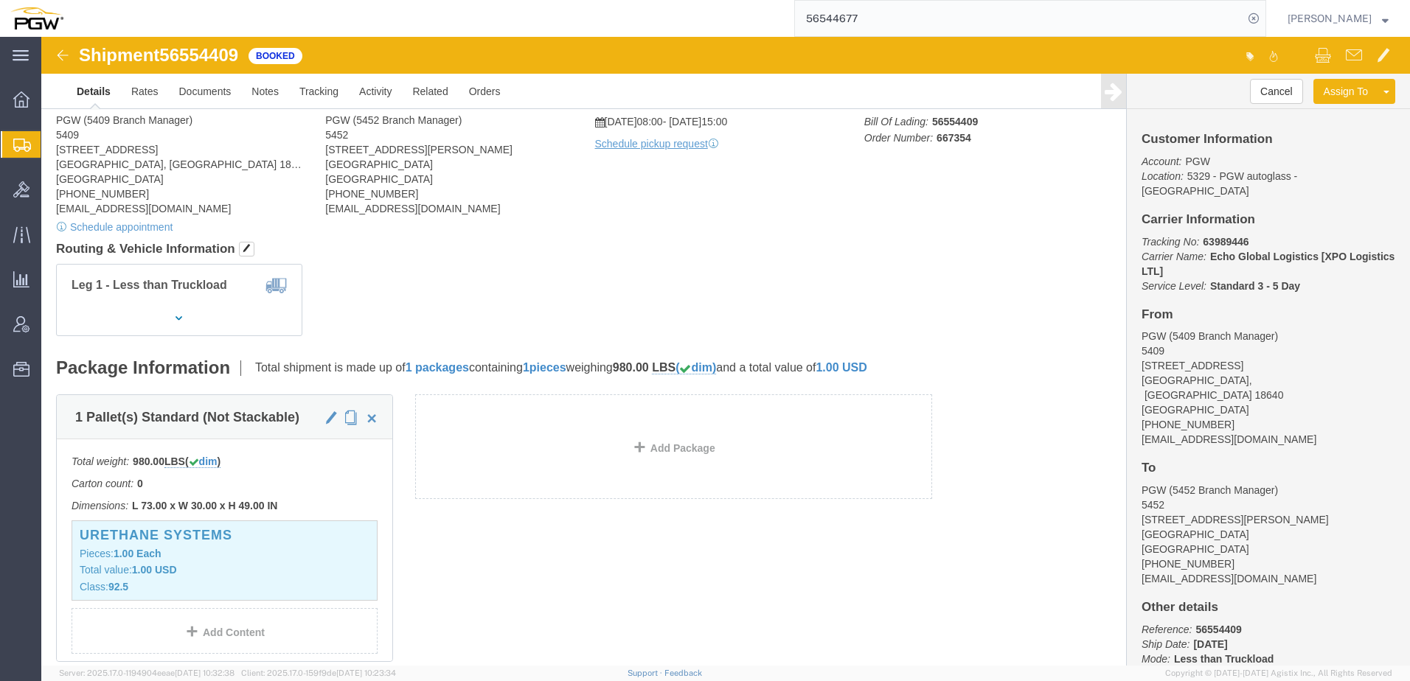
click div "Ship From PGW (5409 Branch Manager) 5409 125 Enterprise Way Pittston, PA 18640 …"
click div "Leg 1 - Less than Truckload"
click at [0, 0] on span "Shipment Manager" at bounding box center [0, 0] width 0 height 0
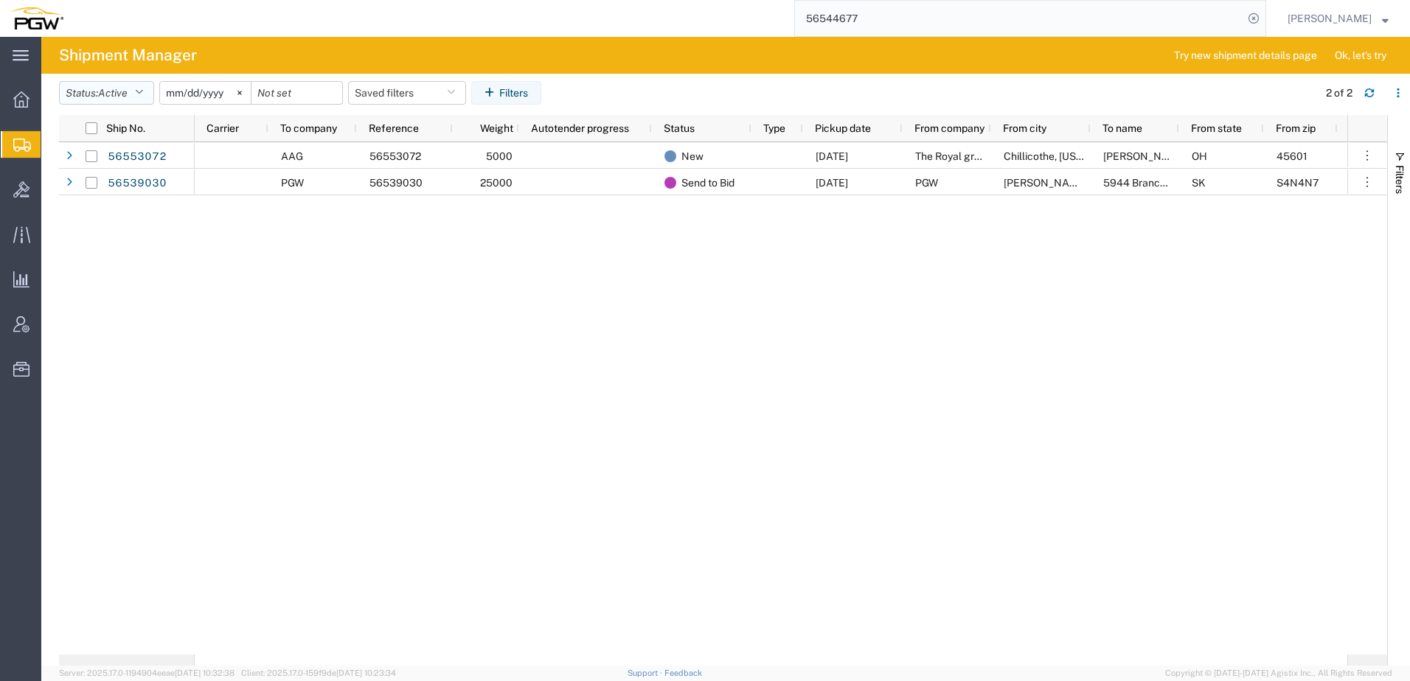
click at [85, 97] on button "Status: Active" at bounding box center [106, 93] width 95 height 24
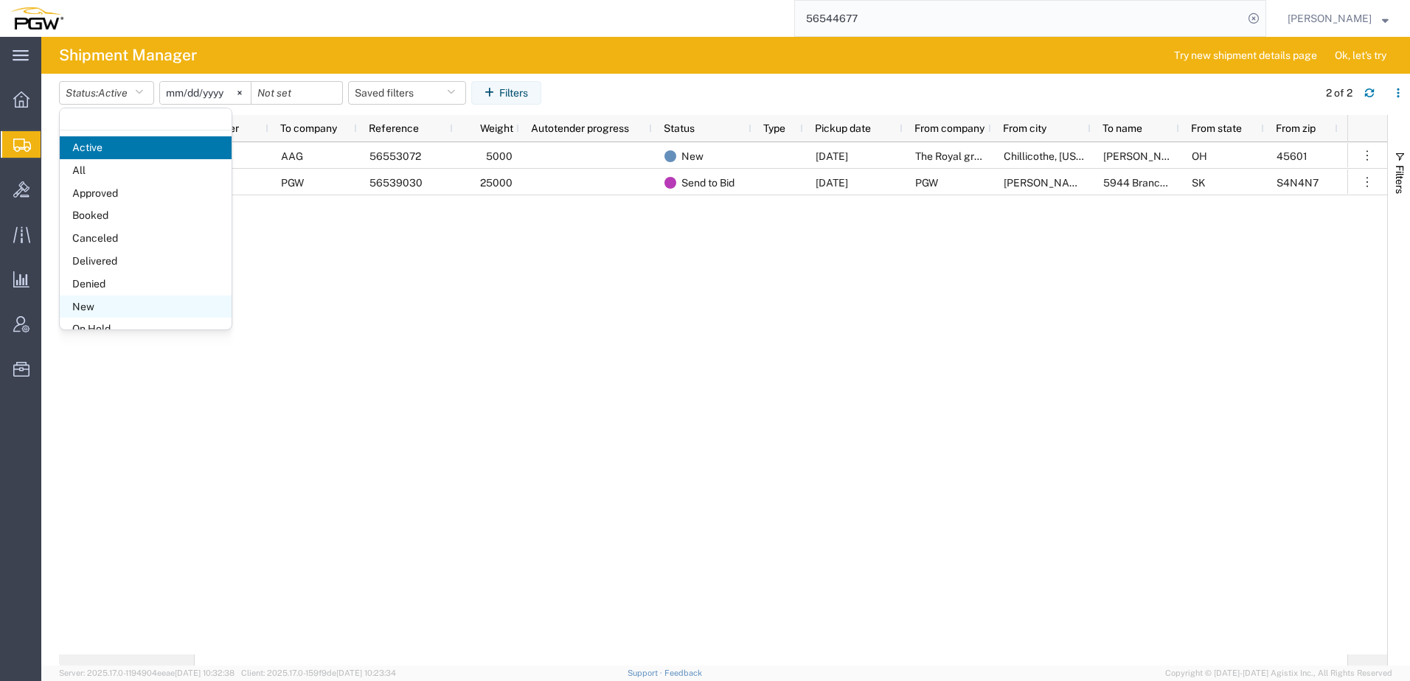
click at [89, 314] on span "New" at bounding box center [146, 307] width 172 height 23
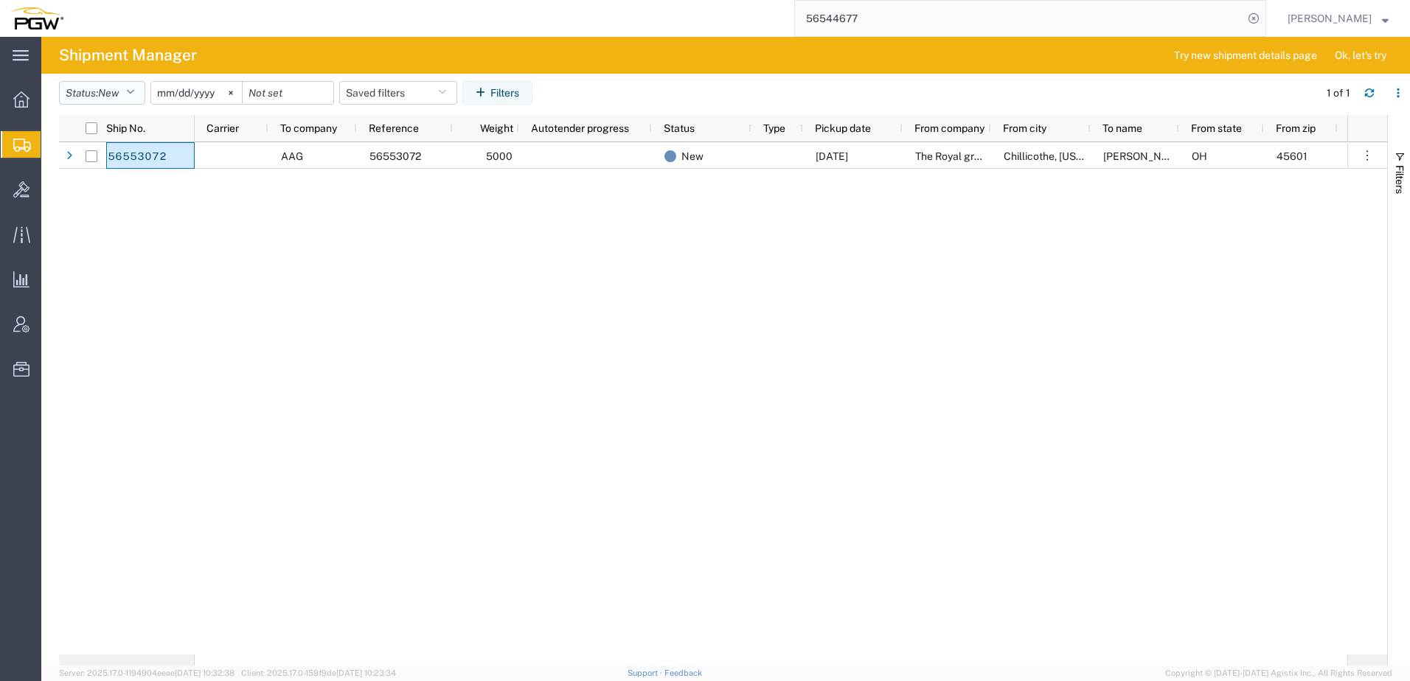
click at [81, 91] on button "Status: New" at bounding box center [102, 93] width 86 height 24
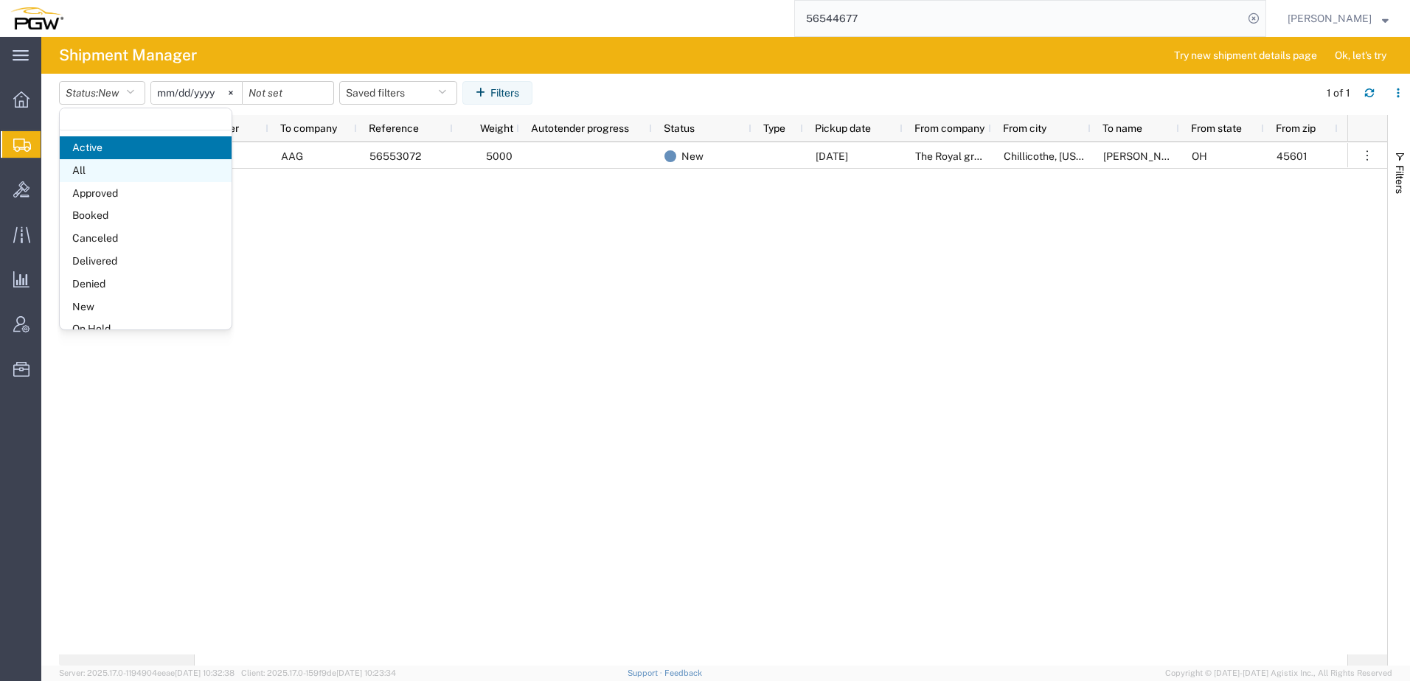
click at [88, 167] on span "All" at bounding box center [146, 170] width 172 height 23
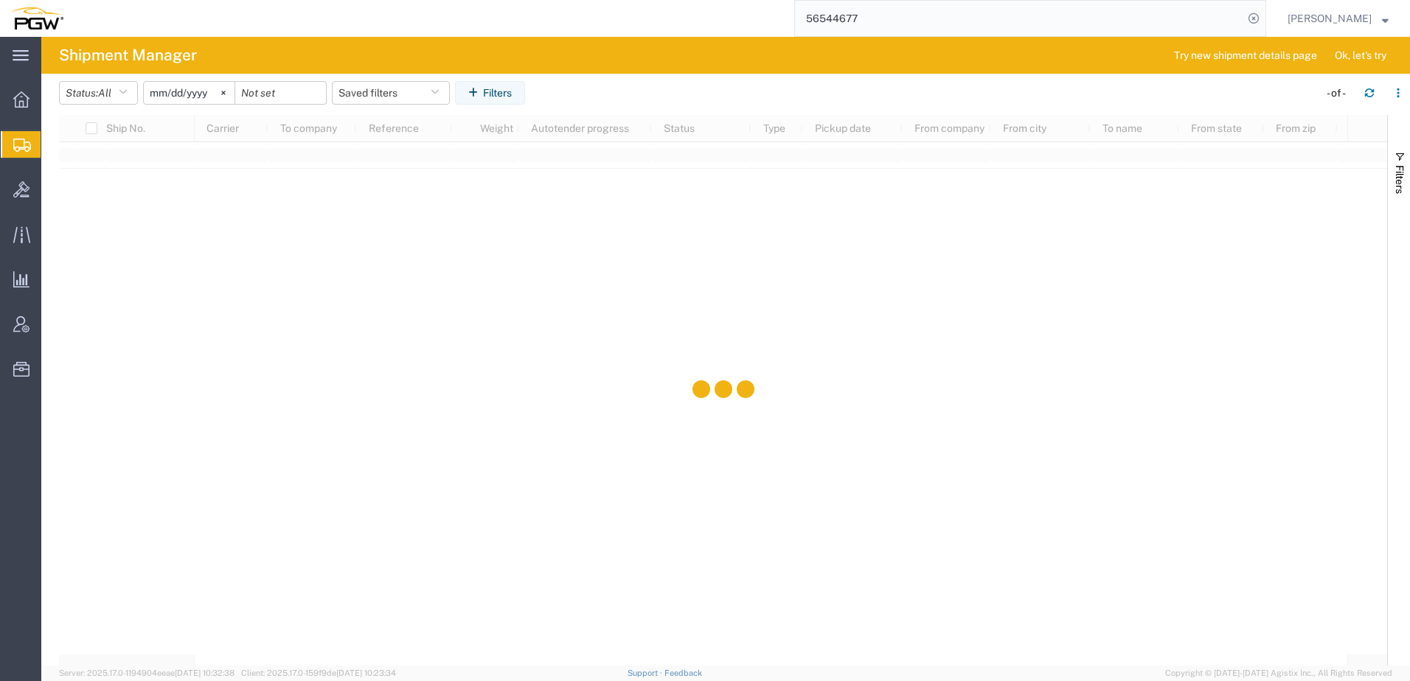
click at [162, 94] on input "2025-07-20" at bounding box center [189, 93] width 91 height 22
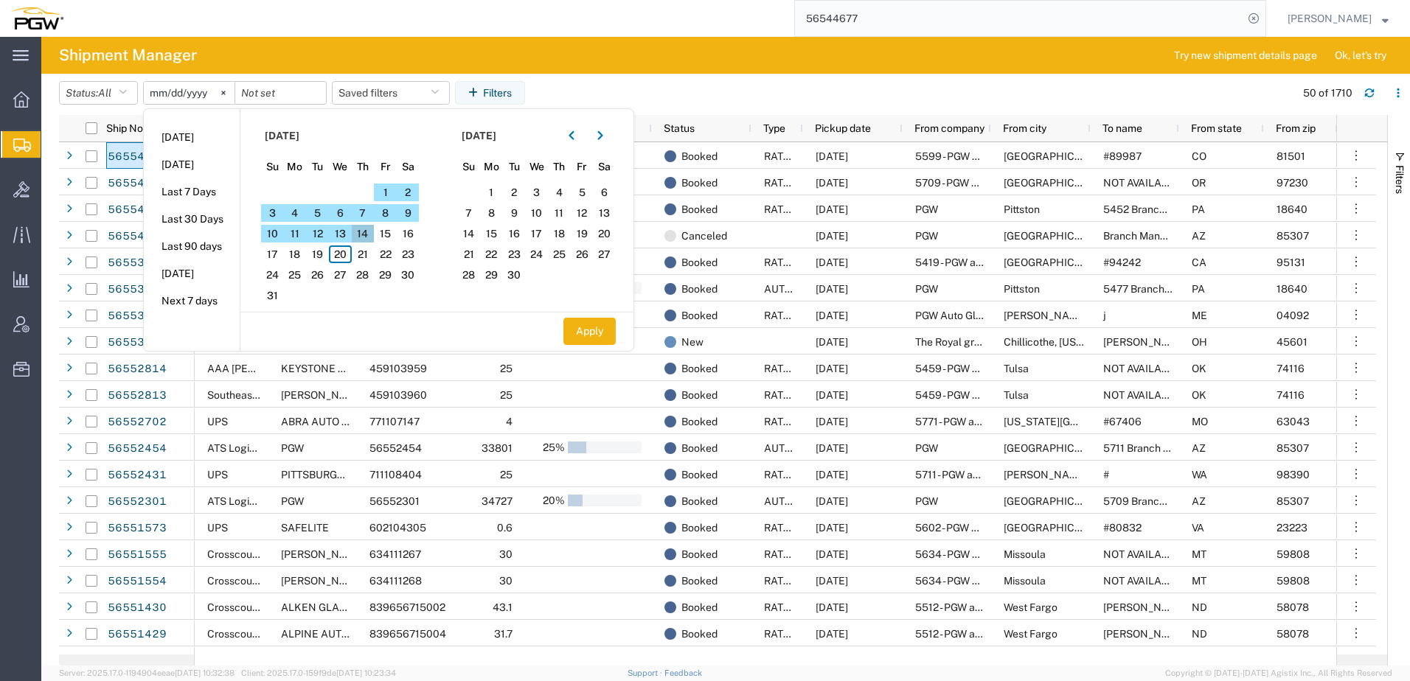
click at [369, 229] on span "14" at bounding box center [363, 234] width 23 height 18
click at [373, 257] on span "21" at bounding box center [363, 255] width 23 height 18
click at [616, 338] on button "Apply" at bounding box center [589, 331] width 52 height 27
type input "2025-08-14"
type input "2025-08-21"
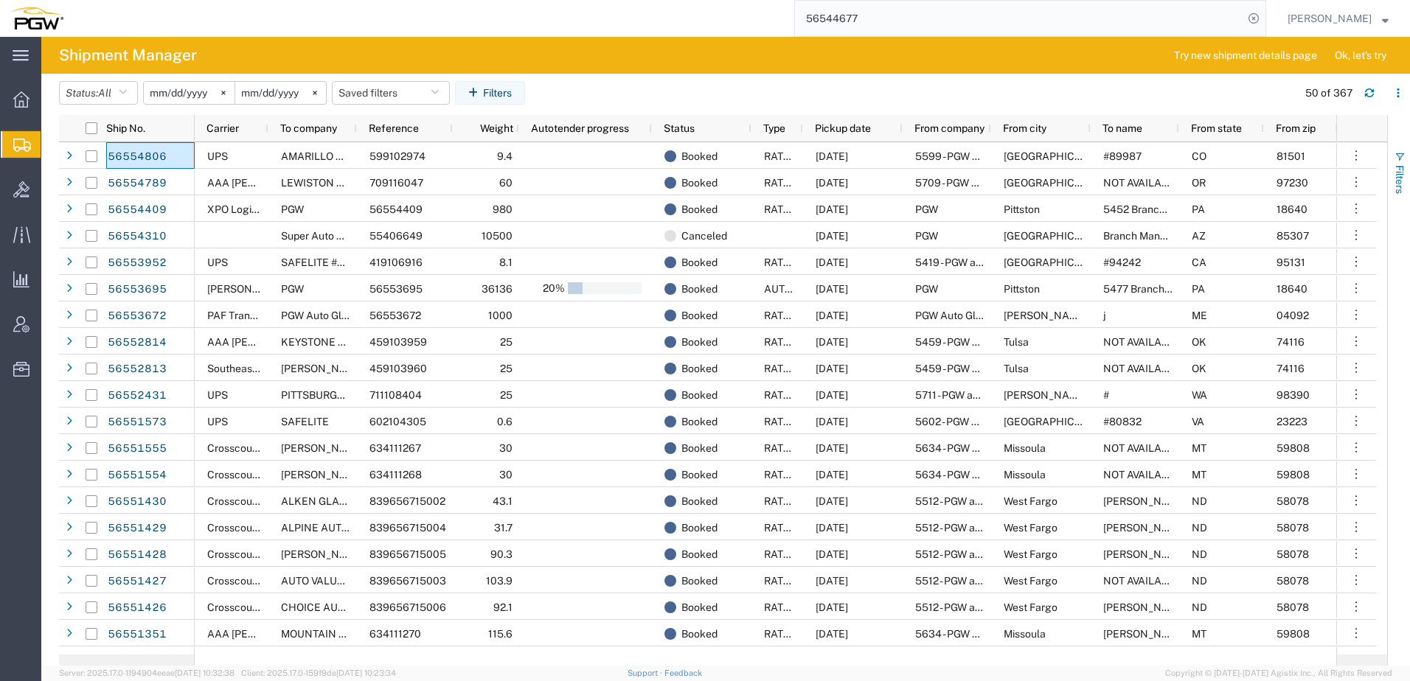
click at [1403, 181] on span "Filters" at bounding box center [1400, 179] width 12 height 29
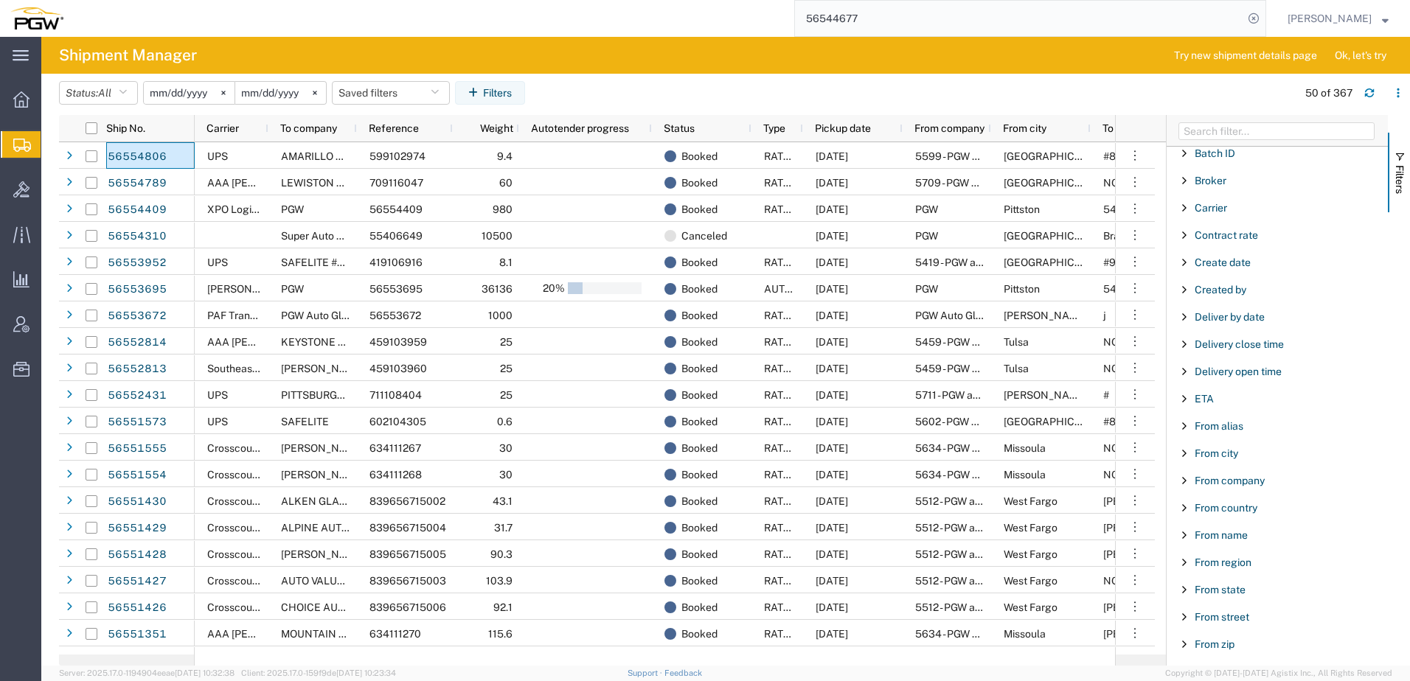
scroll to position [221, 0]
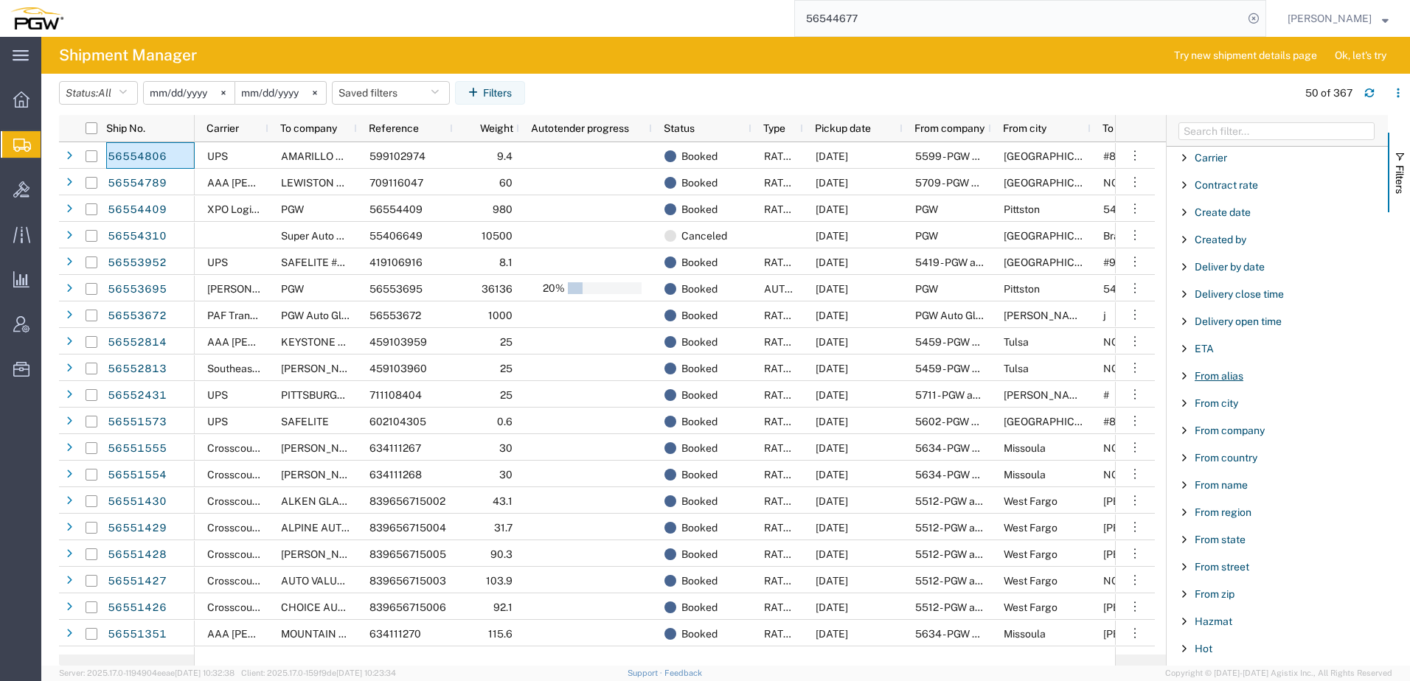
click at [1231, 373] on span "From alias" at bounding box center [1219, 376] width 49 height 12
click at [1240, 437] on input "Filter Value" at bounding box center [1282, 438] width 193 height 18
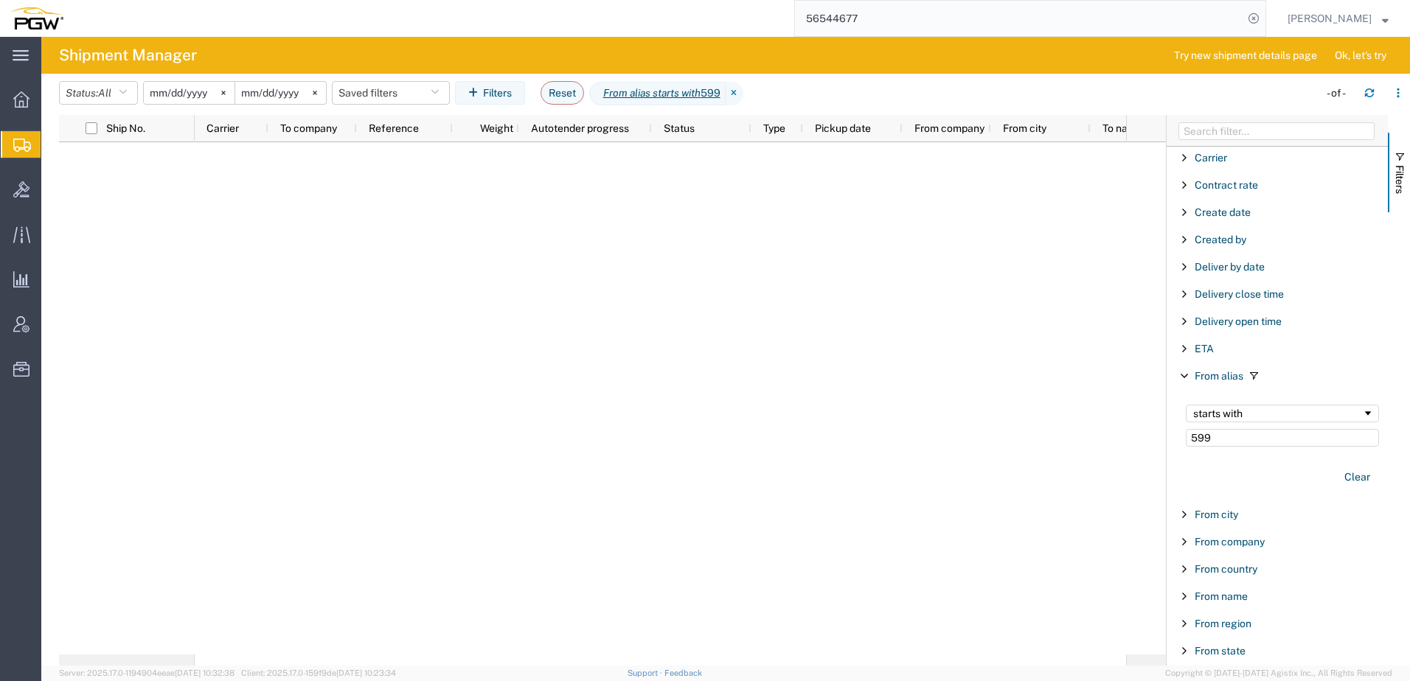
drag, startPoint x: 1234, startPoint y: 432, endPoint x: 1024, endPoint y: 445, distance: 209.9
click at [1024, 445] on div "Ship No. Carrier To company Reference Weight Autotender progress Status Type Pi…" at bounding box center [734, 390] width 1351 height 551
type input "5599"
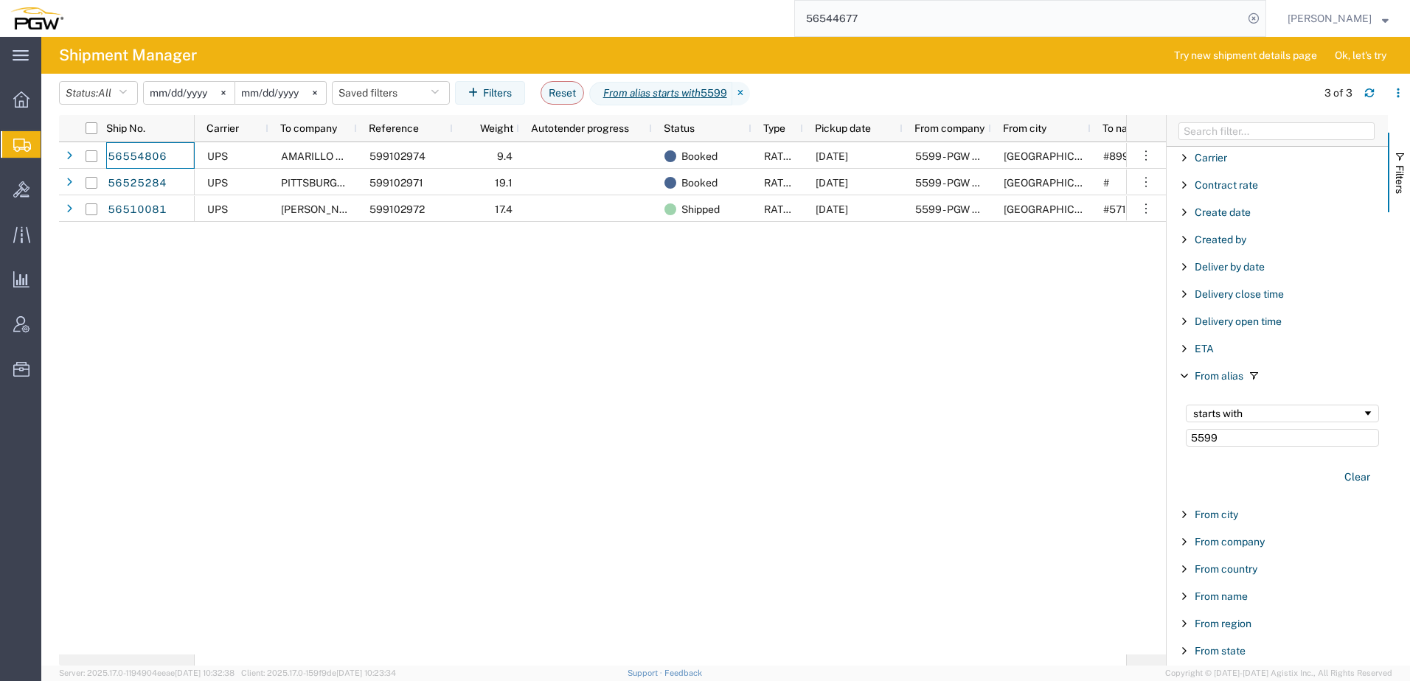
click at [729, 518] on div "UPS AMARILLO MOTORS 599102974 9.4 Booked RATED 08/20/2025 5599 - PGW autoglass …" at bounding box center [660, 398] width 931 height 513
click at [1403, 175] on span "Filters" at bounding box center [1400, 179] width 12 height 29
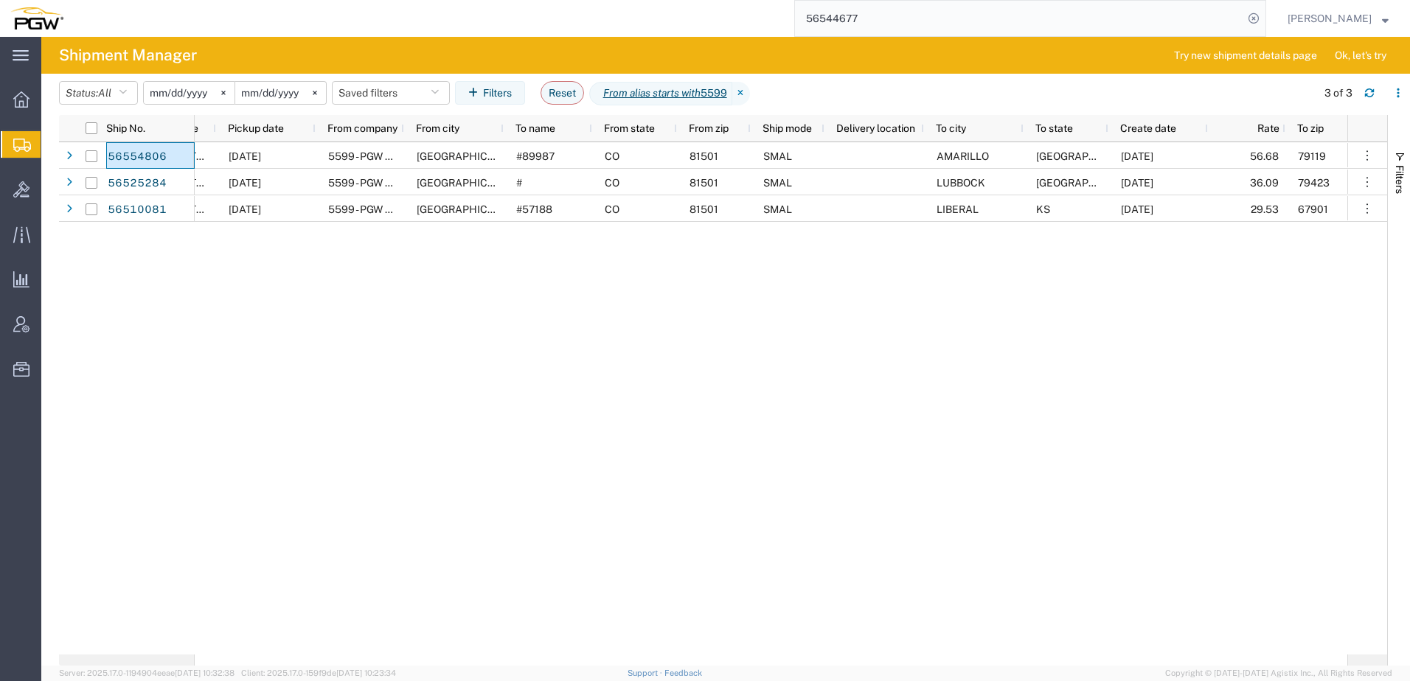
scroll to position [0, 471]
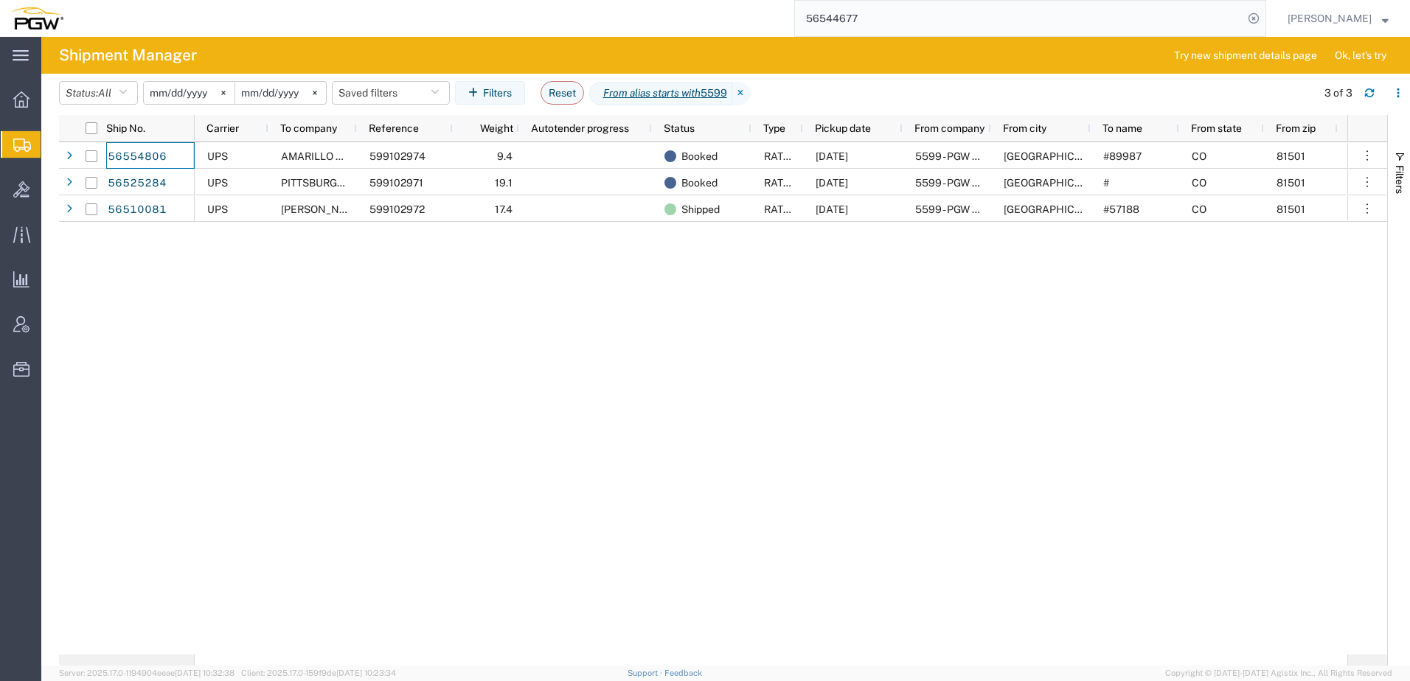
click at [268, 407] on div "Booked RATED 08/20/2025 5599 - PGW autoglass - Grand Junction Grand Junction #8…" at bounding box center [771, 398] width 1153 height 513
click at [0, 0] on span "Create Shipment" at bounding box center [0, 0] width 0 height 0
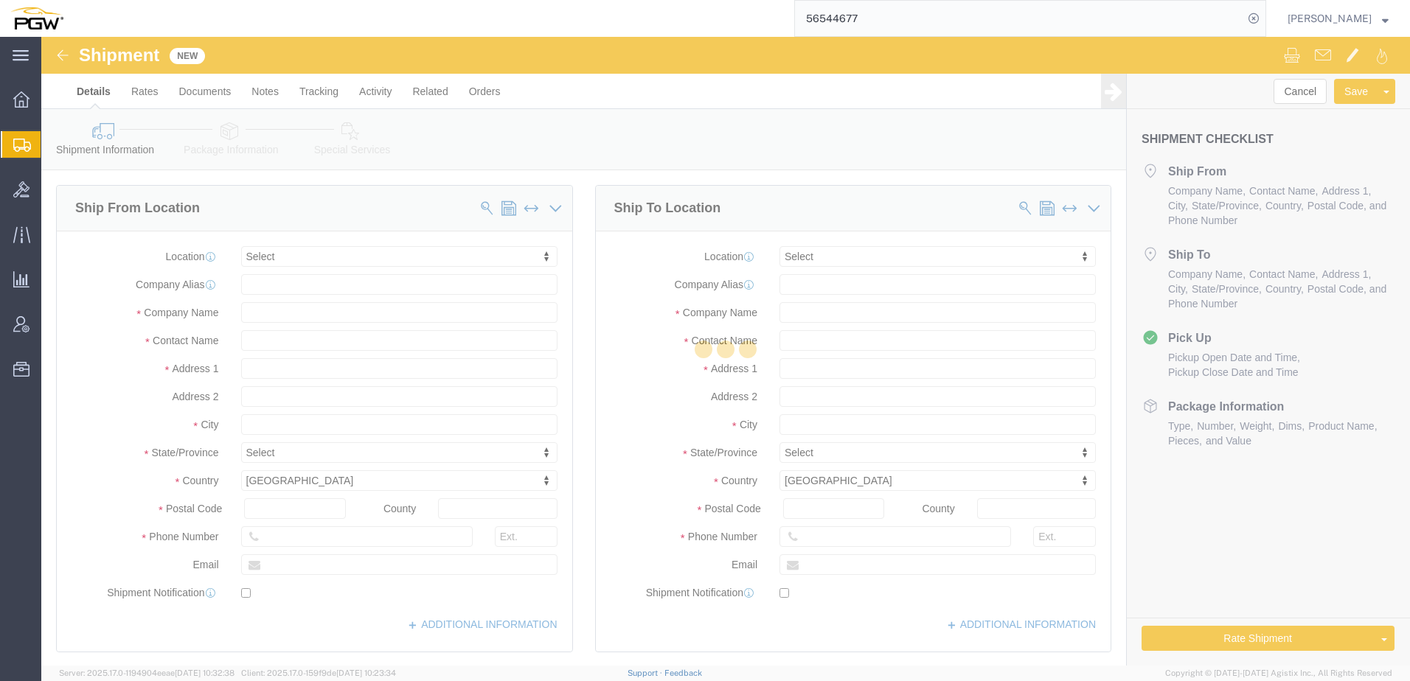
select select
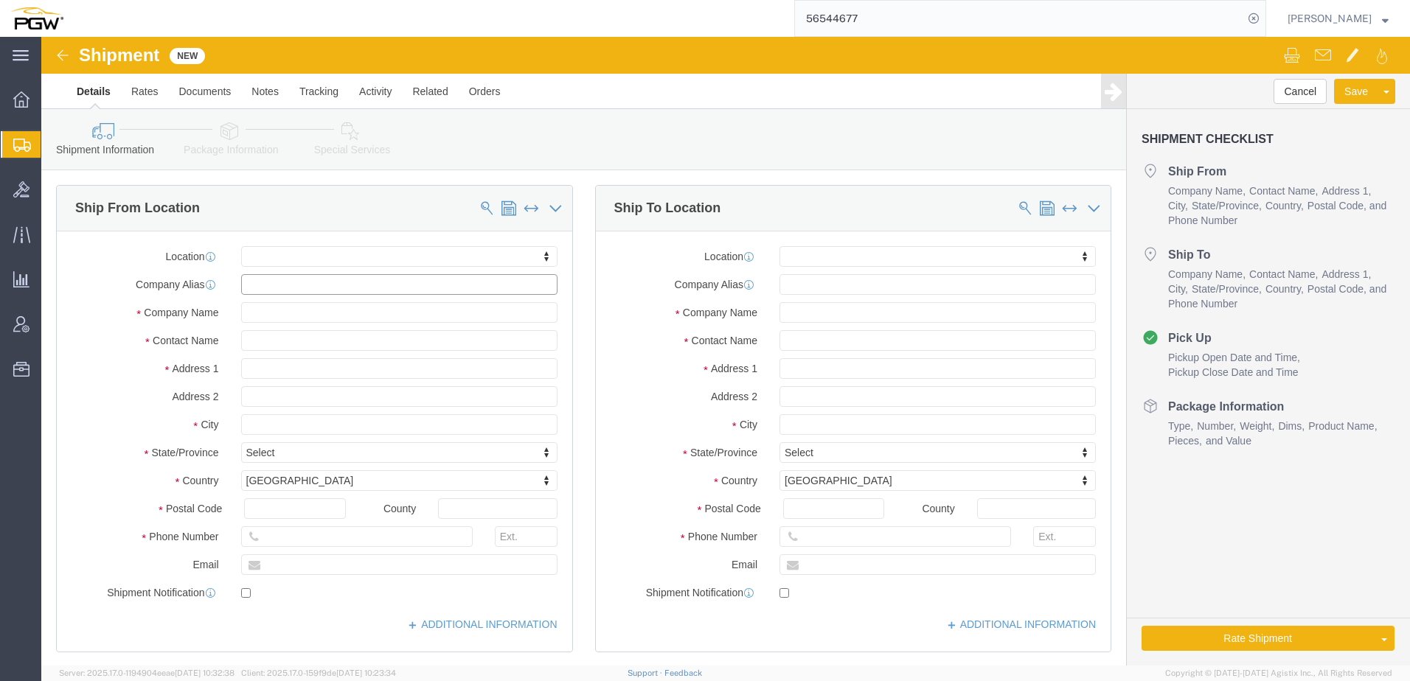
click input "text"
type input "G"
paste input "GMS485"
type input "GMS485"
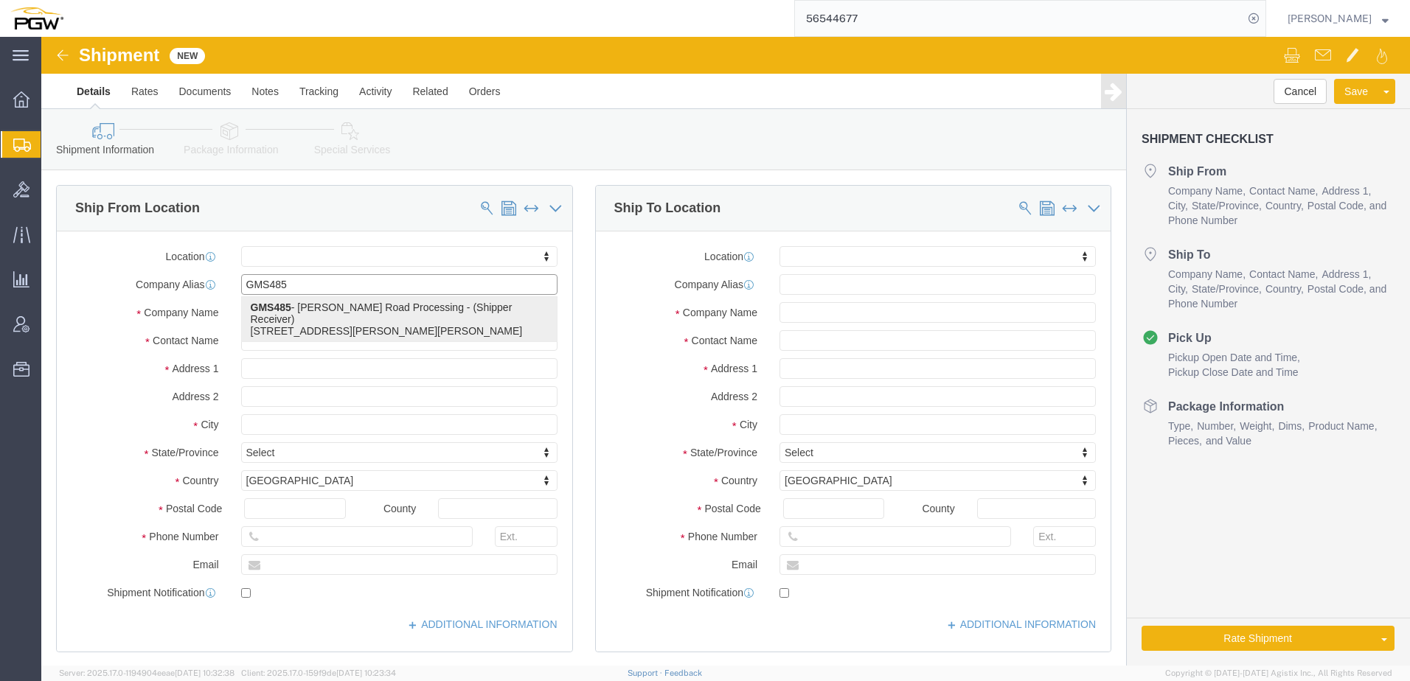
drag, startPoint x: 263, startPoint y: 274, endPoint x: 235, endPoint y: 322, distance: 55.2
click p "GMS485 - GM Davidson Road Processing - (Shipper Receiver) 4420 Davison Rd, Burt…"
select select "MI"
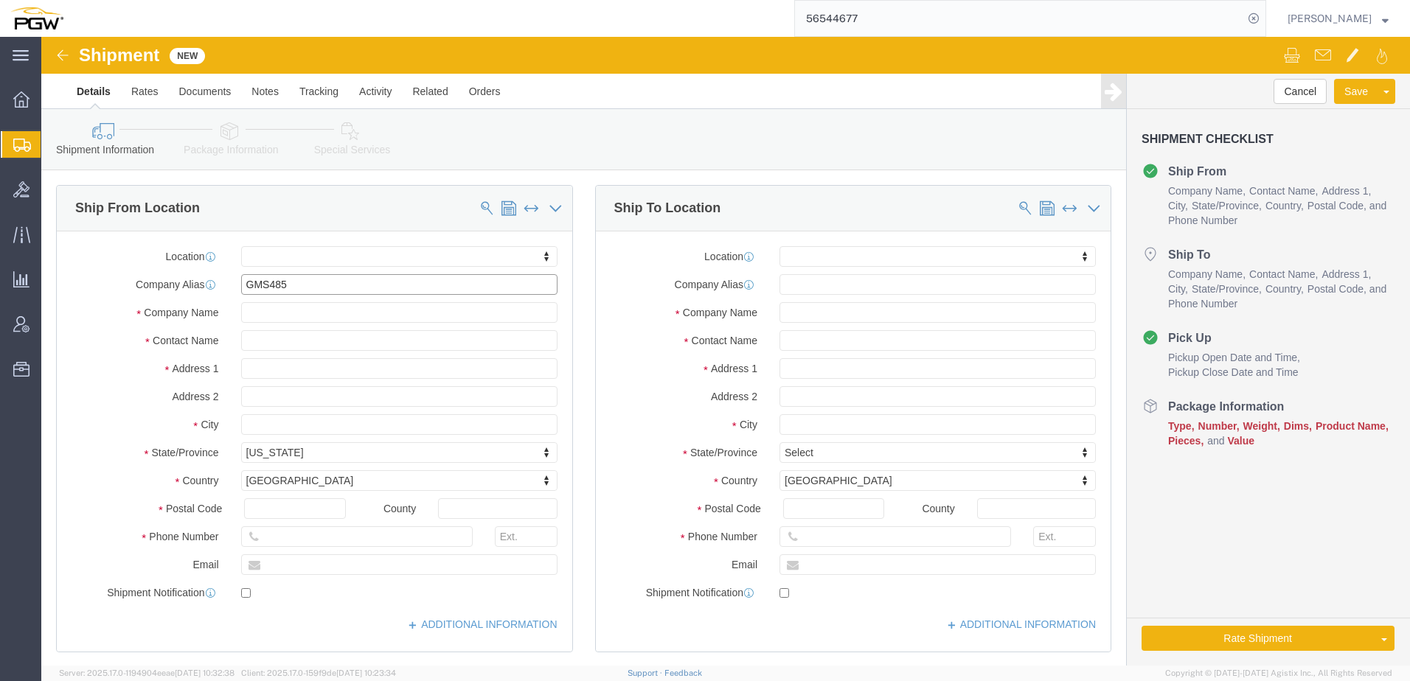
type input "GMS485"
type input "5329"
select select "28253"
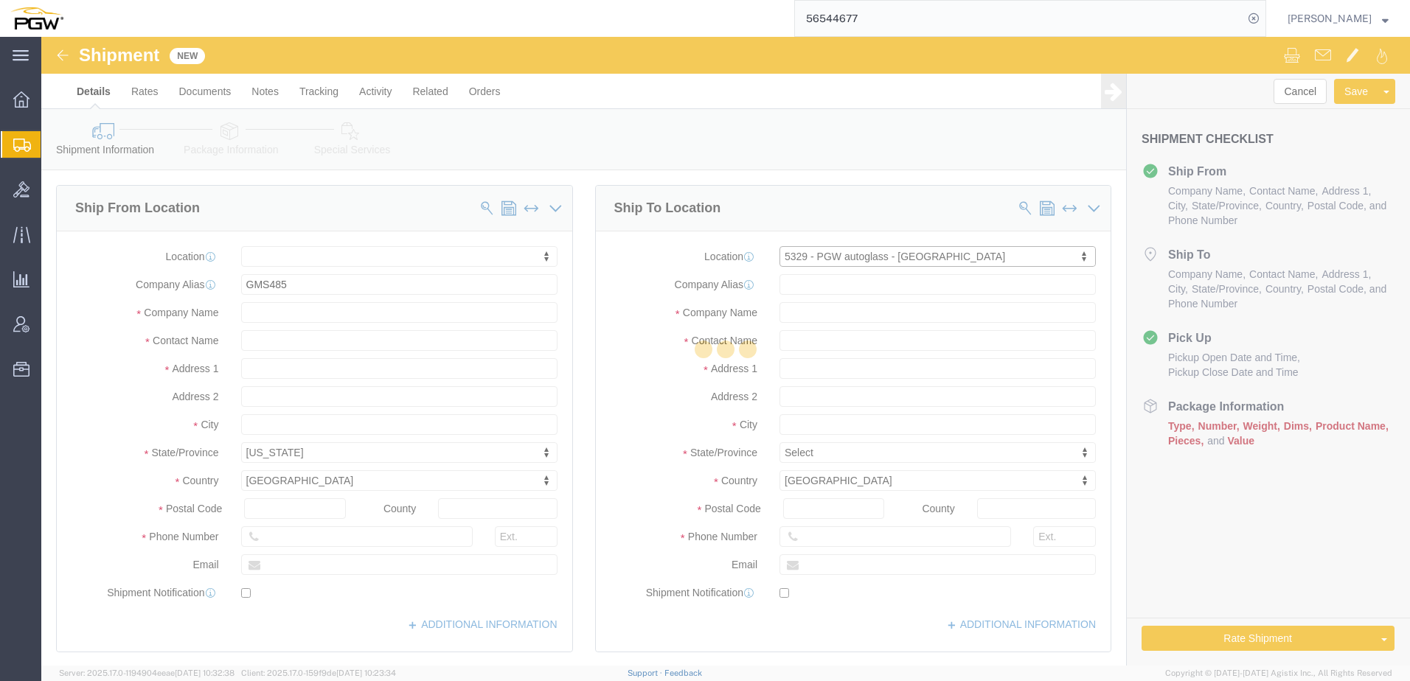
select select "OH"
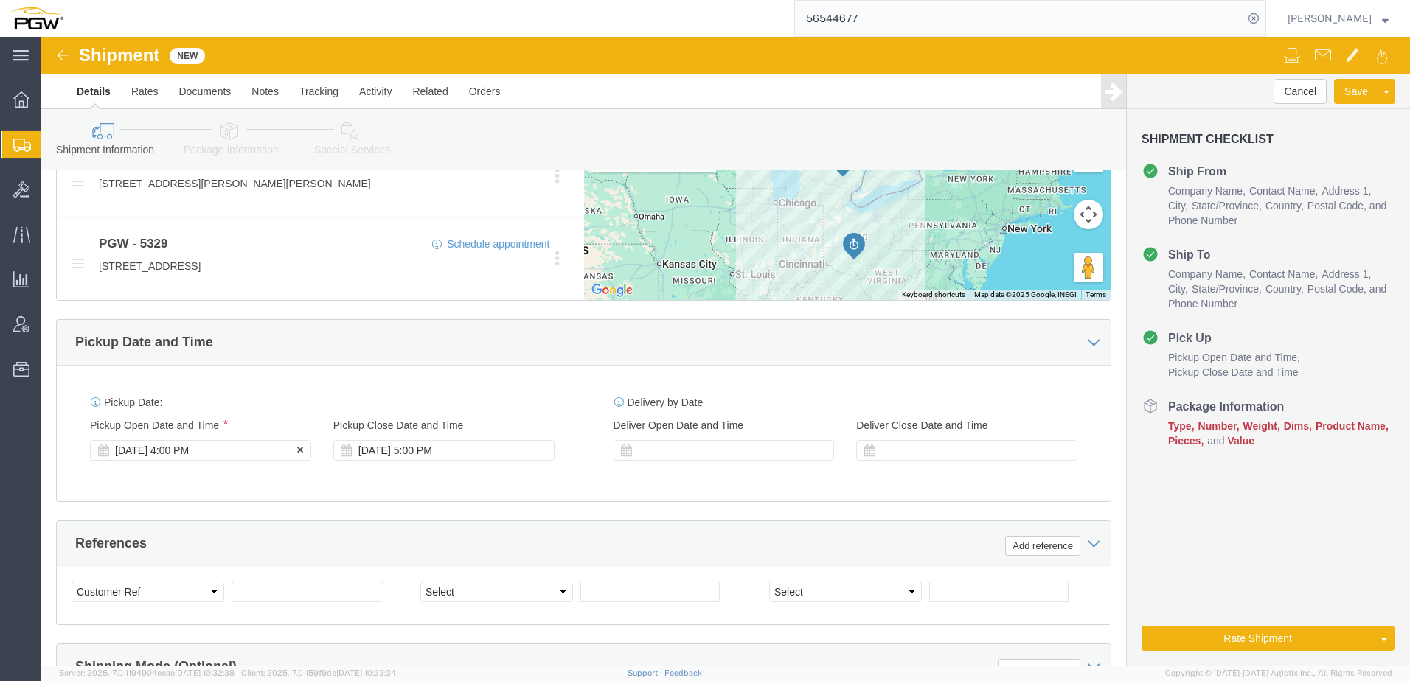
click div "Aug 20 2025 4:00 PM"
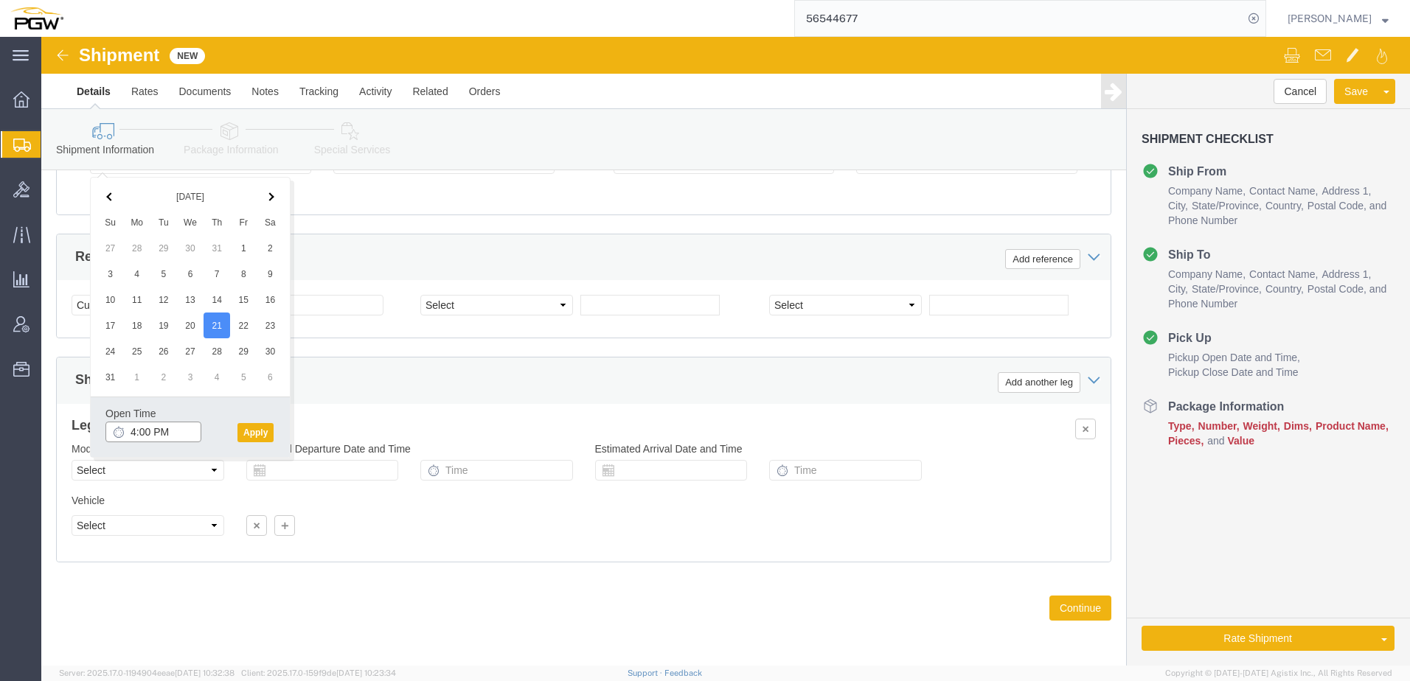
click input "4:00 PM"
type input "8:00 AM"
click button "Apply"
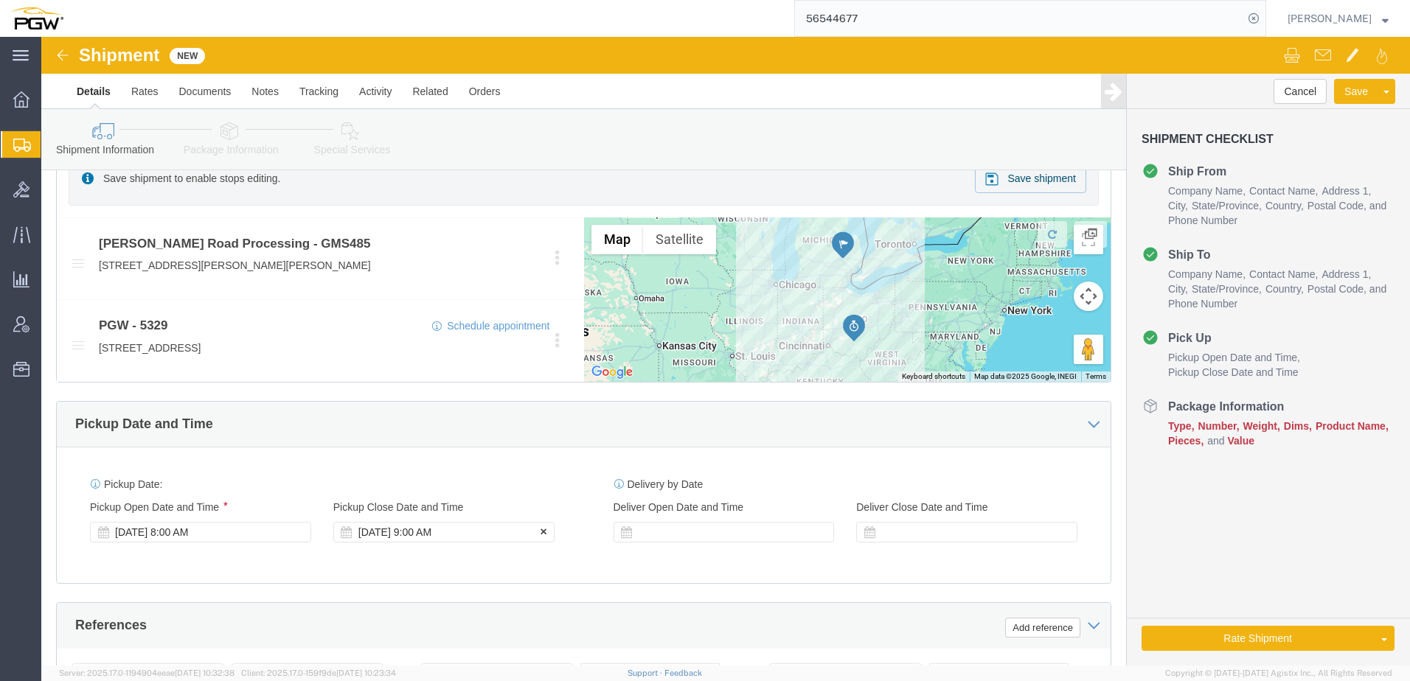
click div "Aug 21 2025 9:00 AM"
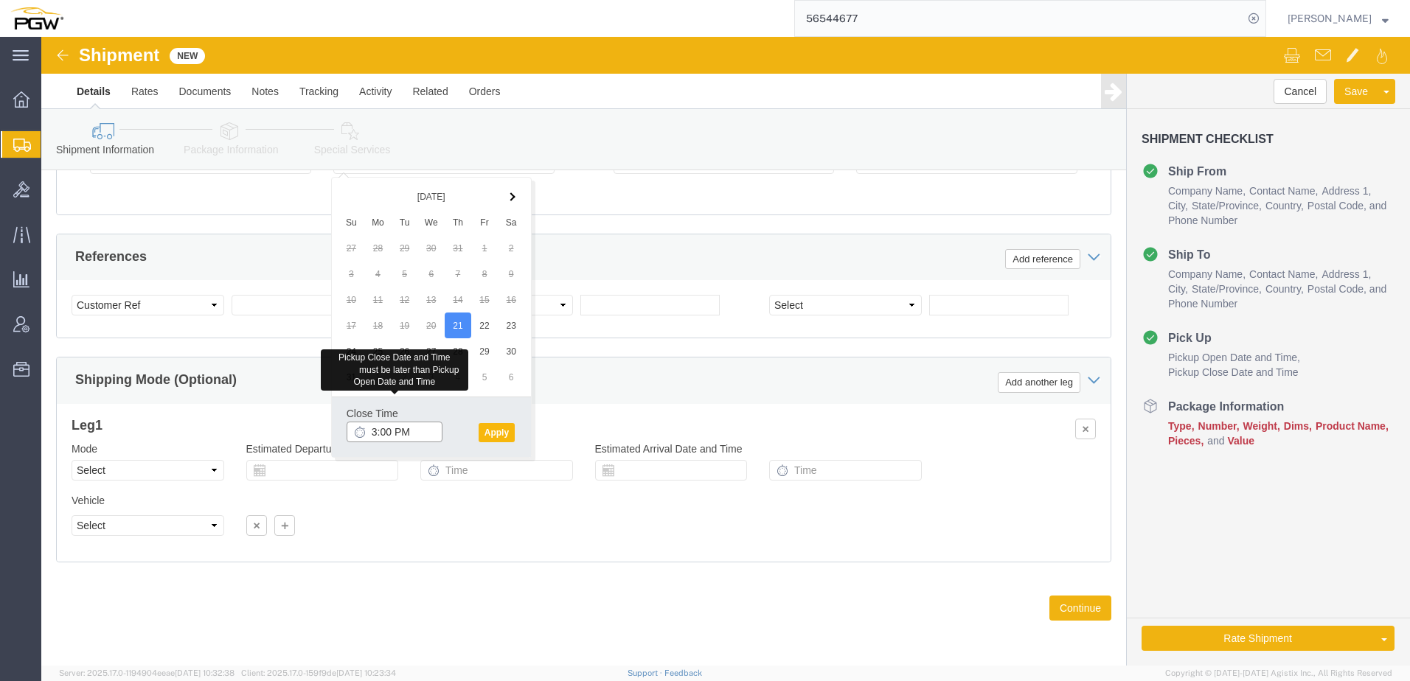
type input "3:00 PM"
click button "Apply"
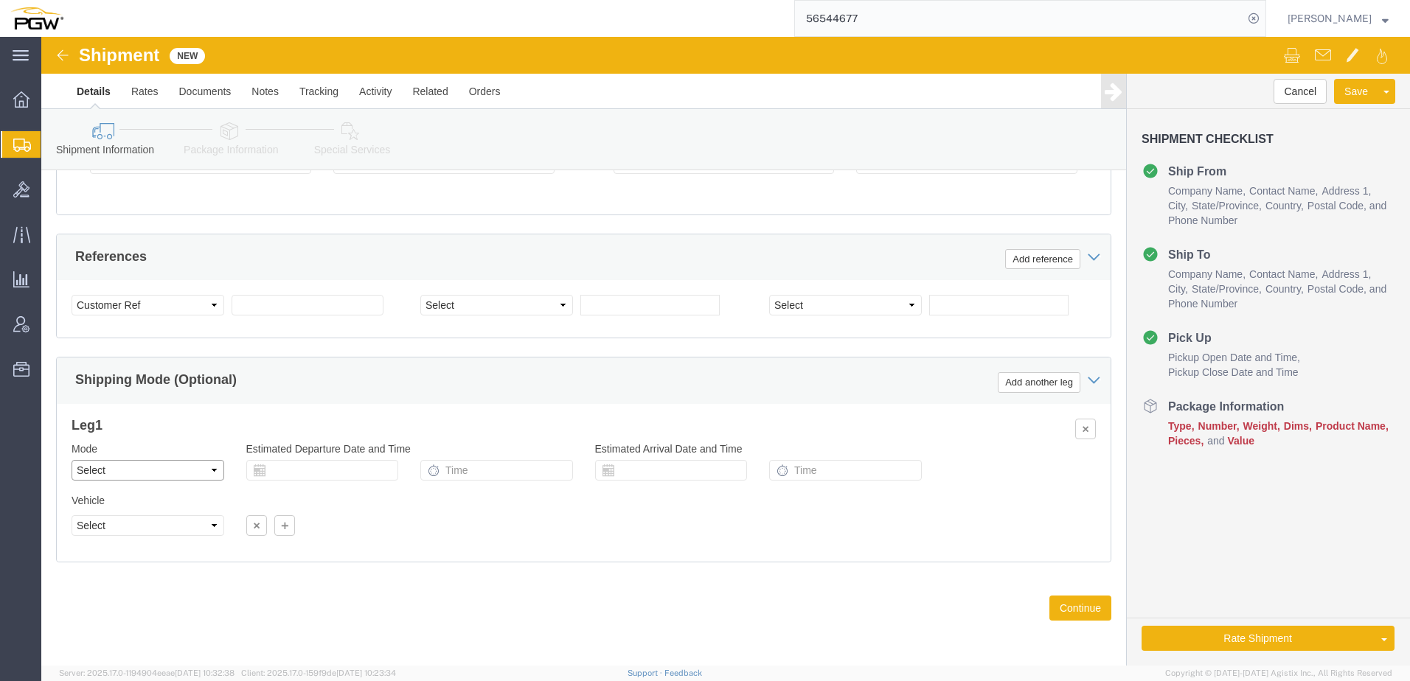
click select "Select Air Less than Truckload Multi-Leg Ocean Freight Rail Small Parcel Truckl…"
select select "LTL"
click select "Select Air Less than Truckload Multi-Leg Ocean Freight Rail Small Parcel Truckl…"
click button "Save"
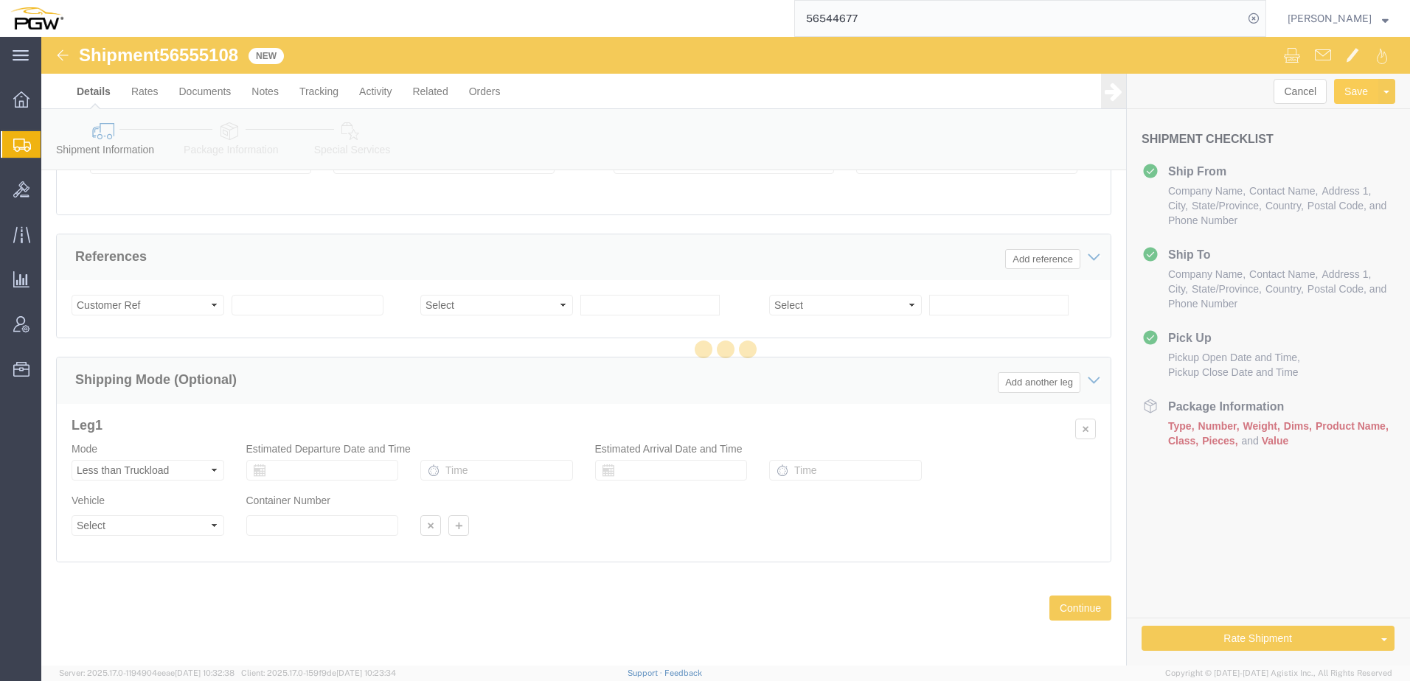
select select "28253"
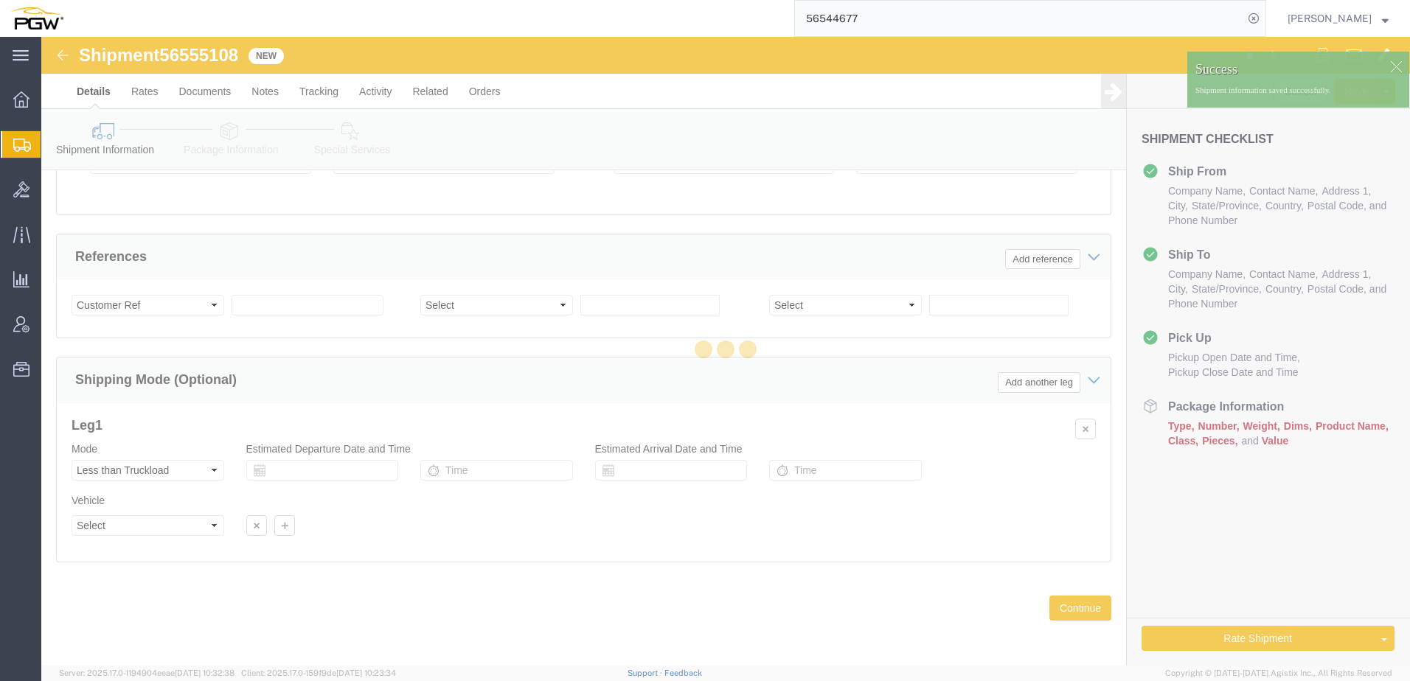
scroll to position [872, 0]
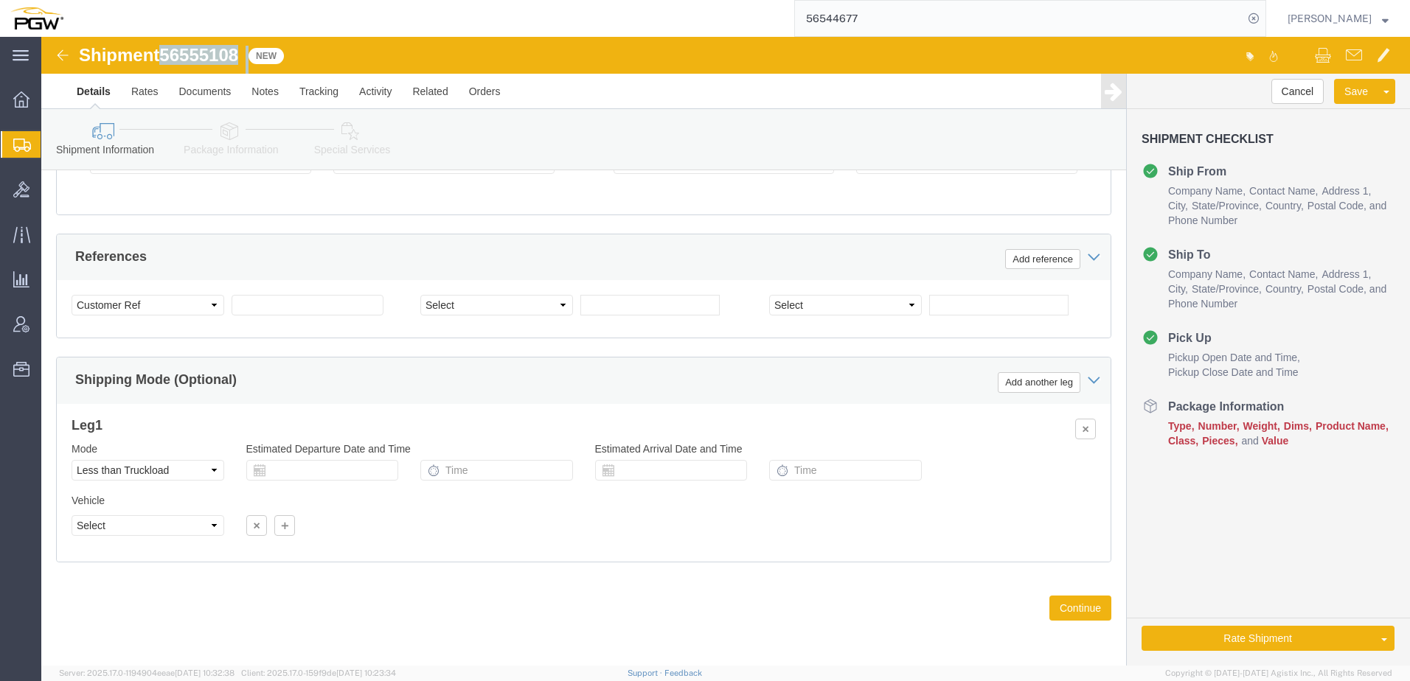
drag, startPoint x: 125, startPoint y: 17, endPoint x: 201, endPoint y: 20, distance: 75.3
click div "Shipment 56555108 New"
copy div "56555108"
click select "Select Account Type Activity ID Airline Appointment Number ASN Batch Request # …"
select select "BOL"
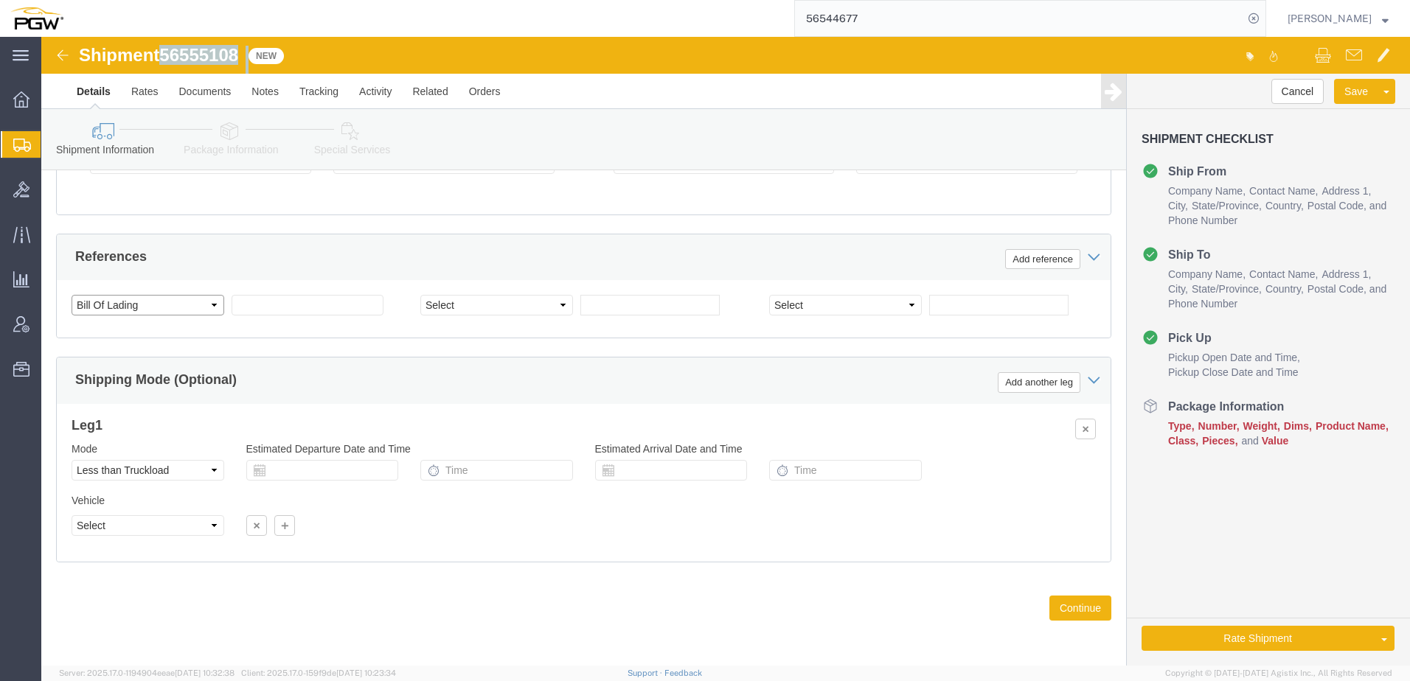
click select "Select Account Type Activity ID Airline Appointment Number ASN Batch Request # …"
click input "text"
paste input "56555108"
type input "56555108"
click select "Select Account Type Activity ID Airline Appointment Number ASN Batch Request # …"
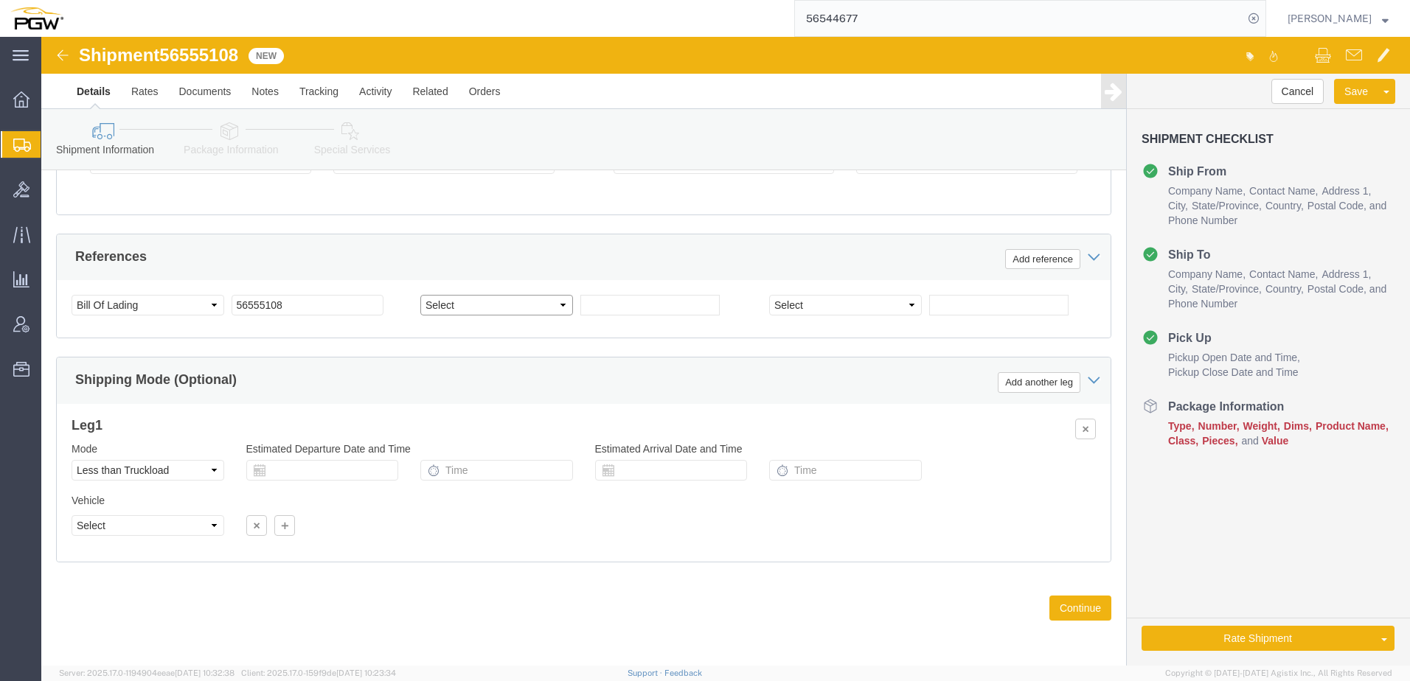
select select "ORDERNUM"
click select "Select Account Type Activity ID Airline Appointment Number ASN Batch Request # …"
click input "text"
type input "Woodstock Orders"
drag, startPoint x: 178, startPoint y: 97, endPoint x: 166, endPoint y: 111, distance: 18.3
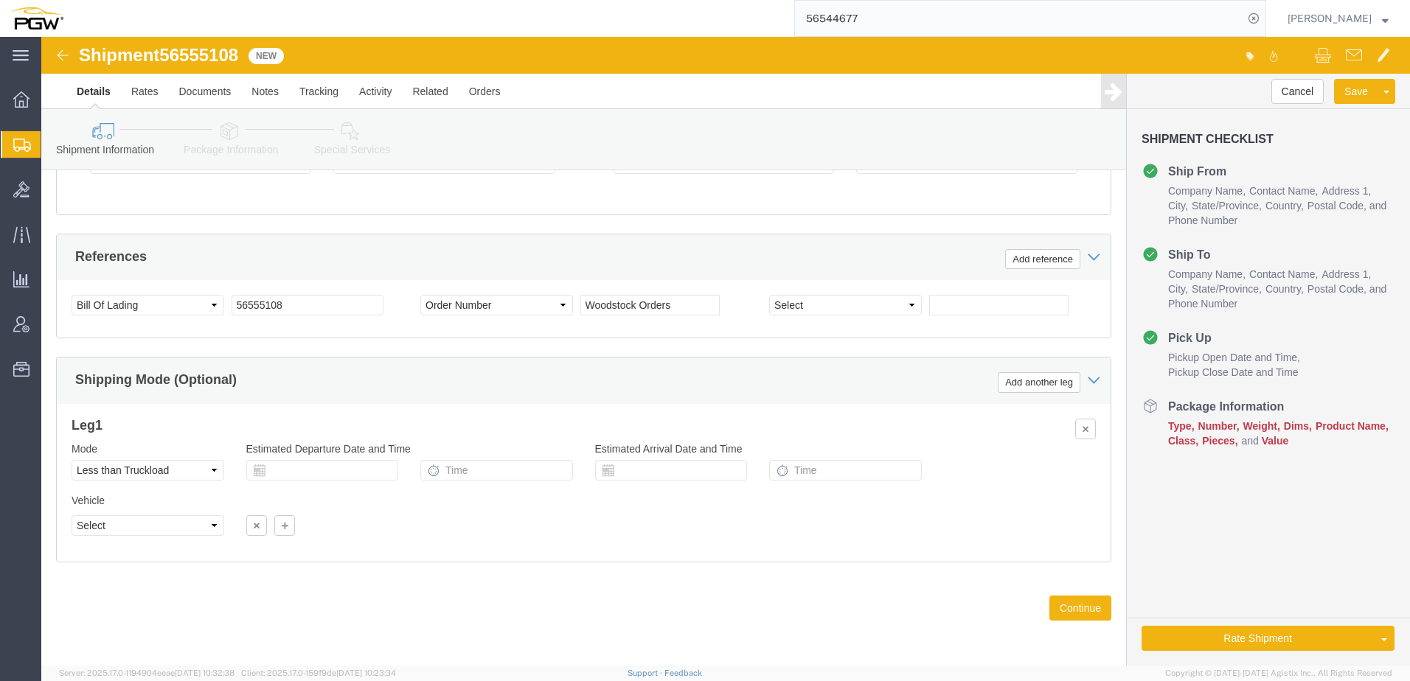
click icon
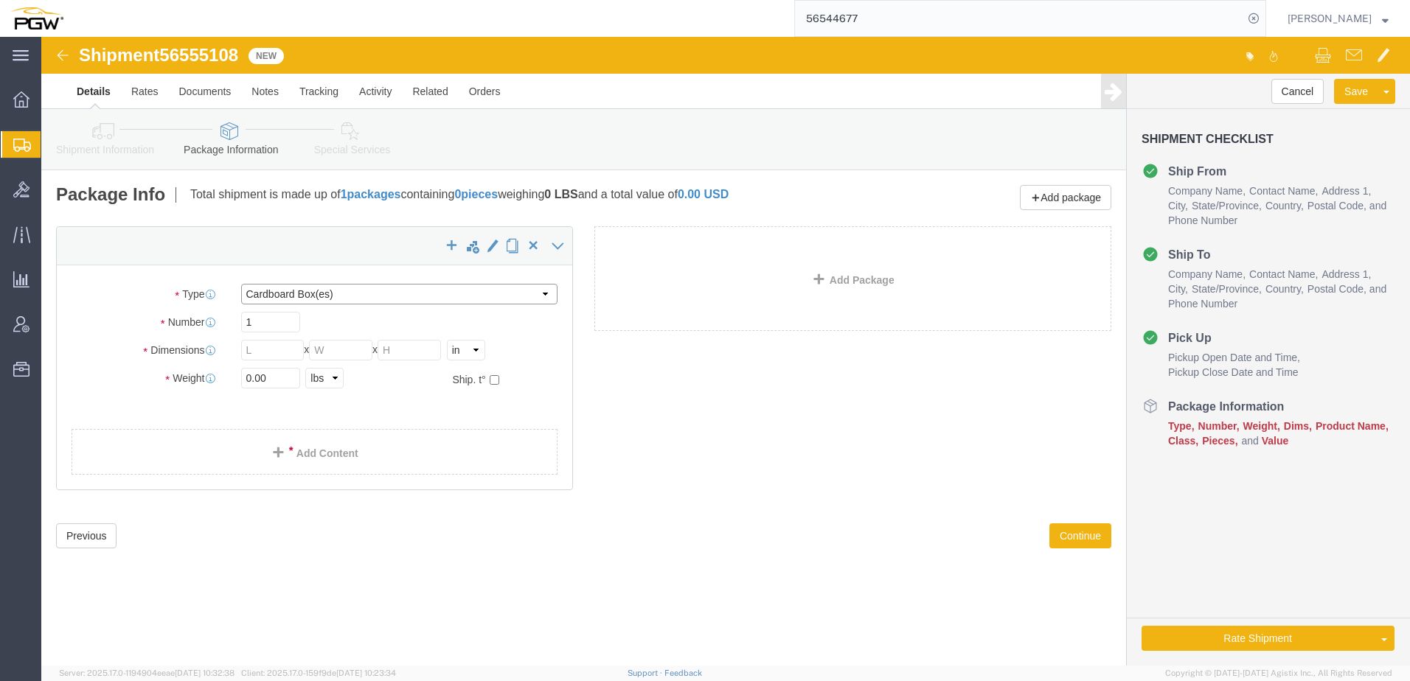
click select "Select Bale(s) Basket(s) Bolt(s) Bottle(s) Buckets Bulk Bundle(s) Can(s) Cardbo…"
select select "YRPK"
click select "Select Bale(s) Basket(s) Bolt(s) Bottle(s) Buckets Bulk Bundle(s) Can(s) Cardbo…"
drag, startPoint x: 226, startPoint y: 292, endPoint x: 117, endPoint y: 283, distance: 109.5
click div "Number 1"
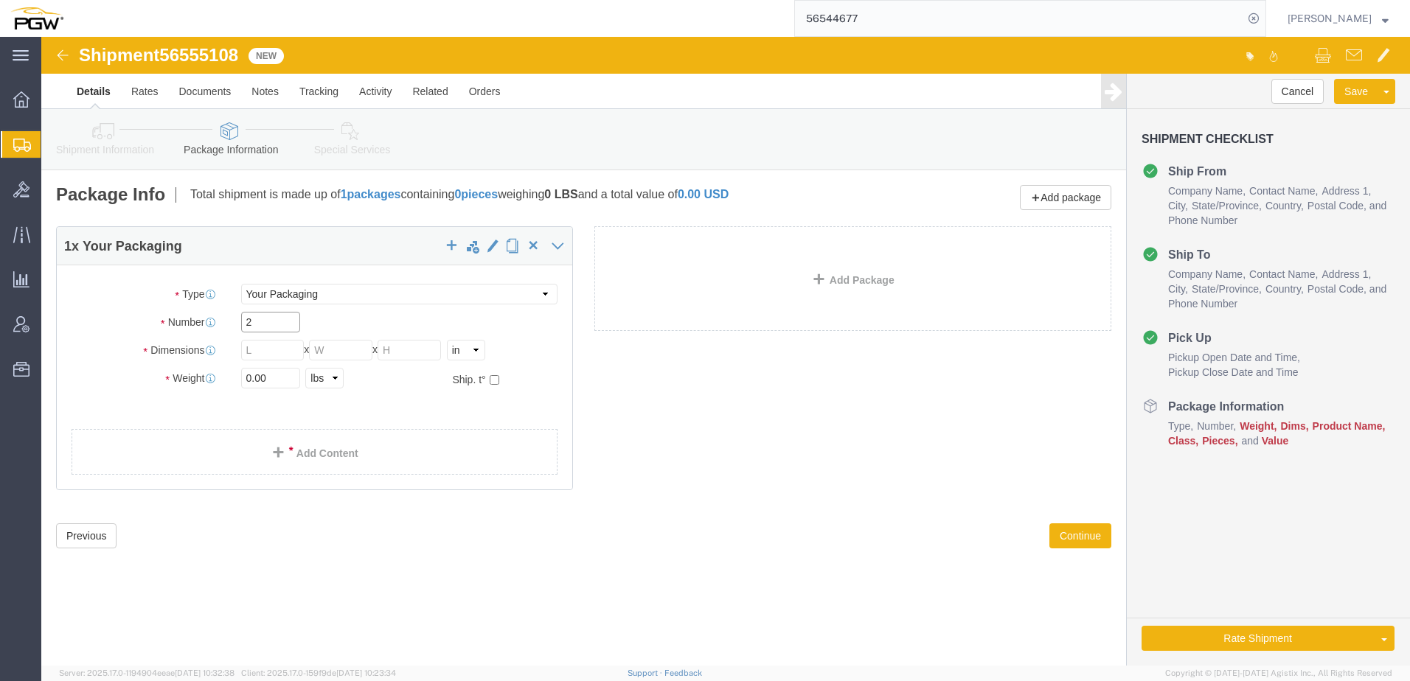
type input "2"
type input "72"
type input "47"
type input "9"
drag, startPoint x: 210, startPoint y: 344, endPoint x: 5, endPoint y: 344, distance: 205.0
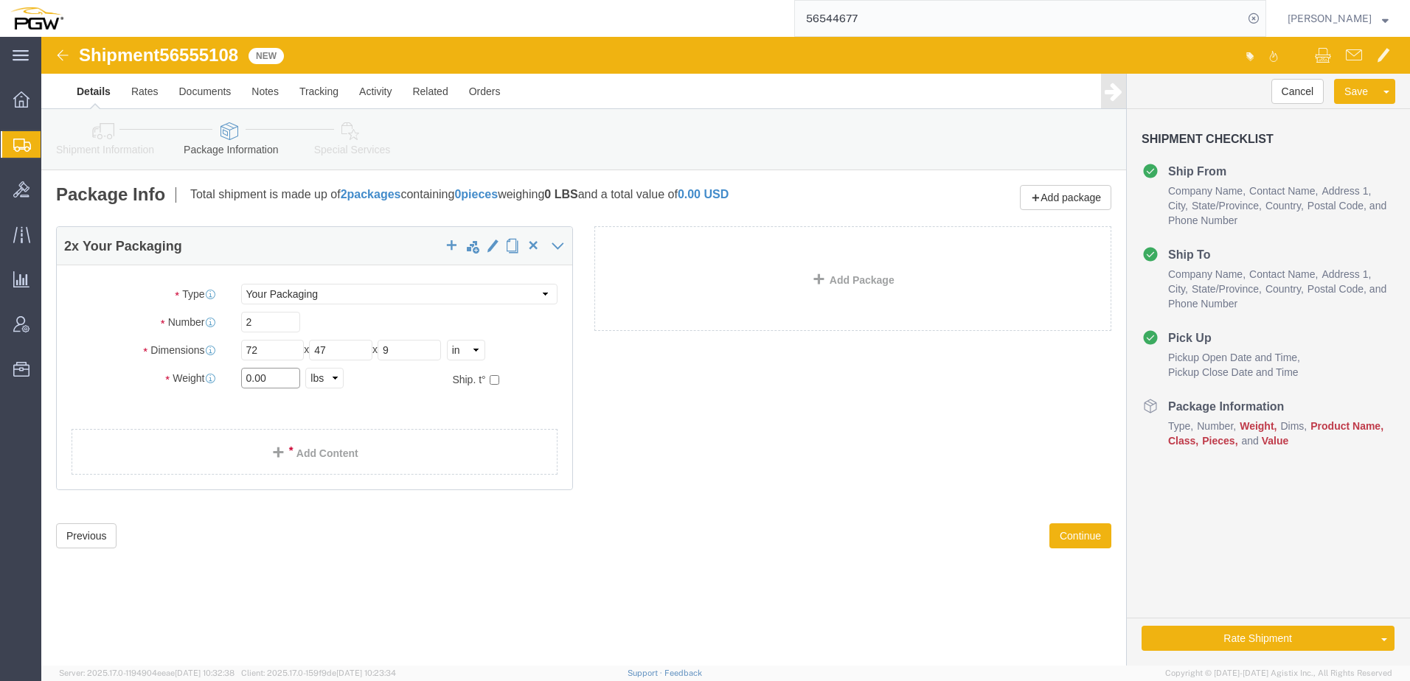
click div "2 x Your Packaging Package Type Select Bale(s) Basket(s) Bolt(s) Bottle(s) Buck…"
type input "285.00"
click span
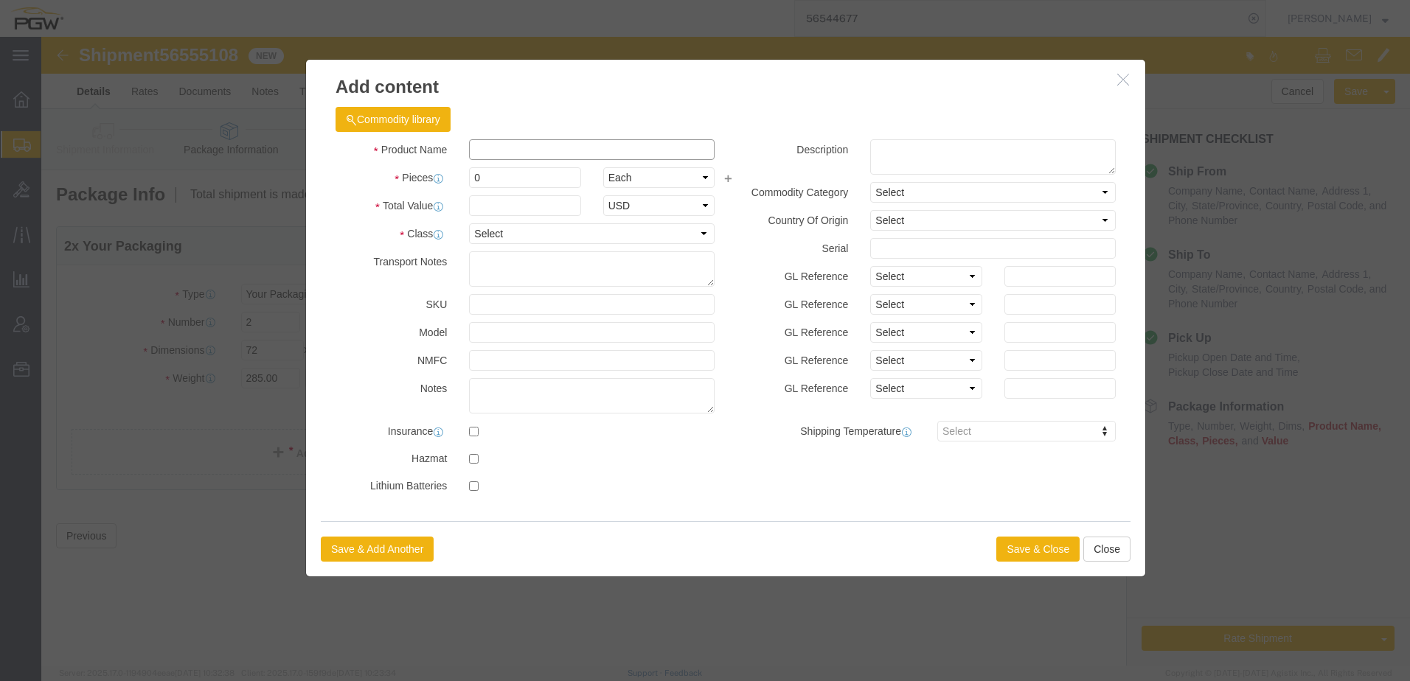
click input "text"
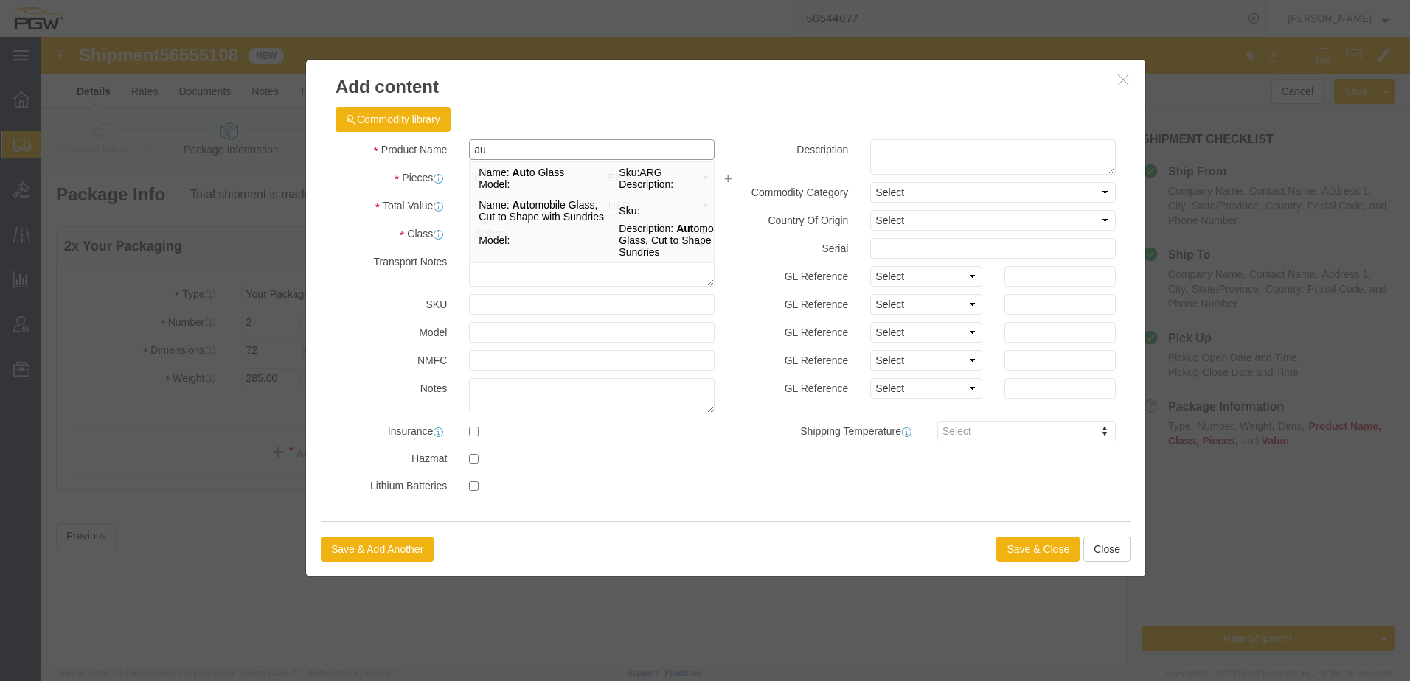
type input "a"
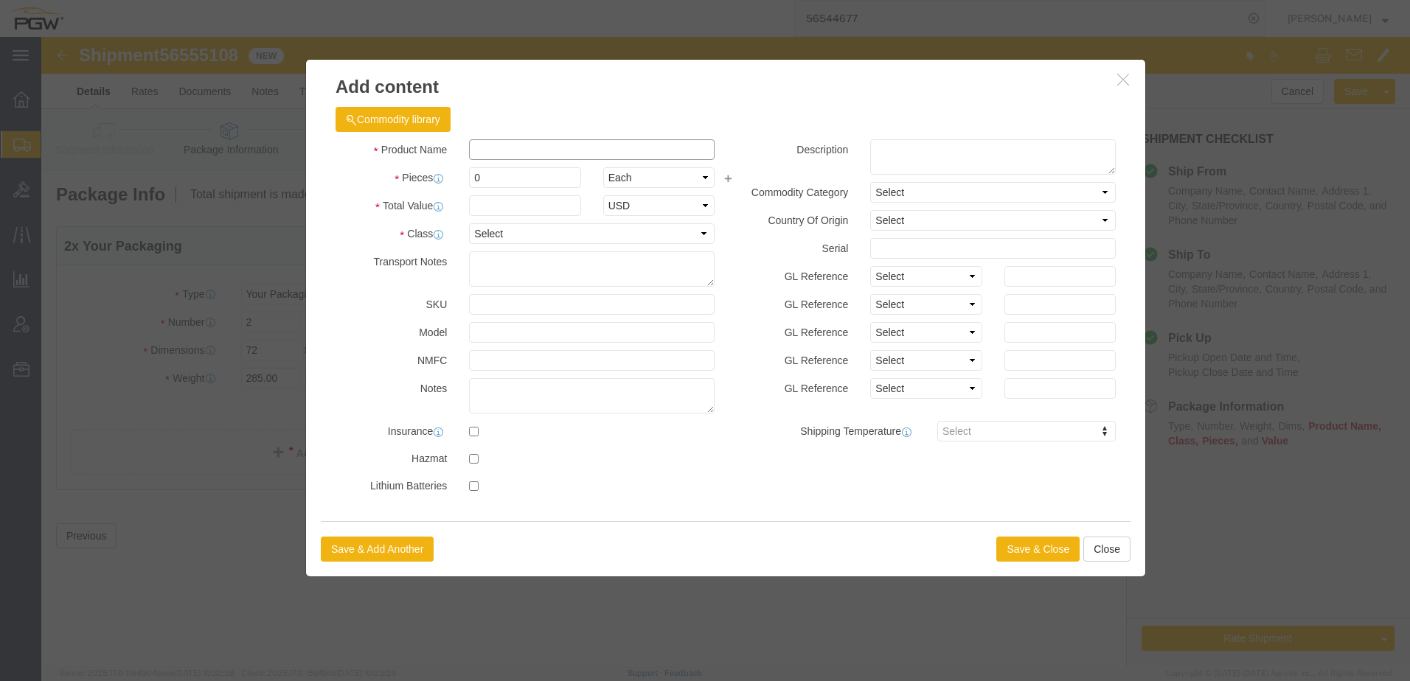
click input "text"
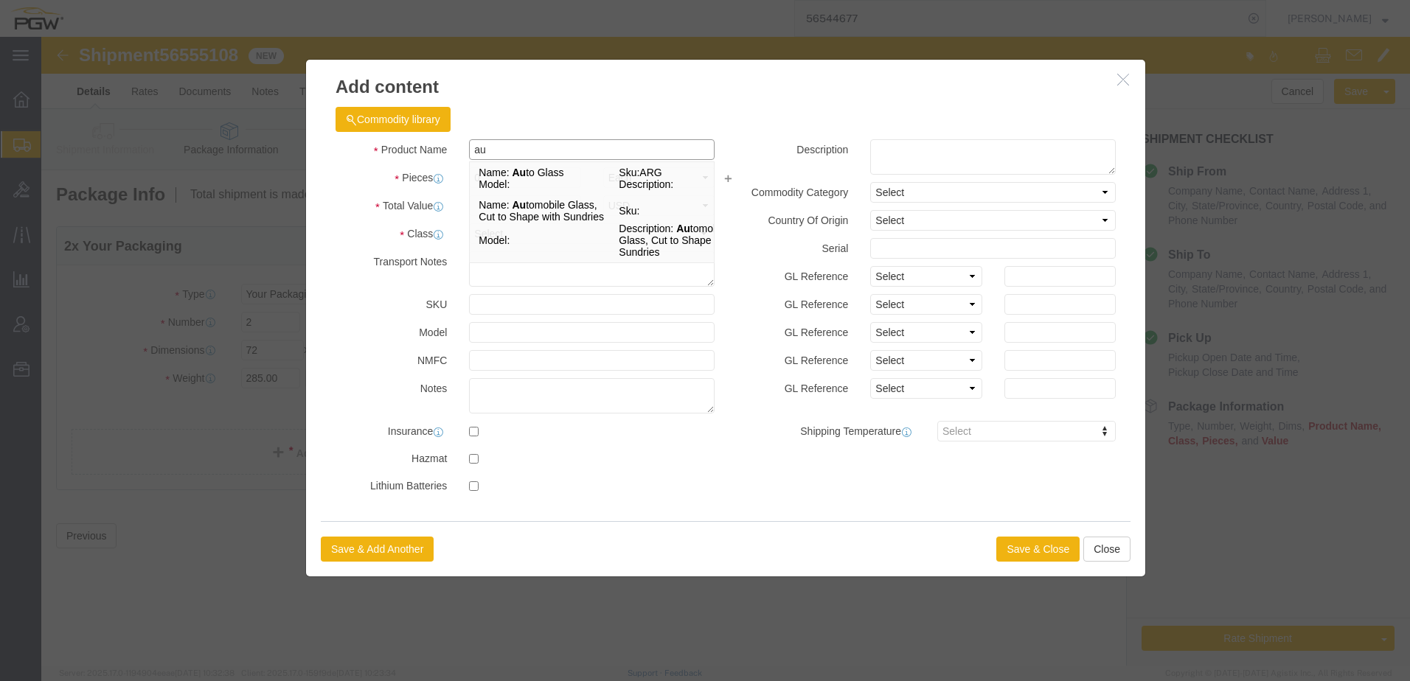
type input "Auto Glass"
type input "1.00"
type input "ARG"
type input "86630-08"
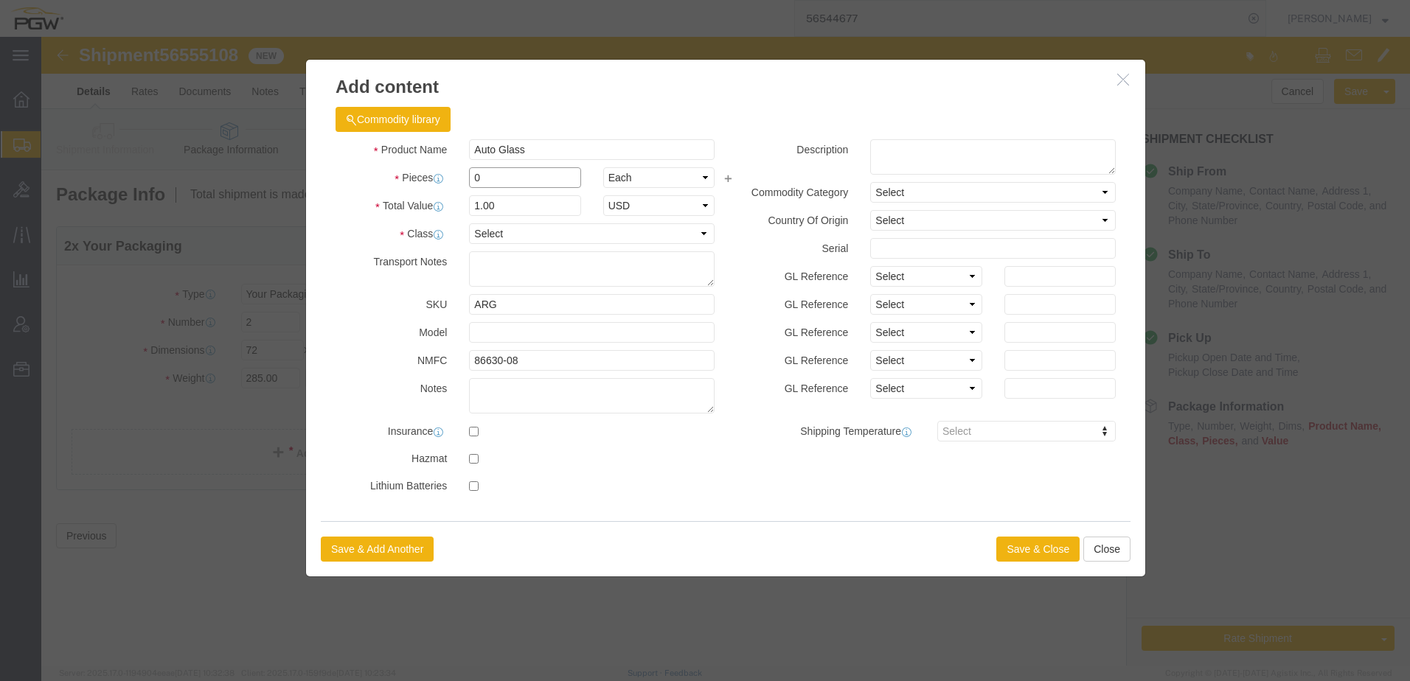
drag, startPoint x: 463, startPoint y: 142, endPoint x: 300, endPoint y: 142, distance: 163.0
click div "Pieces 0 Select Bag Barrels 100Board Feet Bottle Box Blister Pack Carats Can Ca…"
type input "2.00"
type input "2"
type input "1.00"
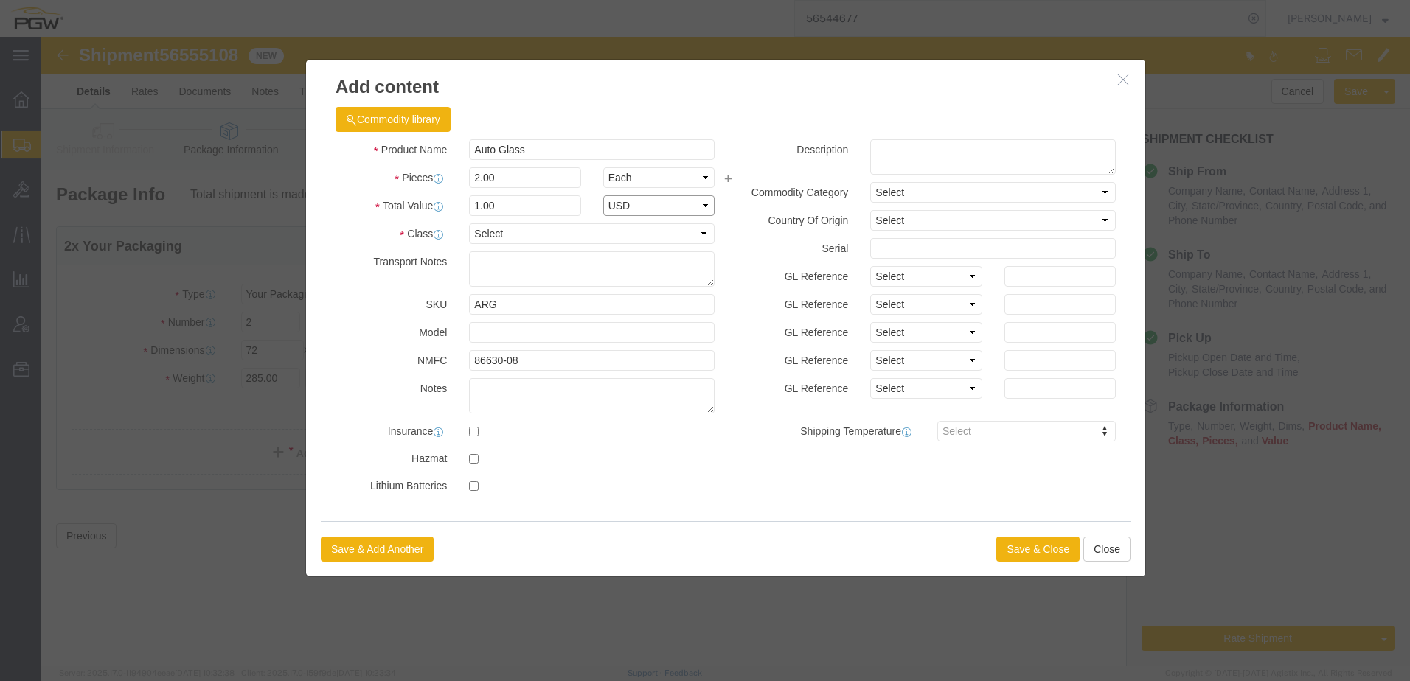
select select "USD"
click label "Transport Notes"
click select "Select 50 55 60 65 70 85 92.5 100 125 175 250 300 400"
select select "92.5"
click select "Select 50 55 60 65 70 85 92.5 100 125 175 250 300 400"
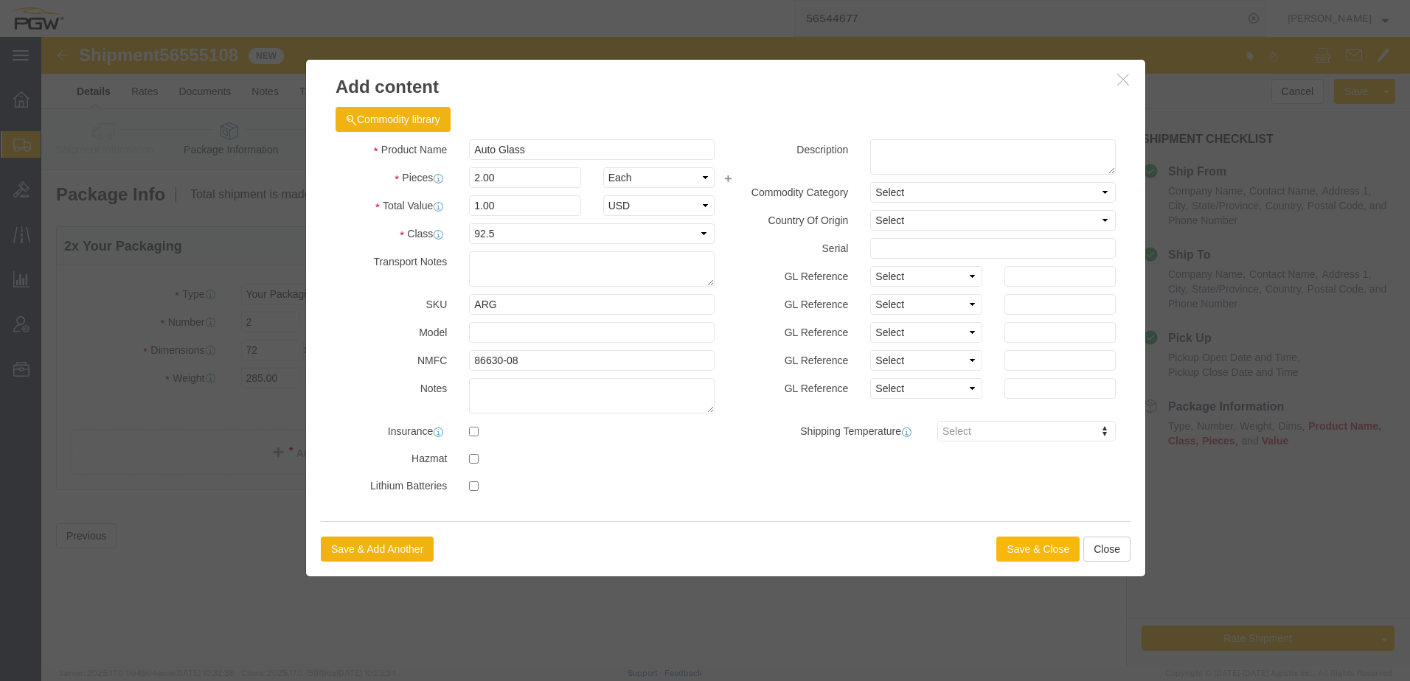
click button "Save & Close"
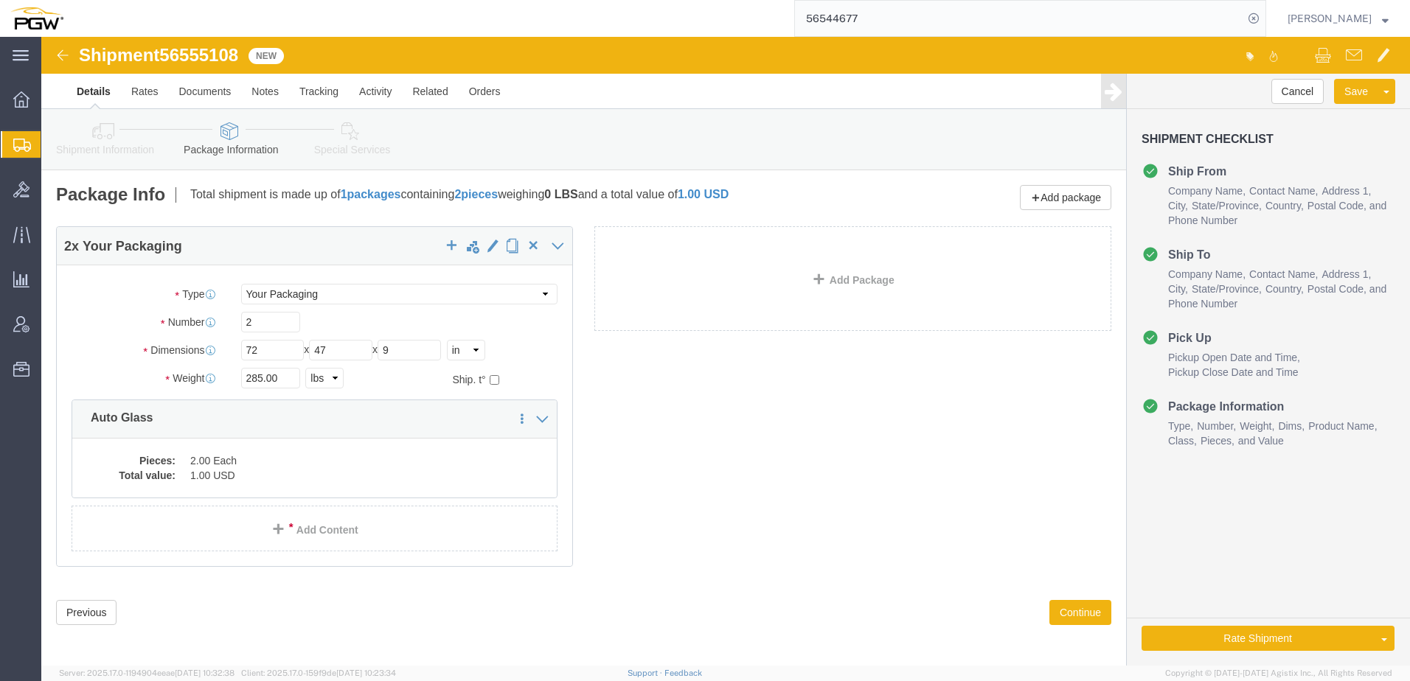
click icon
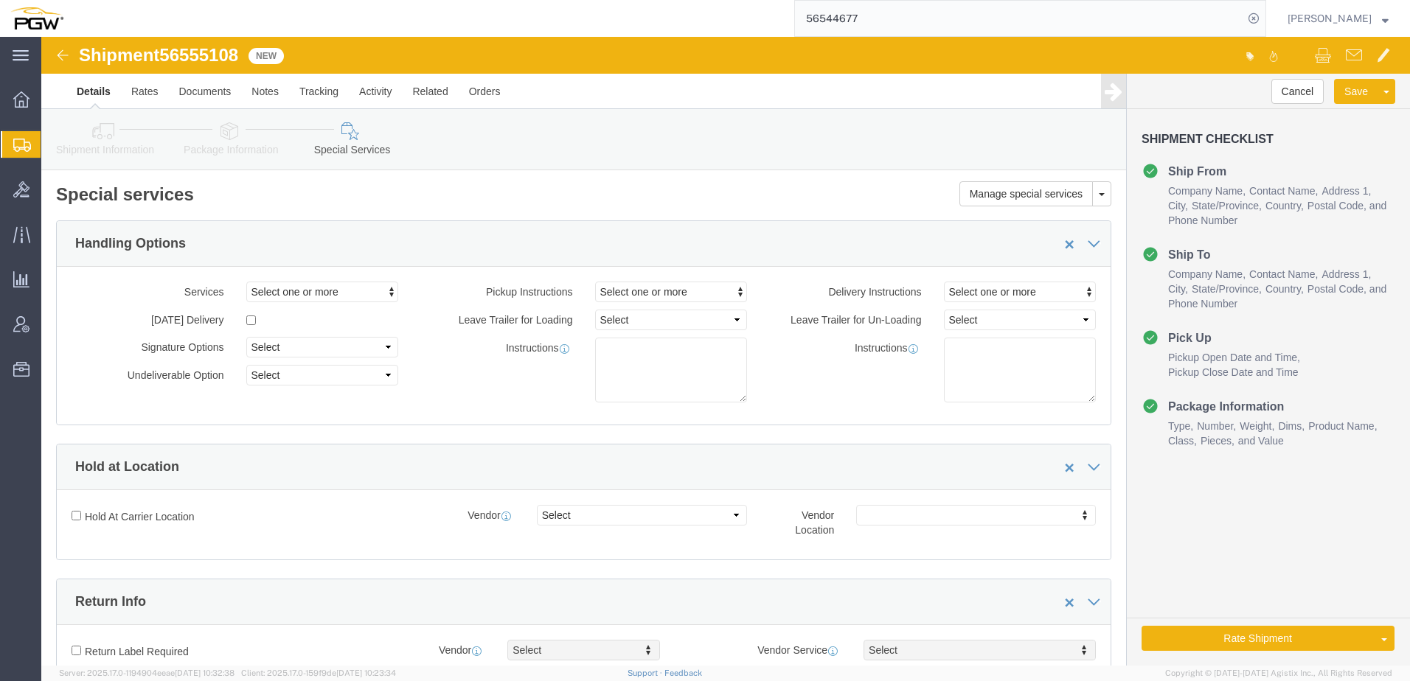
click link "Shipment Information"
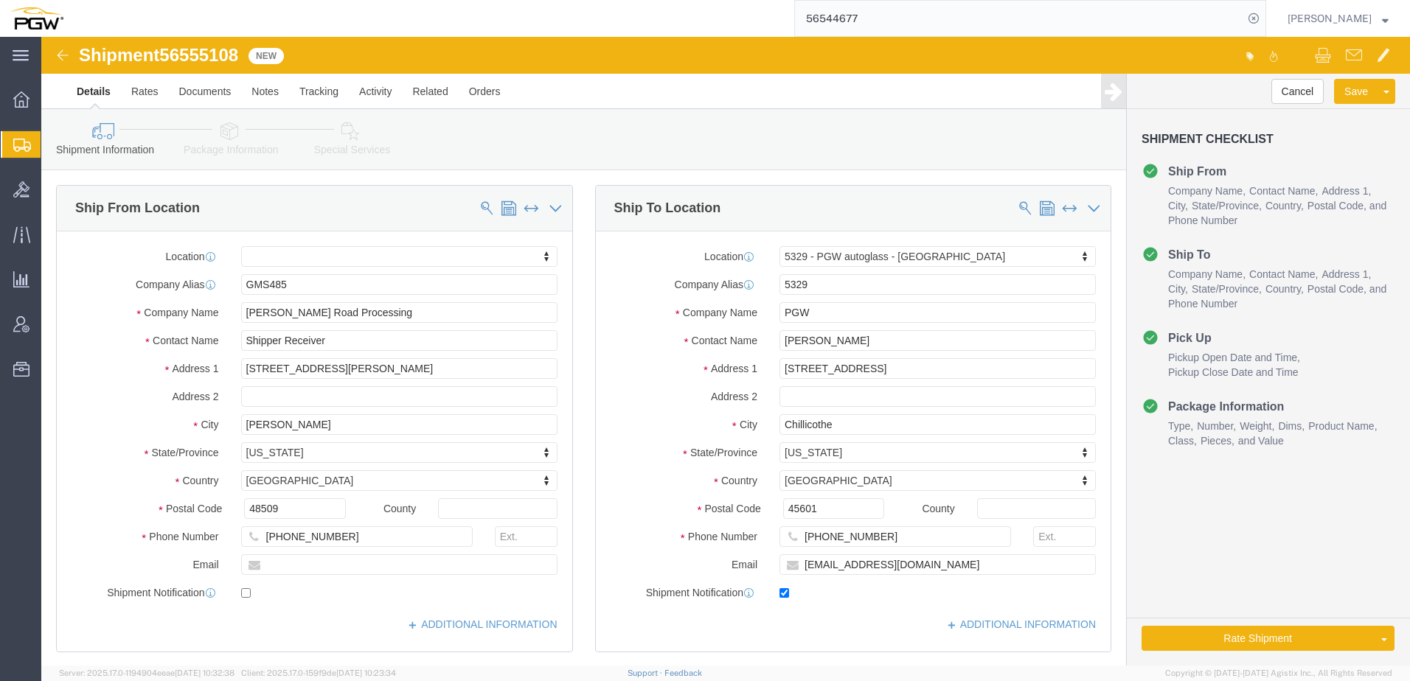
click link "Special Services"
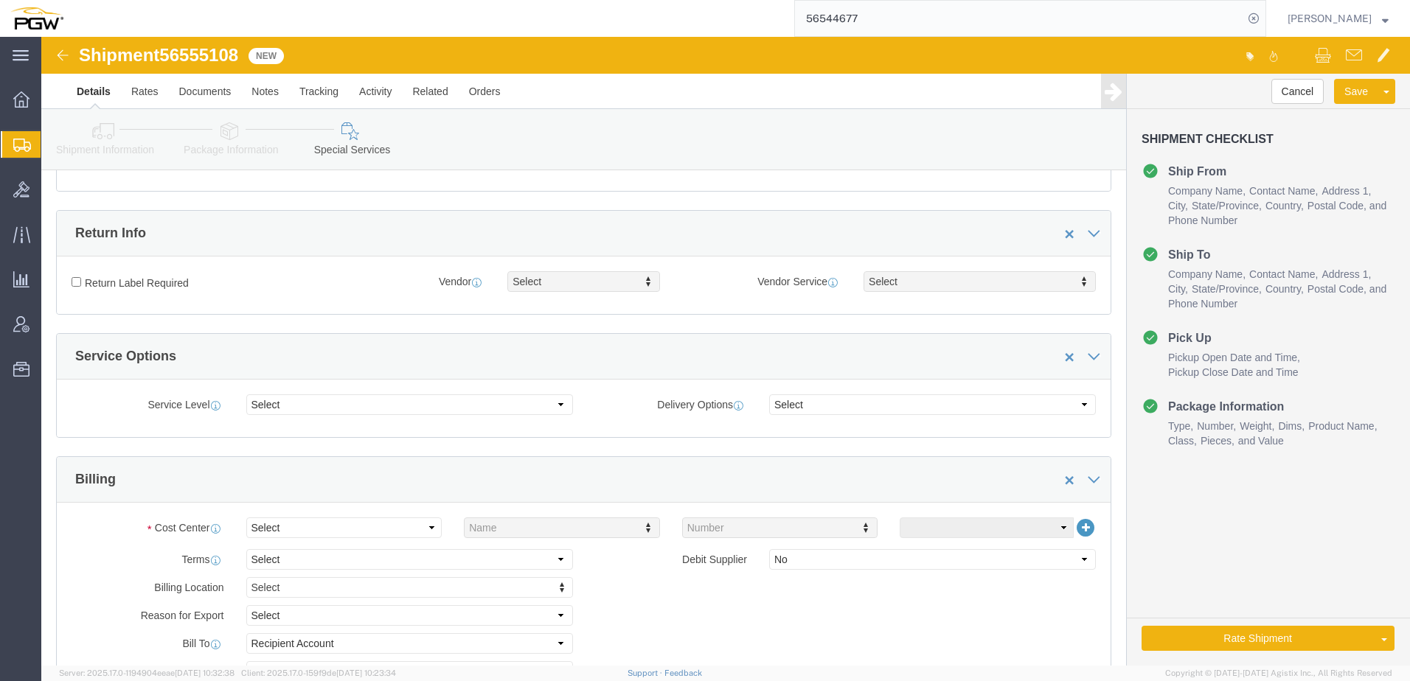
scroll to position [664, 0]
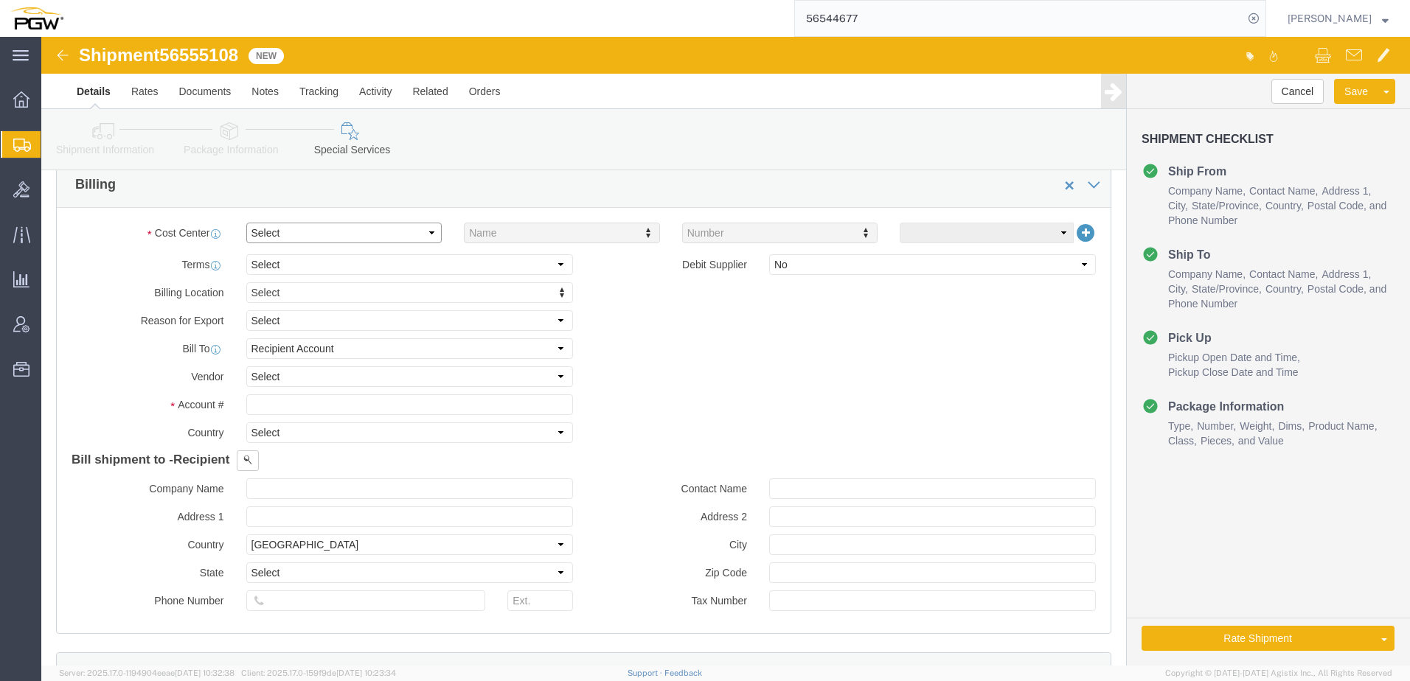
click select "Select Buyer Cost Center Department Operations Number Order Number Sales Person"
select select "COSTCENTER"
click select "Select Buyer Cost Center Department Operations Number Order Number Sales Person"
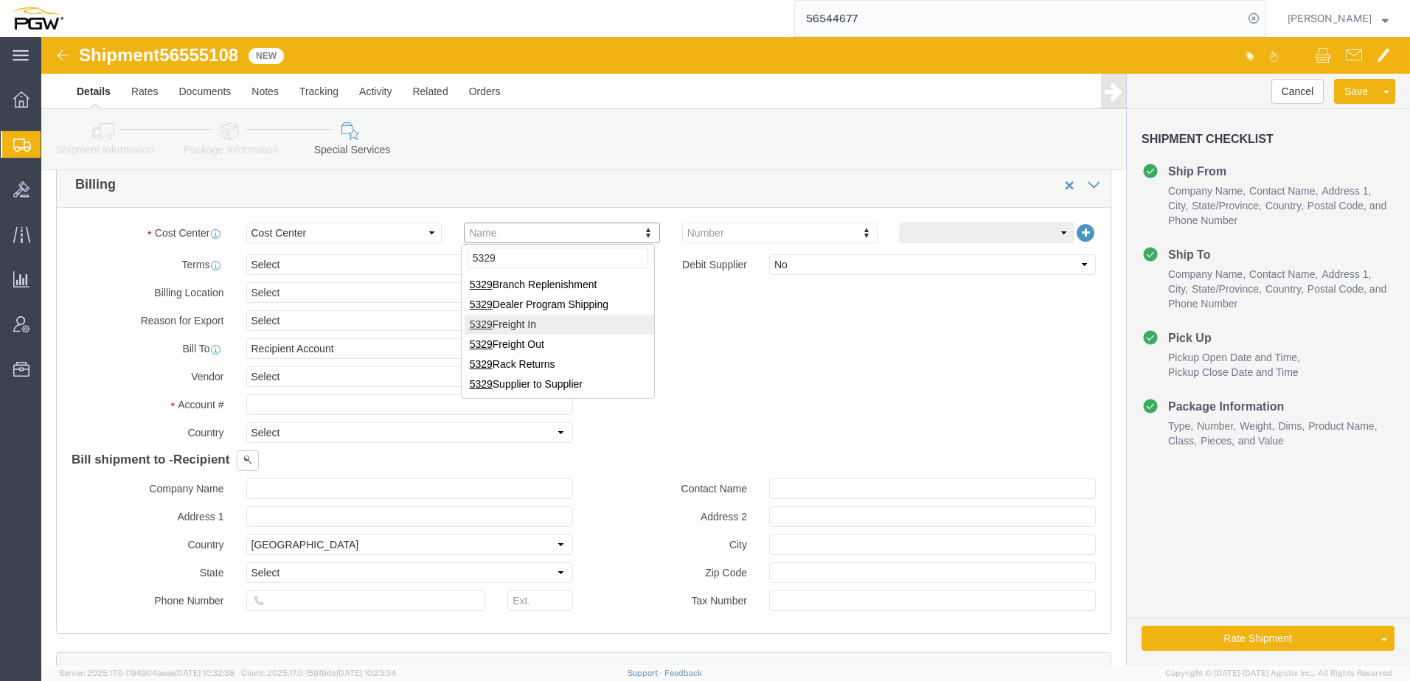
type input "5329"
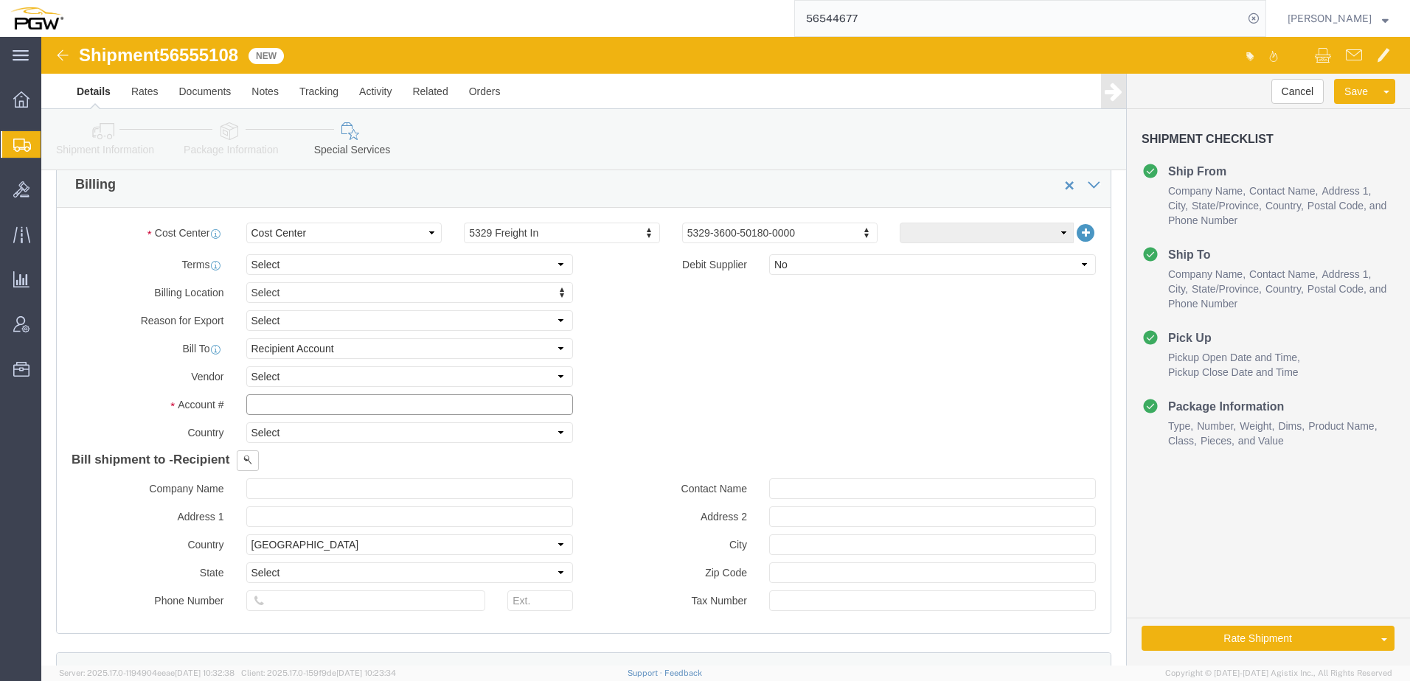
click input "text"
type input "5329"
click div "Billing Location Select Select My Profile Location 5303 - PGW autoglass - Corpo…"
click icon
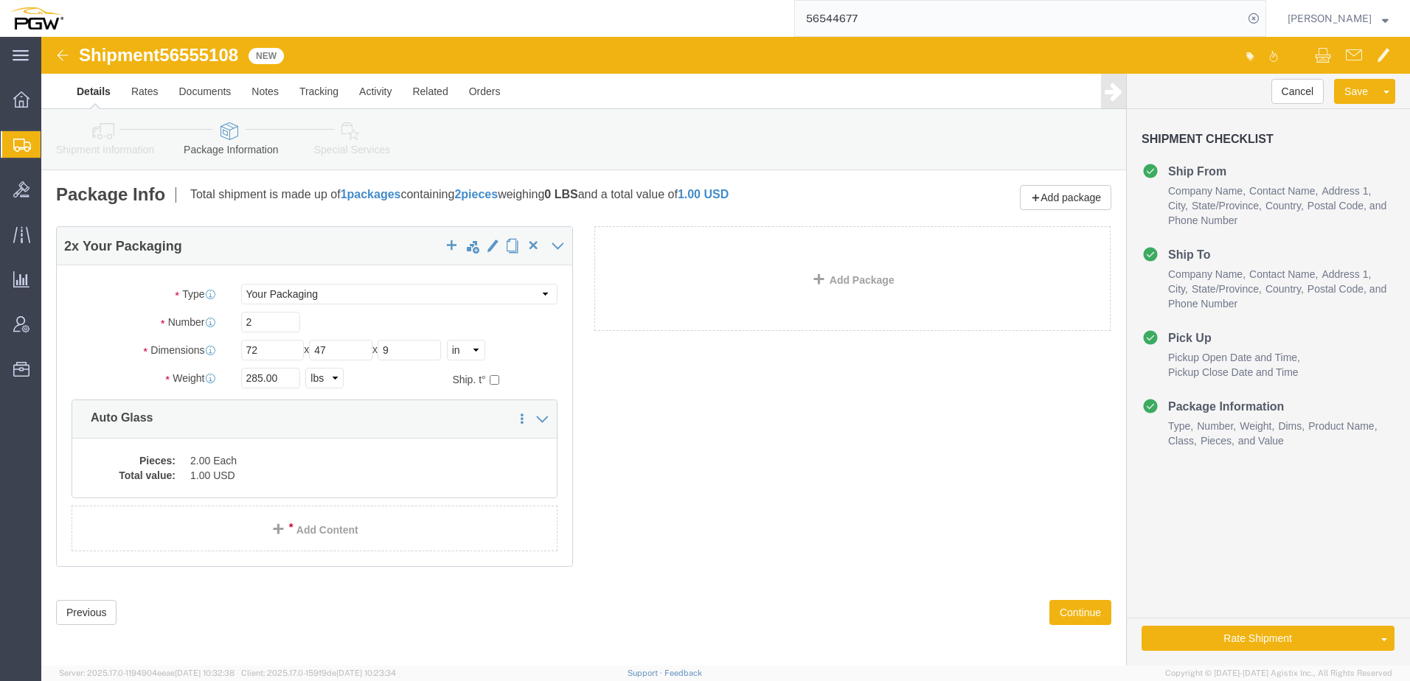
click link "Shipment Information"
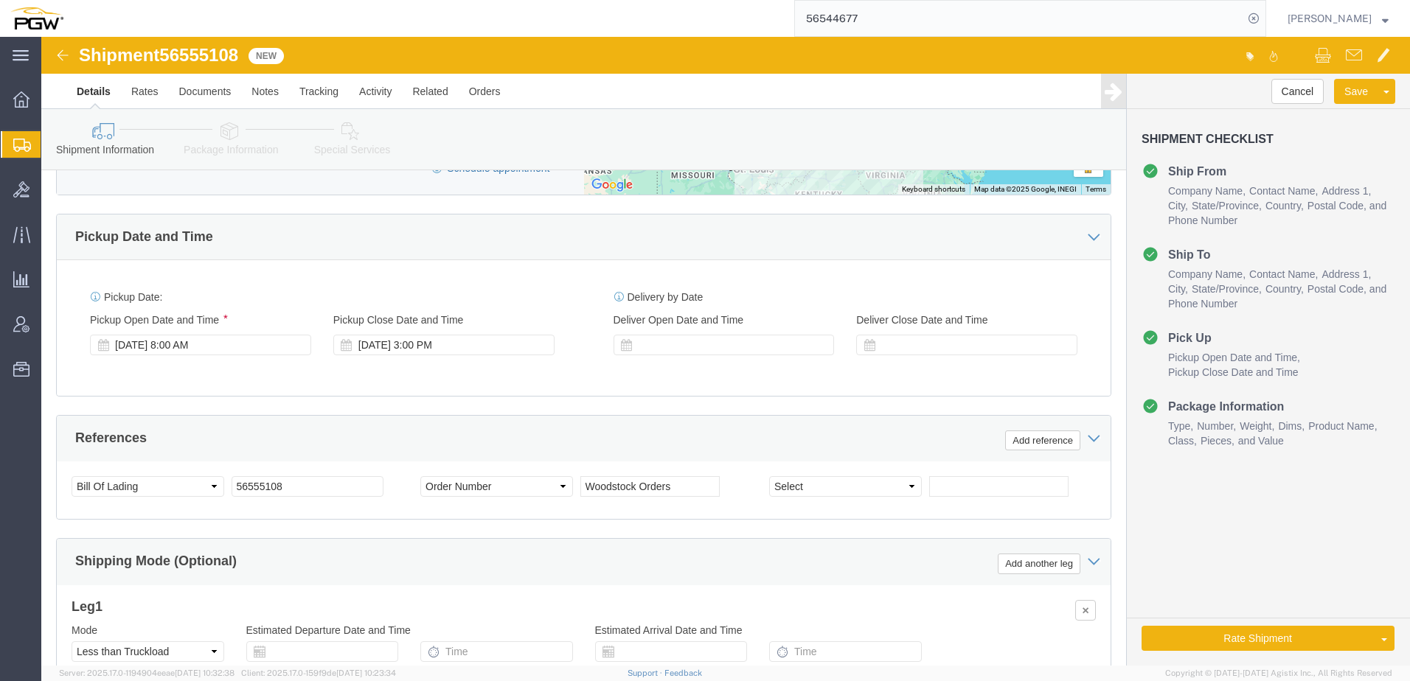
scroll to position [872, 0]
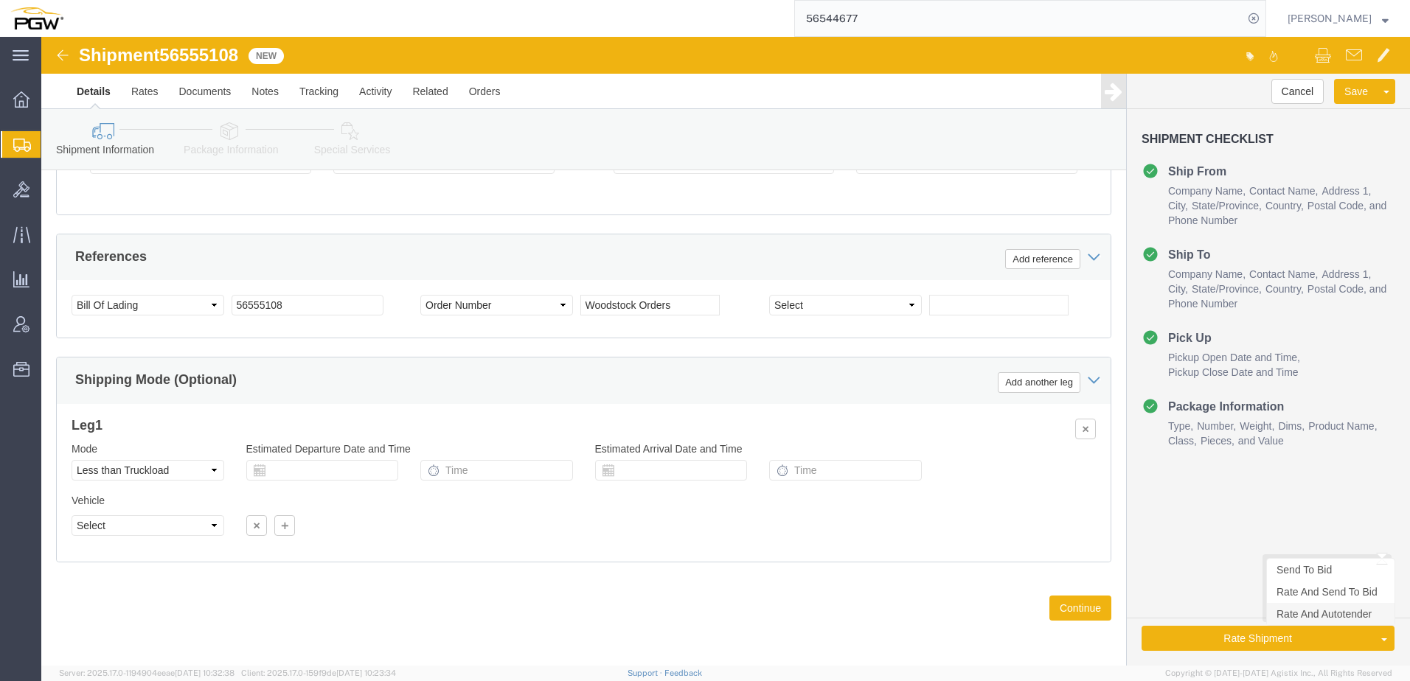
click link "Rate And Autotender"
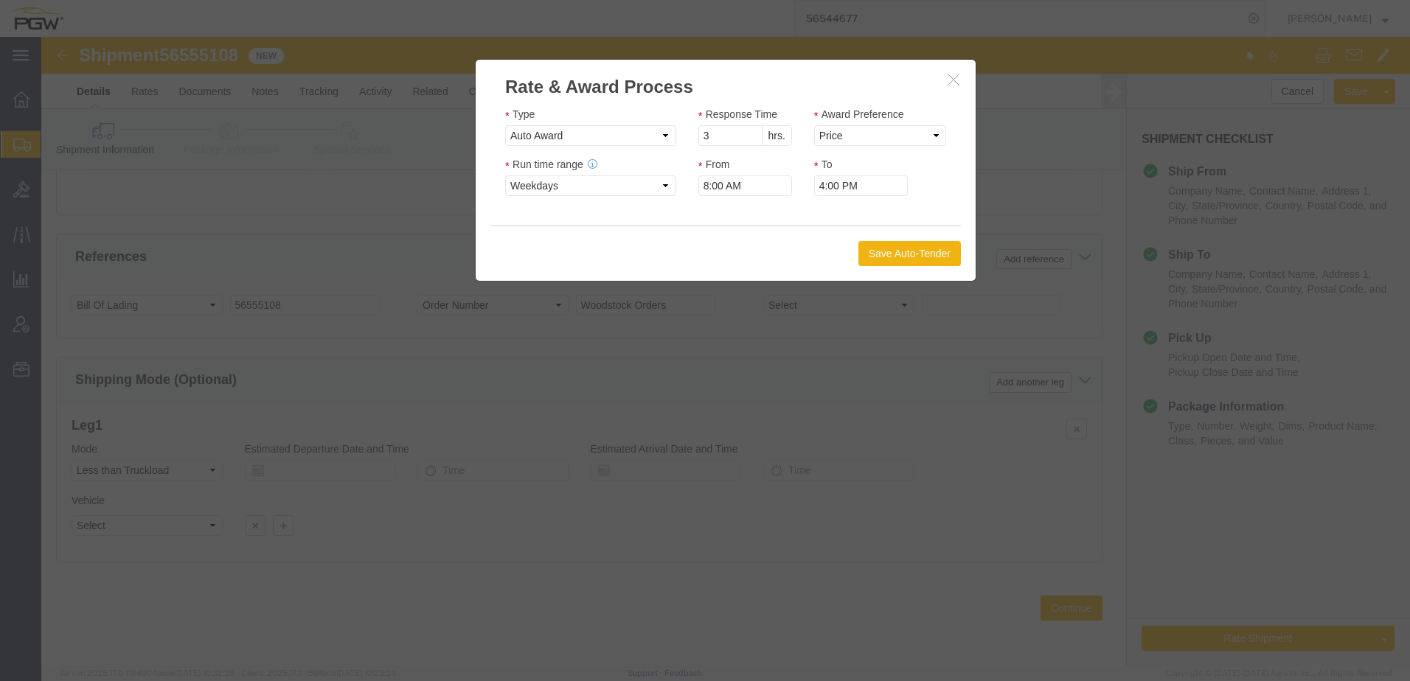
click icon "button"
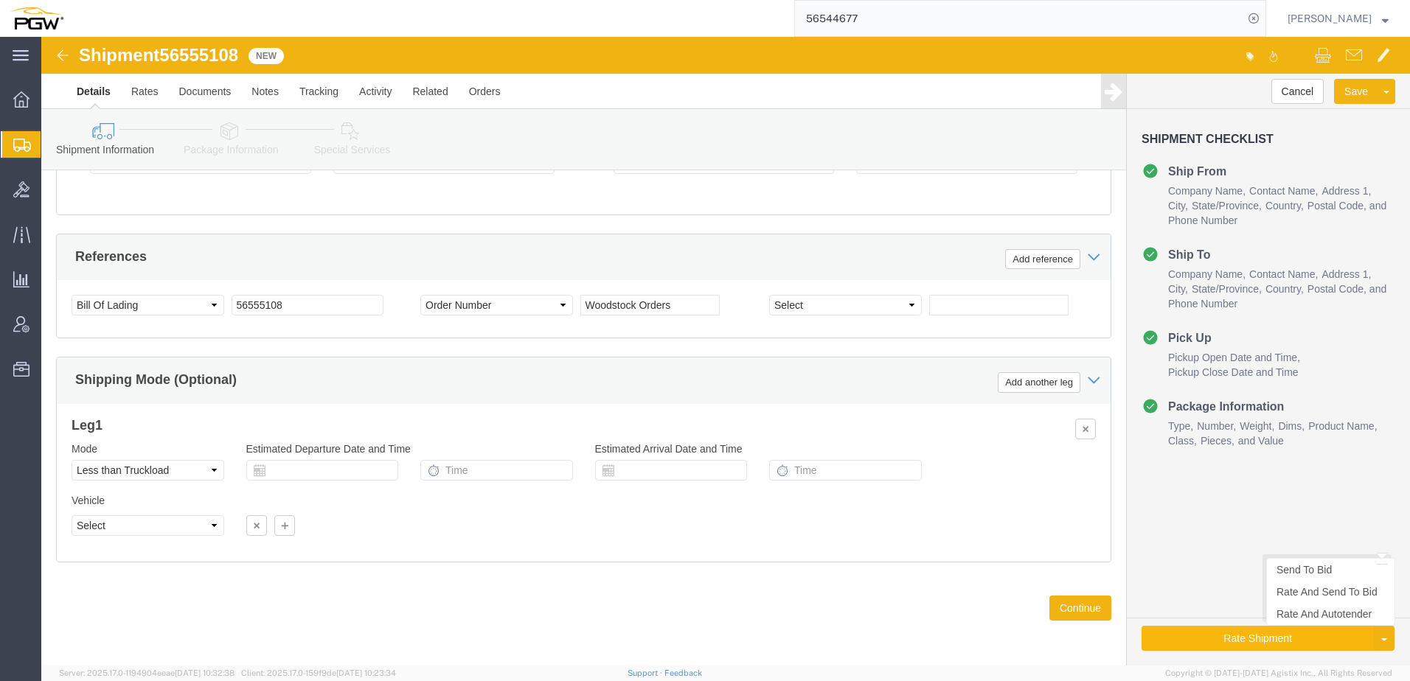
click button "Rate Shipment"
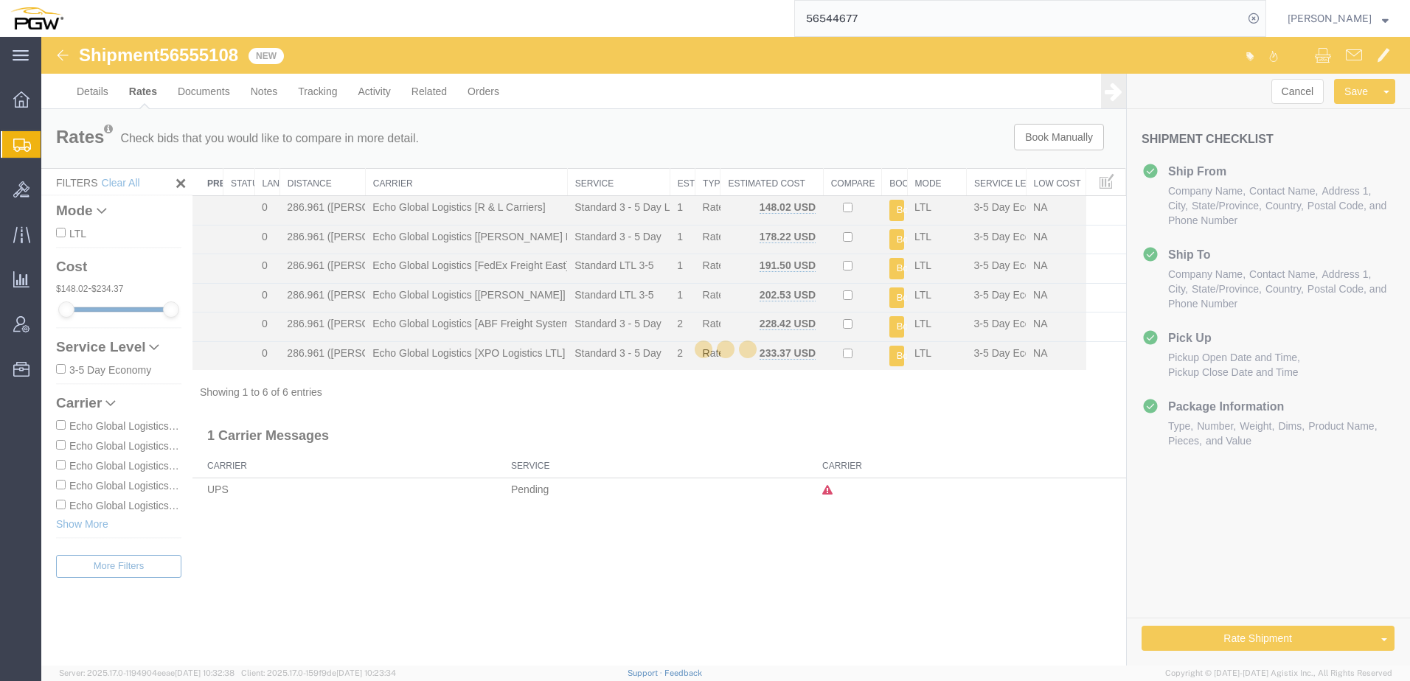
scroll to position [0, 0]
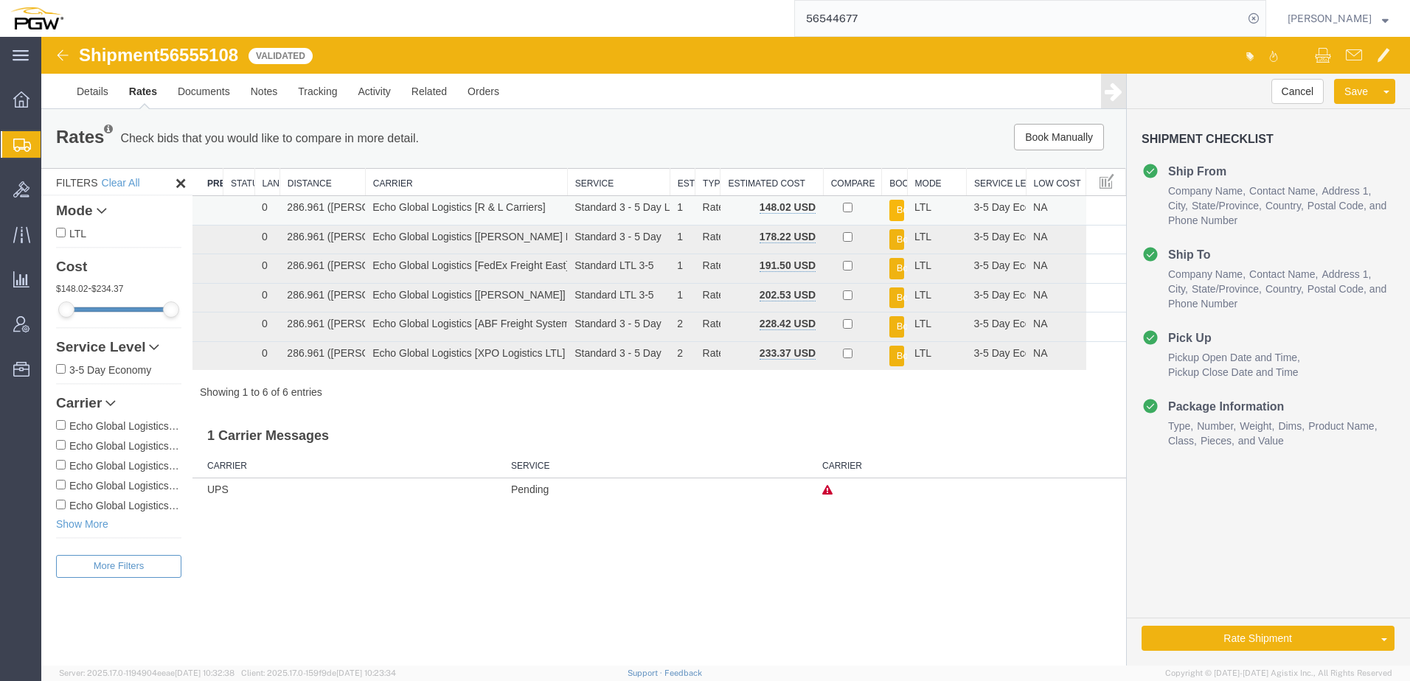
click at [893, 208] on button "Book" at bounding box center [896, 210] width 15 height 21
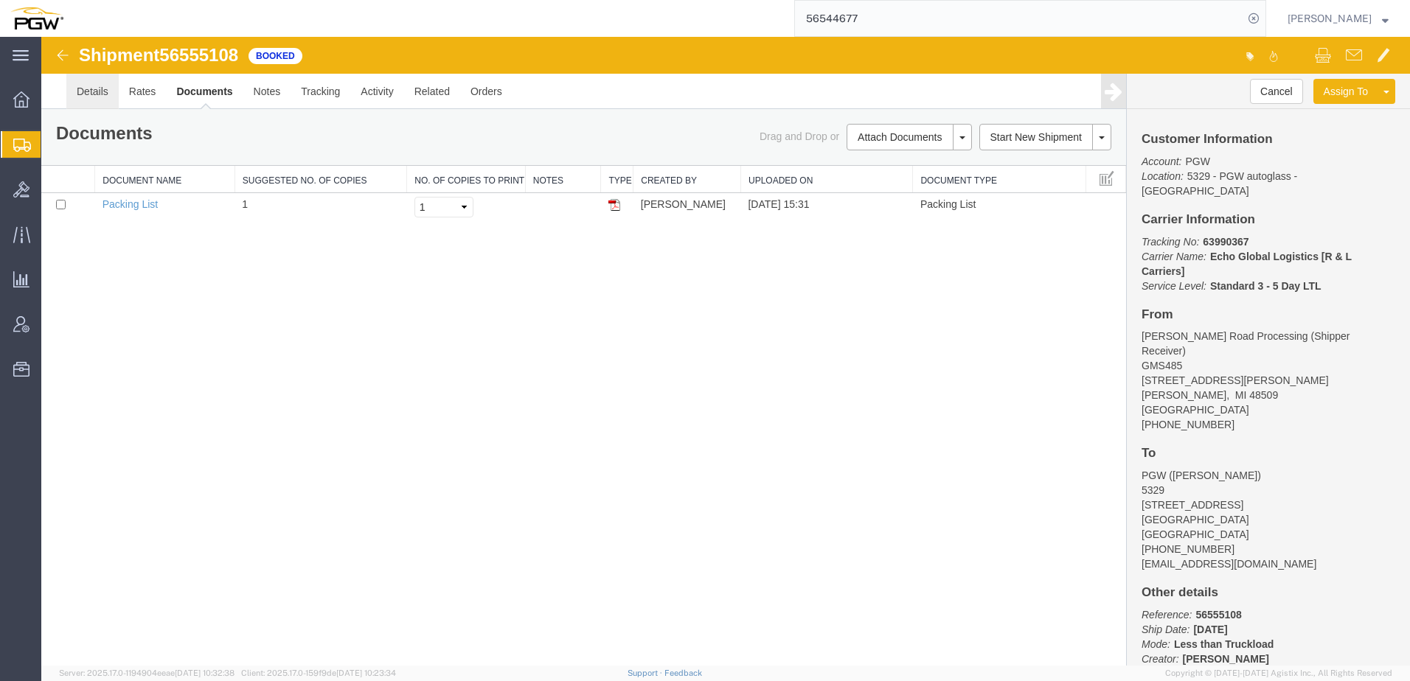
click at [84, 94] on link "Details" at bounding box center [92, 91] width 52 height 35
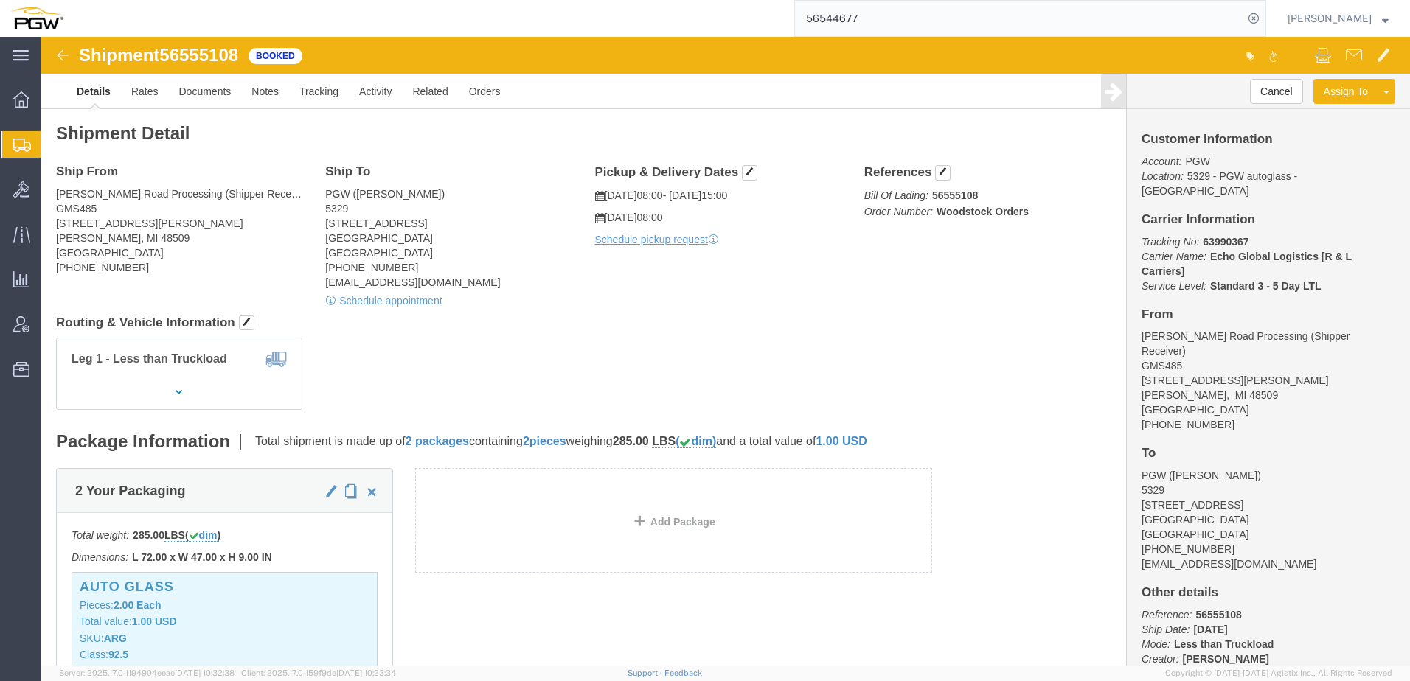
click h4 "Ship From"
click link "Documents"
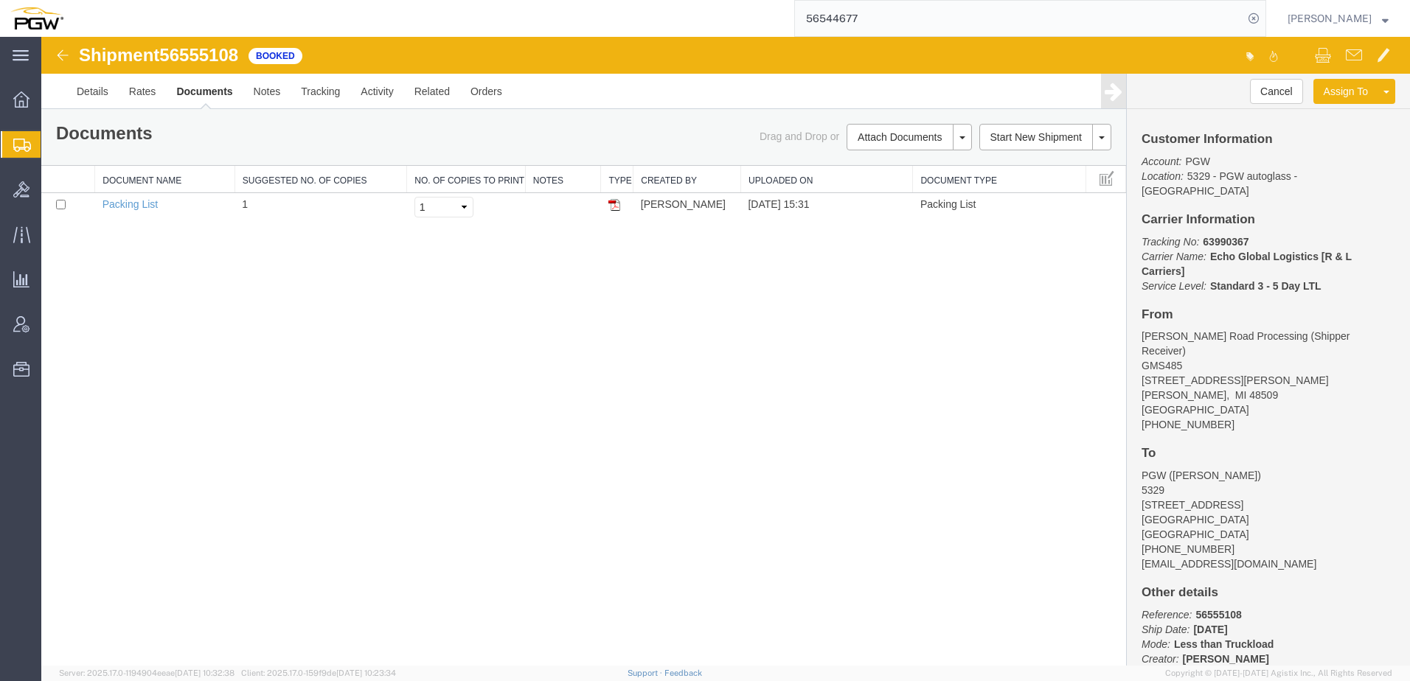
click at [485, 343] on div "Shipment 56555108 1 of 1 Booked Details Rates Documents Notes Tracking Activity…" at bounding box center [725, 351] width 1369 height 629
click at [89, 90] on link "Details" at bounding box center [92, 91] width 52 height 35
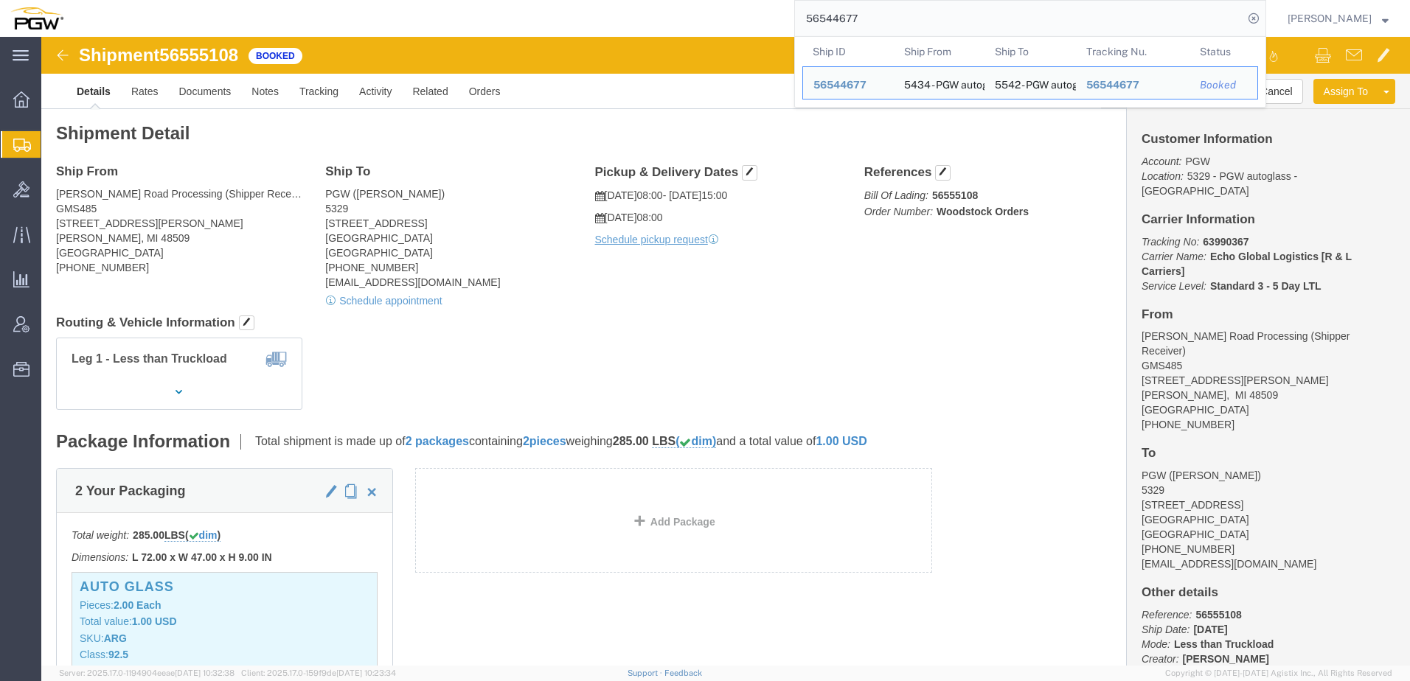
drag, startPoint x: 902, startPoint y: 24, endPoint x: 456, endPoint y: 30, distance: 446.2
click at [468, 26] on div "56544677 Ship ID Ship From Ship To Tracking Nu. Status Ship ID 56544677 Ship Fr…" at bounding box center [670, 18] width 1193 height 37
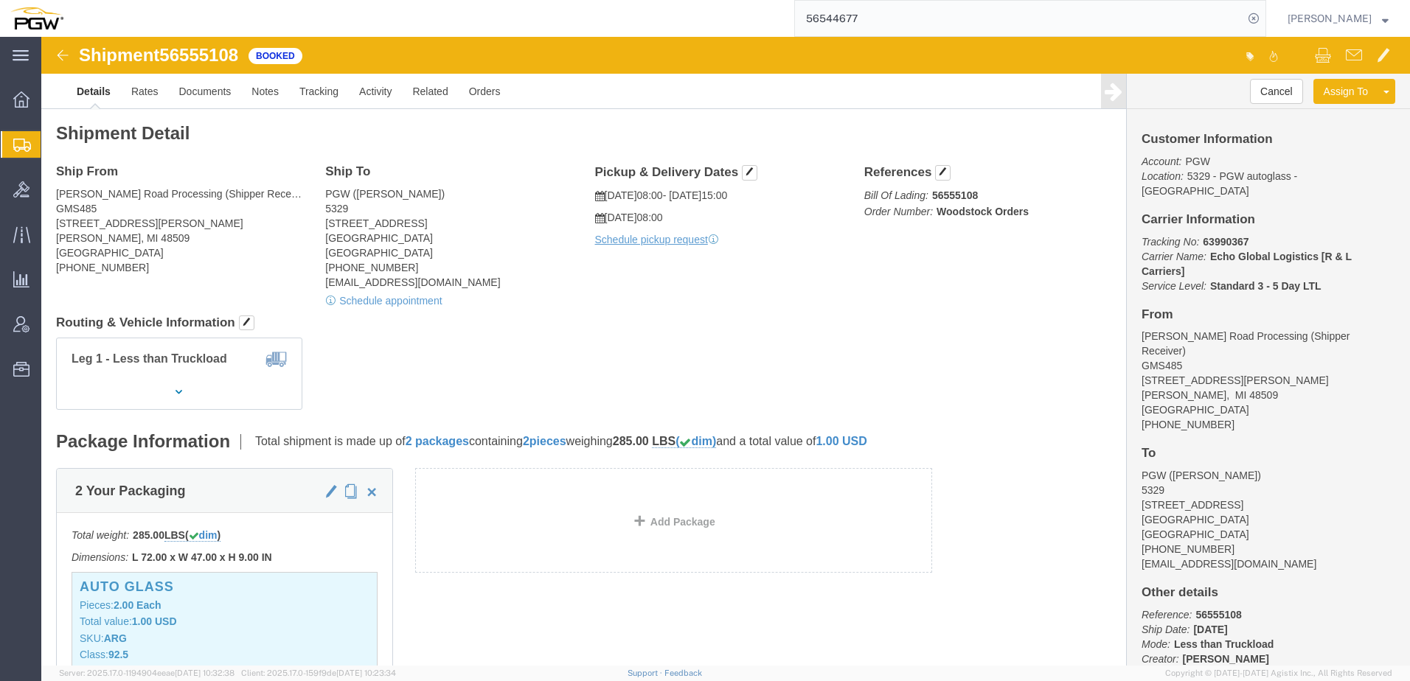
paste input "667336"
type input "667336"
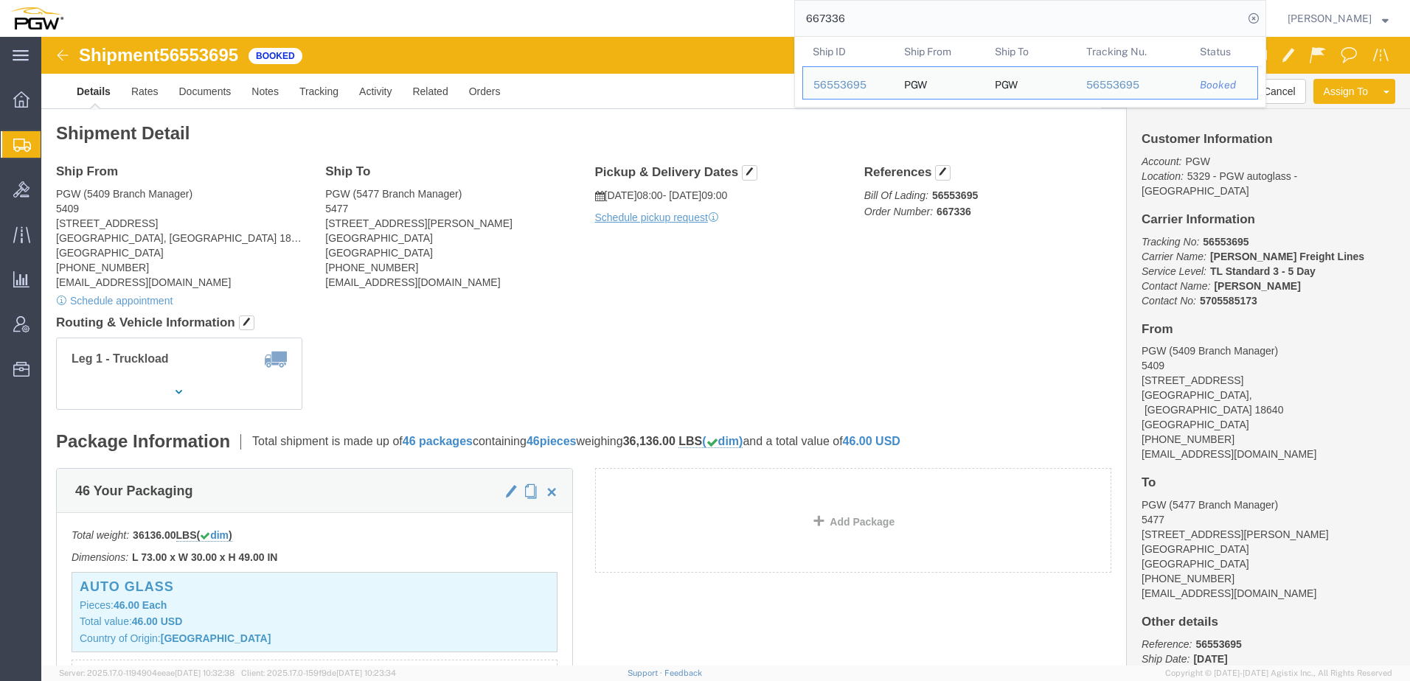
click at [0, 0] on span "Shipment Manager" at bounding box center [0, 0] width 0 height 0
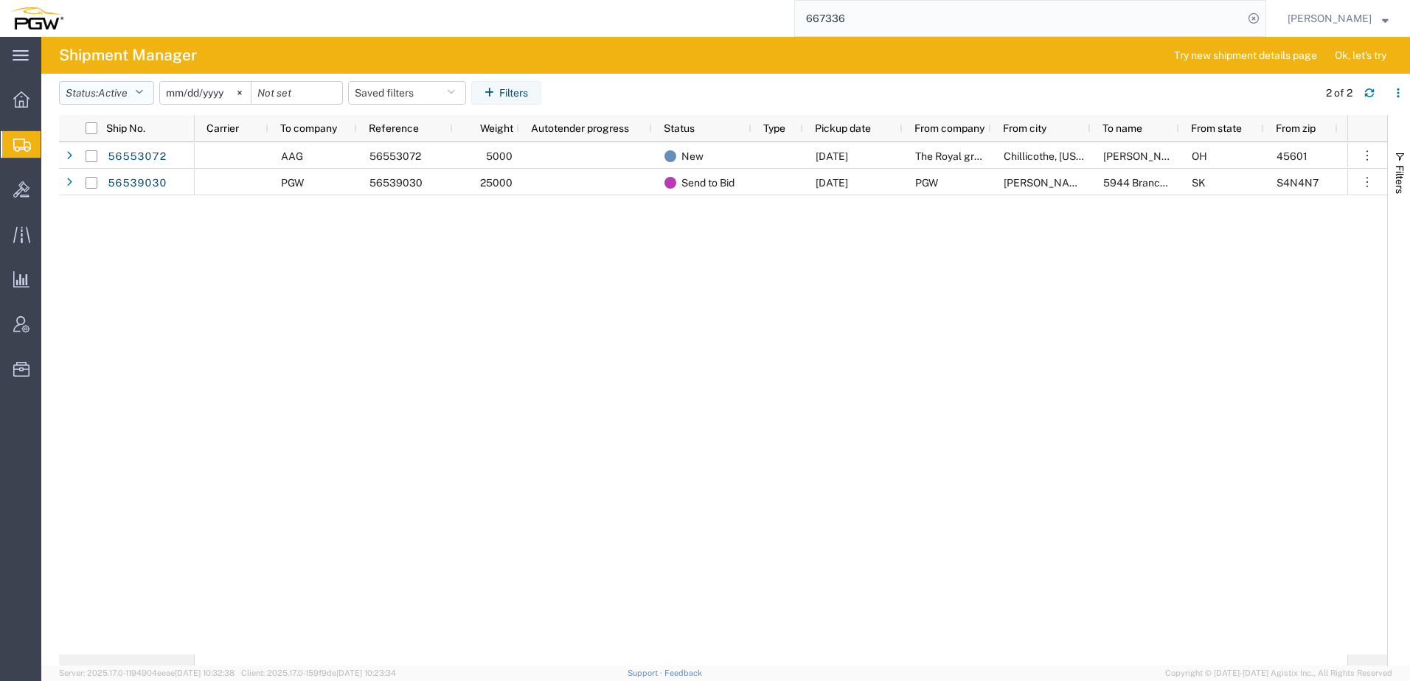
click at [122, 84] on button "Status: Active" at bounding box center [106, 93] width 95 height 24
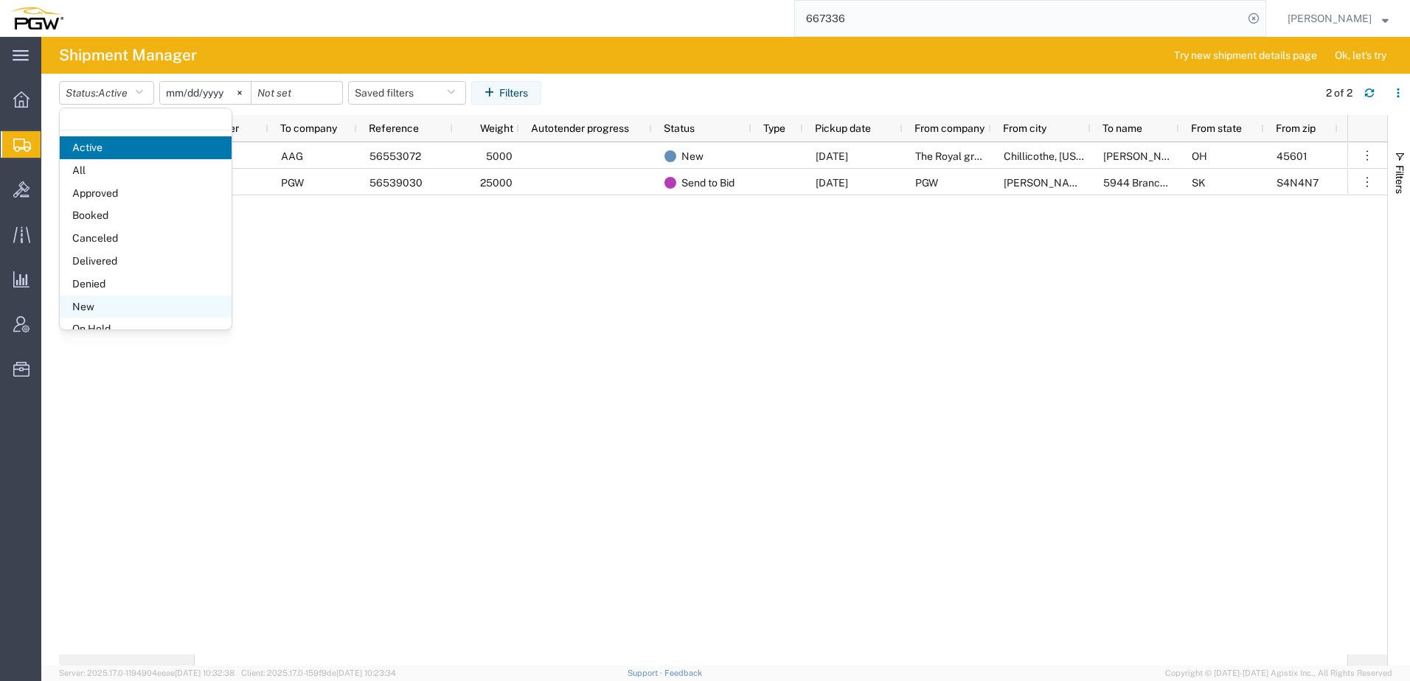
click at [86, 313] on span "New" at bounding box center [146, 307] width 172 height 23
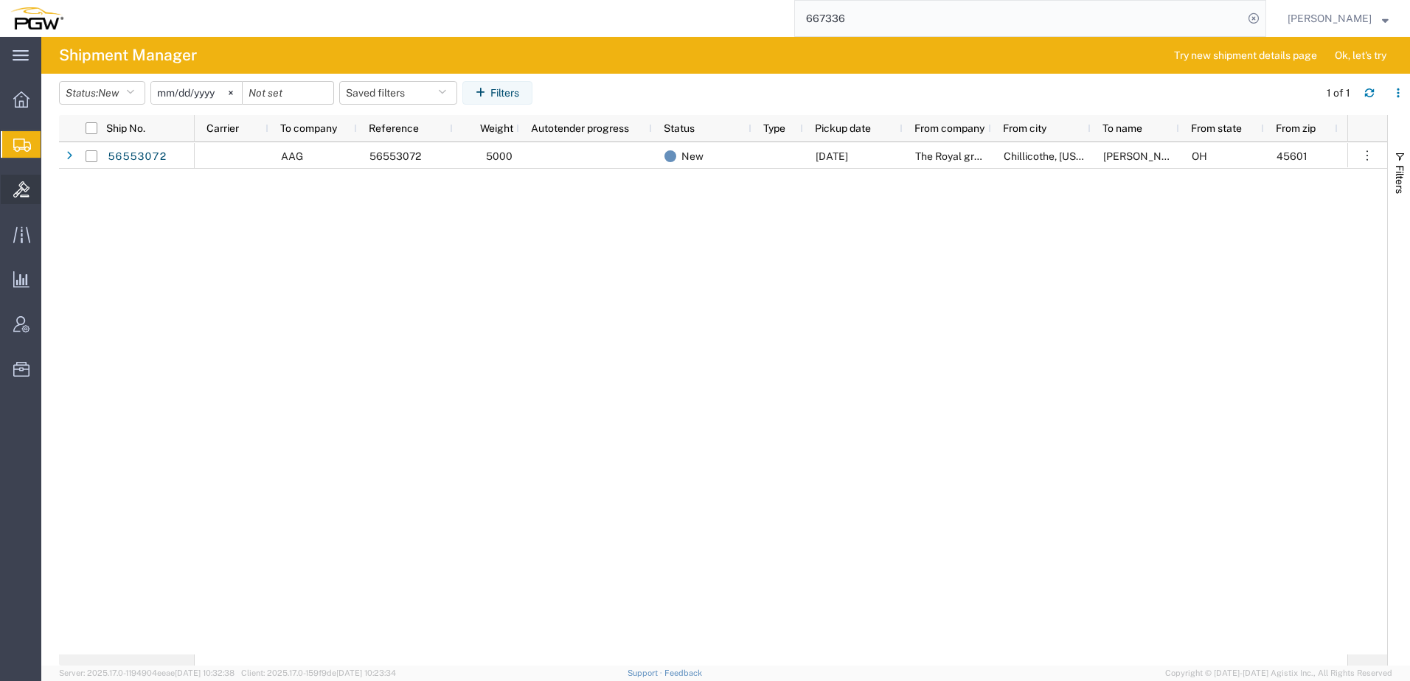
click at [18, 184] on icon at bounding box center [21, 189] width 16 height 16
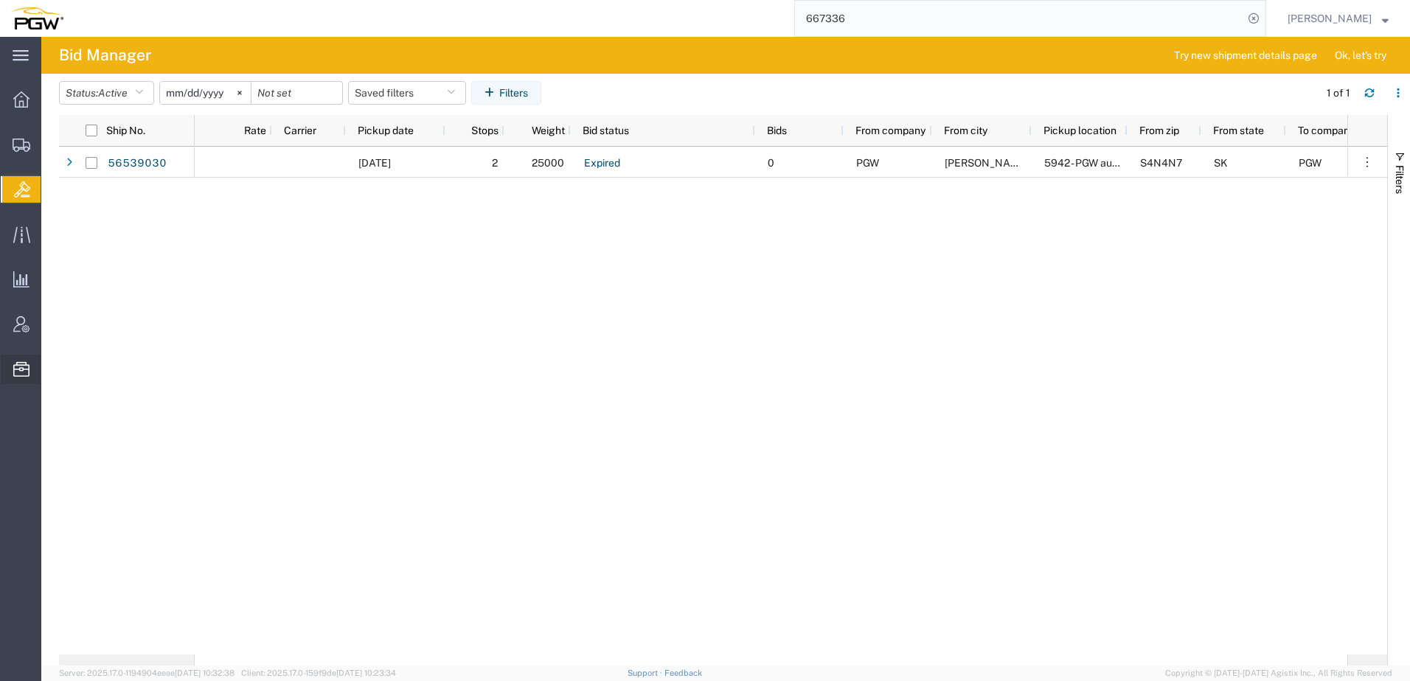
click at [0, 0] on span "Location Appointment" at bounding box center [0, 0] width 0 height 0
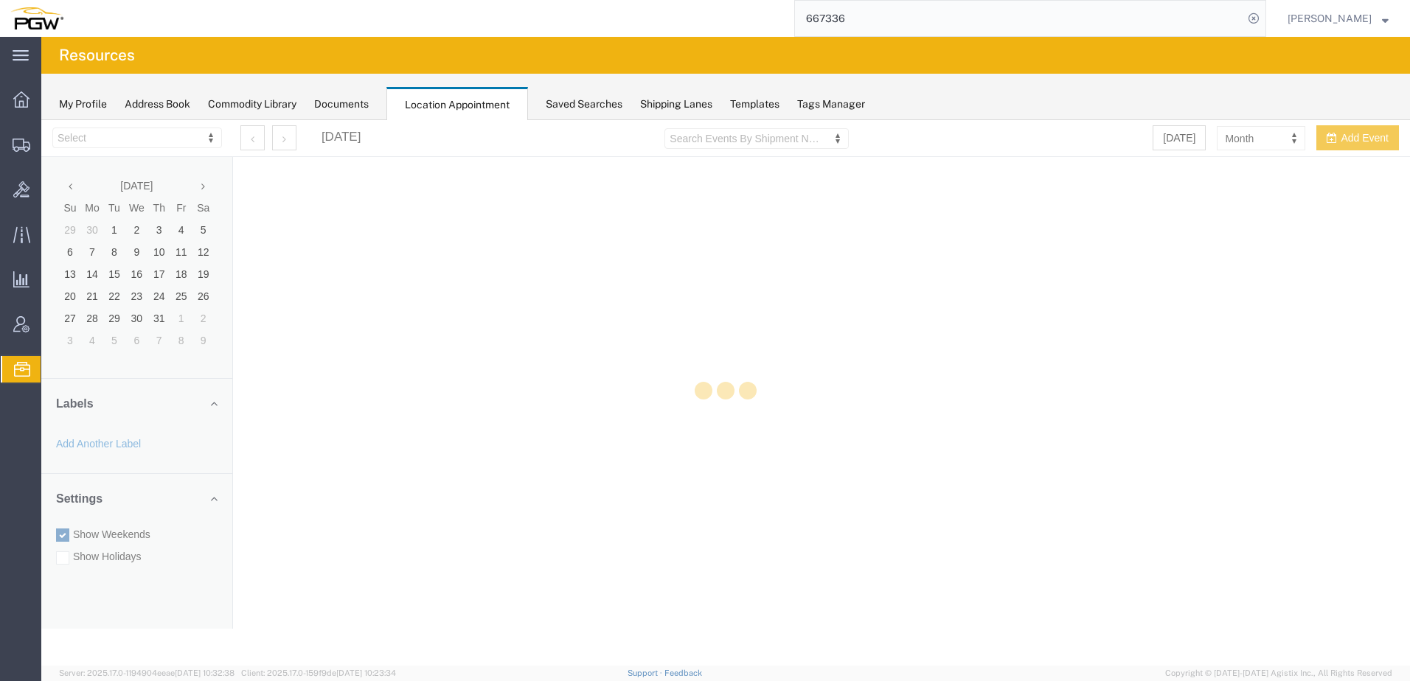
select select "28253"
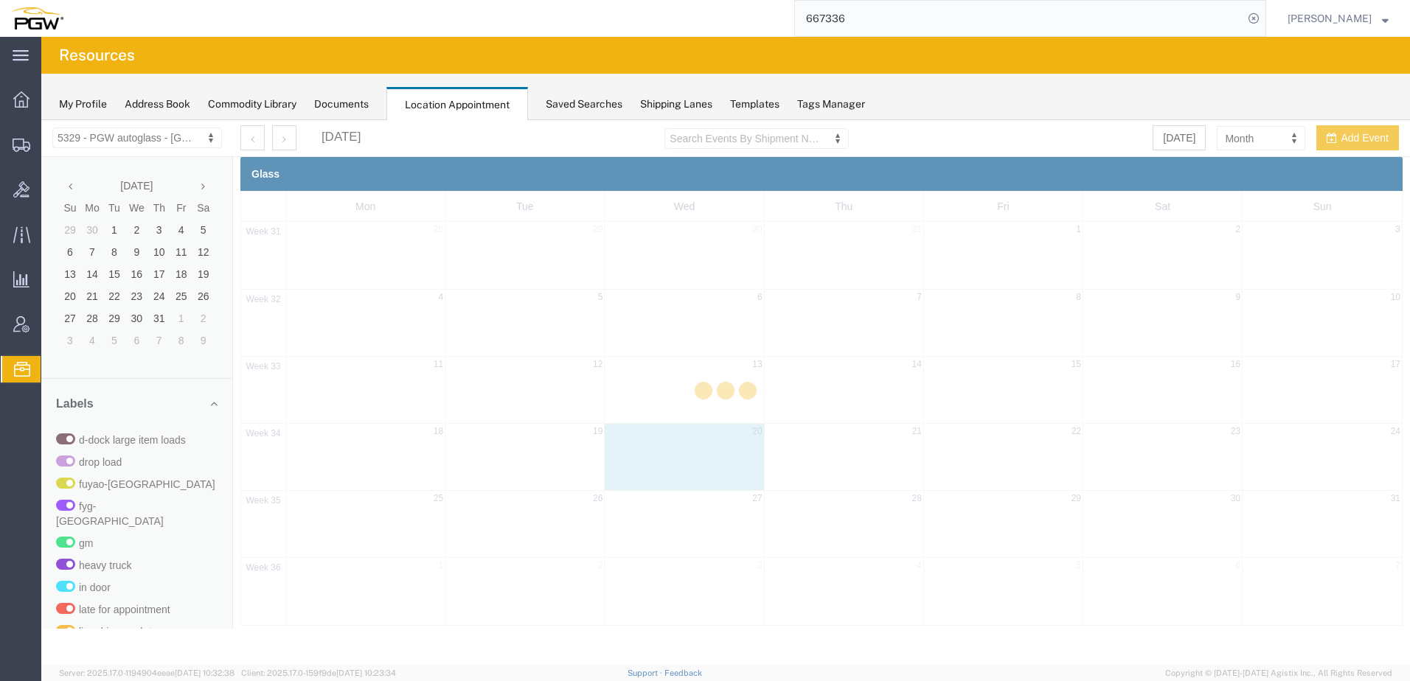
click at [1263, 143] on div at bounding box center [725, 393] width 1369 height 546
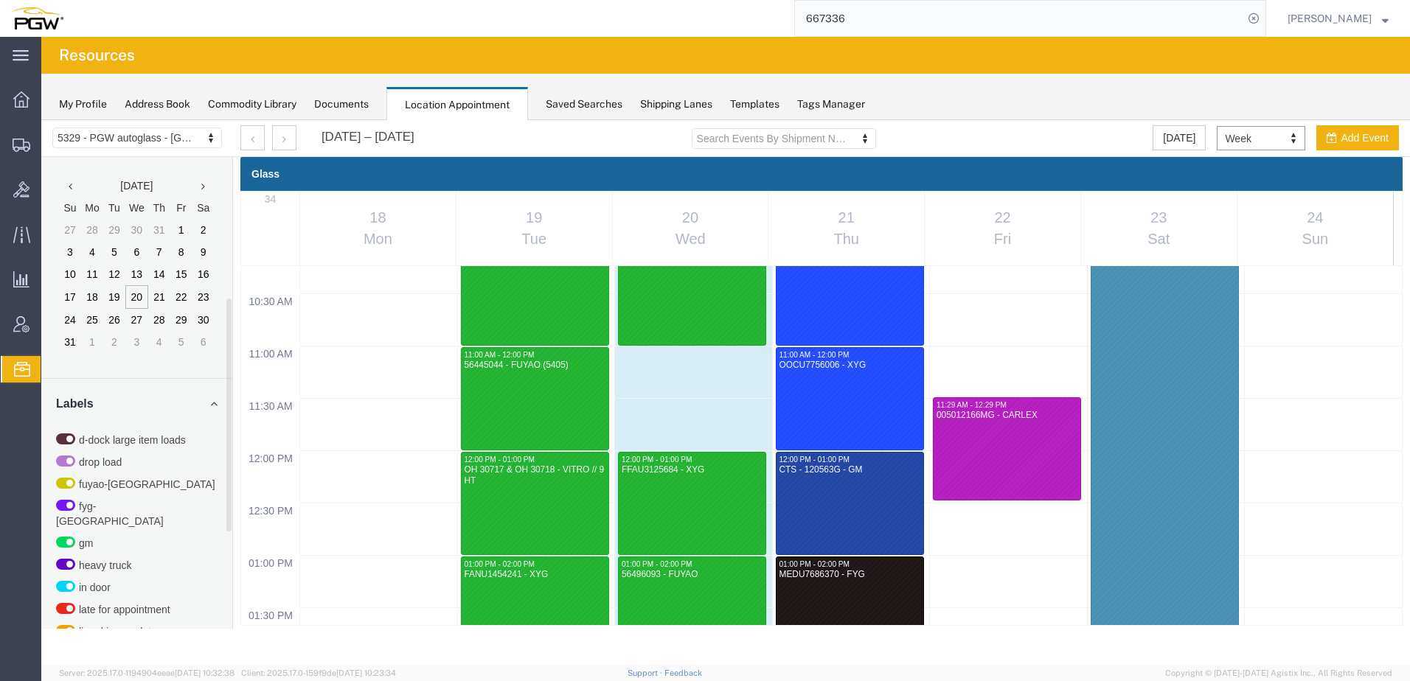
scroll to position [485, 0]
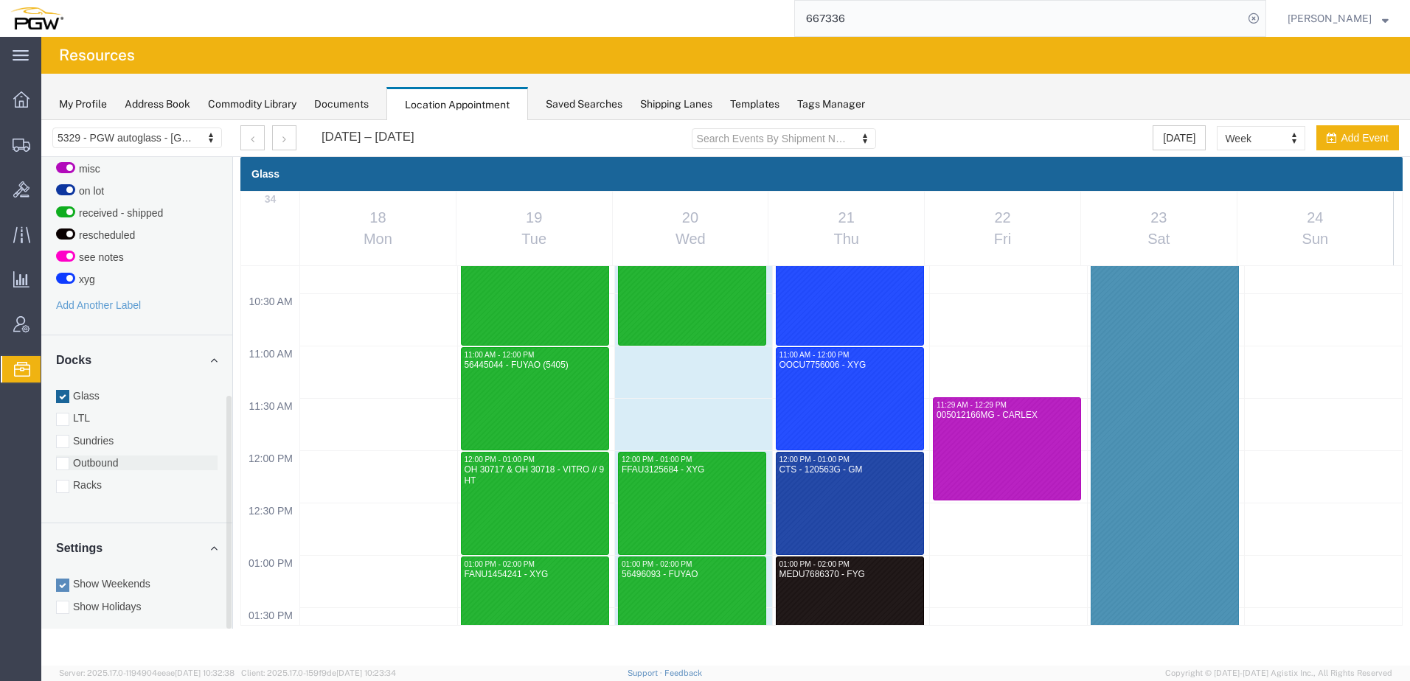
click at [100, 456] on label "Outbound" at bounding box center [137, 463] width 162 height 15
click at [41, 120] on input "Outbound" at bounding box center [41, 120] width 0 height 0
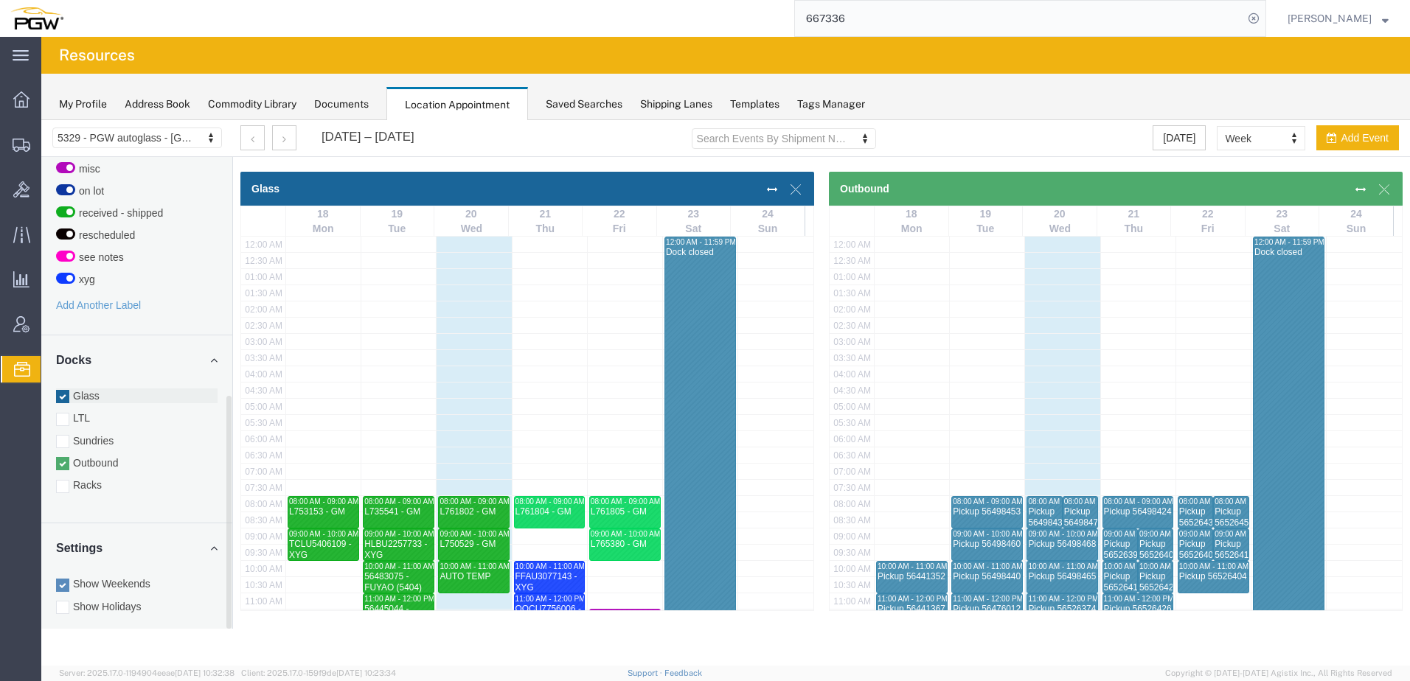
scroll to position [375, 0]
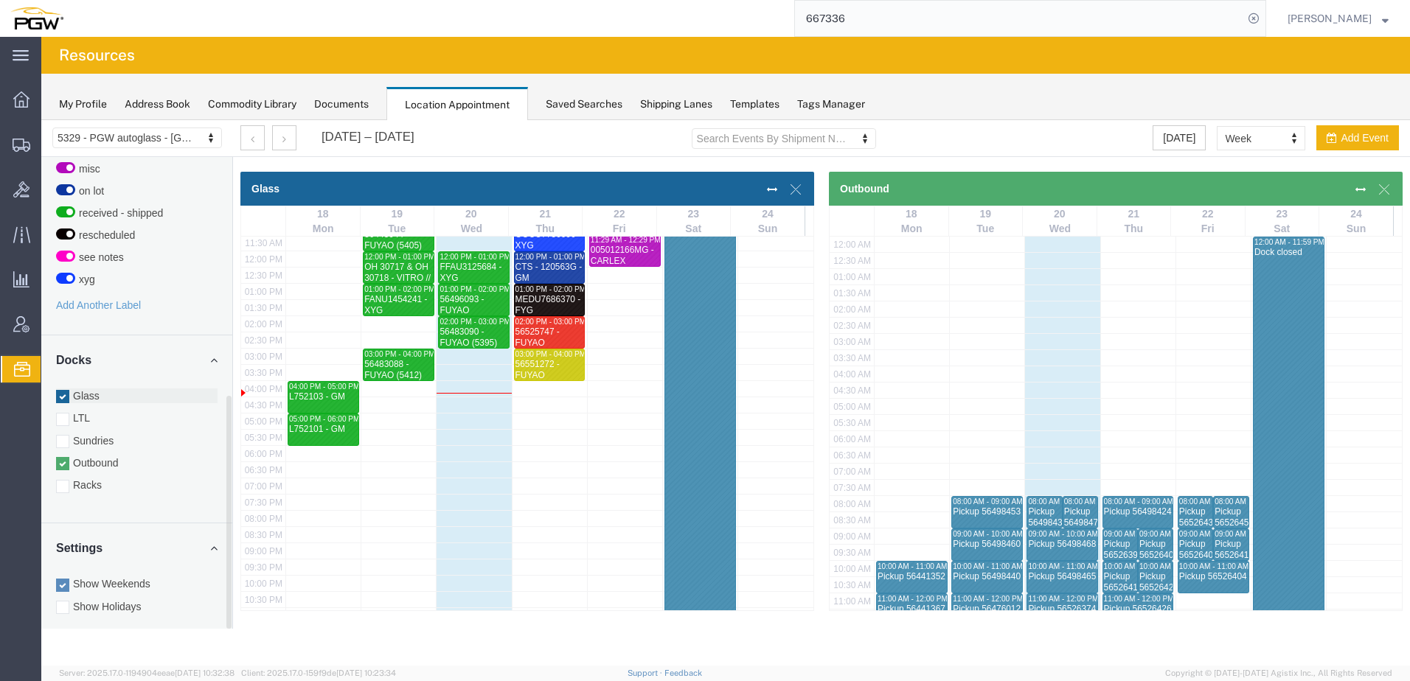
click at [63, 390] on div at bounding box center [62, 396] width 13 height 13
click at [41, 120] on input "Glass" at bounding box center [41, 120] width 0 height 0
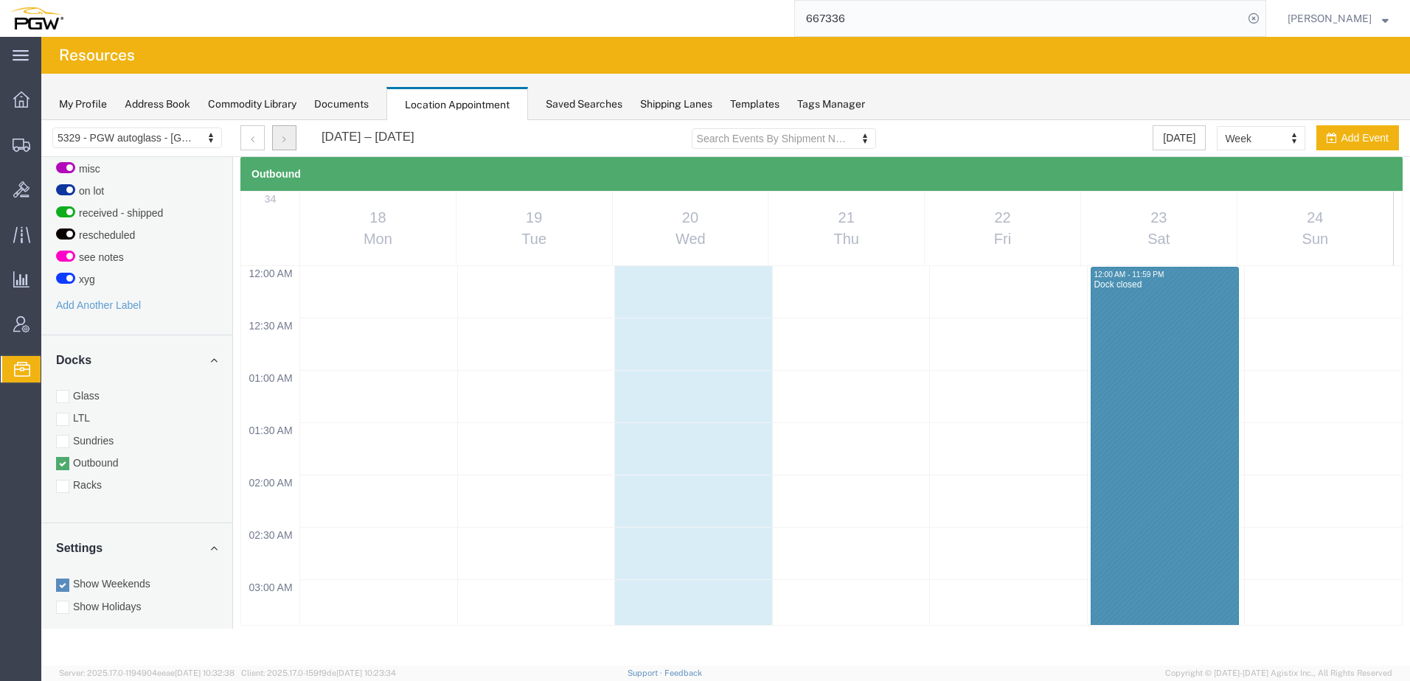
click at [288, 142] on button "button" at bounding box center [284, 137] width 24 height 25
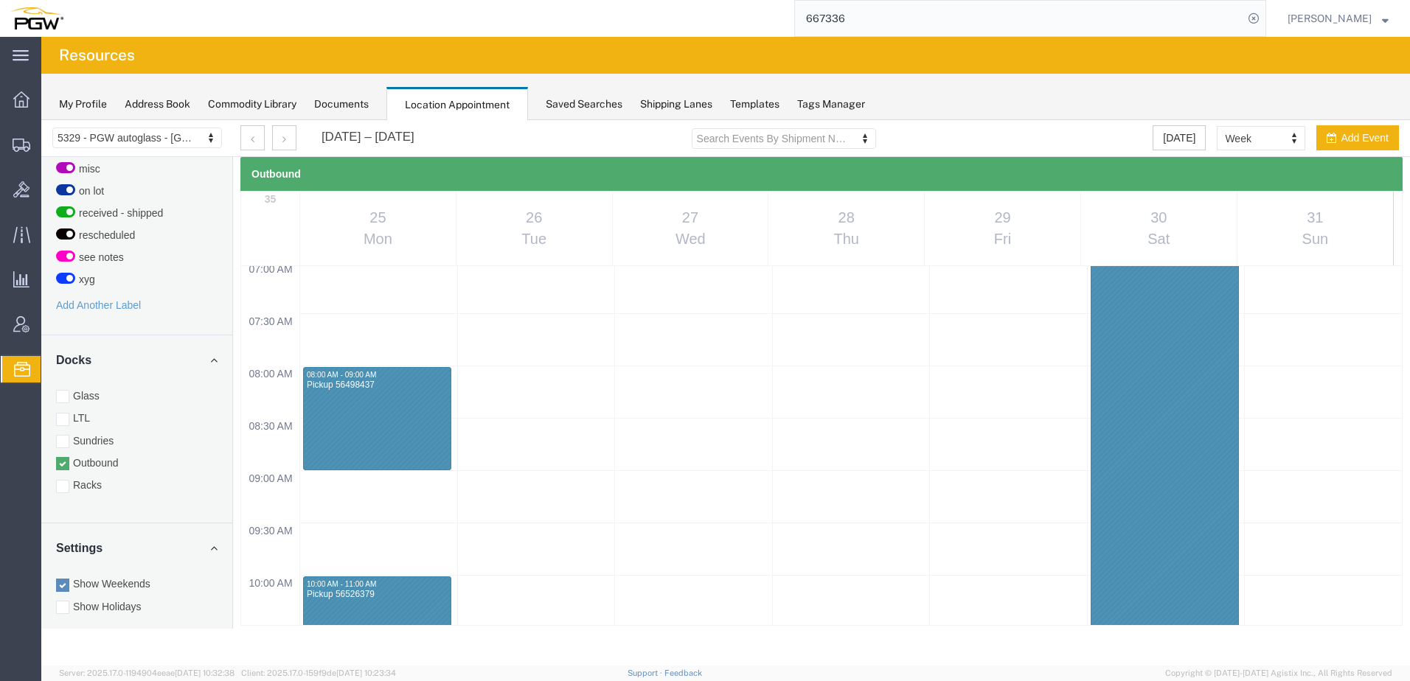
scroll to position [629, 0]
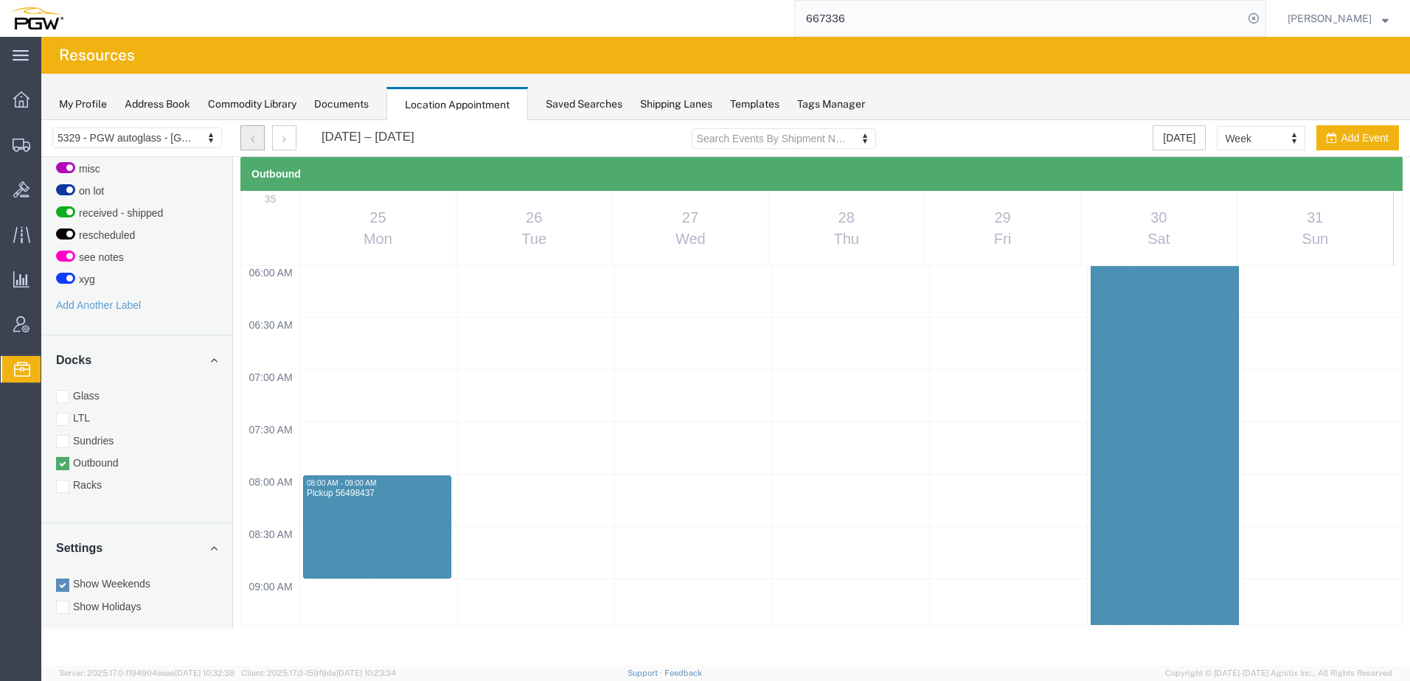
click at [254, 133] on button "button" at bounding box center [252, 137] width 24 height 25
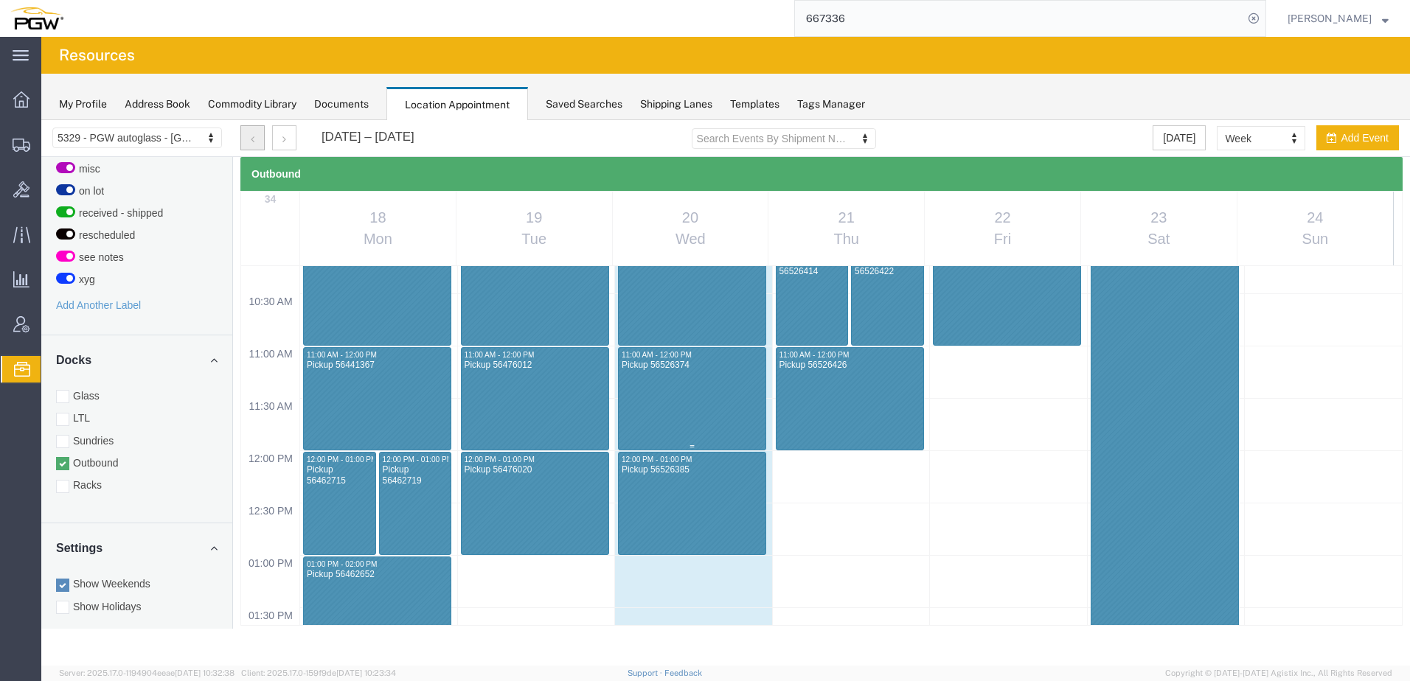
scroll to position [1367, 0]
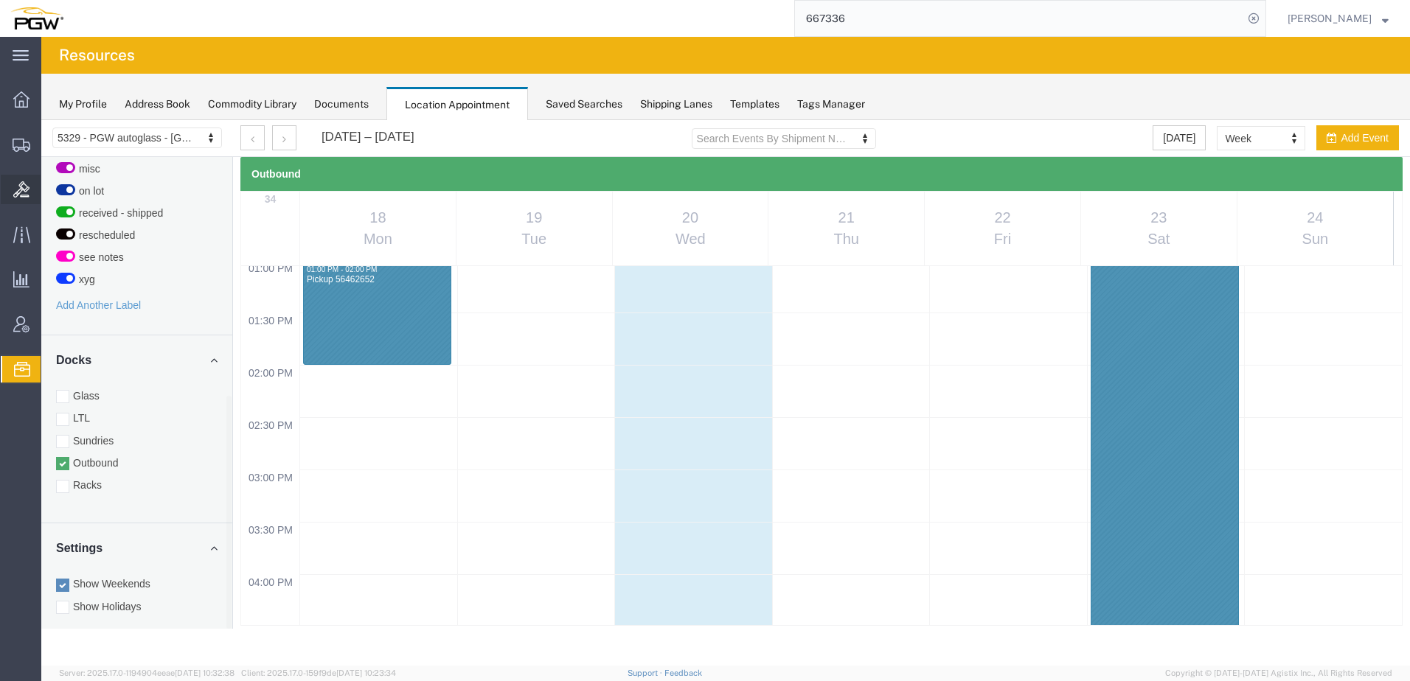
drag, startPoint x: 72, startPoint y: 174, endPoint x: 4, endPoint y: 198, distance: 72.1
click at [0, 0] on span "Shipment Manager" at bounding box center [0, 0] width 0 height 0
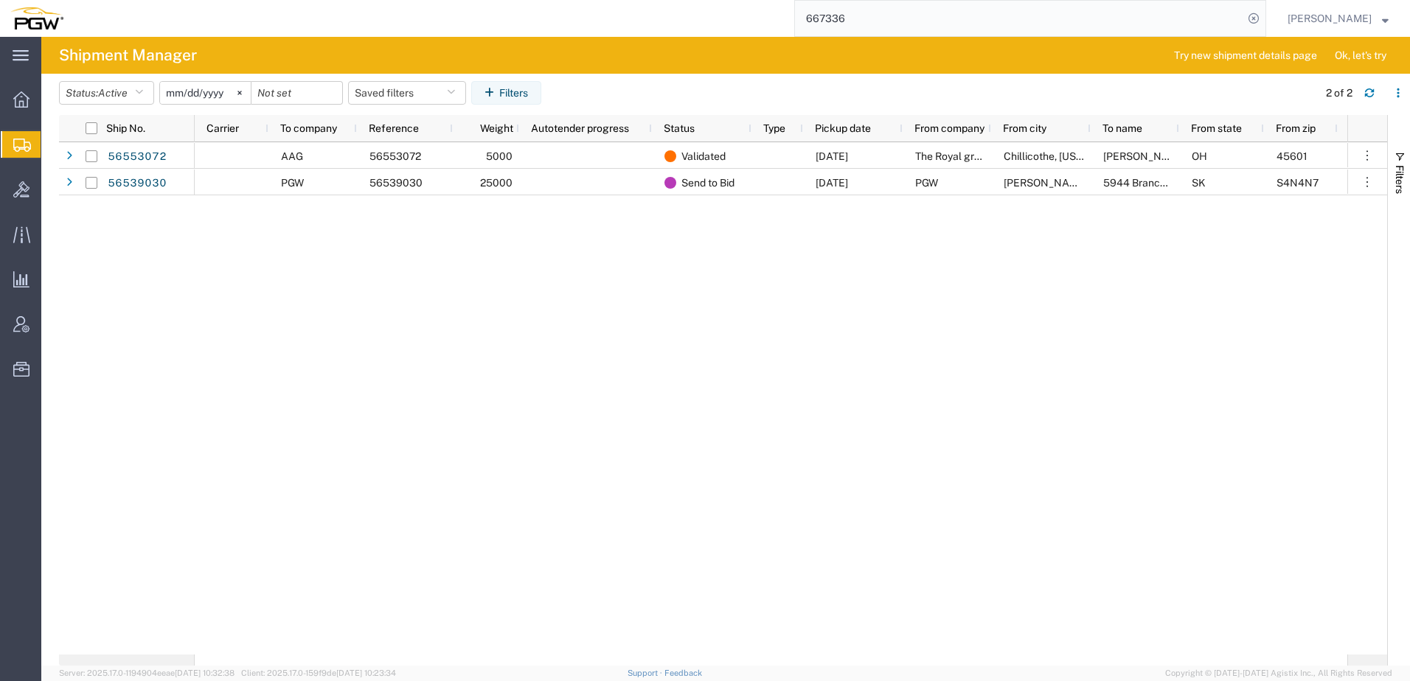
click at [491, 285] on div "AAG 56553072 5000 Validated 08/22/2025 The Royal group Chillicothe, Ohio Lisa H…" at bounding box center [771, 398] width 1153 height 513
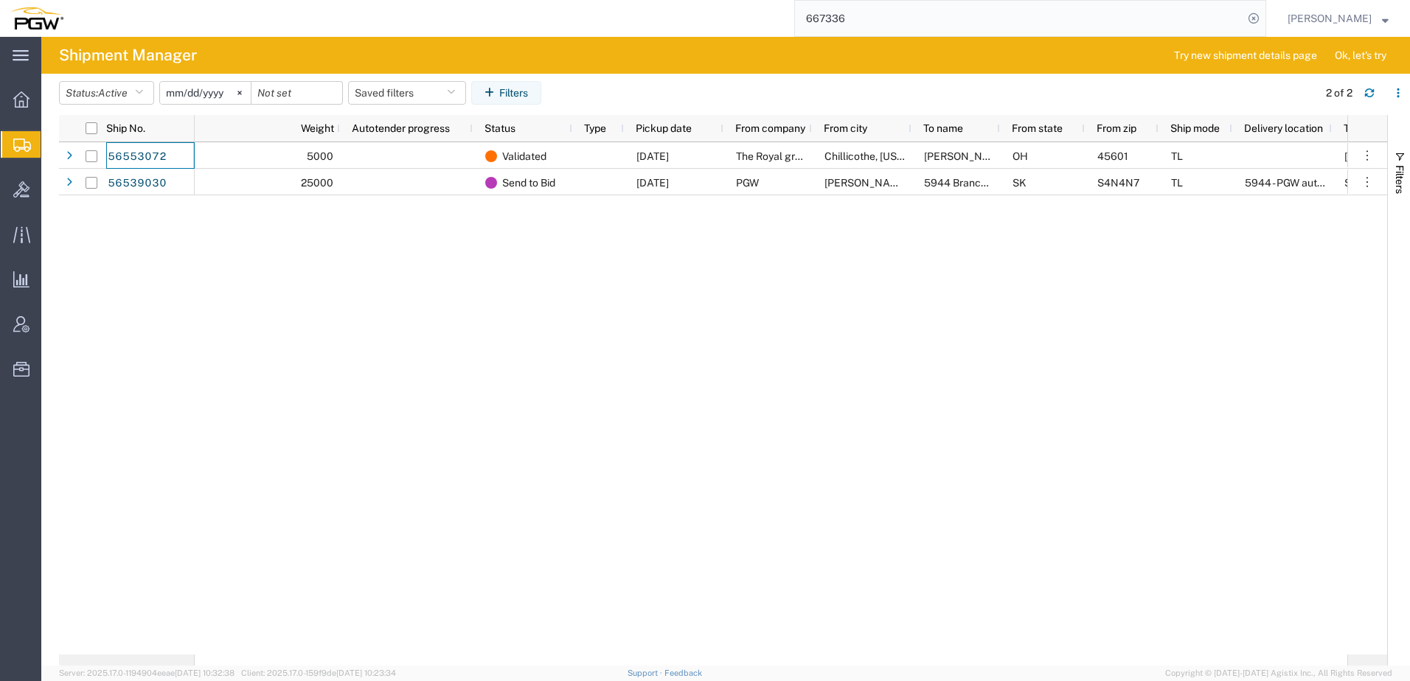
scroll to position [0, 509]
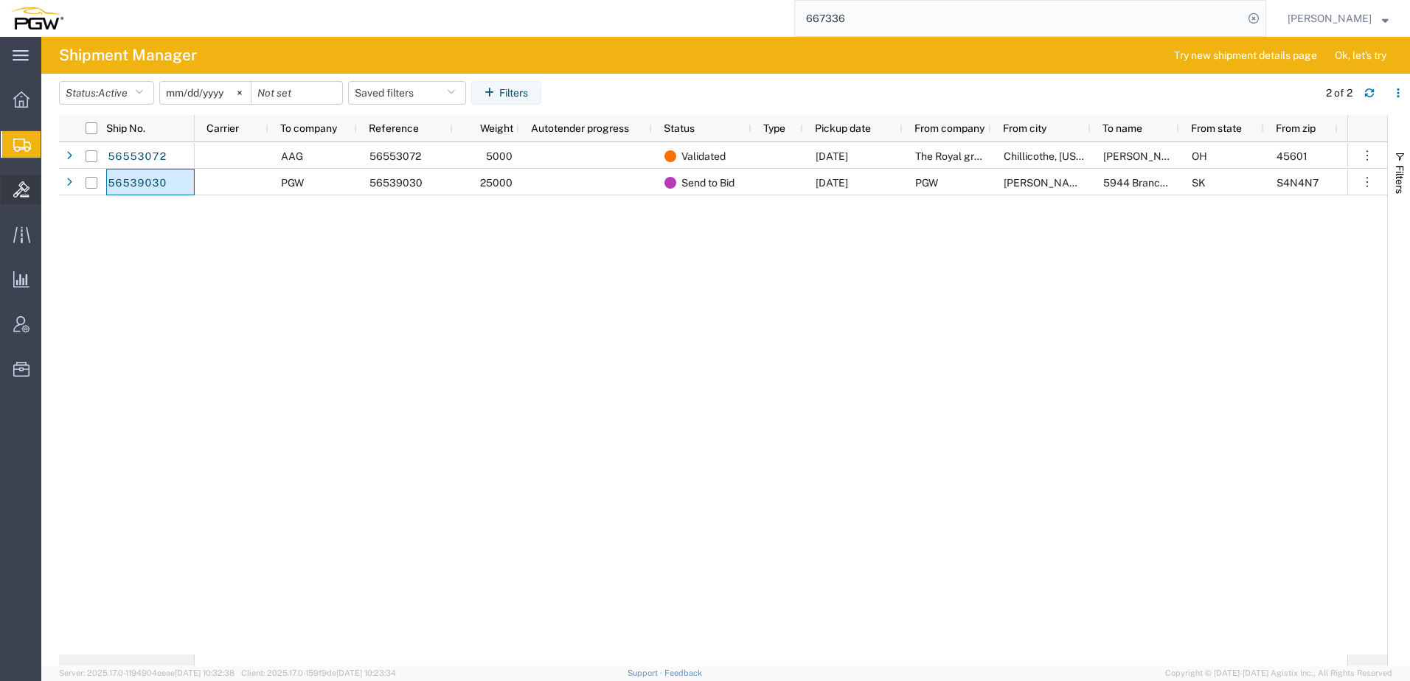
click at [16, 182] on icon at bounding box center [21, 189] width 16 height 16
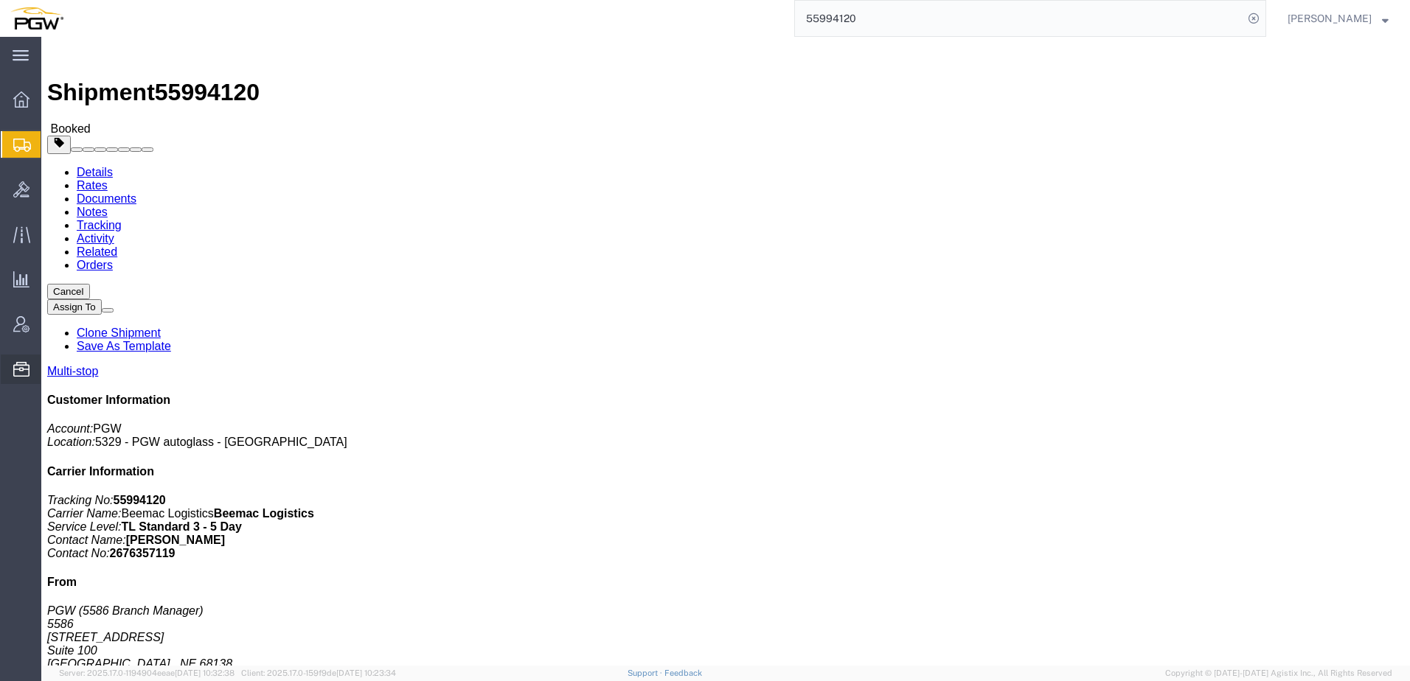
click at [0, 0] on span "Address Book" at bounding box center [0, 0] width 0 height 0
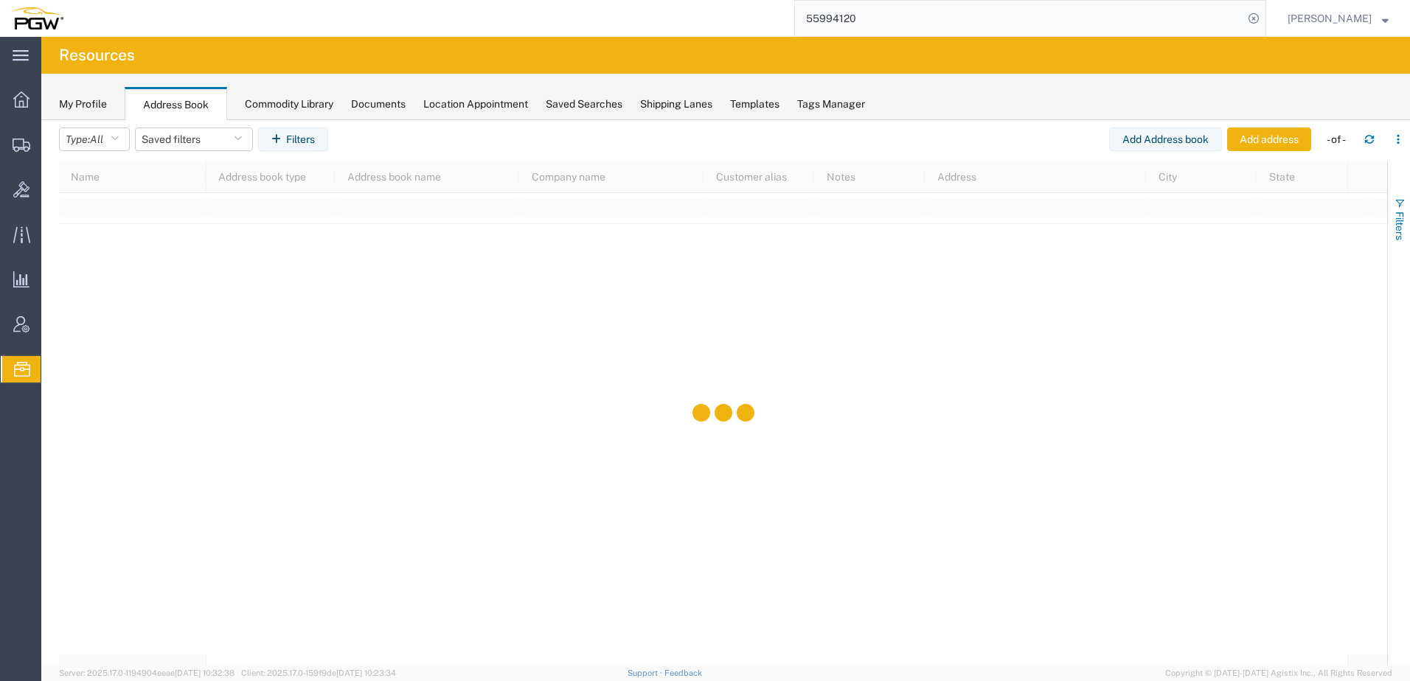
click at [1400, 213] on span "Filters" at bounding box center [1400, 226] width 12 height 29
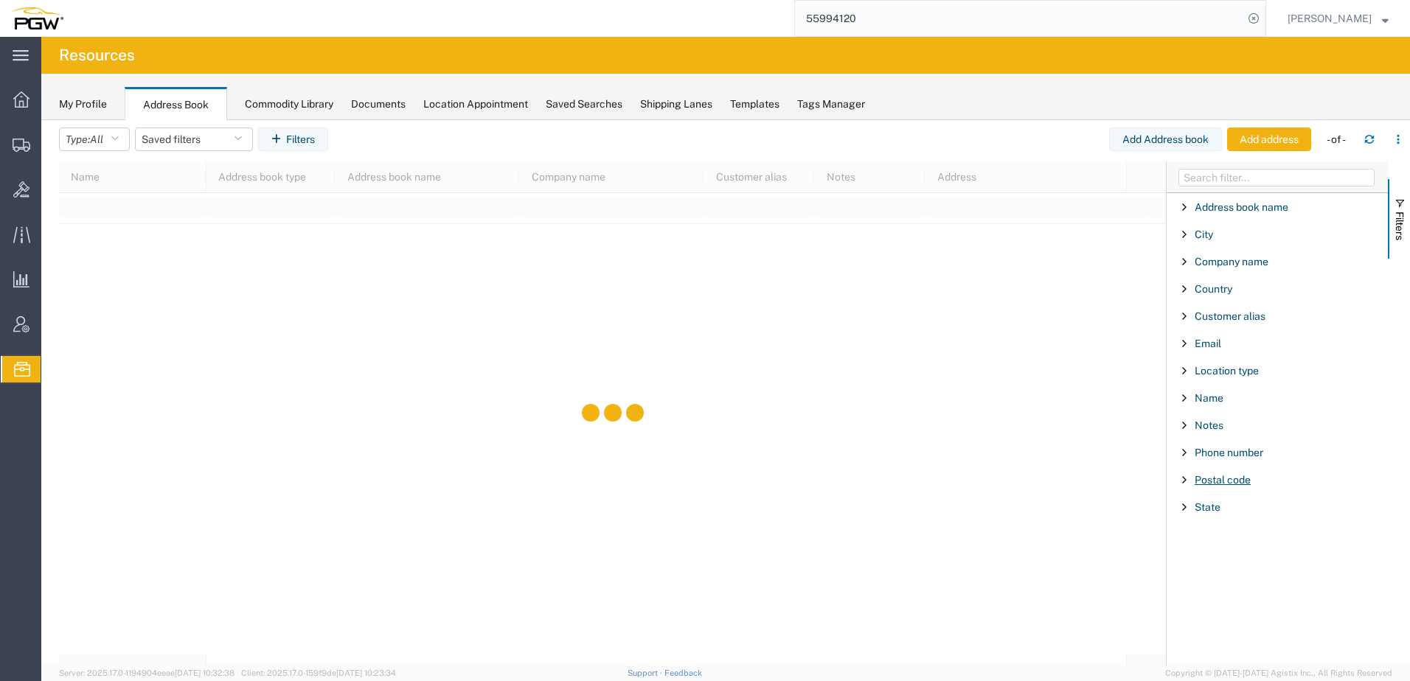
click at [1235, 481] on span "Postal code" at bounding box center [1223, 480] width 56 height 12
type input "85281"
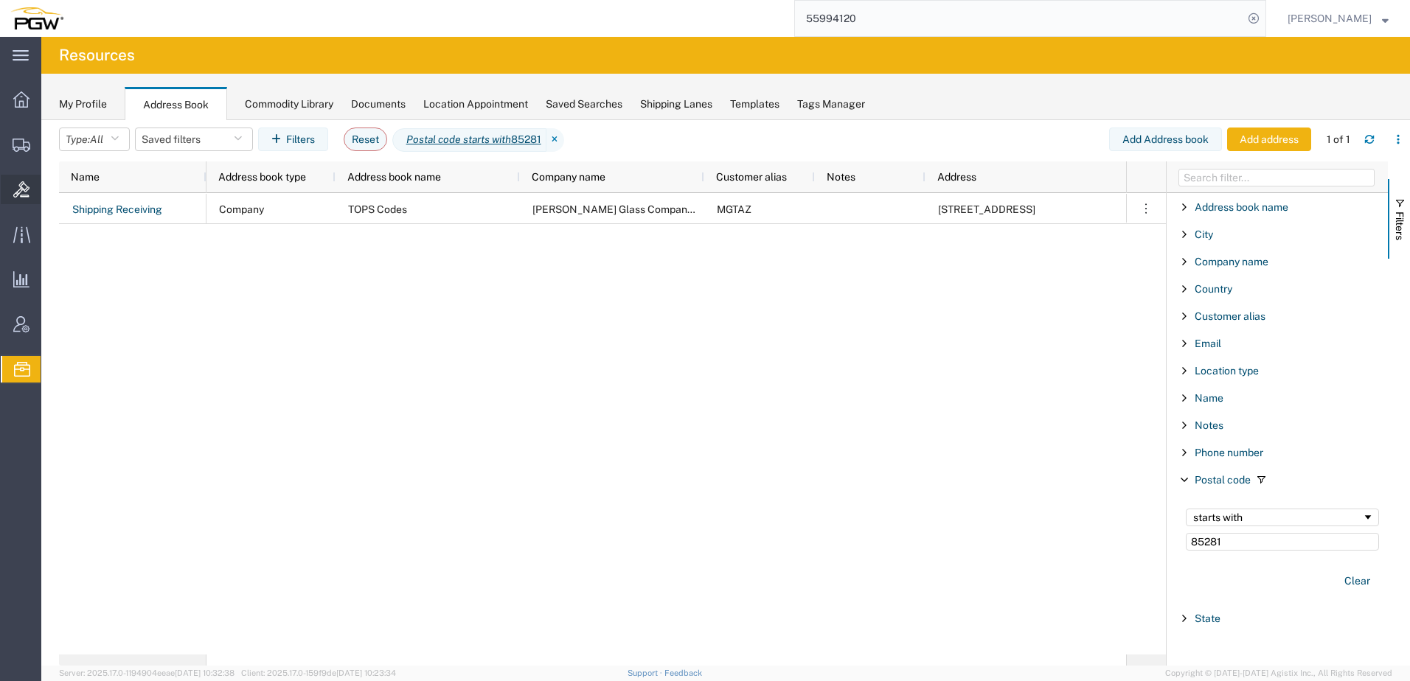
click at [15, 187] on icon at bounding box center [21, 189] width 16 height 16
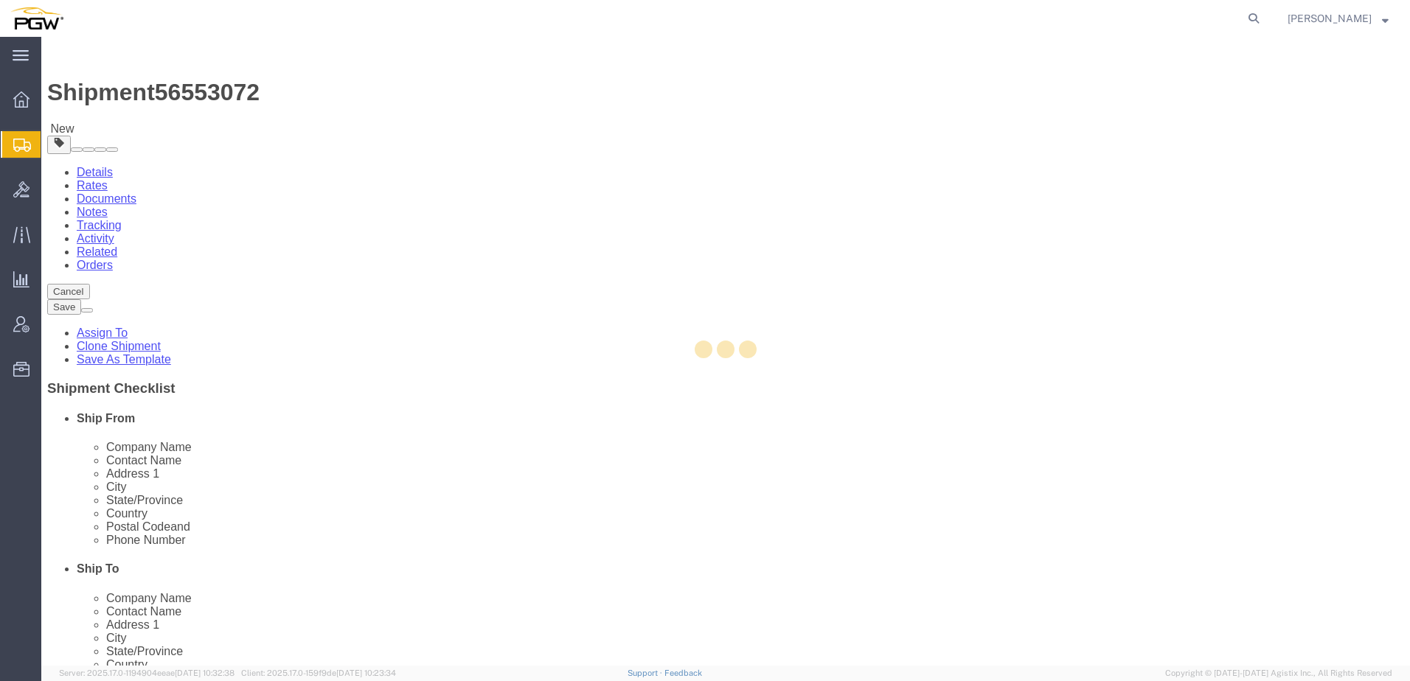
select select
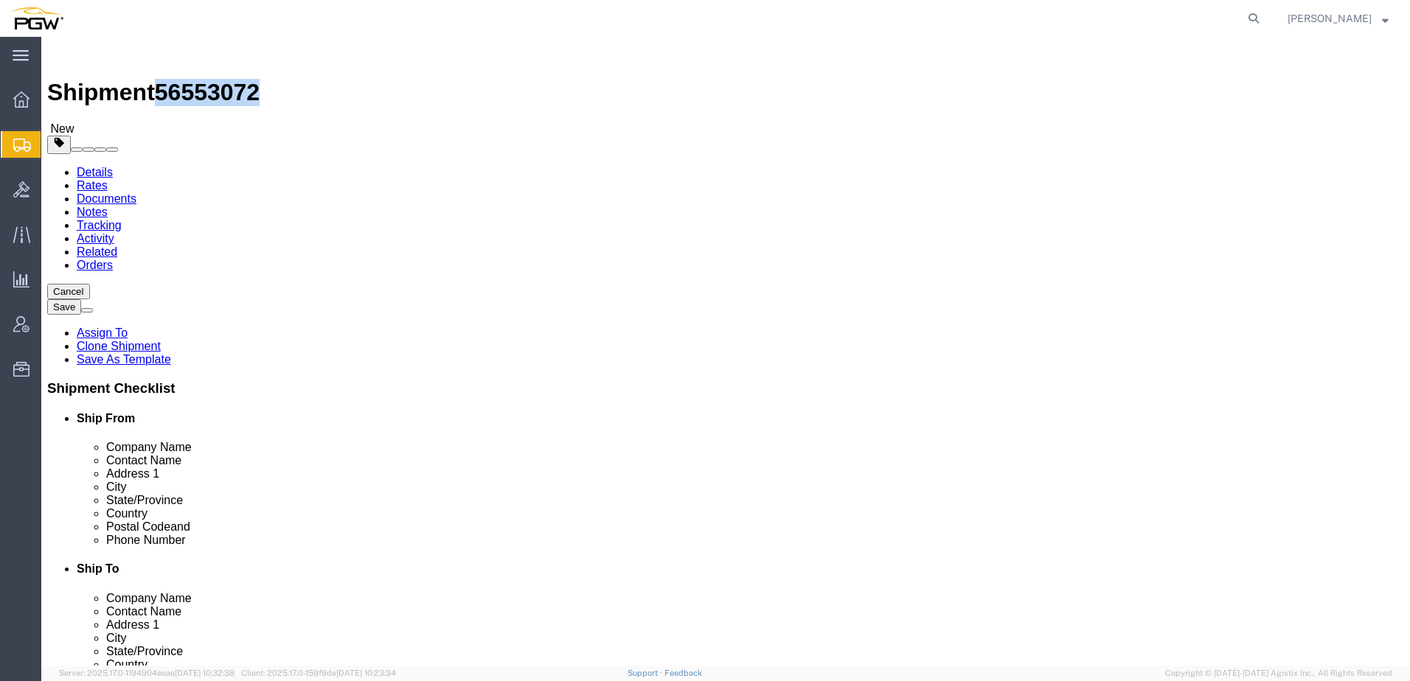
drag, startPoint x: 125, startPoint y: 20, endPoint x: 203, endPoint y: 23, distance: 77.5
click div "Shipment 56553072 New"
copy span "56553072"
click label "Postal Code"
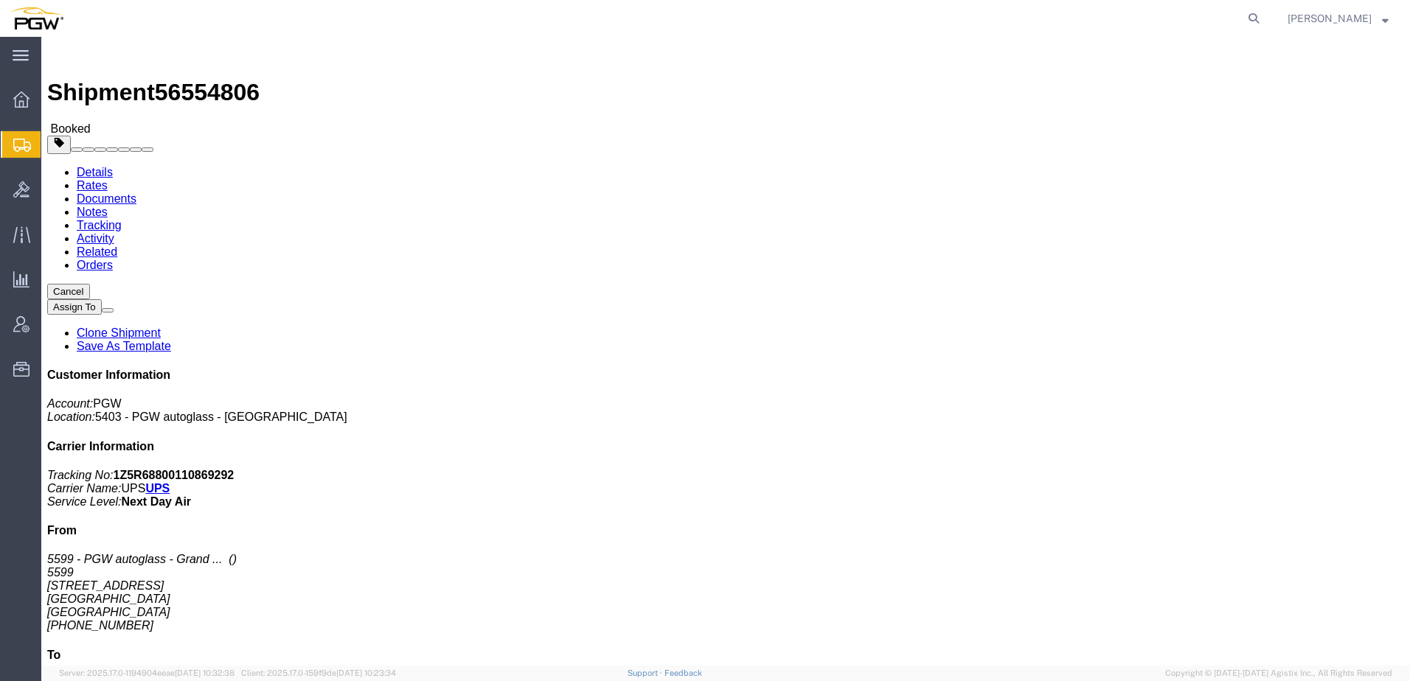
click link "Documents"
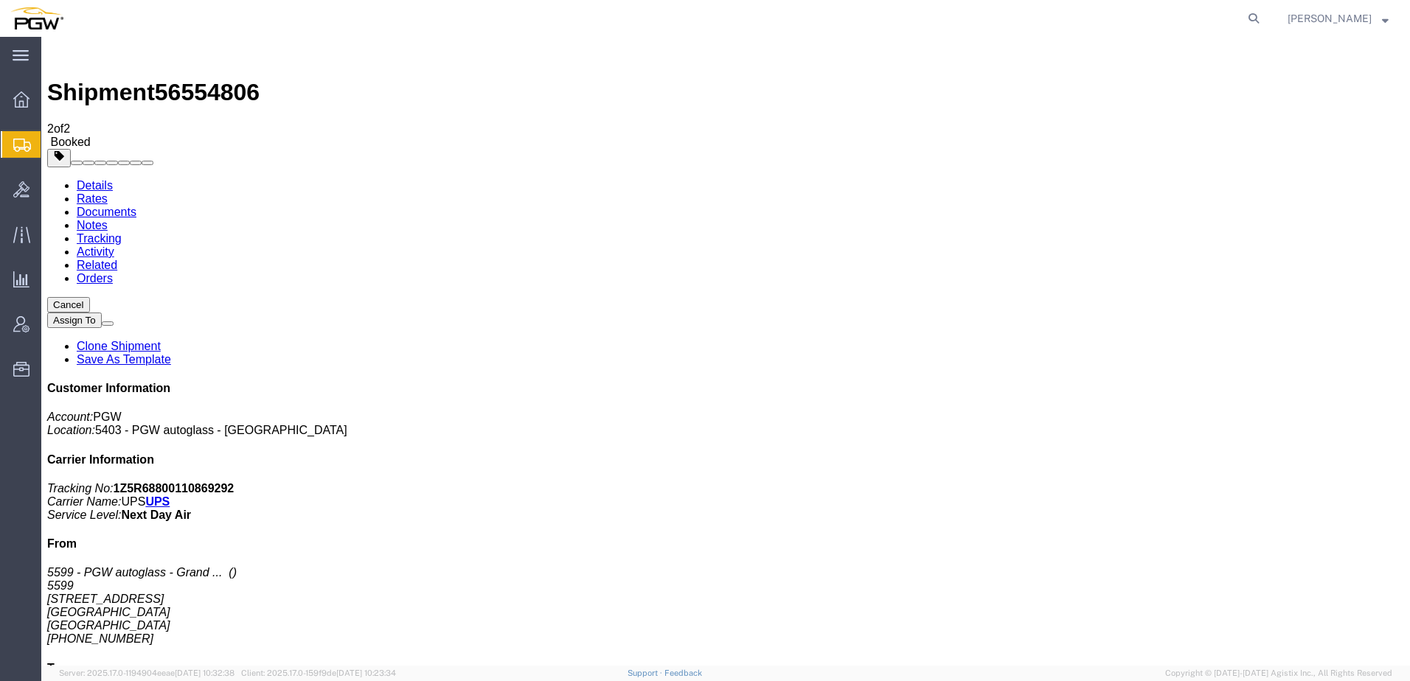
drag, startPoint x: 75, startPoint y: 443, endPoint x: 128, endPoint y: 232, distance: 217.3
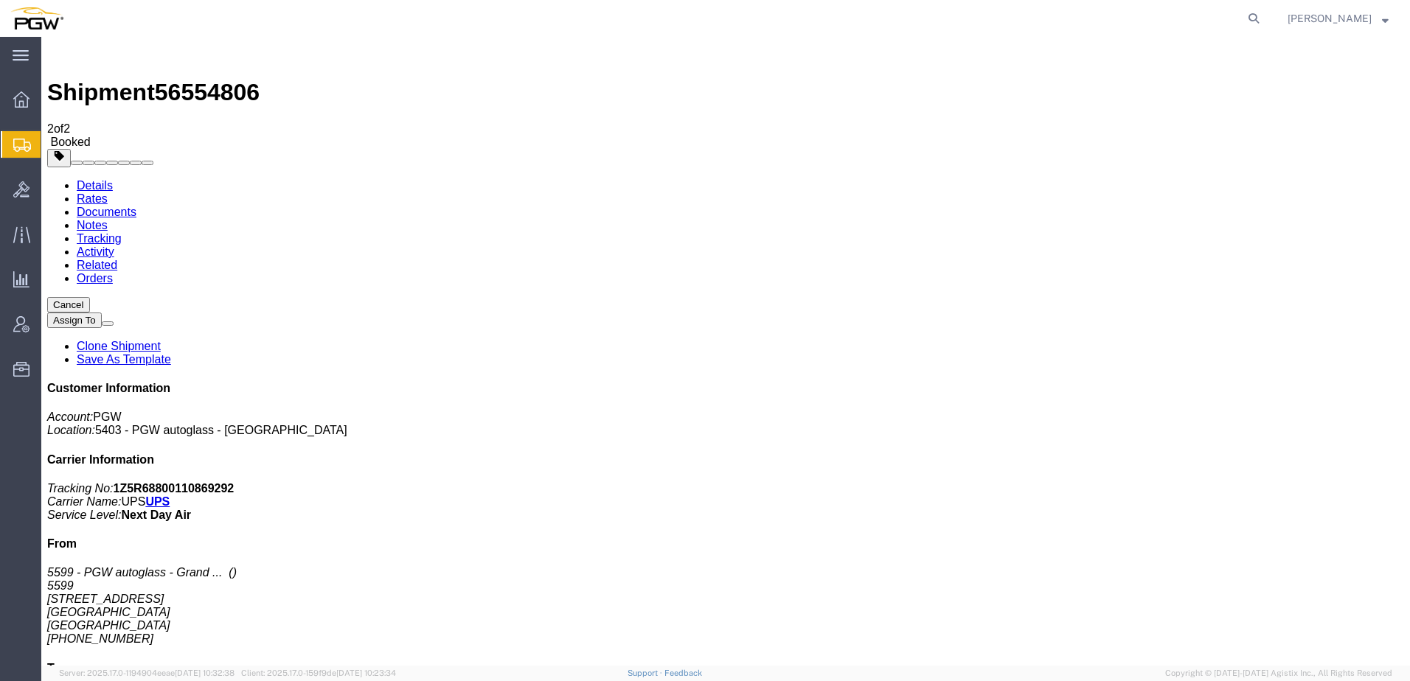
click at [0, 0] on span "Shipment Manager" at bounding box center [0, 0] width 0 height 0
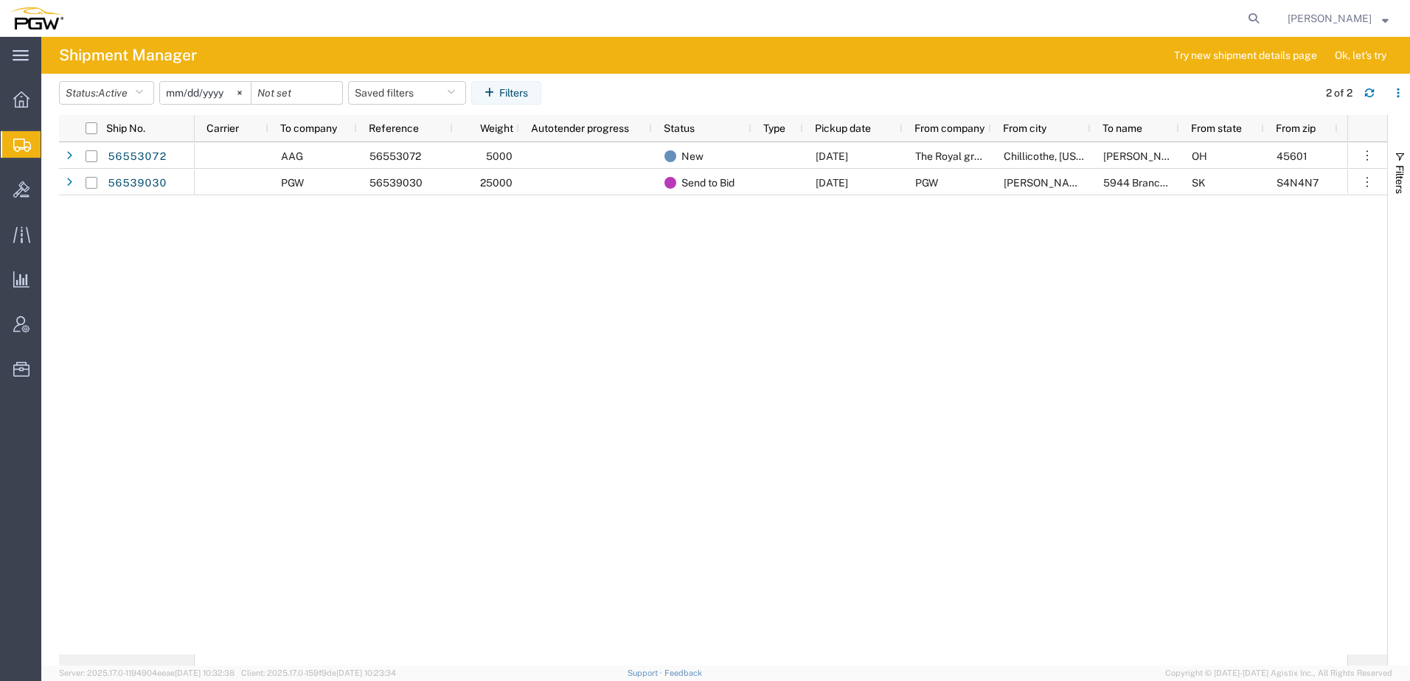
click at [336, 258] on div "AAG 56553072 5000 New [DATE] The Royal group [GEOGRAPHIC_DATA], [US_STATE][GEOG…" at bounding box center [771, 398] width 1153 height 513
click at [125, 89] on span "Active" at bounding box center [113, 93] width 30 height 12
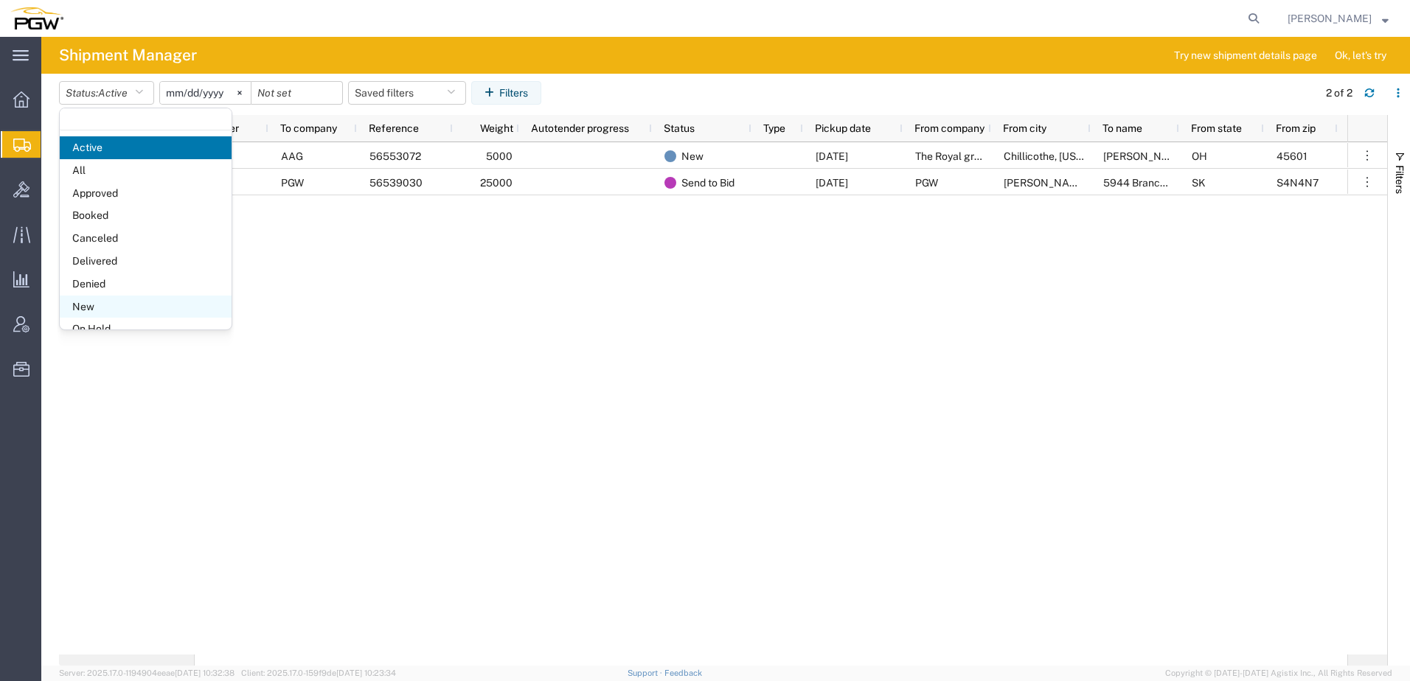
click at [84, 302] on span "New" at bounding box center [146, 307] width 172 height 23
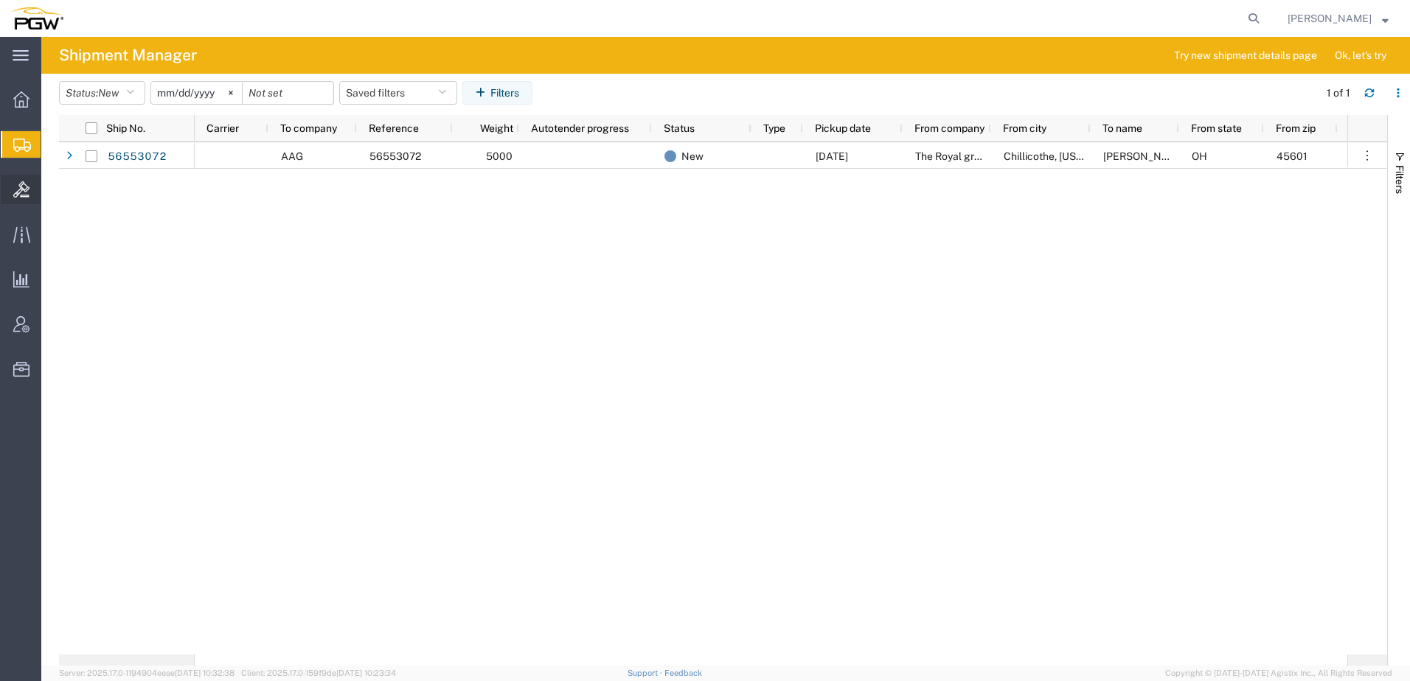
click at [24, 191] on icon at bounding box center [21, 189] width 16 height 16
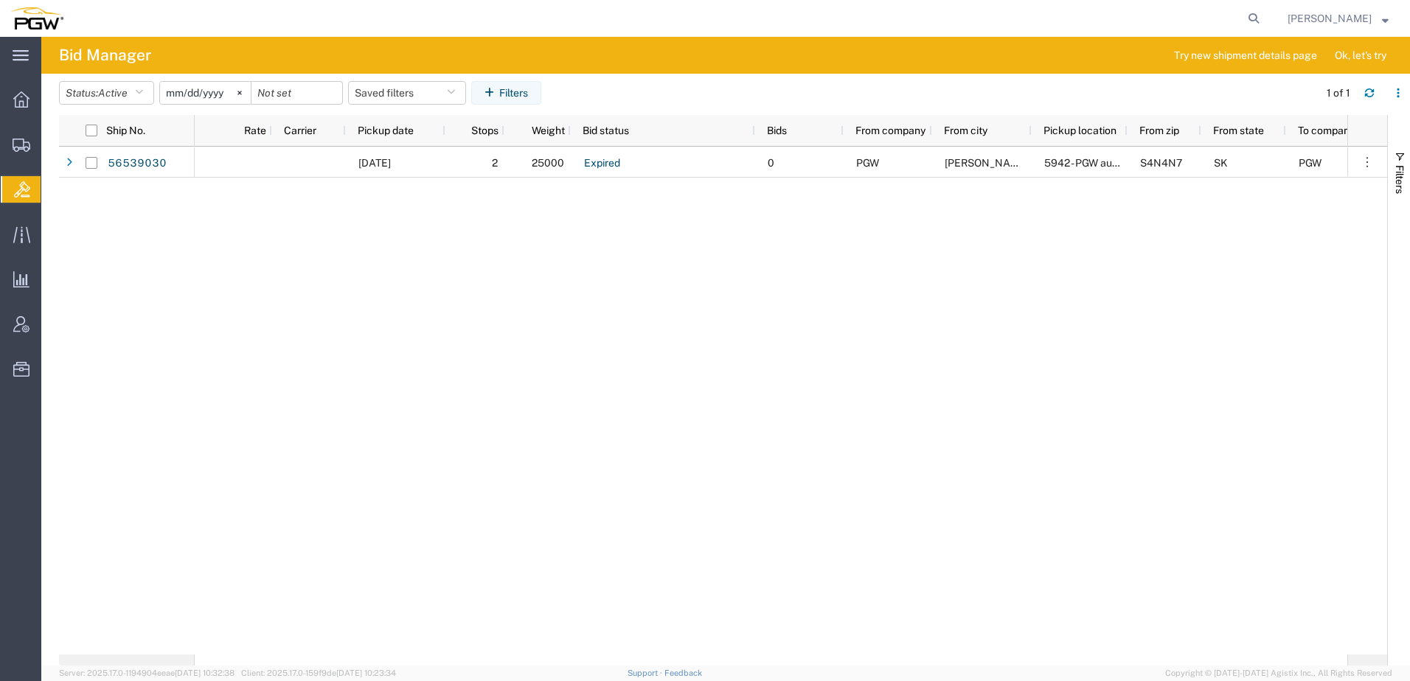
click at [603, 378] on div "[DATE] 2 25000 Expired 0 PGW [PERSON_NAME] 5942 - PGW autoglass - [PERSON_NAME]…" at bounding box center [771, 401] width 1153 height 508
click at [0, 0] on span "Address Book" at bounding box center [0, 0] width 0 height 0
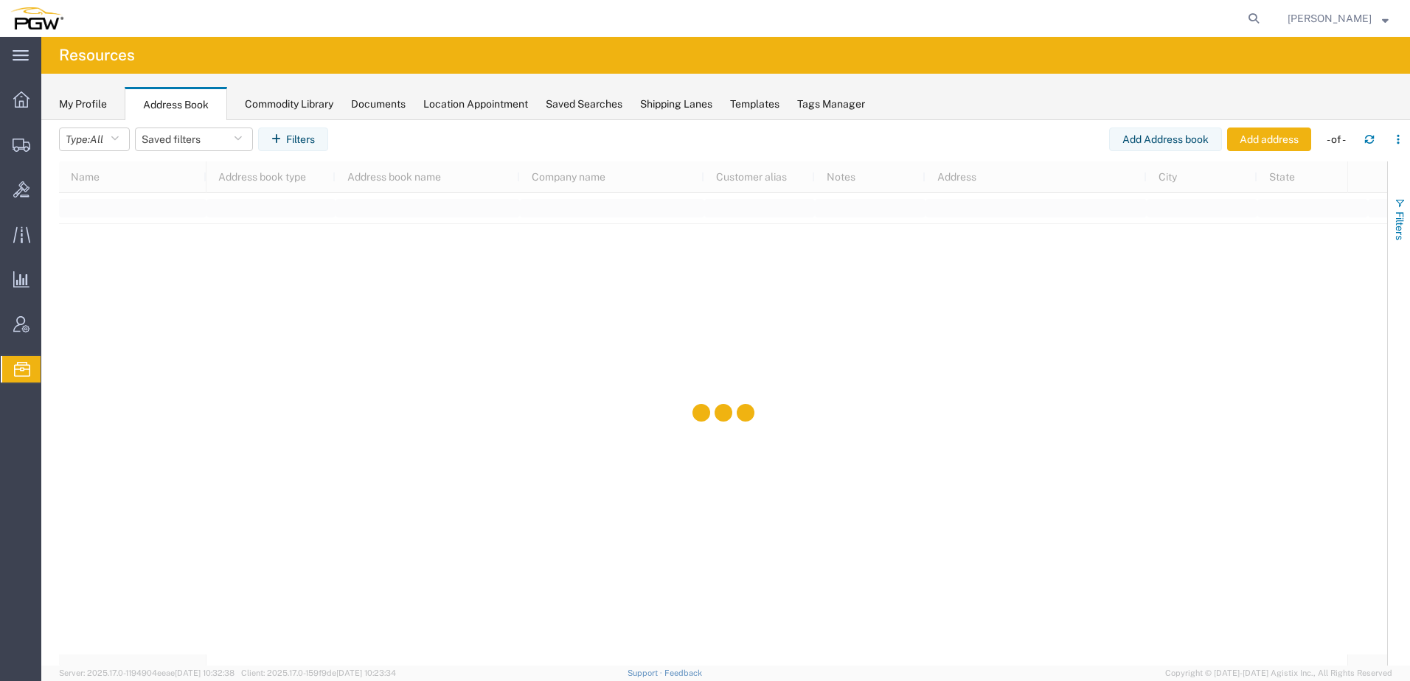
click at [1407, 219] on button "Filters" at bounding box center [1399, 219] width 22 height 80
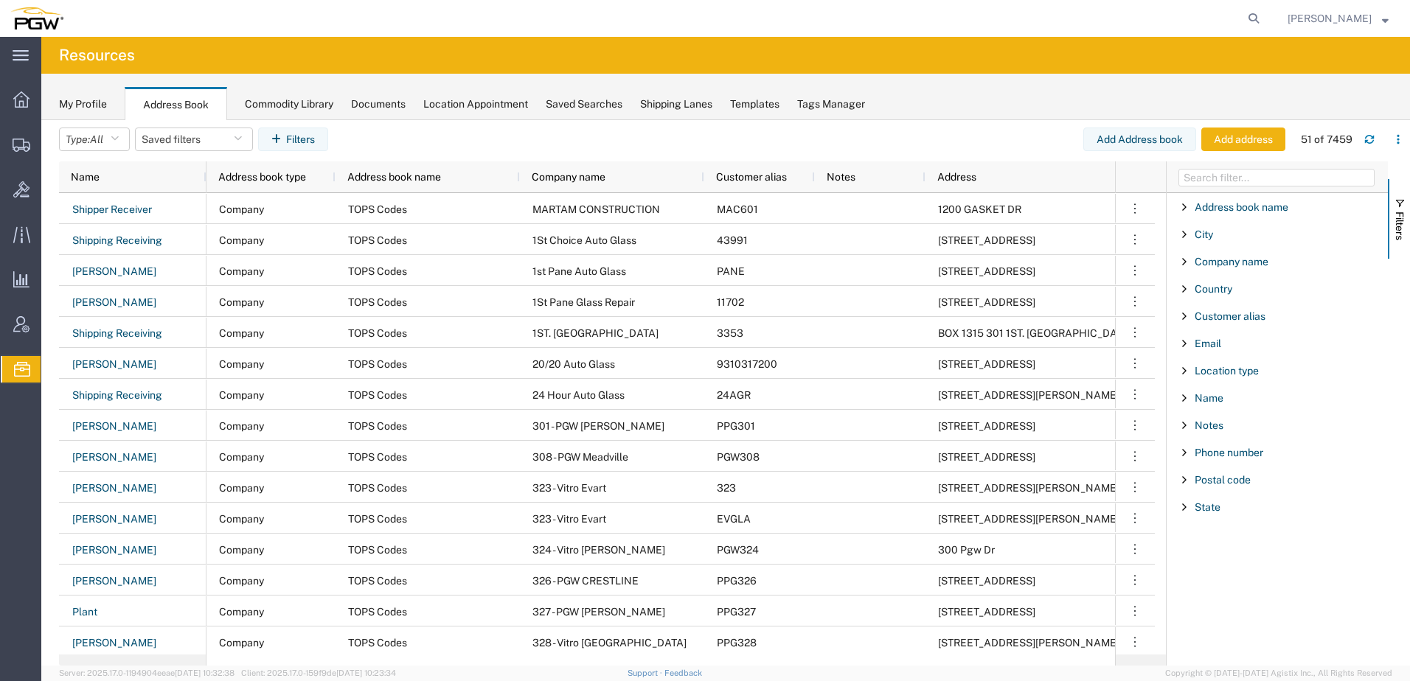
click at [1204, 487] on div "Postal code" at bounding box center [1277, 480] width 221 height 27
click at [1195, 540] on input "Filter Value" at bounding box center [1282, 542] width 193 height 18
type input "48509"
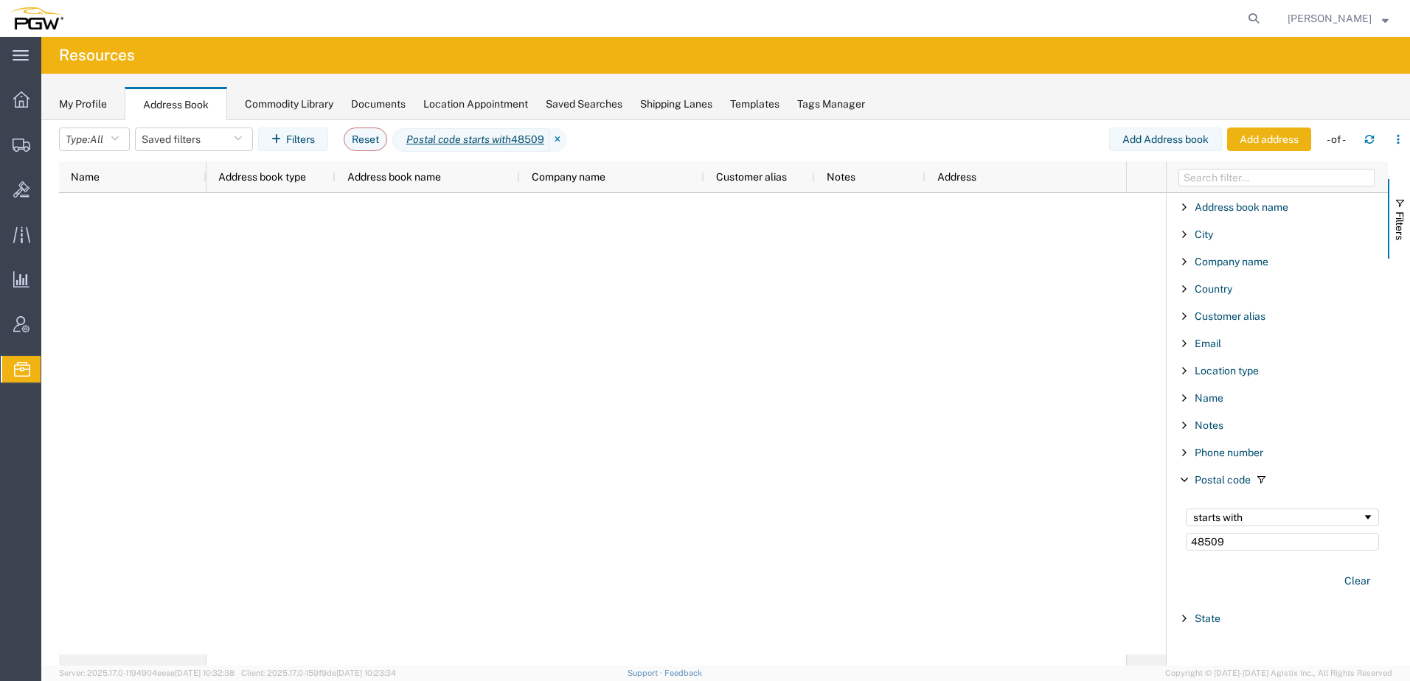
click at [1267, 137] on button "Add address" at bounding box center [1269, 140] width 84 height 24
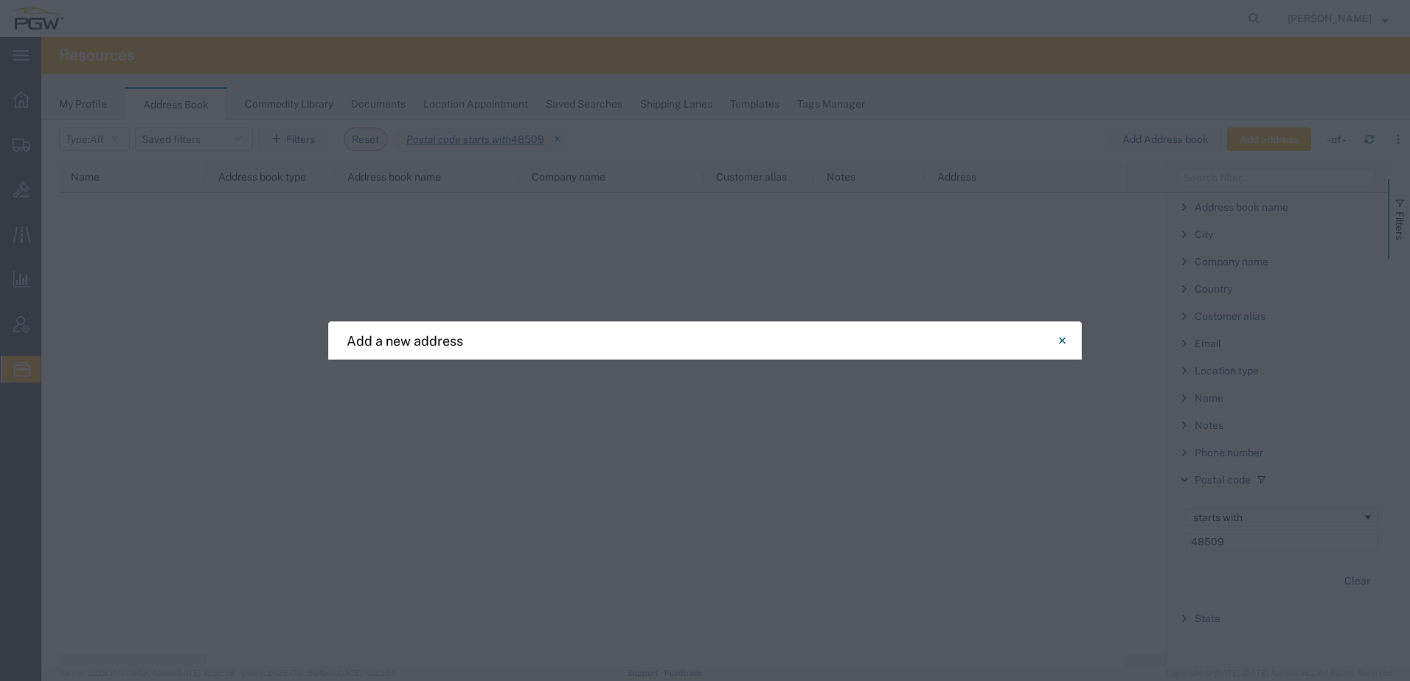
select select "US"
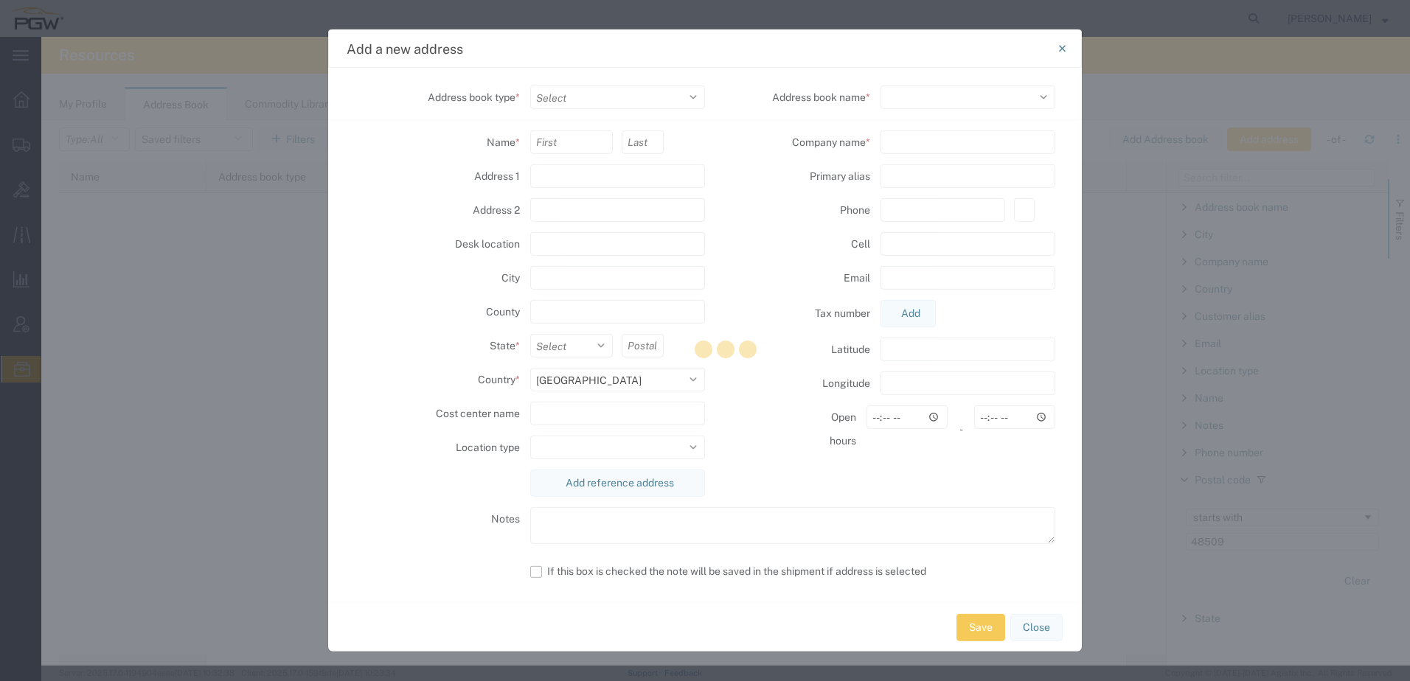
select select
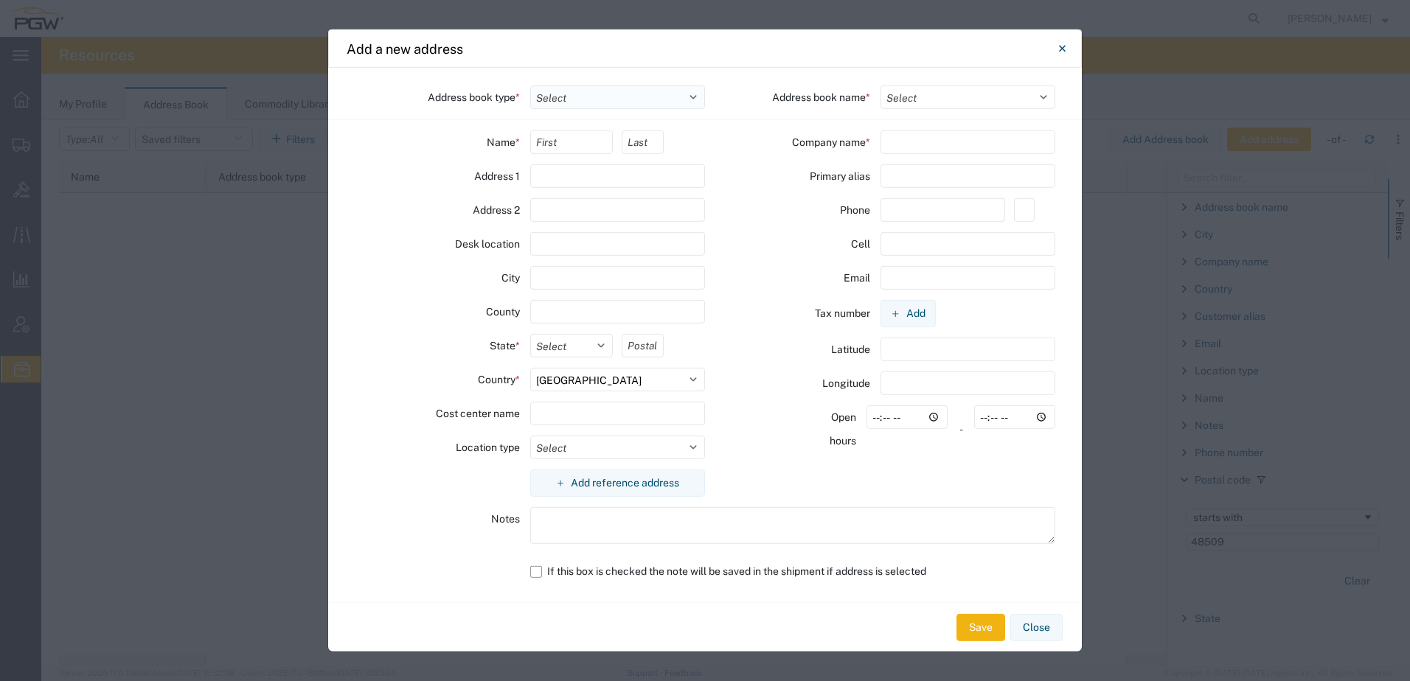
click at [544, 90] on select "Select Location Company Personal Other Shared" at bounding box center [618, 98] width 176 height 24
select select "COMPANY"
click at [530, 86] on select "Select Location Company Personal Other Shared" at bounding box center [618, 98] width 176 height 24
click at [958, 91] on select "Select TOPS Codes Company Addressbook ATLASBX" at bounding box center [969, 98] width 176 height 24
select select "17689"
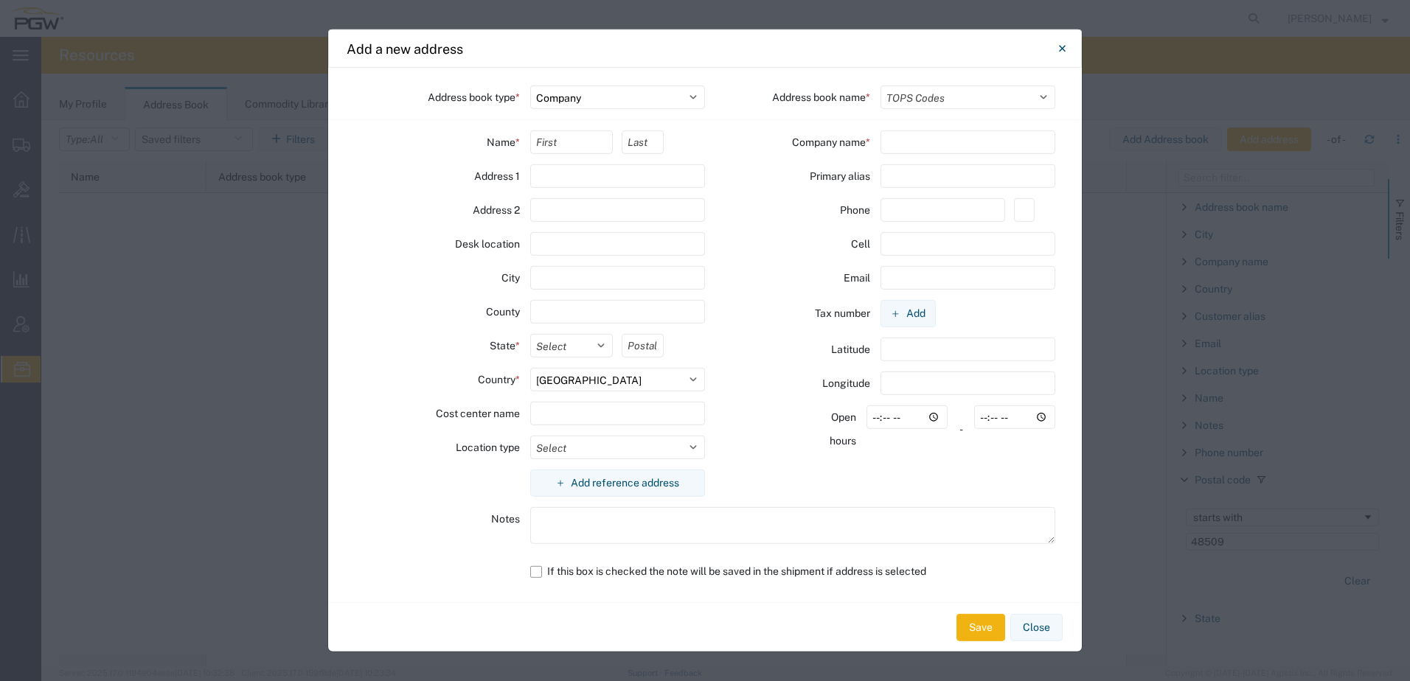
click at [881, 86] on select "Select TOPS Codes Company Addressbook ATLASBX" at bounding box center [969, 98] width 176 height 24
click at [586, 141] on input "text" at bounding box center [571, 143] width 83 height 24
type input "Shipper"
type input "Receiver"
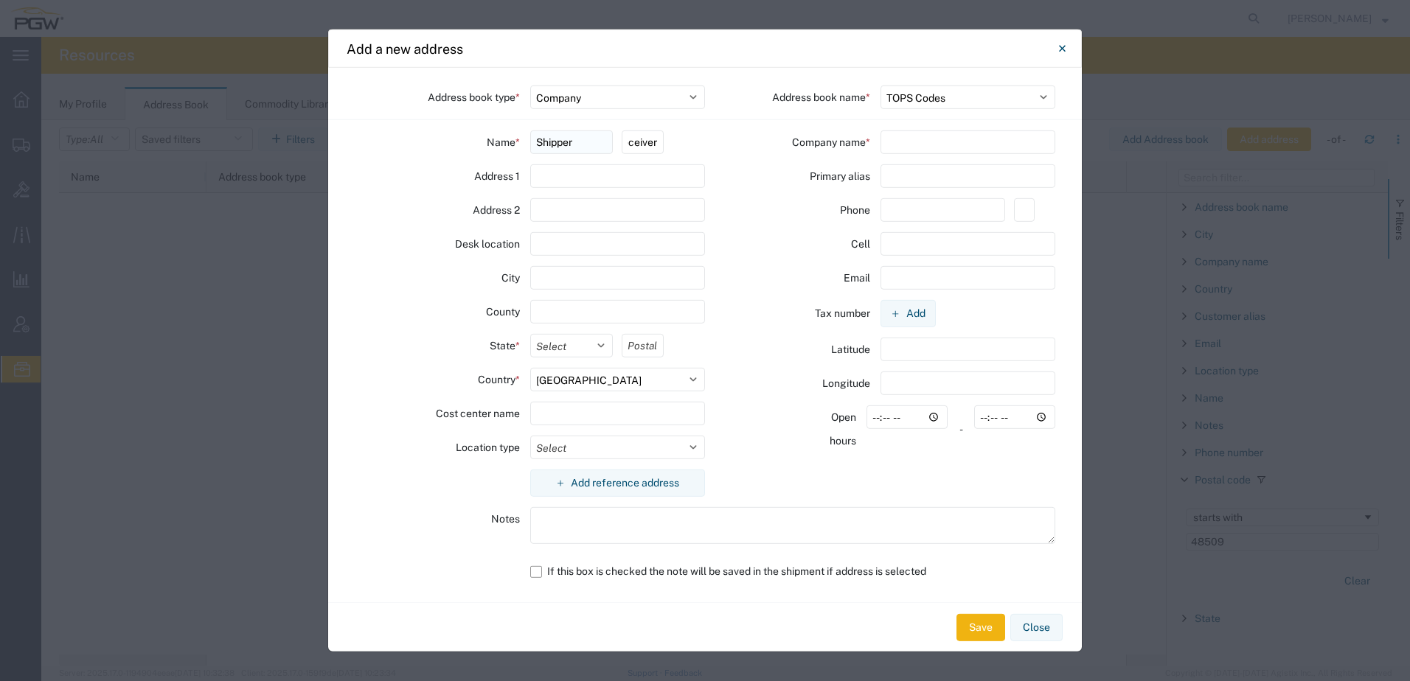
scroll to position [0, 0]
type input "[STREET_ADDRESS][PERSON_NAME]"
click at [600, 273] on input "text" at bounding box center [618, 278] width 176 height 24
type input "[PERSON_NAME]"
click at [574, 347] on select "Select [US_STATE] [US_STATE] [US_STATE] [US_STATE] Armed Forces Americas Armed …" at bounding box center [571, 346] width 83 height 24
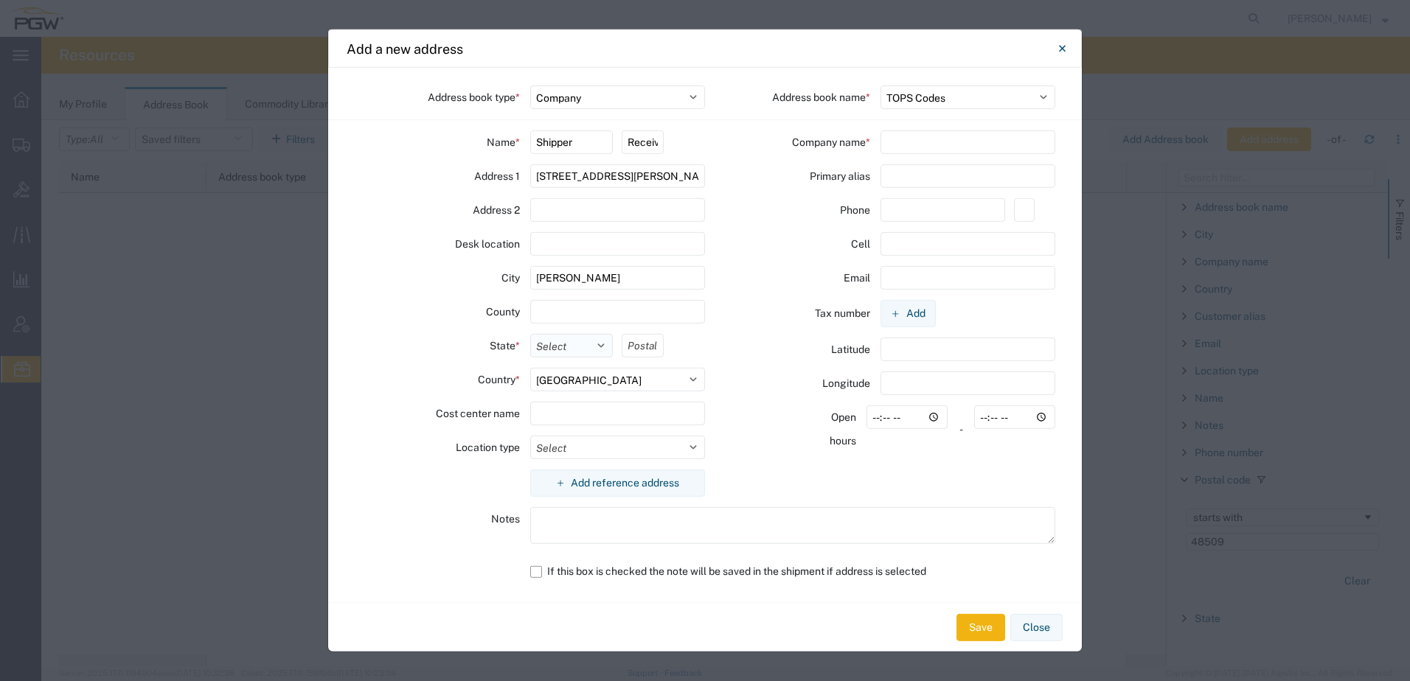
select select "MI"
click at [530, 334] on select "Select [US_STATE] [US_STATE] [US_STATE] [US_STATE] Armed Forces Americas Armed …" at bounding box center [571, 346] width 83 height 24
click at [652, 348] on input "text" at bounding box center [642, 346] width 41 height 24
type input "48509"
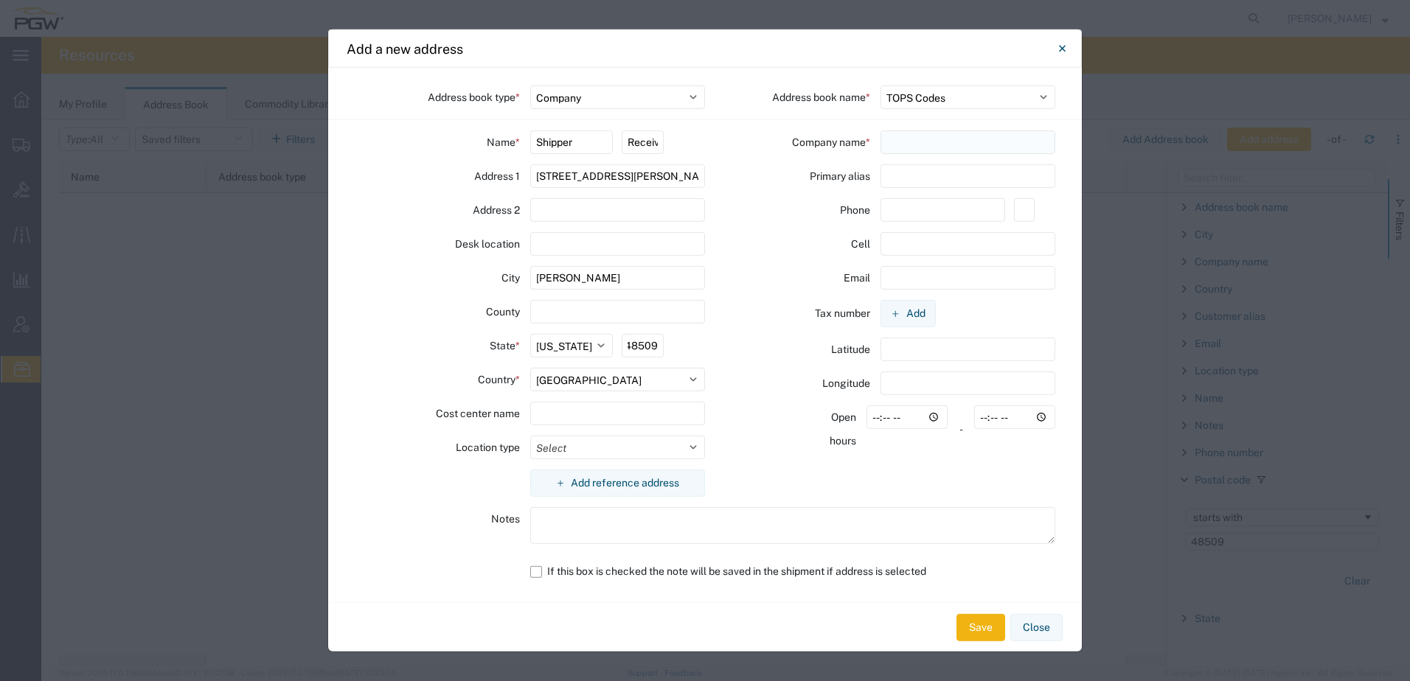
scroll to position [0, 0]
click at [897, 147] on input "text" at bounding box center [969, 143] width 176 height 24
type input "GMSPO STOCK ORDER"
click at [582, 210] on input "text" at bounding box center [618, 210] width 176 height 24
type input "C"
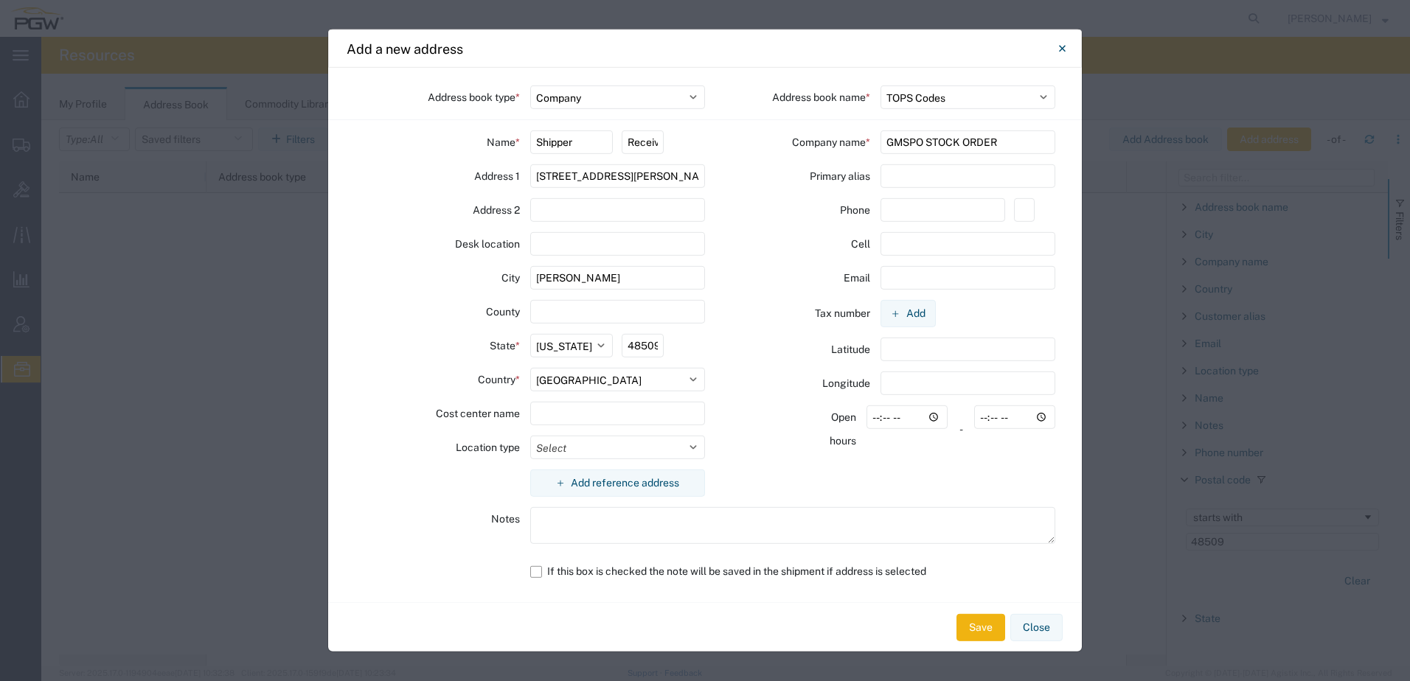
drag, startPoint x: 1013, startPoint y: 133, endPoint x: 717, endPoint y: 107, distance: 297.7
click at [712, 145] on div "Company name * GMSPO STOCK ORDER" at bounding box center [880, 143] width 350 height 24
click at [931, 147] on input "GMSPO STOCK ORDER" at bounding box center [969, 143] width 176 height 24
click at [917, 175] on input "text" at bounding box center [969, 176] width 176 height 24
drag, startPoint x: 909, startPoint y: 141, endPoint x: 865, endPoint y: 138, distance: 44.3
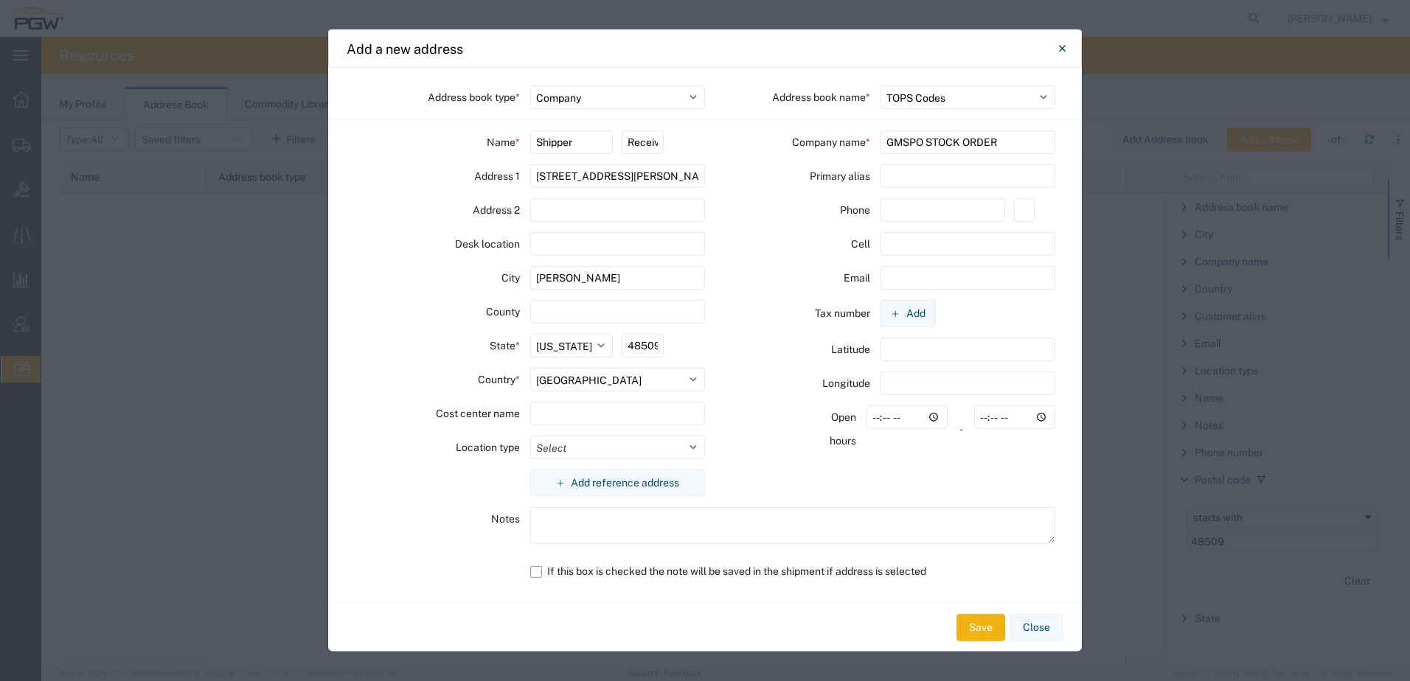
click at [865, 138] on div "Company name * GMSPO STOCK ORDER" at bounding box center [880, 143] width 350 height 24
click at [917, 175] on input "text" at bounding box center [969, 176] width 176 height 24
paste input "GMS"
type input "GMS485"
click at [918, 215] on input "text" at bounding box center [943, 210] width 125 height 24
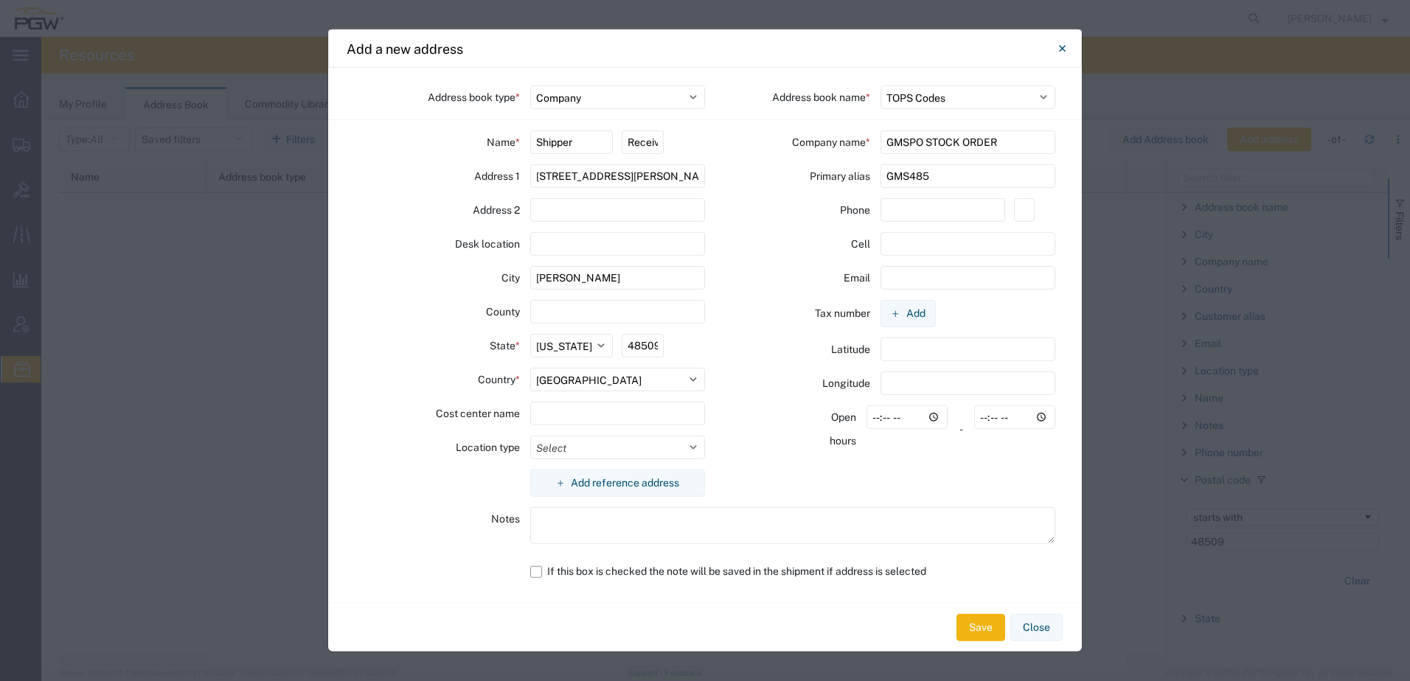
click at [778, 203] on div "Phone" at bounding box center [812, 210] width 114 height 24
drag, startPoint x: 623, startPoint y: 170, endPoint x: 439, endPoint y: 142, distance: 186.5
click at [440, 145] on div "Name * Shipper Receiver Address [STREET_ADDRESS][PERSON_NAME] Address 2 Desk lo…" at bounding box center [530, 319] width 350 height 377
click at [923, 209] on input "text" at bounding box center [943, 210] width 125 height 24
type input "[PHONE_NUMBER]"
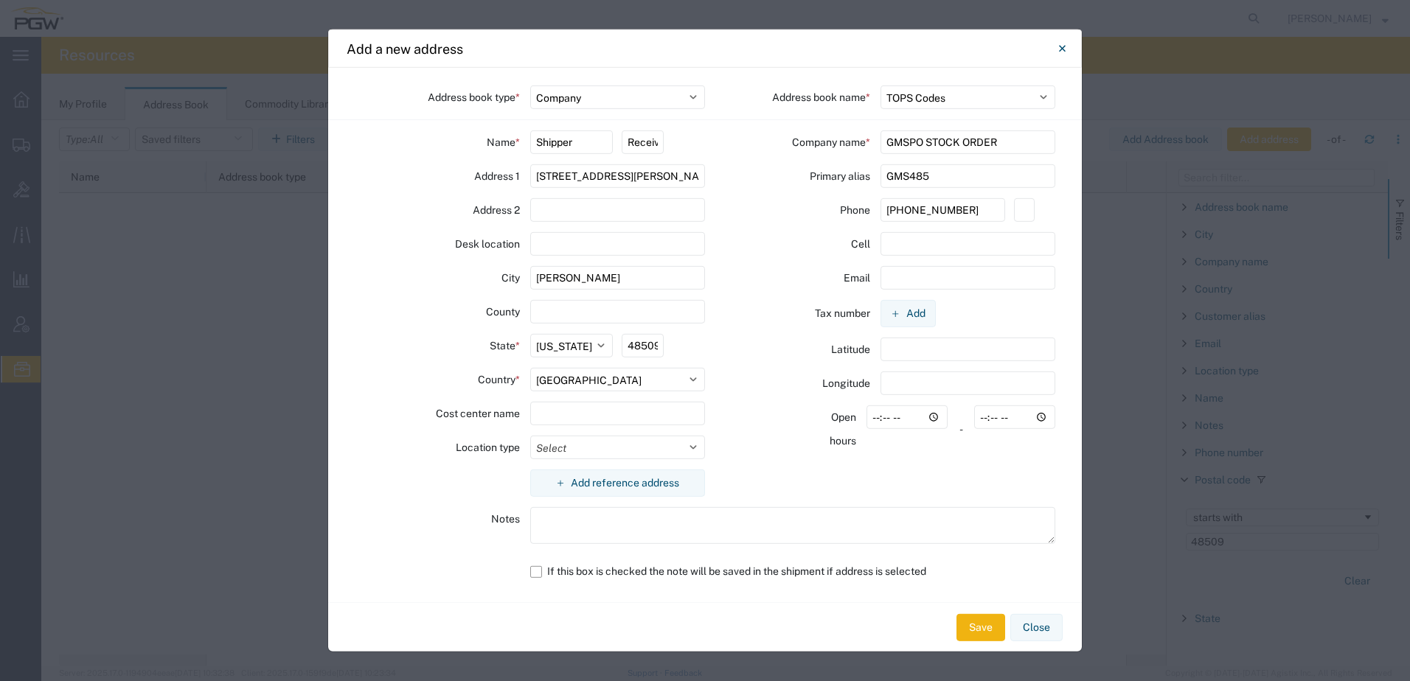
drag, startPoint x: 1004, startPoint y: 141, endPoint x: 788, endPoint y: 143, distance: 216.1
click at [785, 143] on div "Company name * GMSPO STOCK ORDER" at bounding box center [880, 143] width 350 height 24
type input "[PERSON_NAME] Road Processing"
drag, startPoint x: 945, startPoint y: 178, endPoint x: 690, endPoint y: 161, distance: 255.7
click at [697, 161] on div "Address book type * Select Location Company Personal Other Shared Address book …" at bounding box center [705, 335] width 754 height 535
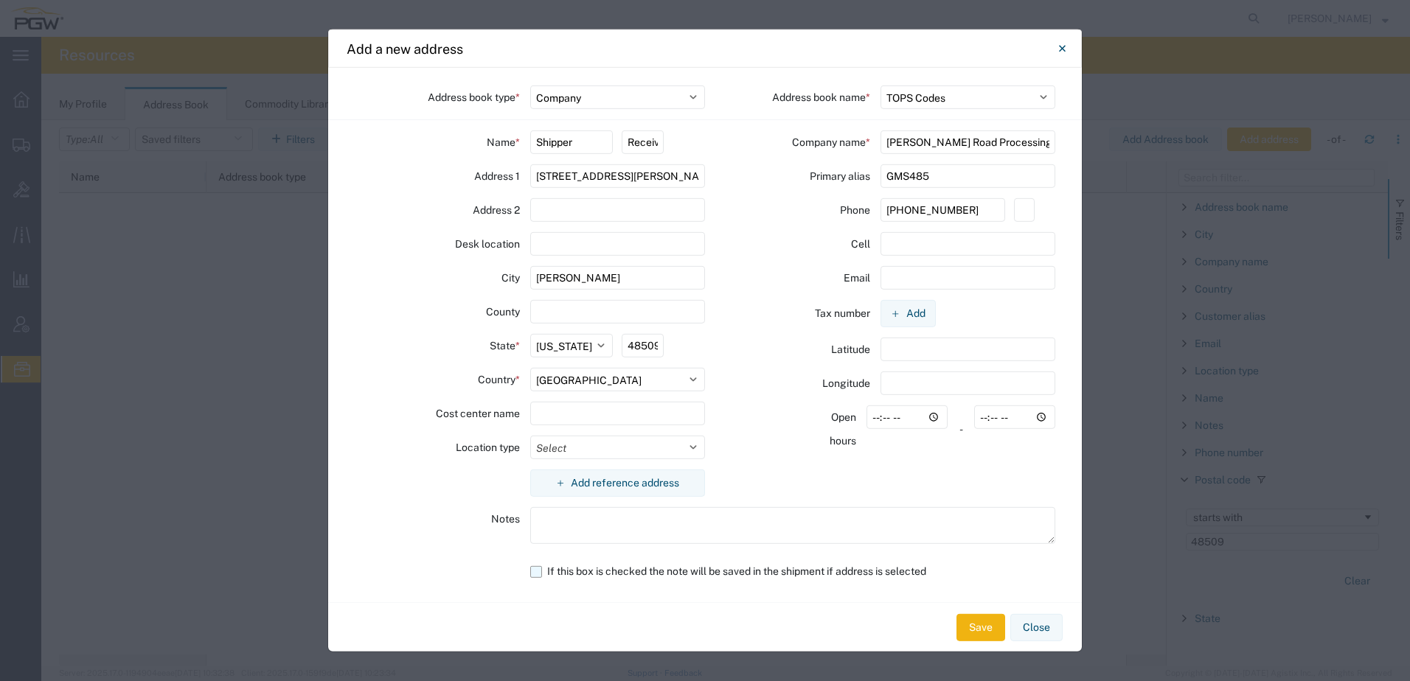
click at [538, 572] on label "If this box is checked the note will be saved in the shipment if address is sel…" at bounding box center [793, 572] width 526 height 26
click at [0, 0] on input "If this box is checked the note will be saved in the shipment if address is sel…" at bounding box center [0, 0] width 0 height 0
click at [568, 516] on textarea at bounding box center [793, 525] width 526 height 37
type textarea "Contact [PERSON_NAME]"
drag, startPoint x: 958, startPoint y: 173, endPoint x: 580, endPoint y: 167, distance: 377.6
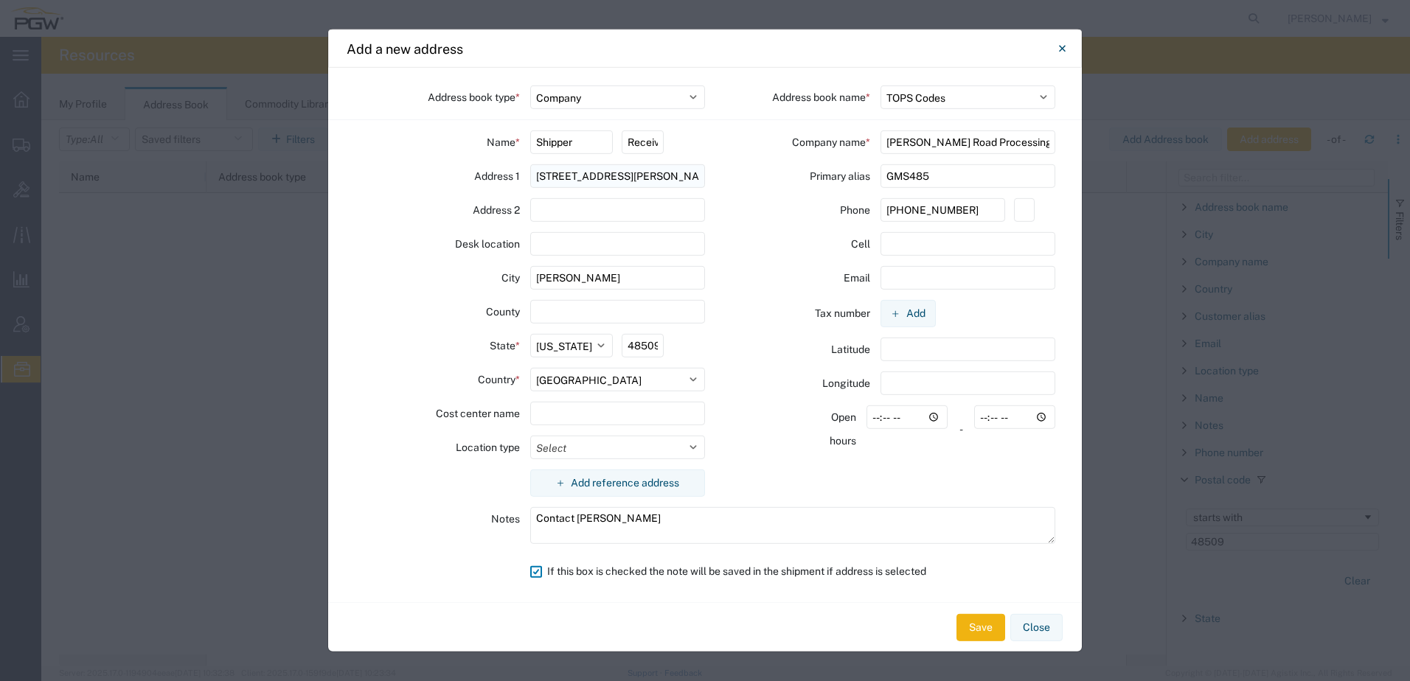
click at [541, 166] on div "Address book type * Select Location Company Personal Other Shared Address book …" at bounding box center [705, 335] width 754 height 535
click at [974, 634] on button "Save" at bounding box center [981, 627] width 49 height 27
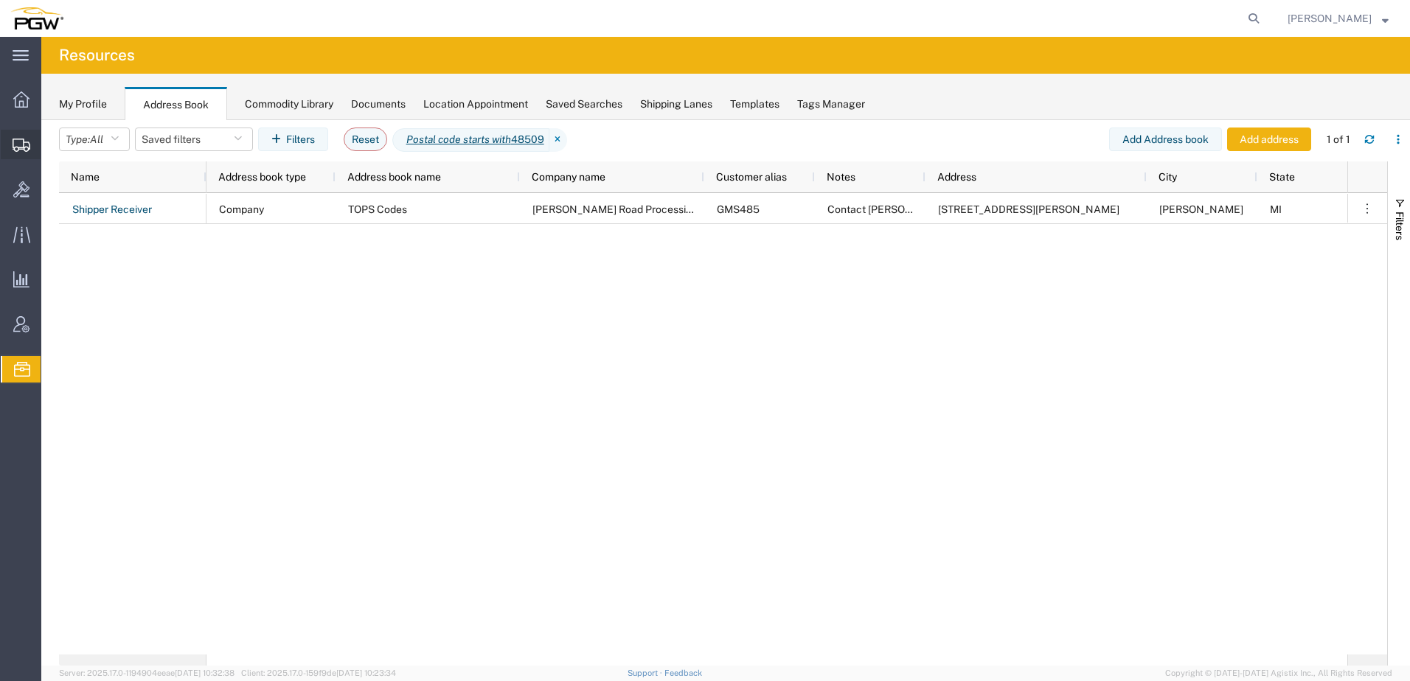
click at [7, 153] on div at bounding box center [21, 145] width 41 height 30
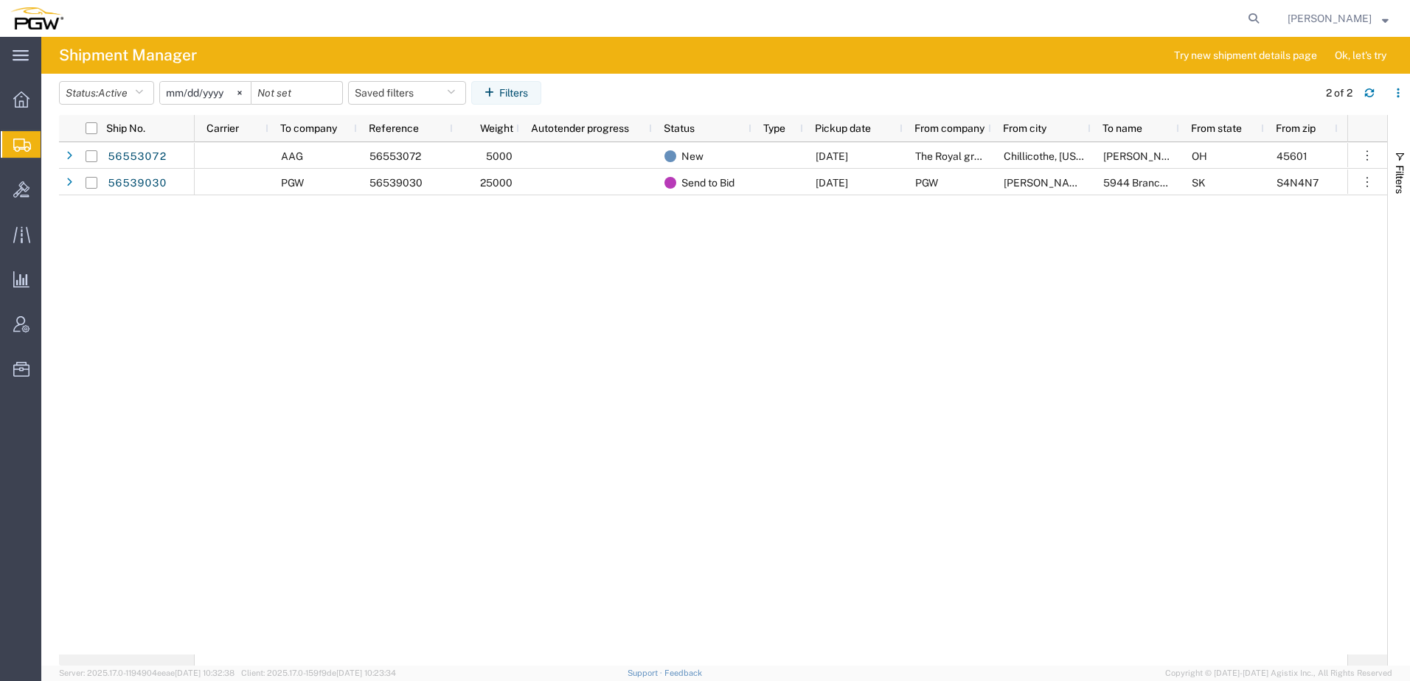
click at [972, 252] on div "AAG 56553072 5000 New [DATE] The Royal group [GEOGRAPHIC_DATA], [US_STATE][GEOG…" at bounding box center [771, 398] width 1153 height 513
click at [18, 187] on icon at bounding box center [21, 189] width 16 height 16
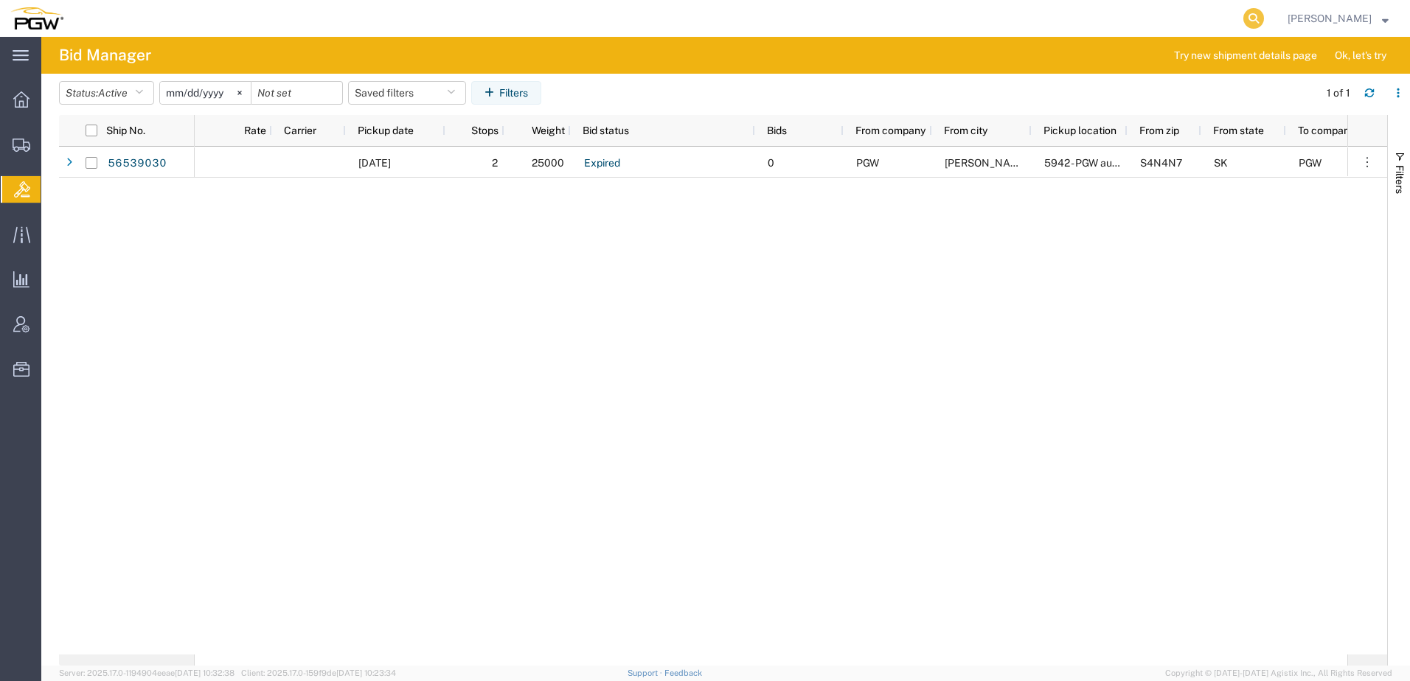
click at [1264, 13] on icon at bounding box center [1253, 18] width 21 height 21
click at [1088, 16] on input "search" at bounding box center [1019, 18] width 448 height 35
paste input "56555108"
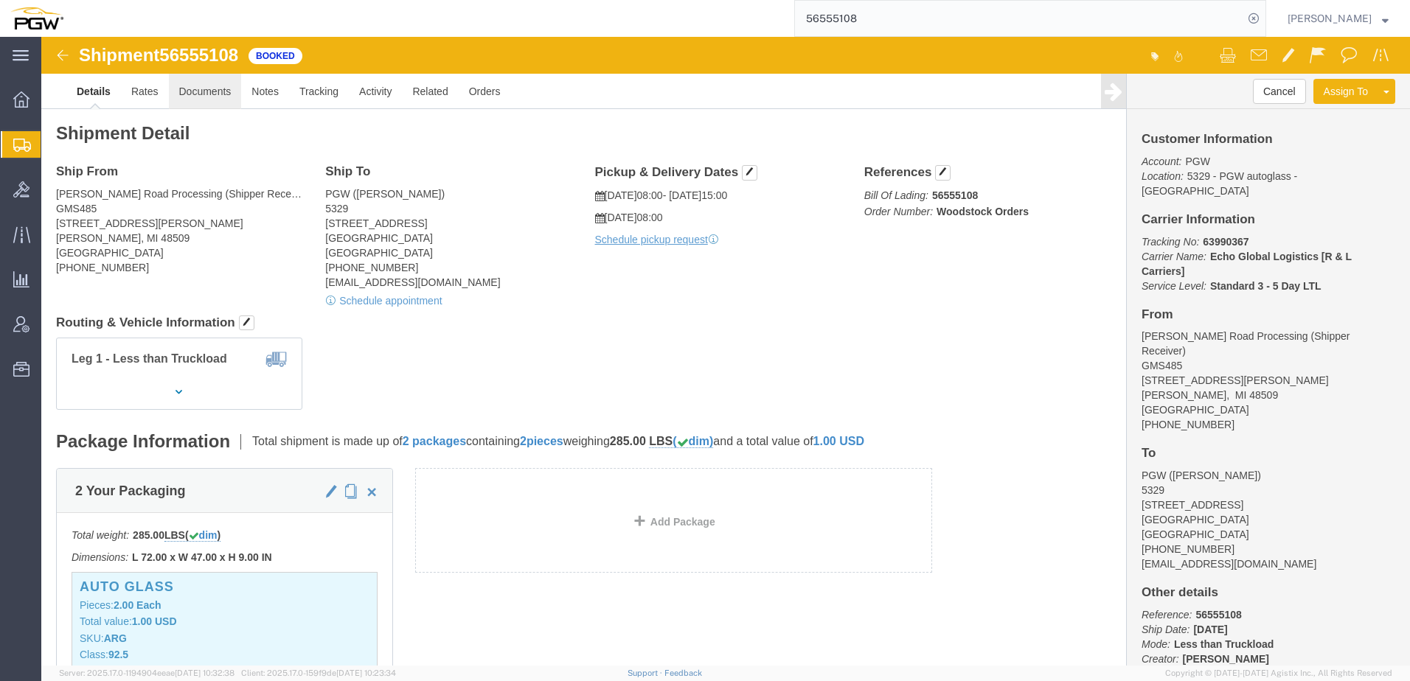
click link "Documents"
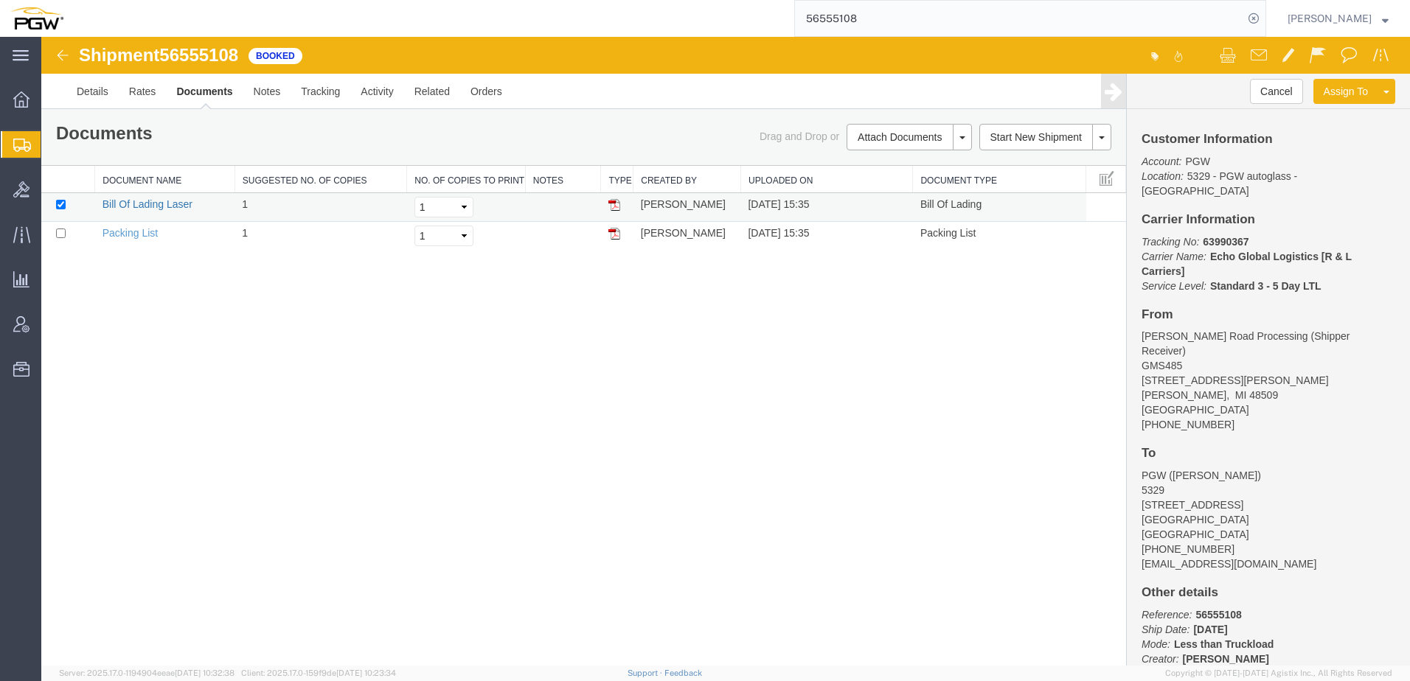
click at [149, 203] on link "Bill Of Lading Laser" at bounding box center [148, 204] width 90 height 12
drag, startPoint x: 237, startPoint y: 375, endPoint x: 190, endPoint y: 266, distance: 119.2
click at [237, 372] on div "Shipment 56555108 2 of 2 Booked Details Rates Documents Notes Tracking Activity…" at bounding box center [725, 351] width 1369 height 629
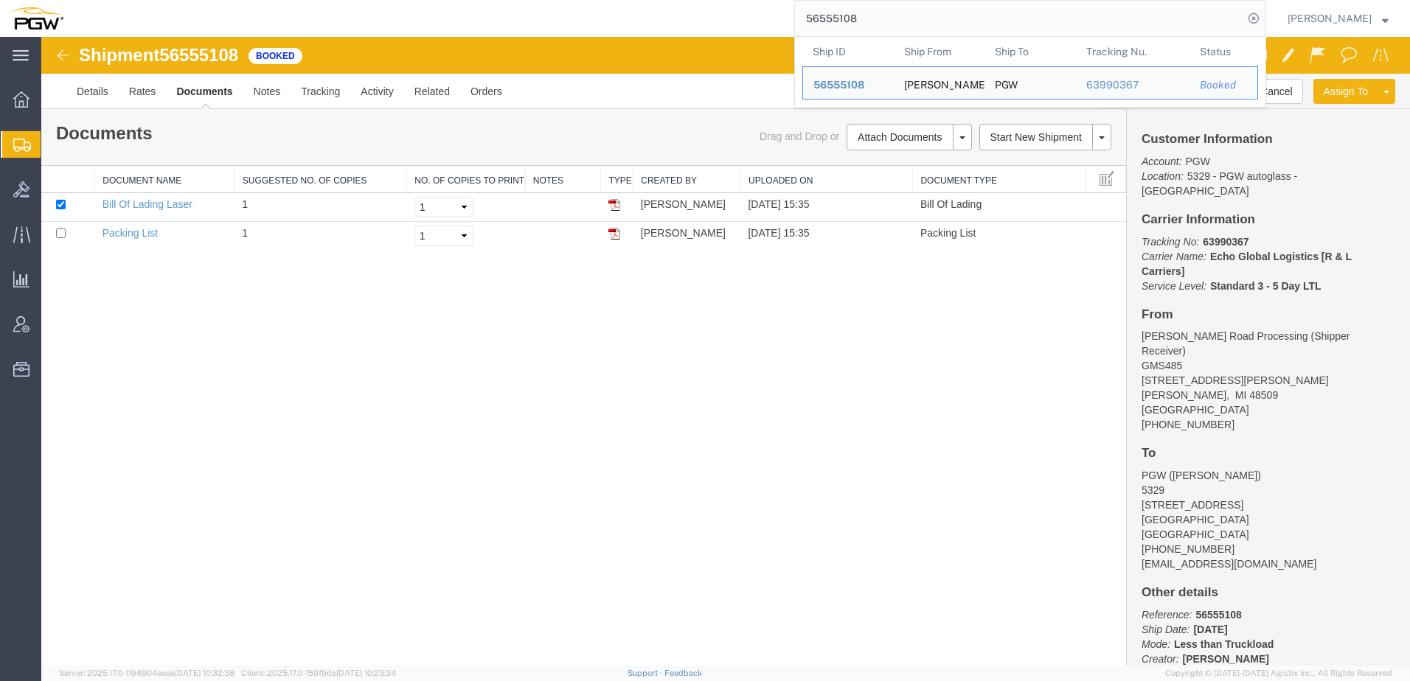
drag, startPoint x: 984, startPoint y: 18, endPoint x: 243, endPoint y: -55, distance: 744.0
click at [243, 0] on html "main_menu Created with Sketch. Collapse Menu Overview Shipments Shipment Manage…" at bounding box center [705, 340] width 1410 height 681
paste input "14855"
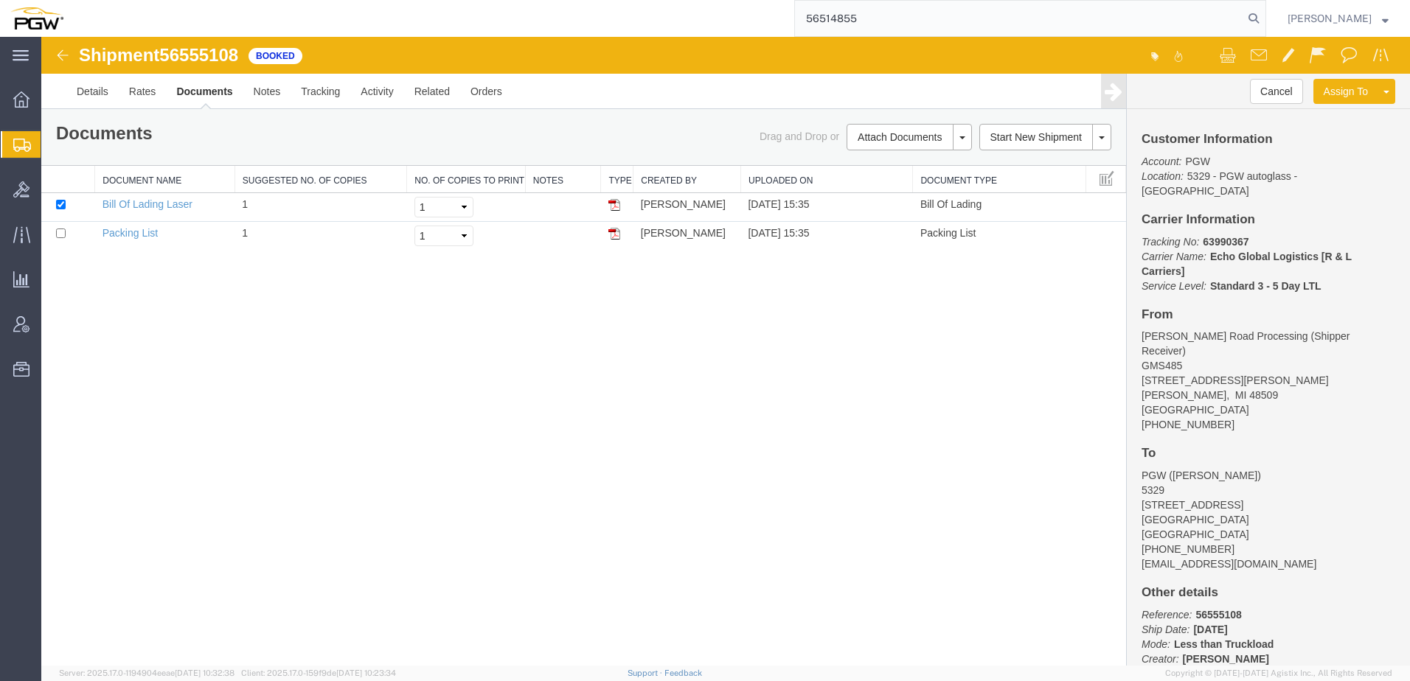
type input "56514855"
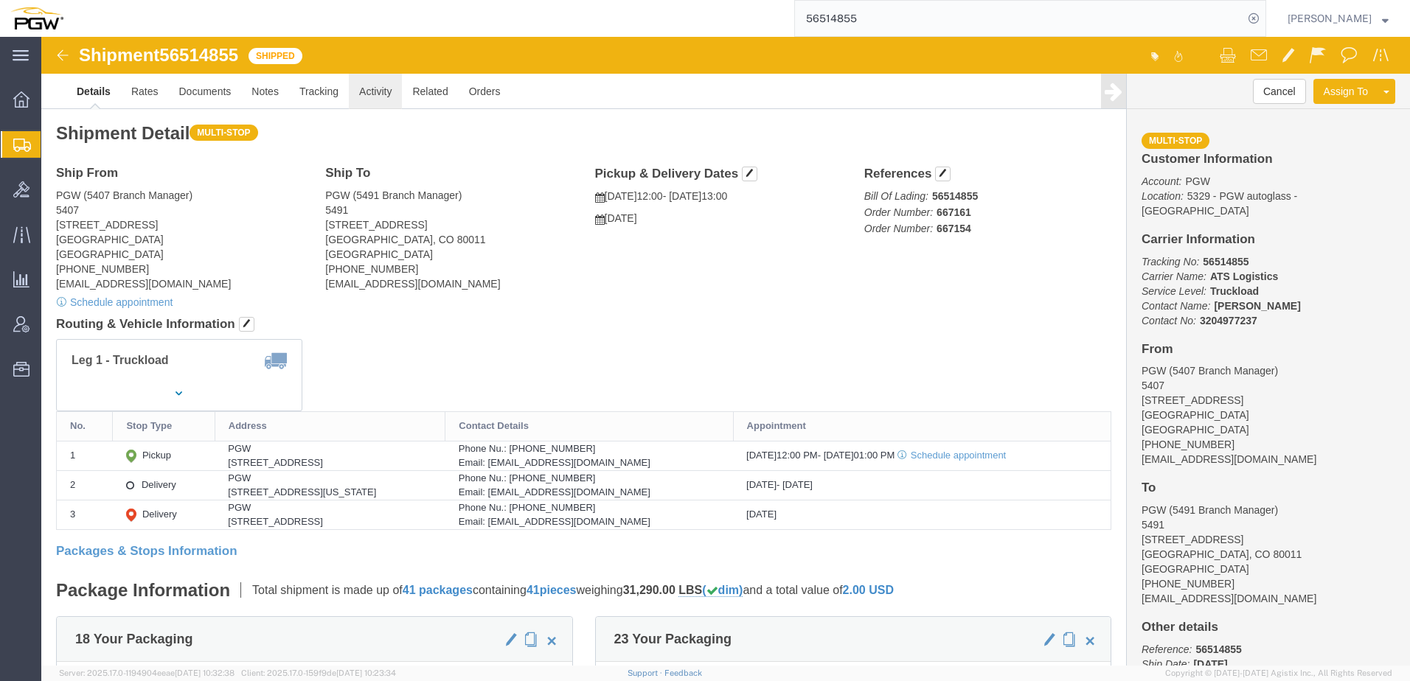
click link "Activity"
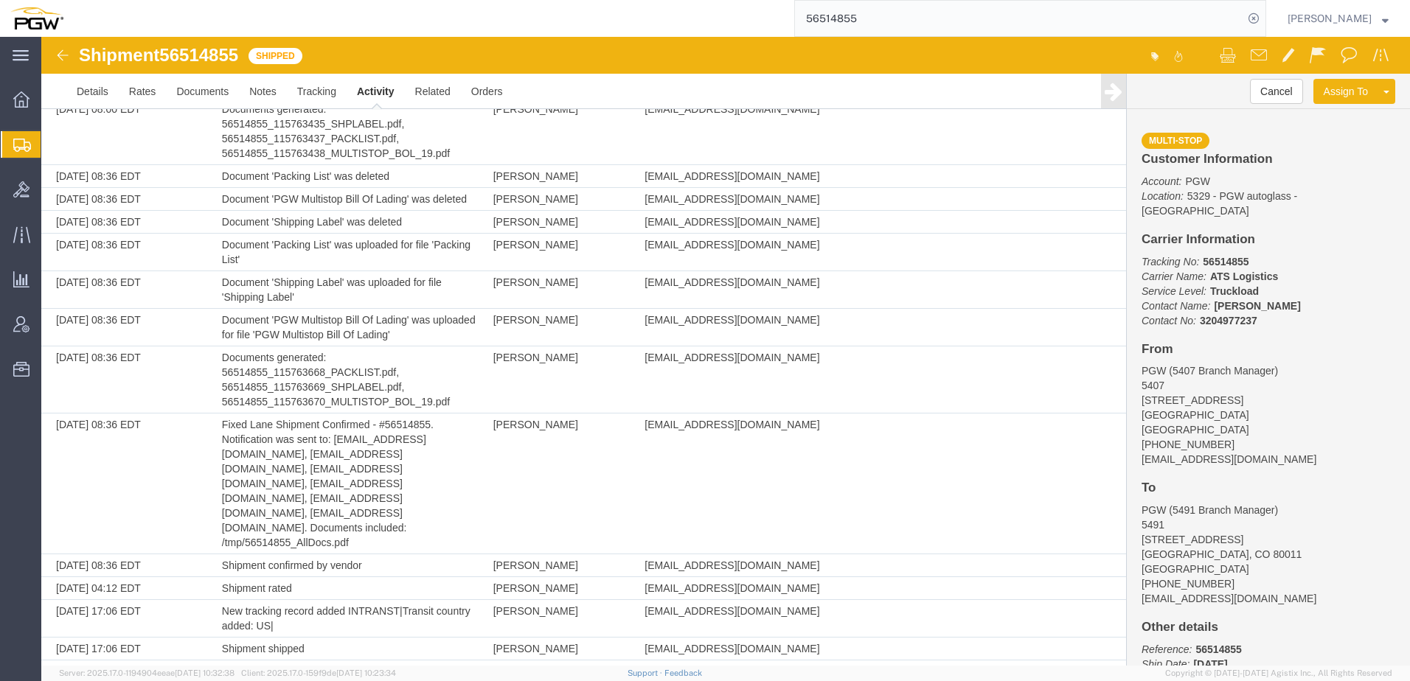
scroll to position [880, 0]
click at [131, 89] on link "Rates" at bounding box center [143, 91] width 48 height 35
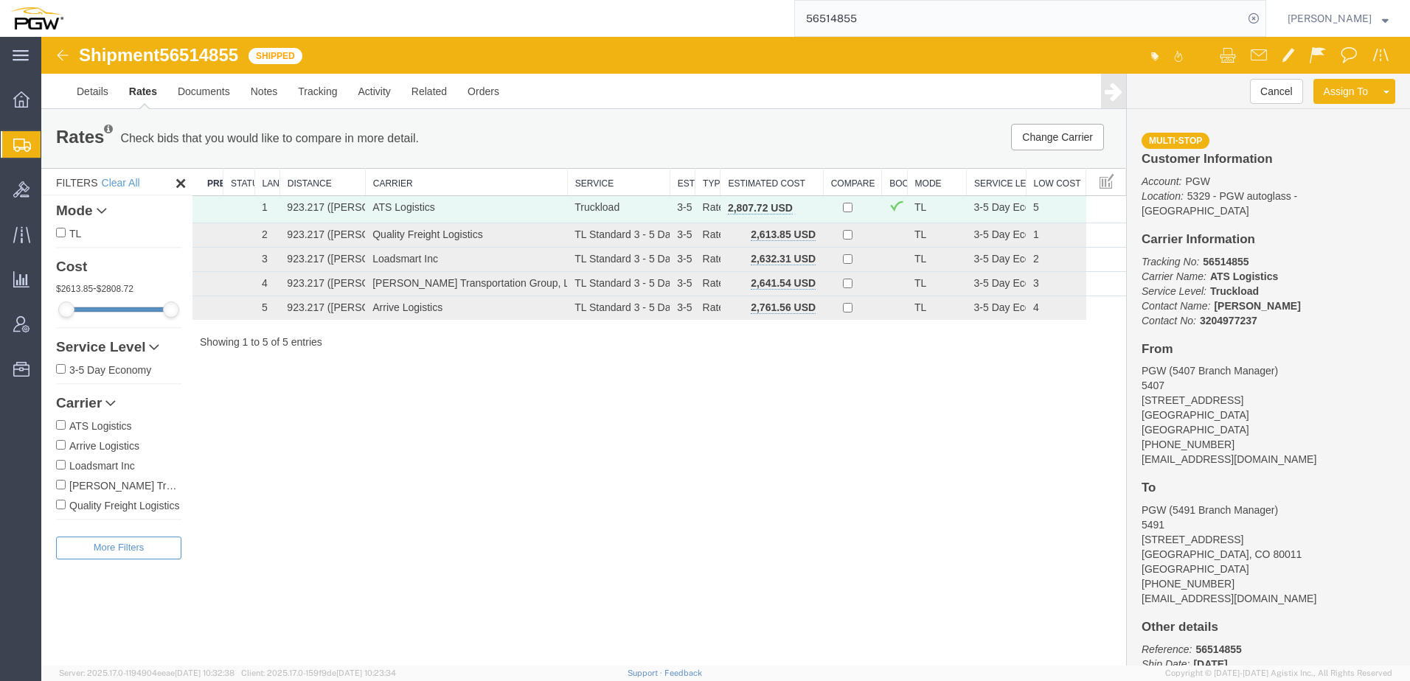
click at [645, 472] on div "Shipment 56514855 5 of 5 Shipped Details Rates Documents Notes Tracking Activit…" at bounding box center [725, 351] width 1369 height 629
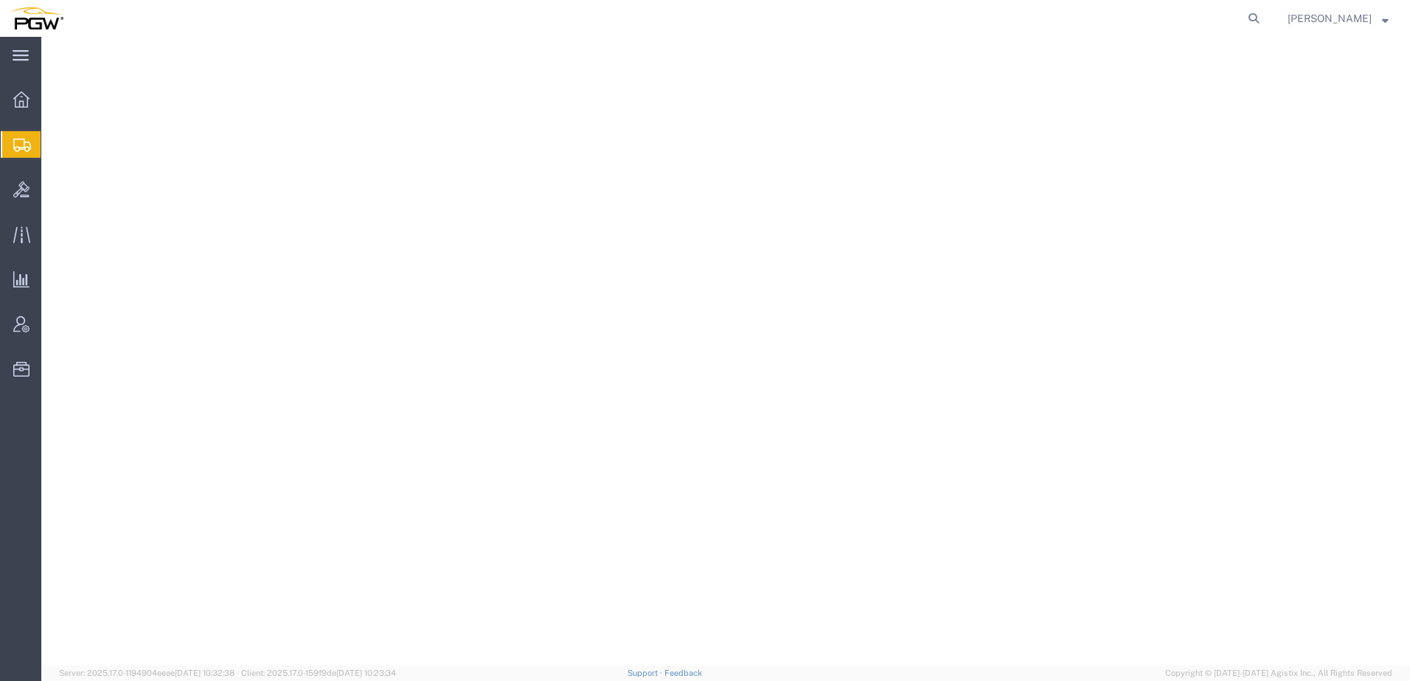
select select
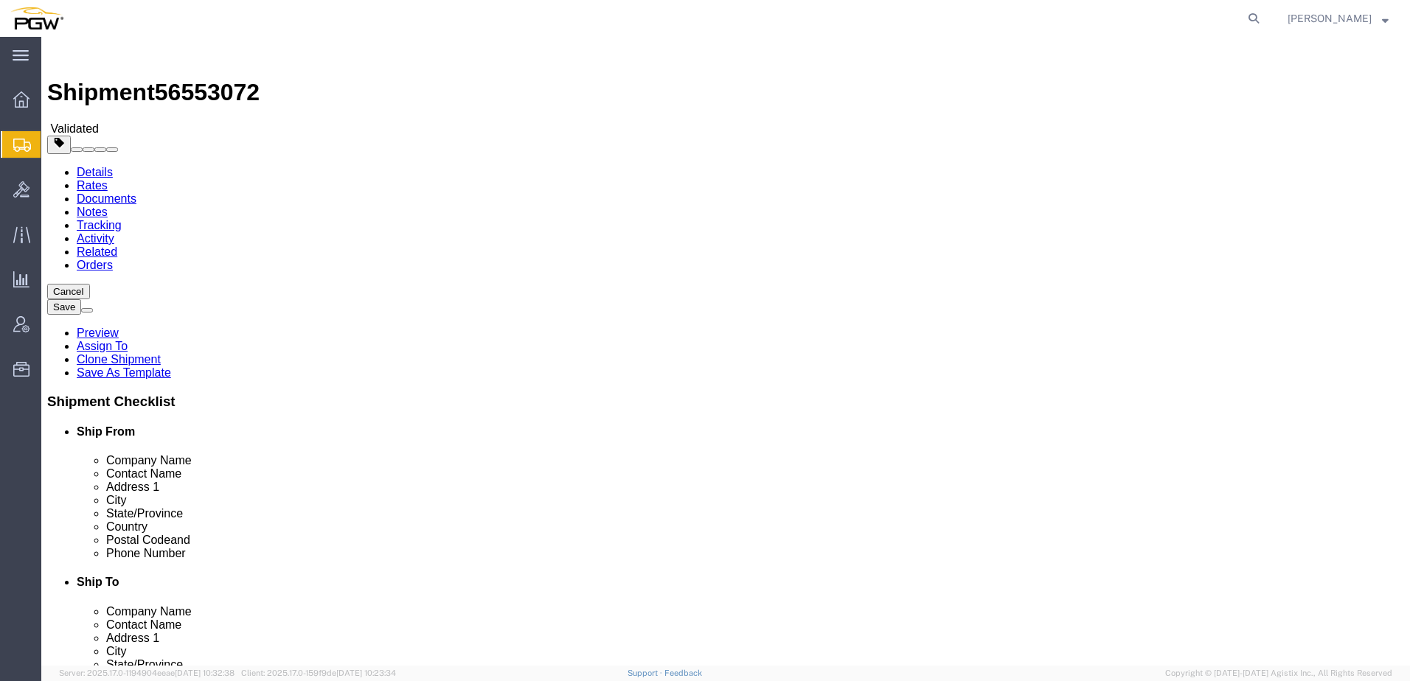
click button "Cancel"
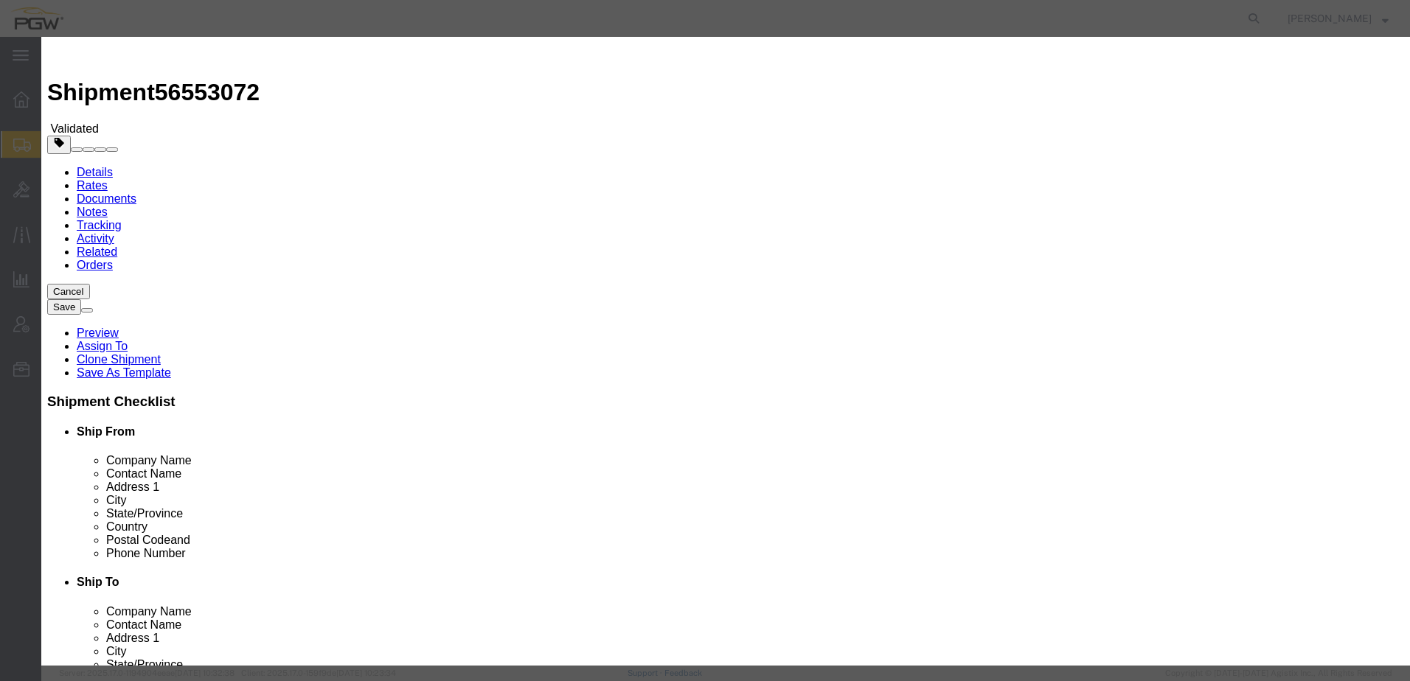
click div "Yes No"
drag, startPoint x: 912, startPoint y: 41, endPoint x: 805, endPoint y: 27, distance: 108.6
click icon "button"
